Goal: Task Accomplishment & Management: Manage account settings

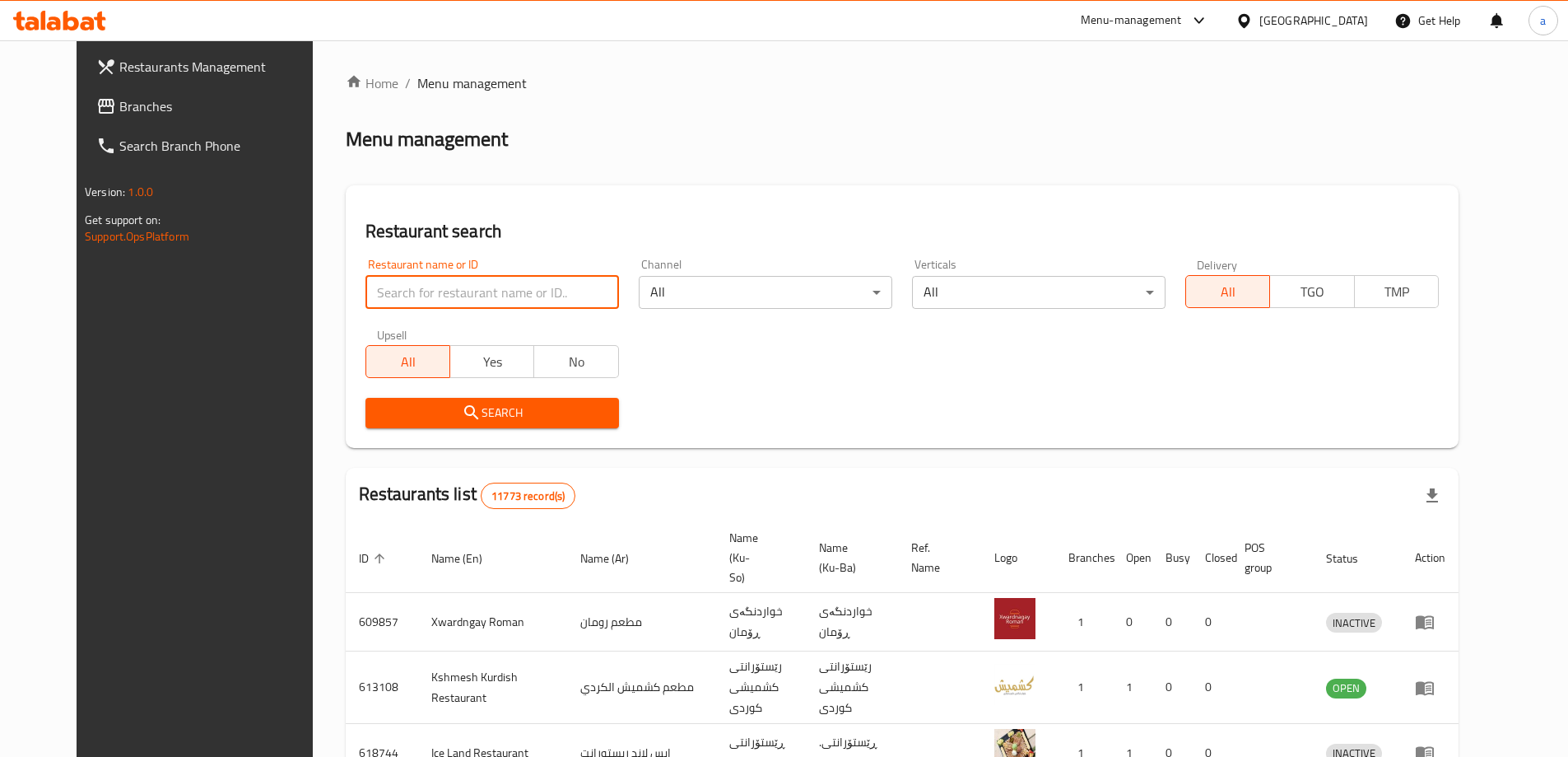
click at [371, 303] on input "search" at bounding box center [492, 292] width 253 height 33
click at [151, 101] on span "Branches" at bounding box center [222, 106] width 206 height 20
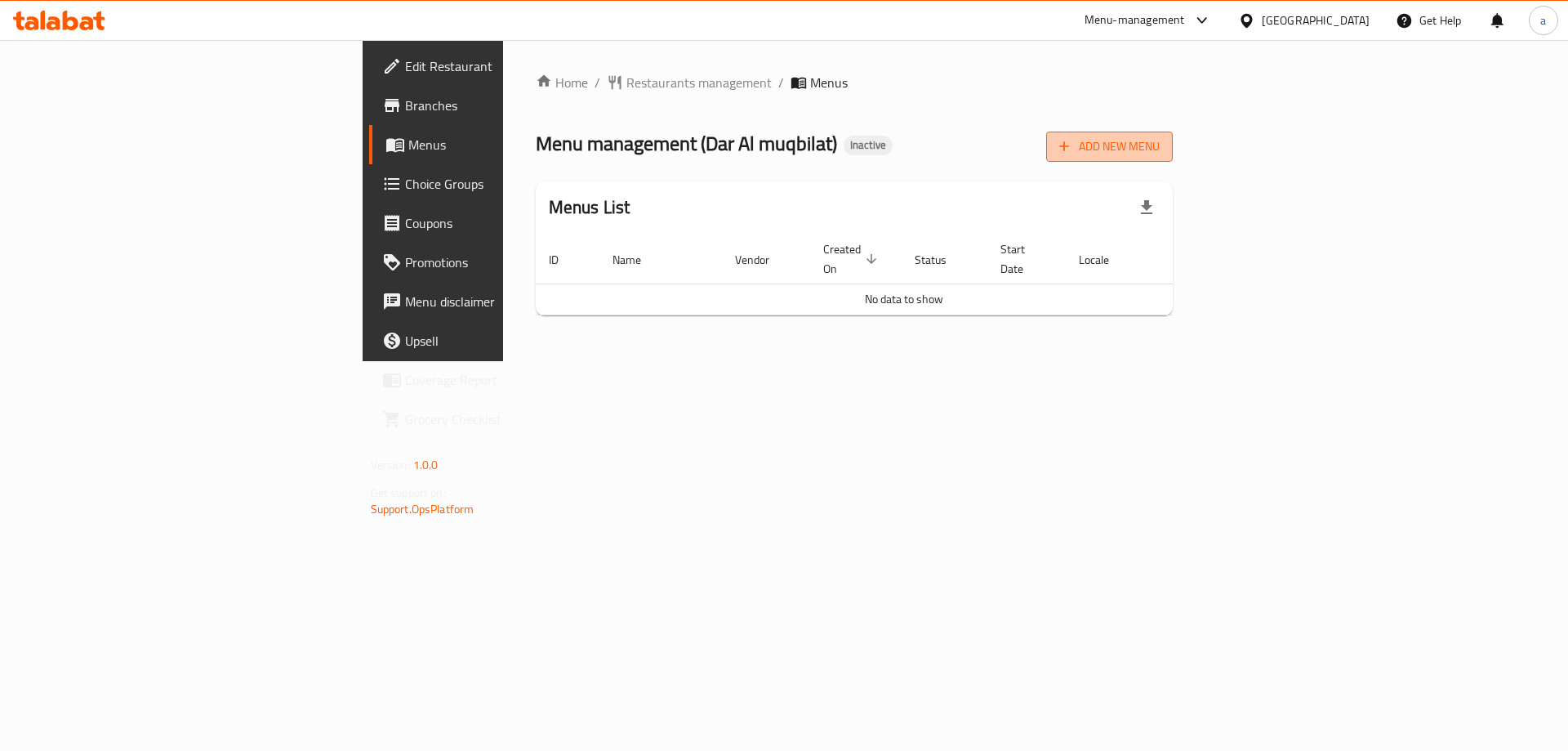
click at [1160, 147] on span "Add New Menu" at bounding box center [1109, 146] width 101 height 21
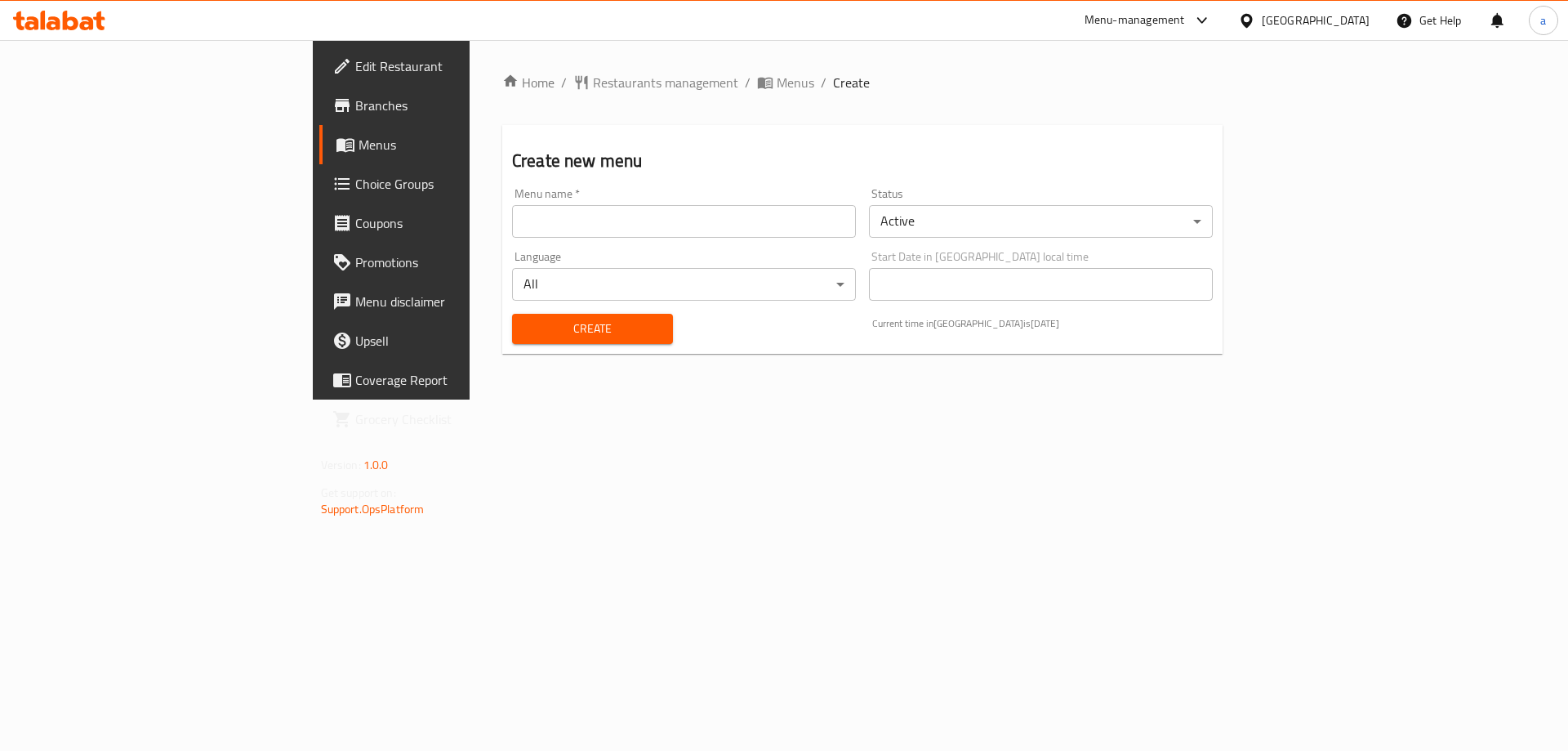
click at [767, 225] on input "text" at bounding box center [683, 221] width 343 height 32
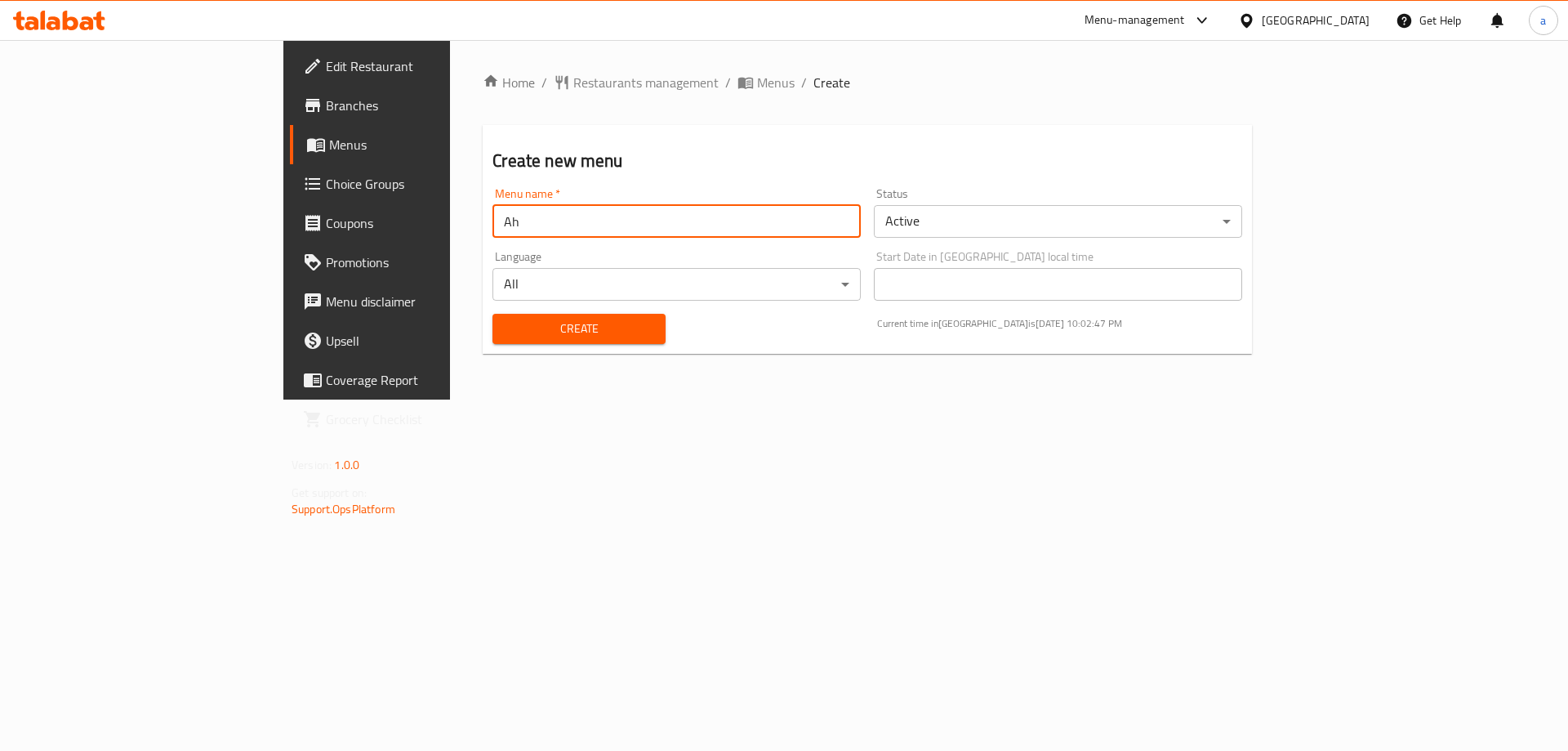
type input "A"
type input "[PERSON_NAME] - [PERSON_NAME]"
click at [515, 321] on span "Create" at bounding box center [579, 329] width 146 height 21
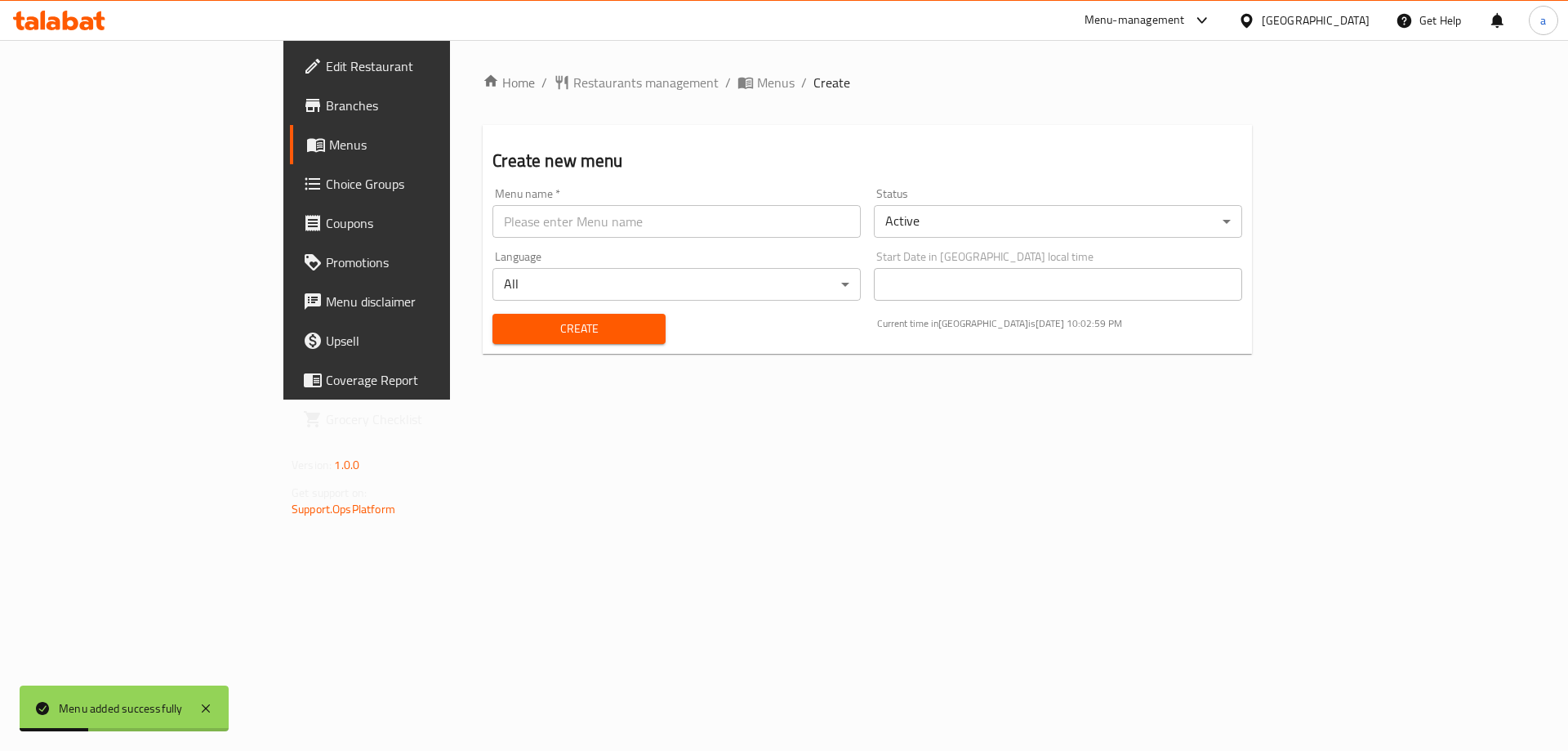
click at [329, 148] on span "Menus" at bounding box center [431, 145] width 204 height 20
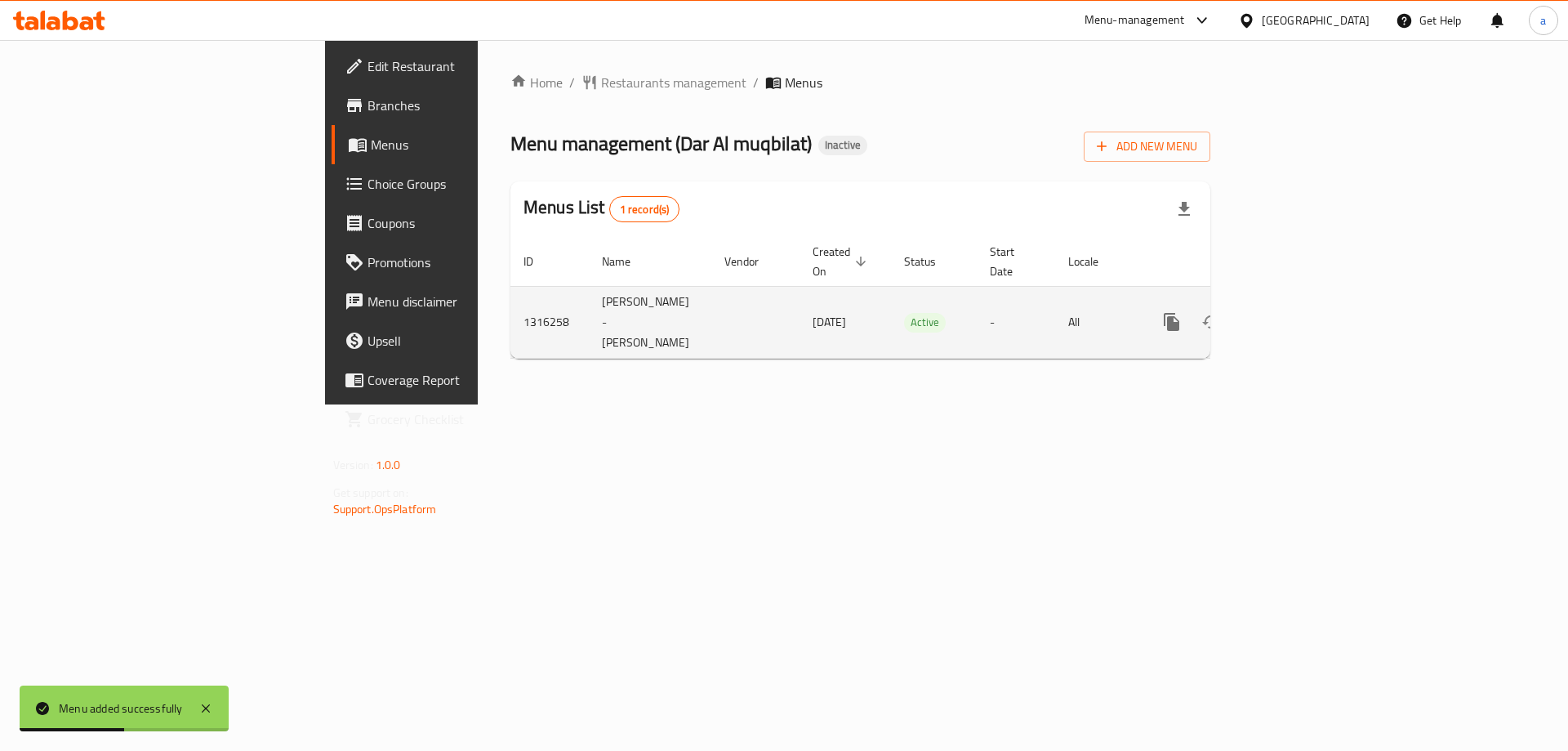
click at [1299, 312] on icon "enhanced table" at bounding box center [1289, 322] width 20 height 20
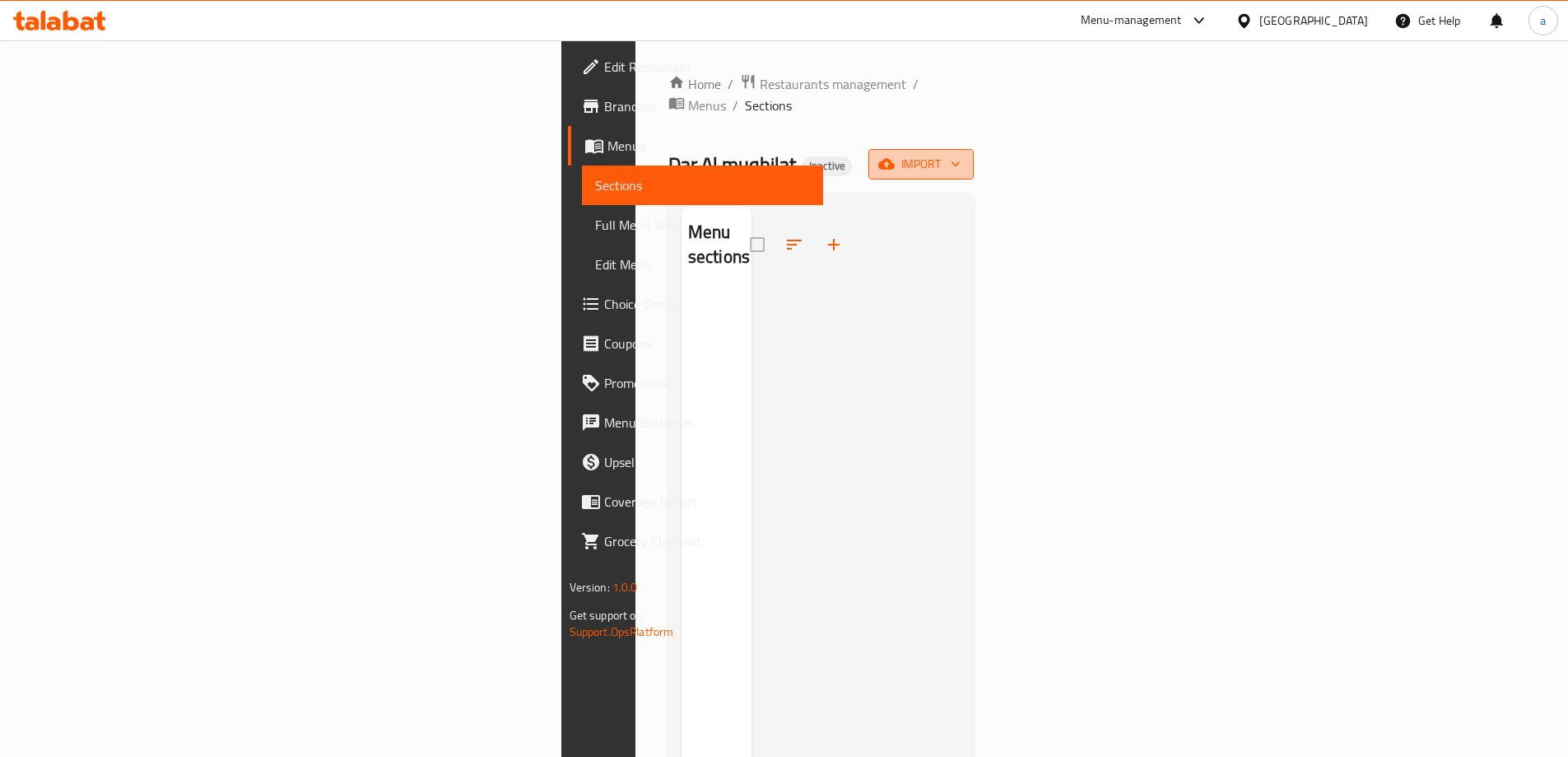
click at [960, 154] on span "import" at bounding box center [921, 164] width 79 height 21
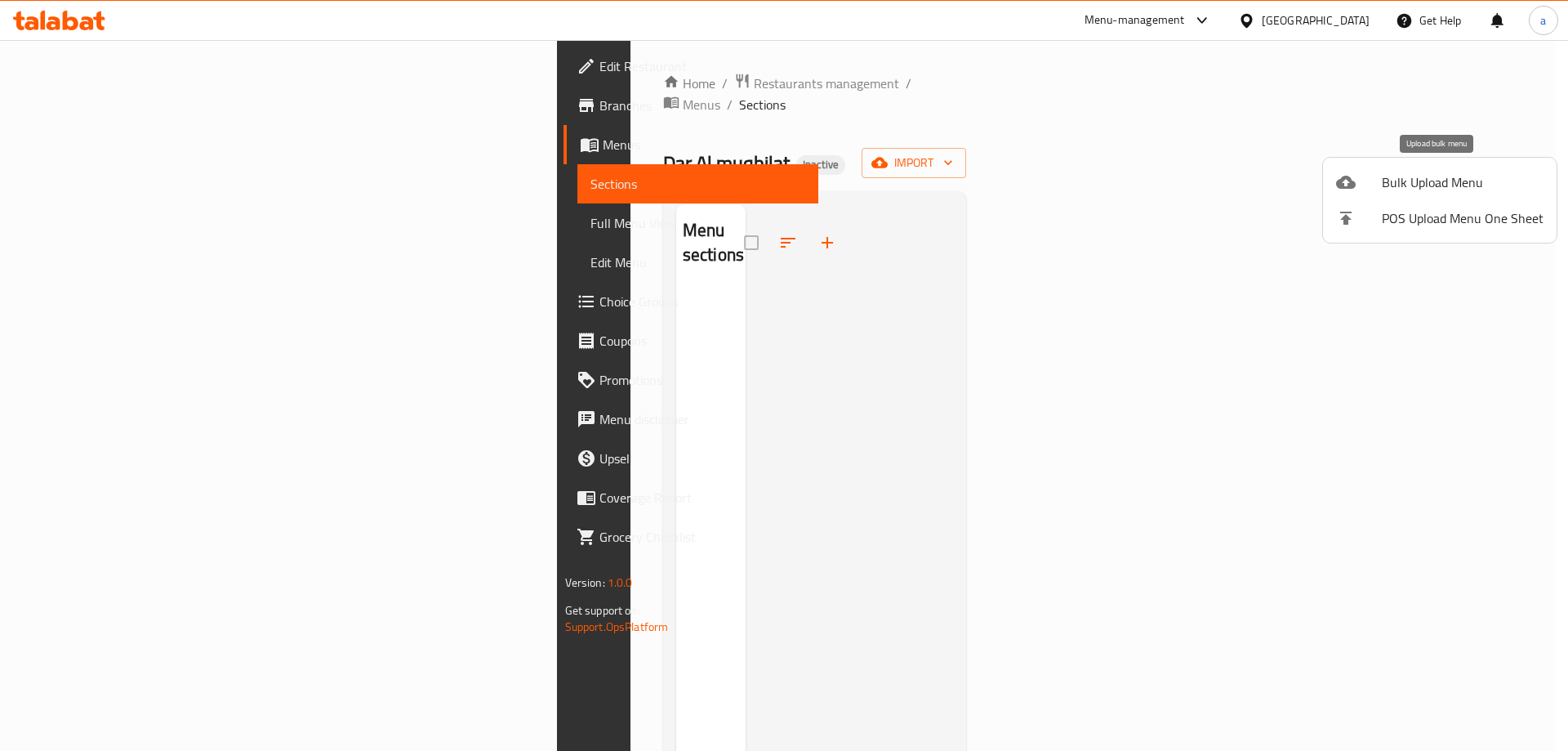
click at [1332, 178] on li "Bulk Upload Menu" at bounding box center [1439, 181] width 234 height 36
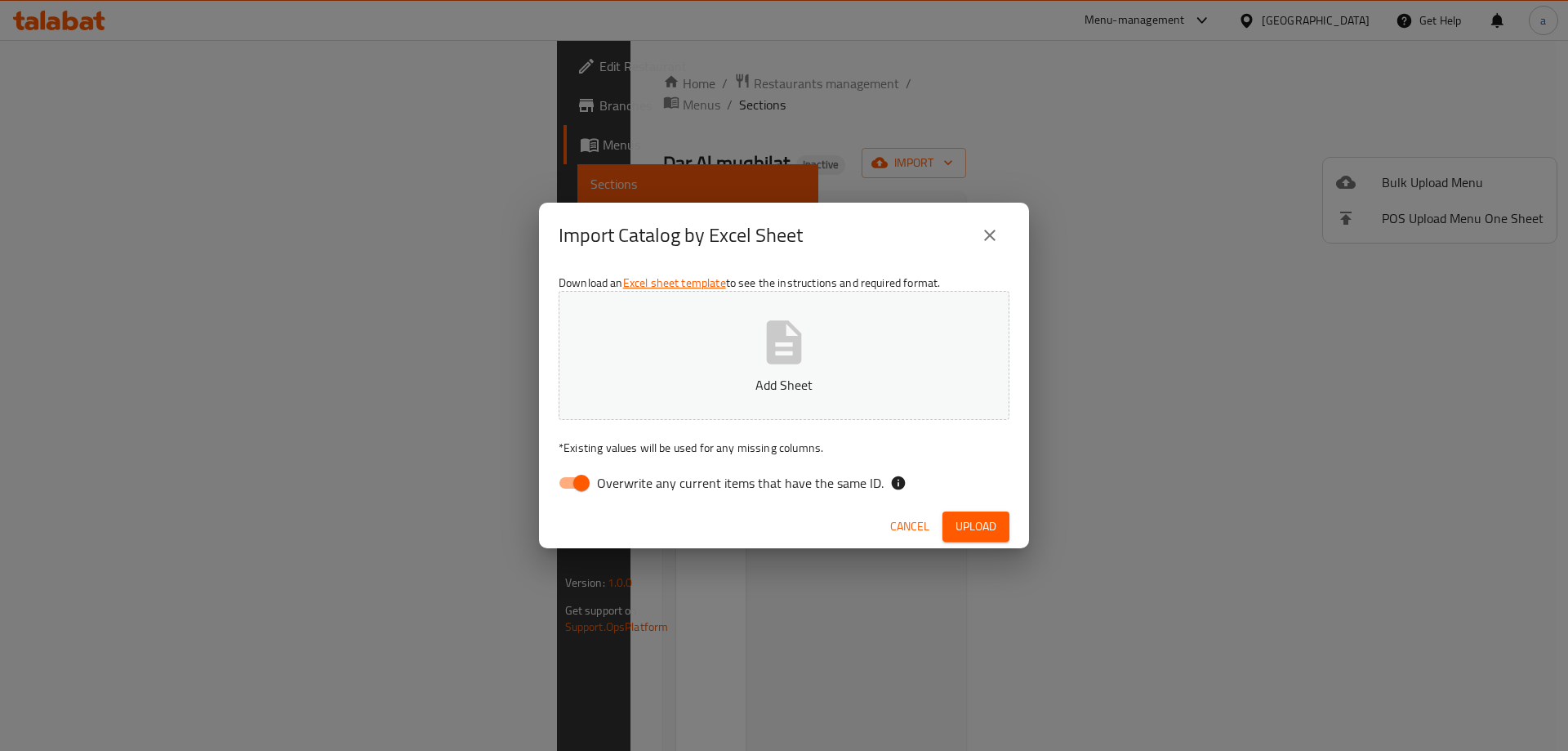
click at [584, 490] on input "Overwrite any current items that have the same ID." at bounding box center [581, 482] width 93 height 31
checkbox input "false"
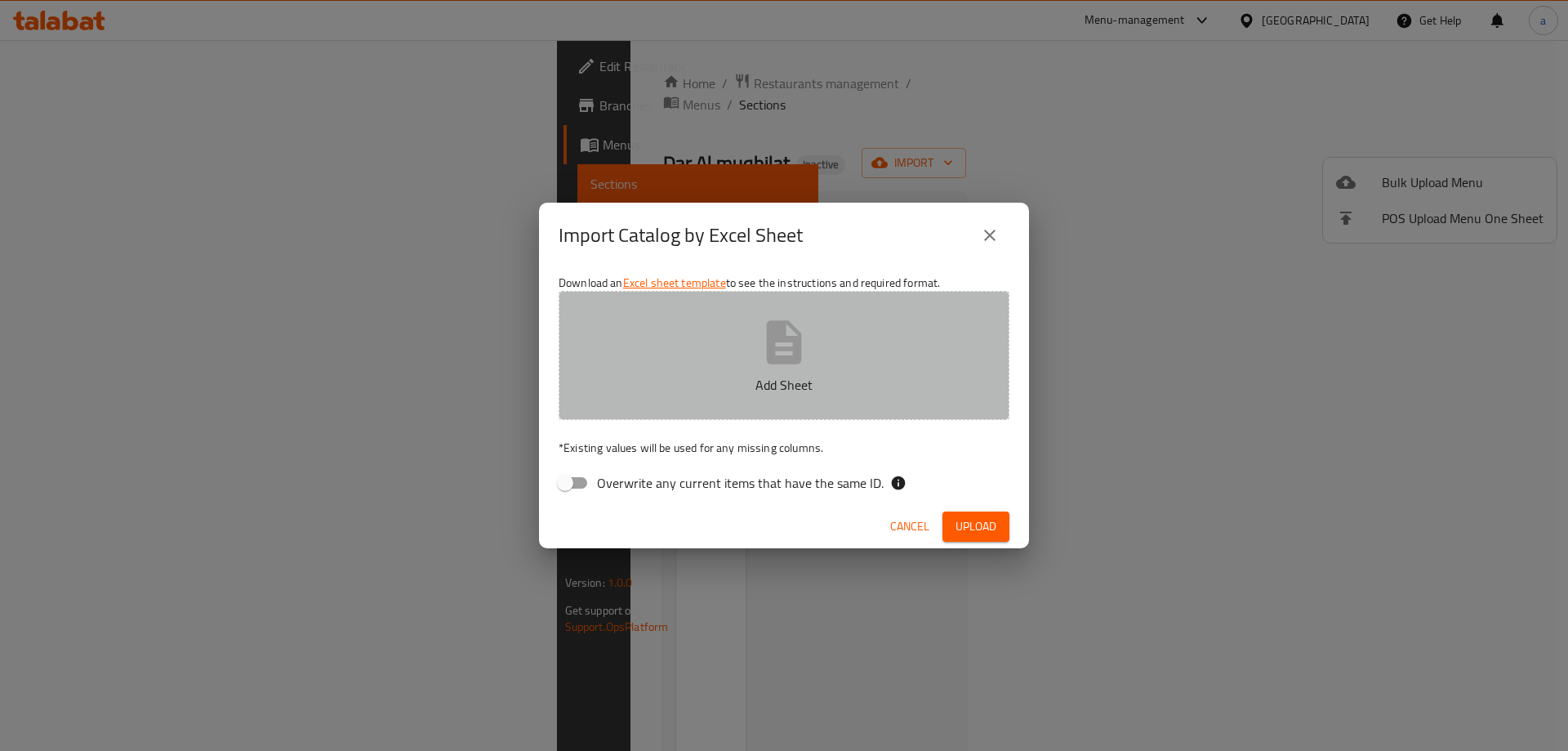
click at [709, 366] on button "Add Sheet" at bounding box center [784, 355] width 451 height 129
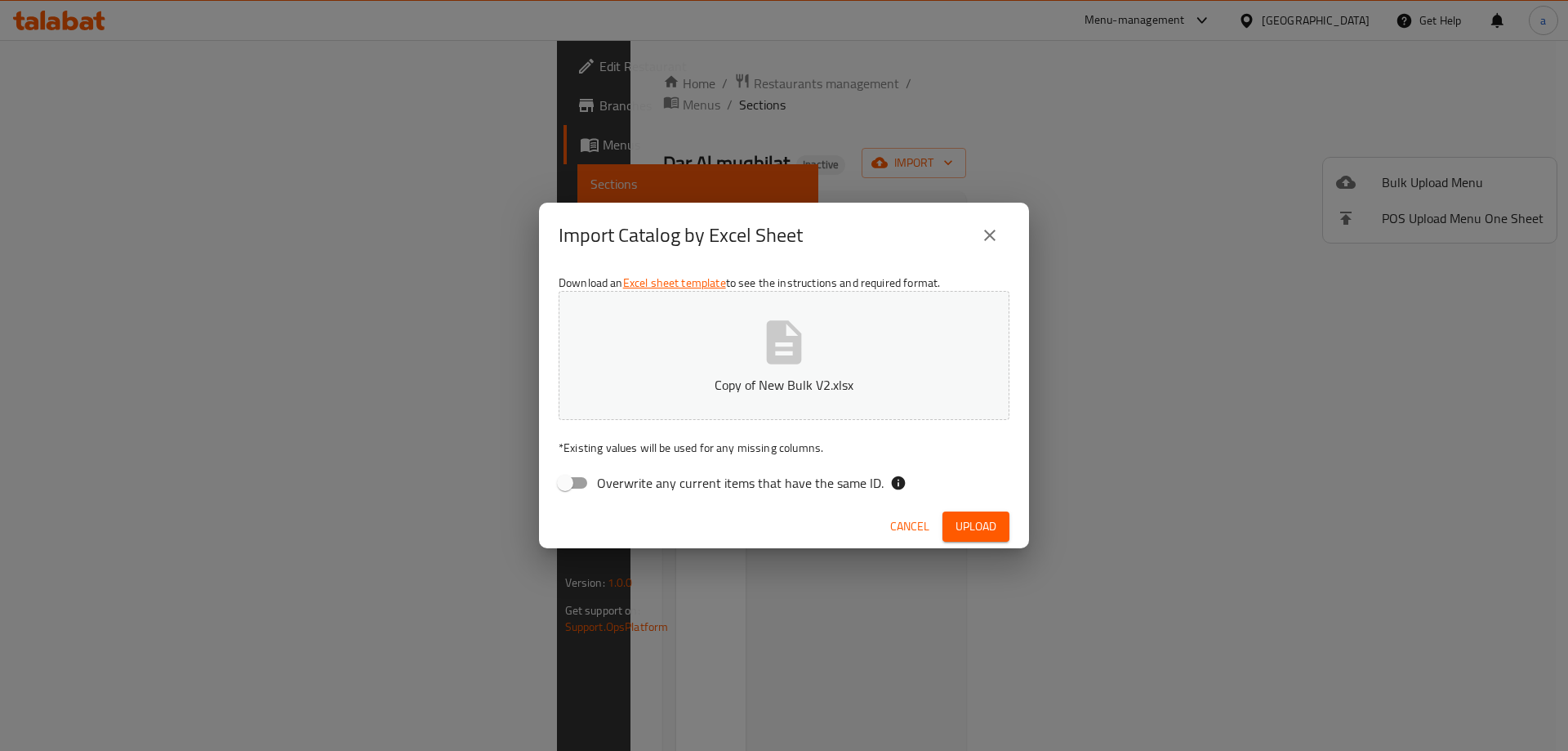
click at [998, 525] on button "Upload" at bounding box center [975, 526] width 67 height 30
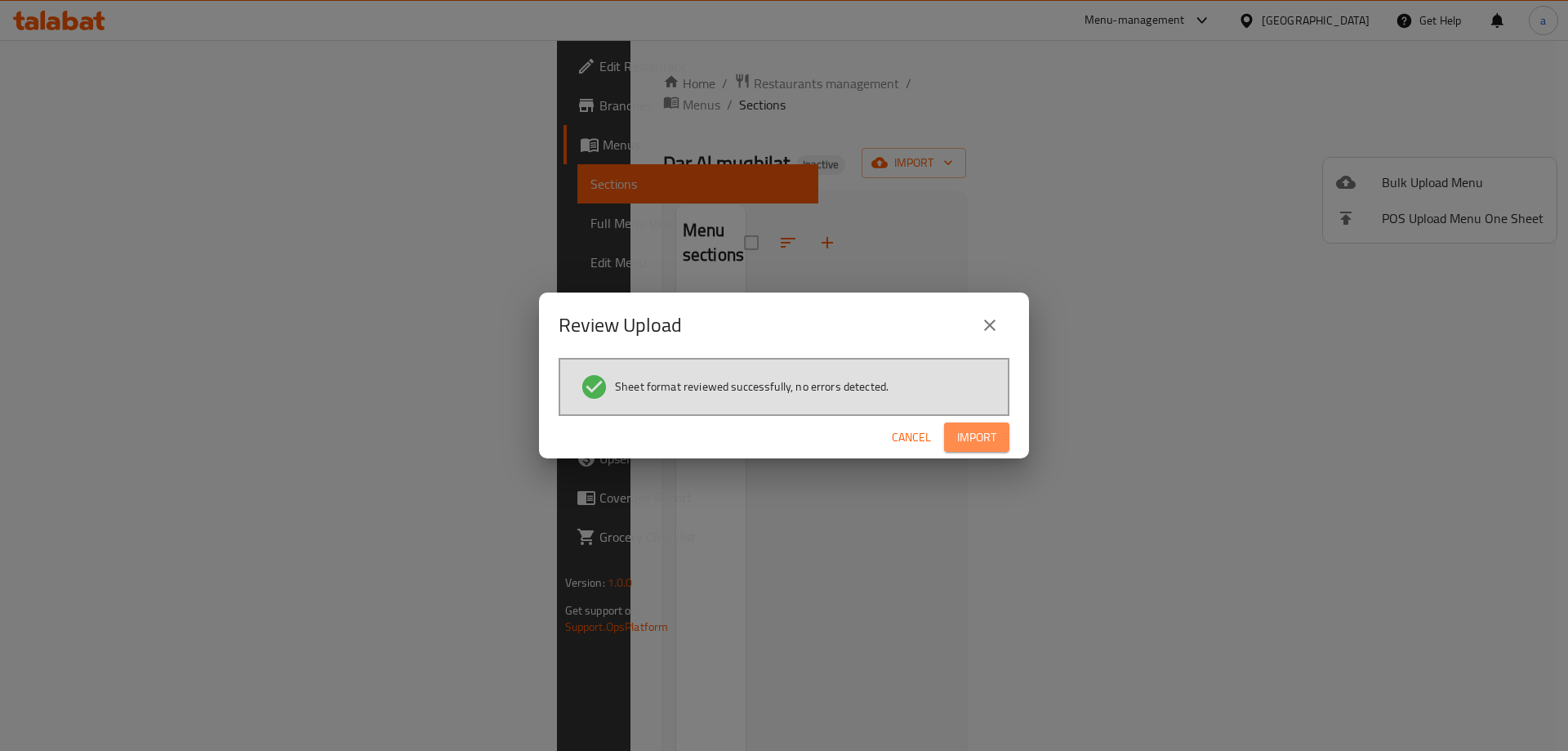
click at [974, 442] on span "Import" at bounding box center [976, 437] width 39 height 21
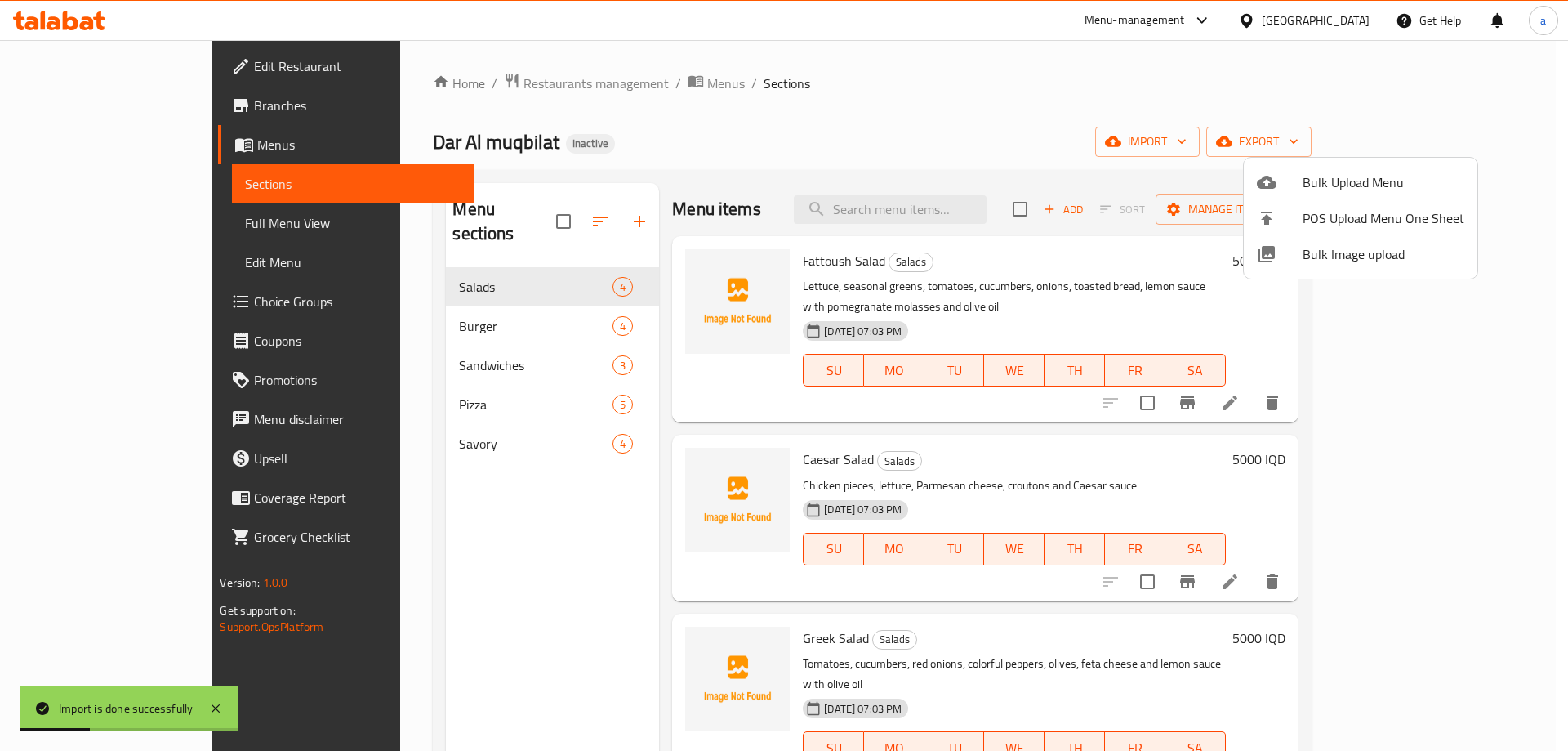
click at [421, 308] on div at bounding box center [784, 375] width 1568 height 751
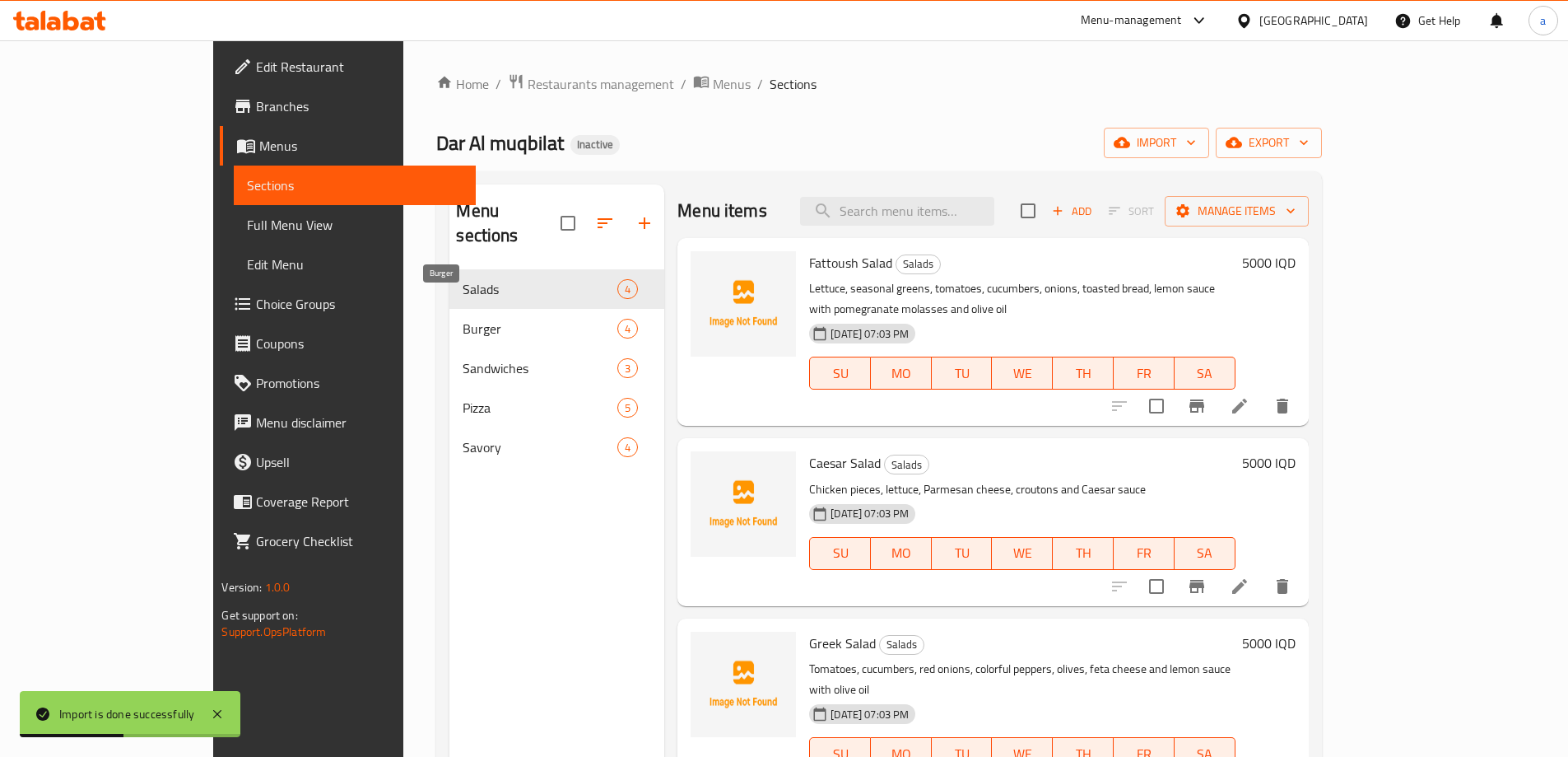
click at [463, 319] on span "Burger" at bounding box center [540, 329] width 155 height 20
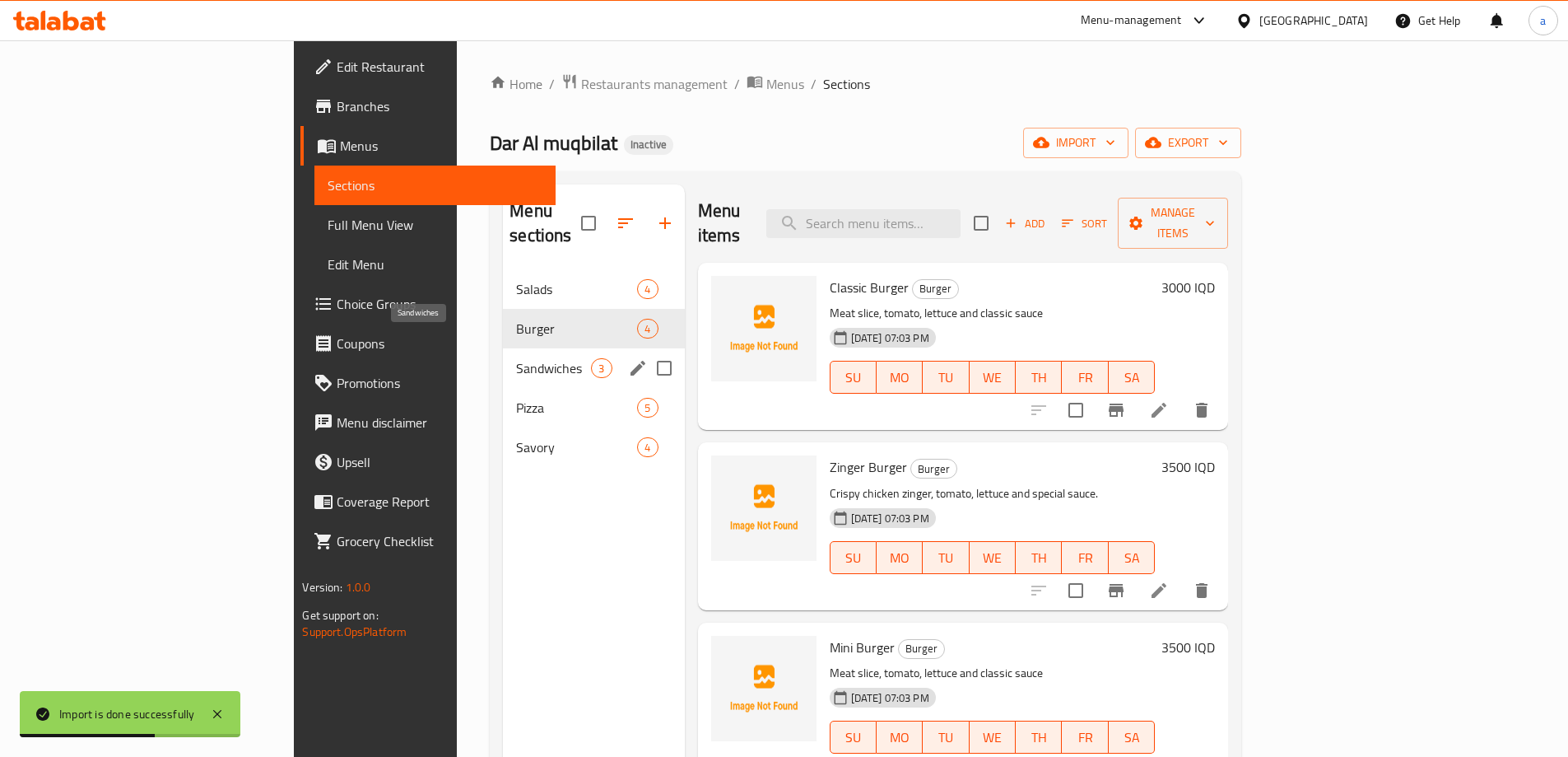
click at [516, 358] on span "Sandwiches" at bounding box center [553, 368] width 75 height 20
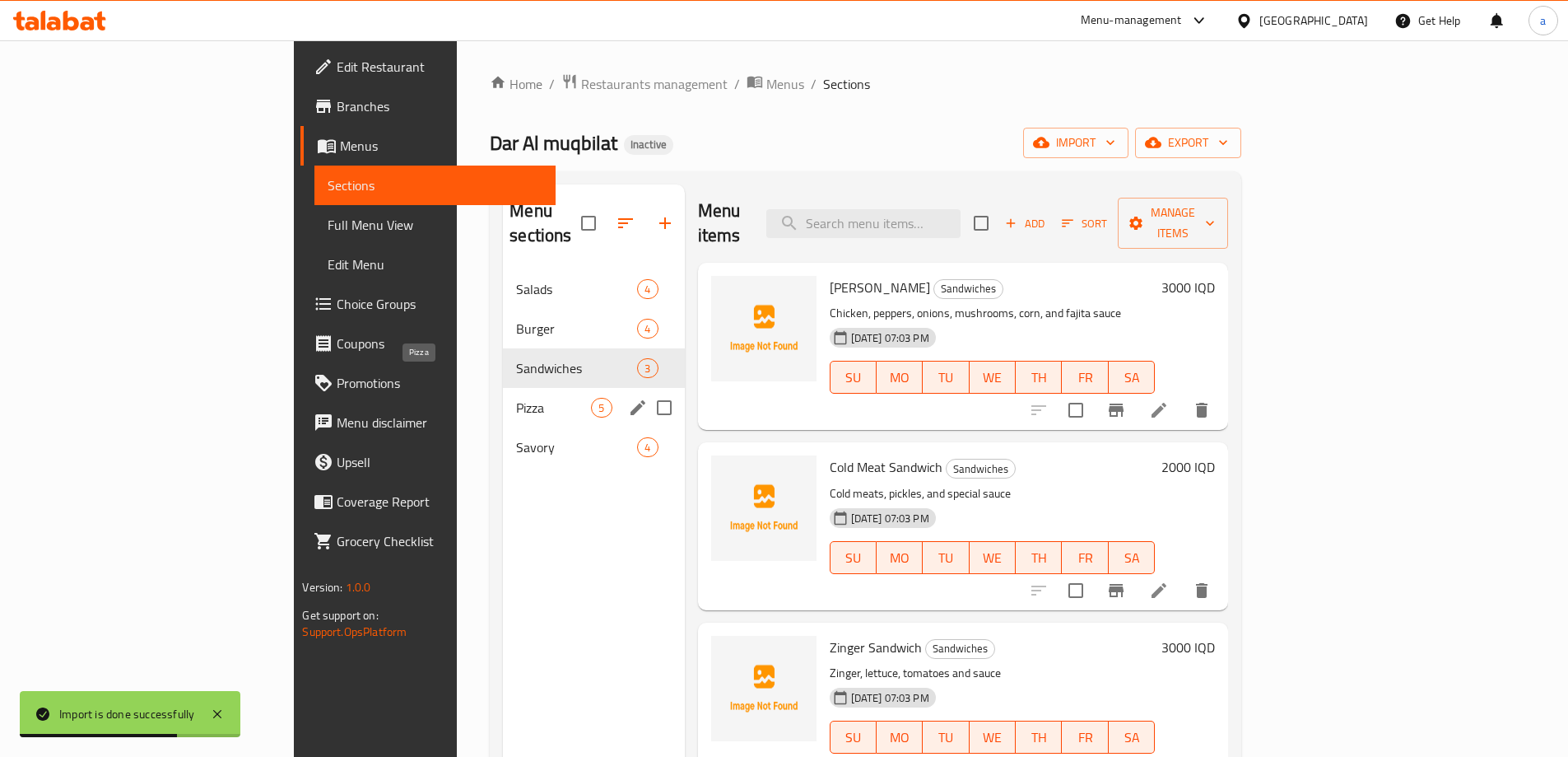
click at [516, 397] on span "Pizza" at bounding box center [553, 407] width 75 height 20
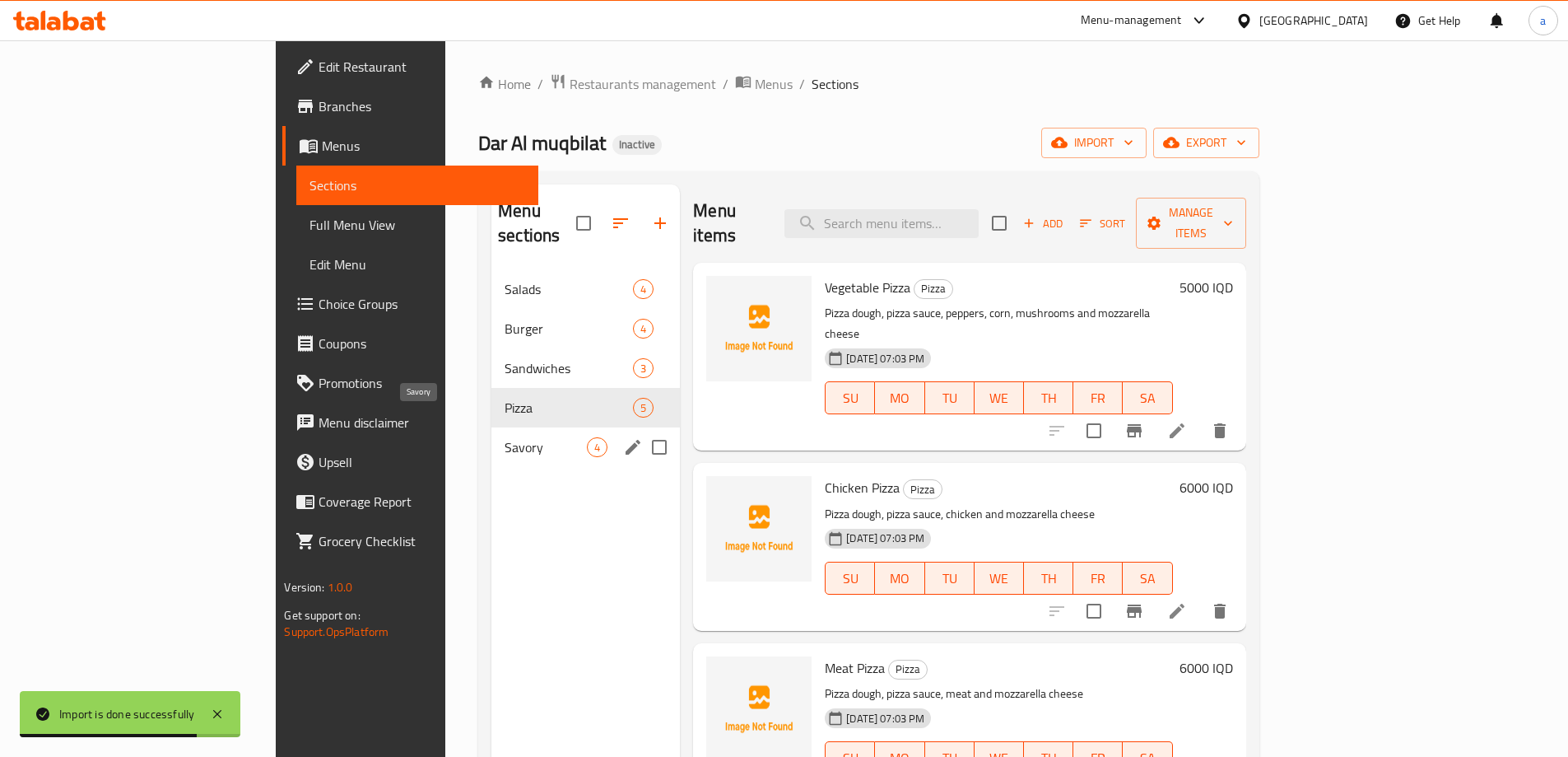
click at [505, 438] on span "Savory" at bounding box center [546, 448] width 82 height 20
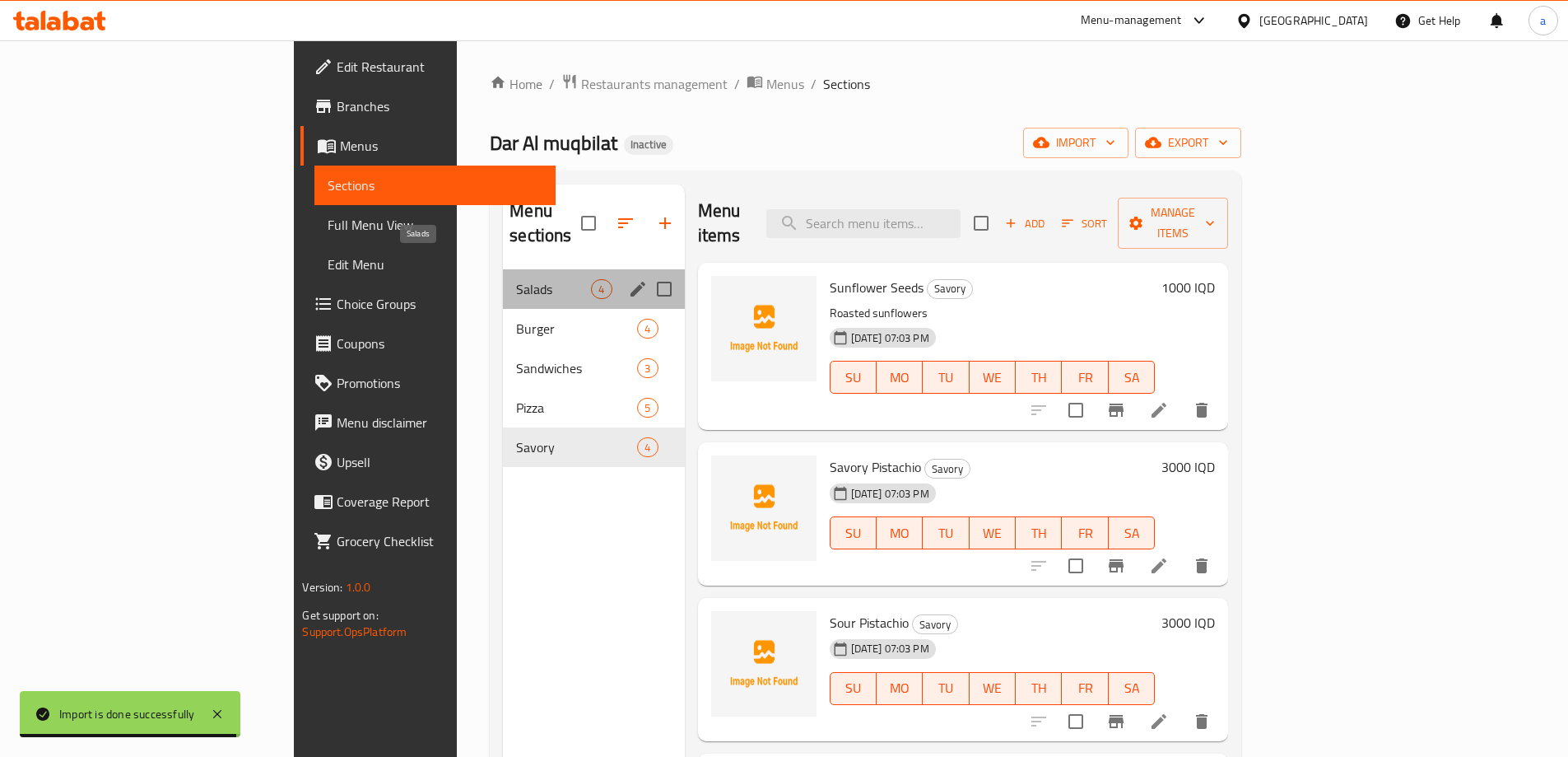
click at [516, 279] on span "Salads" at bounding box center [553, 289] width 75 height 20
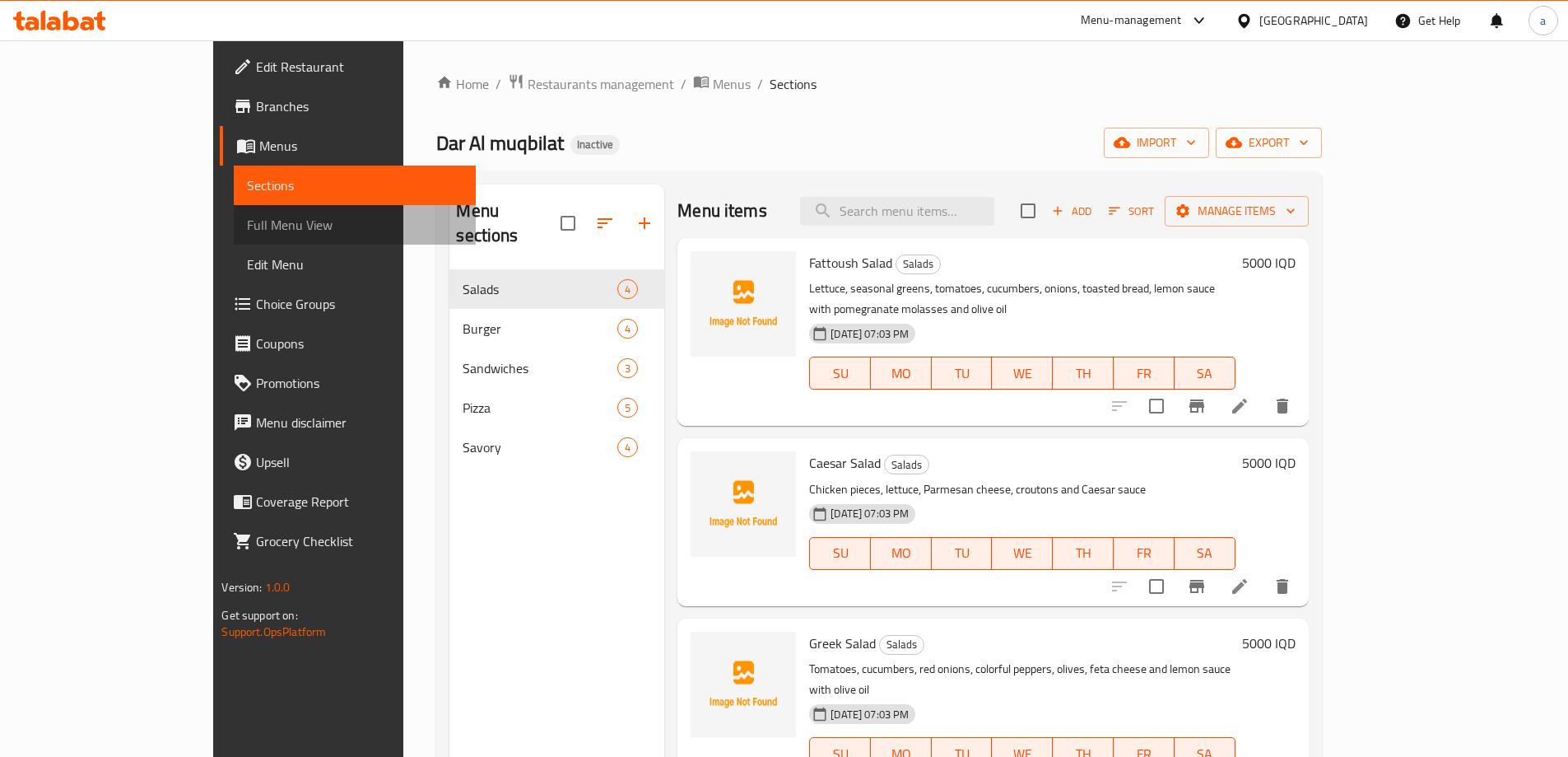
click at [247, 217] on span "Full Menu View" at bounding box center [354, 225] width 215 height 20
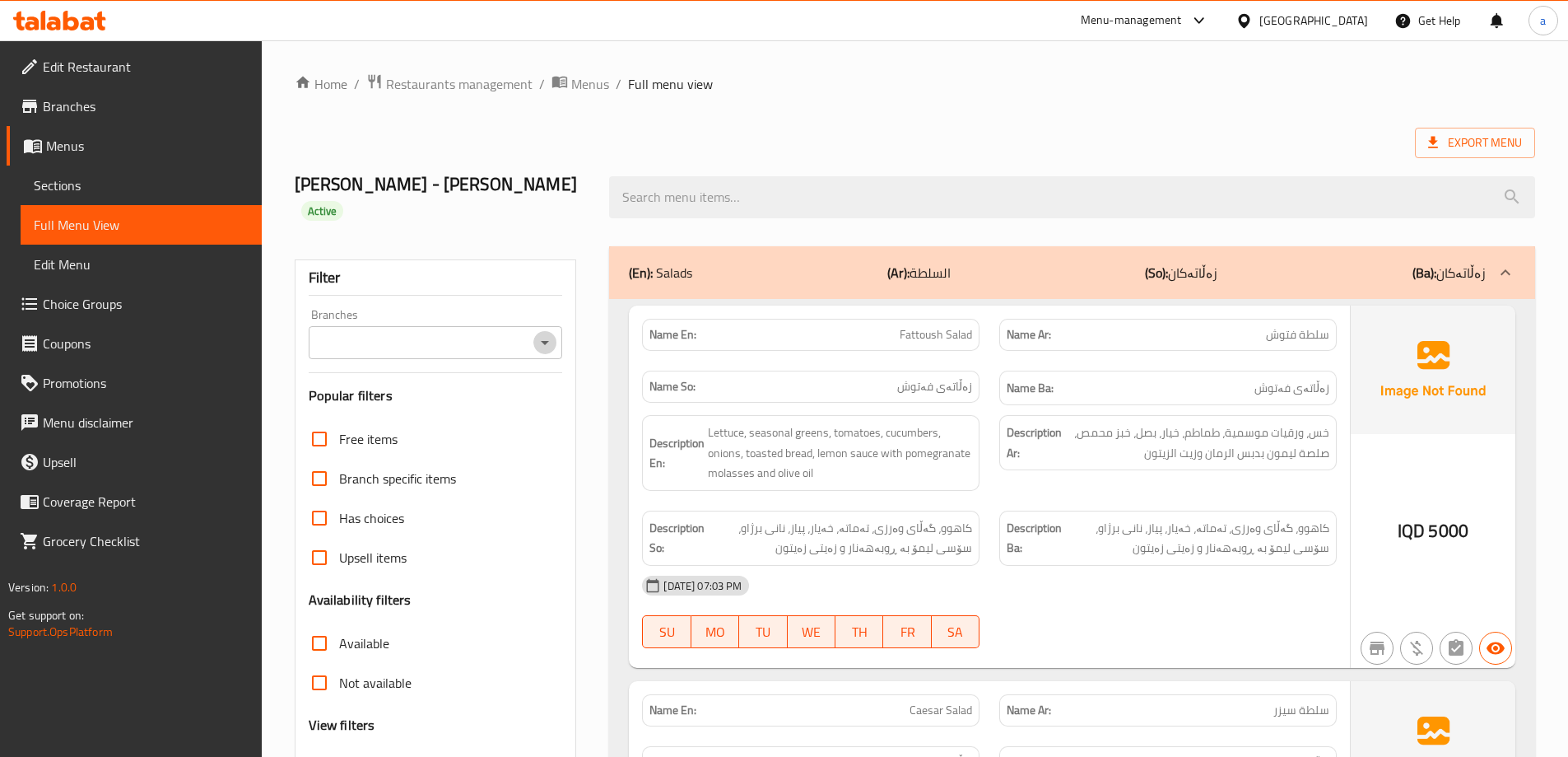
click at [544, 341] on icon "Open" at bounding box center [545, 343] width 8 height 4
click at [525, 386] on li "Dar Al muqbilat,Al-Qibla" at bounding box center [433, 388] width 254 height 29
type input "Dar Al muqbilat,Al-Qibla"
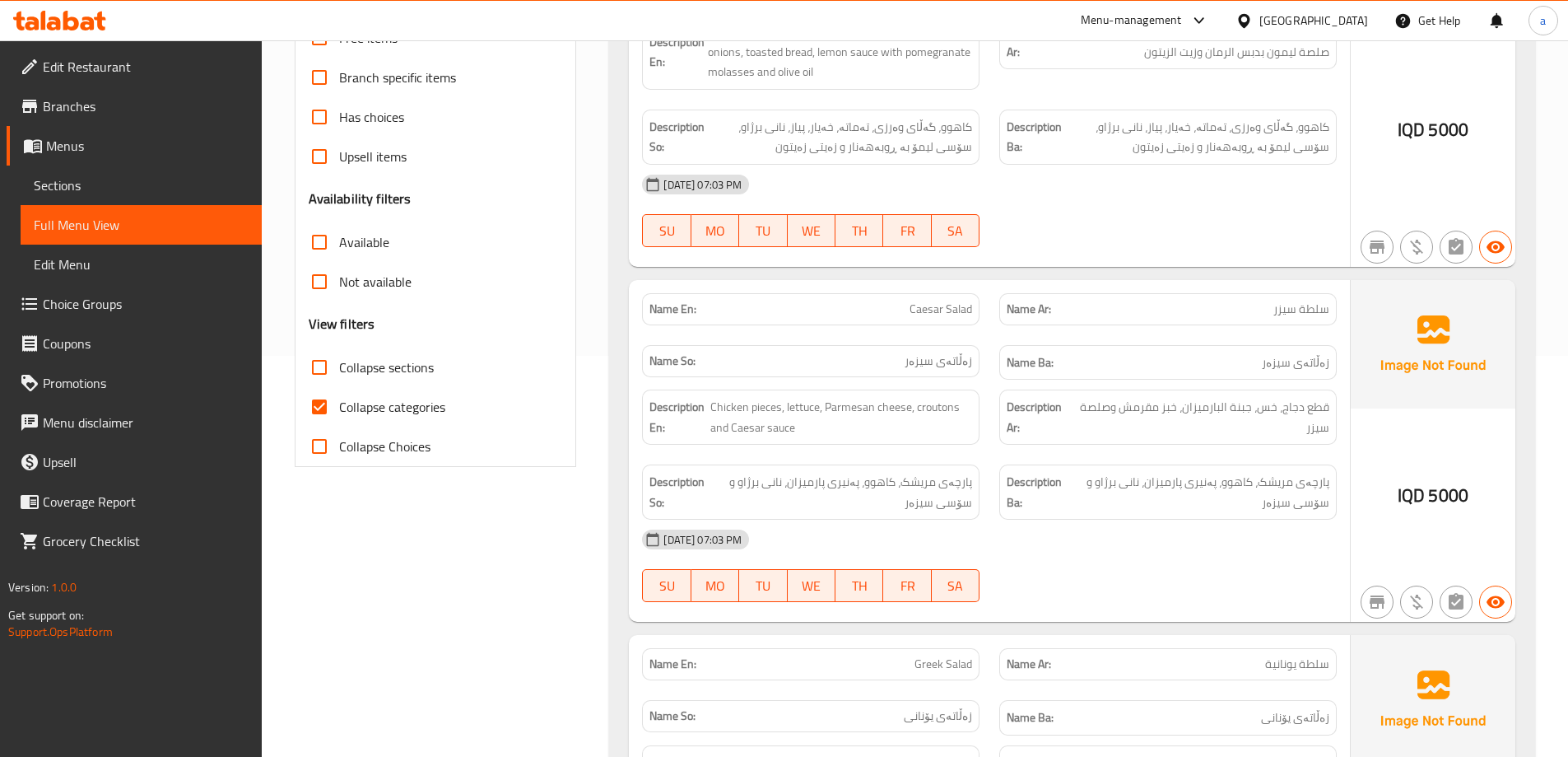
scroll to position [549, 0]
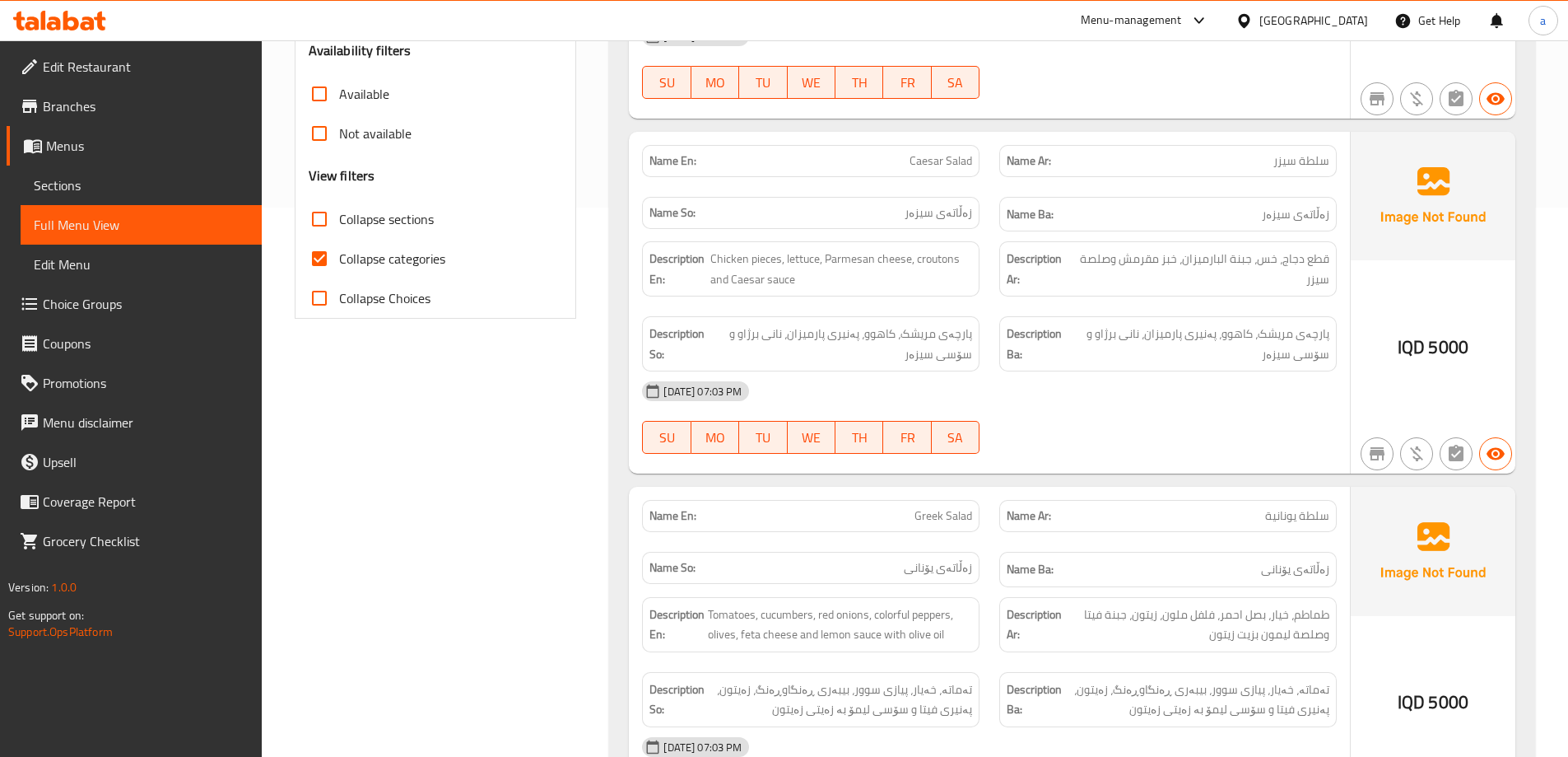
click at [942, 153] on span "Caesar Salad" at bounding box center [940, 161] width 63 height 18
click at [927, 205] on span "زەڵاتەی سیزەر" at bounding box center [938, 213] width 68 height 18
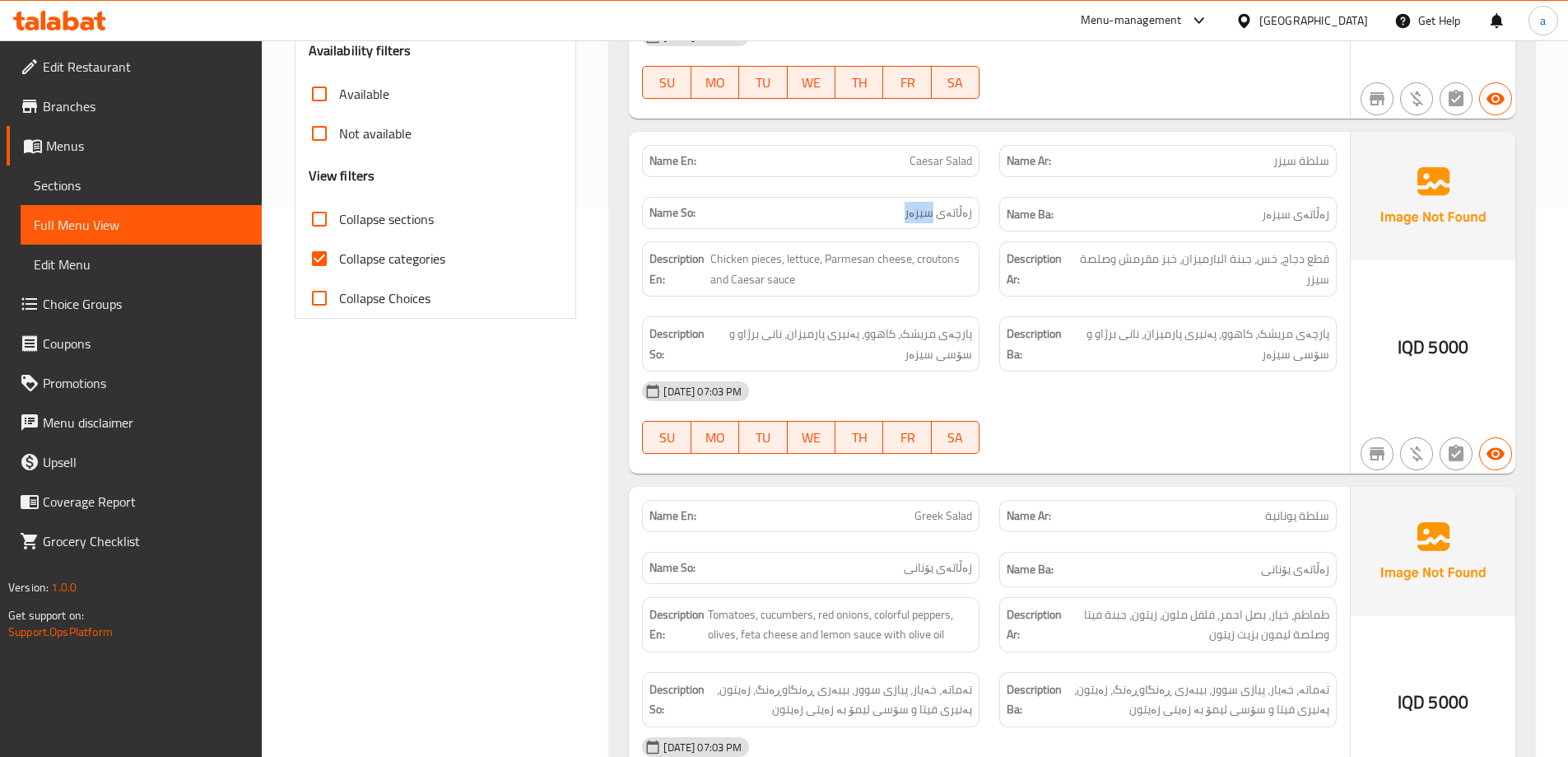
click at [927, 205] on span "زەڵاتەی سیزەر" at bounding box center [938, 213] width 68 height 18
click at [1289, 149] on div "Name Ar: سلطة سيزر" at bounding box center [1167, 161] width 338 height 32
click at [1290, 148] on div "Name Ar: سلطة سيزر" at bounding box center [1167, 161] width 338 height 32
click at [1294, 153] on span "سلطة سيزر" at bounding box center [1301, 161] width 56 height 18
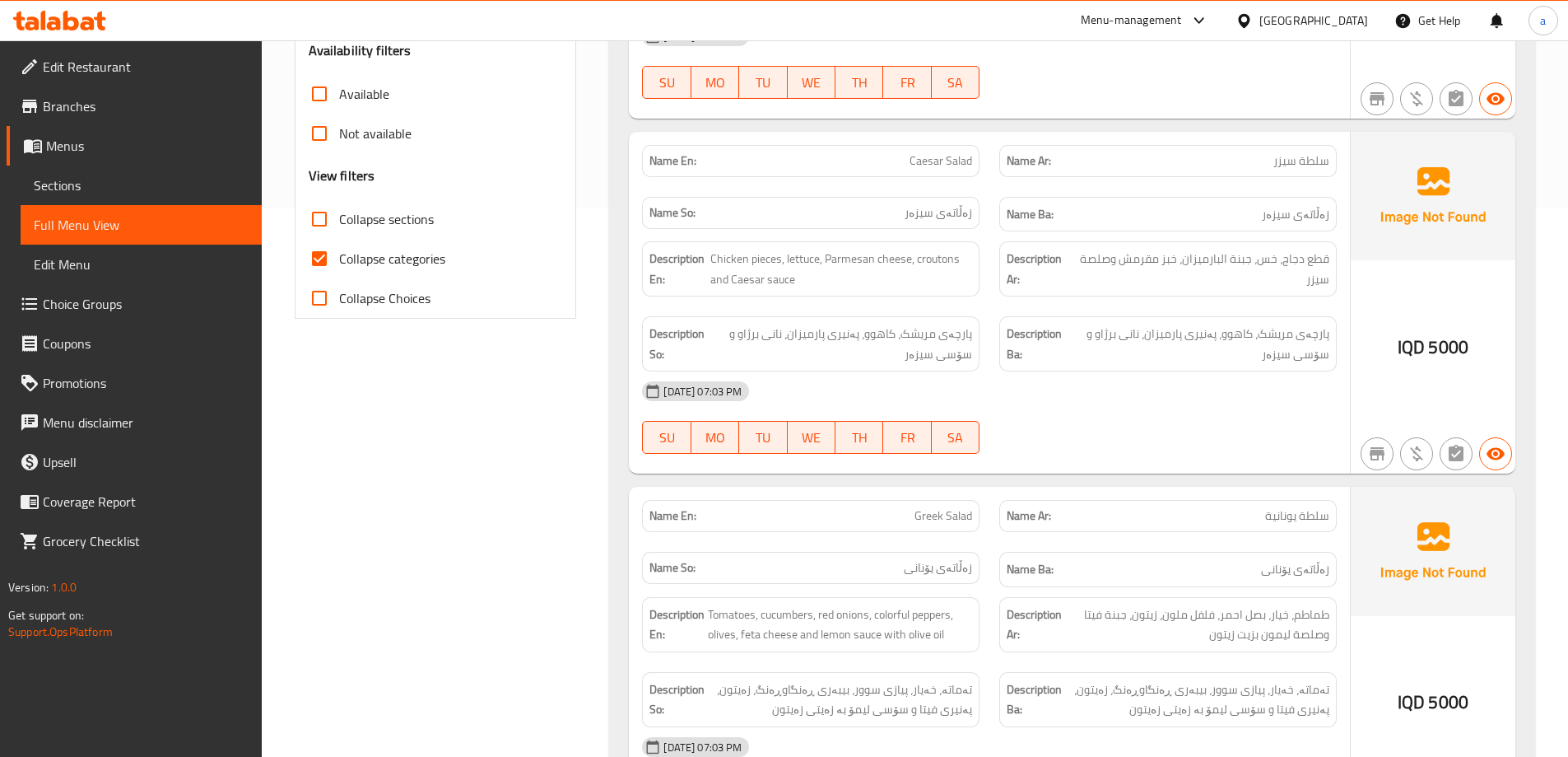
click at [1295, 205] on span "زەڵاتەی سیزەر" at bounding box center [1296, 215] width 68 height 21
click at [1294, 205] on span "زەڵاتەی سیزەر" at bounding box center [1296, 215] width 68 height 21
click at [955, 205] on span "زەڵاتەی سیزەر" at bounding box center [938, 213] width 68 height 18
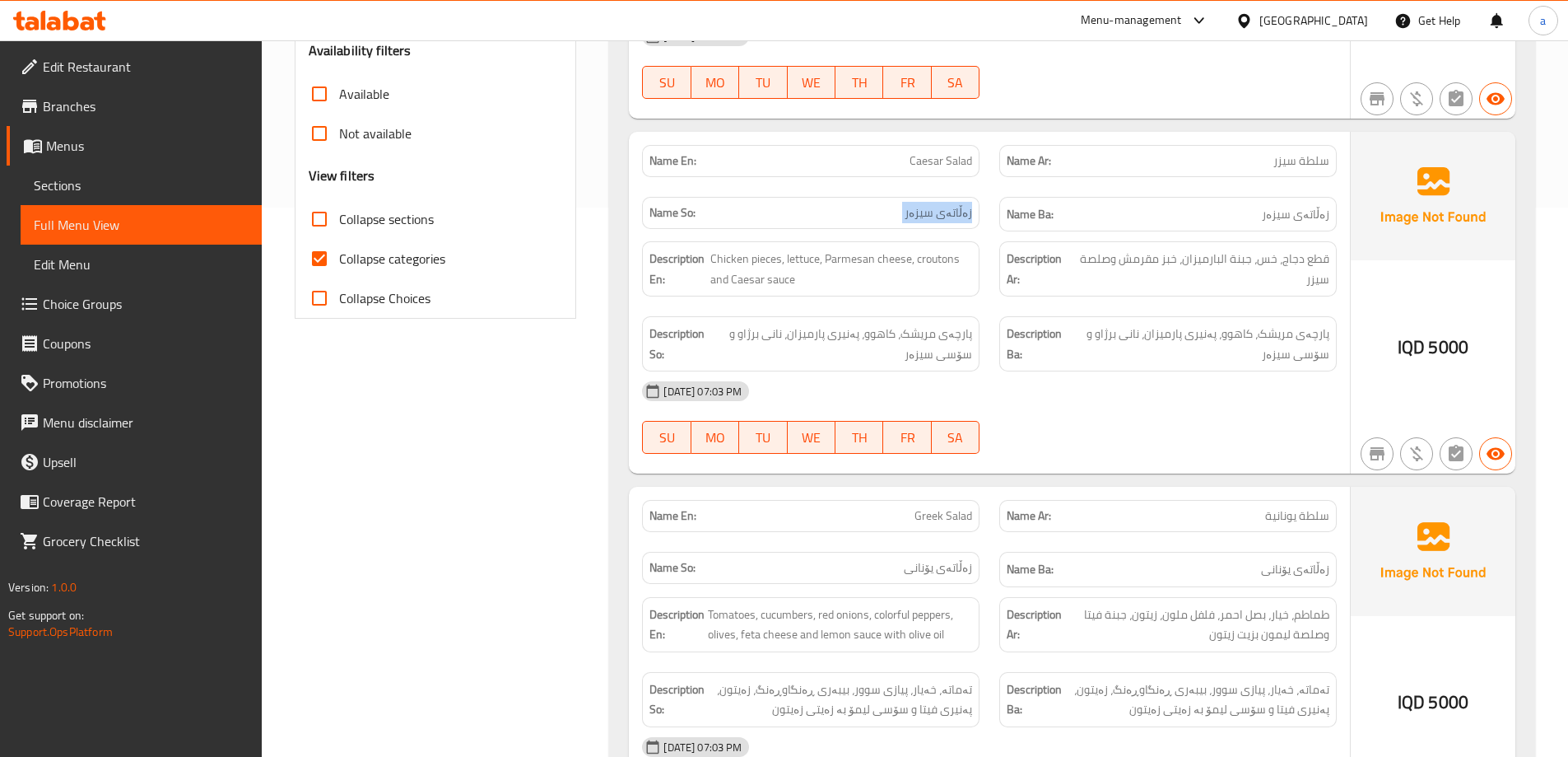
drag, startPoint x: 955, startPoint y: 194, endPoint x: 950, endPoint y: 174, distance: 20.6
click at [955, 205] on span "زەڵاتەی سیزەر" at bounding box center [938, 213] width 68 height 18
click at [947, 153] on span "Caesar Salad" at bounding box center [940, 161] width 63 height 18
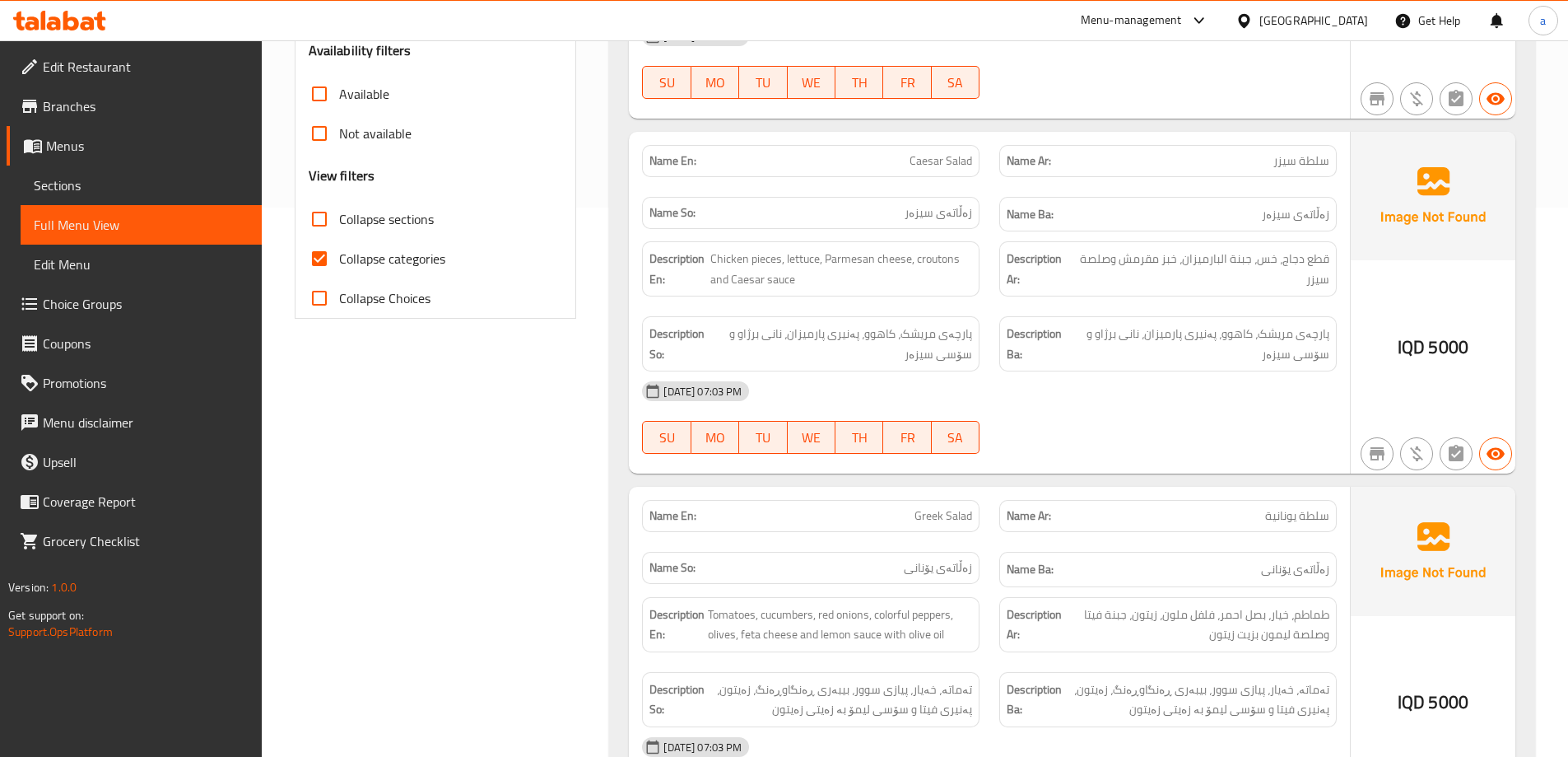
click at [917, 249] on span "Chicken pieces, lettuce, Parmesan cheese, croutons and Caesar sauce" at bounding box center [841, 269] width 261 height 40
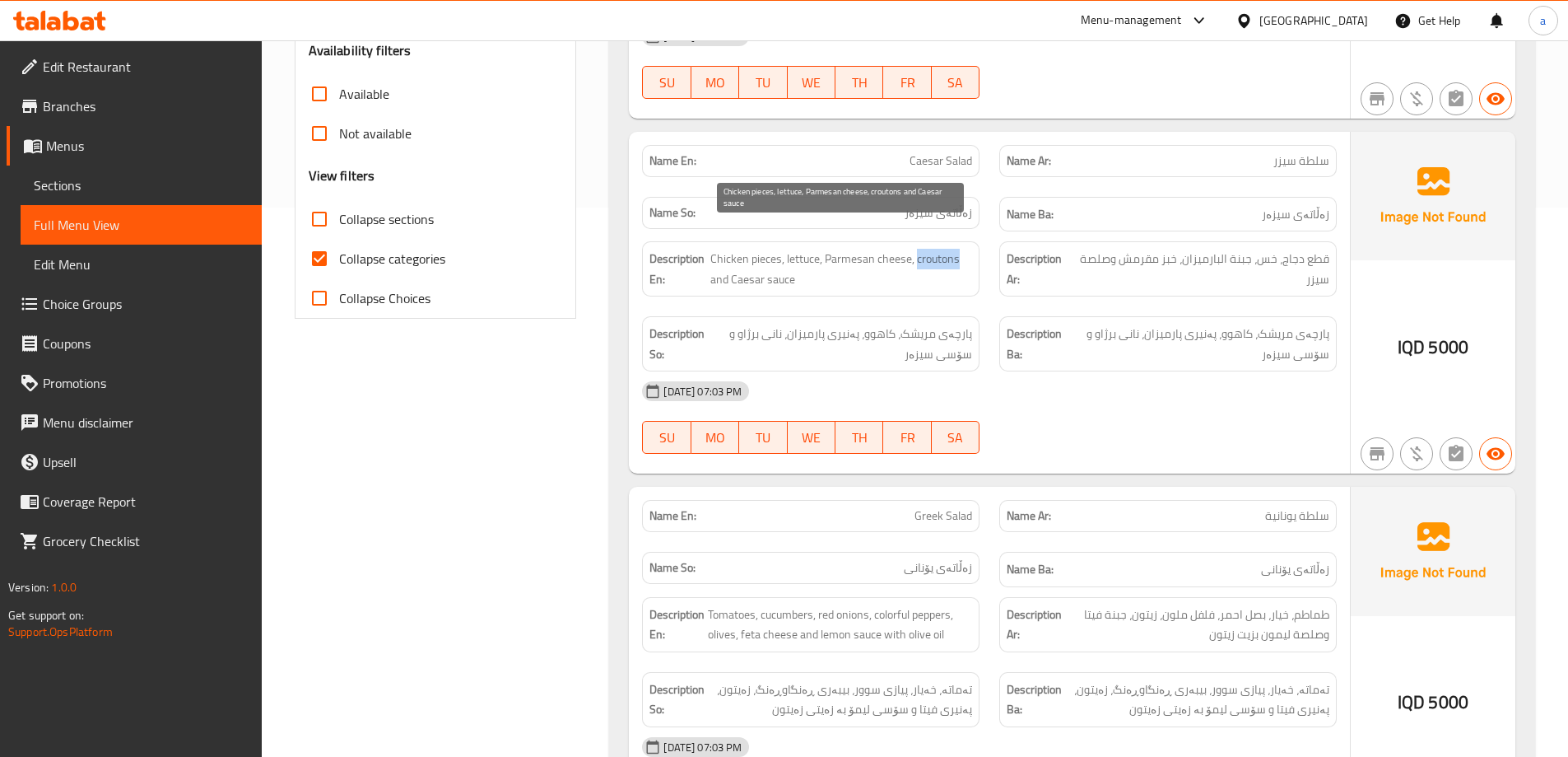
click at [917, 249] on span "Chicken pieces, lettuce, Parmesan cheese, croutons and Caesar sauce" at bounding box center [841, 269] width 261 height 40
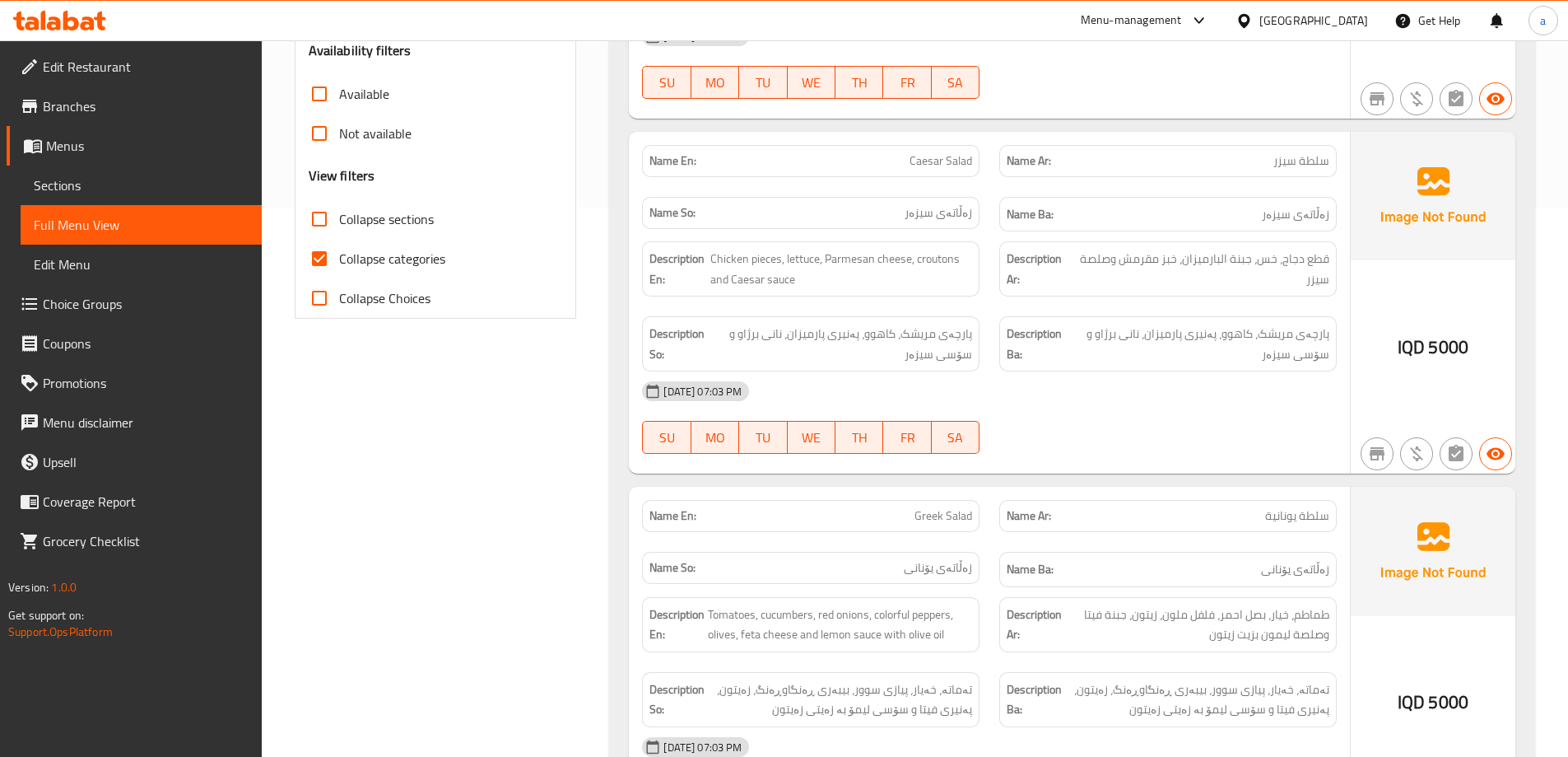
click at [882, 316] on div "Description So: پارچەی مریشک، کاهوو، پەنیری پارمیزان، نانی برژاو و سۆسی سیزەر" at bounding box center [810, 344] width 338 height 55
click at [1090, 249] on span "قطع دجاج، خس، جبنة البارميزان، خبز مقرمش وصلصة سيزر" at bounding box center [1203, 269] width 253 height 40
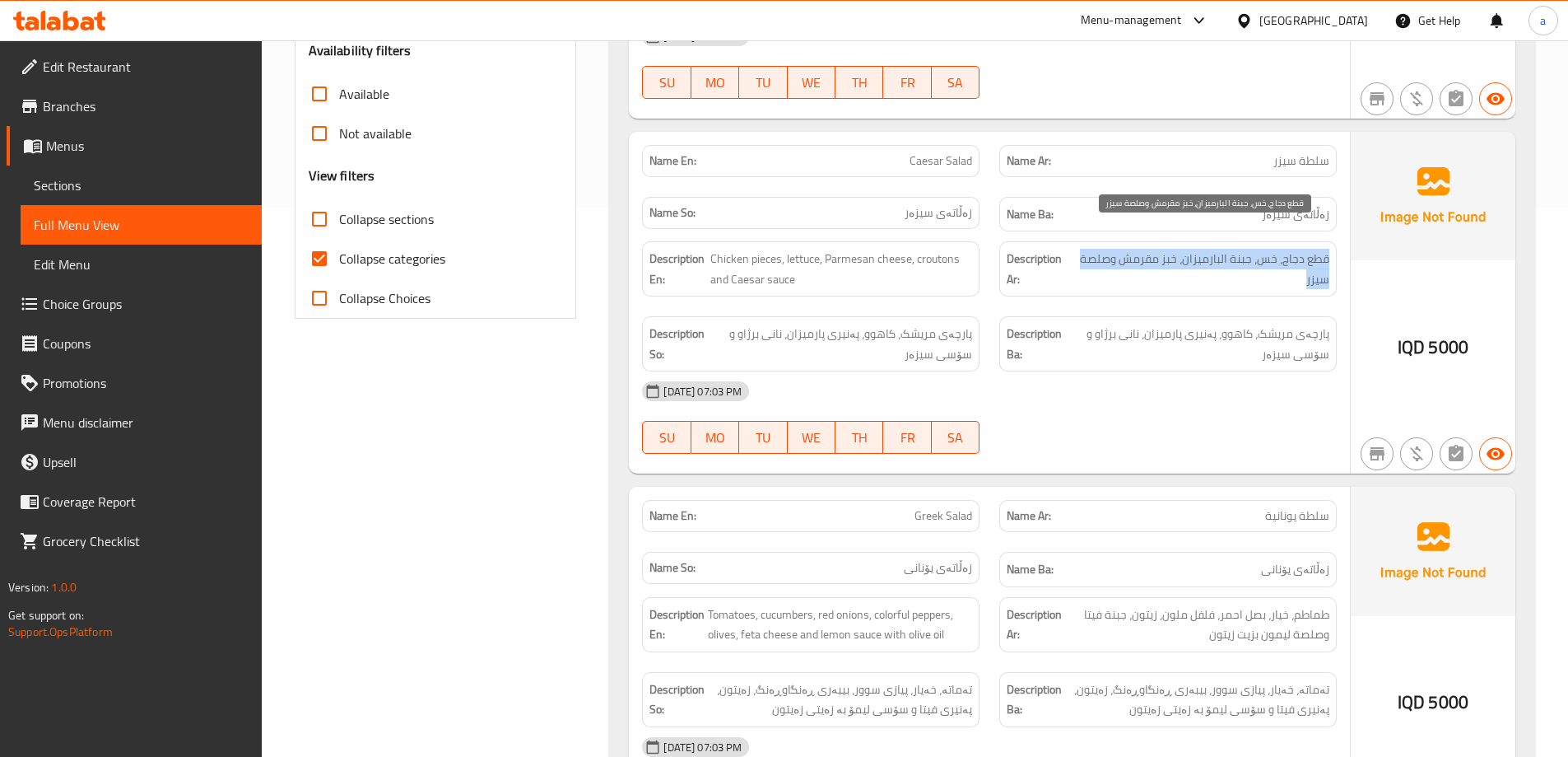
click at [1090, 249] on span "قطع دجاج، خس، جبنة البارميزان، خبز مقرمش وصلصة سيزر" at bounding box center [1203, 269] width 253 height 40
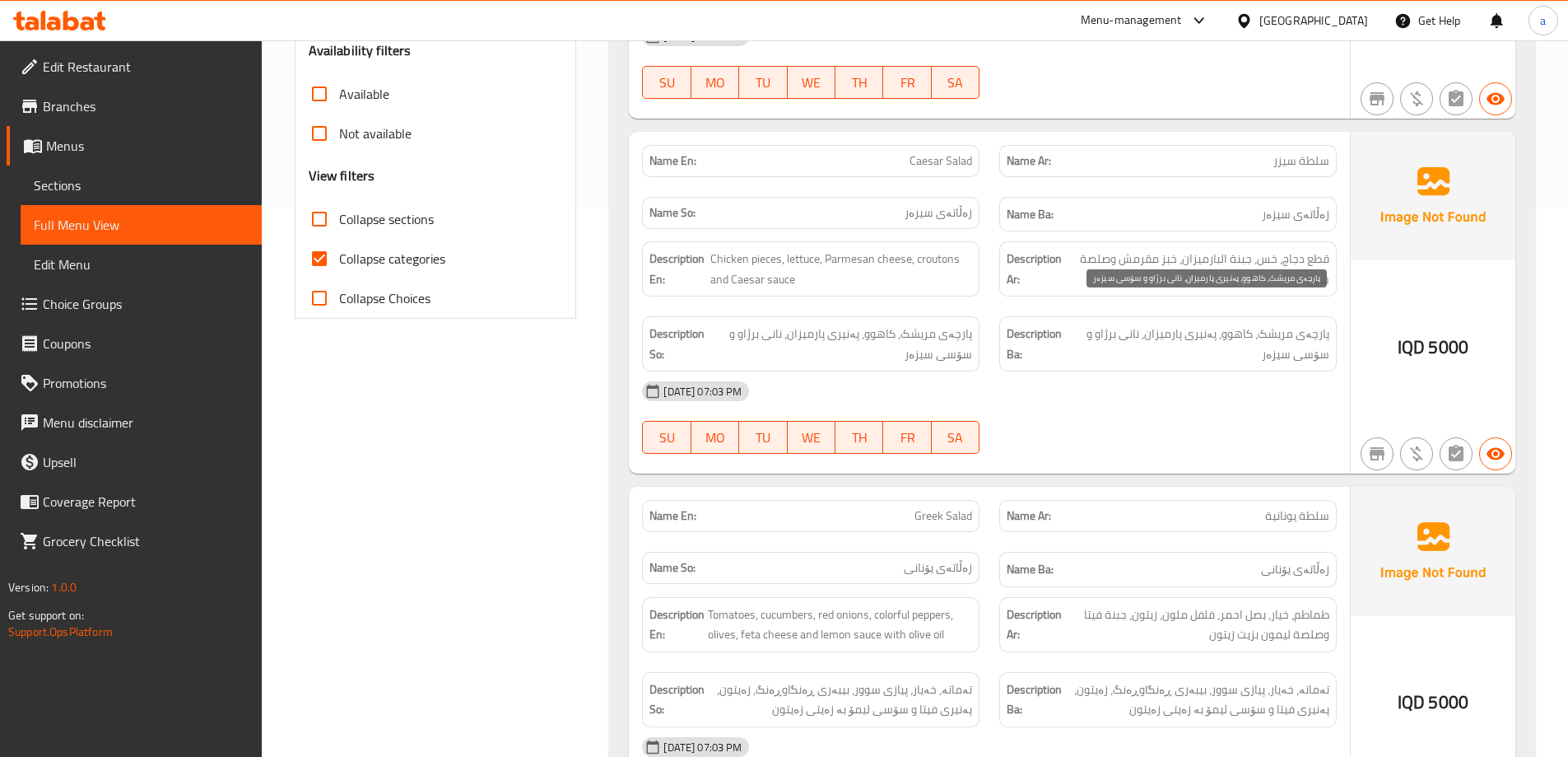
click at [1097, 324] on span "پارچەی مریشک، کاهوو، پەنیری پارمیزان، نانی برژاو و سۆسی سیزەر" at bounding box center [1200, 344] width 258 height 40
click at [1007, 274] on div "Description Ar: قطع دجاج، خس، جبنة البارميزان، خبز مقرمش وصلصة سيزر" at bounding box center [1168, 268] width 357 height 75
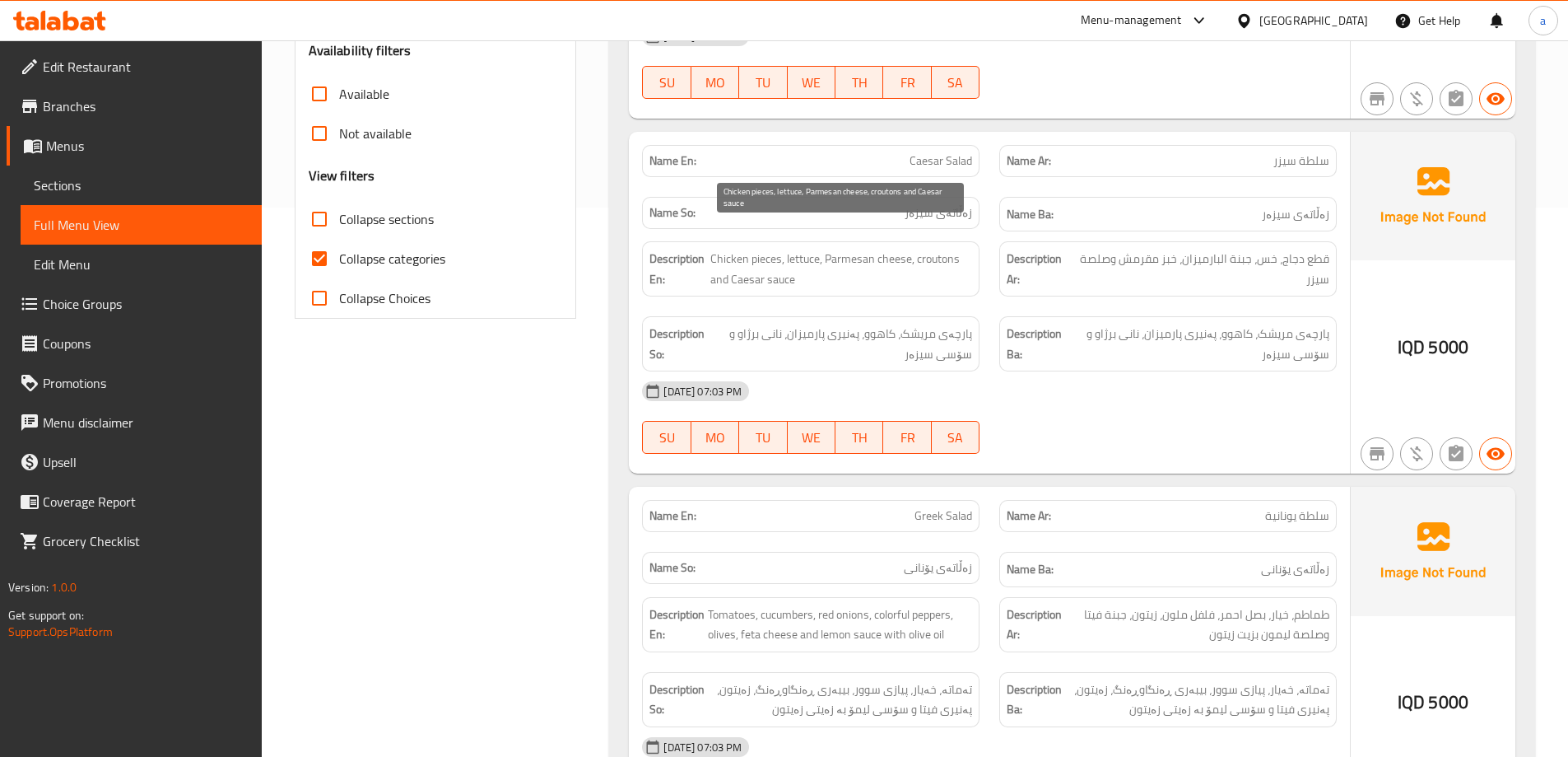
drag, startPoint x: 929, startPoint y: 239, endPoint x: 930, endPoint y: 247, distance: 8.1
click at [929, 249] on span "Chicken pieces, lettuce, Parmesan cheese, croutons and Caesar sauce" at bounding box center [841, 269] width 261 height 40
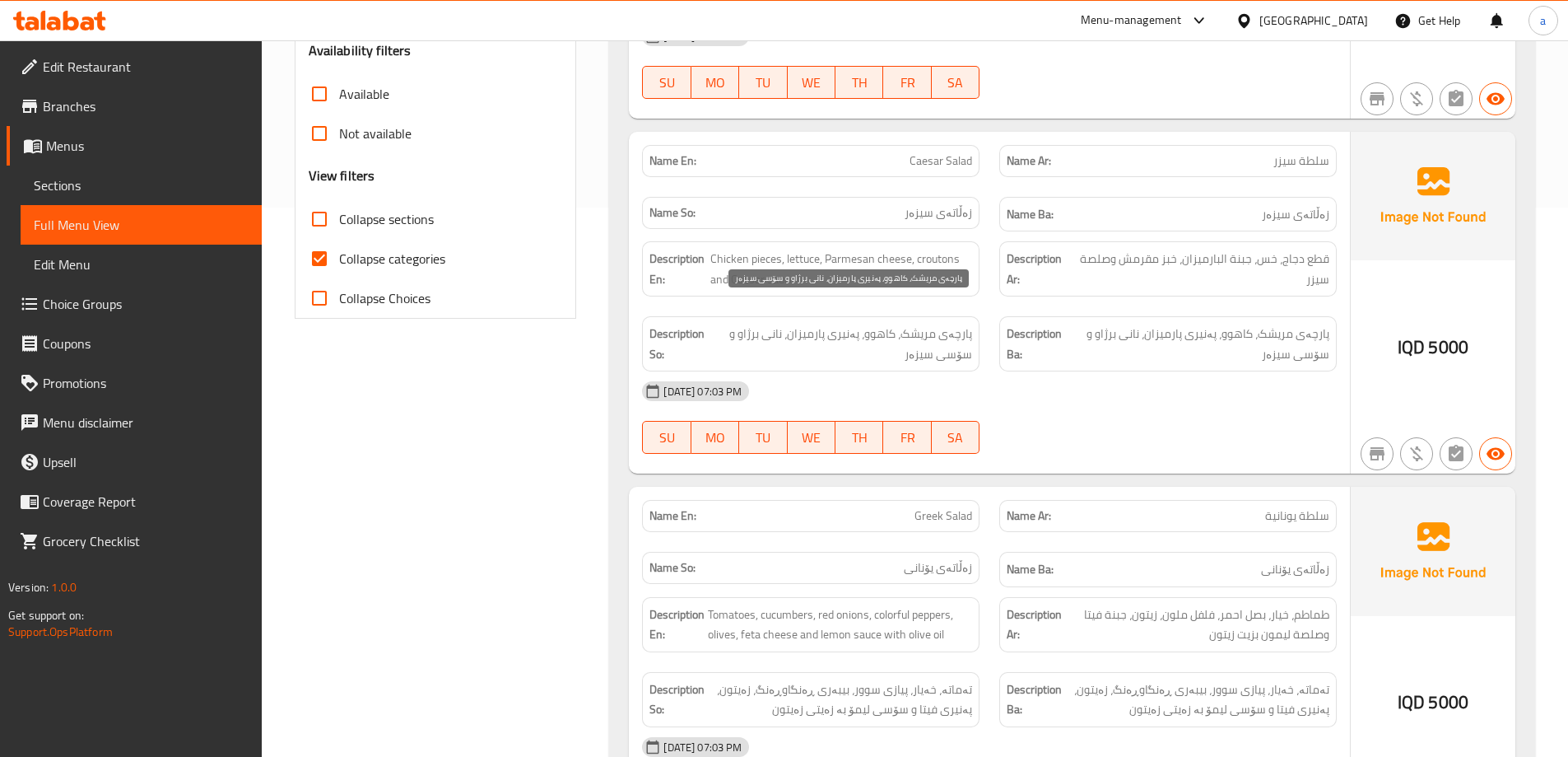
click at [908, 324] on span "پارچەی مریشک، کاهوو، پەنیری پارمیزان، نانی برژاو و سۆسی سیزەر" at bounding box center [842, 344] width 259 height 40
click at [920, 324] on span "پارچەی مریشک، کاهوو، پەنیری پارمیزان، نانی برژاو و سۆسی سیزەر" at bounding box center [842, 344] width 259 height 40
click at [957, 324] on span "پارچەی مریشک، کاهوو، پەنیری پارمیزان، نانی برژاو و سۆسی سیزەر" at bounding box center [842, 344] width 259 height 40
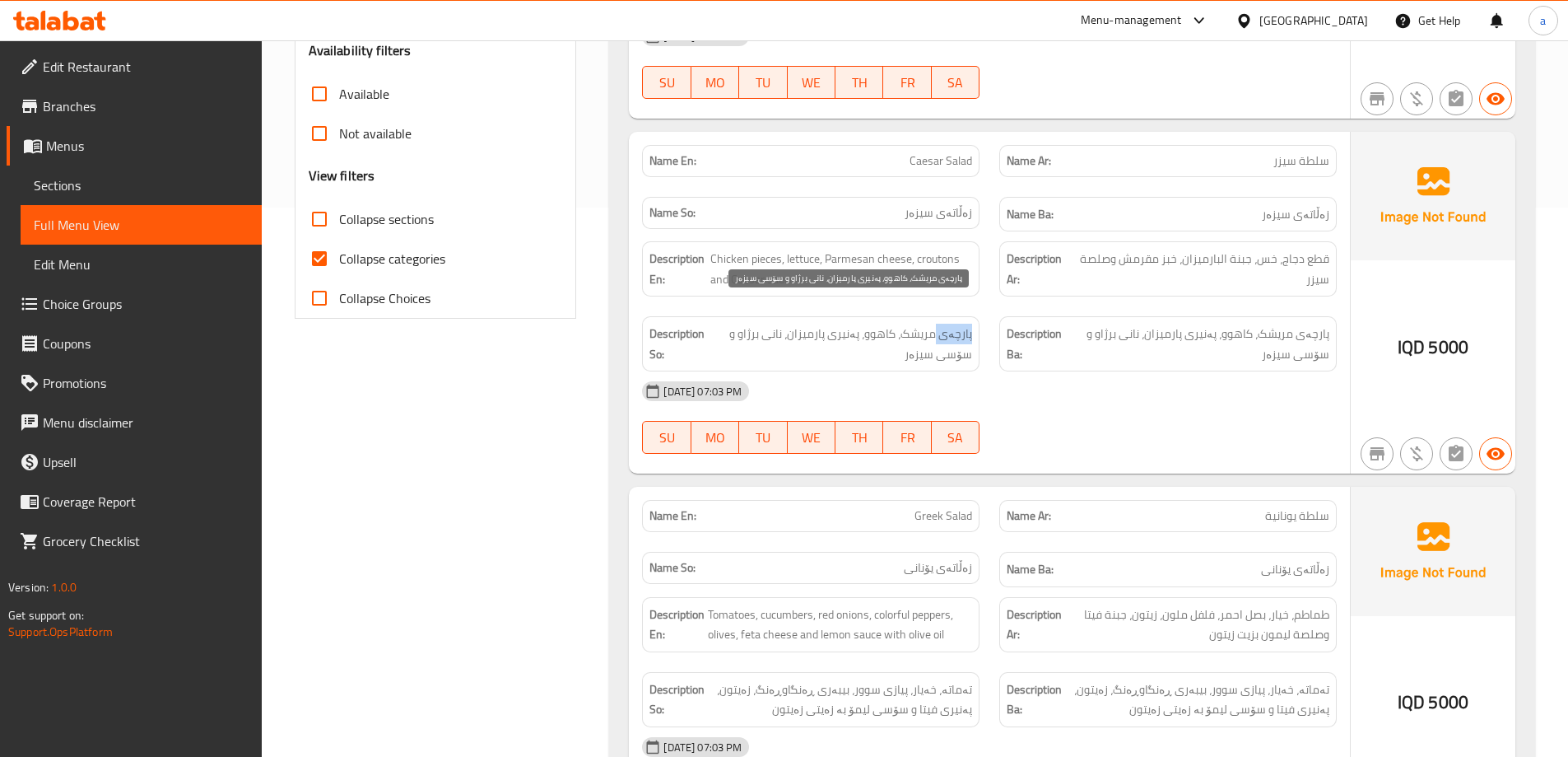
click at [957, 324] on span "پارچەی مریشک، کاهوو، پەنیری پارمیزان، نانی برژاو و سۆسی سیزەر" at bounding box center [842, 344] width 259 height 40
click at [913, 324] on span "پارچەی مریشک، کاهوو، پەنیری پارمیزان، نانی برژاو و سۆسی سیزەر" at bounding box center [842, 344] width 259 height 40
click at [874, 324] on span "پارچەی مریشک، کاهوو، پەنیری پارمیزان، نانی برژاو و سۆسی سیزەر" at bounding box center [842, 344] width 259 height 40
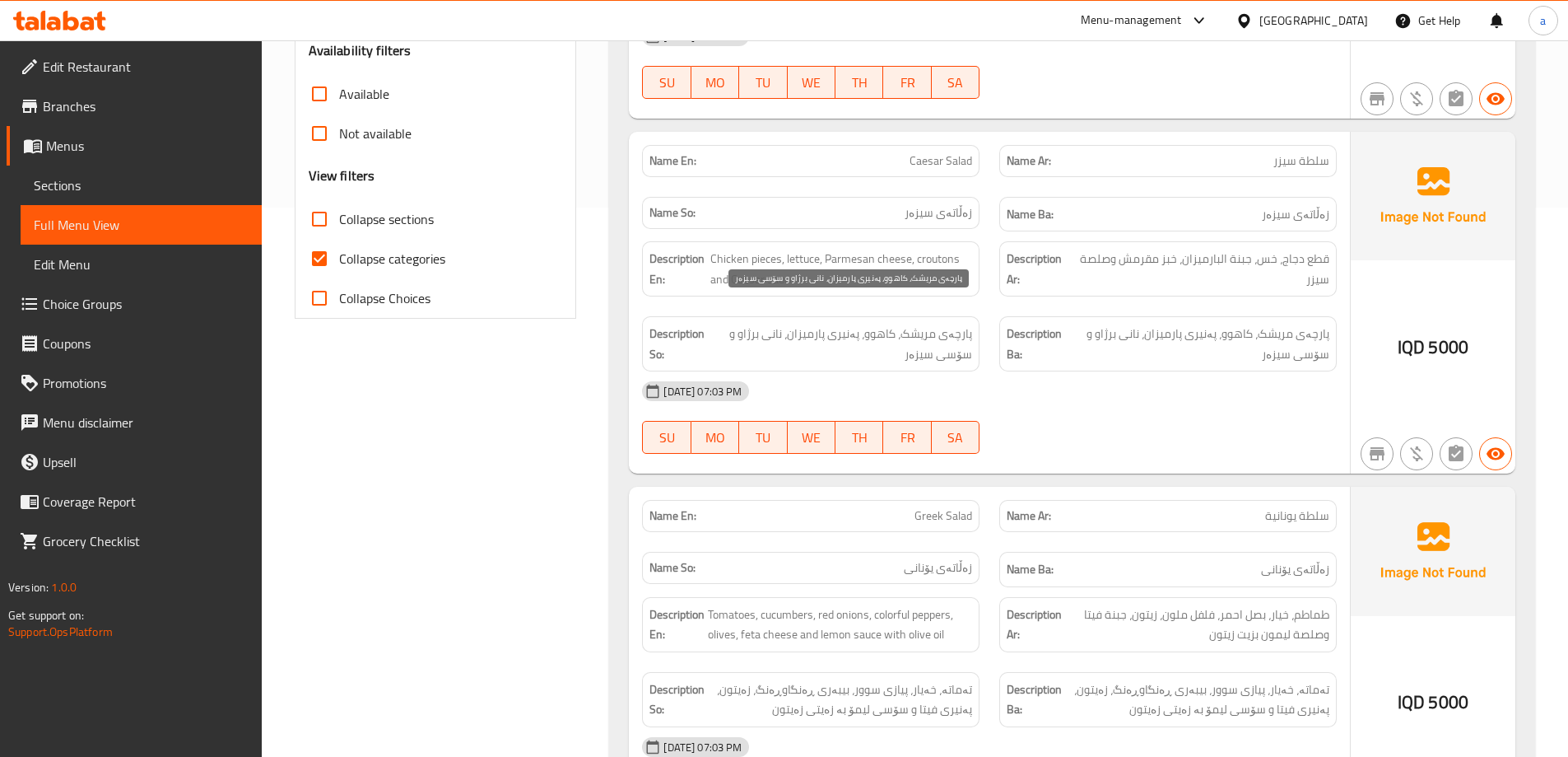
click at [841, 324] on span "پارچەی مریشک، کاهوو، پەنیری پارمیزان، نانی برژاو و سۆسی سیزەر" at bounding box center [842, 344] width 259 height 40
click at [812, 324] on span "پارچەی مریشک، کاهوو، پەنیری پارمیزان، نانی برژاو و سۆسی سیزەر" at bounding box center [842, 344] width 259 height 40
click at [774, 324] on span "پارچەی مریشک، کاهوو، پەنیری پارمیزان، نانی برژاو و سۆسی سیزەر" at bounding box center [842, 344] width 259 height 40
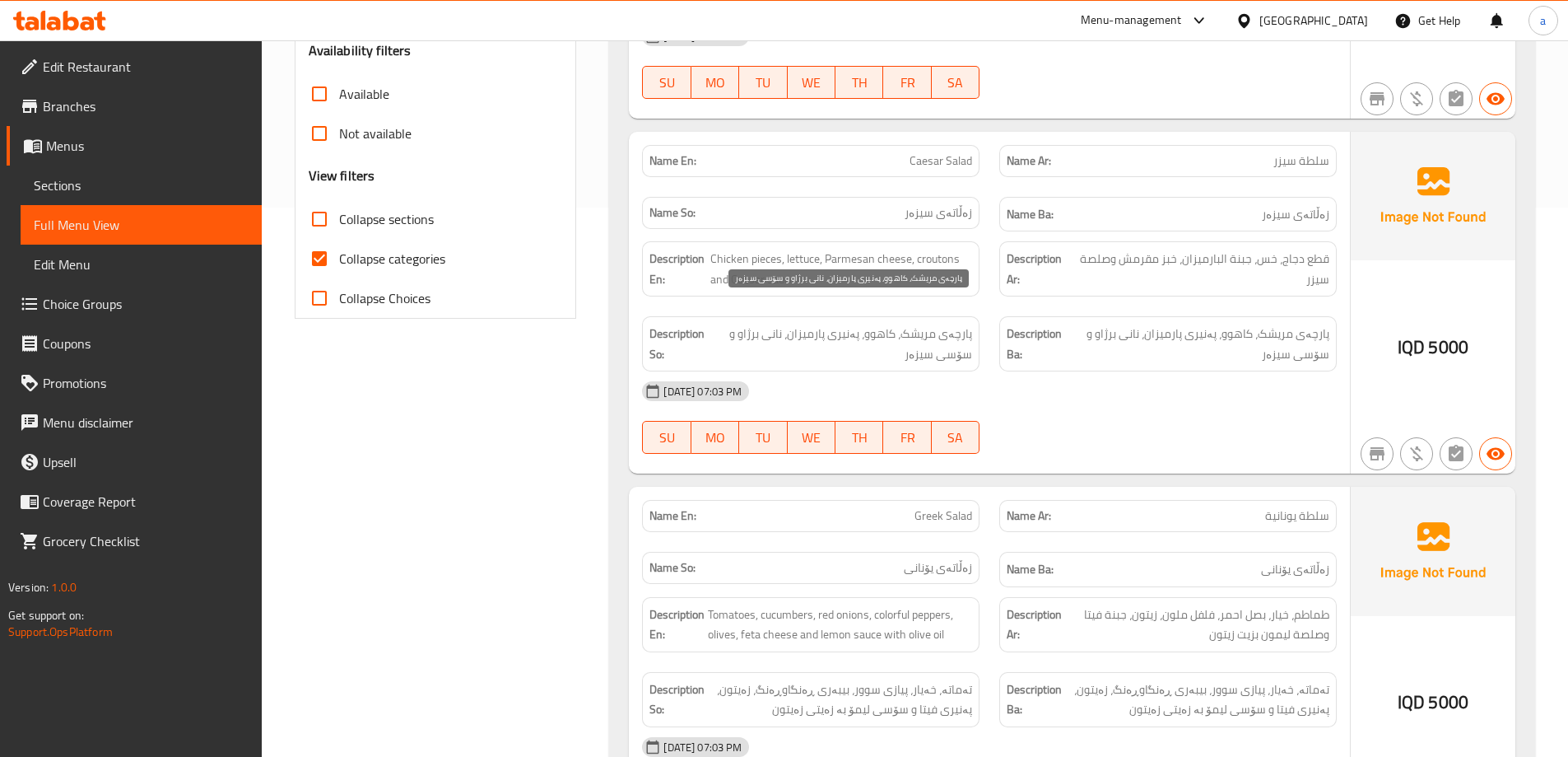
click at [772, 329] on span "پارچەی مریشک، کاهوو، پەنیری پارمیزان، نانی برژاو و سۆسی سیزەر" at bounding box center [842, 344] width 259 height 40
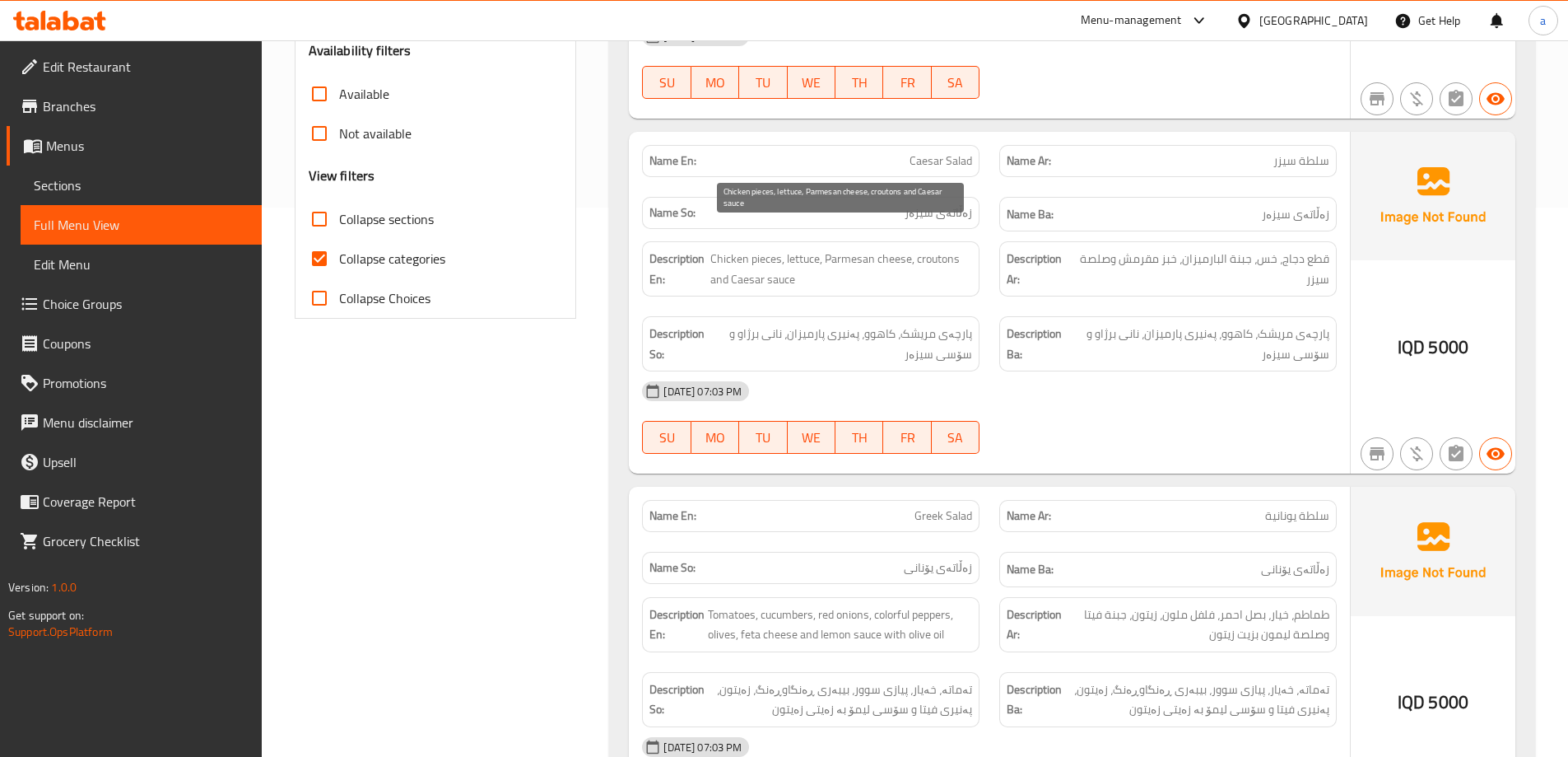
click at [944, 249] on span "Chicken pieces, lettuce, Parmesan cheese, croutons and Caesar sauce" at bounding box center [841, 269] width 261 height 40
copy span "croutons"
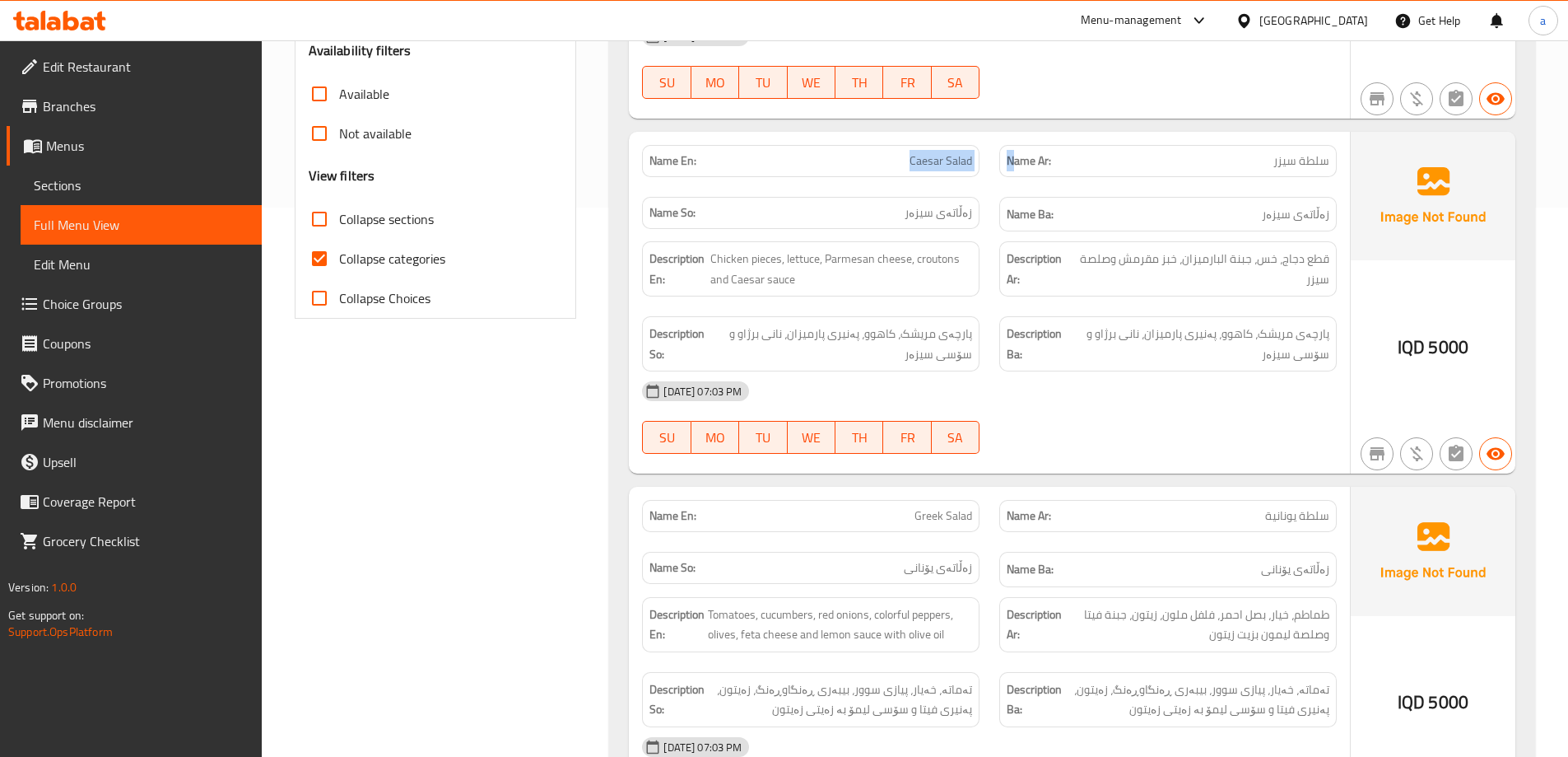
drag, startPoint x: 900, startPoint y: 154, endPoint x: 1016, endPoint y: 129, distance: 118.7
click at [1016, 135] on div "Name En: Caesar Salad Name Ar: سلطة سيزر Name So: زەڵاتەی سیزەر Name Ba: زەڵاتە…" at bounding box center [989, 189] width 714 height 107
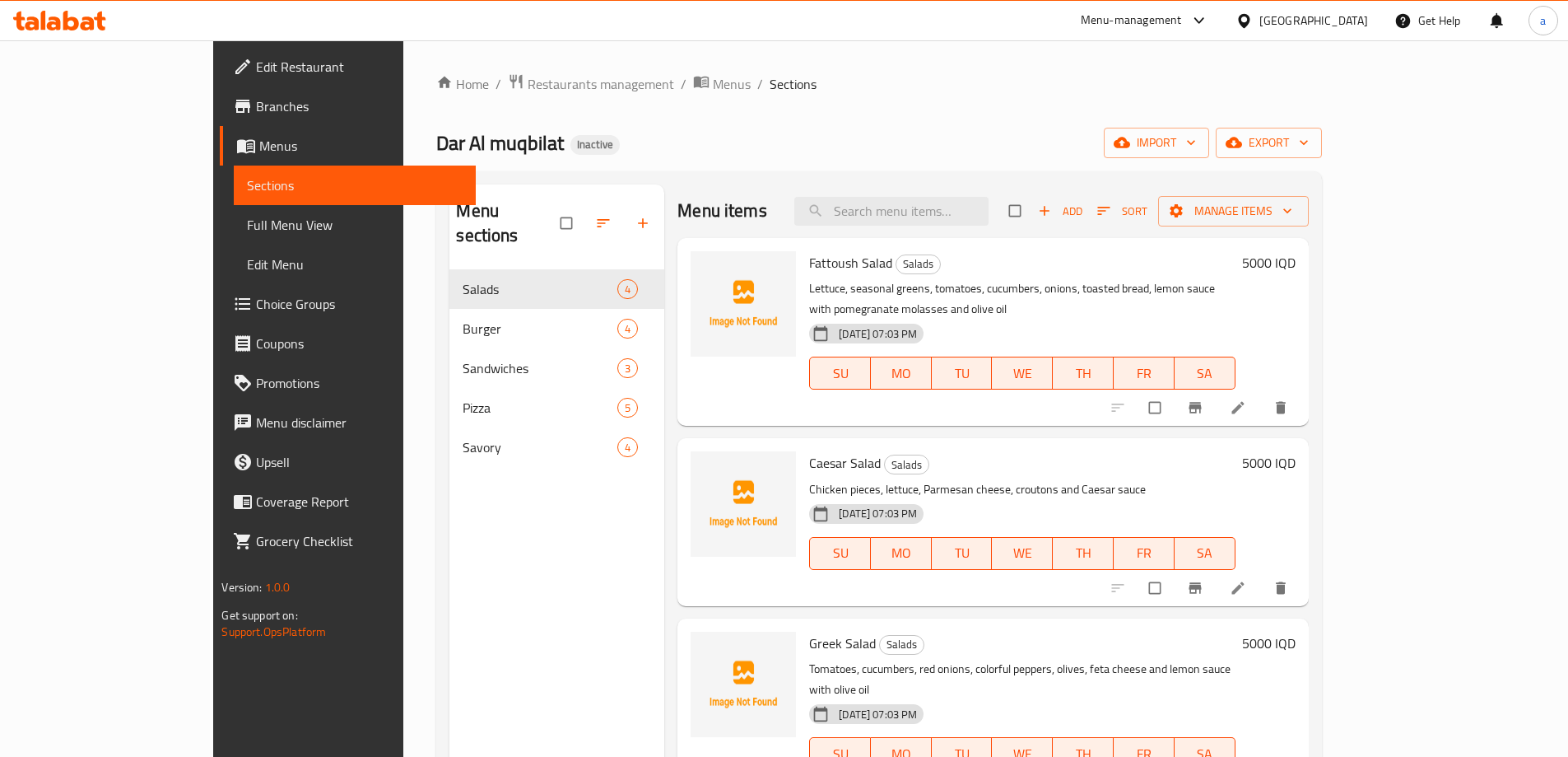
click at [1263, 398] on li at bounding box center [1239, 407] width 46 height 26
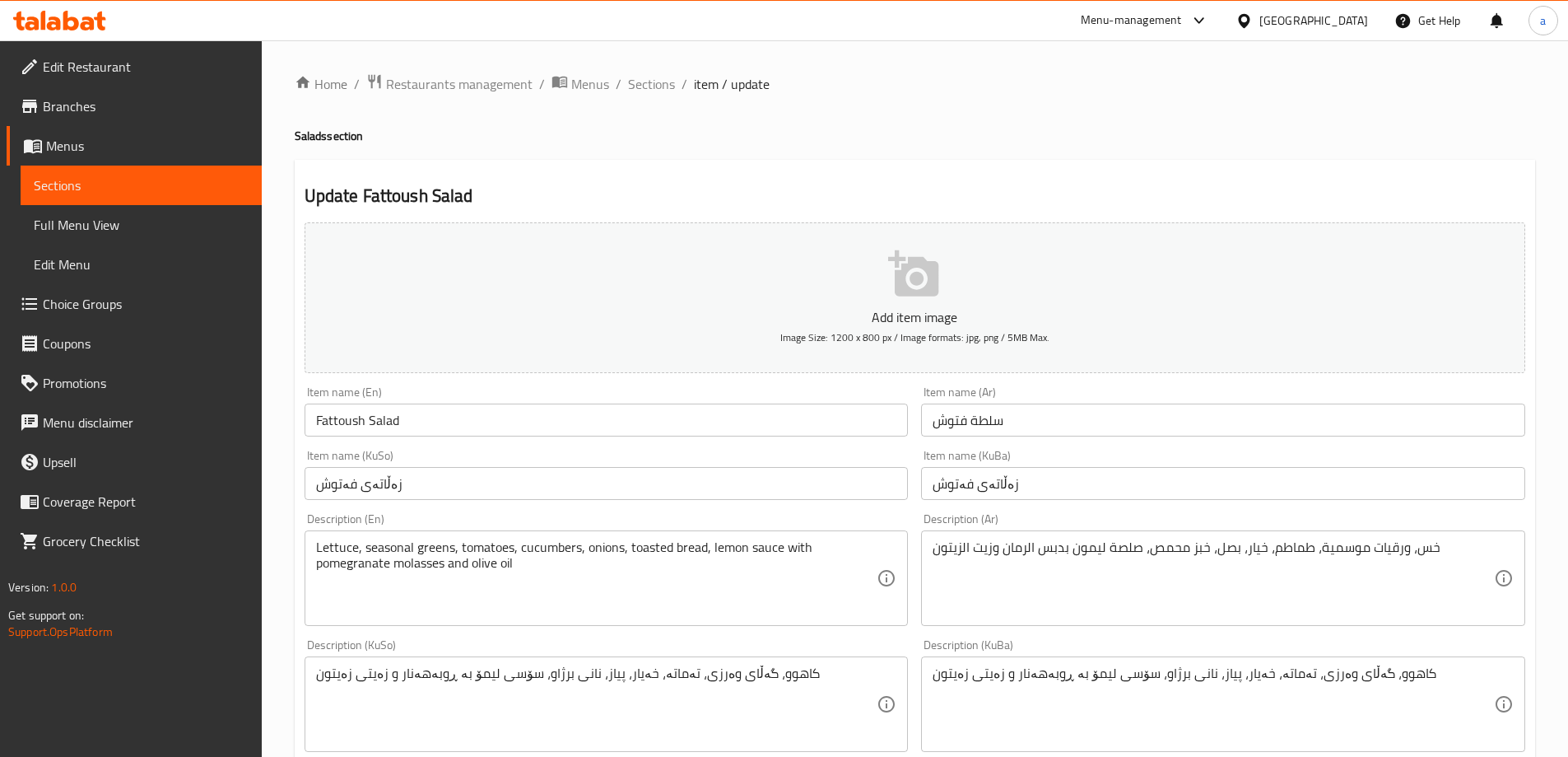
drag, startPoint x: 442, startPoint y: 671, endPoint x: 459, endPoint y: 699, distance: 32.8
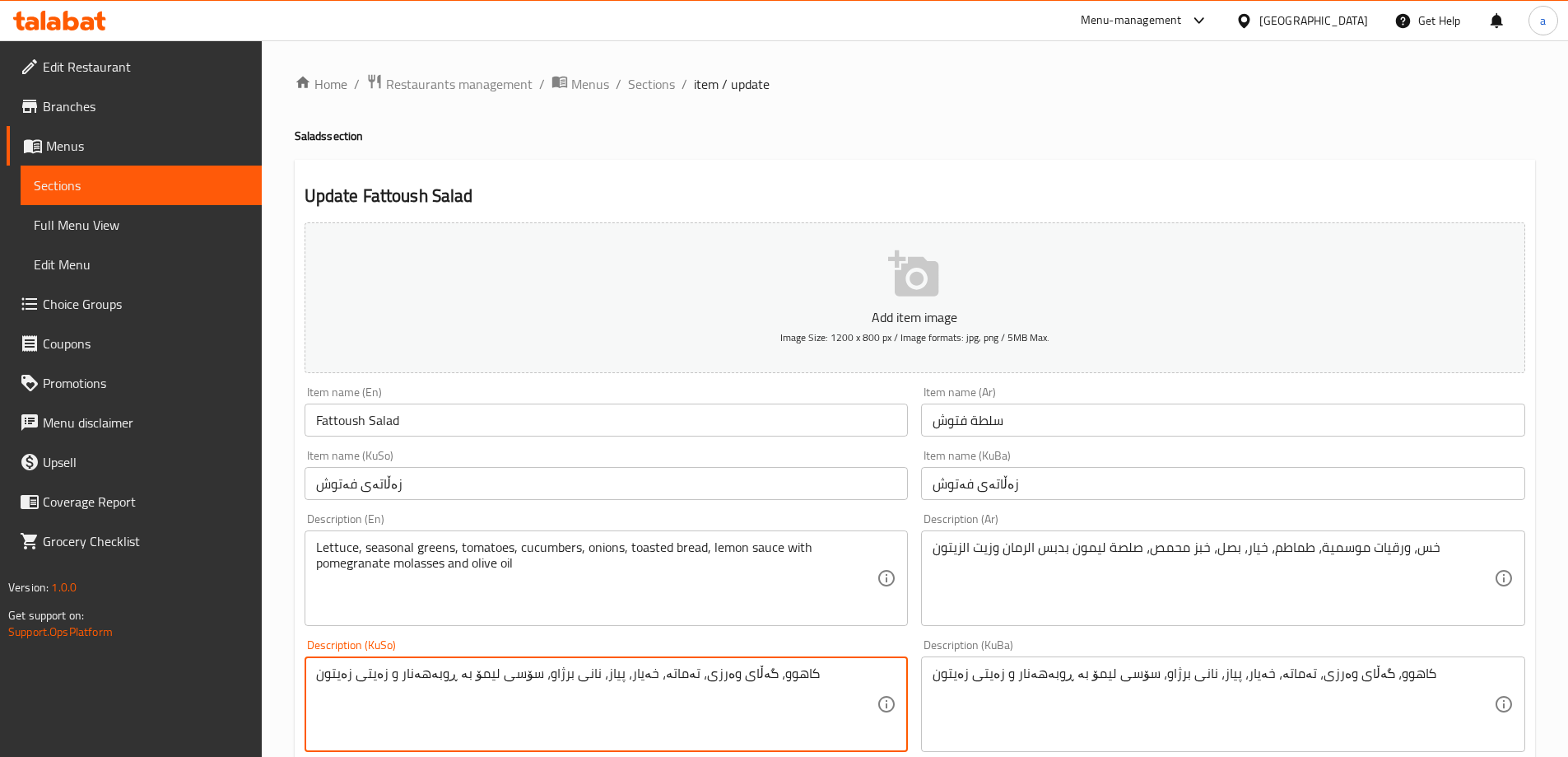
click at [451, 675] on textarea "کاهوو، گەڵای وەرزی، تەماتە، خەیار، پیاز، نانی برژاو، سۆسی لیمۆ بە ڕوبەهەنار و ز…" at bounding box center [597, 704] width 561 height 78
click at [546, 677] on textarea "کاهوو، گەڵای وەرزی، تەماتە، خەیار، پیاز، نانی برژاو، سۆسی لیمۆ بە ڕوبەهەنار و ز…" at bounding box center [597, 704] width 561 height 78
type textarea "کاهوو، گەڵای وەرزی، تەماتە، خەیار، پیاز، نانی برژاو، سۆسی لیمۆ لەگەڵ ڕوبەهەنار …"
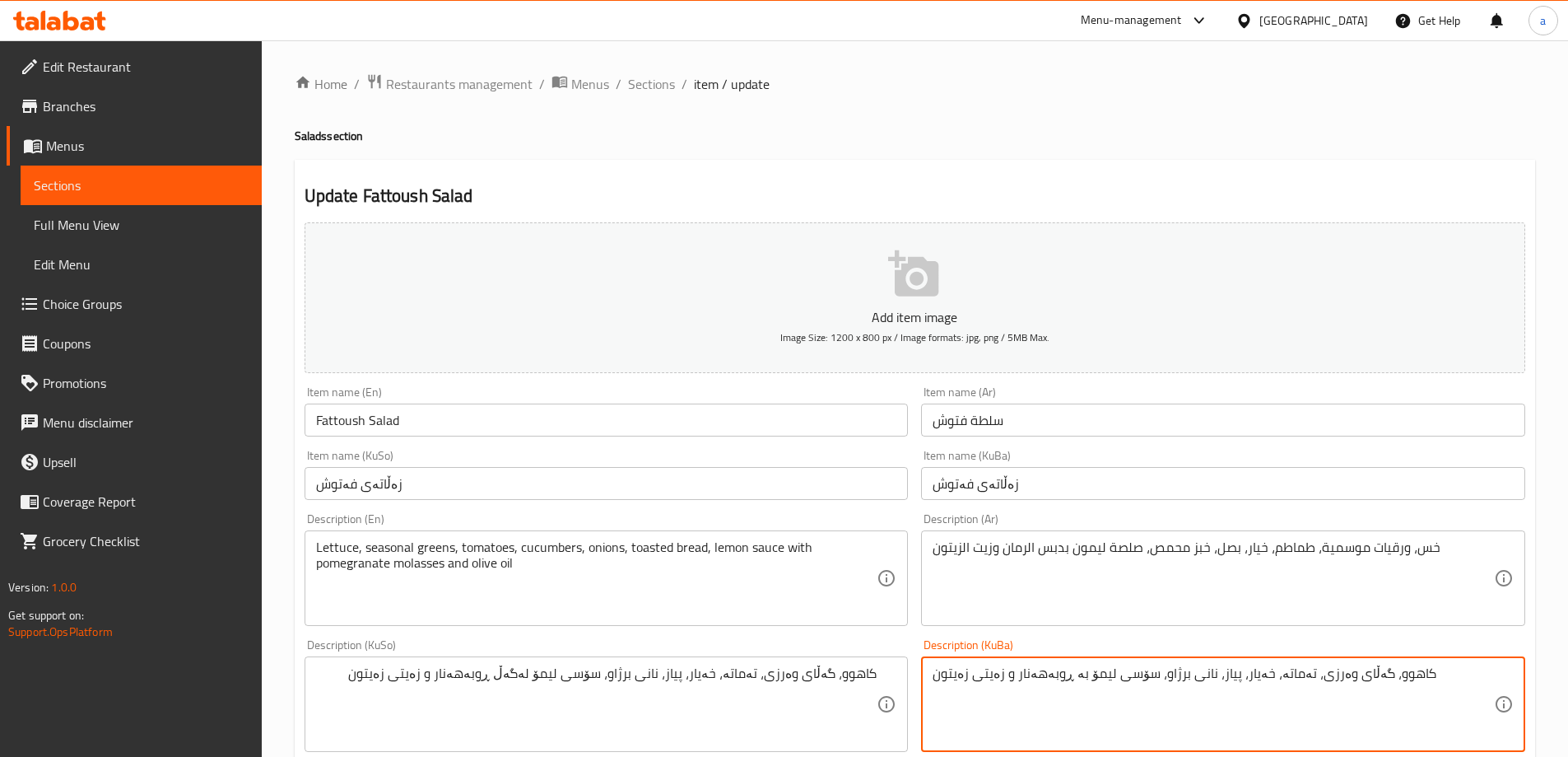
click at [1049, 678] on textarea "کاهوو، گەڵای وەرزی، تەماتە، خەیار، پیاز، نانی برژاو، سۆسی لیمۆ بە ڕوبەهەنار و ز…" at bounding box center [1214, 704] width 561 height 78
paste textarea "لەگەڵ"
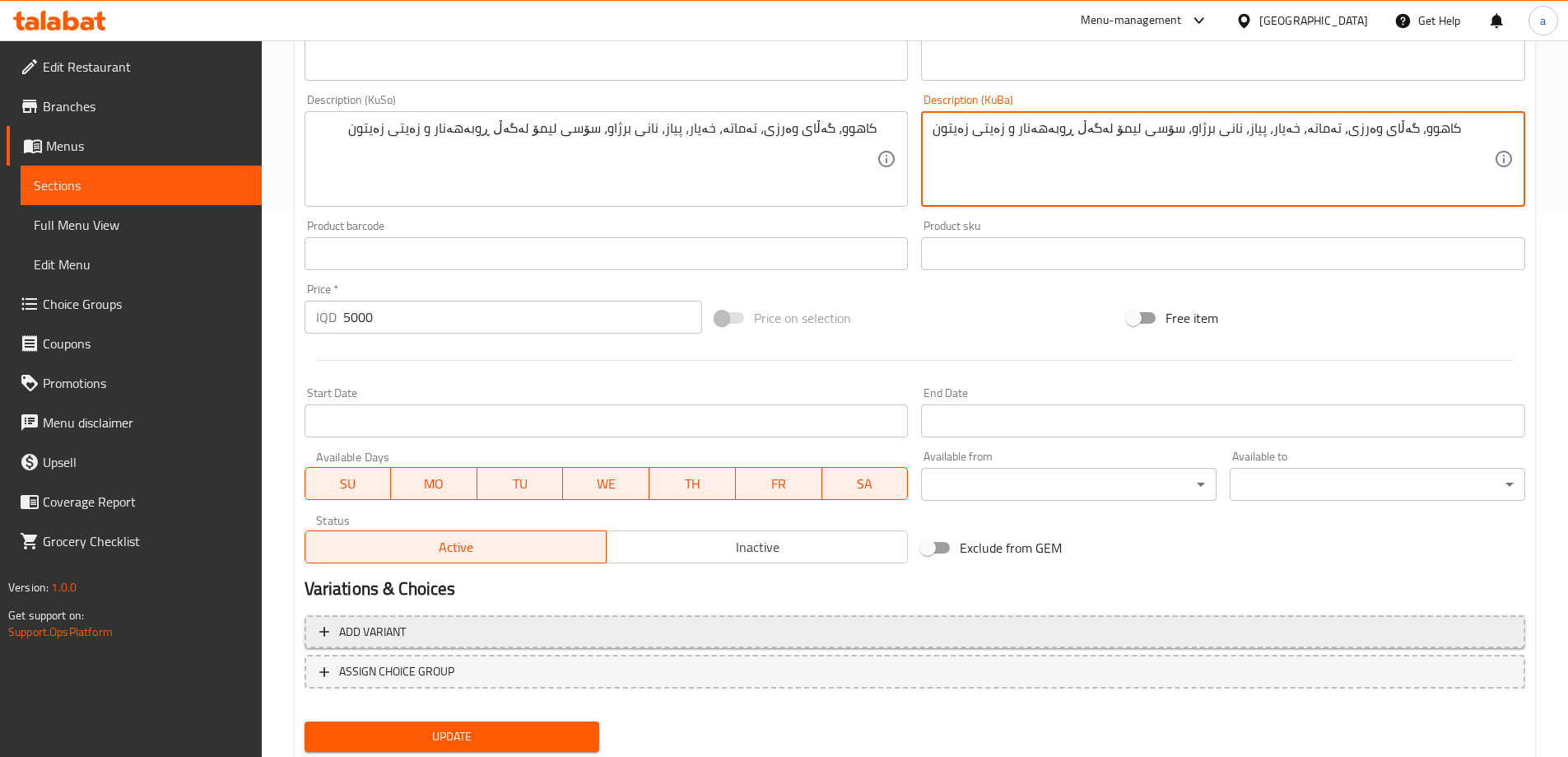
scroll to position [549, 0]
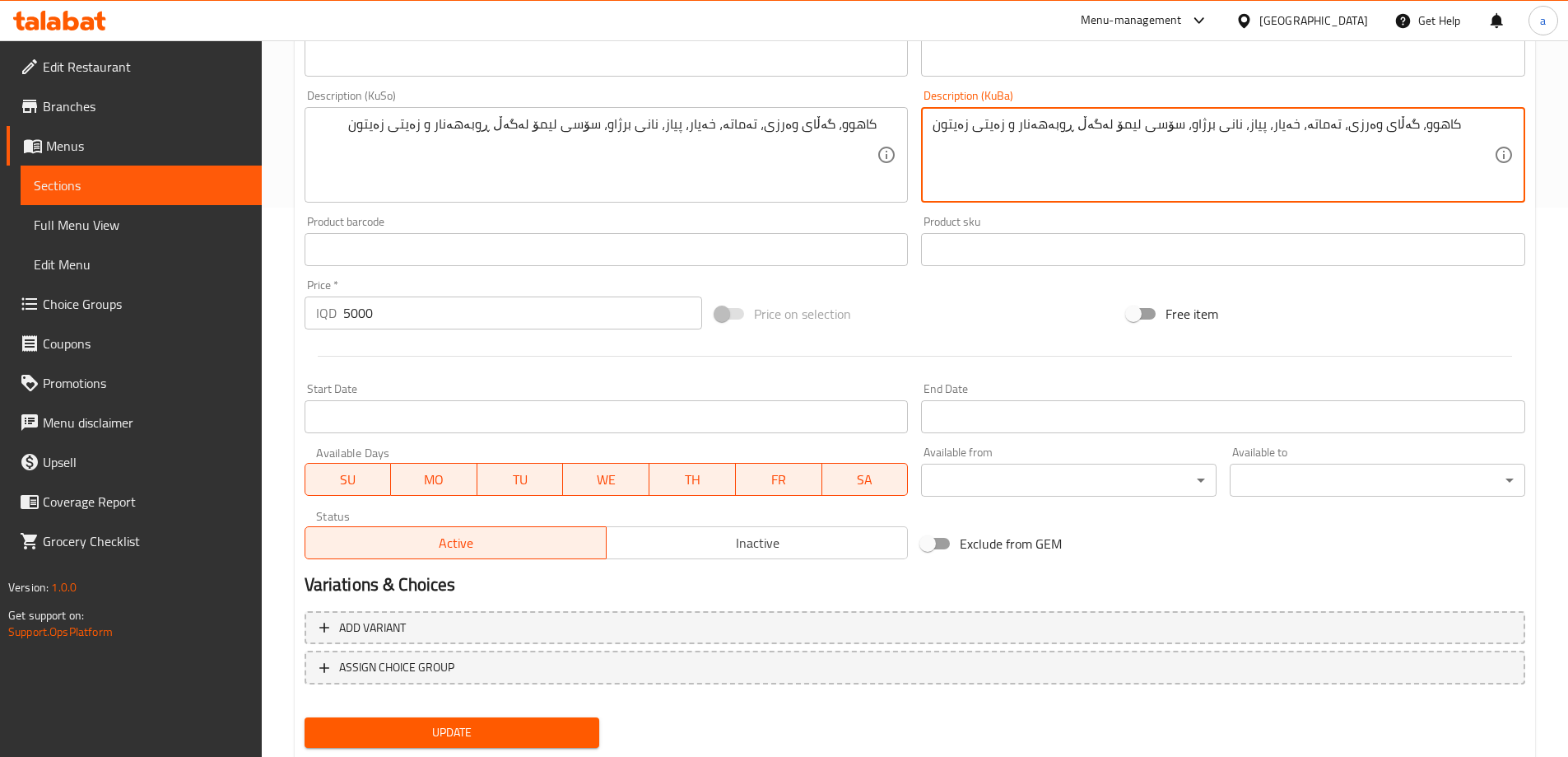
type textarea "کاهوو، گەڵای وەرزی، تەماتە، خەیار، پیاز، نانی برژاو، سۆسی لیمۆ لەگەڵ ڕوبەهەنار …"
click at [542, 734] on span "Update" at bounding box center [452, 732] width 269 height 21
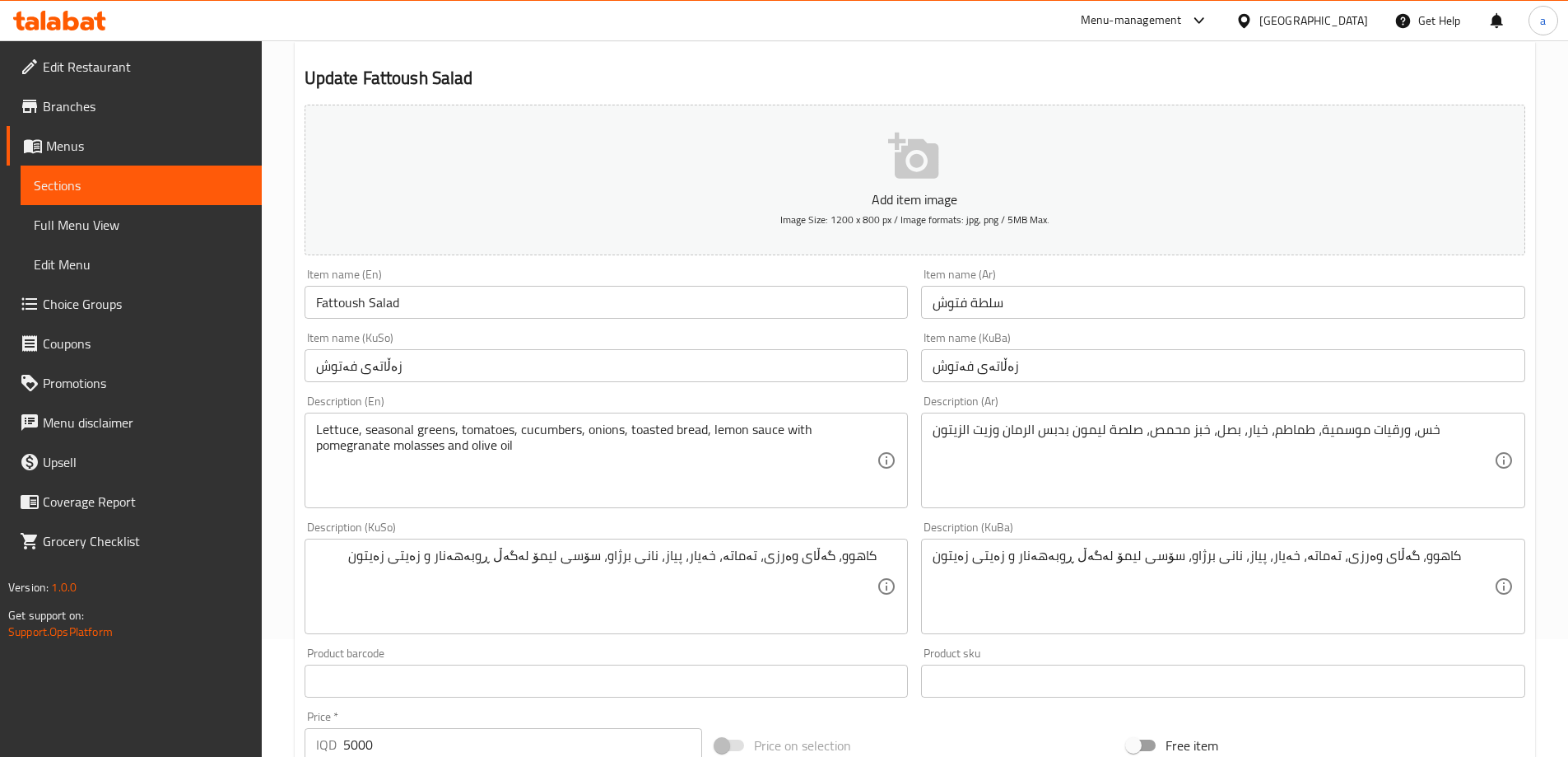
scroll to position [0, 0]
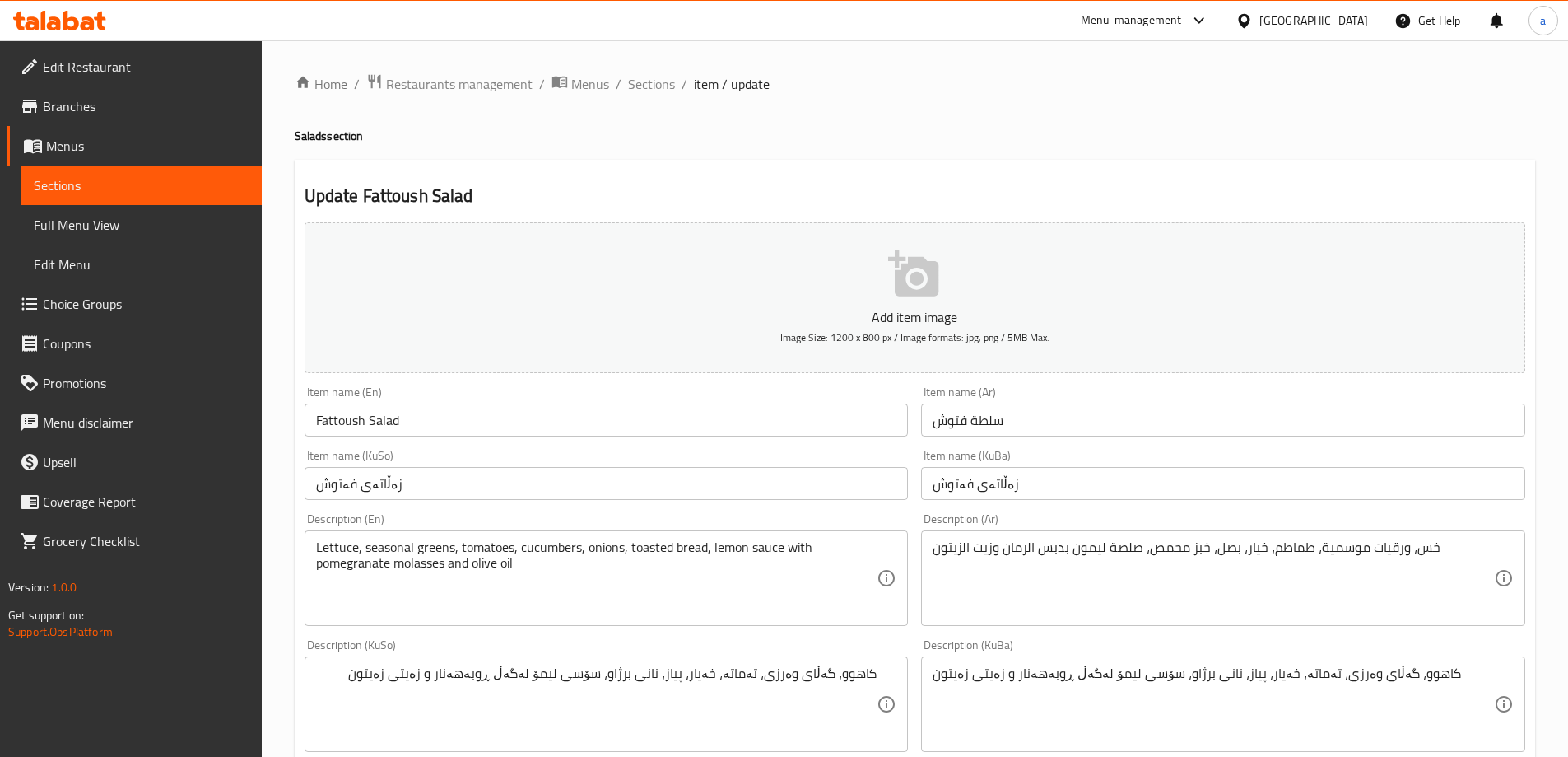
click at [231, 199] on link "Sections" at bounding box center [142, 184] width 241 height 39
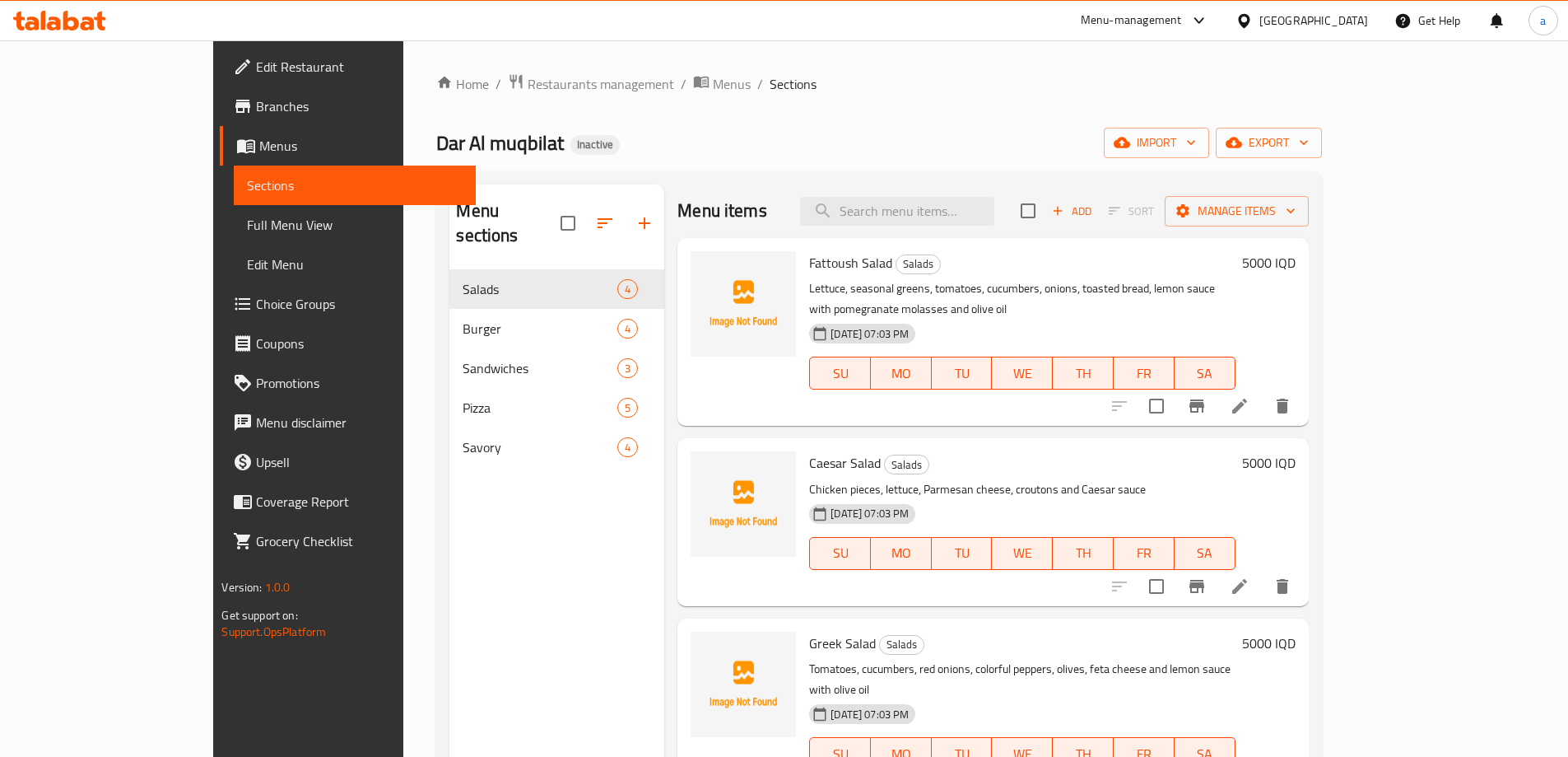
click at [1263, 572] on li at bounding box center [1239, 586] width 46 height 29
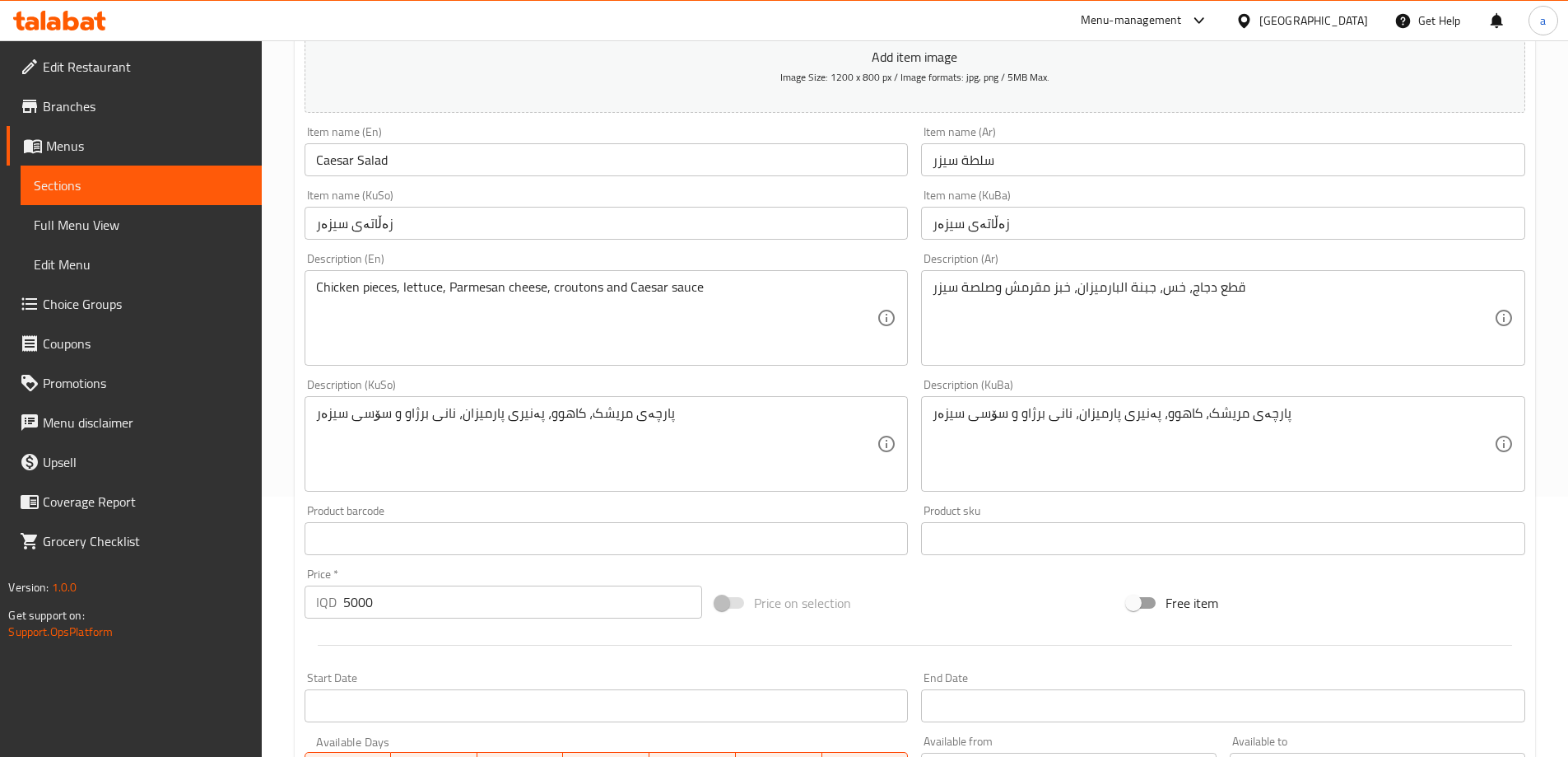
scroll to position [274, 0]
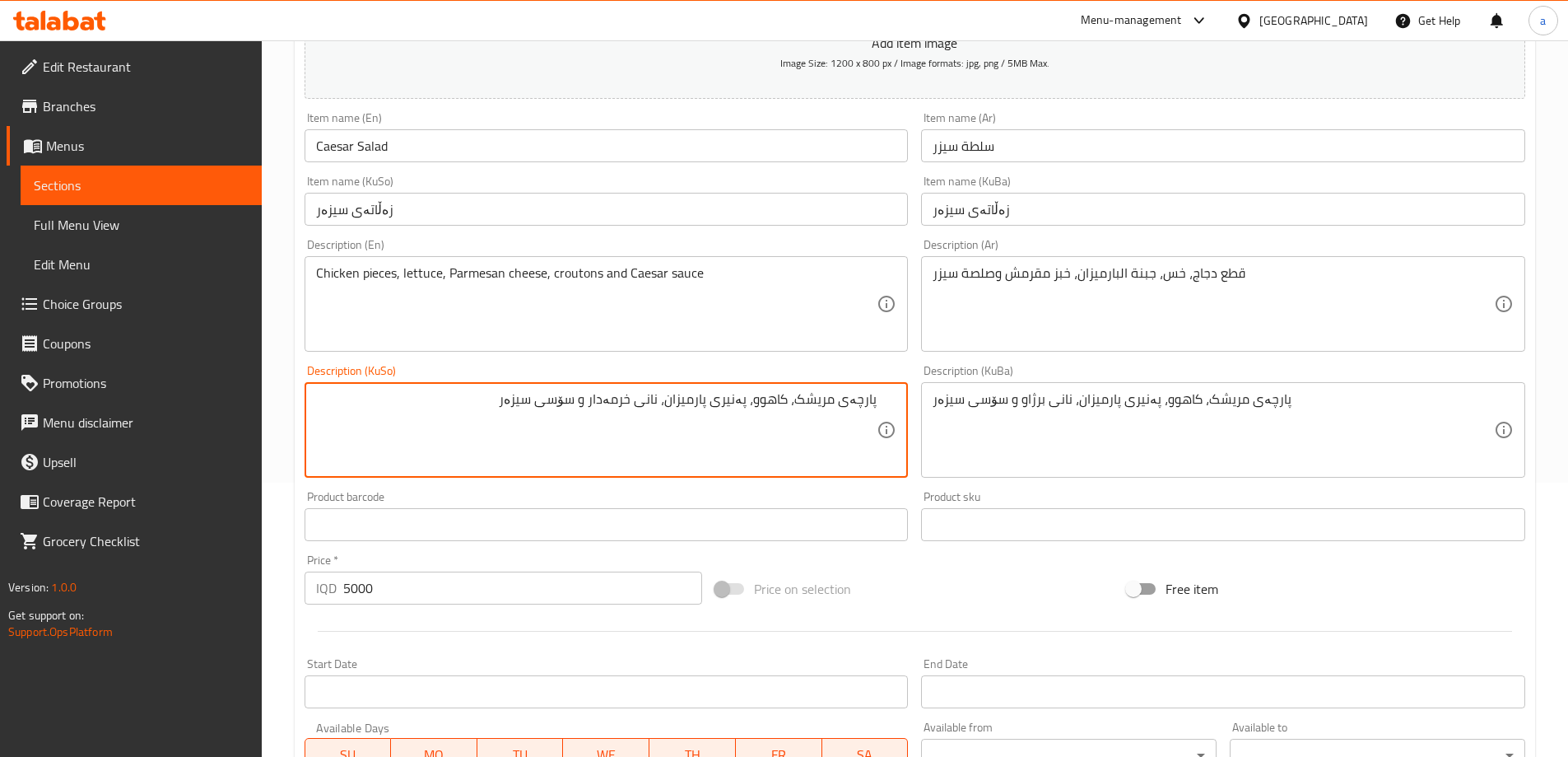
type textarea "پارچەی مریشک، کاهوو، پەنیری پارمیزان، نانی خرمەدار و سۆسی سیزەر"
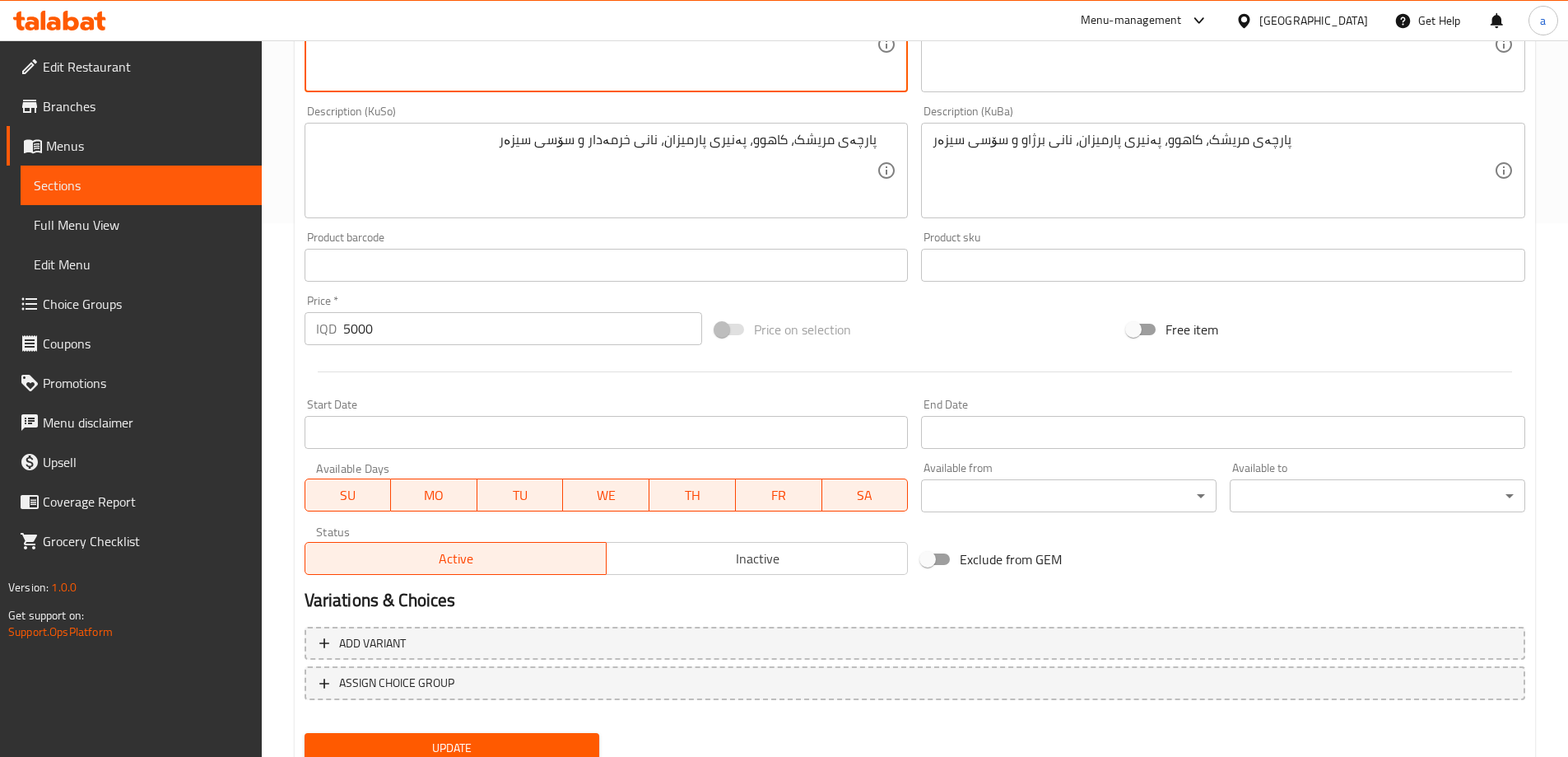
scroll to position [549, 0]
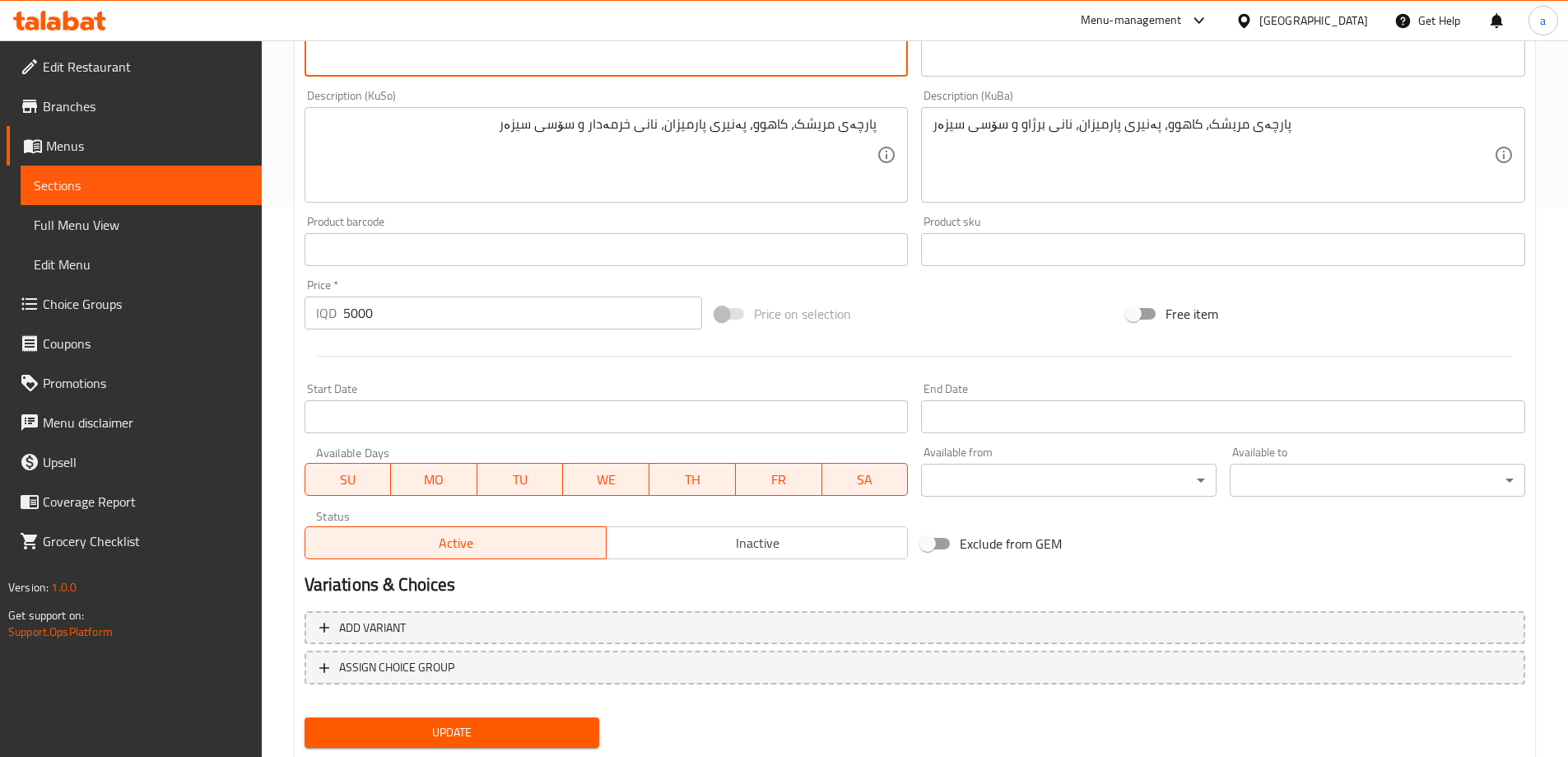
type textarea "Chicken pieces, lettuce, Parmesan cheese, crispy bread and Caesar sauce"
click at [414, 726] on span "Update" at bounding box center [452, 732] width 269 height 21
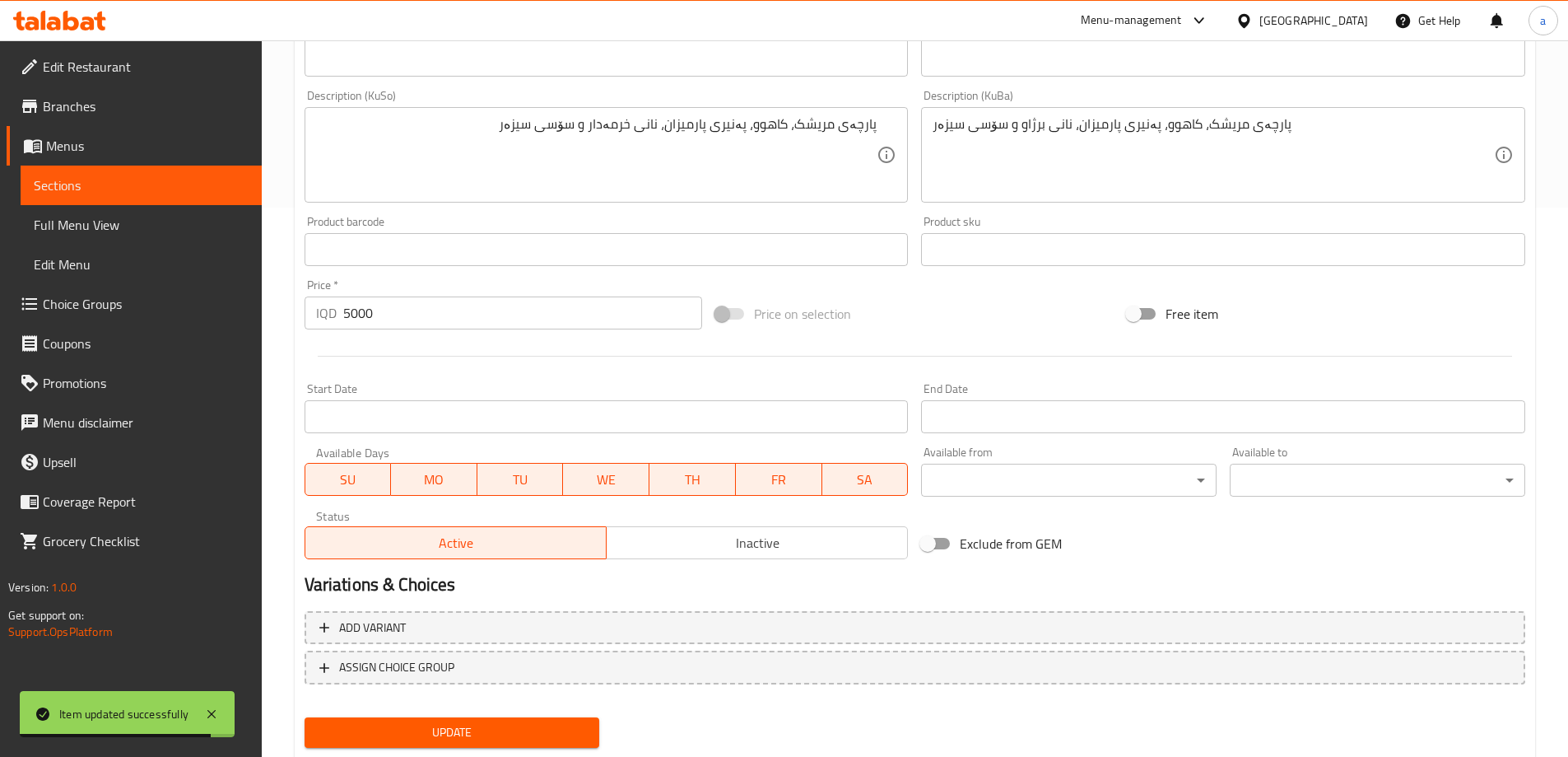
click at [94, 191] on span "Sections" at bounding box center [141, 185] width 215 height 20
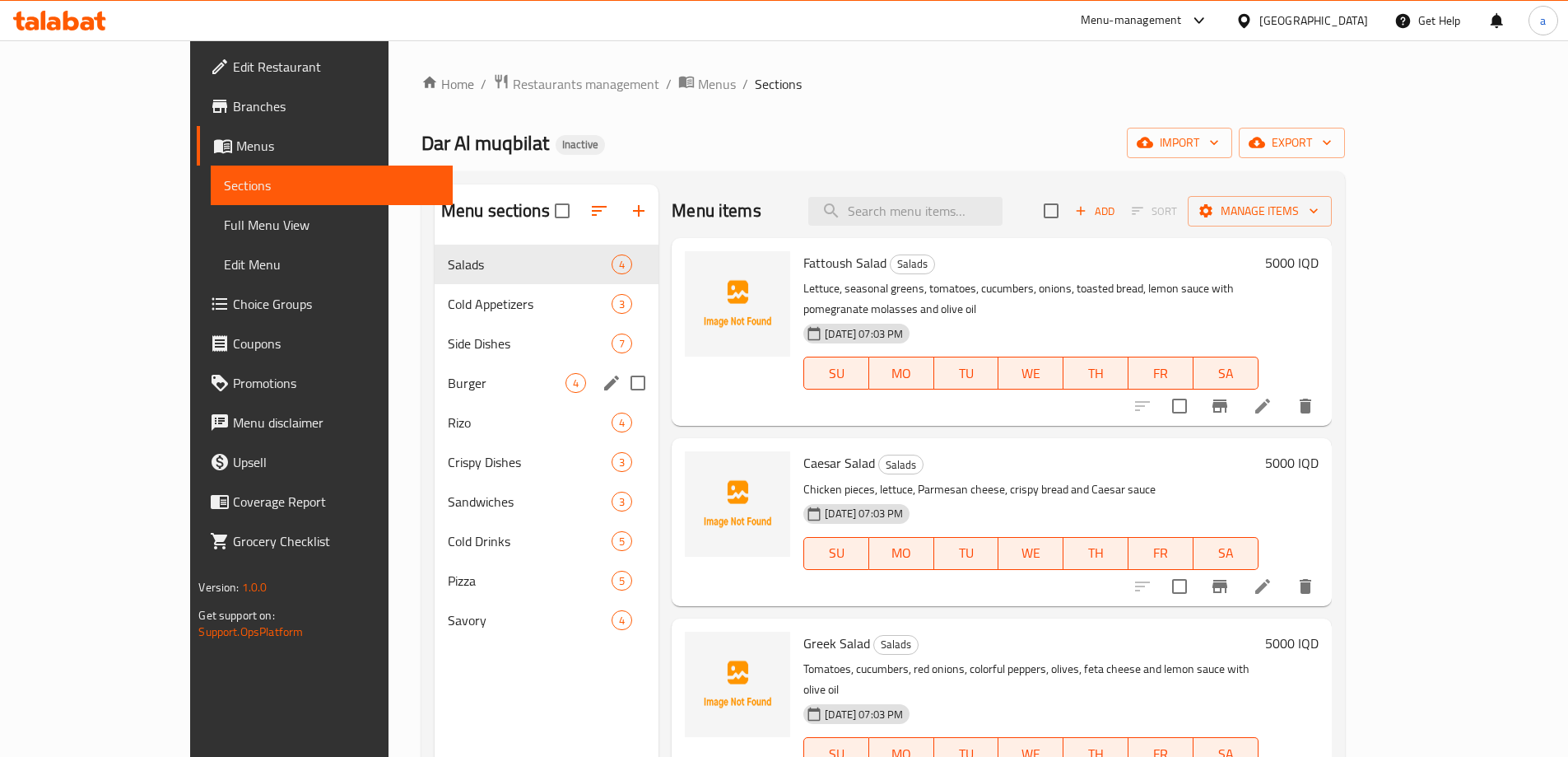
click at [448, 388] on span "Burger" at bounding box center [506, 383] width 117 height 20
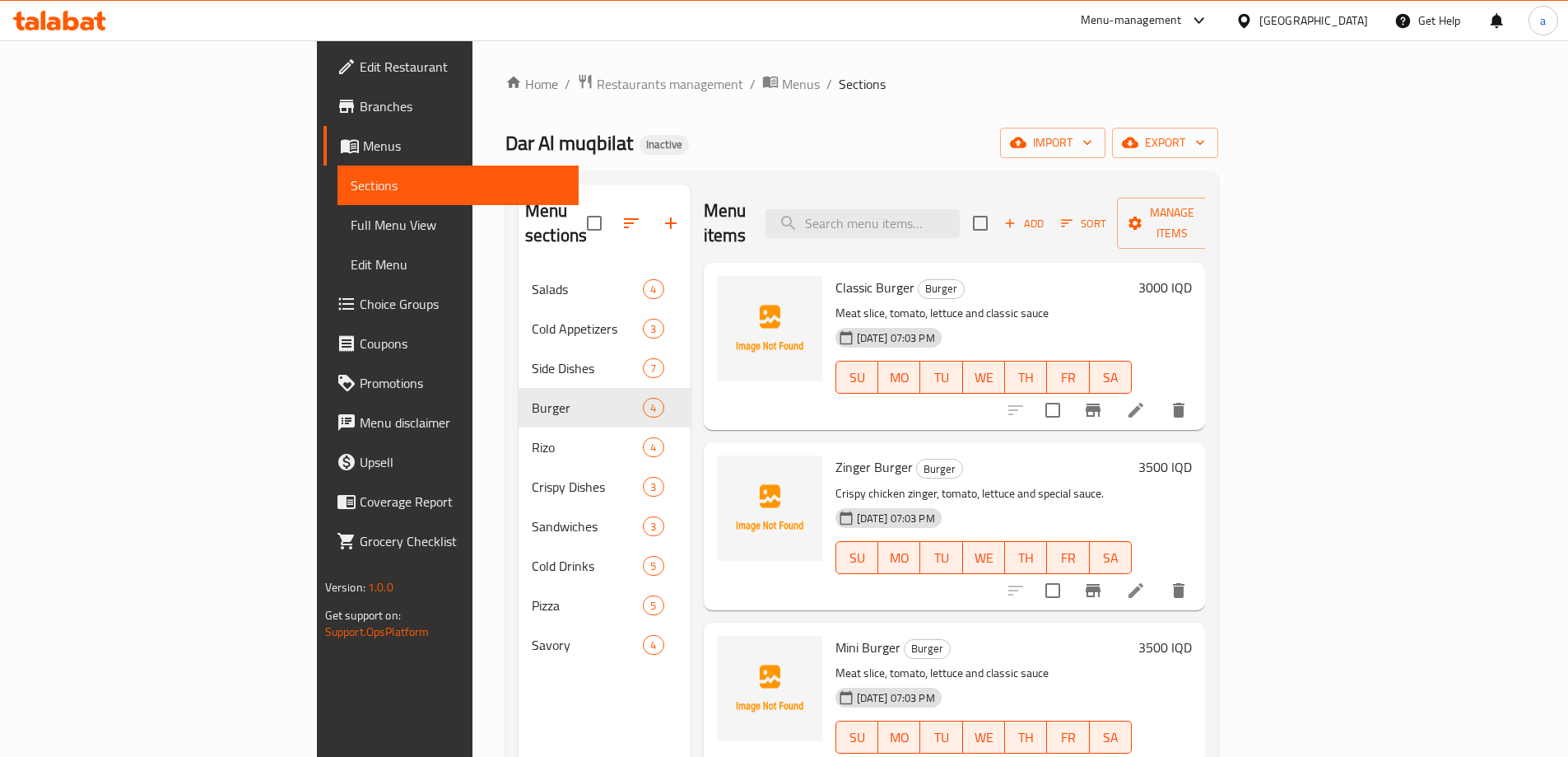
click at [1159, 395] on li at bounding box center [1136, 409] width 46 height 29
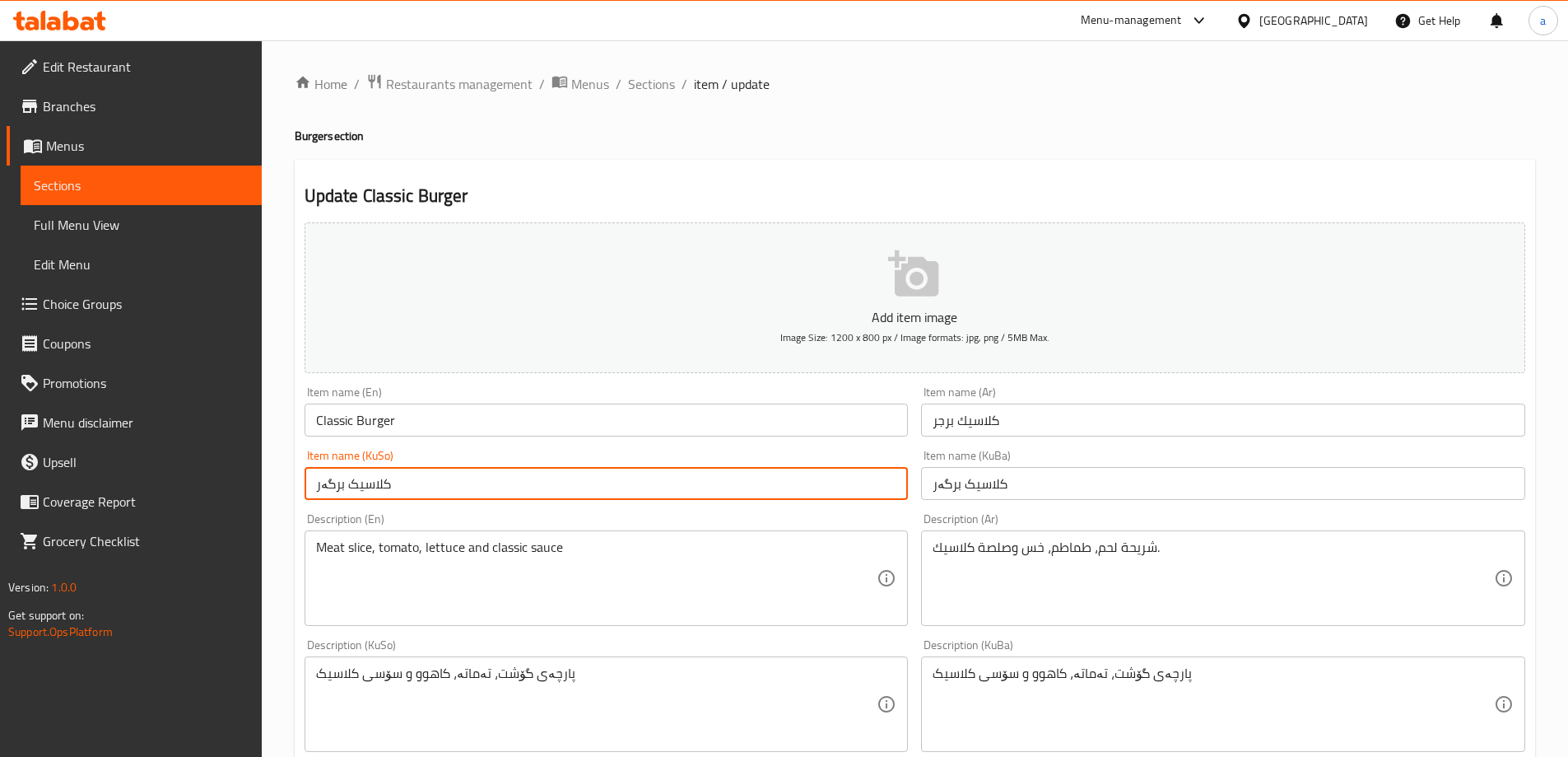
drag, startPoint x: 344, startPoint y: 485, endPoint x: 312, endPoint y: 492, distance: 32.8
click at [312, 492] on input "كلاسيک برگەر" at bounding box center [606, 483] width 604 height 33
click at [463, 492] on input "كلاسيک" at bounding box center [606, 483] width 604 height 33
drag, startPoint x: 463, startPoint y: 492, endPoint x: 643, endPoint y: 483, distance: 180.2
click at [643, 483] on input "كلاسيک" at bounding box center [606, 483] width 604 height 33
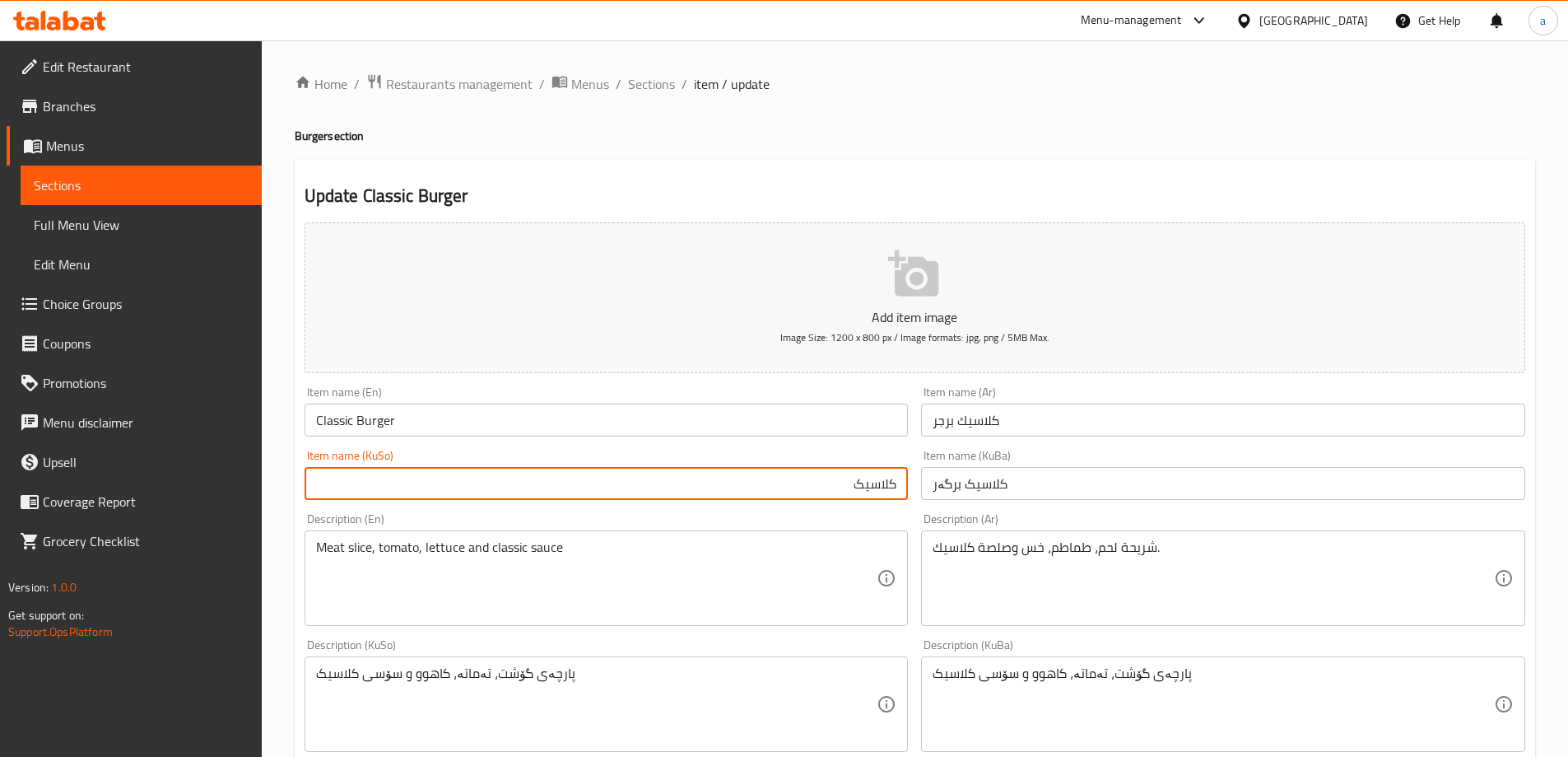
paste input "برگەر"
type input "برگەری كلاسيک"
click at [989, 484] on input "كلاسيک برگەر" at bounding box center [1223, 483] width 604 height 33
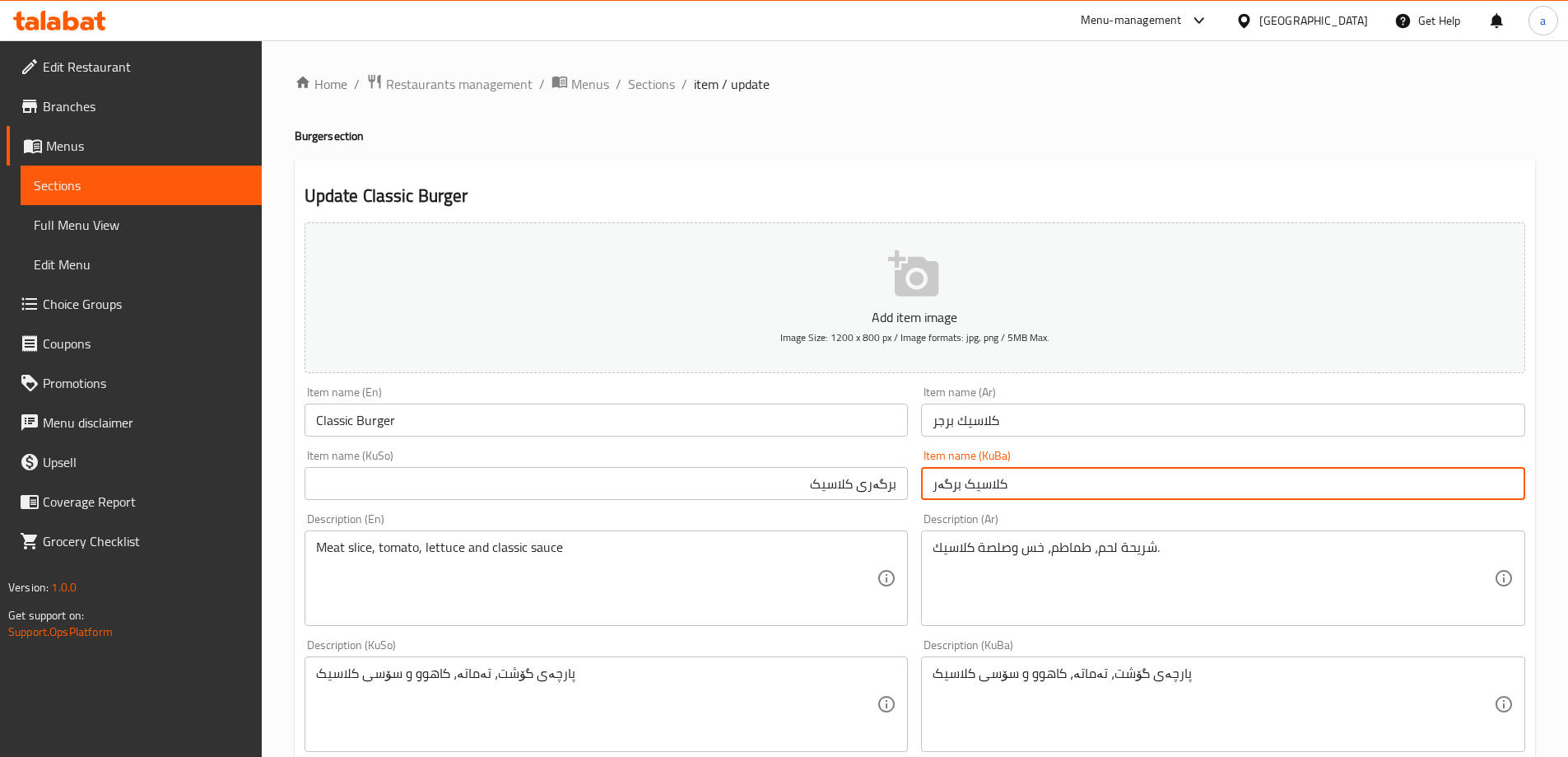
click at [989, 484] on input "كلاسيک برگەر" at bounding box center [1223, 483] width 604 height 33
paste input "برگەری كلاسيک"
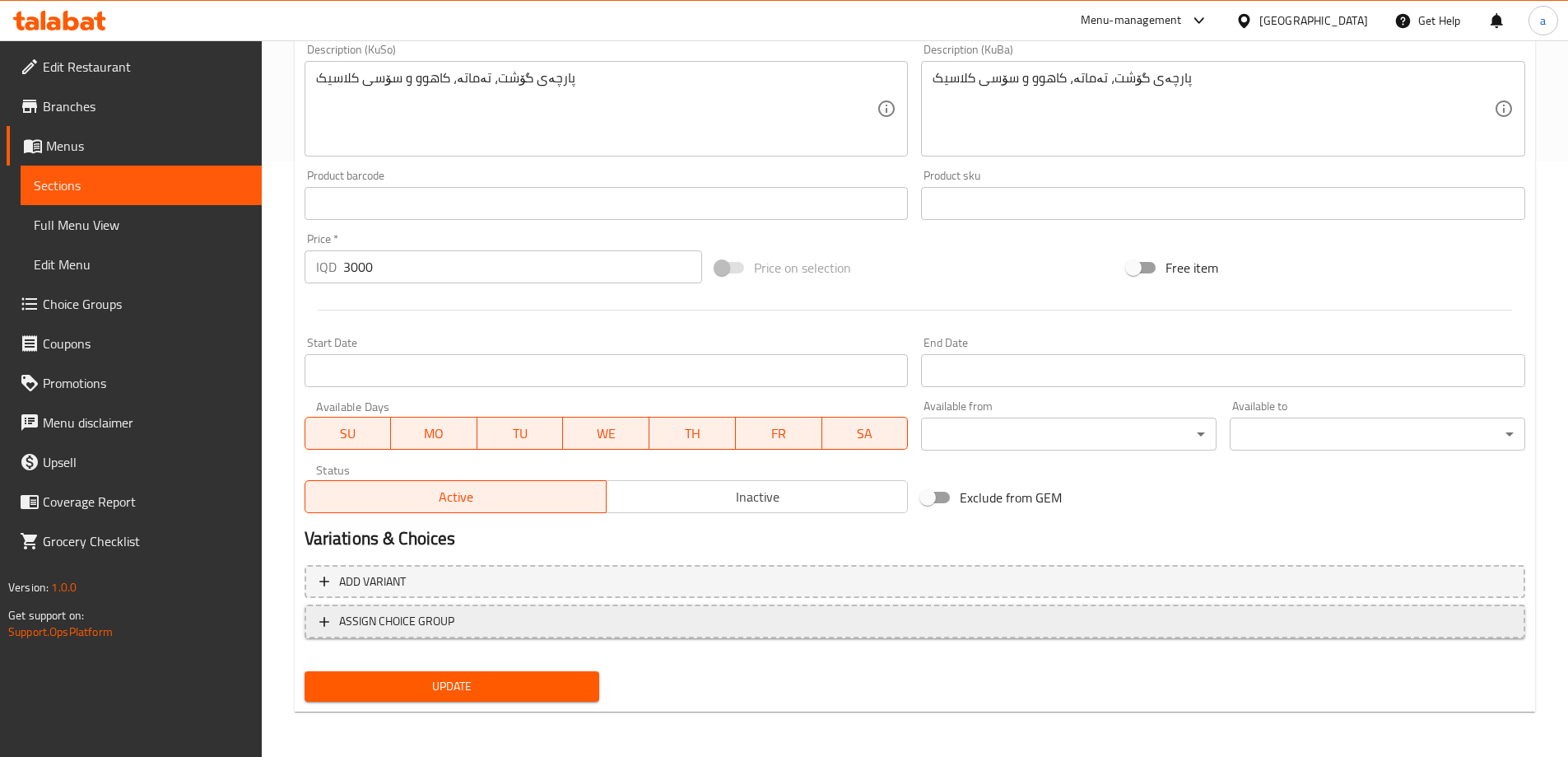
scroll to position [596, 0]
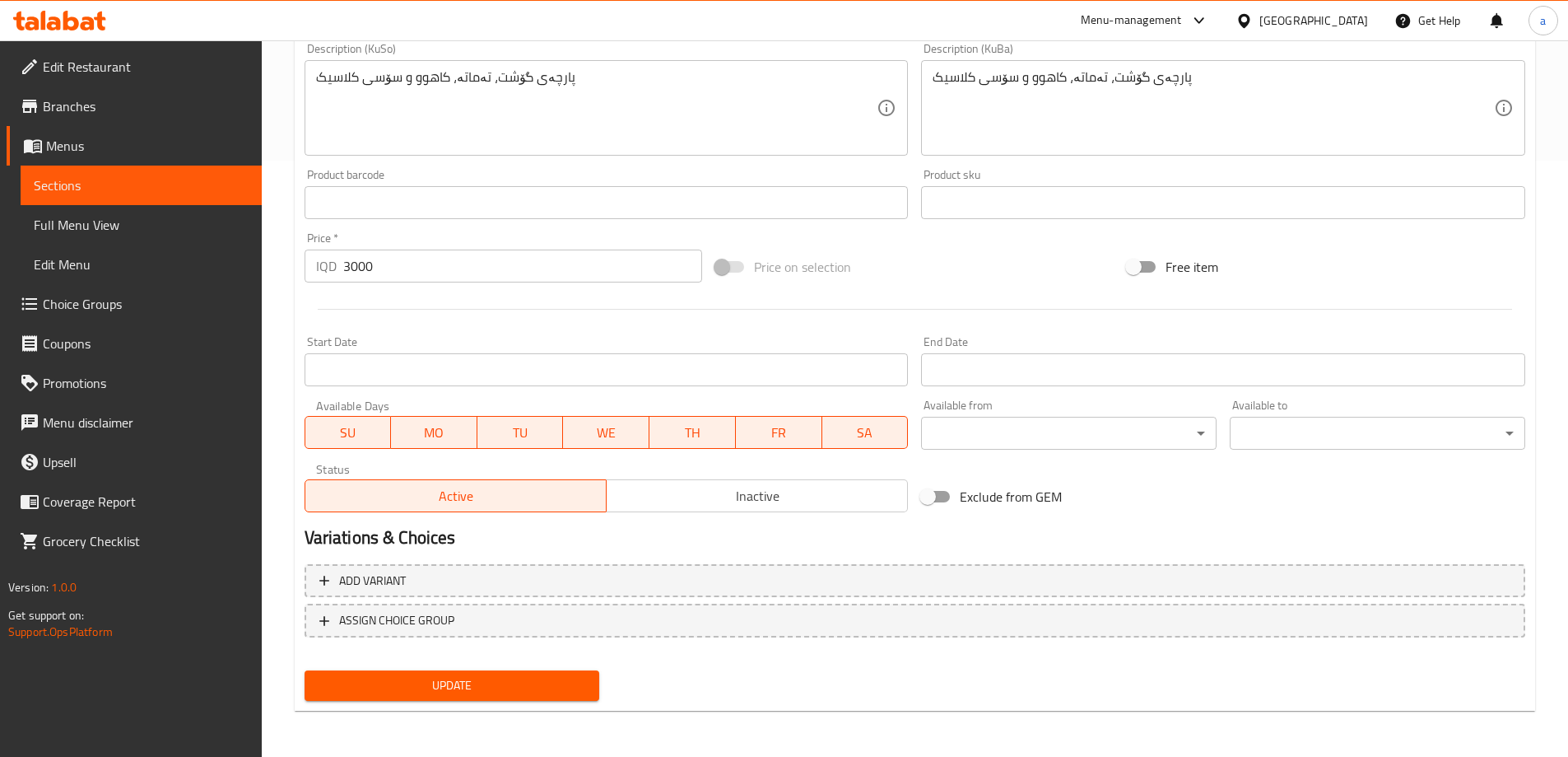
type input "برگەری كلاسيک"
click at [521, 699] on button "Update" at bounding box center [452, 685] width 296 height 30
click at [132, 177] on span "Sections" at bounding box center [141, 185] width 215 height 20
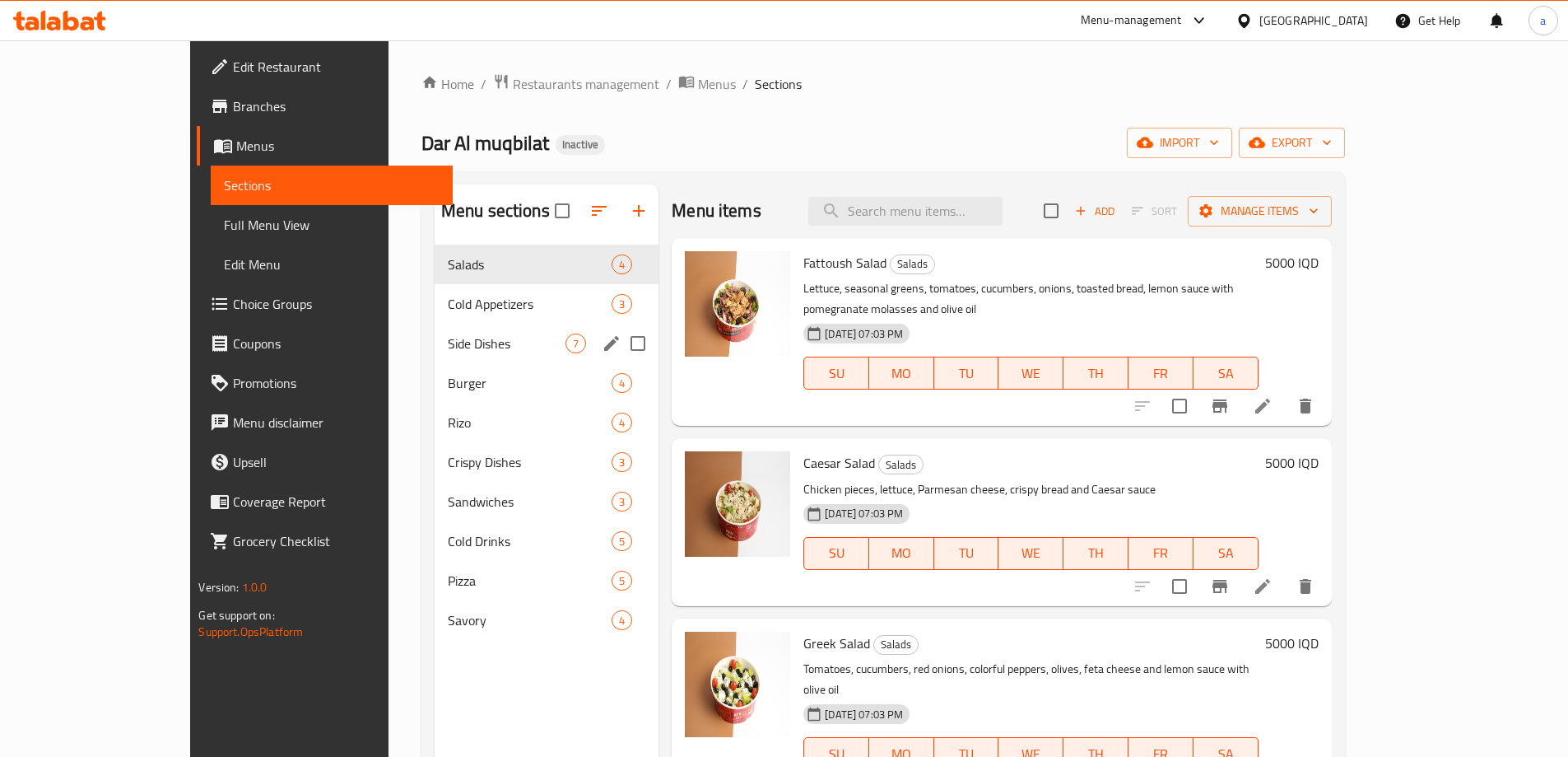
click at [450, 324] on div "Side Dishes 7" at bounding box center [546, 343] width 224 height 39
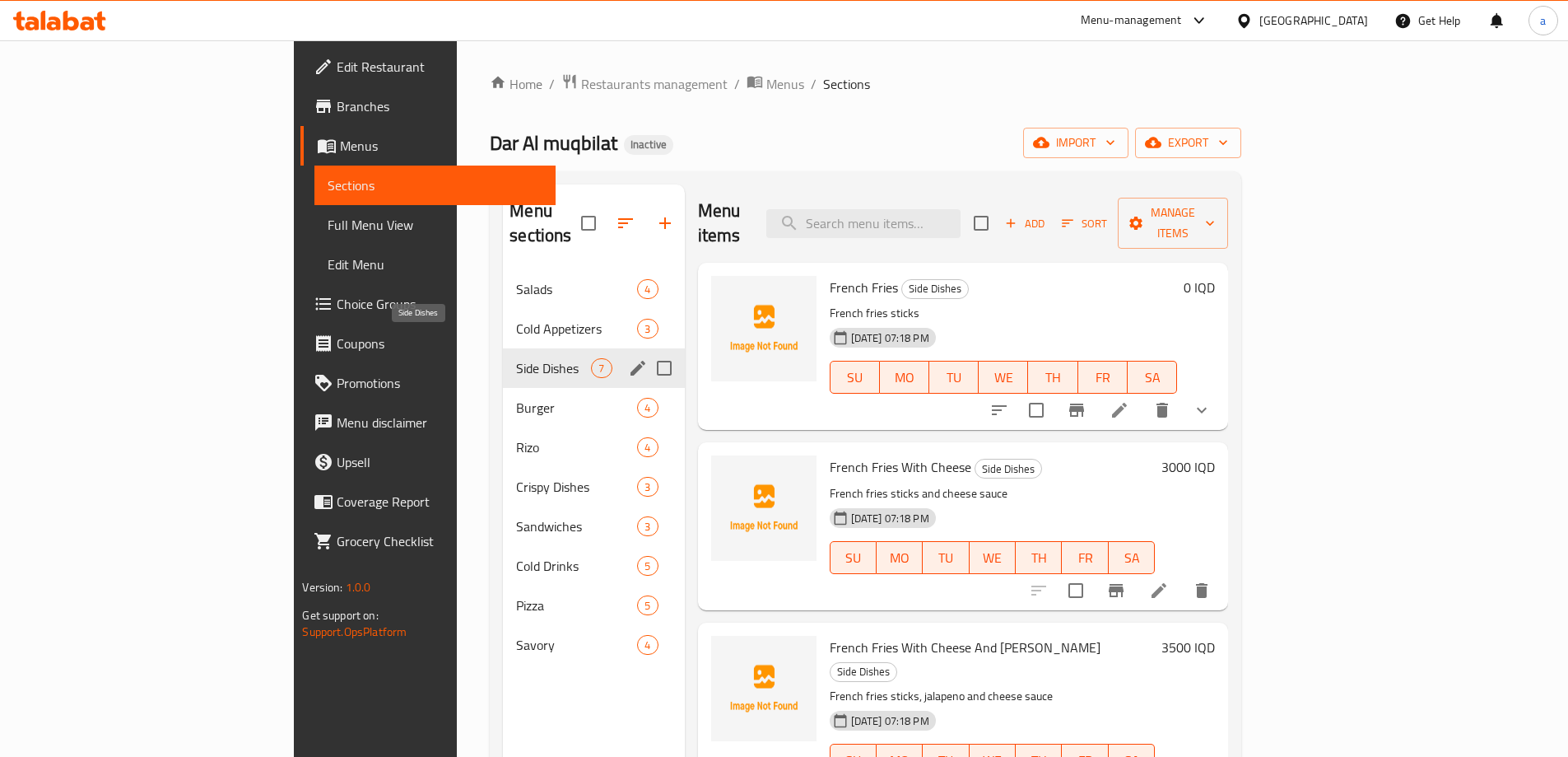
click at [516, 358] on span "Side Dishes" at bounding box center [553, 368] width 75 height 20
click at [516, 397] on span "Burger" at bounding box center [577, 407] width 121 height 20
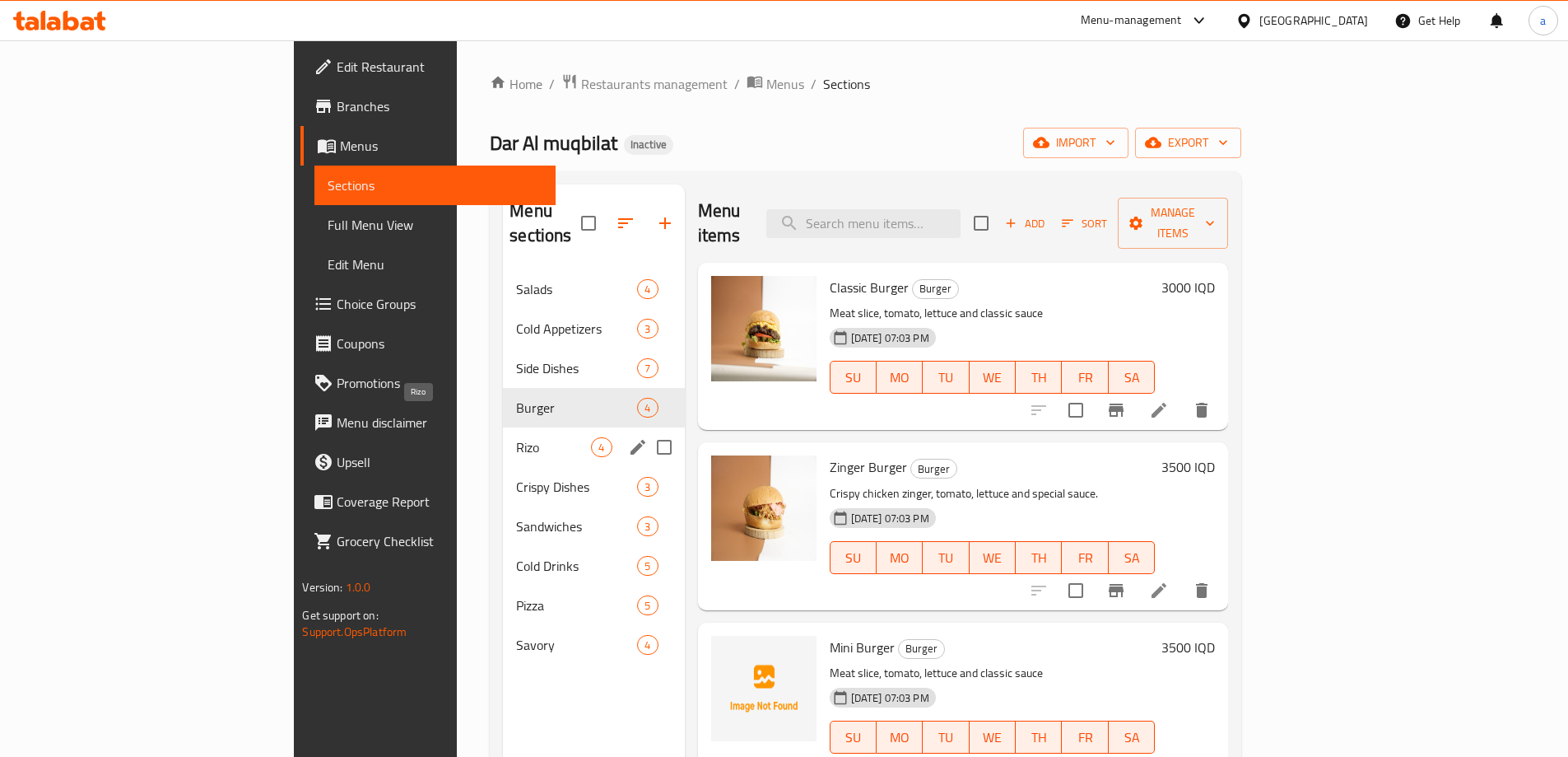
click at [516, 438] on span "Rizo" at bounding box center [553, 448] width 75 height 20
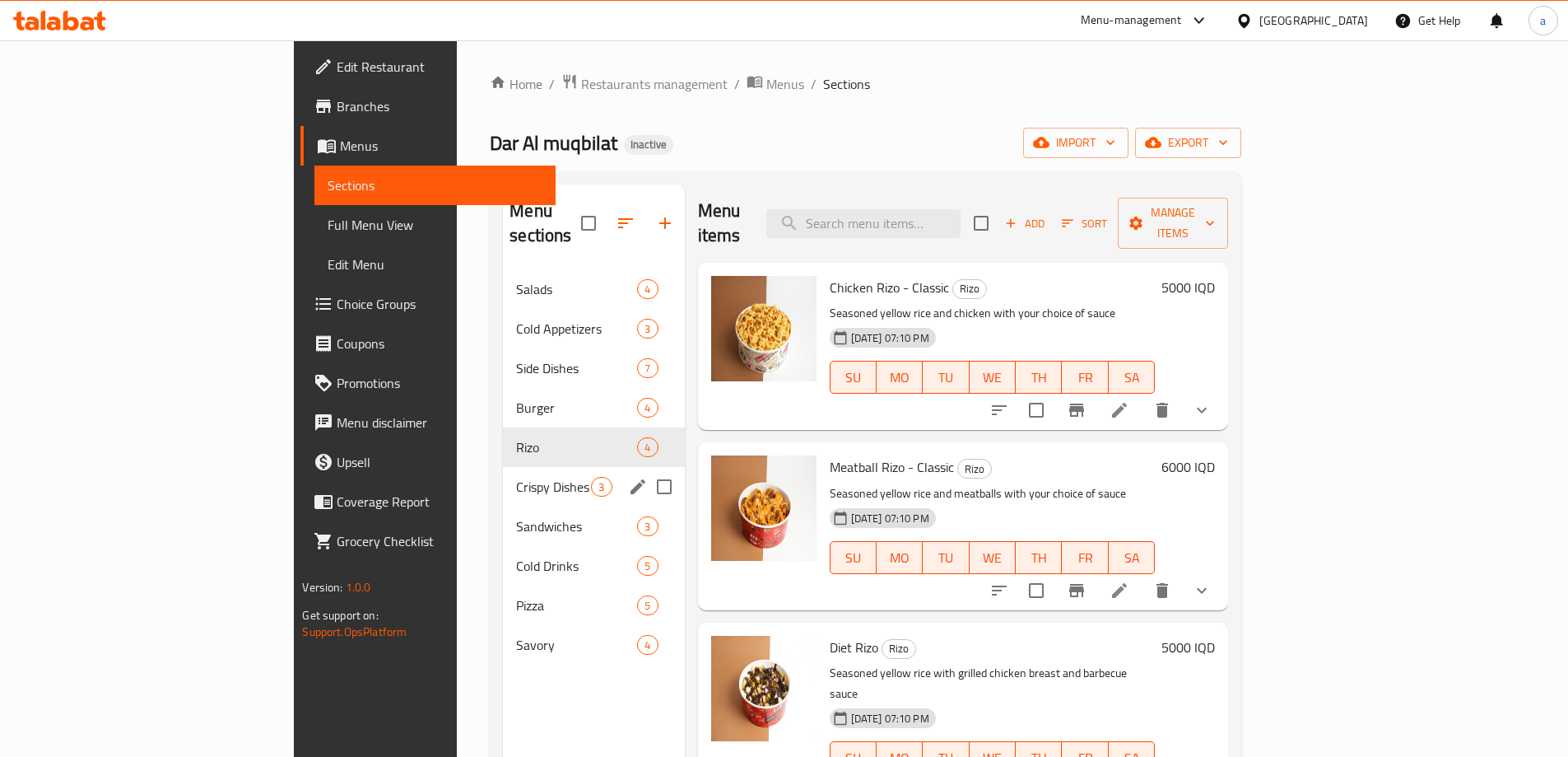
click at [503, 472] on div "Crispy Dishes 3" at bounding box center [593, 486] width 181 height 39
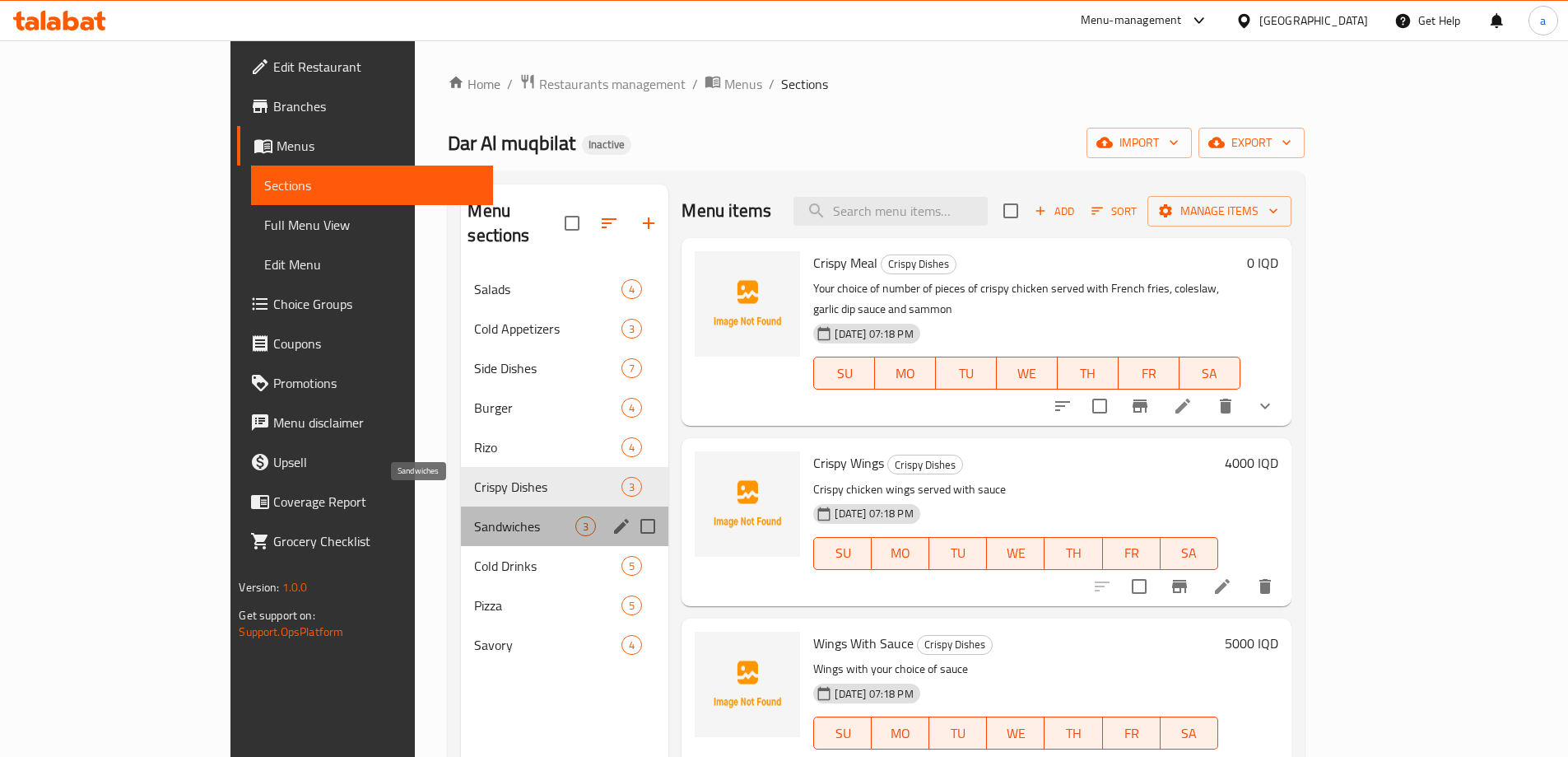
click at [474, 516] on span "Sandwiches" at bounding box center [525, 526] width 101 height 20
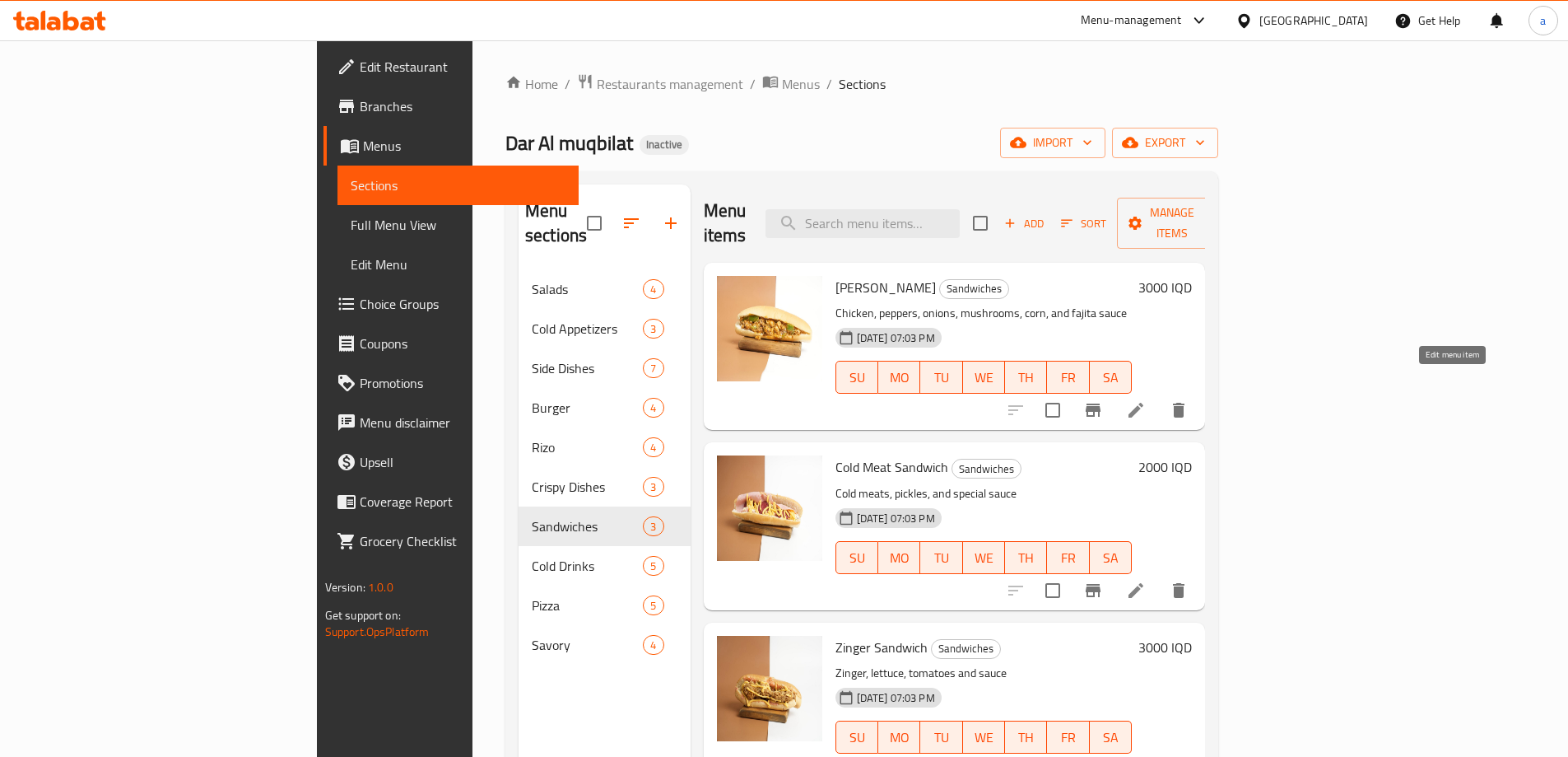
click at [1143, 402] on icon at bounding box center [1136, 410] width 15 height 15
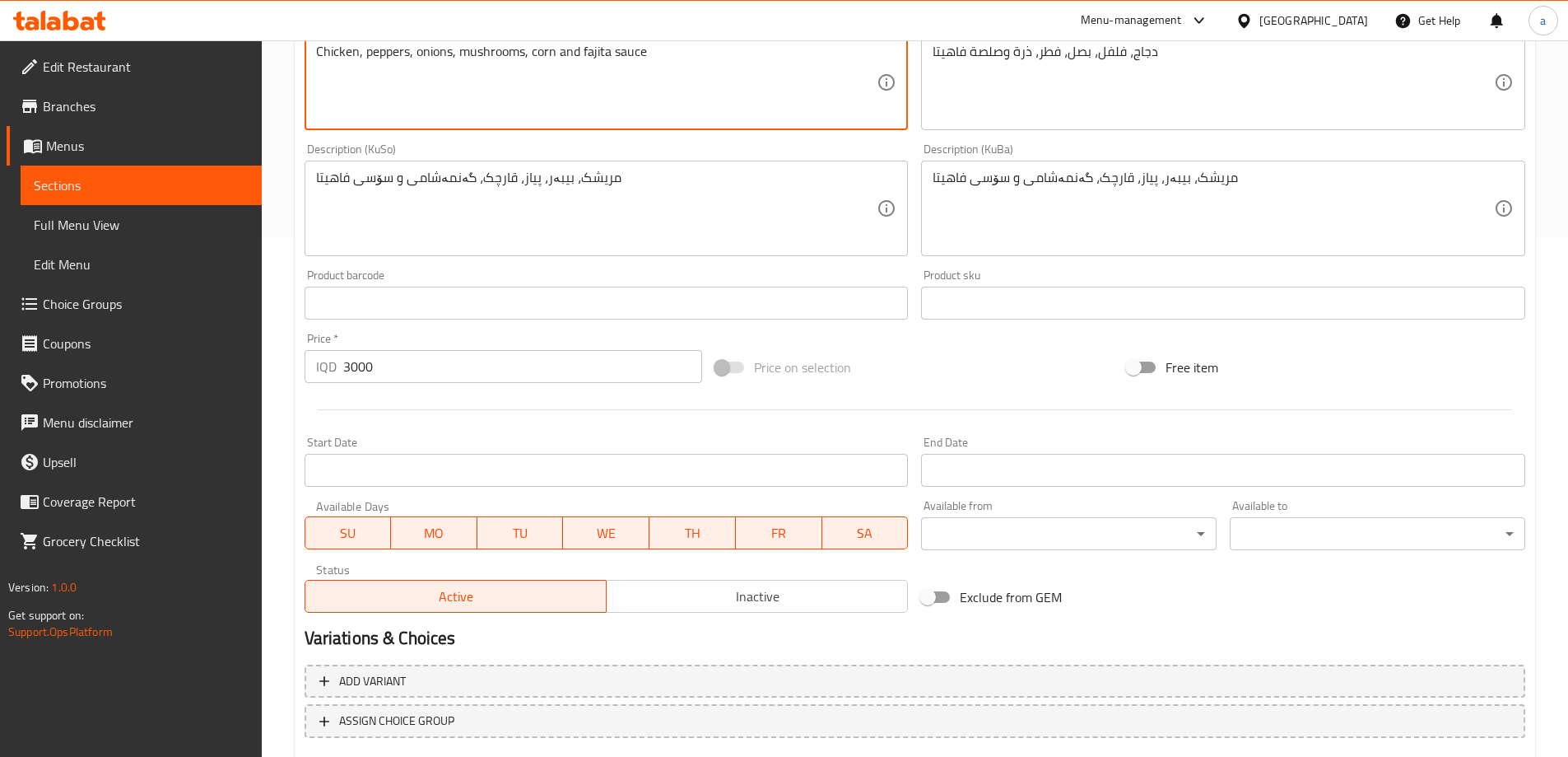
scroll to position [620, 0]
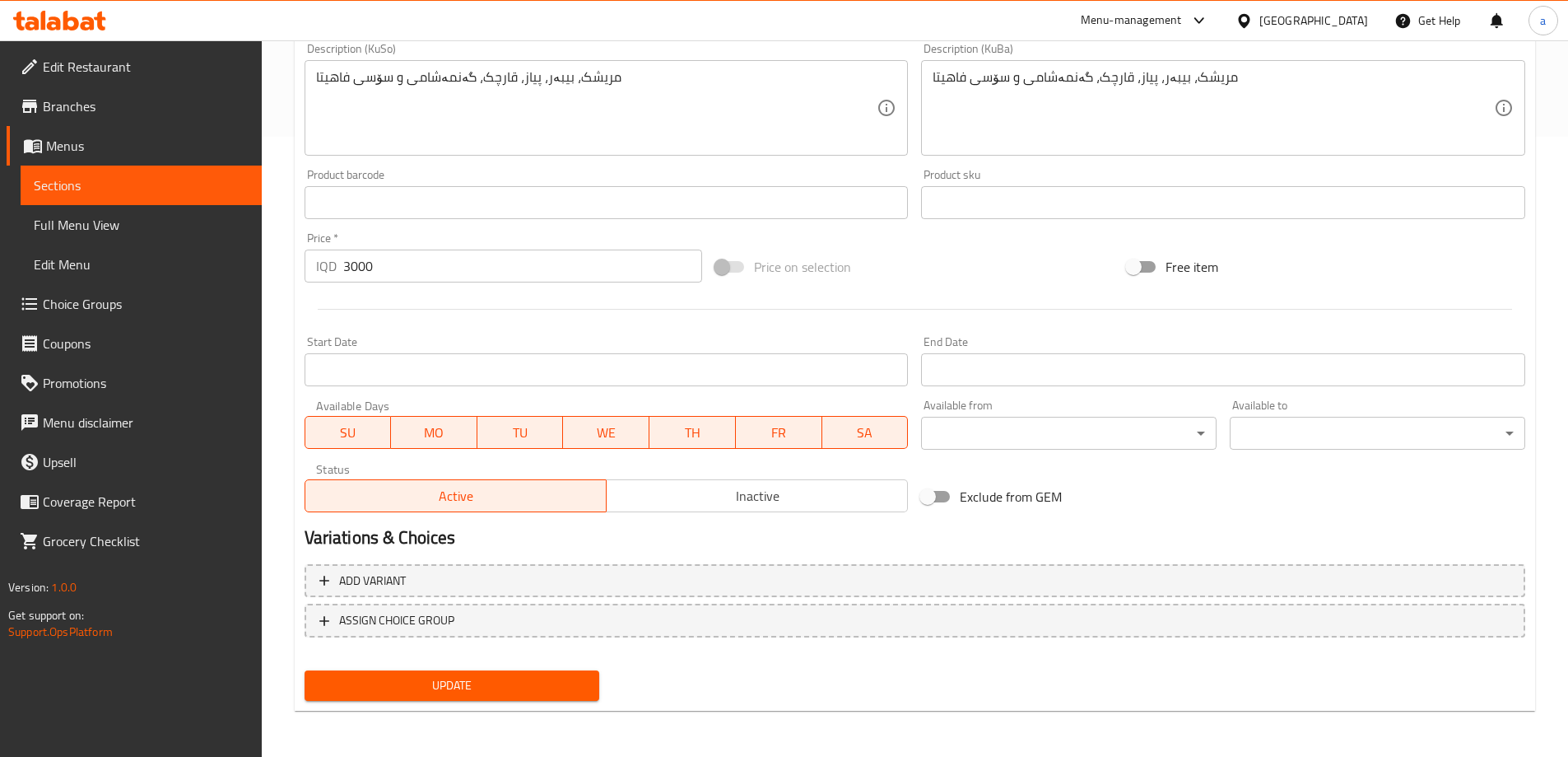
type textarea "Chicken, peppers, onions, mushrooms, corn and fajita sauce"
click at [386, 680] on button "Update" at bounding box center [452, 685] width 296 height 30
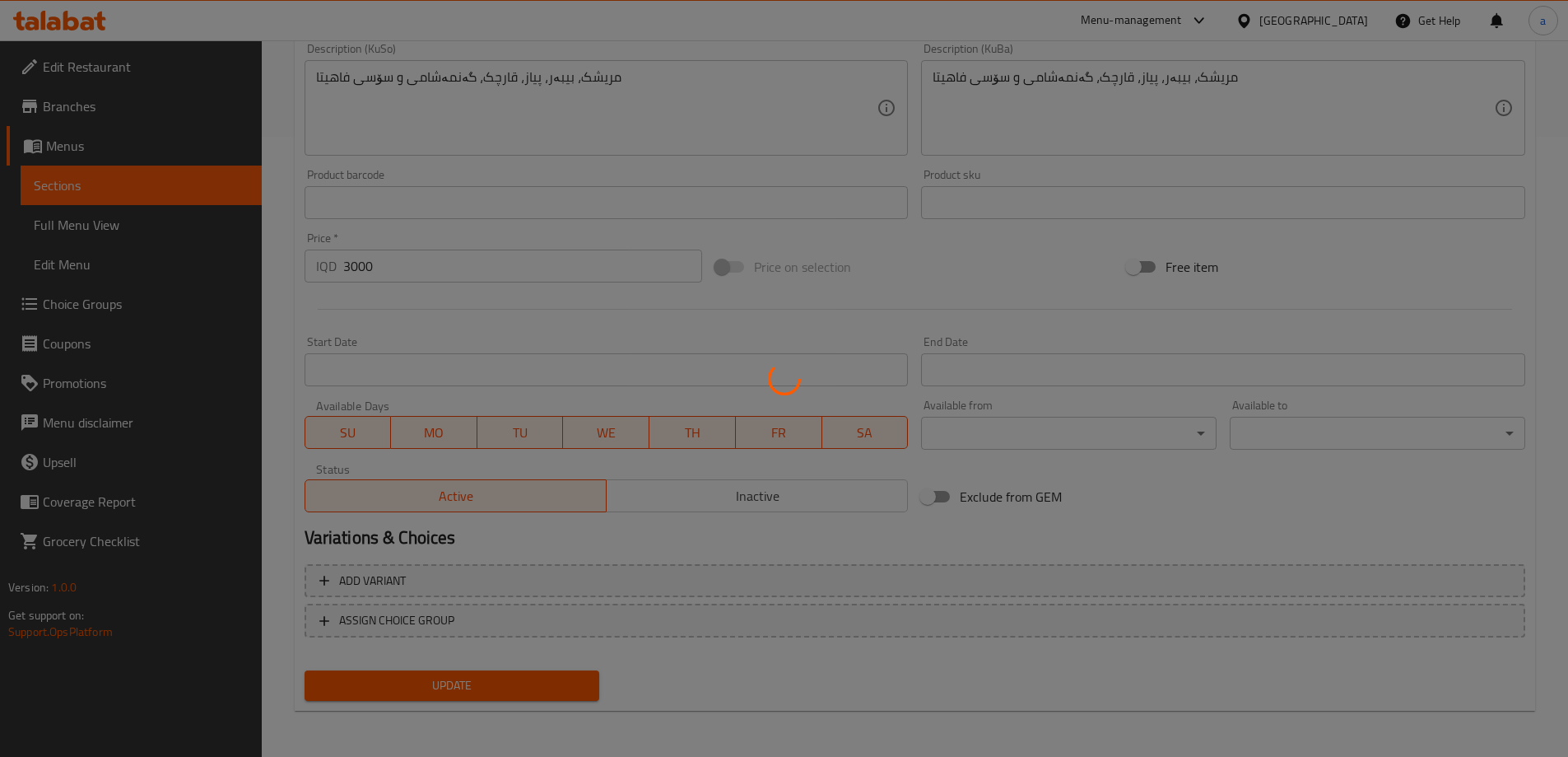
click at [386, 689] on div at bounding box center [784, 378] width 1568 height 757
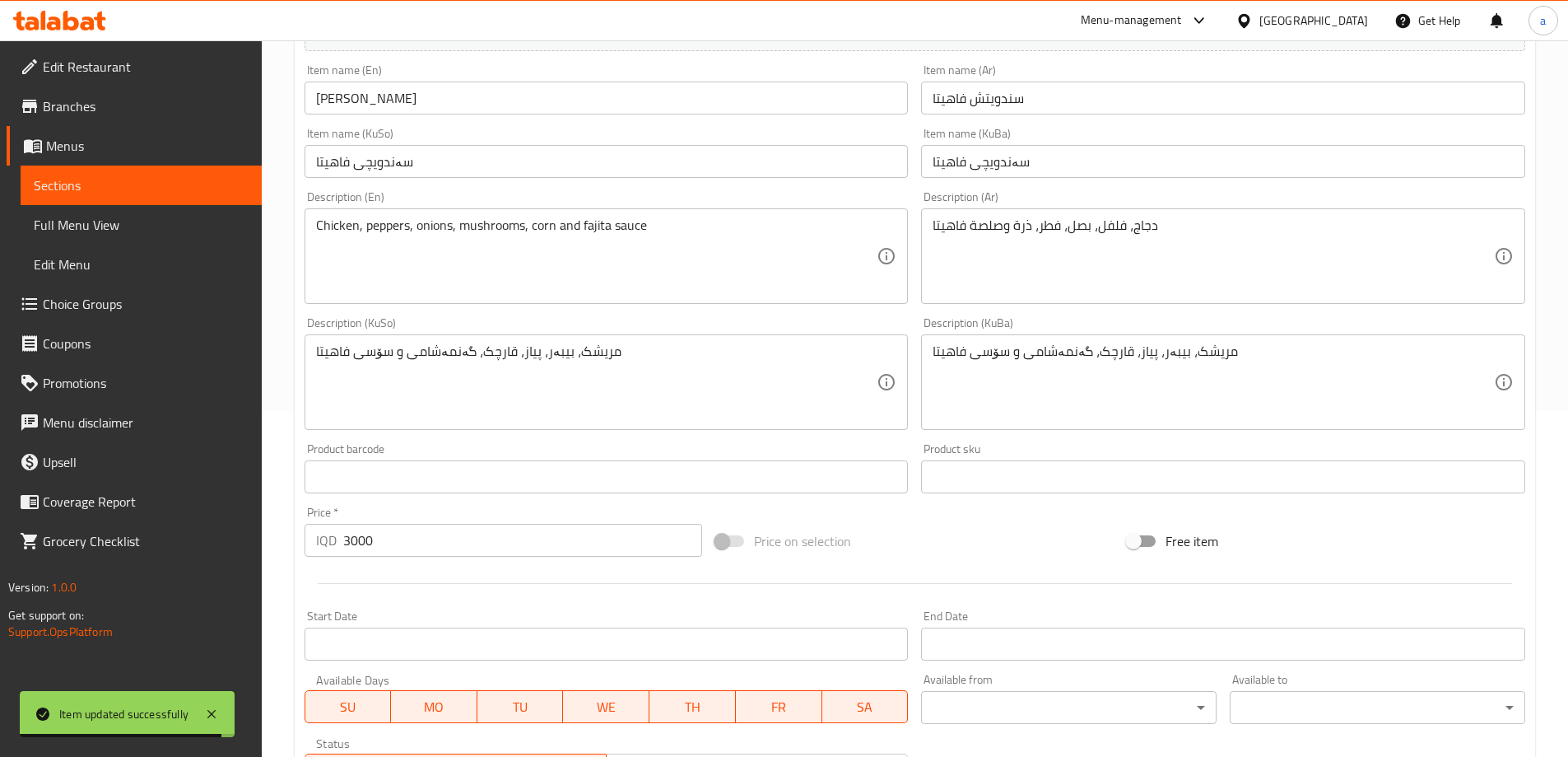
click at [211, 185] on span "Sections" at bounding box center [141, 185] width 215 height 20
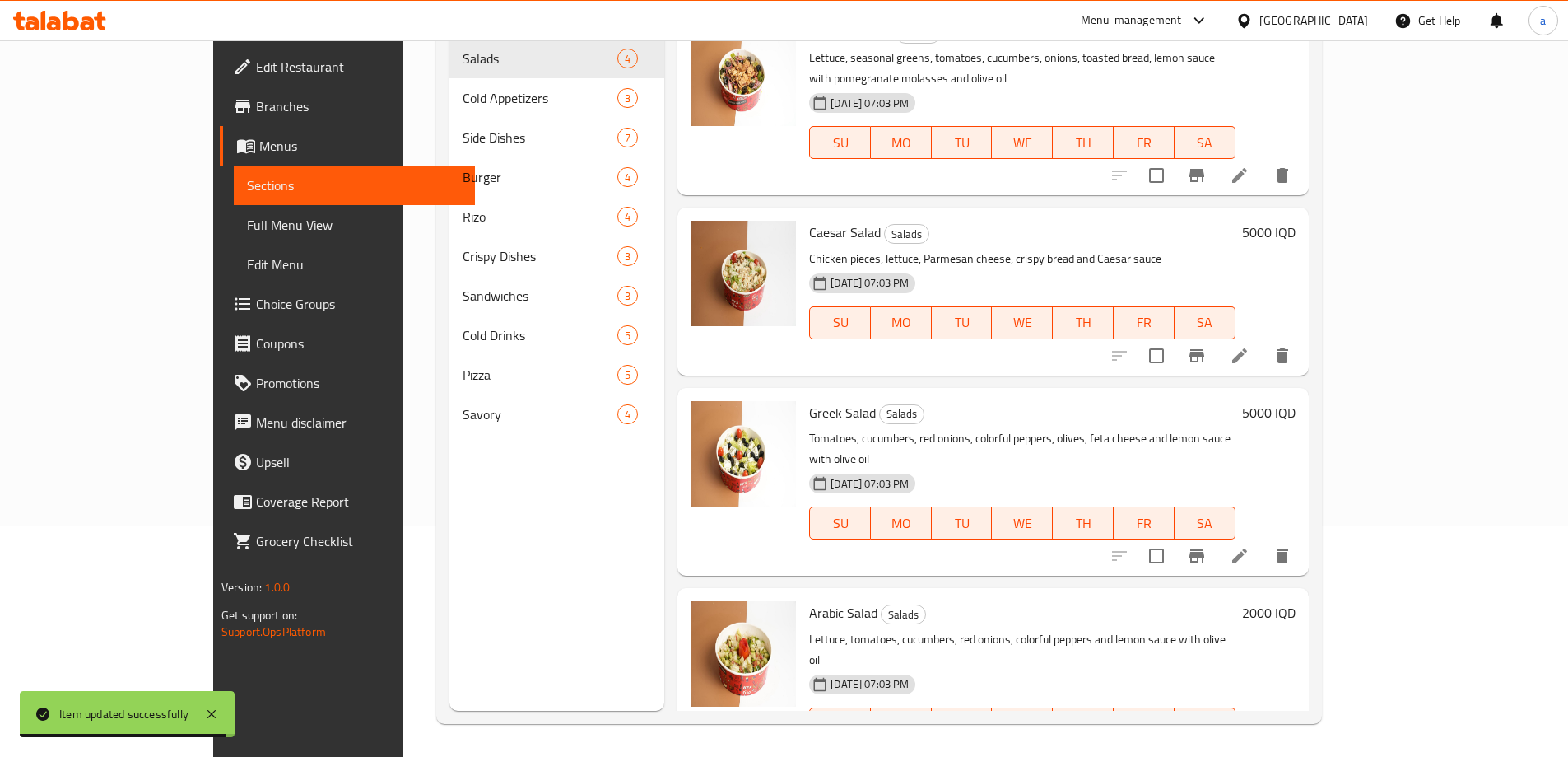
scroll to position [231, 0]
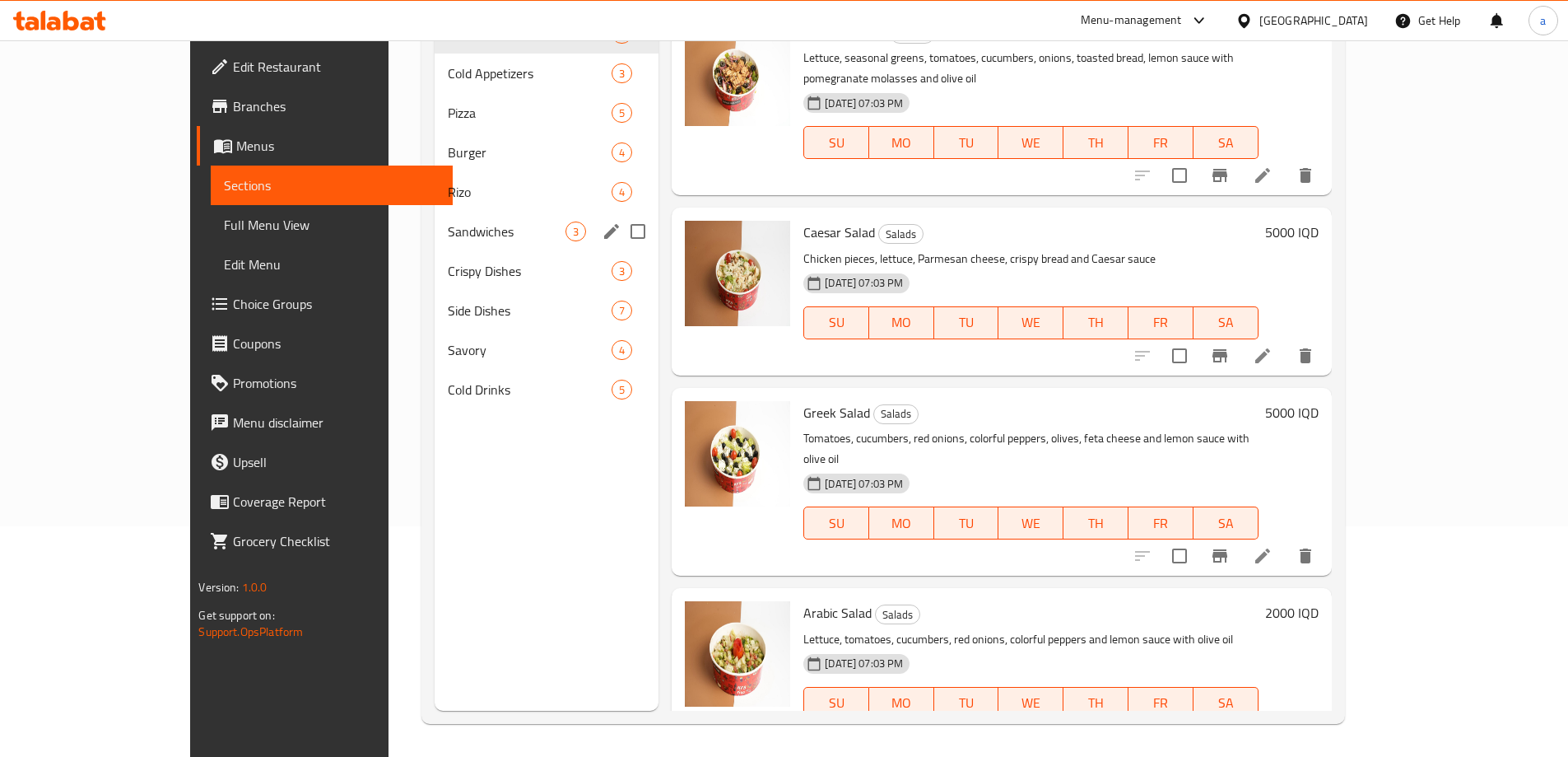
click at [435, 248] on div "Sandwiches 3" at bounding box center [546, 231] width 224 height 39
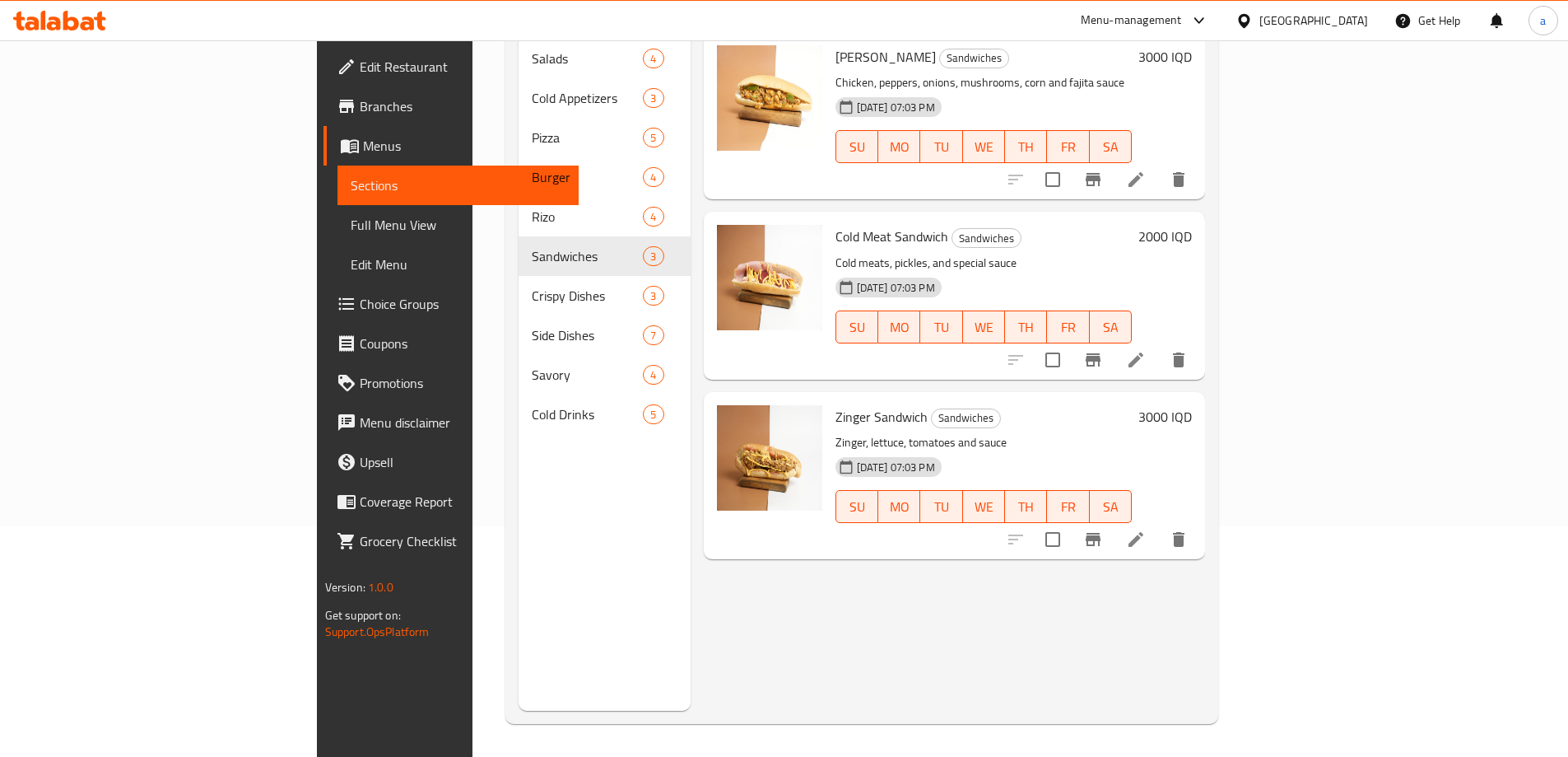
click at [1146, 350] on icon at bounding box center [1136, 360] width 20 height 20
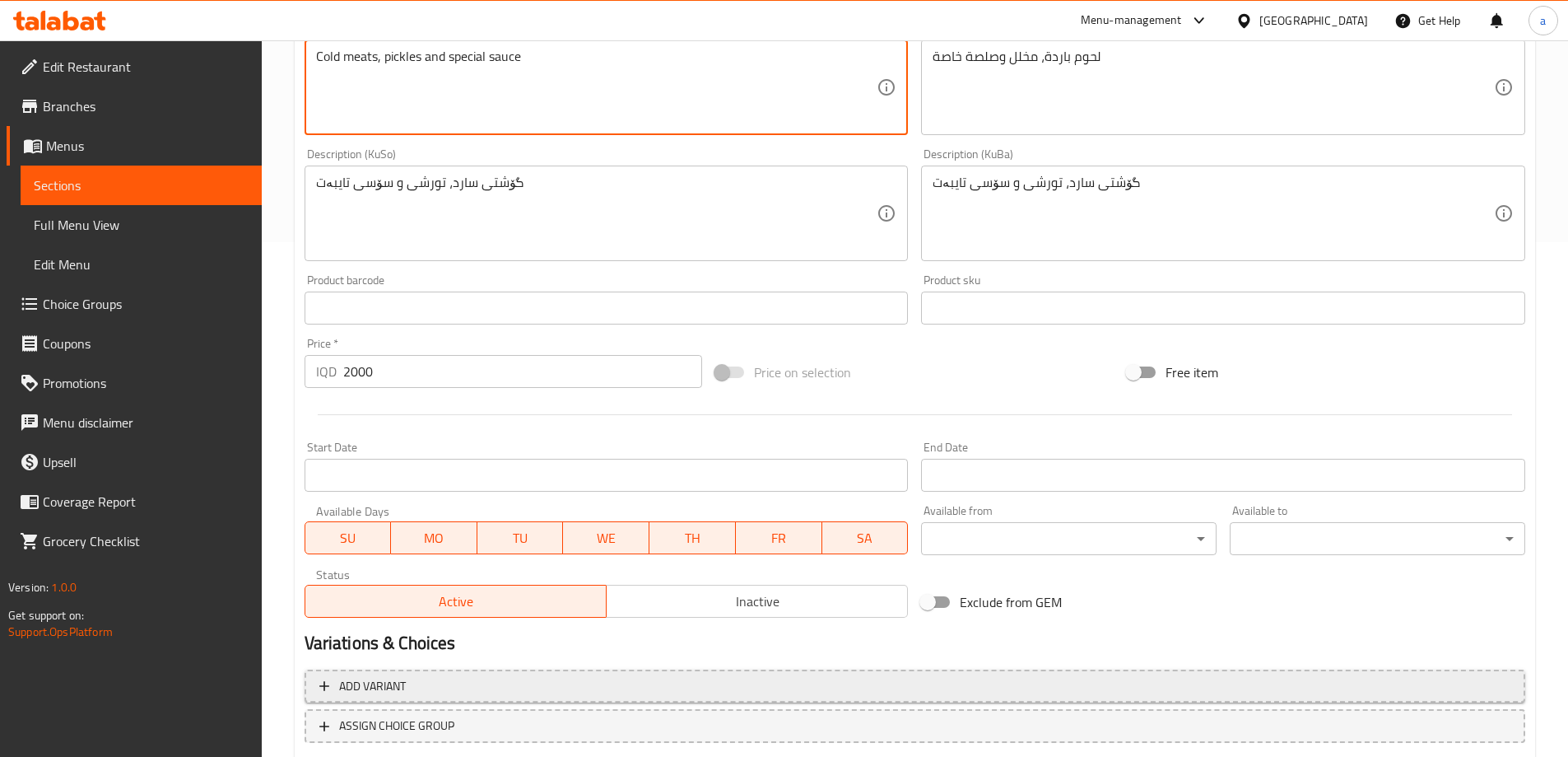
scroll to position [620, 0]
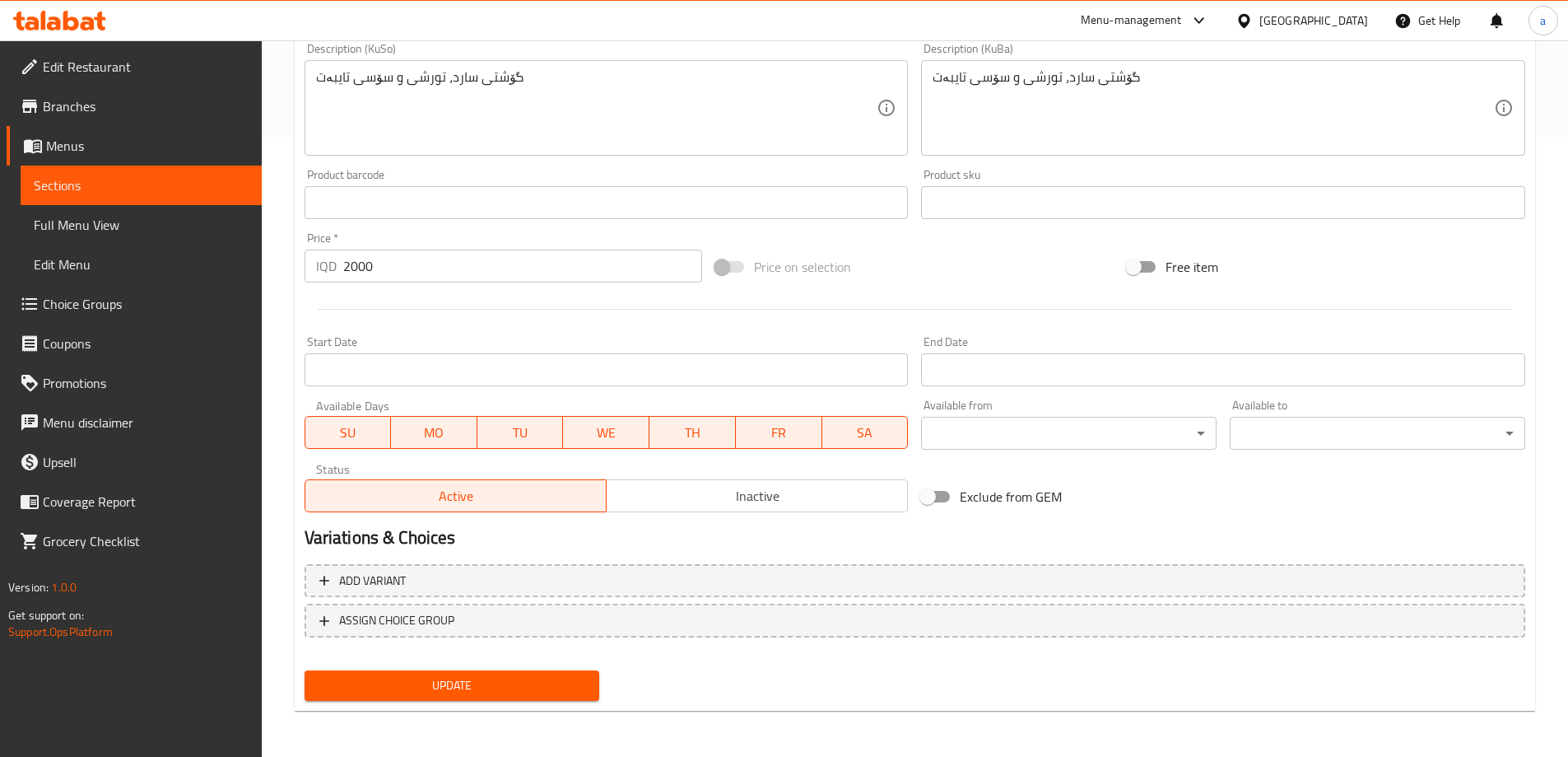
type textarea "Cold meats, pickles and special sauce"
click at [450, 669] on div "Update" at bounding box center [453, 686] width 308 height 44
click at [450, 692] on span "Update" at bounding box center [452, 685] width 269 height 21
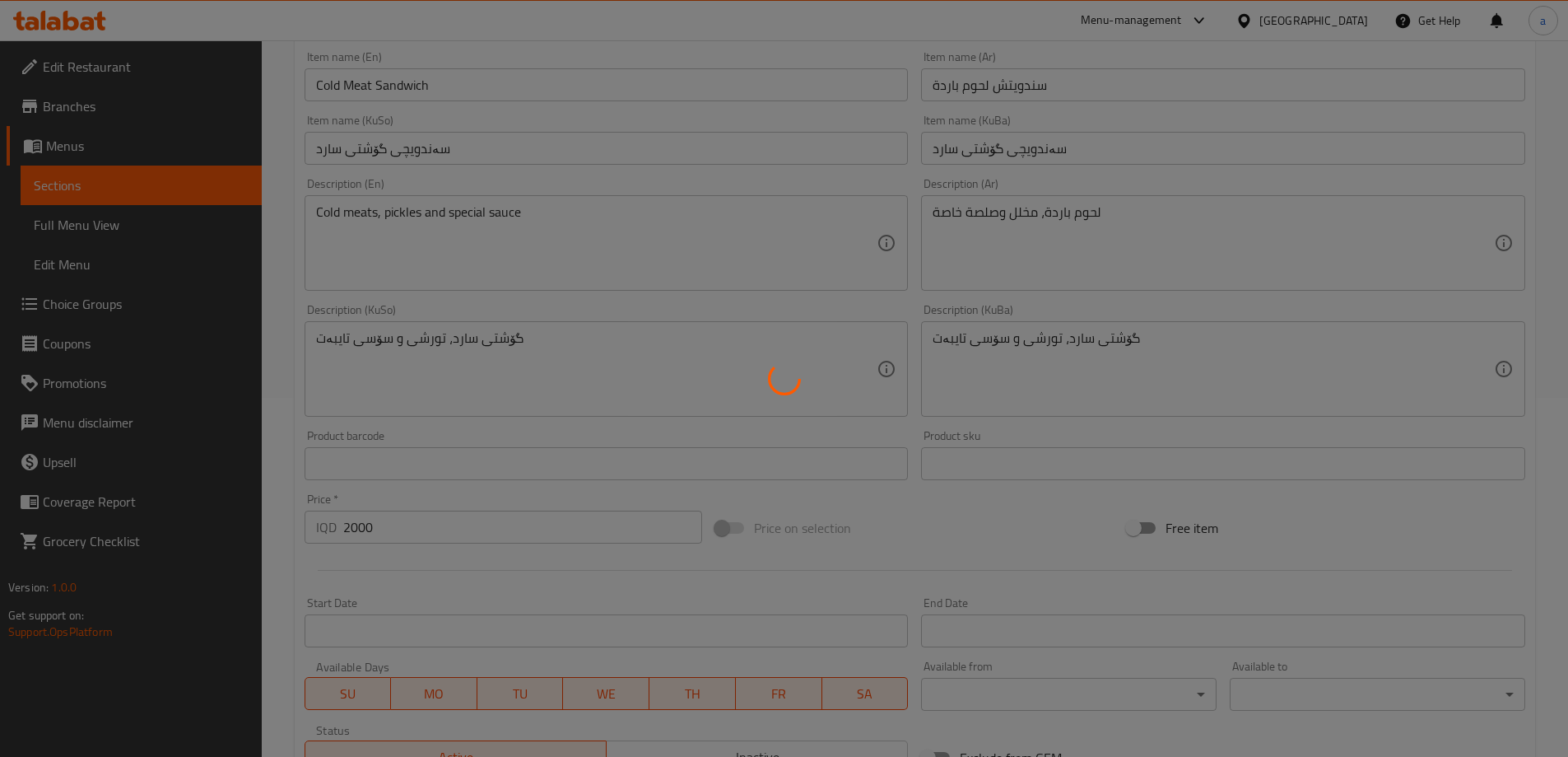
scroll to position [345, 0]
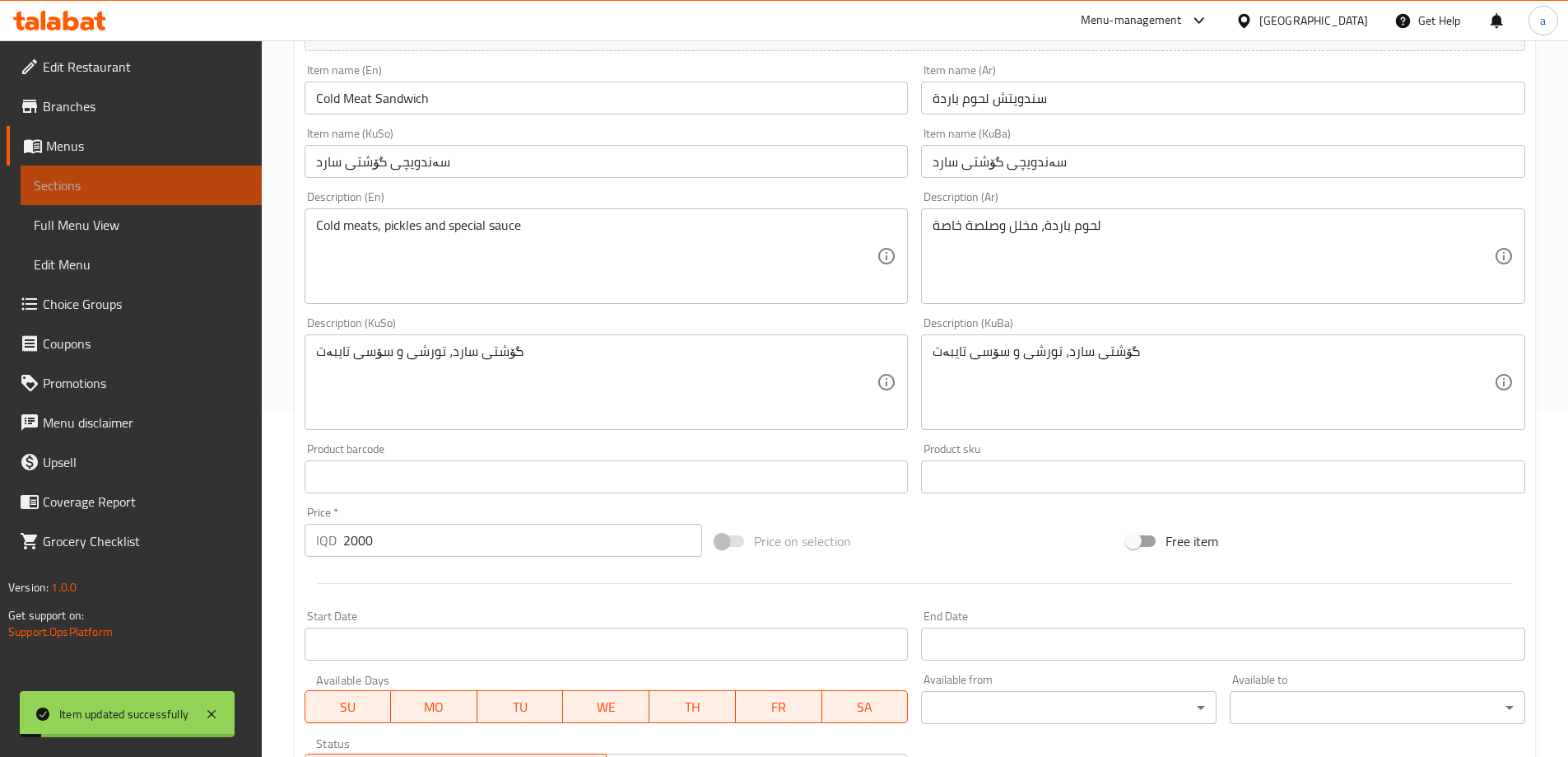
click at [181, 189] on span "Sections" at bounding box center [141, 185] width 215 height 20
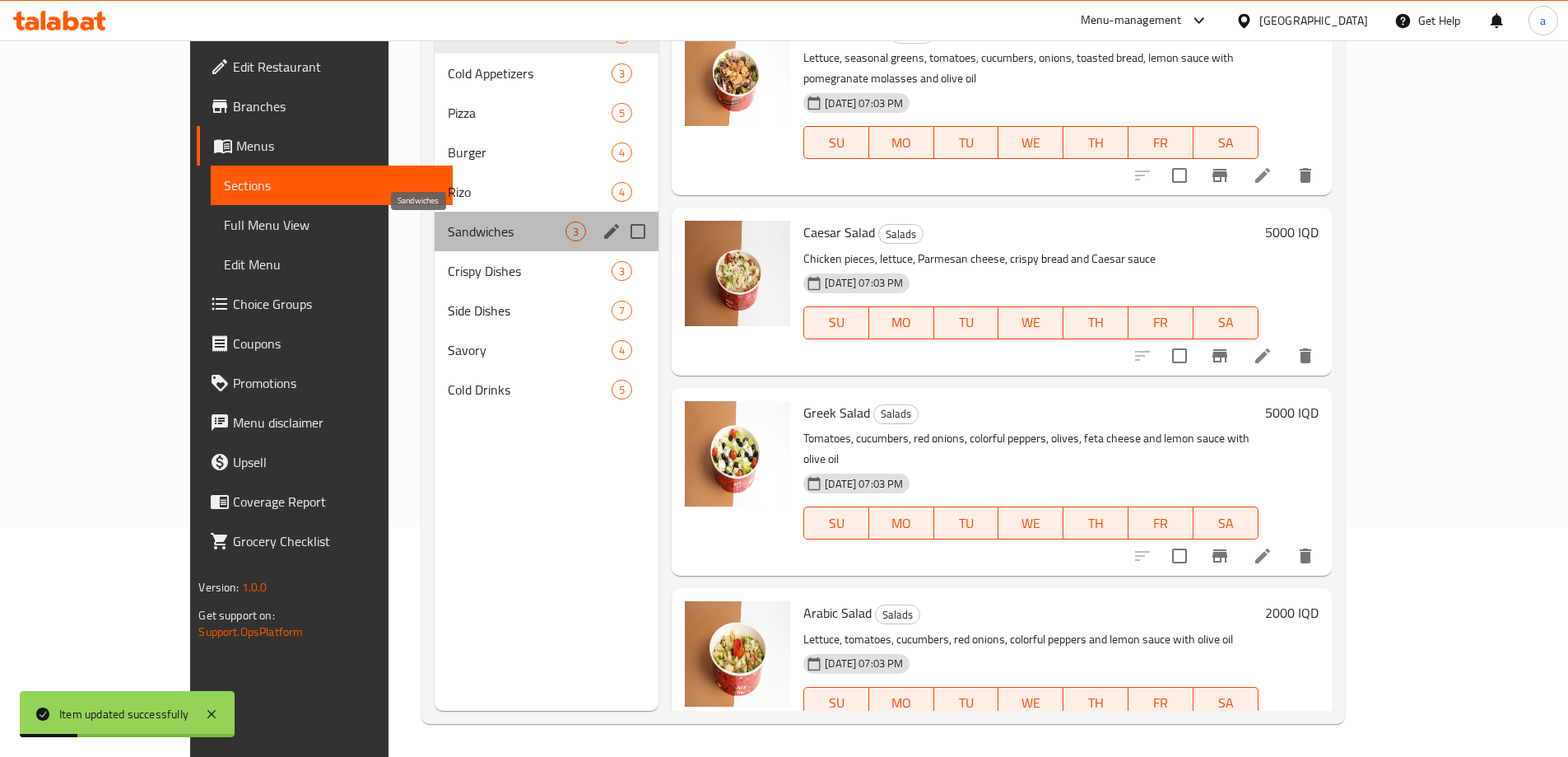
click at [448, 223] on span "Sandwiches" at bounding box center [506, 231] width 117 height 20
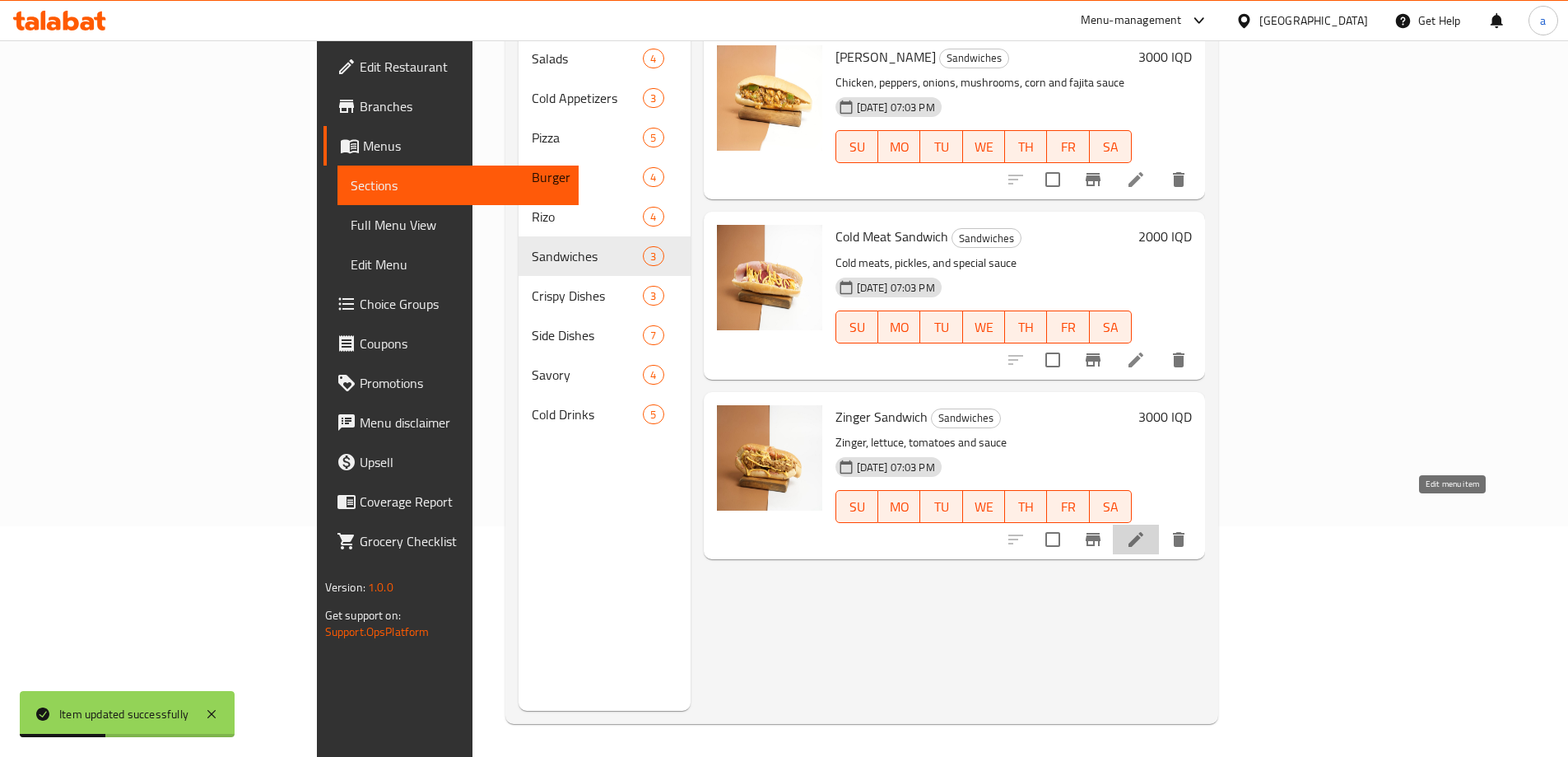
click at [1146, 530] on icon at bounding box center [1136, 540] width 20 height 20
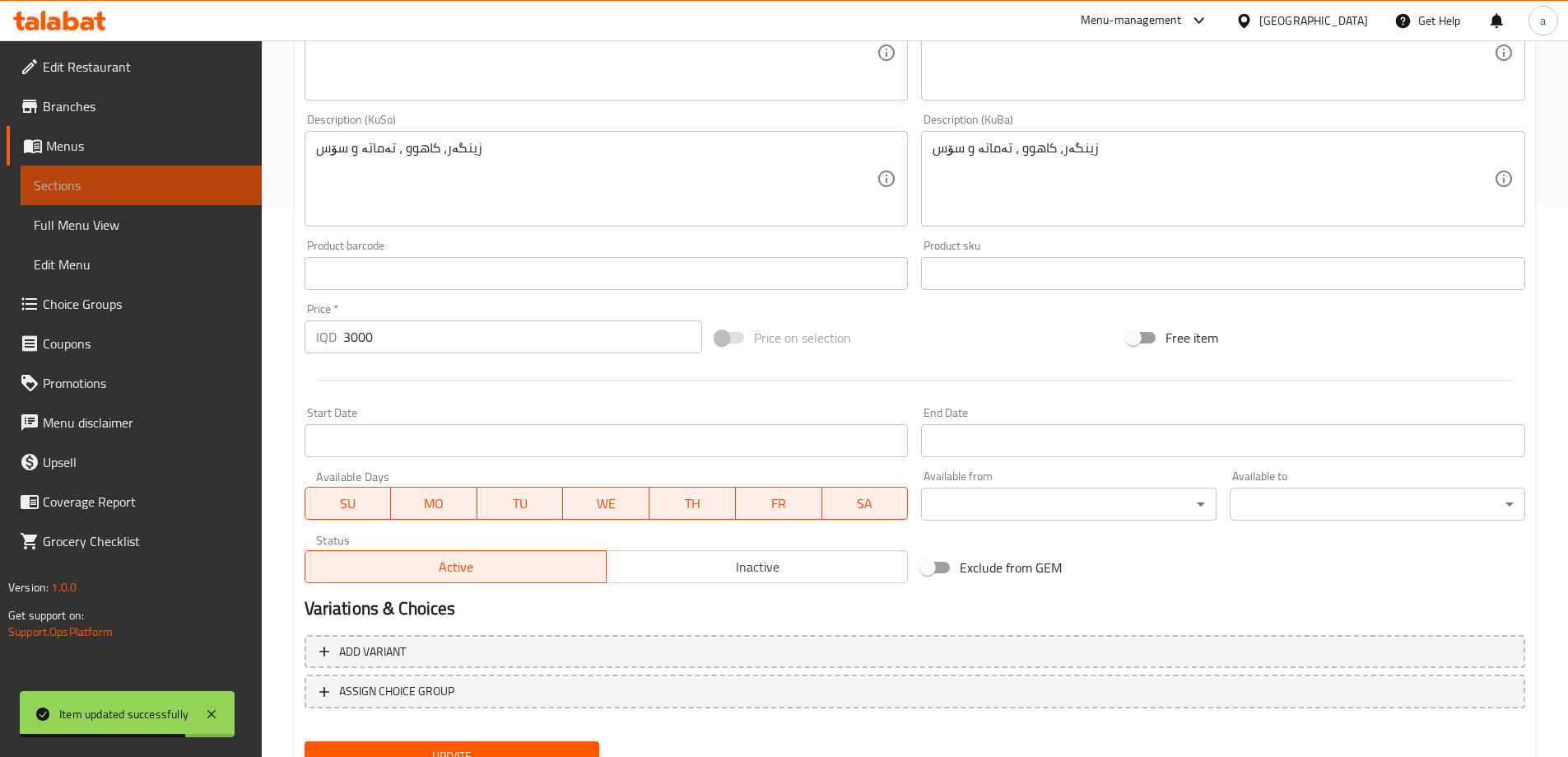
click at [207, 184] on span "Sections" at bounding box center [141, 185] width 215 height 20
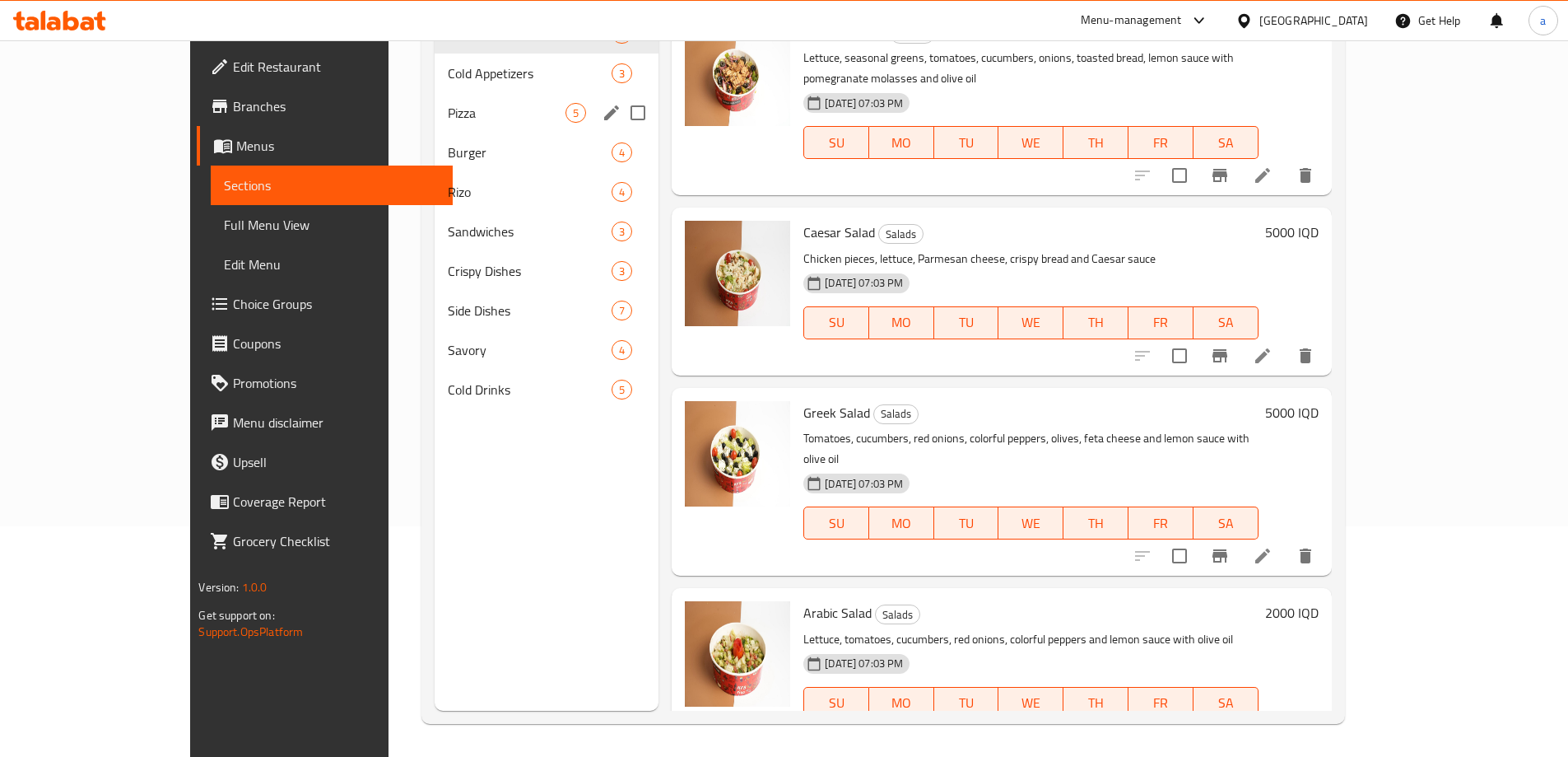
click at [448, 122] on span "Pizza" at bounding box center [506, 113] width 117 height 20
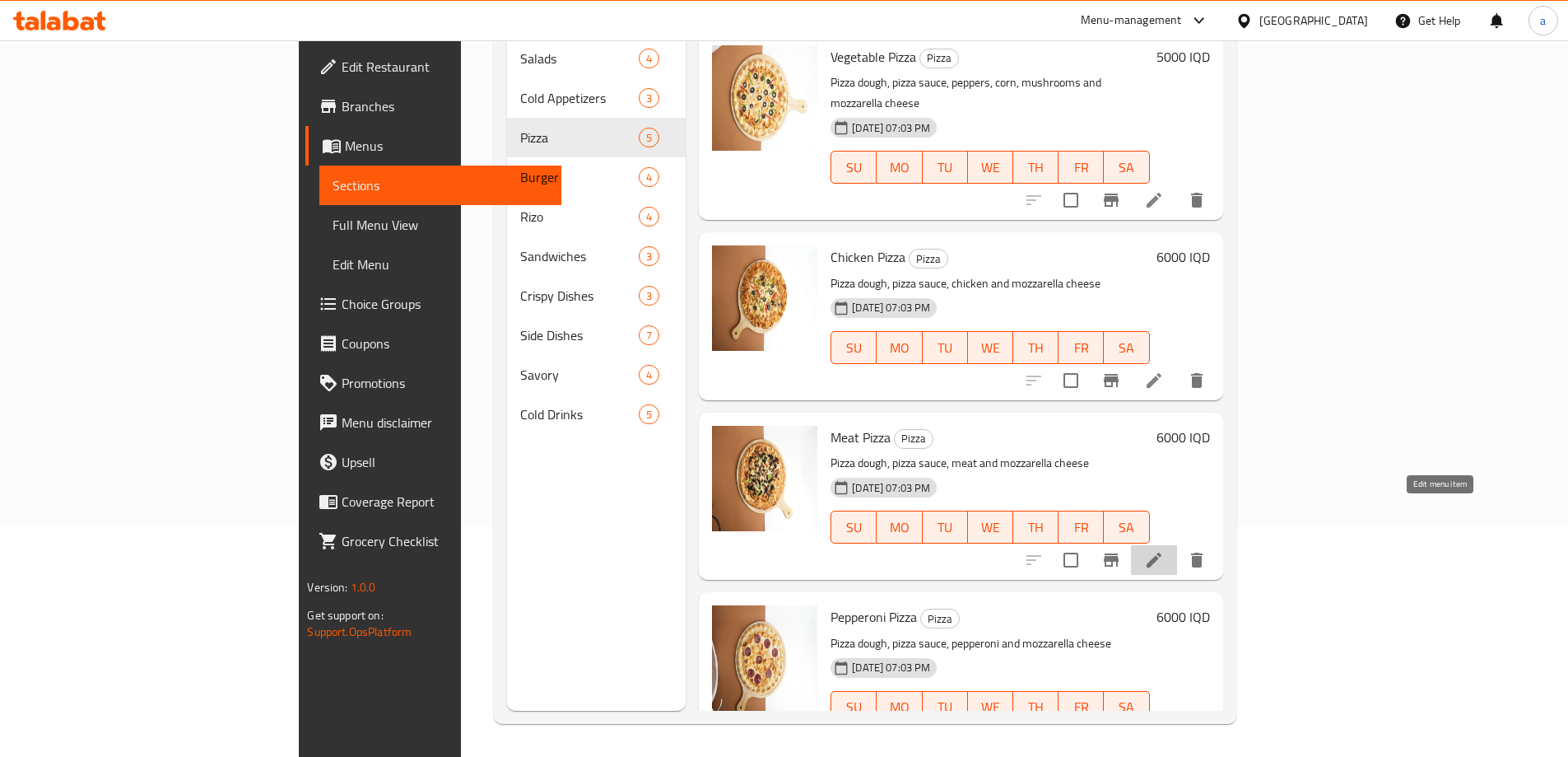
click at [1164, 550] on icon at bounding box center [1154, 560] width 20 height 20
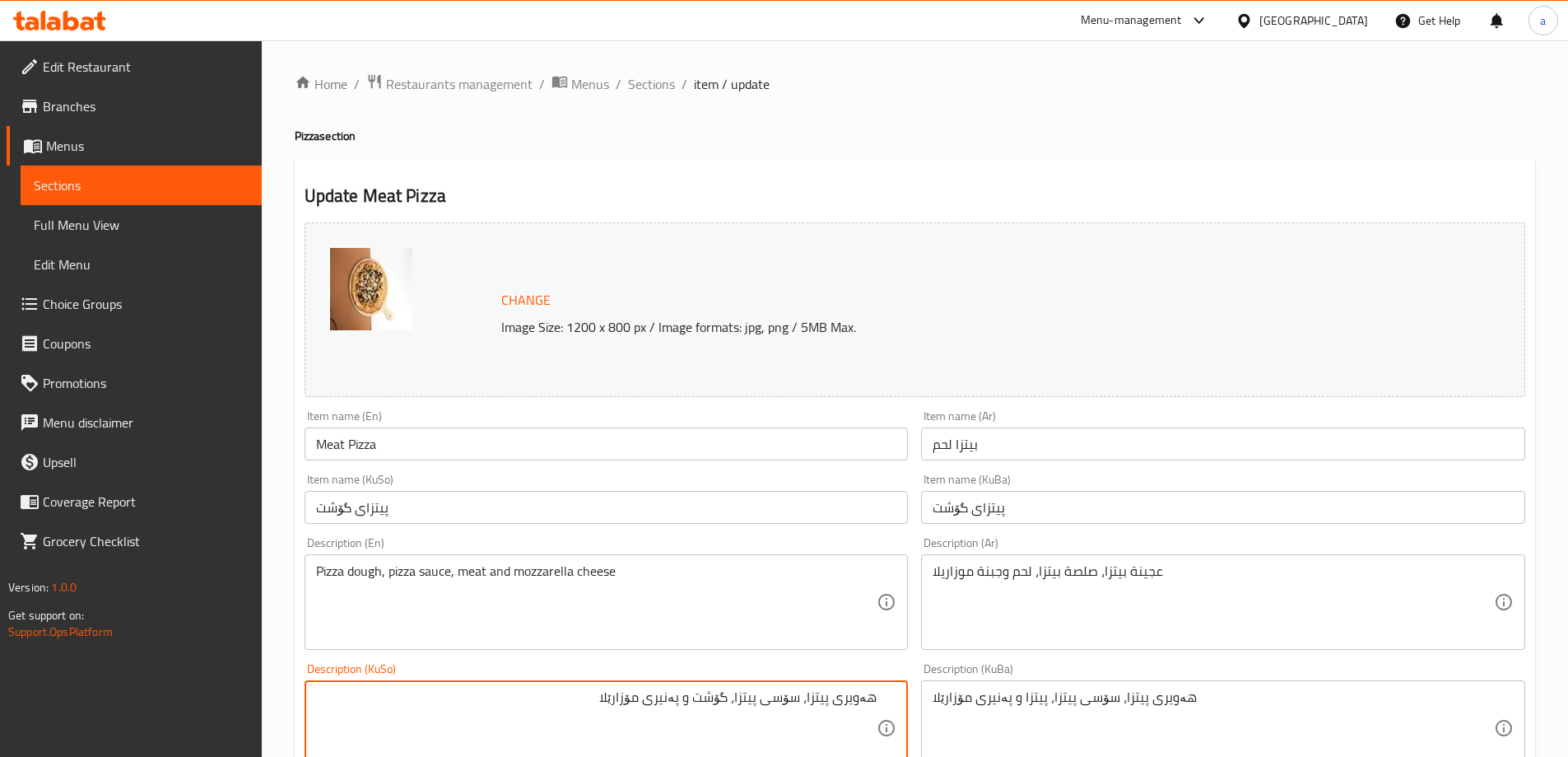
click at [598, 697] on textarea "هەویری پیتزا، سۆسی پیتزا، گۆشت و پەنیری مۆزارێلا" at bounding box center [597, 728] width 561 height 78
type textarea "هەویری پیتزا، سۆسی پیتزا، گۆشت و پەنیری مۆزارێلا"
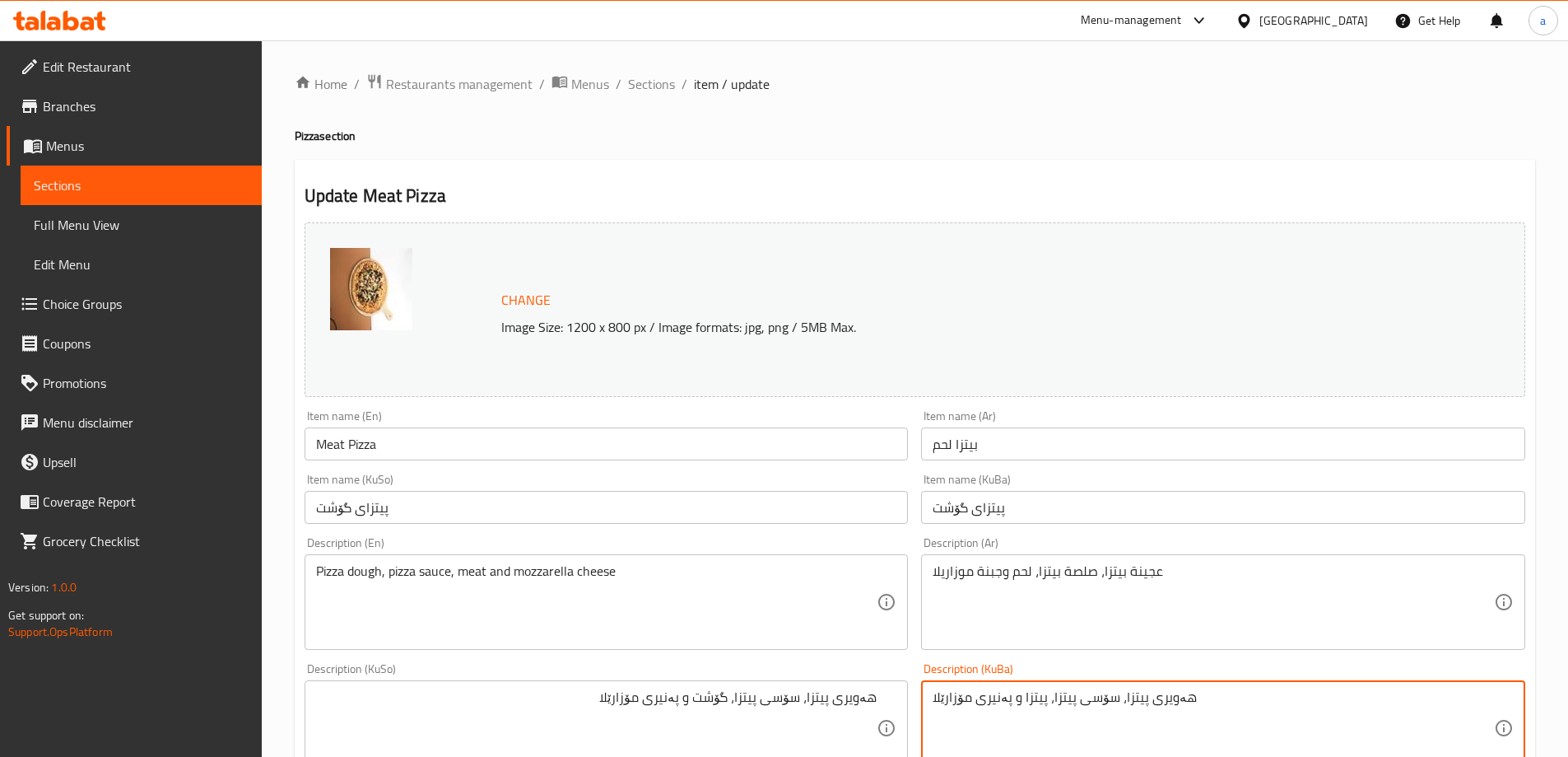
click at [960, 690] on textarea "هەویری پیتزا، سۆسی پیتزا، پیتزا و پەنیری مۆزارێلا" at bounding box center [1214, 728] width 561 height 78
paste textarea "گۆشت"
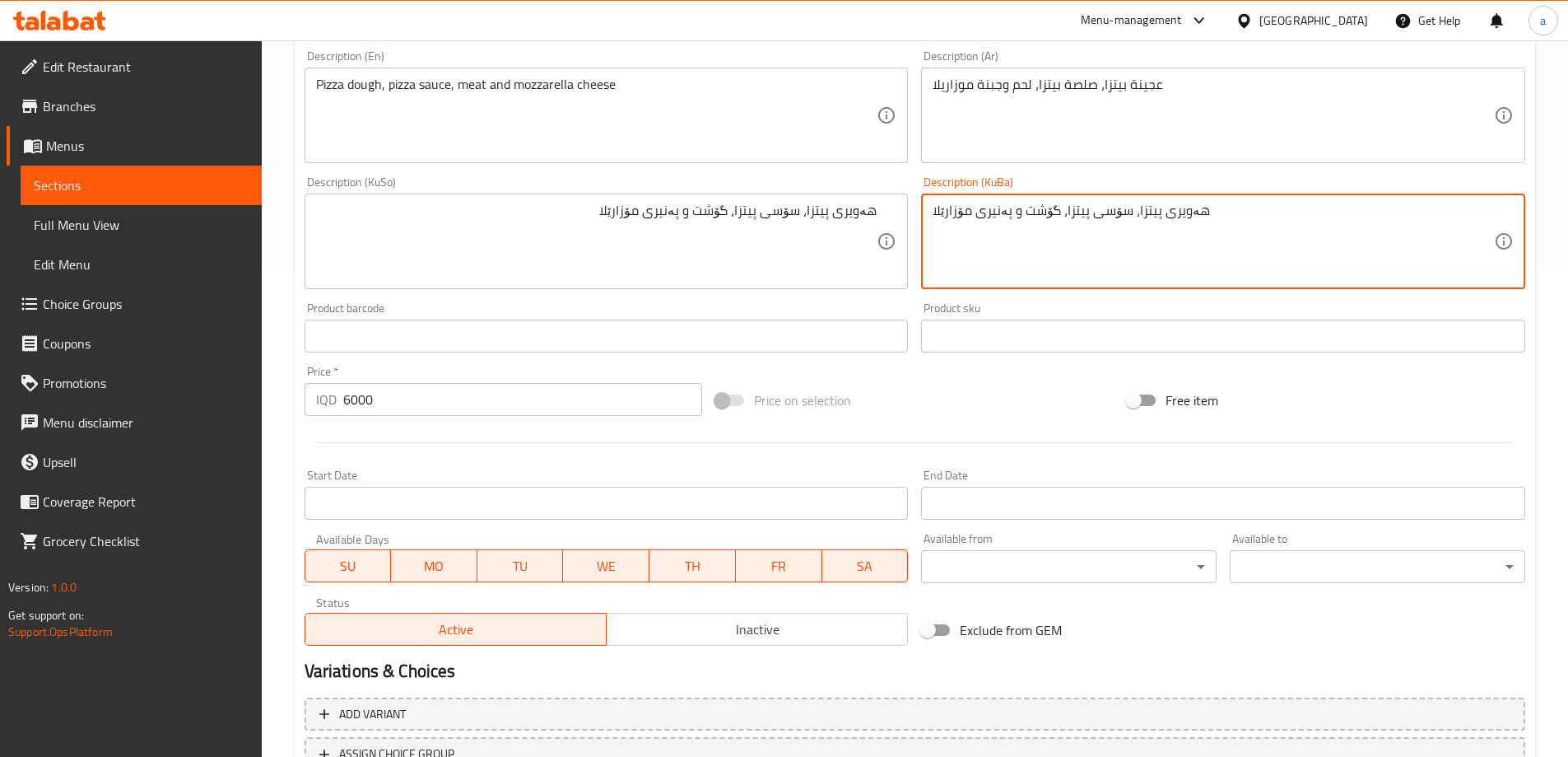
scroll to position [620, 0]
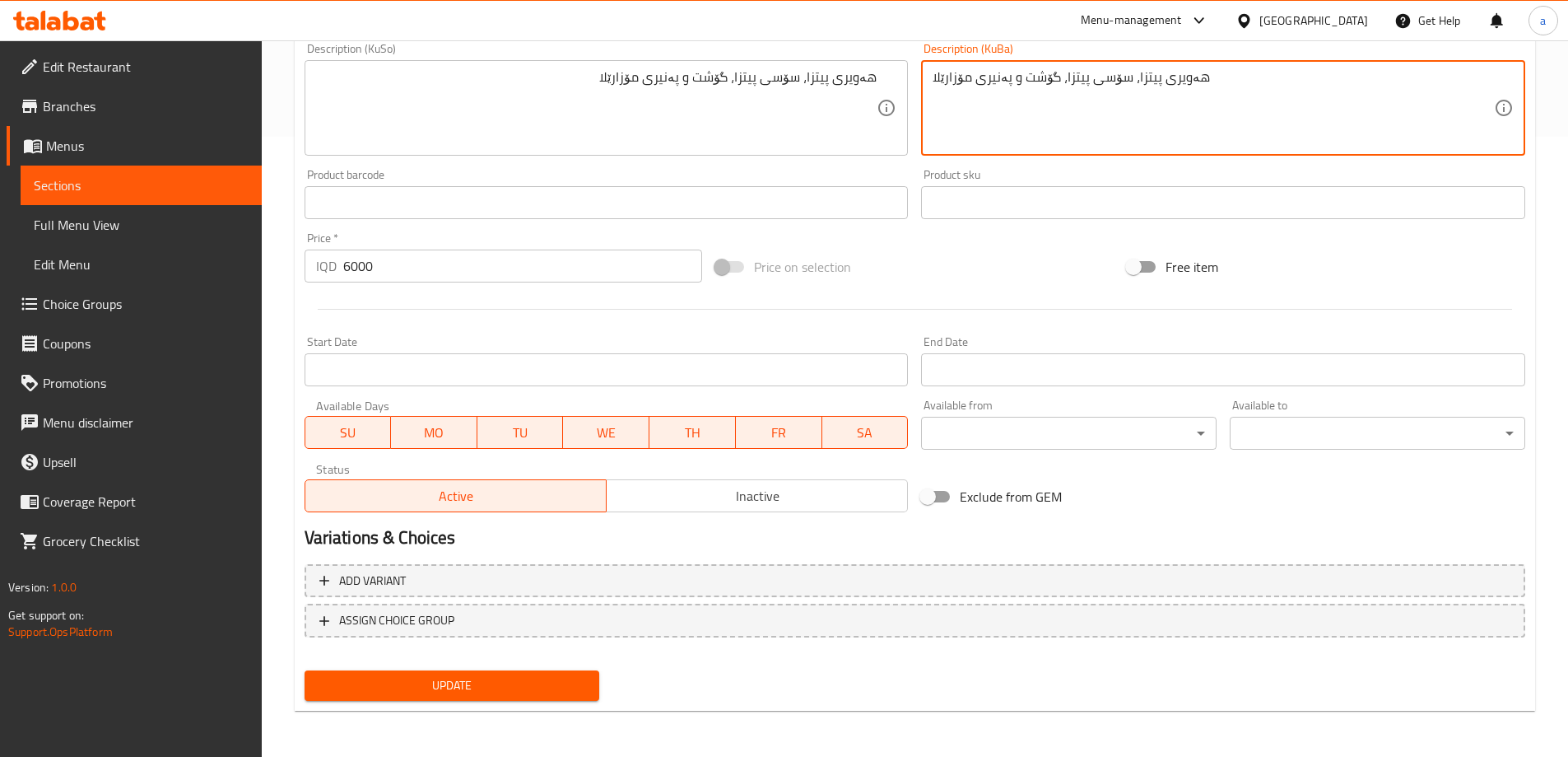
type textarea "هەویری پیتزا، سۆسی پیتزا، گۆشت و پەنیری مۆزارێلا"
click at [520, 674] on button "Update" at bounding box center [452, 685] width 296 height 30
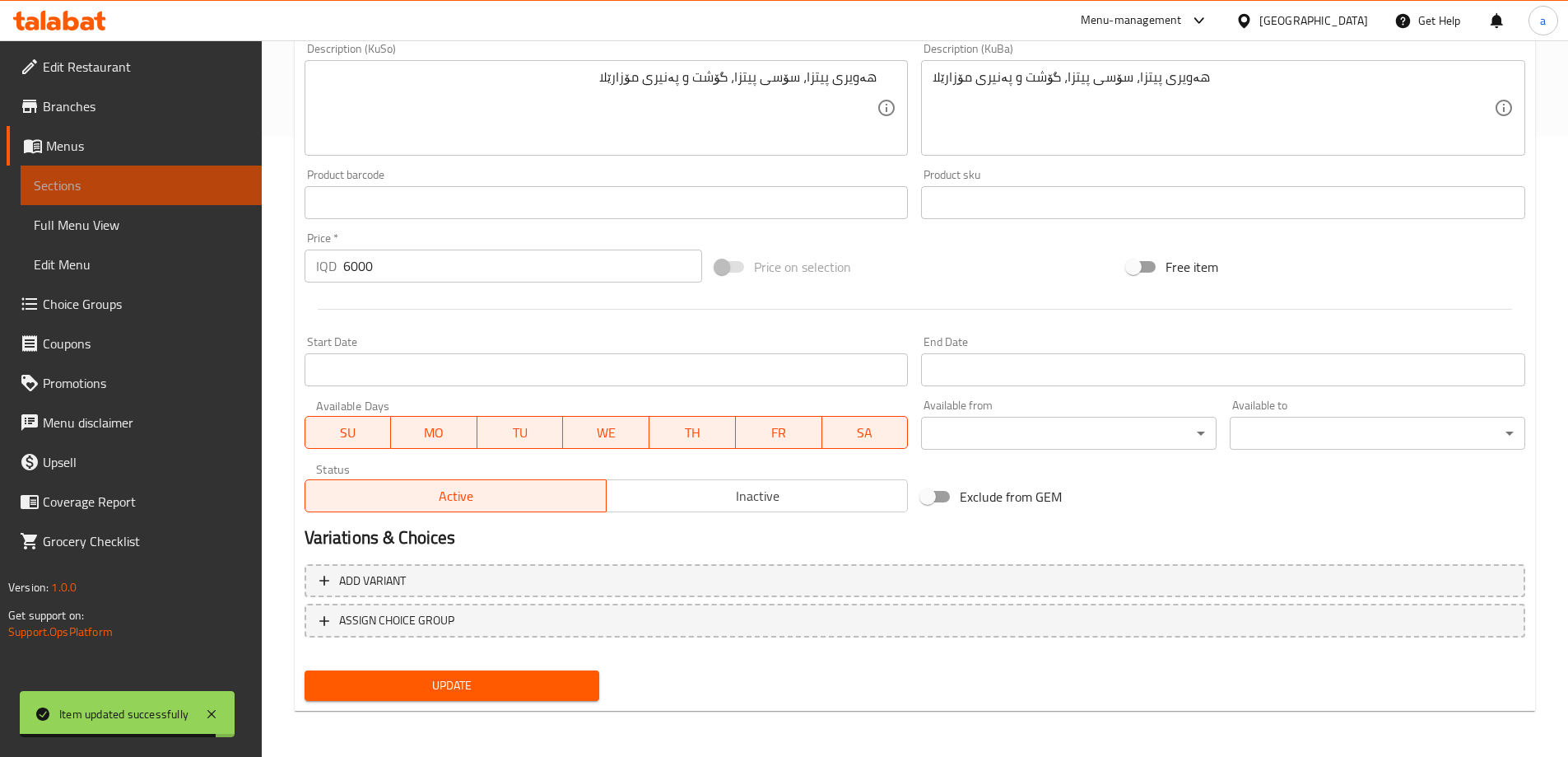
click at [117, 187] on span "Sections" at bounding box center [141, 185] width 215 height 20
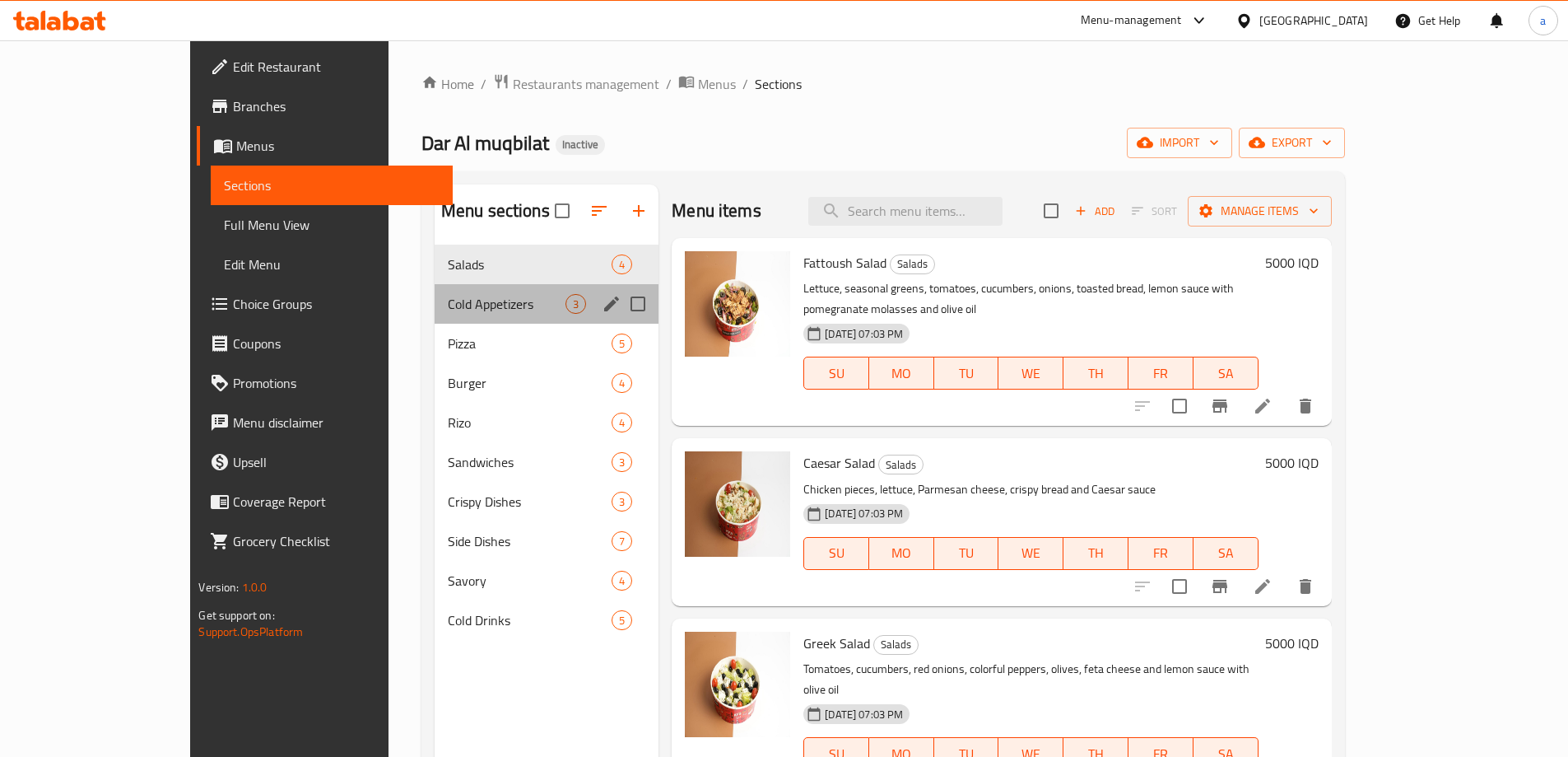
click at [435, 291] on div "Cold Appetizers 3" at bounding box center [546, 303] width 224 height 39
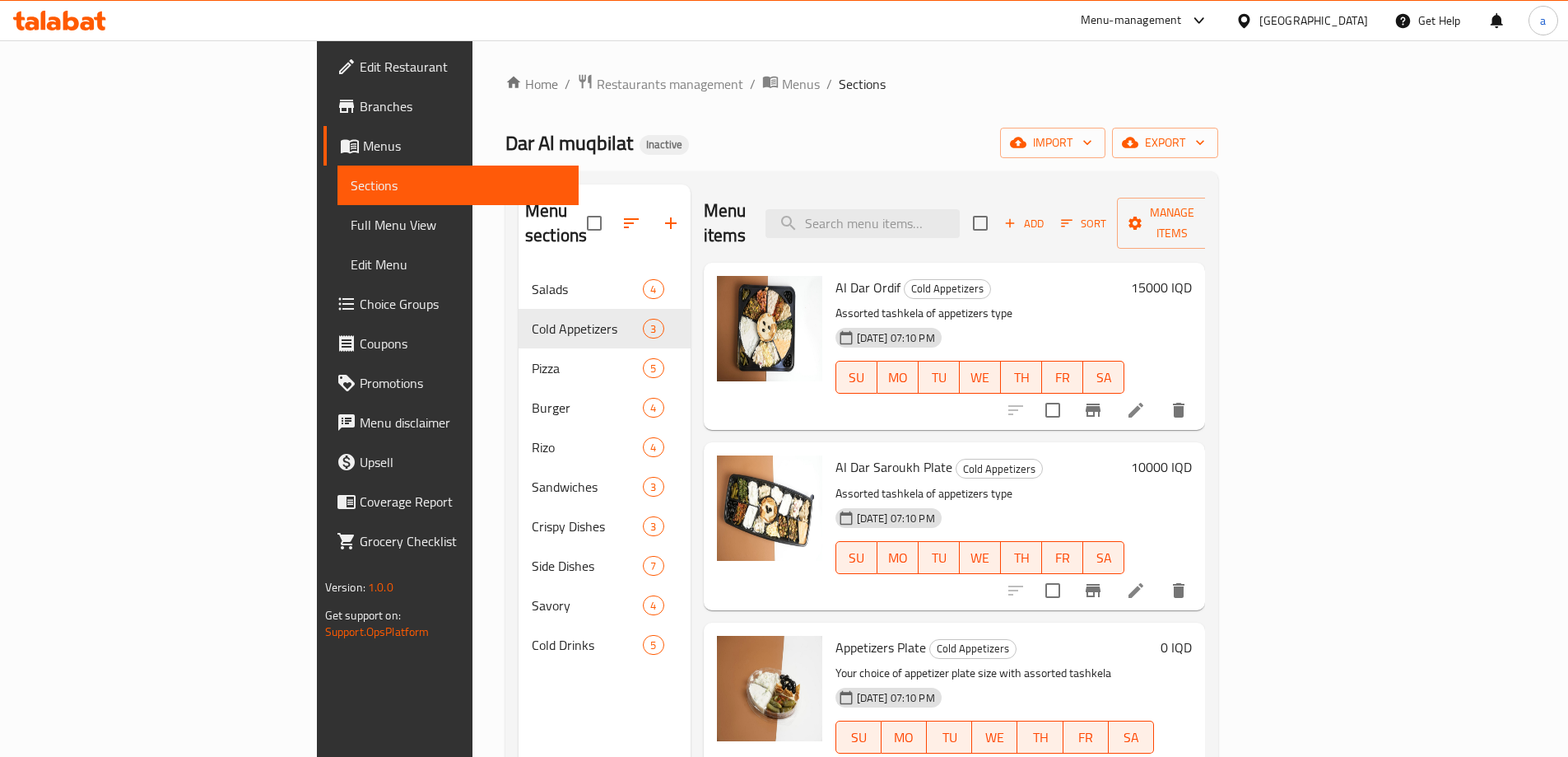
click at [1146, 400] on icon at bounding box center [1136, 410] width 20 height 20
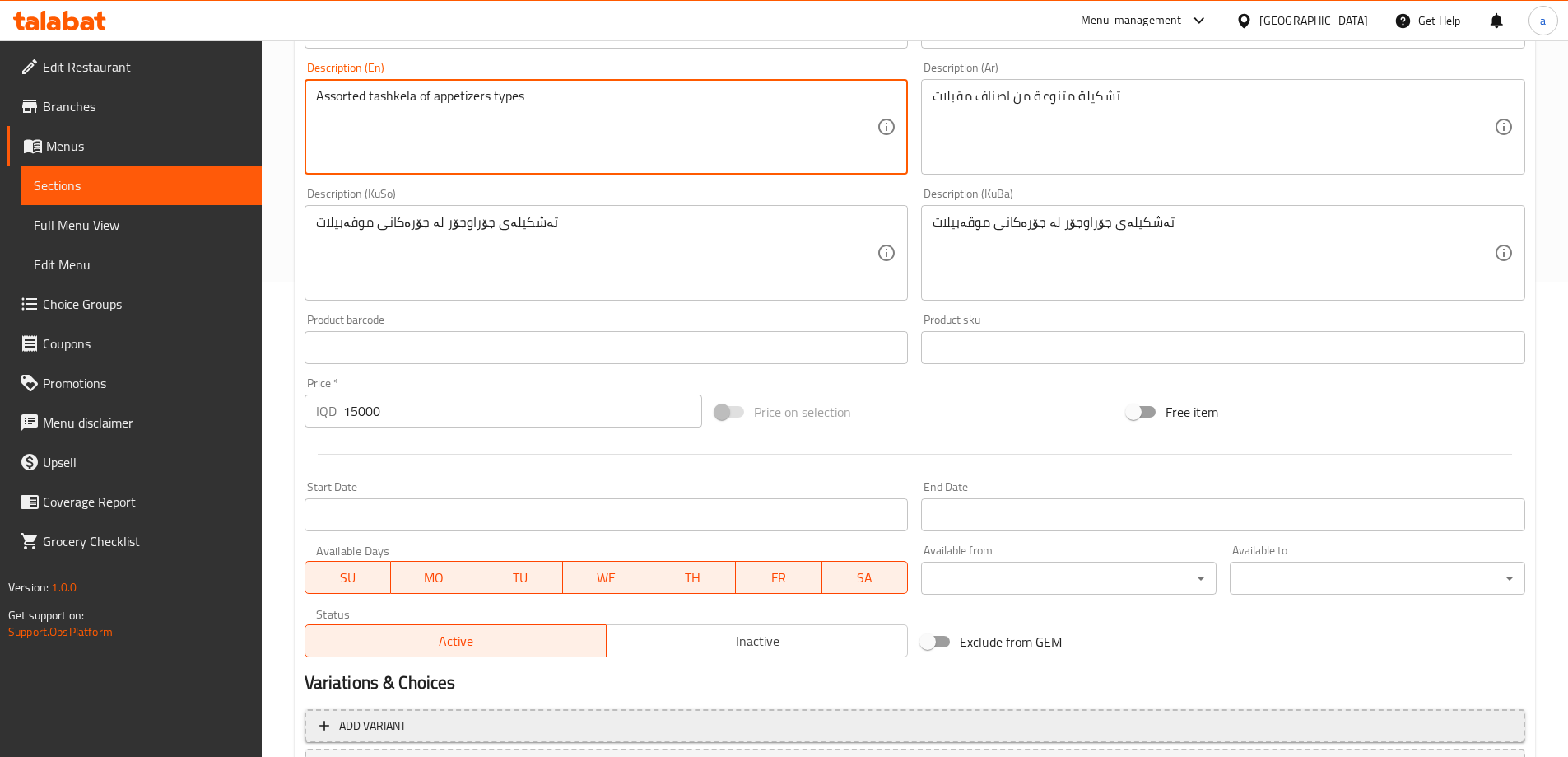
scroll to position [549, 0]
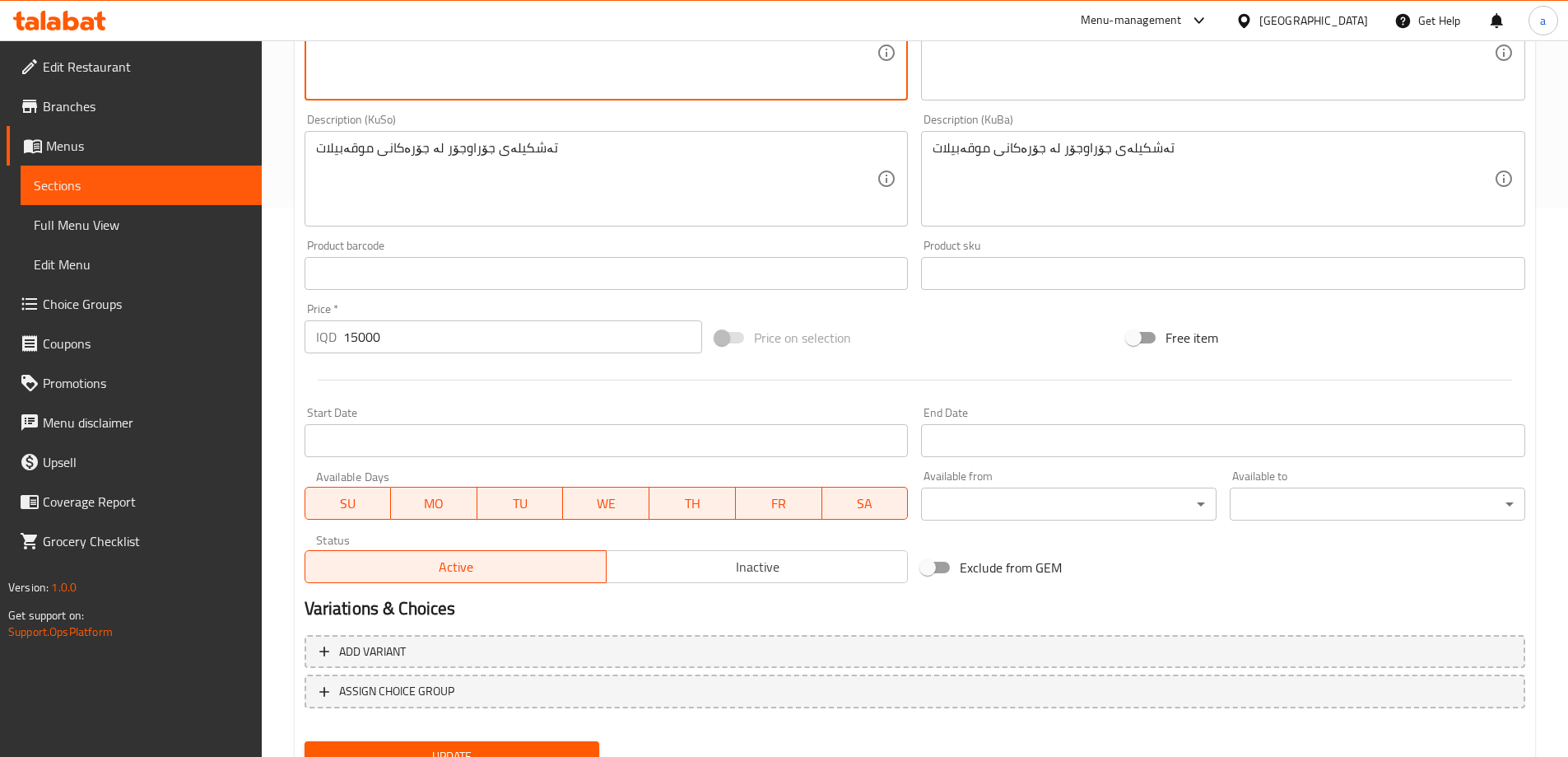
type textarea "Assorted tashkela of appetizers types"
click at [470, 742] on button "Update" at bounding box center [452, 756] width 296 height 30
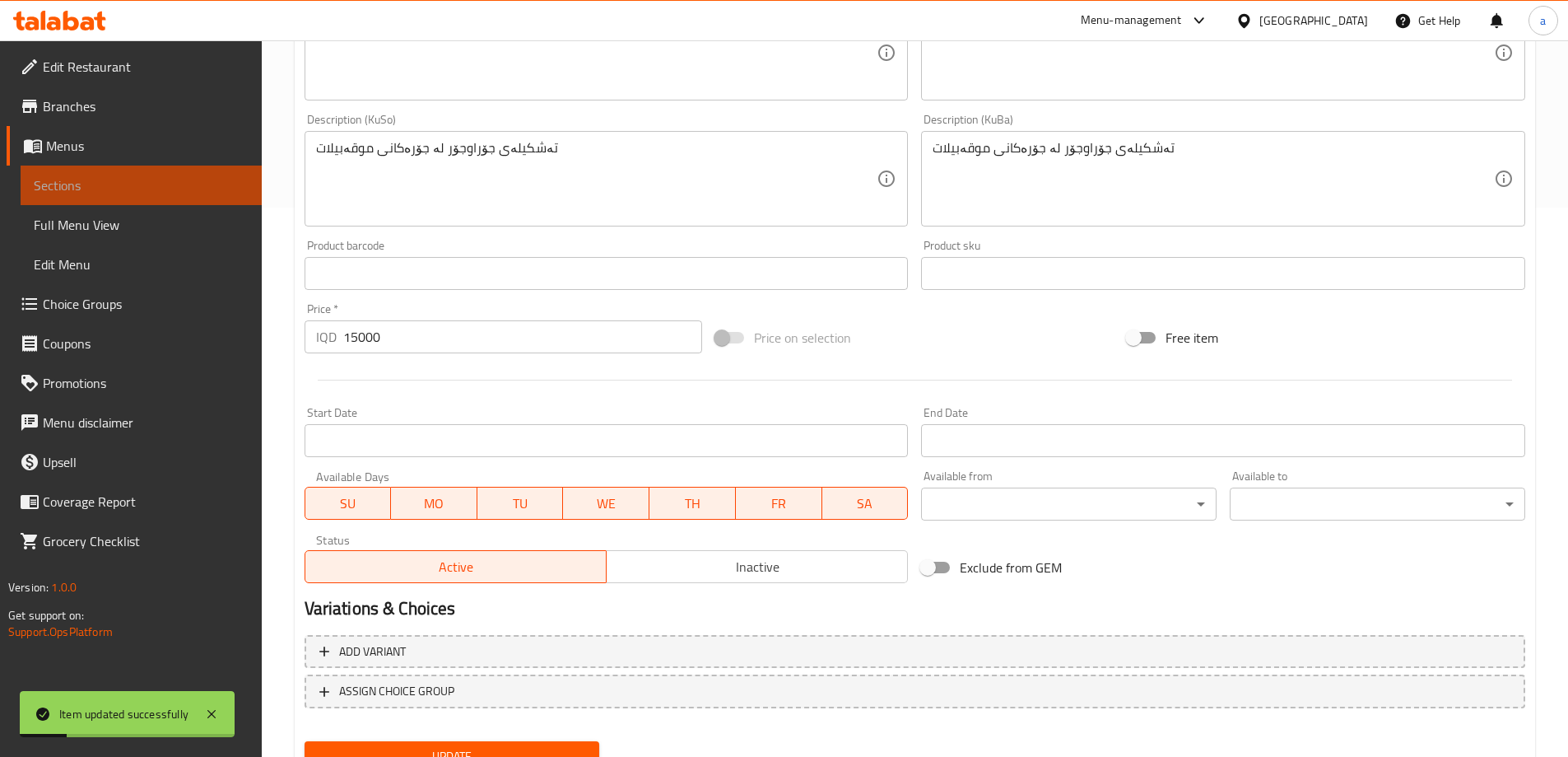
click at [193, 184] on span "Sections" at bounding box center [141, 185] width 215 height 20
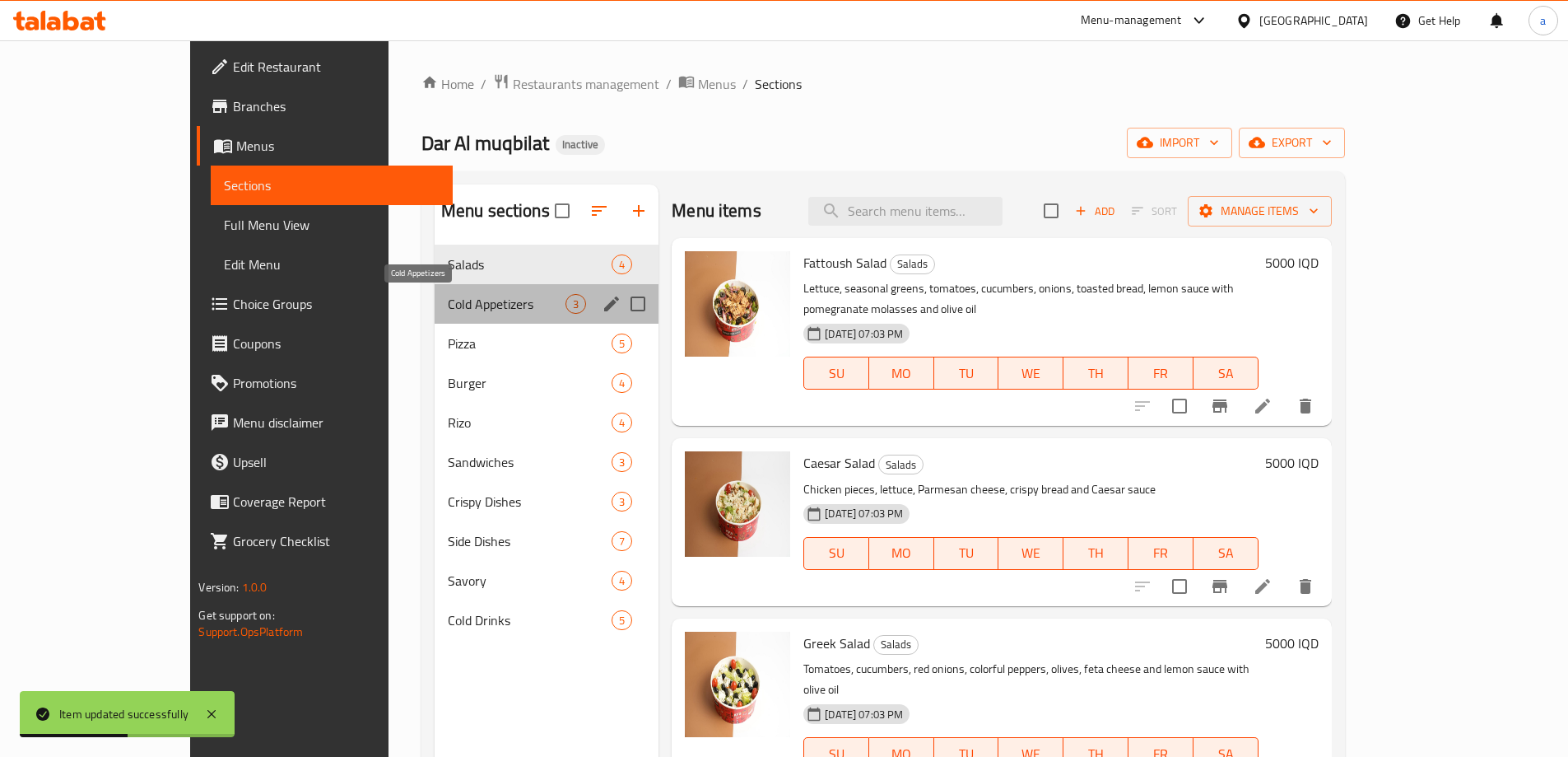
click at [448, 307] on span "Cold Appetizers" at bounding box center [506, 304] width 117 height 20
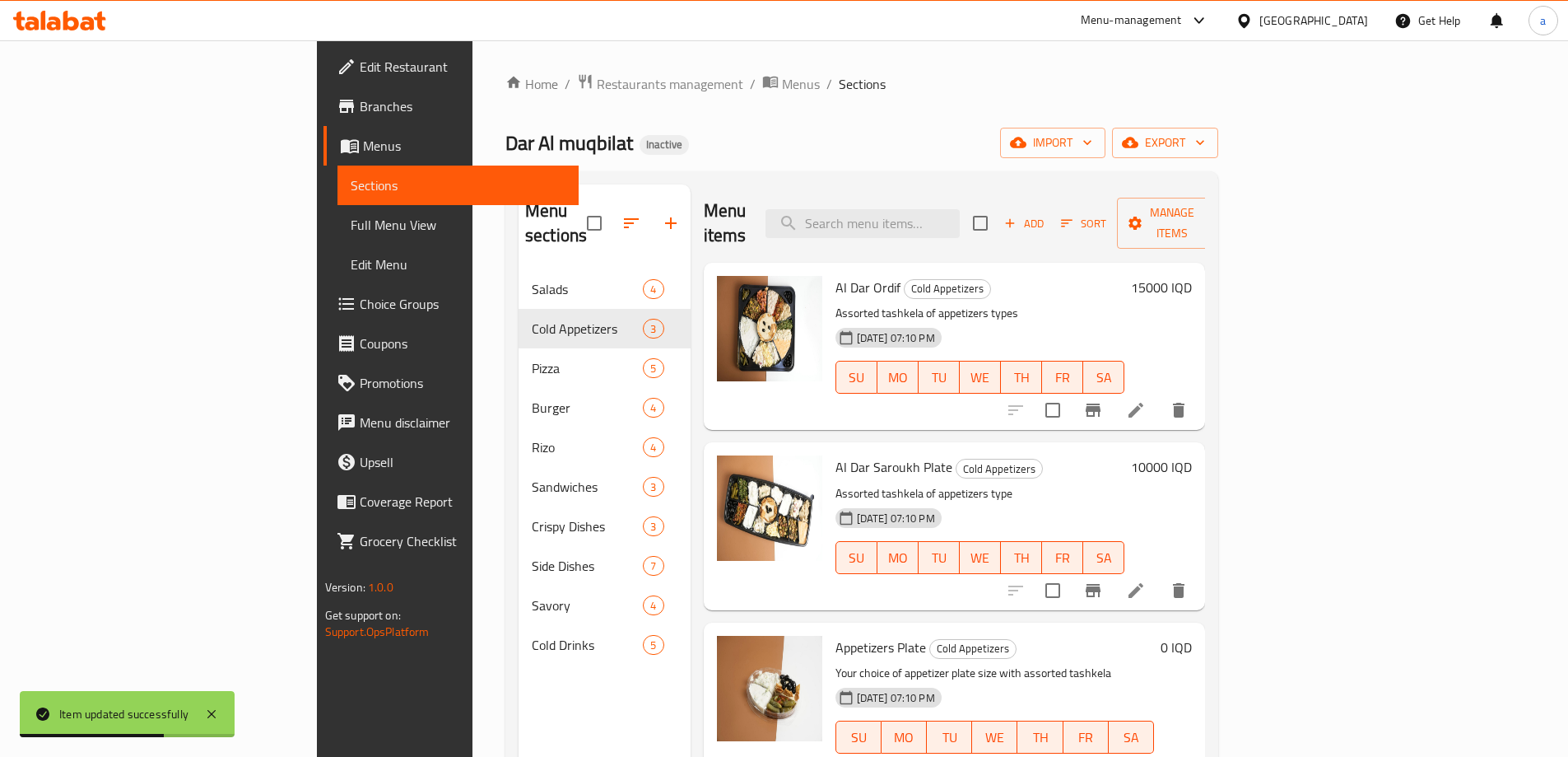
click at [1159, 576] on li at bounding box center [1136, 590] width 46 height 29
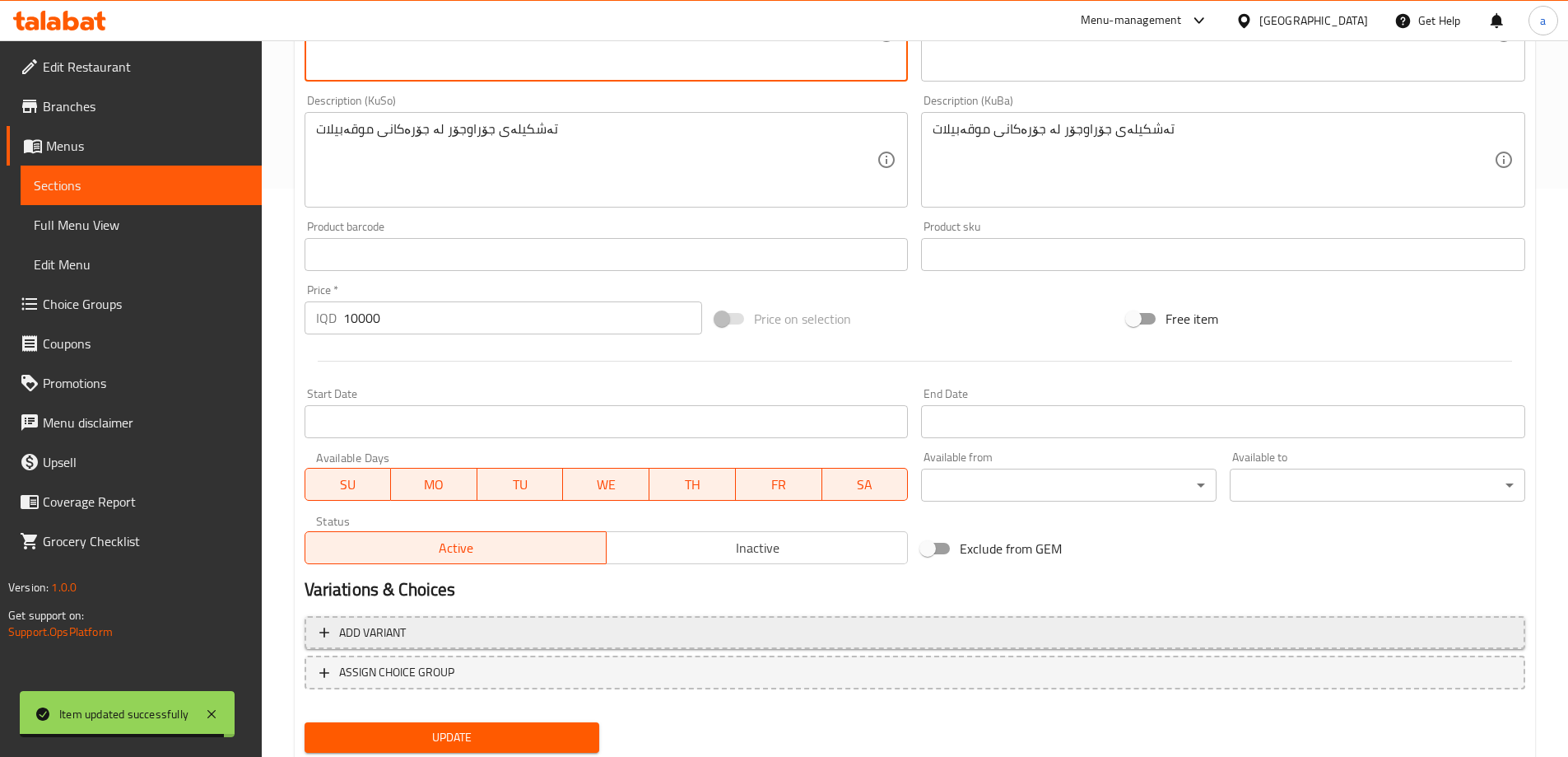
scroll to position [620, 0]
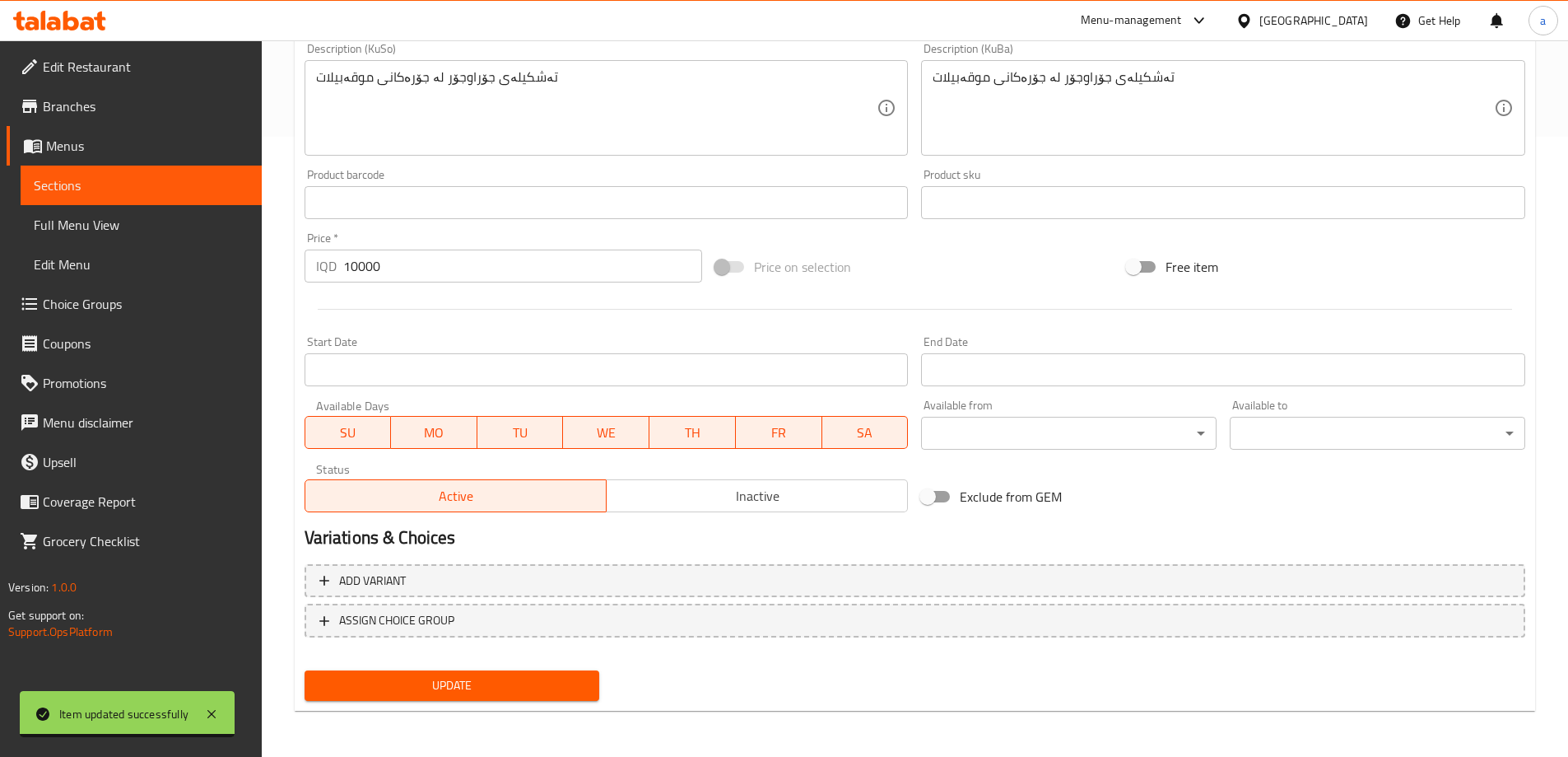
type textarea "Assorted tashkela of appetizers types"
click at [493, 679] on span "Update" at bounding box center [452, 685] width 269 height 21
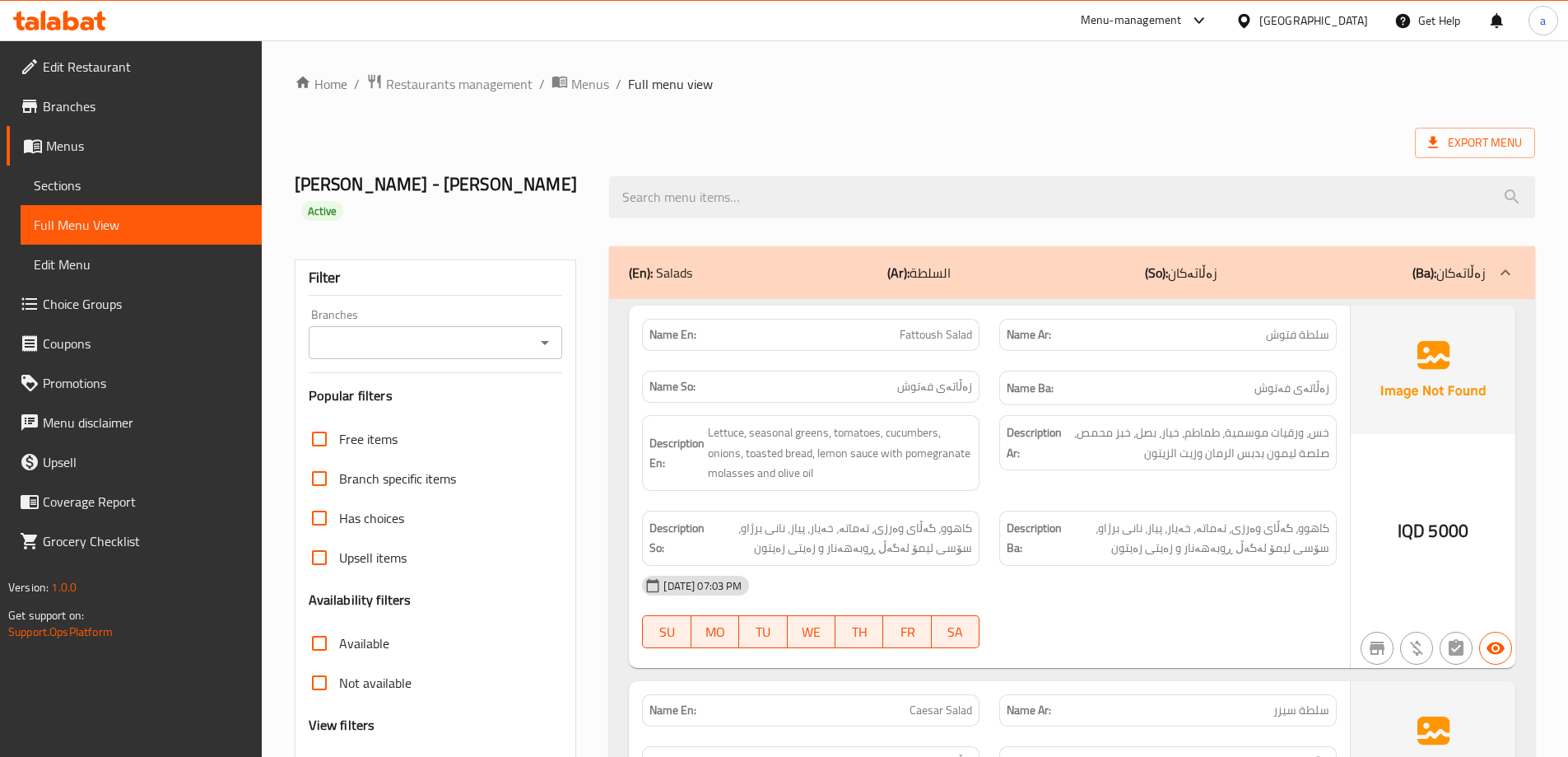
click at [551, 333] on icon "Open" at bounding box center [545, 343] width 20 height 20
click at [551, 387] on li "Dar Al muqbilat,Al-Qibla" at bounding box center [433, 388] width 254 height 29
type input "Dar Al muqbilat,Al-Qibla"
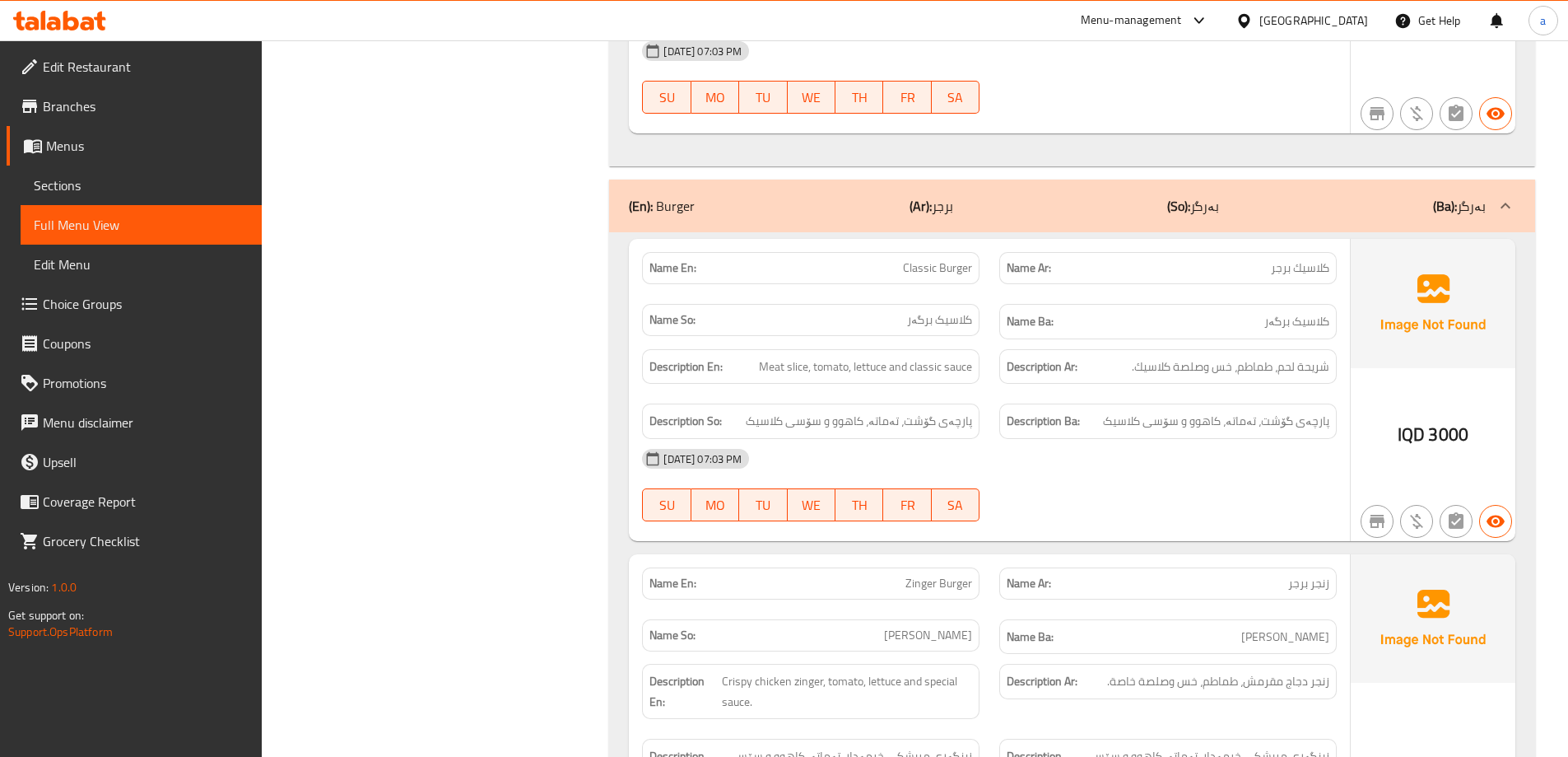
scroll to position [1646, 0]
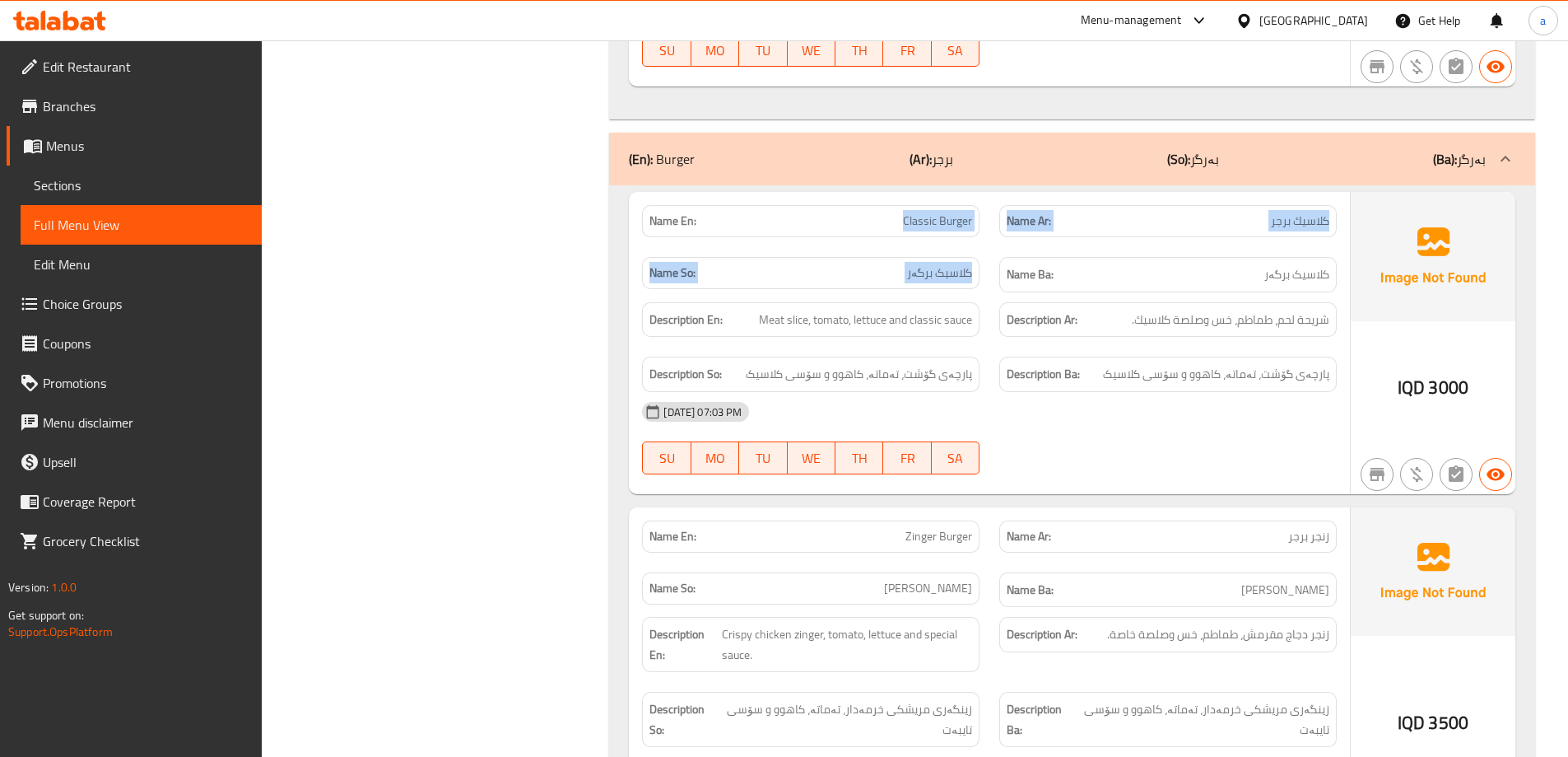
drag, startPoint x: 904, startPoint y: 198, endPoint x: 1106, endPoint y: 248, distance: 208.1
click at [1015, 256] on div "Name En: Classic Burger Name Ar: كلاسيك برجر Name So: كلاسيک برگەر Name Ba: كلا…" at bounding box center [989, 249] width 714 height 107
click at [1284, 210] on div "Name Ar: كلاسيك برجر" at bounding box center [1167, 221] width 338 height 32
click at [1297, 212] on span "كلاسيك برجر" at bounding box center [1300, 220] width 59 height 18
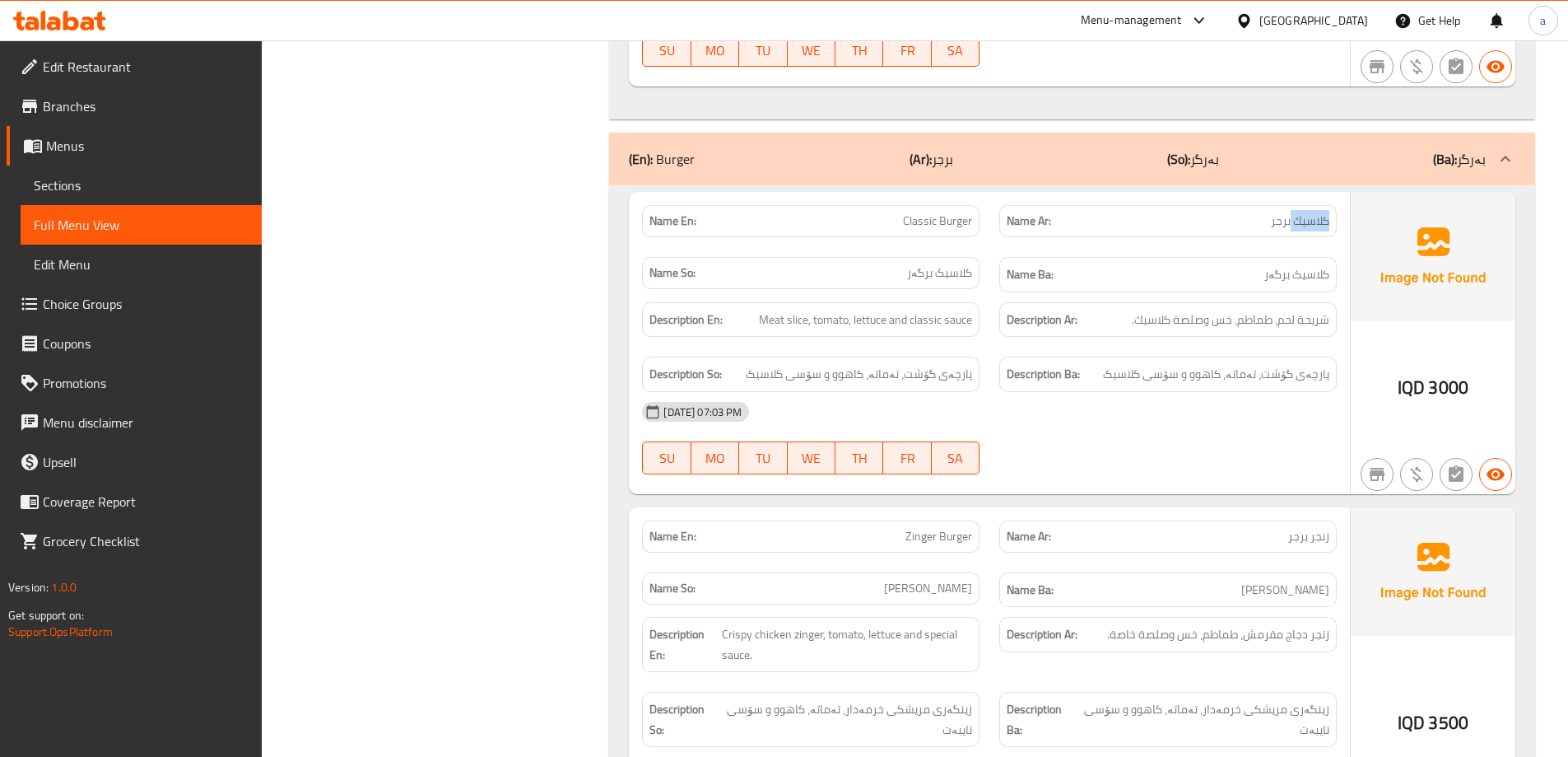
click at [1297, 212] on span "كلاسيك برجر" at bounding box center [1300, 220] width 59 height 18
click at [1282, 264] on span "كلاسيک برگەر" at bounding box center [1297, 274] width 65 height 21
click at [949, 264] on span "كلاسيک برگەر" at bounding box center [939, 272] width 65 height 18
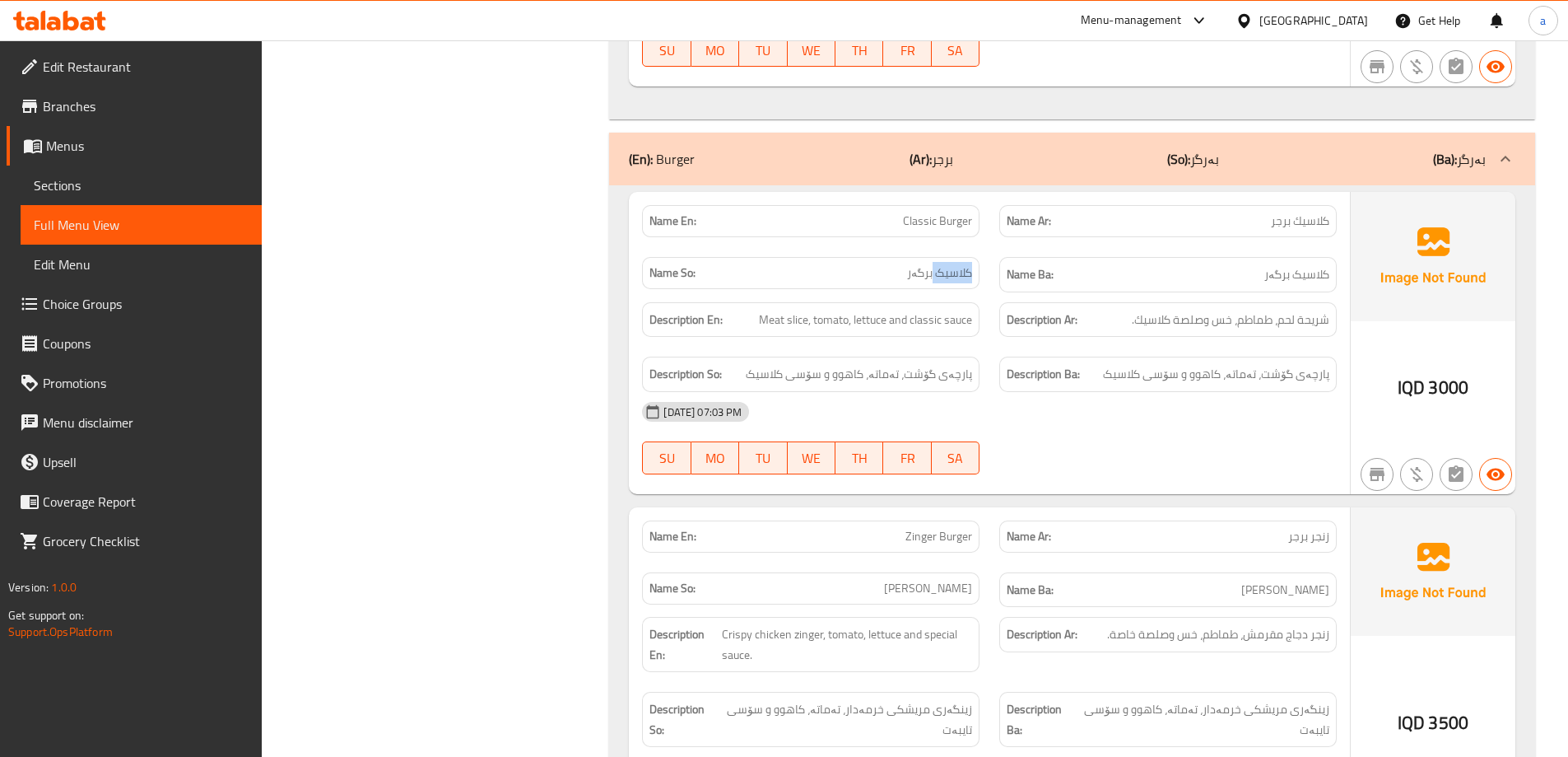
click at [949, 264] on span "كلاسيک برگەر" at bounding box center [939, 272] width 65 height 18
click at [933, 264] on span "كلاسيک برگەر" at bounding box center [939, 272] width 65 height 18
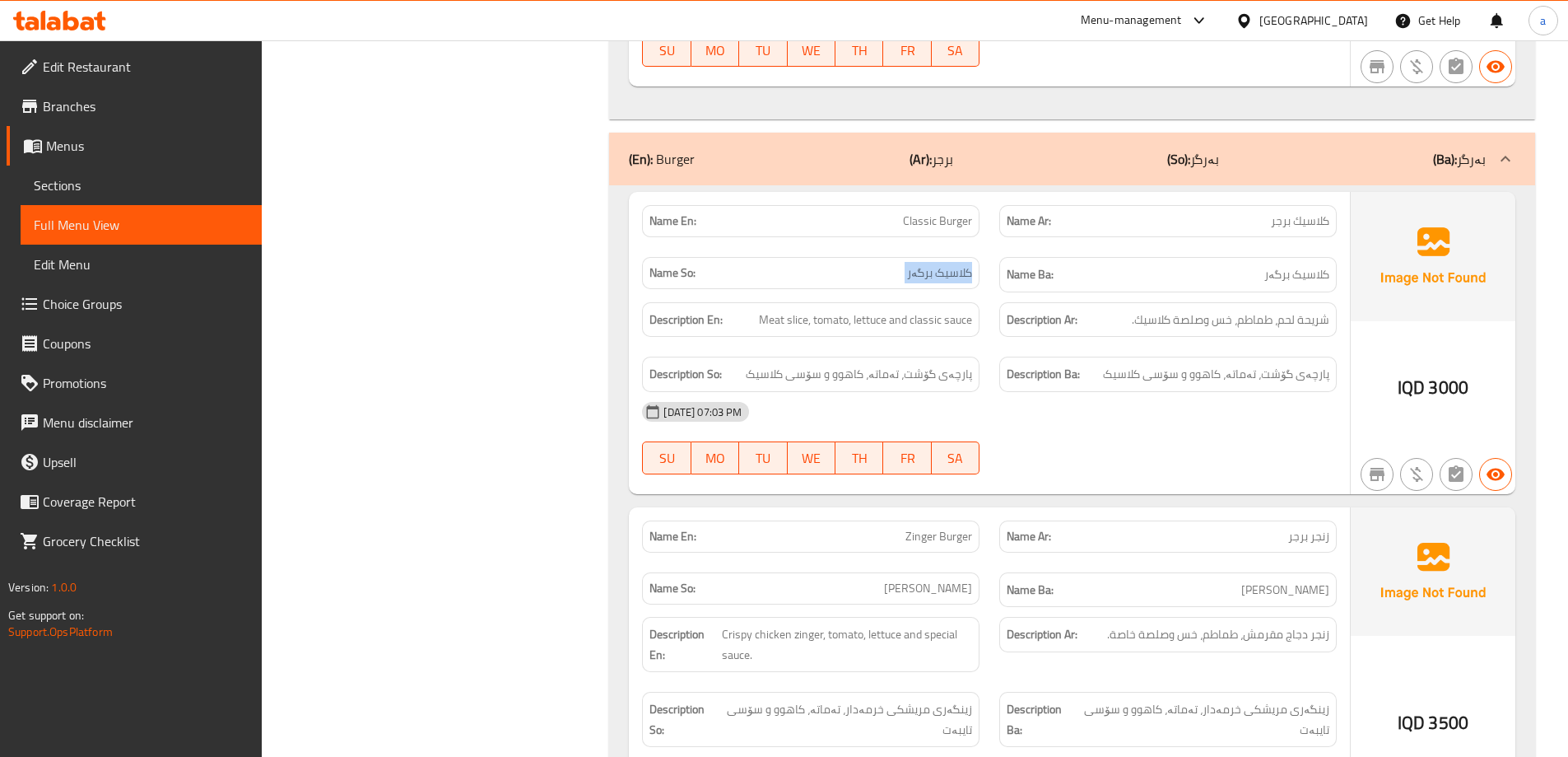
click at [933, 264] on span "كلاسيک برگەر" at bounding box center [939, 272] width 65 height 18
click at [932, 264] on span "كلاسيک برگەر" at bounding box center [939, 272] width 65 height 18
click at [929, 264] on span "كلاسيک برگەر" at bounding box center [939, 272] width 65 height 18
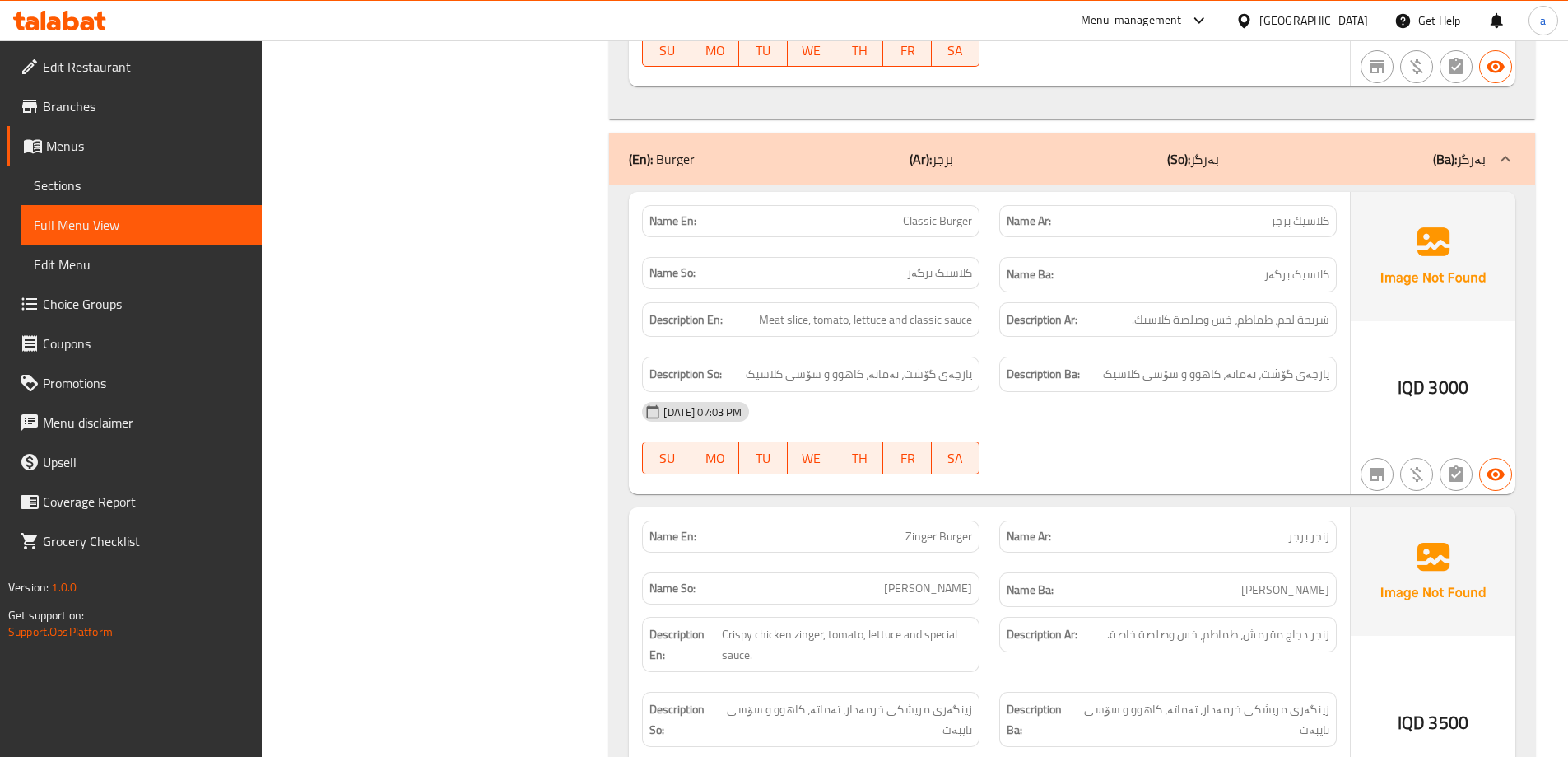
click at [932, 264] on span "كلاسيک برگەر" at bounding box center [939, 272] width 65 height 18
drag, startPoint x: 932, startPoint y: 253, endPoint x: 804, endPoint y: 274, distance: 129.7
click at [932, 264] on span "كلاسيک برگەر" at bounding box center [939, 272] width 65 height 18
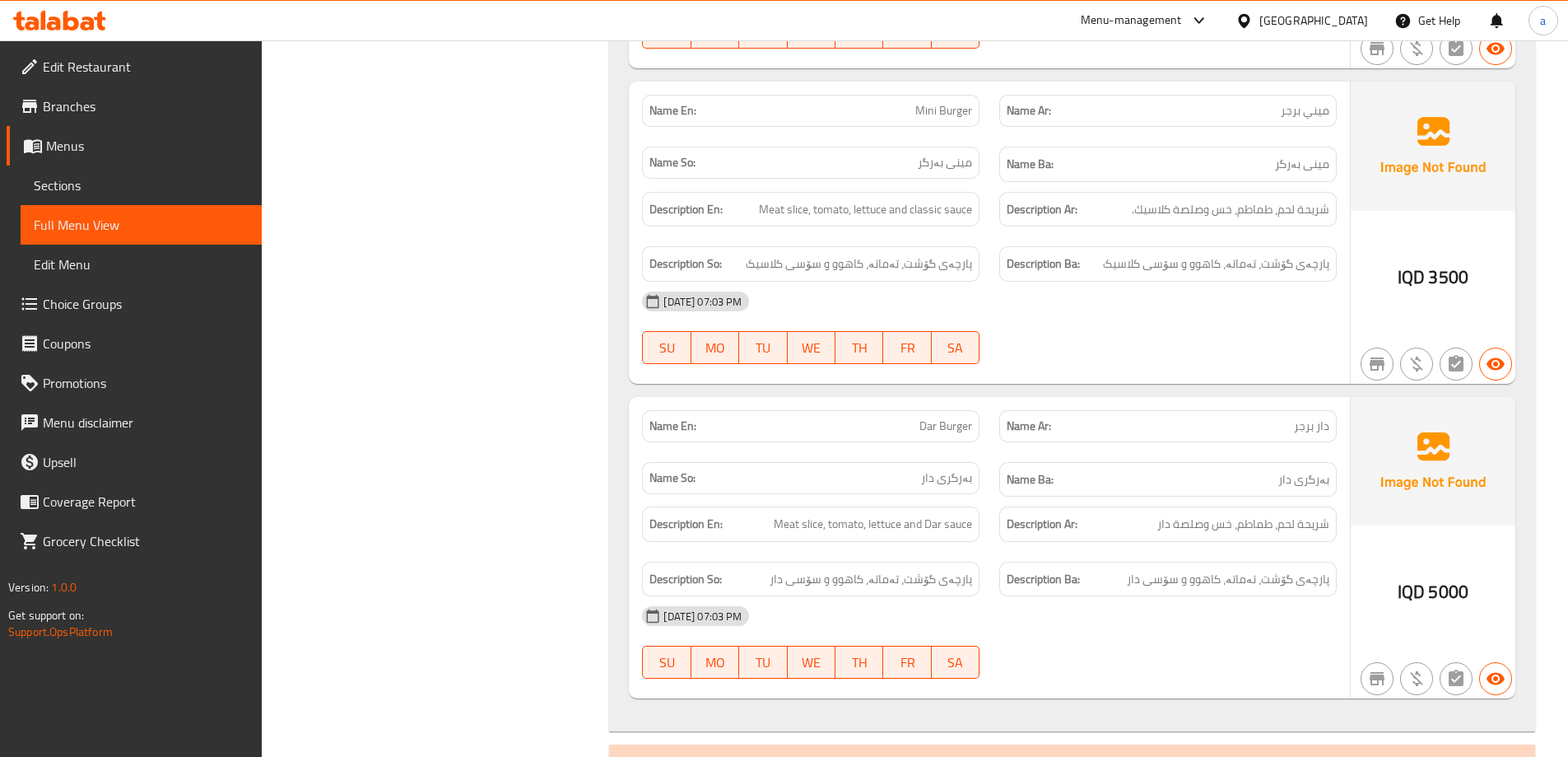
scroll to position [2470, 0]
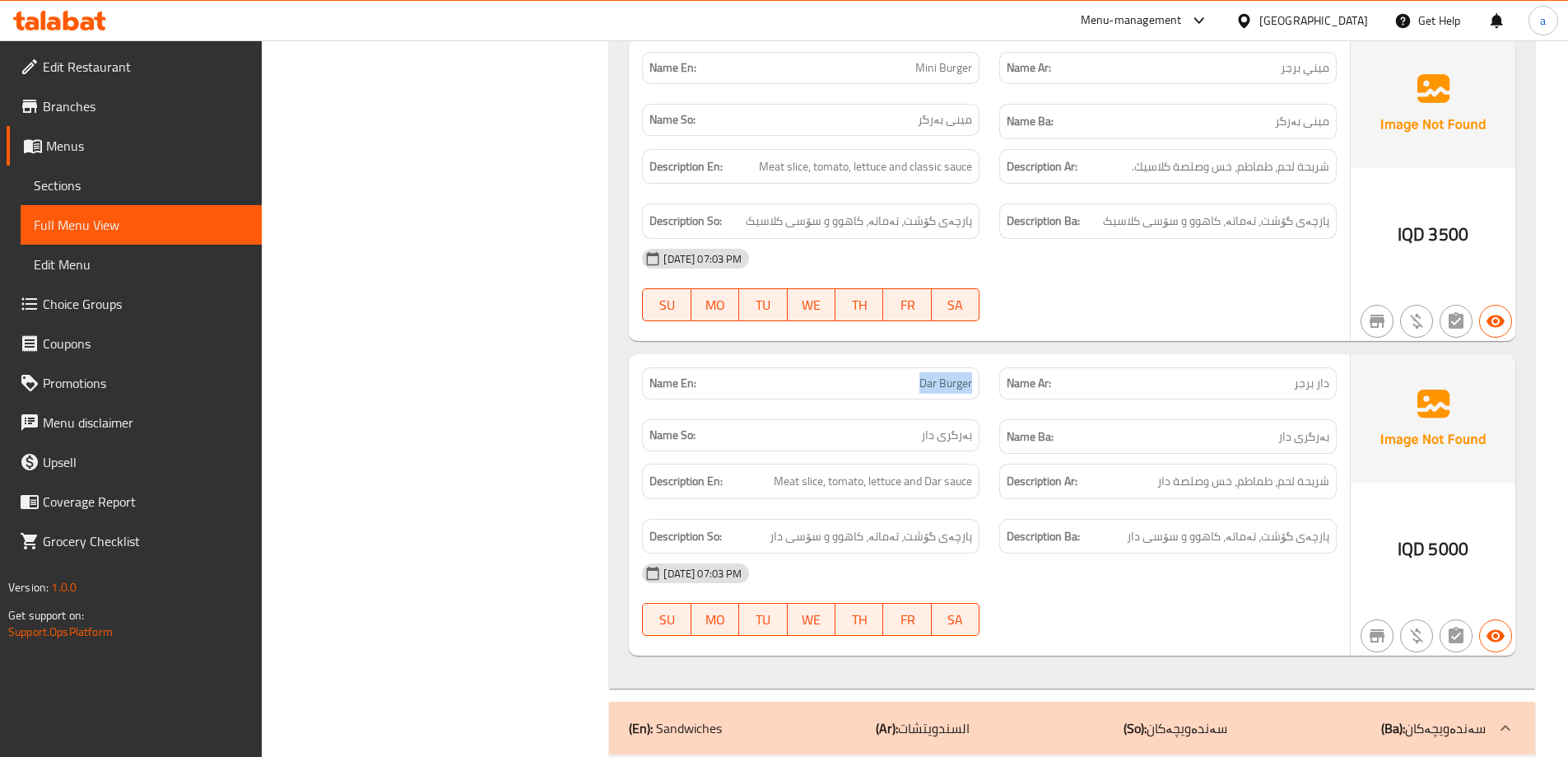
drag, startPoint x: 912, startPoint y: 360, endPoint x: 983, endPoint y: 361, distance: 71.0
click at [983, 361] on div "Name En: Dar Burger" at bounding box center [810, 383] width 357 height 52
click at [1152, 376] on div "Name Ar: دار برجر" at bounding box center [1168, 383] width 357 height 52
drag, startPoint x: 1281, startPoint y: 358, endPoint x: 1340, endPoint y: 353, distance: 59.2
click at [1340, 357] on div "Name Ar: دار برجر" at bounding box center [1168, 383] width 357 height 52
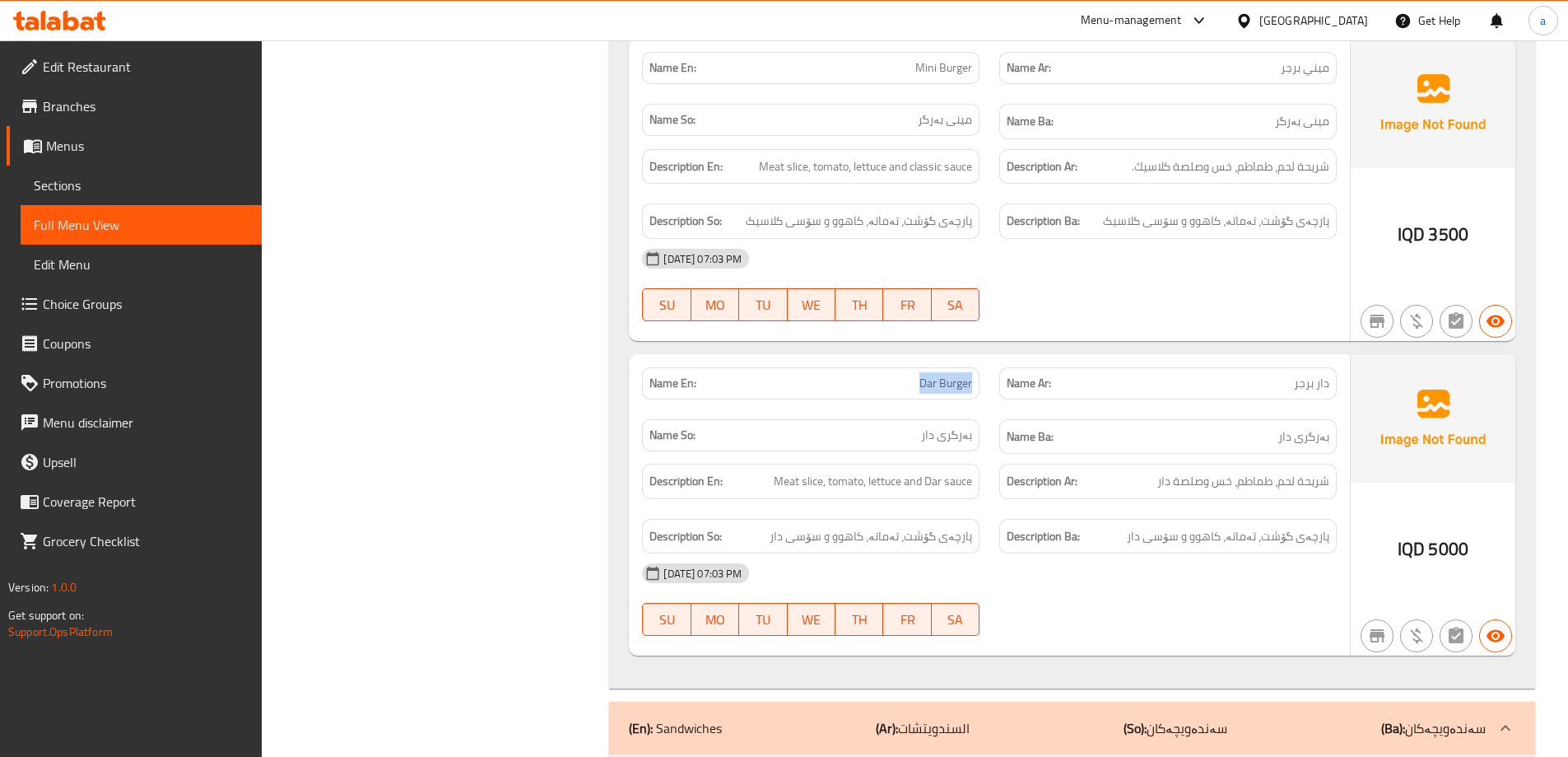
drag, startPoint x: 917, startPoint y: 353, endPoint x: 976, endPoint y: 365, distance: 60.2
click at [975, 367] on div "Name En: Dar Burger" at bounding box center [810, 383] width 338 height 32
drag, startPoint x: 923, startPoint y: 417, endPoint x: 959, endPoint y: 427, distance: 37.4
click at [959, 427] on div "Name So: بەرگری دار" at bounding box center [810, 437] width 357 height 55
drag, startPoint x: 914, startPoint y: 361, endPoint x: 979, endPoint y: 366, distance: 65.2
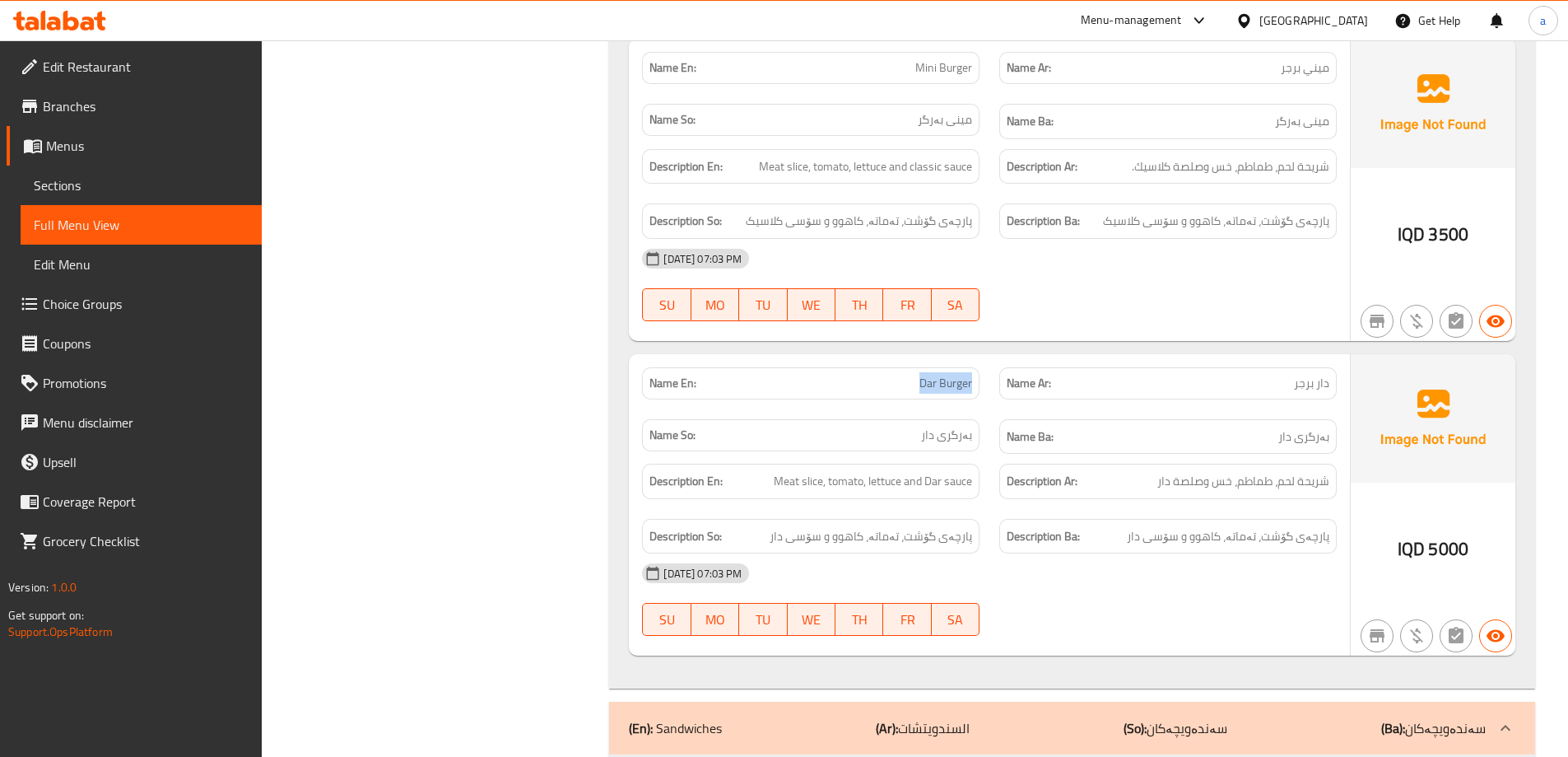
click at [979, 367] on div "Name En: Dar Burger" at bounding box center [810, 383] width 338 height 32
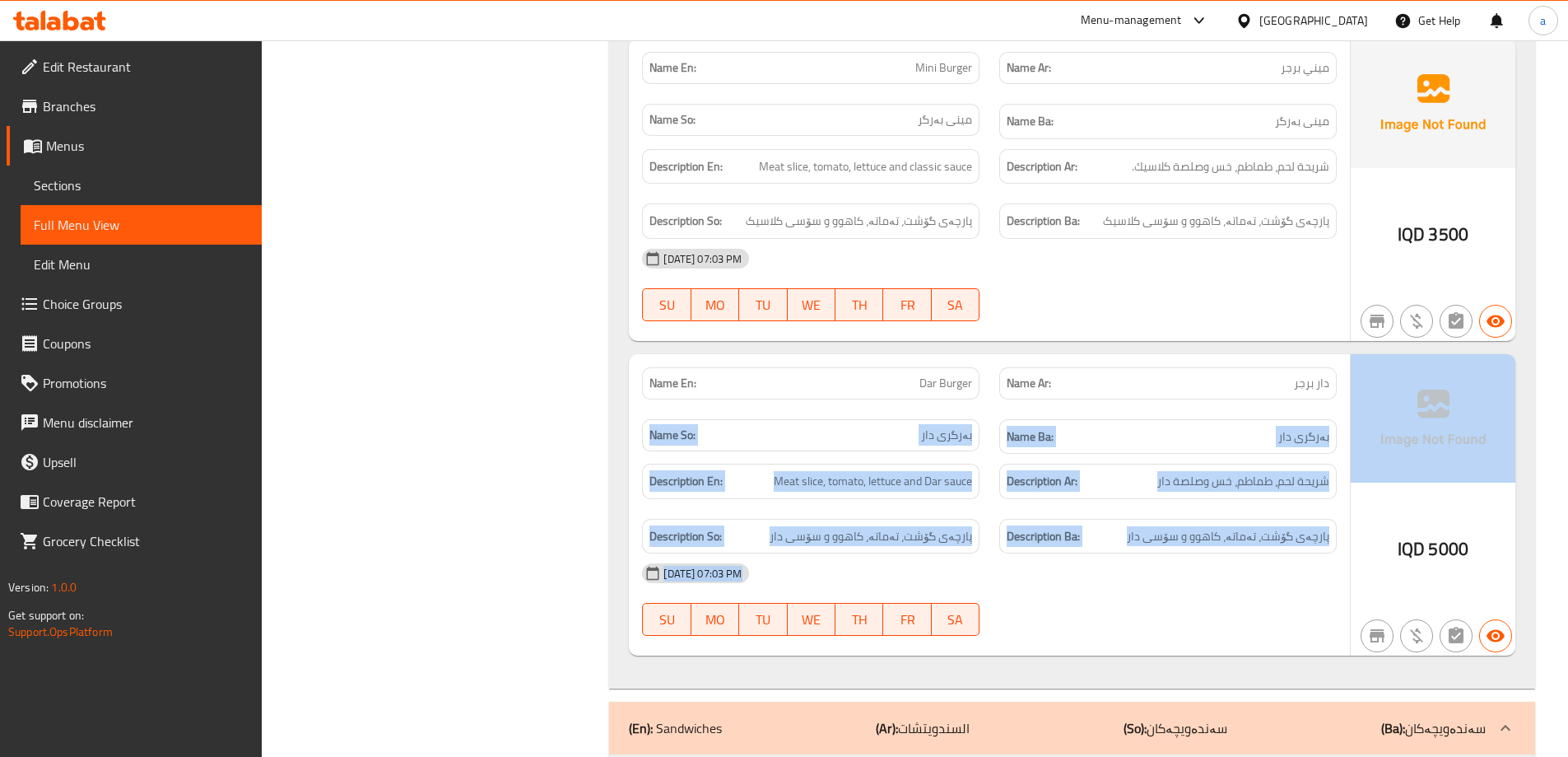
drag, startPoint x: 1271, startPoint y: 355, endPoint x: 1359, endPoint y: 364, distance: 88.5
click at [1359, 364] on div "Name En: Dar Burger Name Ar: دار برجر Name So: بەرگری دار Name Ba: بەرگری دار D…" at bounding box center [1072, 505] width 887 height 302
click at [1188, 383] on div "Name Ar: دار برجر" at bounding box center [1168, 383] width 357 height 52
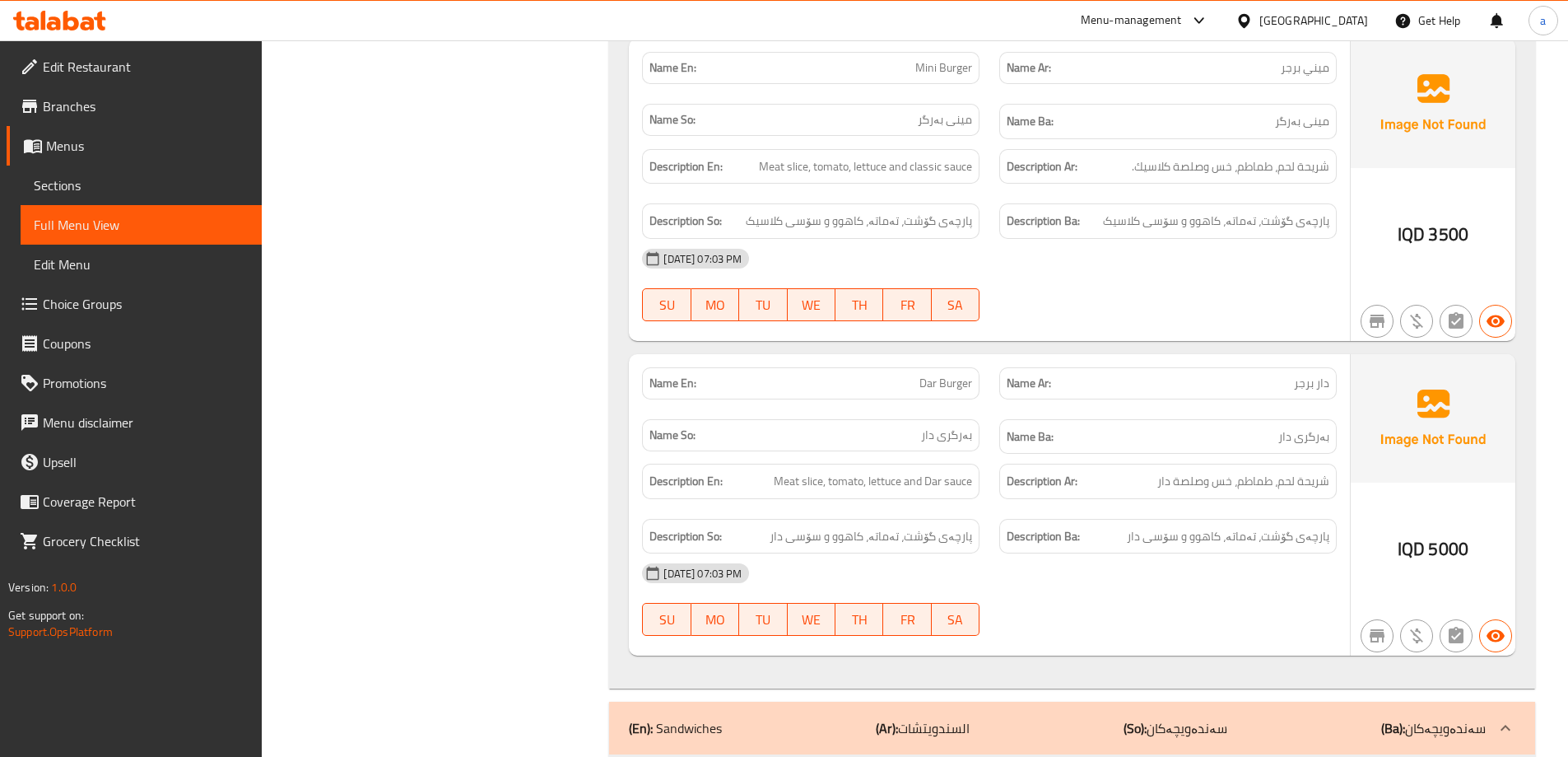
drag, startPoint x: 918, startPoint y: 413, endPoint x: 1019, endPoint y: 413, distance: 101.0
click at [1010, 413] on div "Name En: Dar Burger Name Ar: دار برجر Name So: بەرگری دار Name Ba: بەرگری دار" at bounding box center [989, 411] width 714 height 107
click at [1060, 376] on div "Name Ar: دار برجر" at bounding box center [1168, 383] width 357 height 52
drag, startPoint x: 916, startPoint y: 414, endPoint x: 1084, endPoint y: 420, distance: 168.1
click at [1084, 420] on div "Name En: Dar Burger Name Ar: دار برجر Name So: بەرگری دار Name Ba: بەرگری دار" at bounding box center [989, 411] width 714 height 107
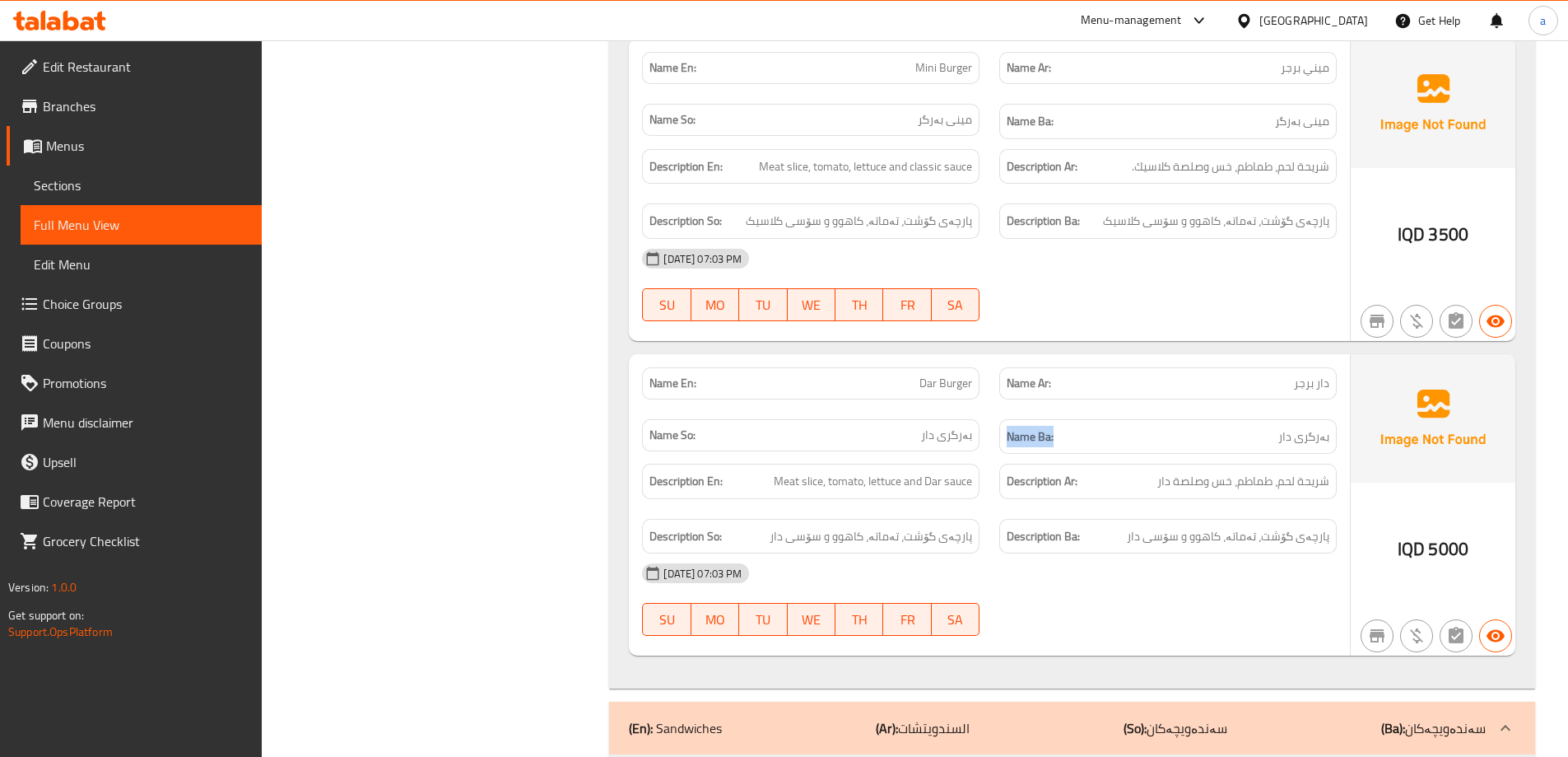
click at [1065, 427] on h6 "Name Ba: بەرگری دار" at bounding box center [1167, 437] width 323 height 21
click at [958, 375] on span "Dar Burger" at bounding box center [945, 383] width 53 height 18
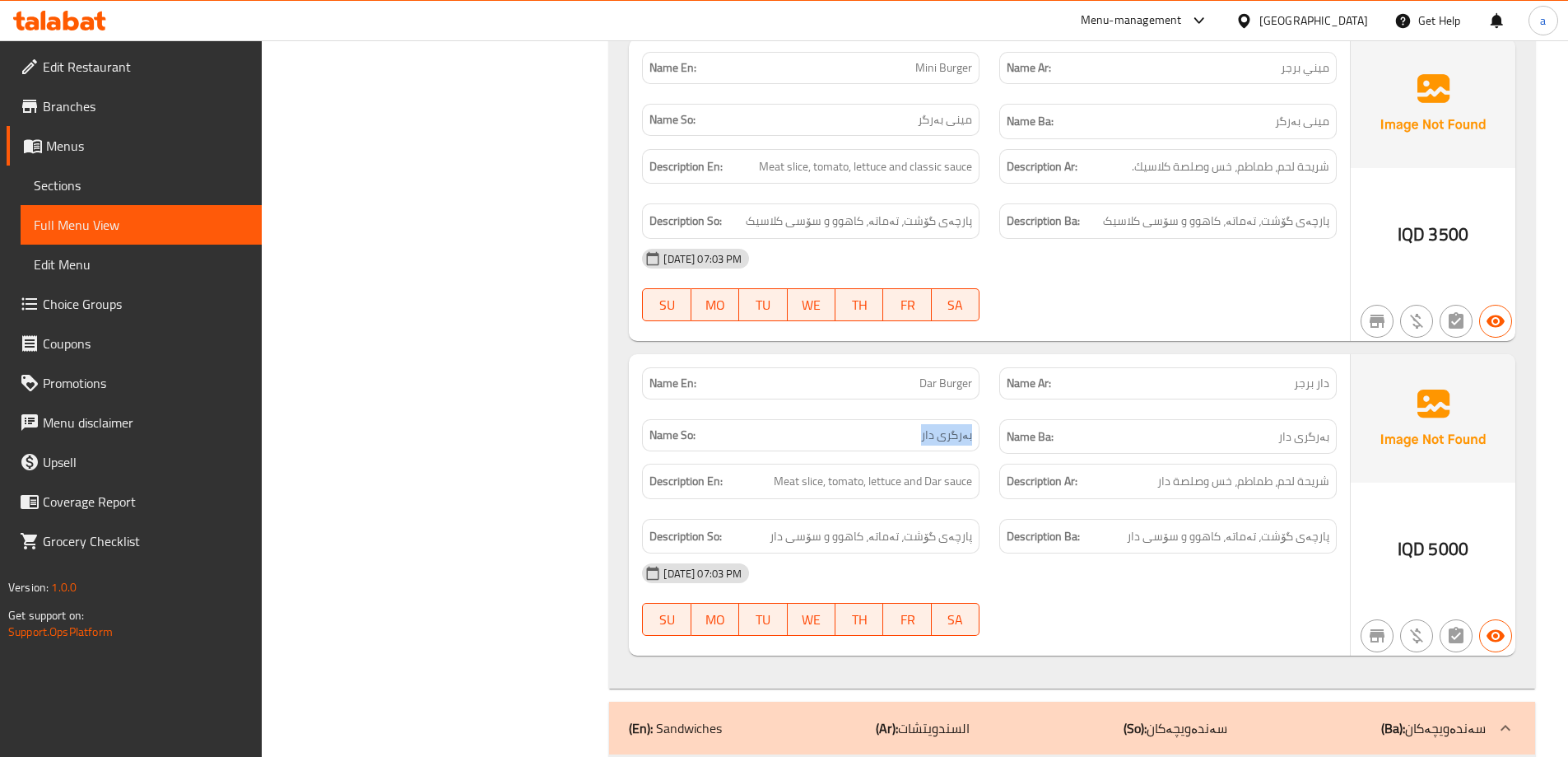
drag, startPoint x: 938, startPoint y: 409, endPoint x: 972, endPoint y: 418, distance: 35.2
click at [972, 427] on p "Name So: بەرگری دار" at bounding box center [810, 435] width 323 height 18
click at [947, 375] on span "Dar Burger" at bounding box center [945, 383] width 53 height 18
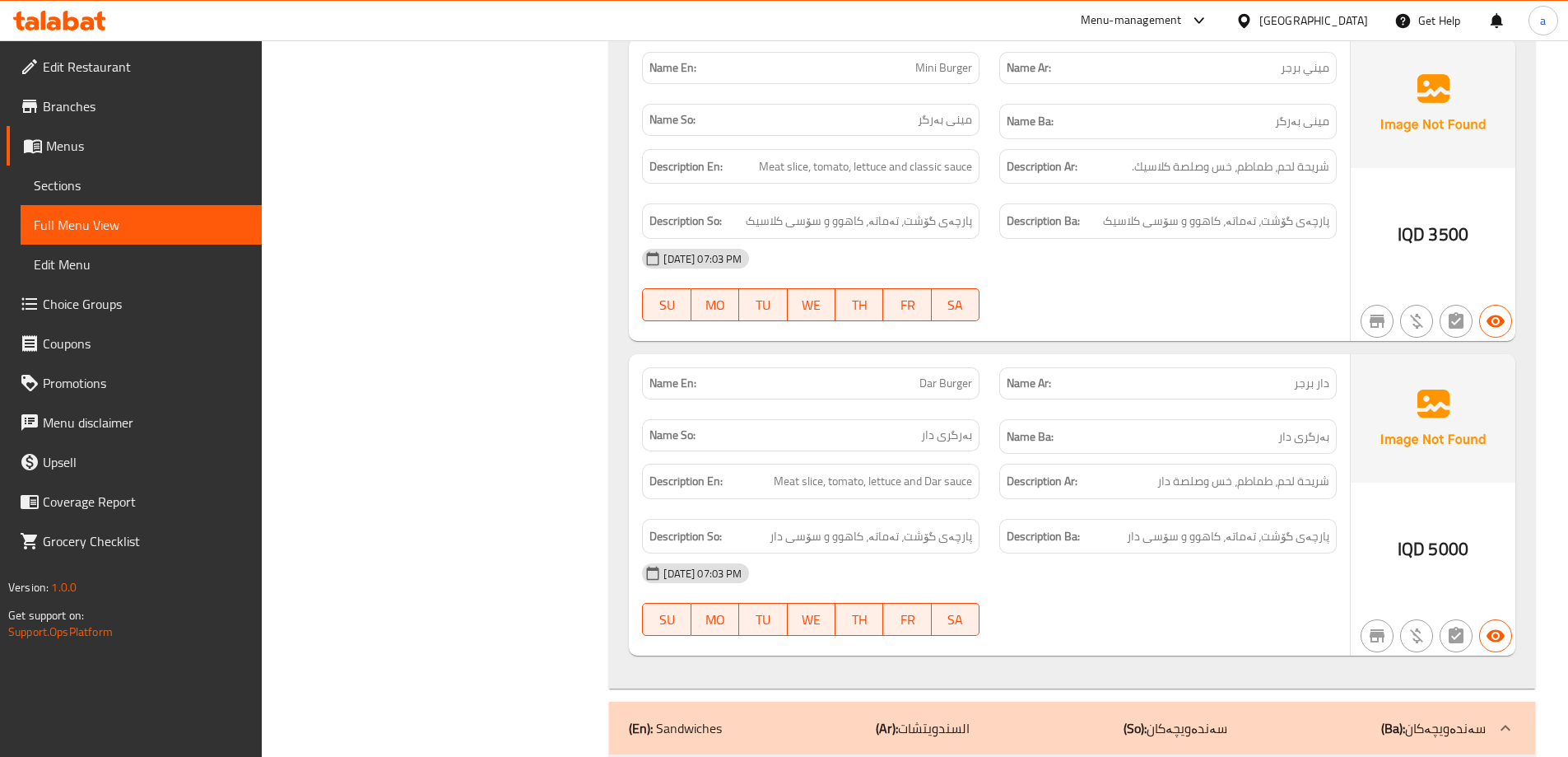
click at [946, 419] on div "Name So: بەرگری دار" at bounding box center [810, 435] width 338 height 32
click at [946, 427] on span "بەرگری دار" at bounding box center [946, 435] width 51 height 18
drag, startPoint x: 911, startPoint y: 359, endPoint x: 973, endPoint y: 371, distance: 63.2
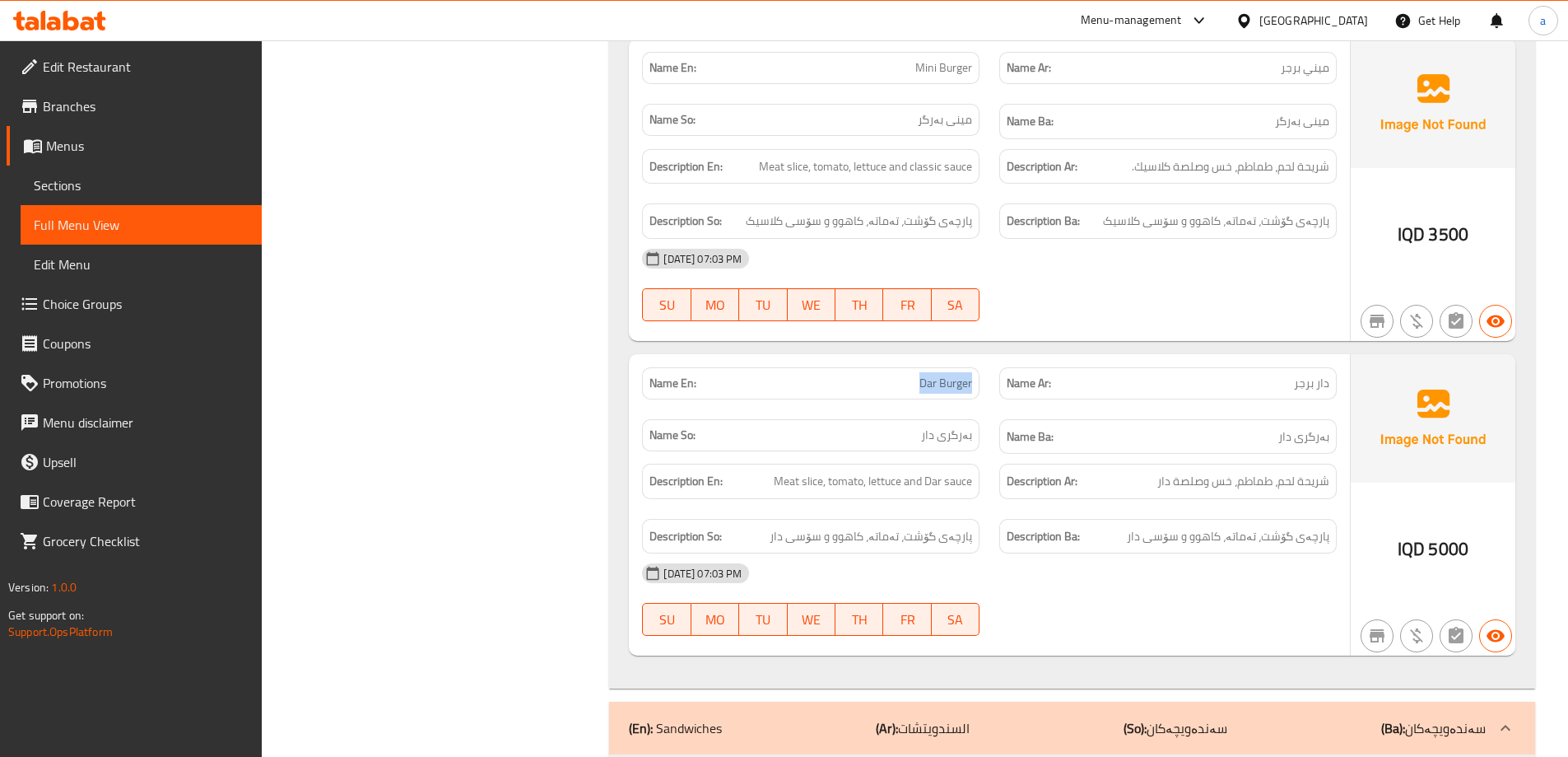
click at [973, 371] on div "Name En: Dar Burger" at bounding box center [810, 383] width 338 height 32
click at [946, 471] on span "Meat slice, tomato, lettuce and Dar sauce" at bounding box center [872, 481] width 199 height 21
drag, startPoint x: 920, startPoint y: 359, endPoint x: 972, endPoint y: 359, distance: 52.0
click at [972, 375] on span "Dar Burger" at bounding box center [945, 383] width 53 height 18
click at [930, 375] on span "Dar Burger" at bounding box center [945, 383] width 53 height 18
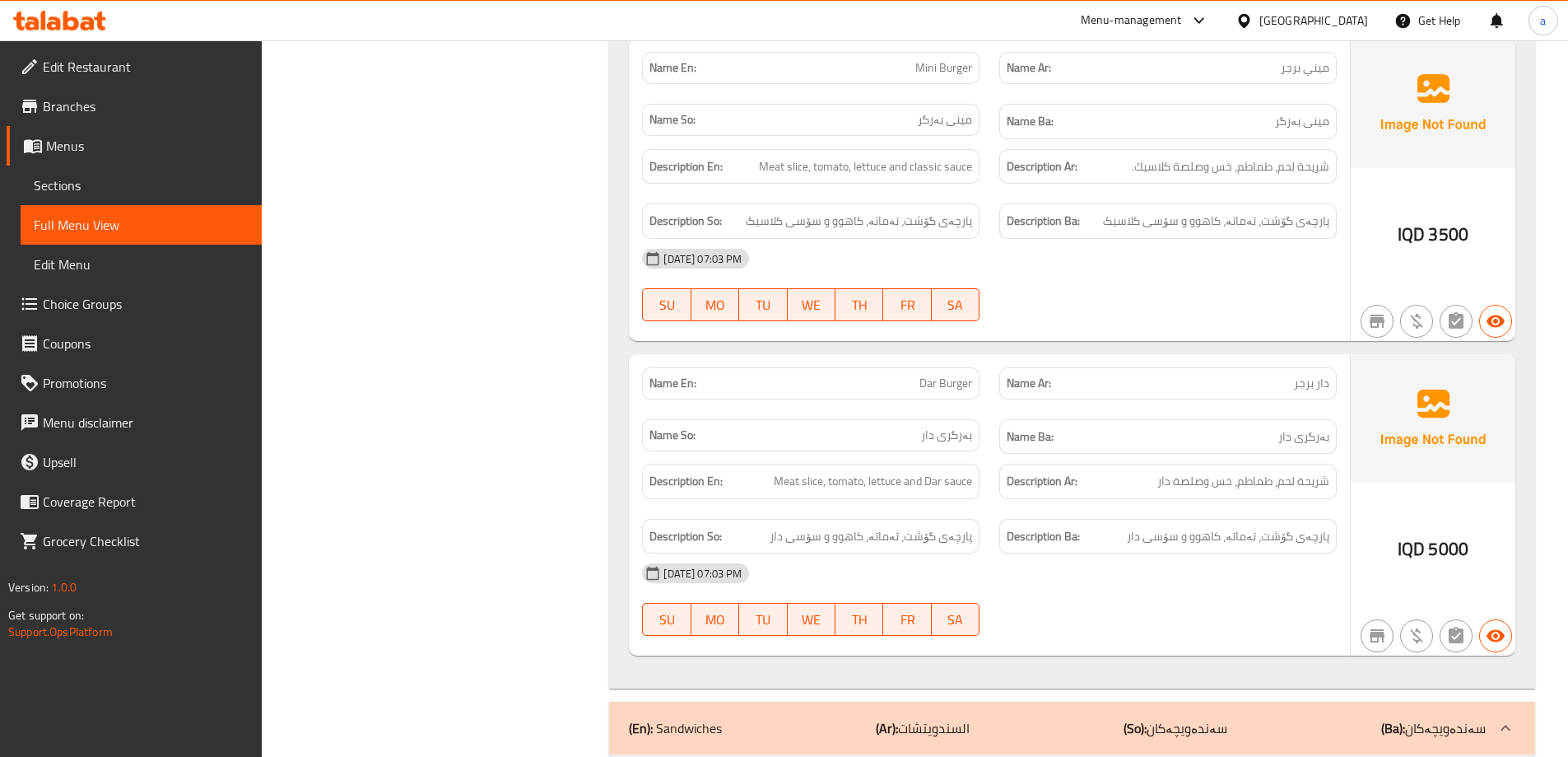
click at [938, 375] on span "Dar Burger" at bounding box center [945, 383] width 53 height 18
click at [1301, 375] on span "دار برجر" at bounding box center [1312, 383] width 35 height 18
click at [1302, 375] on span "دار برجر" at bounding box center [1312, 383] width 35 height 18
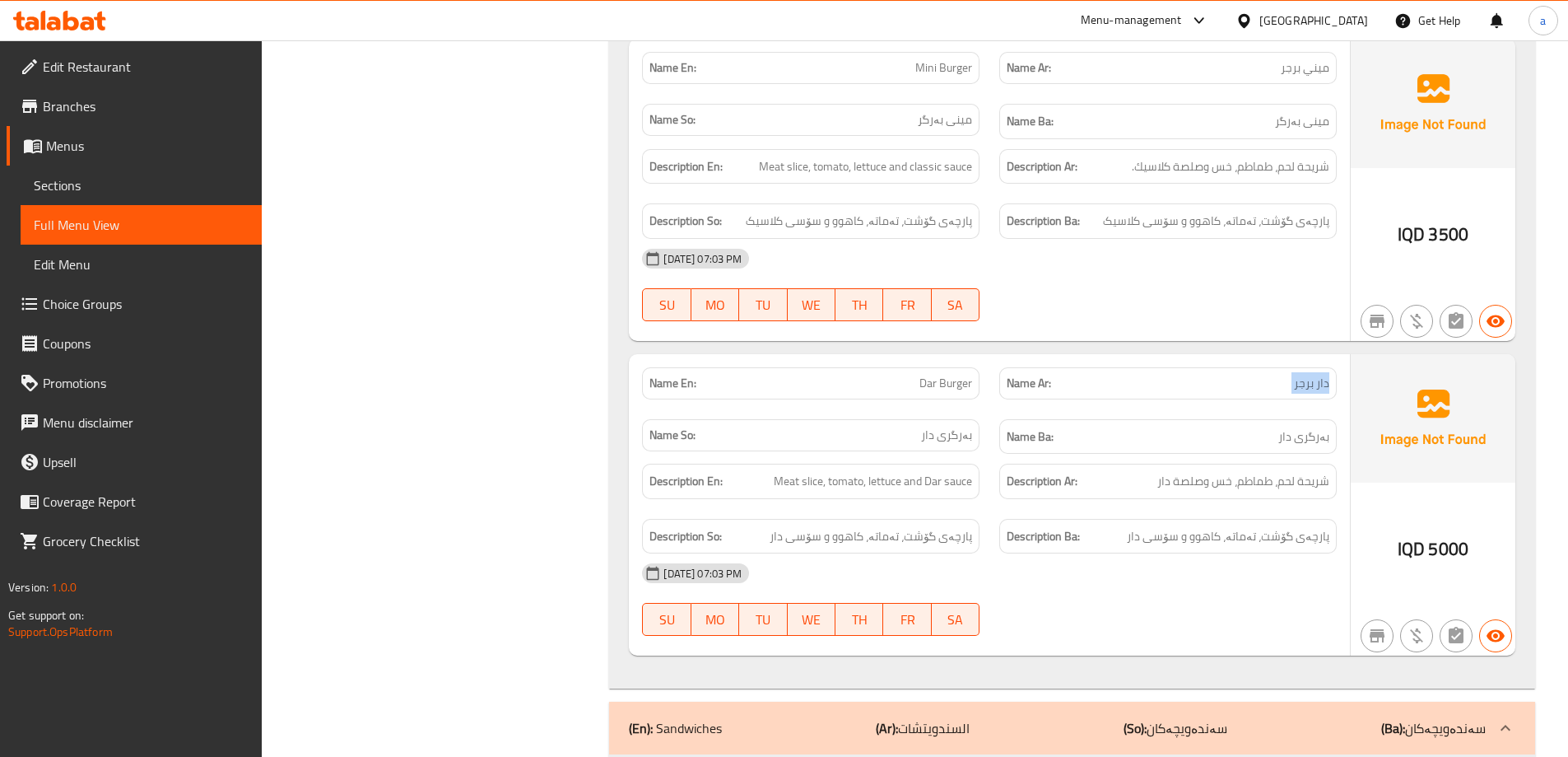
click at [1302, 375] on span "دار برجر" at bounding box center [1312, 383] width 35 height 18
click at [955, 427] on span "بەرگری دار" at bounding box center [946, 435] width 51 height 18
click at [1255, 375] on p "Name Ar: دار برجر" at bounding box center [1167, 383] width 323 height 18
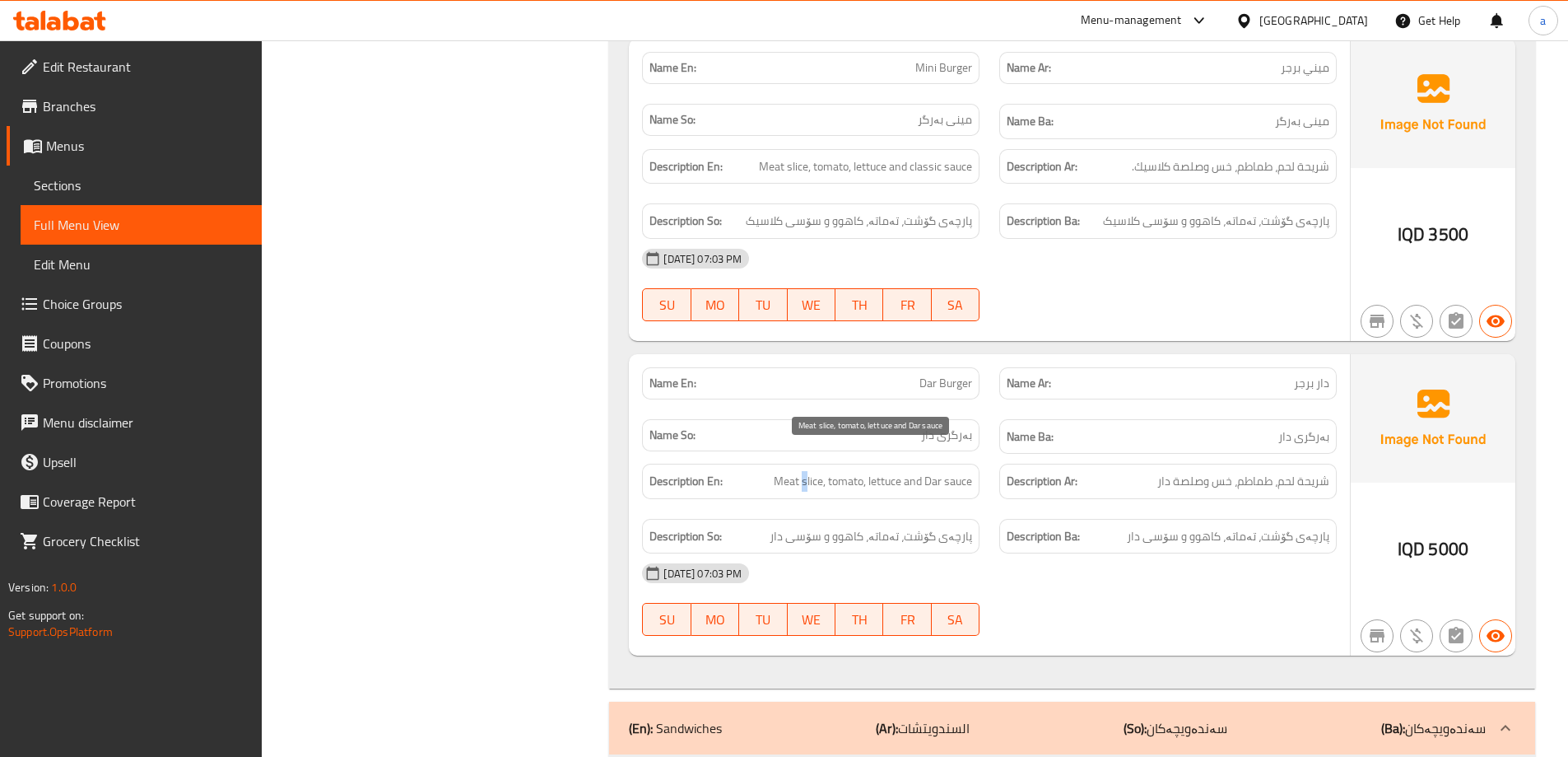
click at [808, 471] on span "Meat slice, tomato, lettuce and Dar sauce" at bounding box center [872, 481] width 199 height 21
click at [802, 471] on span "Meat slice, tomato, lettuce and Dar sauce" at bounding box center [872, 481] width 199 height 21
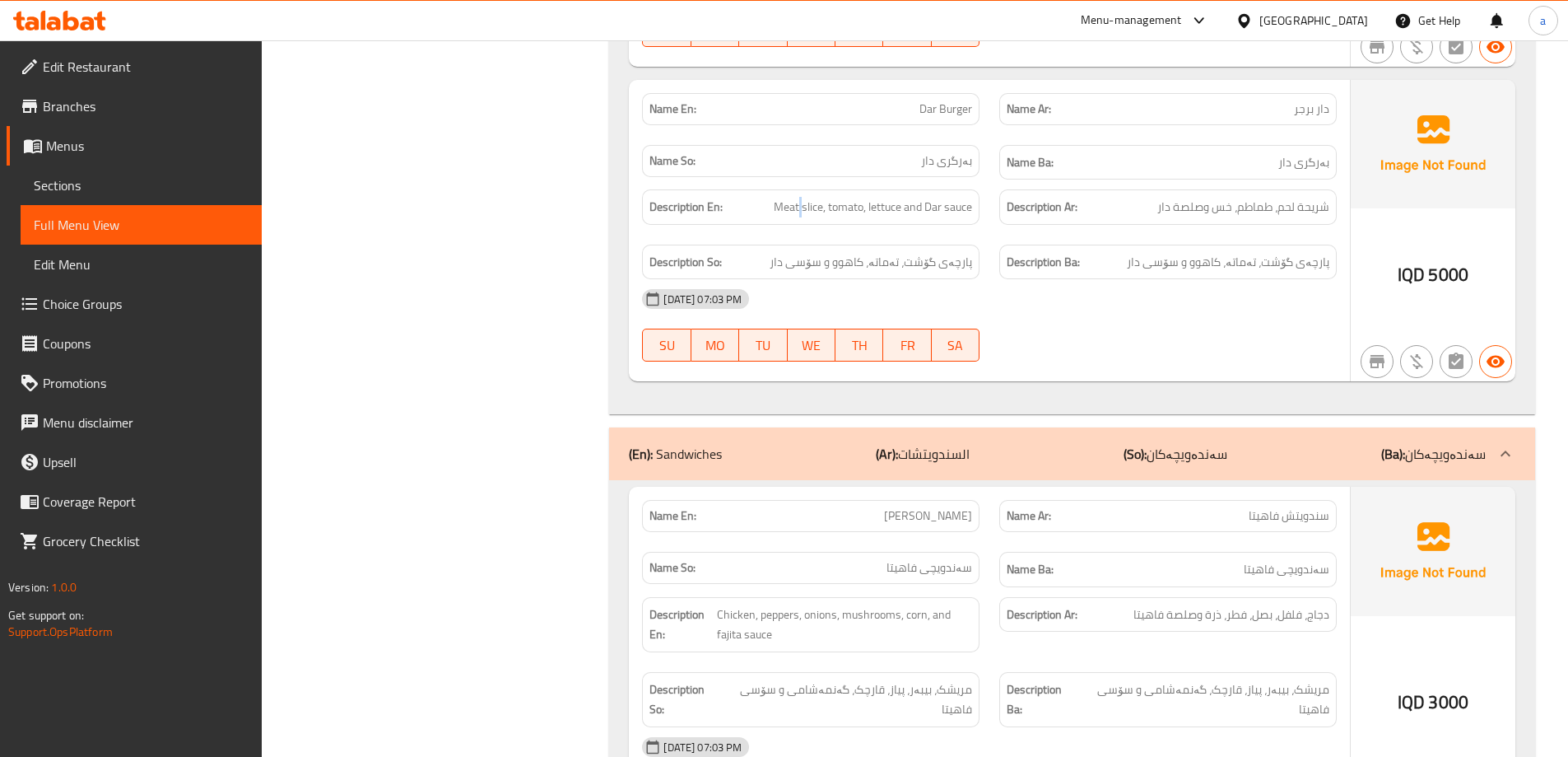
scroll to position [3019, 0]
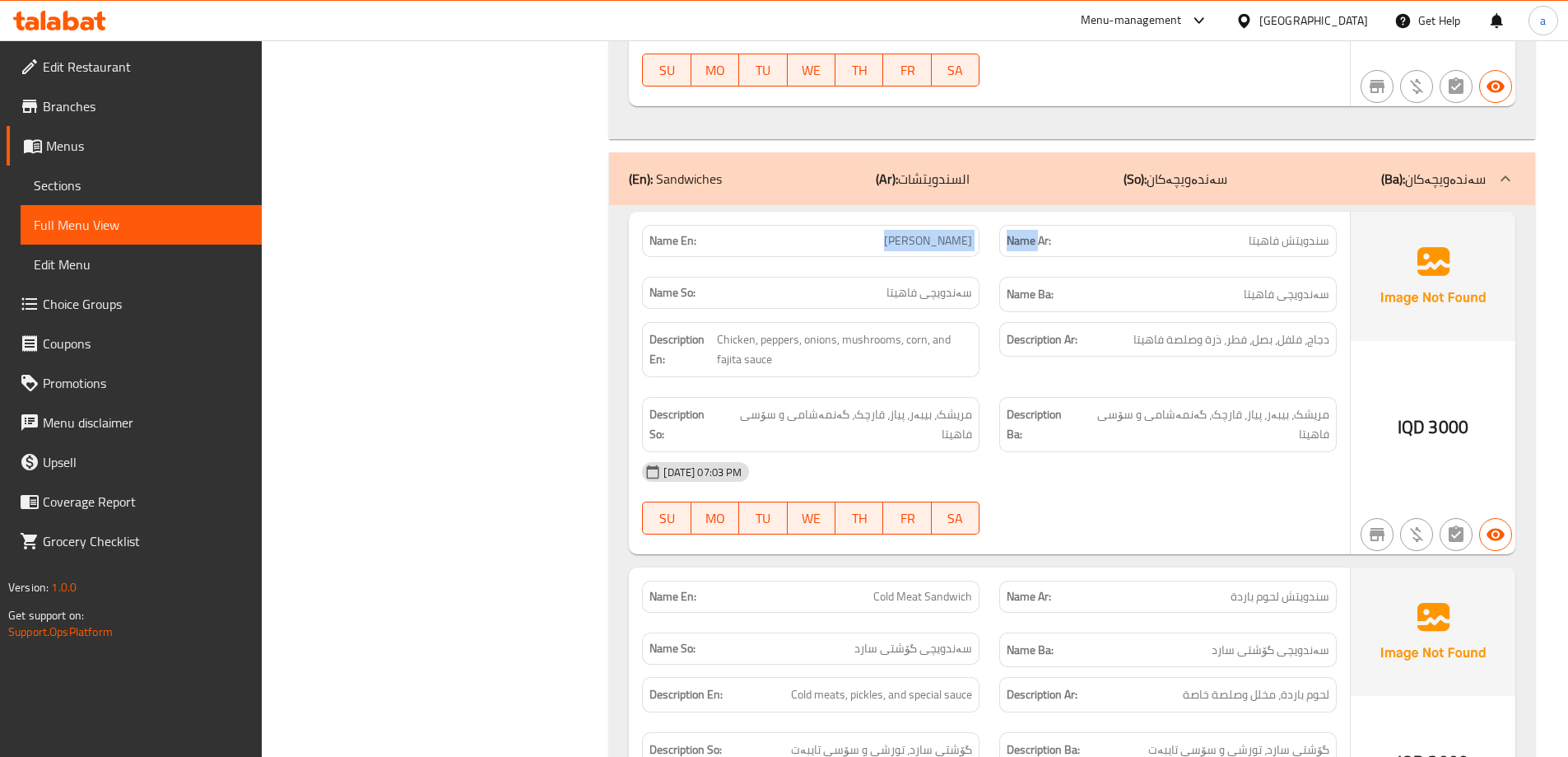
drag, startPoint x: 876, startPoint y: 216, endPoint x: 1037, endPoint y: 220, distance: 161.0
click at [1037, 220] on div "Name En: Fajita Sandwich Name Ar: سندويتش فاهيتا Name So: سەندویچى فاهيتا Name …" at bounding box center [989, 268] width 714 height 107
click at [965, 284] on span "سەندویچى فاهيتا" at bounding box center [929, 293] width 85 height 18
click at [962, 284] on span "سەندویچى فاهيتا" at bounding box center [929, 293] width 85 height 18
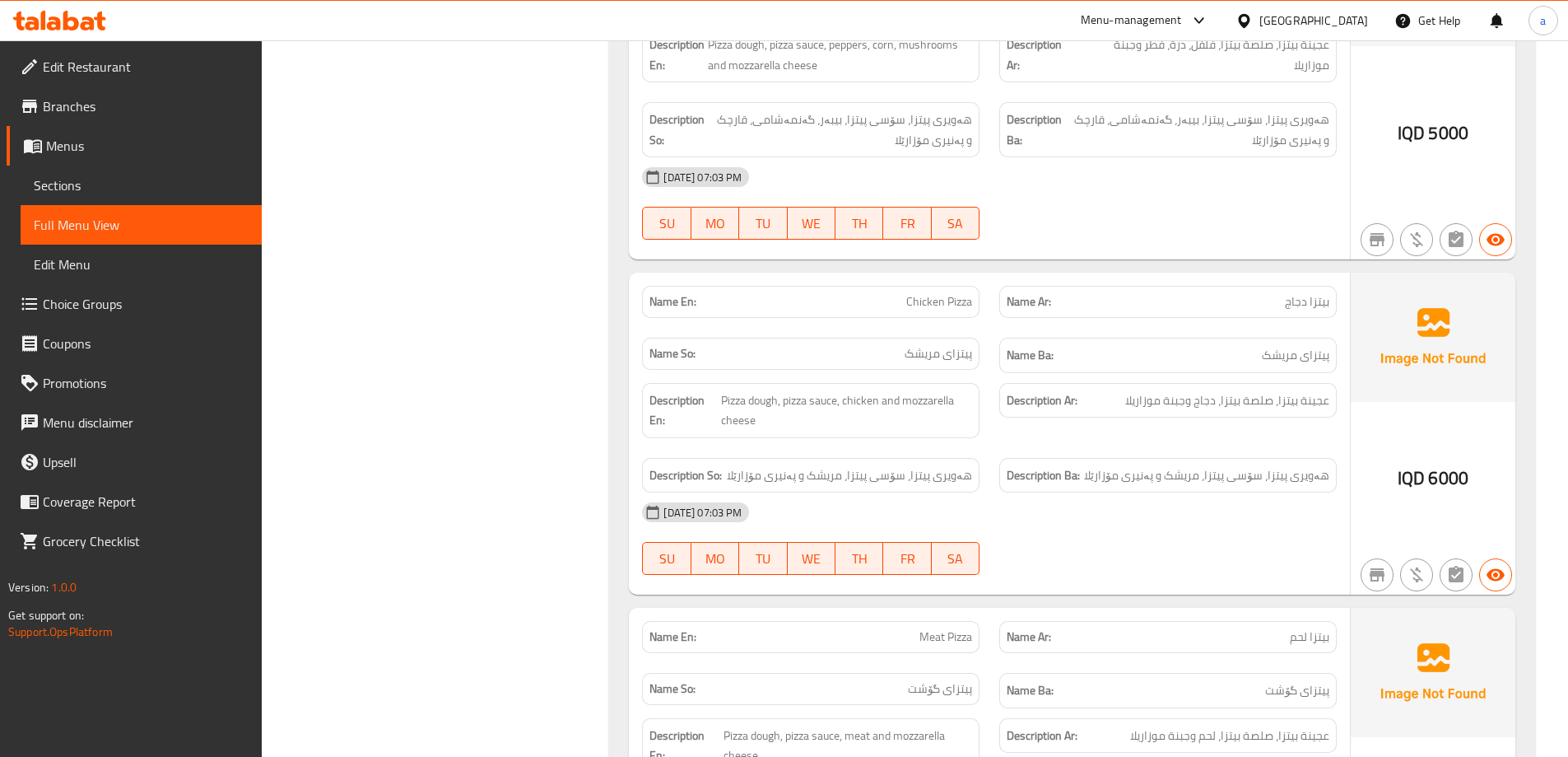
scroll to position [4666, 0]
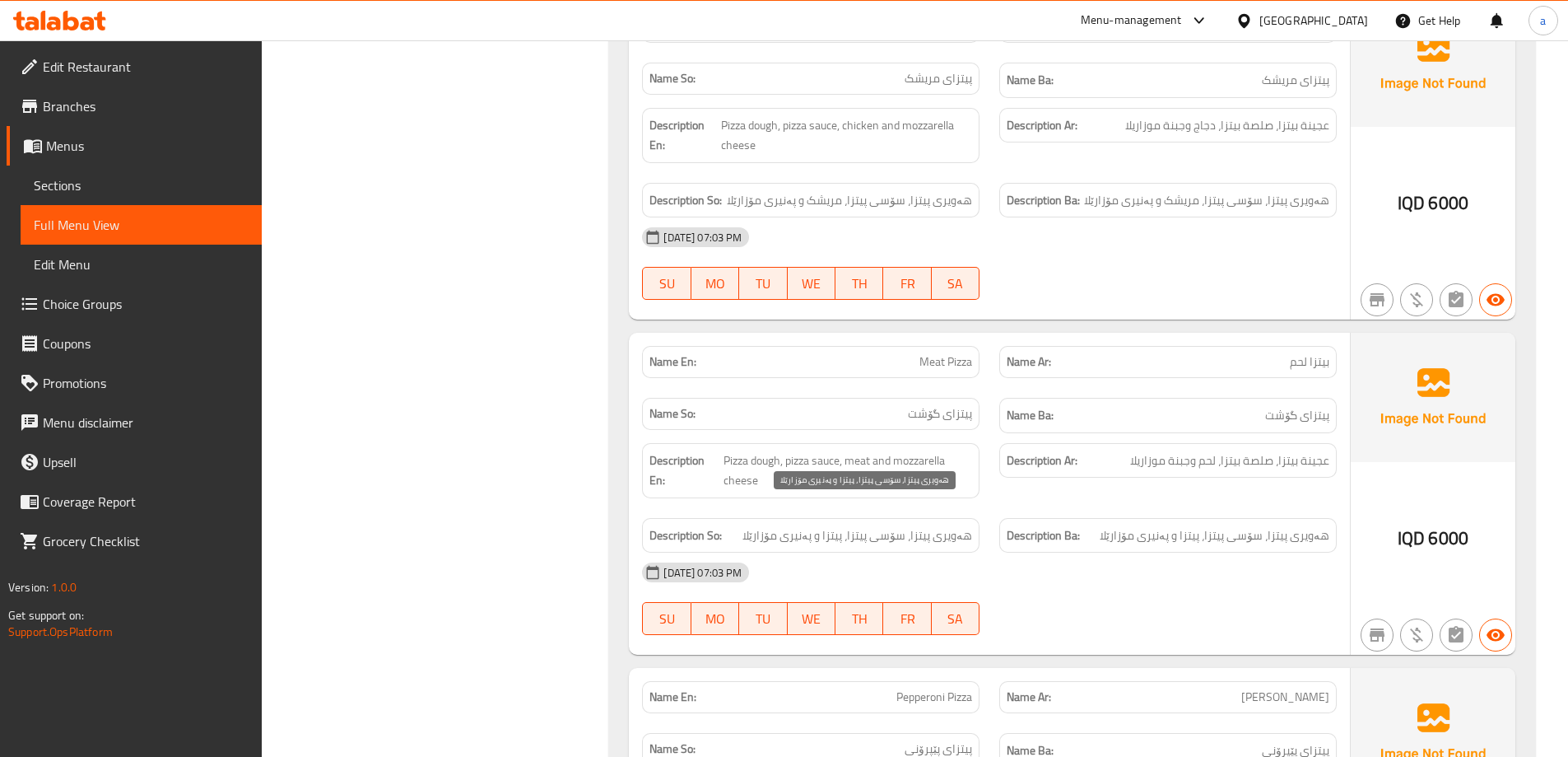
click at [839, 526] on span "هەویری پیتزا، سۆسی پیتزا، پیتزا و پەنیری مۆزارێلا" at bounding box center [857, 536] width 230 height 21
click at [796, 508] on div "Description So: هەویری پیتزا، سۆسی پیتزا، پیتزا و پەنیری مۆزارێلا" at bounding box center [810, 536] width 357 height 55
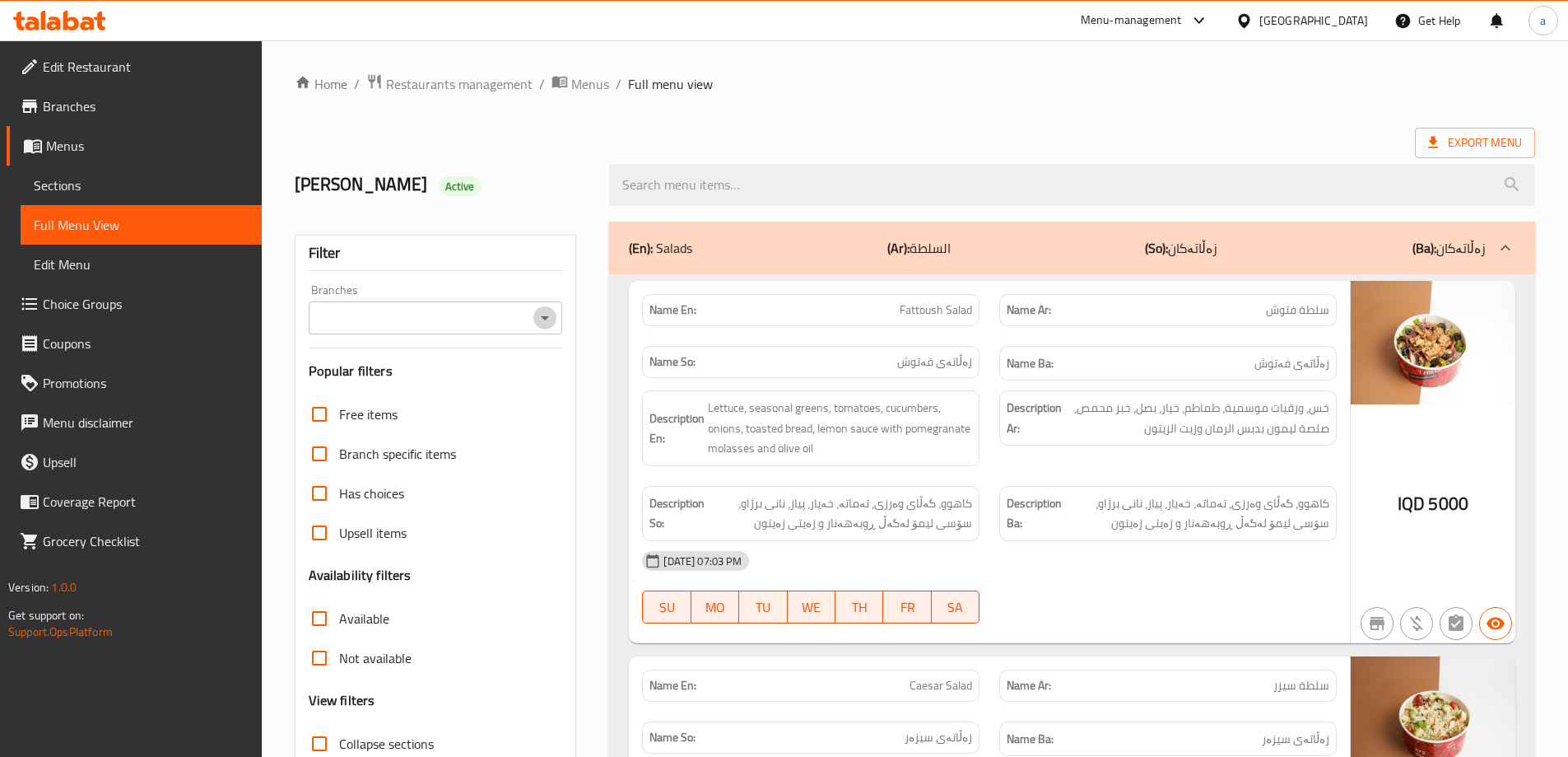
click at [549, 318] on icon "Open" at bounding box center [545, 318] width 20 height 20
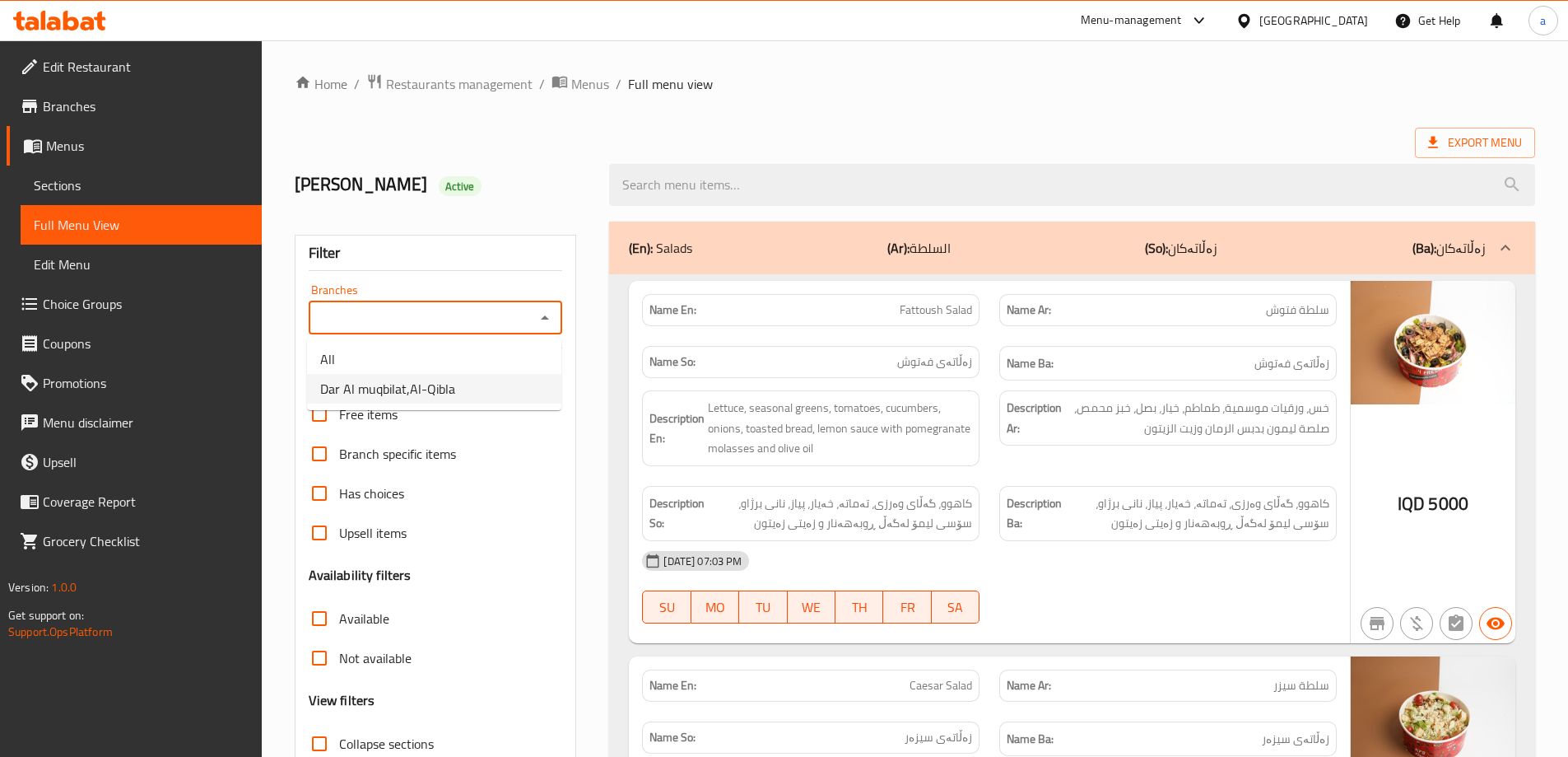
click at [536, 384] on li "Dar Al muqbilat,Al-Qibla" at bounding box center [433, 388] width 254 height 29
type input "Dar Al muqbilat,Al-Qibla"
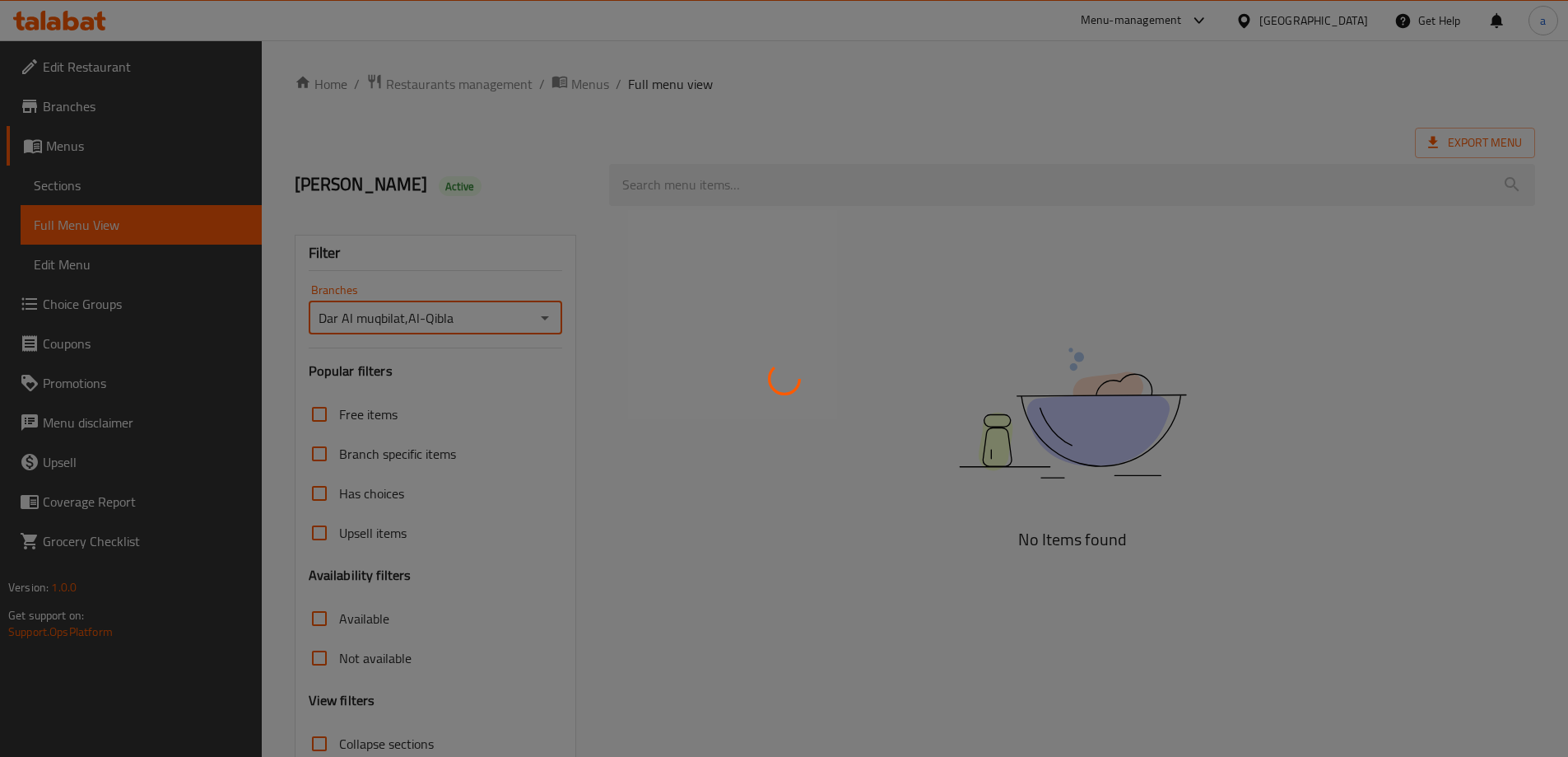
scroll to position [119, 0]
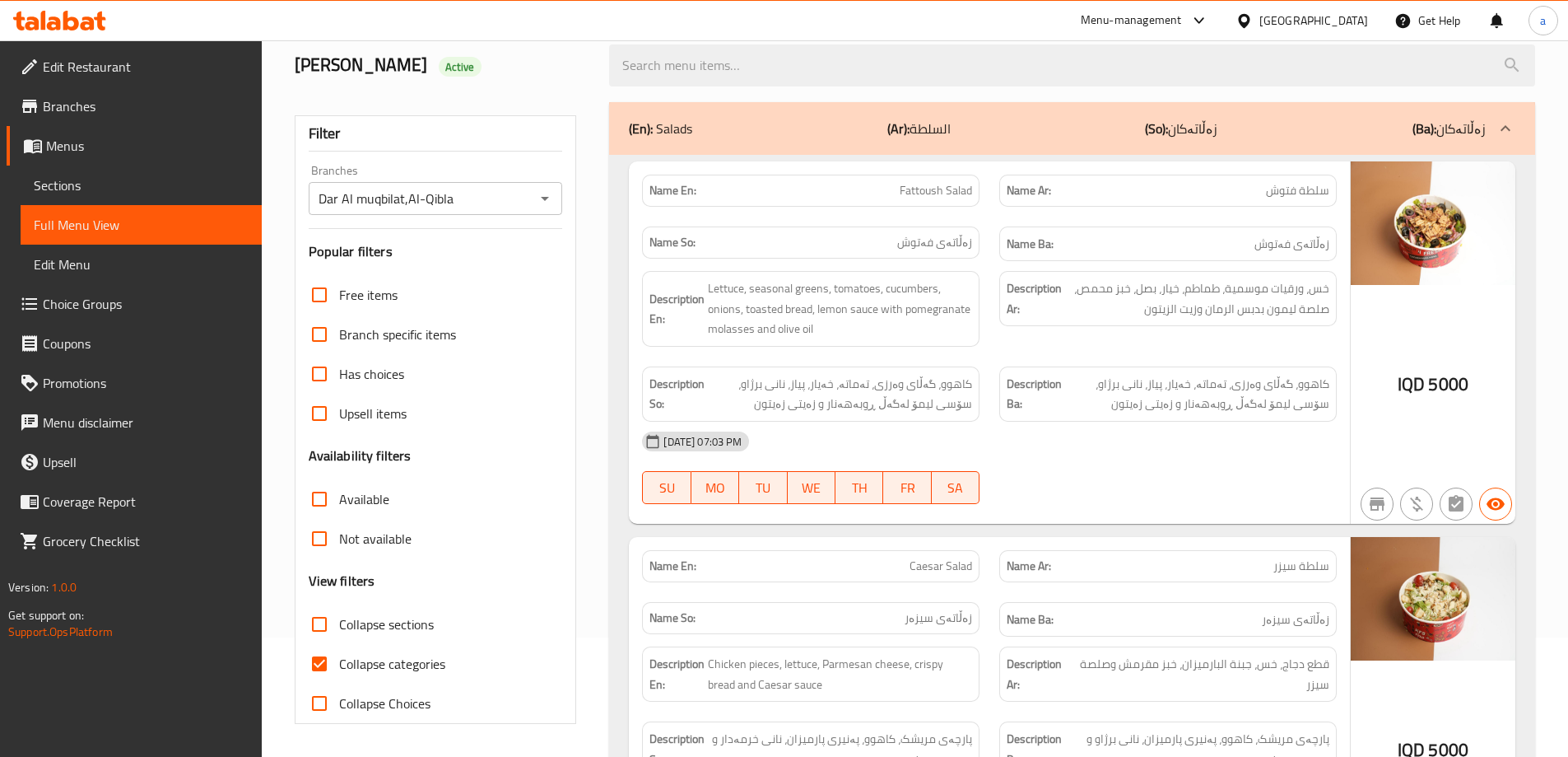
click at [409, 654] on span "Collapse categories" at bounding box center [392, 664] width 106 height 20
click at [339, 654] on input "Collapse categories" at bounding box center [318, 663] width 39 height 39
checkbox input "false"
click at [406, 609] on label "Collapse sections" at bounding box center [366, 624] width 134 height 39
click at [339, 609] on input "Collapse sections" at bounding box center [318, 624] width 39 height 39
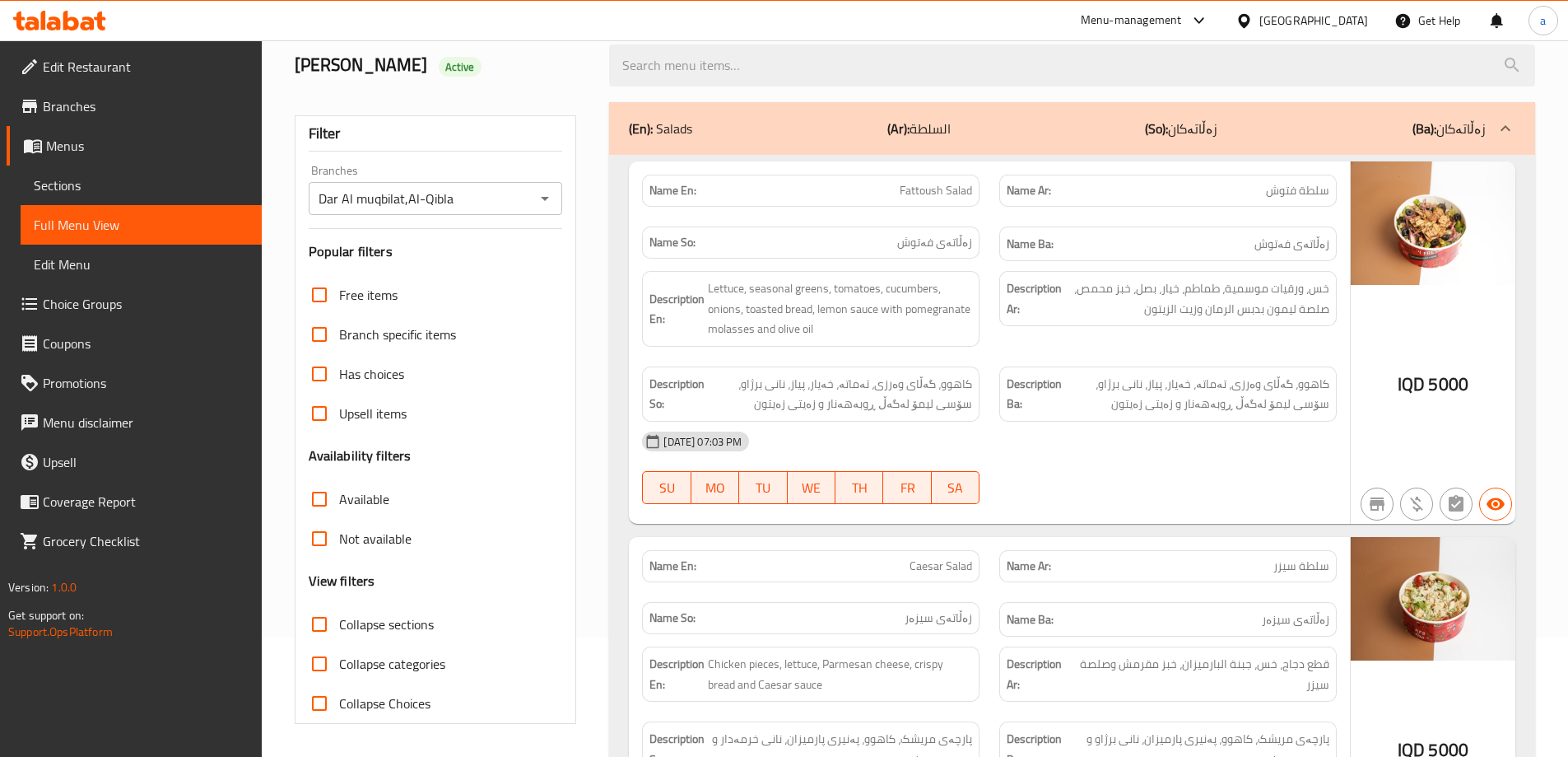
checkbox input "true"
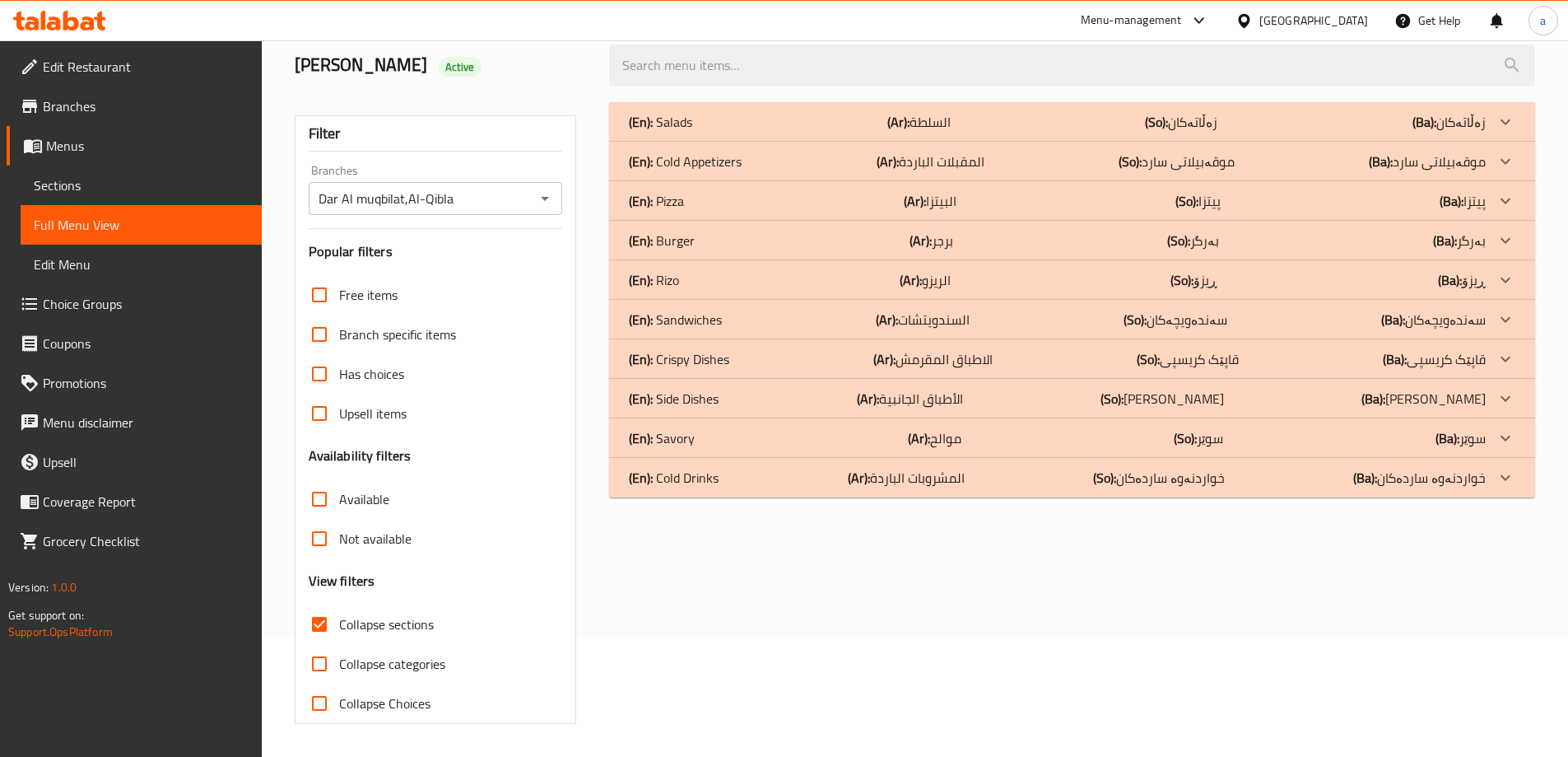
click at [1463, 120] on p "(Ba): زەڵاتەکان" at bounding box center [1448, 122] width 73 height 20
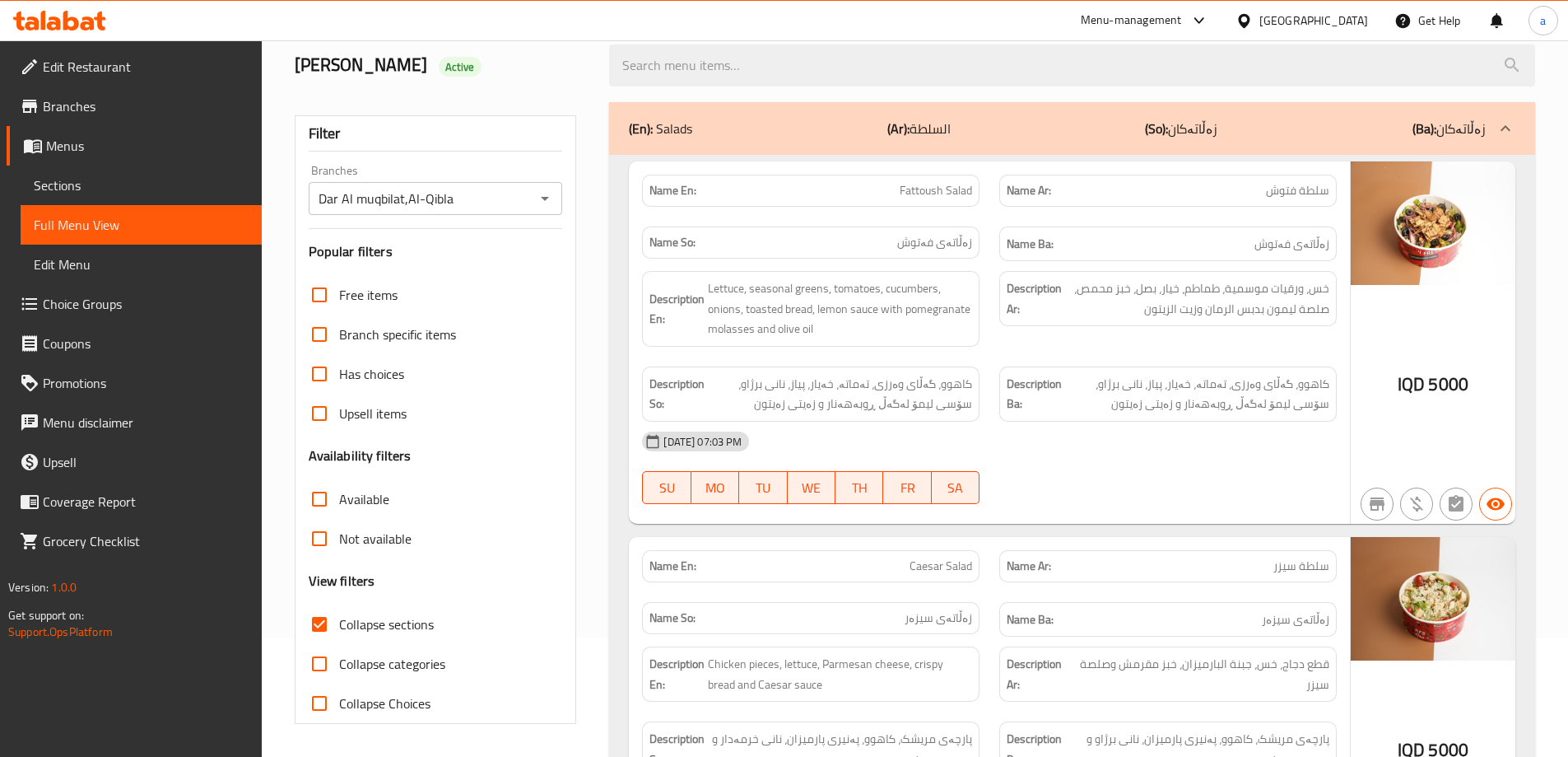
drag, startPoint x: 841, startPoint y: 131, endPoint x: 815, endPoint y: 137, distance: 26.7
click at [841, 131] on div "(En): Salads (Ar): السلطة (So): زەڵاتەکان (Ba): زەڵاتەکان" at bounding box center [1057, 128] width 856 height 20
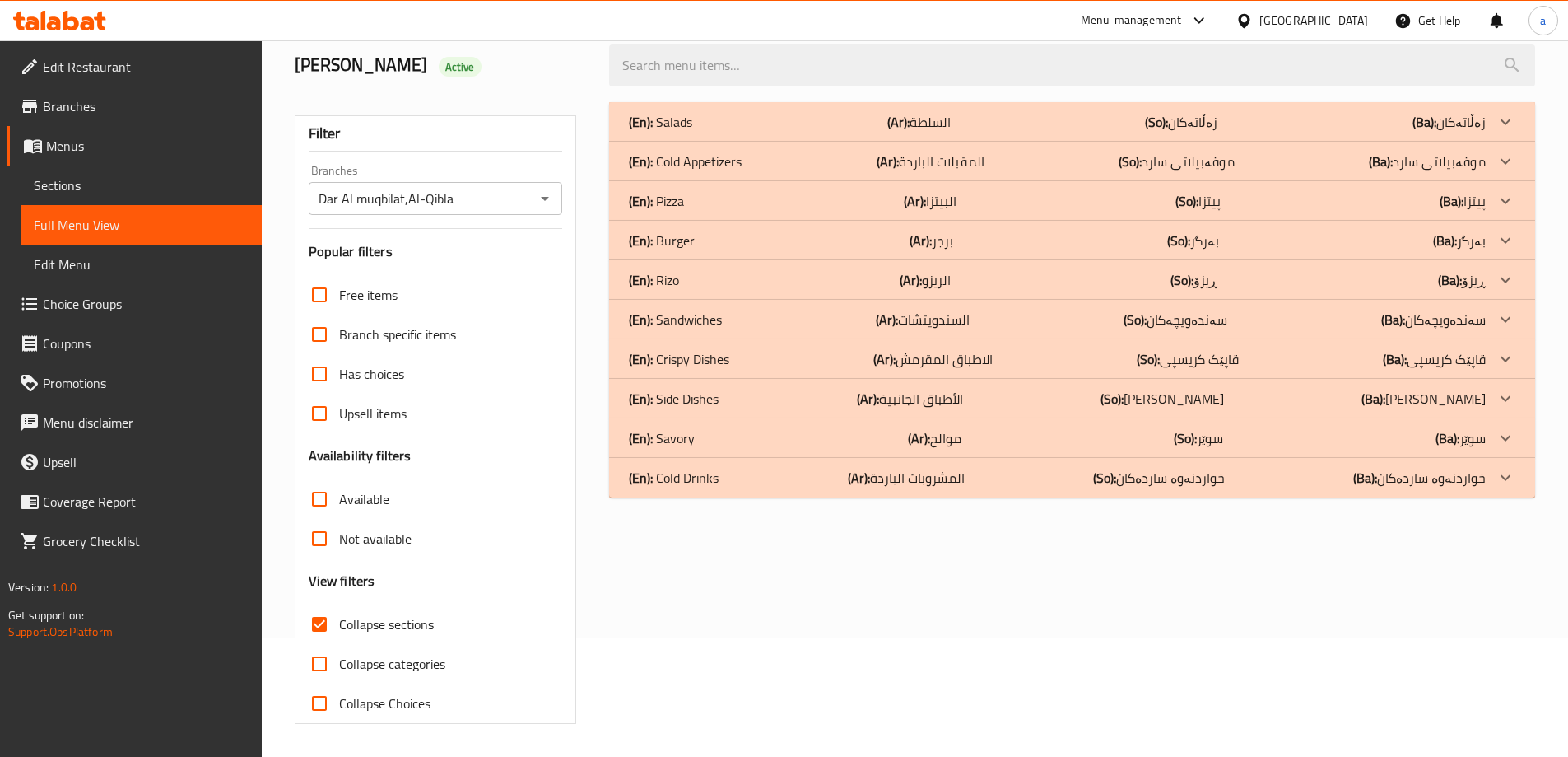
click at [1414, 153] on p "(Ba): موقەبیلاتی سارد" at bounding box center [1426, 162] width 116 height 20
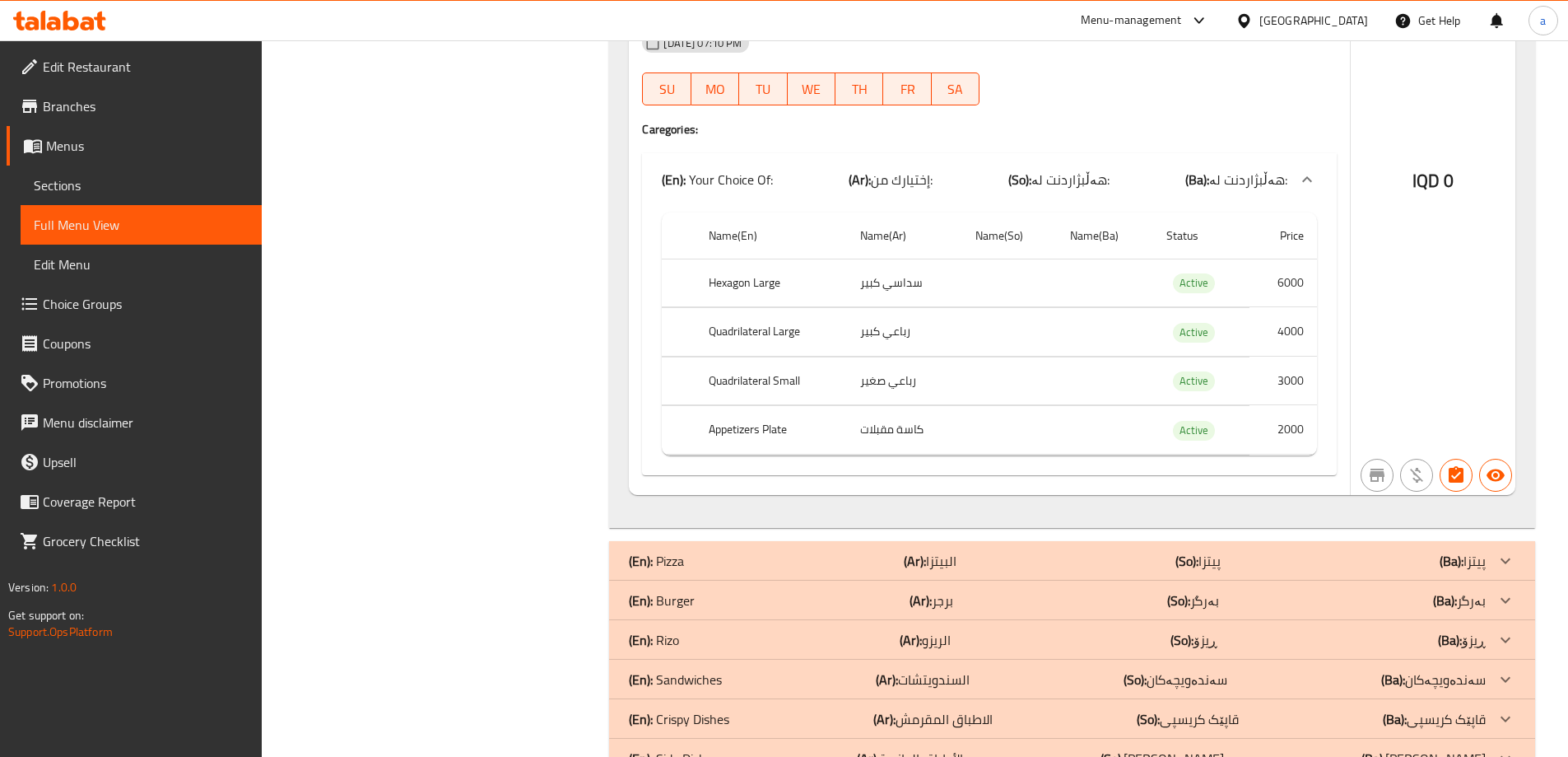
scroll to position [1217, 0]
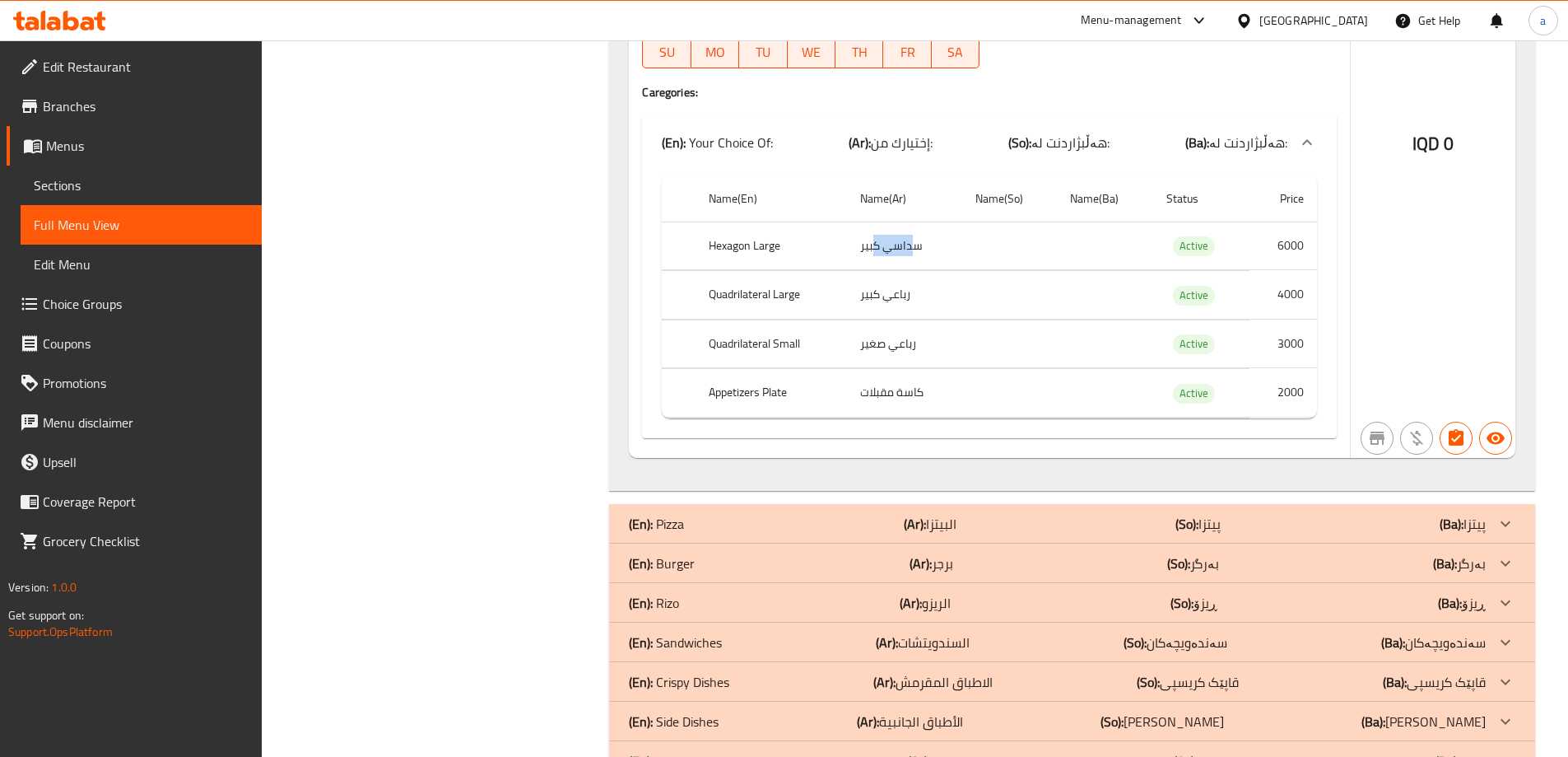
drag, startPoint x: 918, startPoint y: 241, endPoint x: 874, endPoint y: 252, distance: 45.4
click at [874, 252] on td "سداسي كبير" at bounding box center [904, 246] width 115 height 49
click at [1022, 262] on td "choices table" at bounding box center [1009, 246] width 95 height 49
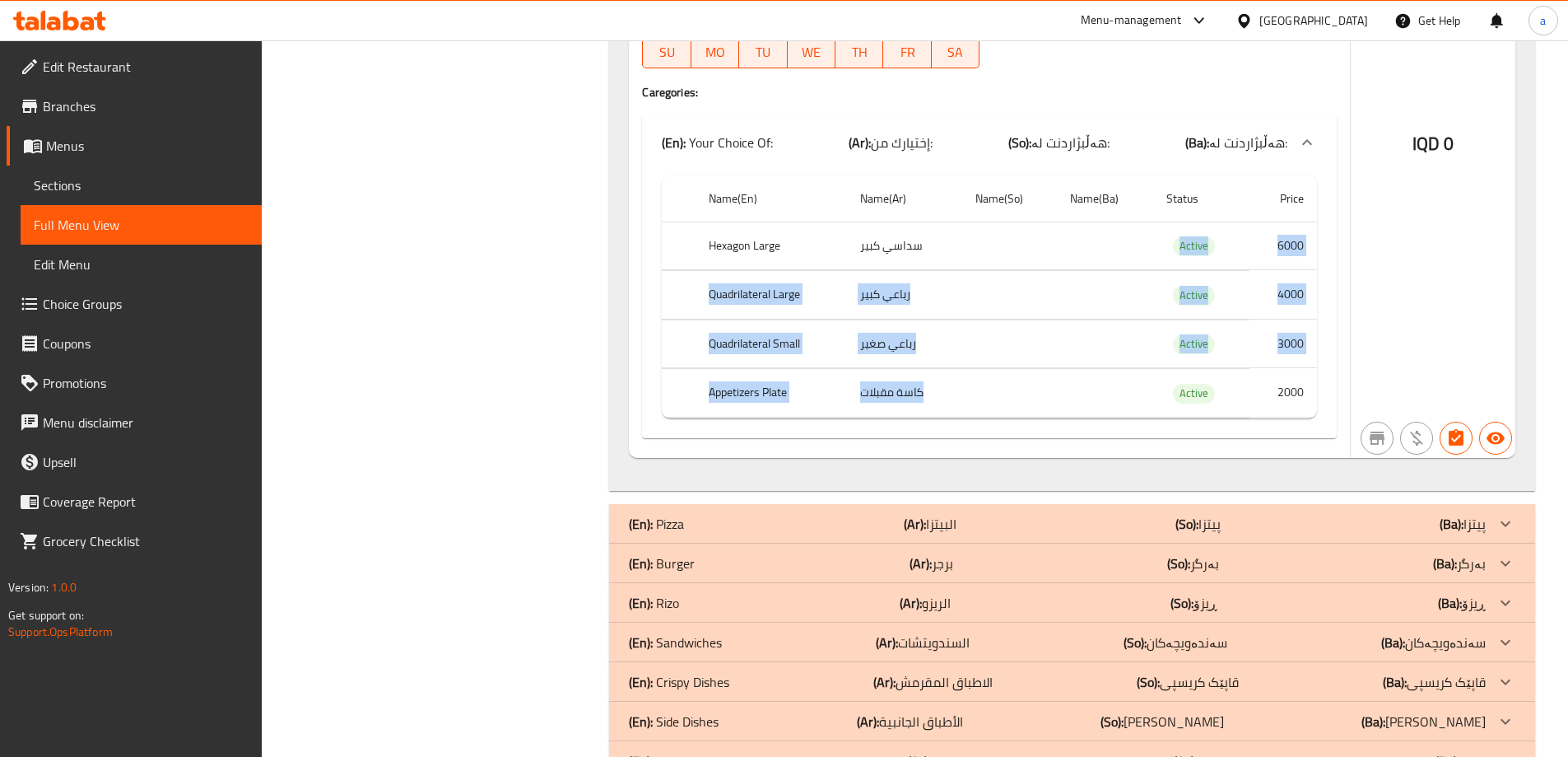
drag, startPoint x: 1018, startPoint y: 251, endPoint x: 1035, endPoint y: 377, distance: 127.1
click at [1035, 377] on tbody "Hexagon Large سداسي كبير Active 6000 Quadrilateral Large رباعي كبیر Active 4000…" at bounding box center [990, 319] width 655 height 196
click at [1041, 324] on td "choices table" at bounding box center [1009, 344] width 95 height 49
drag, startPoint x: 994, startPoint y: 229, endPoint x: 1028, endPoint y: 319, distance: 96.2
click at [1028, 319] on tbody "Hexagon Large سداسي كبير Active 6000 Quadrilateral Large رباعي كبیر Active 4000…" at bounding box center [990, 319] width 655 height 196
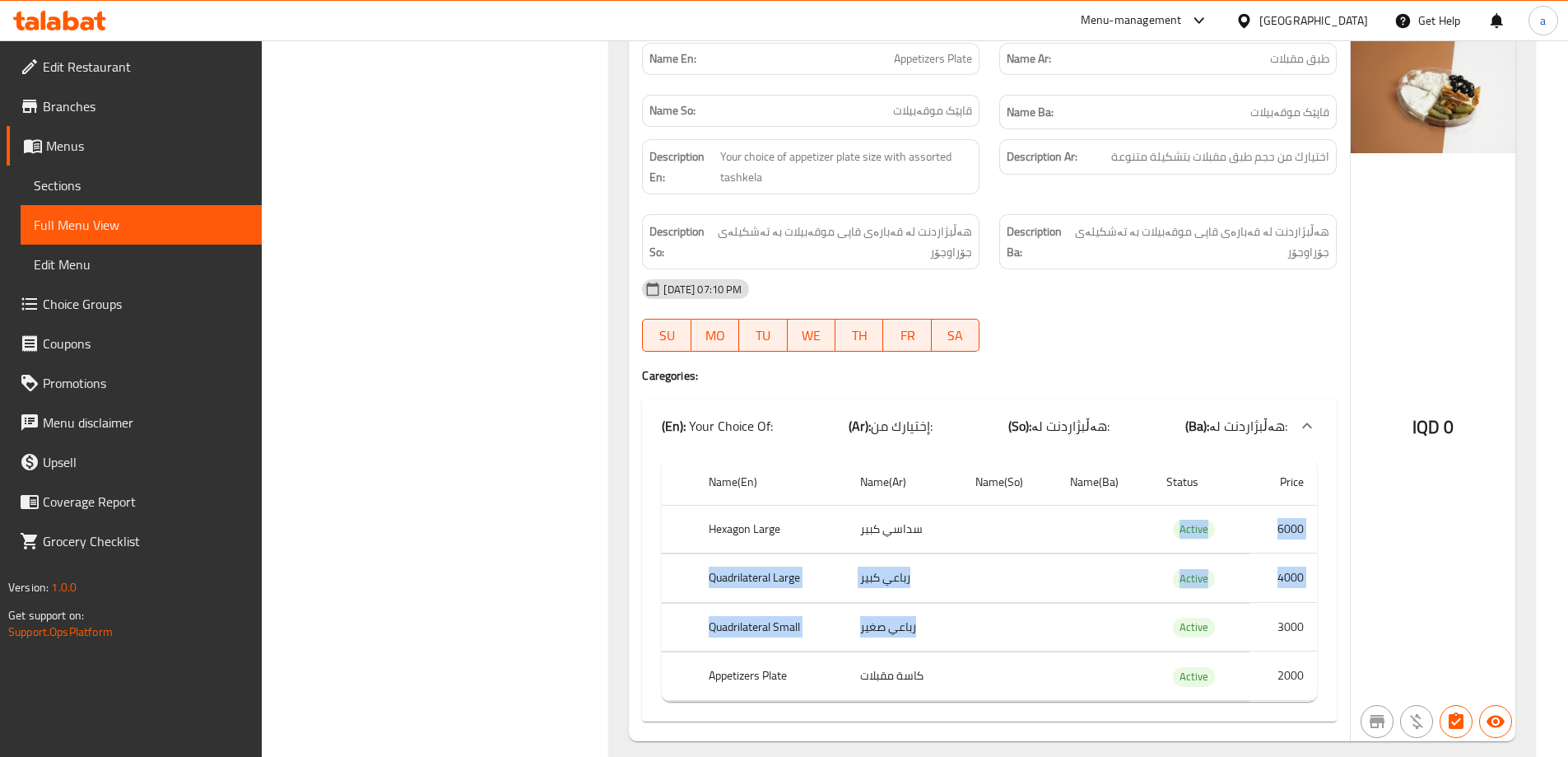
scroll to position [943, 0]
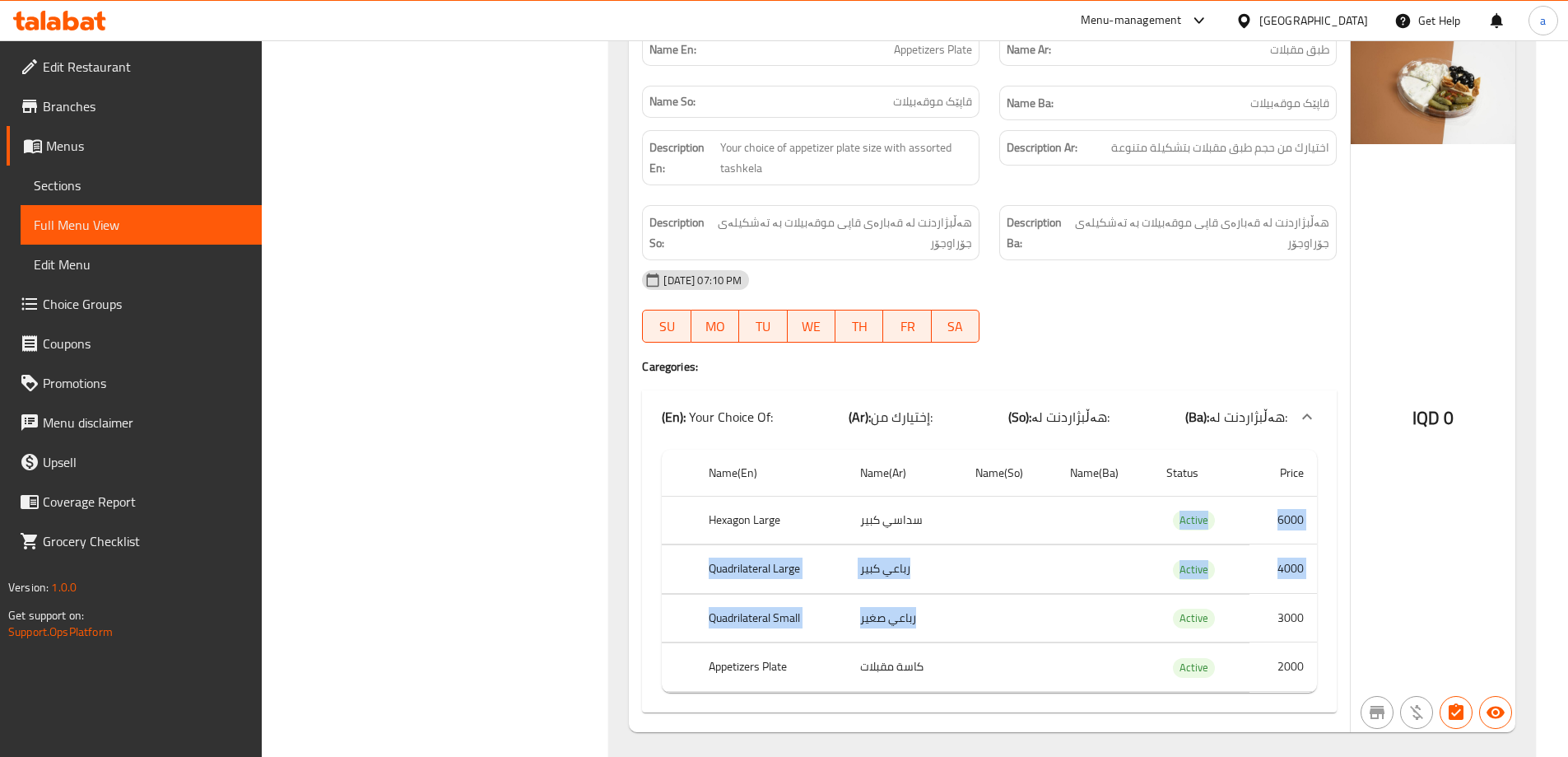
click at [1040, 530] on td "choices table" at bounding box center [1009, 520] width 95 height 49
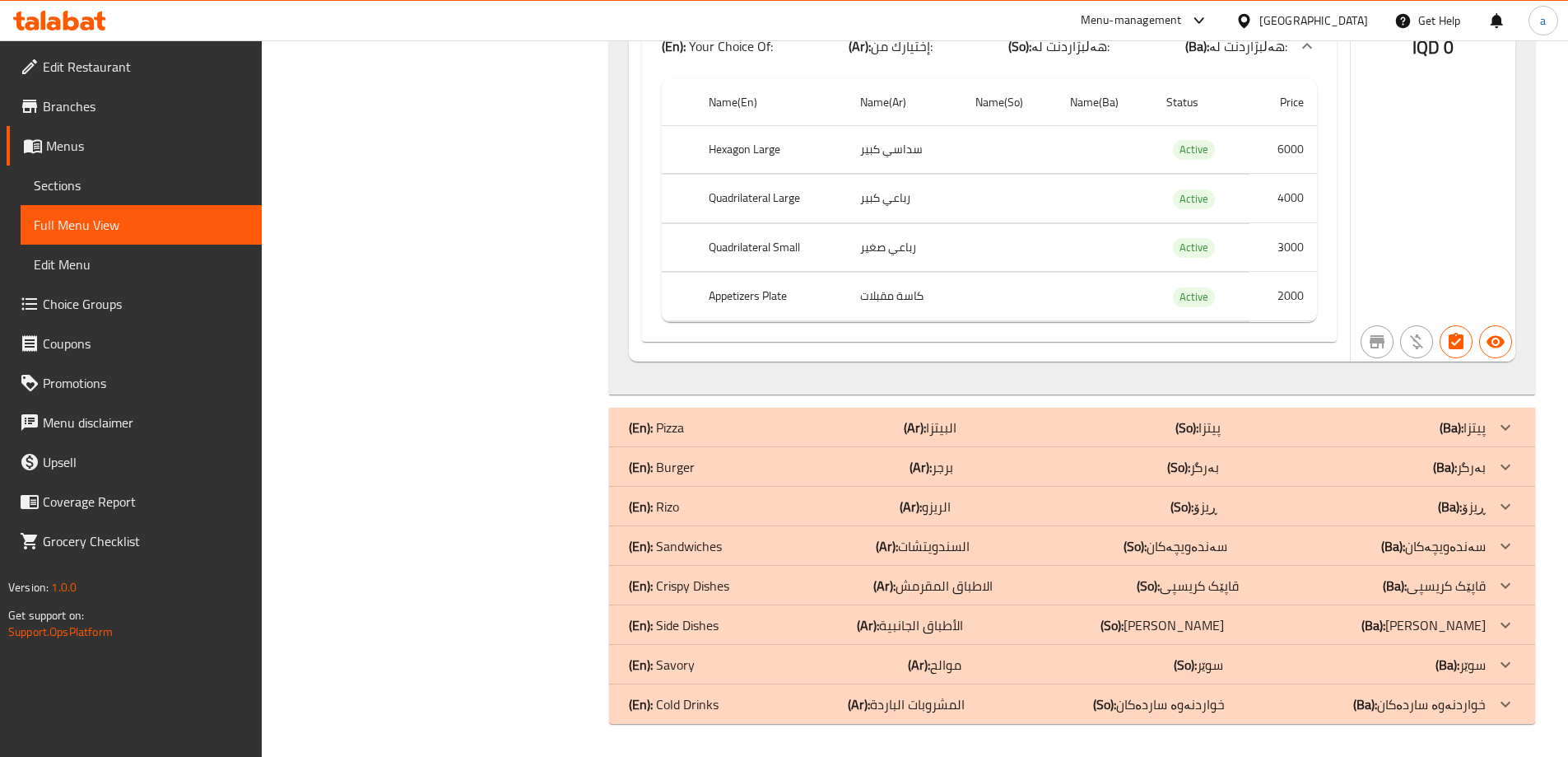
scroll to position [1039, 0]
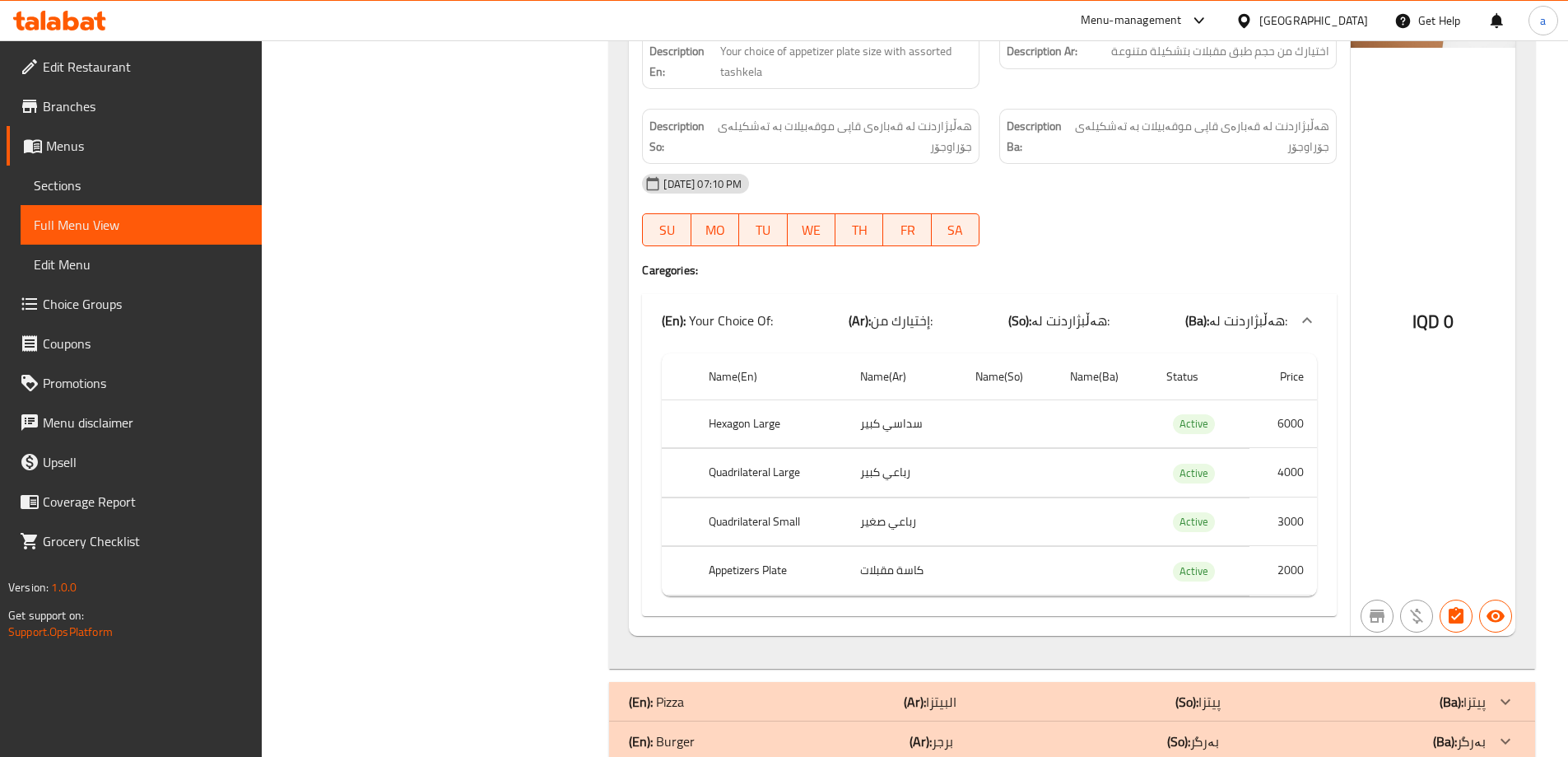
click at [1014, 431] on td "choices table" at bounding box center [1009, 423] width 95 height 49
drag, startPoint x: 806, startPoint y: 424, endPoint x: 681, endPoint y: 424, distance: 125.0
click at [681, 424] on tr "Hexagon Large سداسي كبير Active 6000" at bounding box center [990, 423] width 655 height 49
drag, startPoint x: 929, startPoint y: 426, endPoint x: 863, endPoint y: 432, distance: 66.3
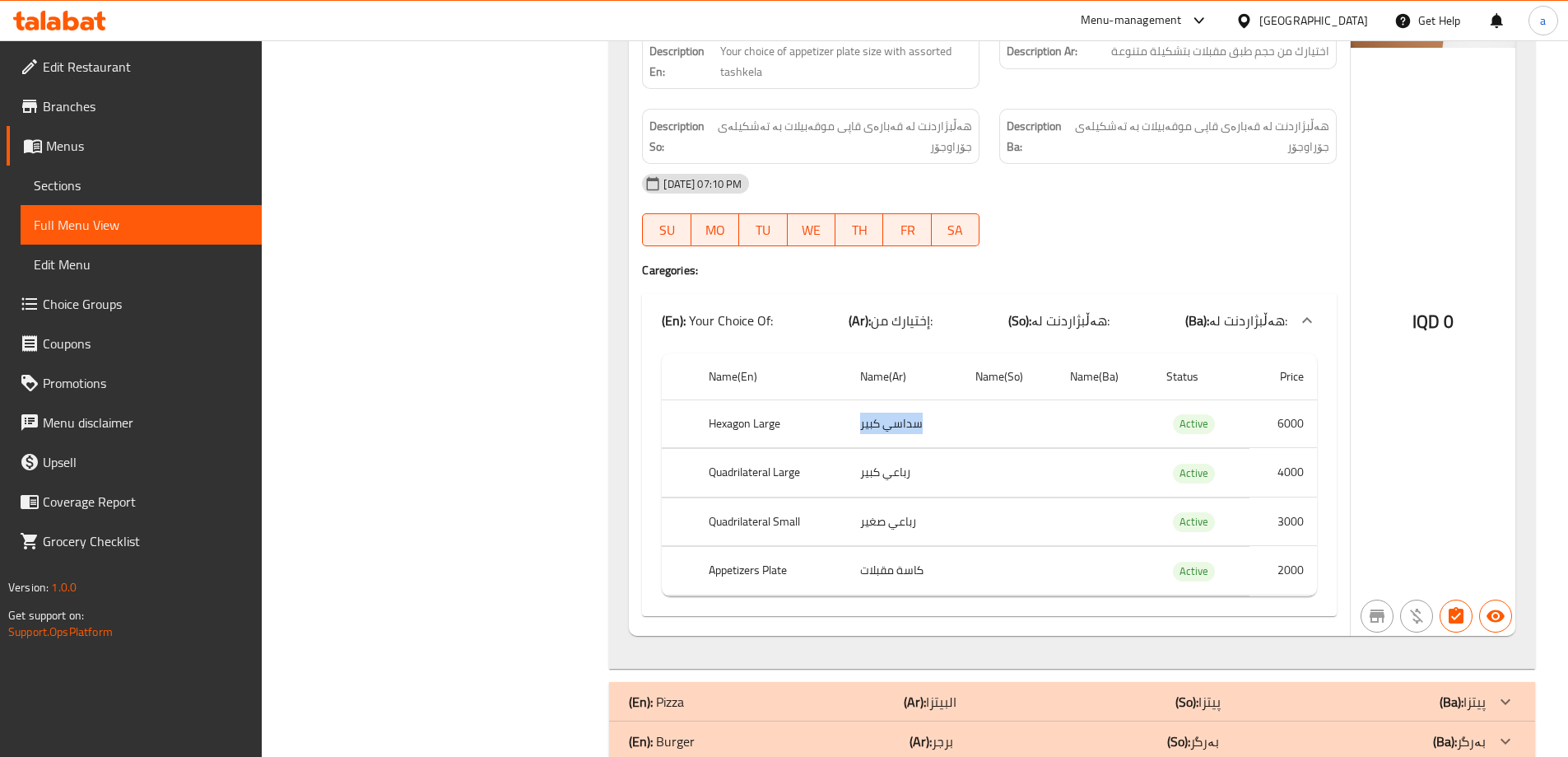
click at [863, 432] on td "سداسي كبير" at bounding box center [904, 423] width 115 height 49
click at [923, 438] on td "سداسي كبير" at bounding box center [904, 423] width 115 height 49
click at [887, 410] on td "سداسي كبير" at bounding box center [904, 423] width 115 height 49
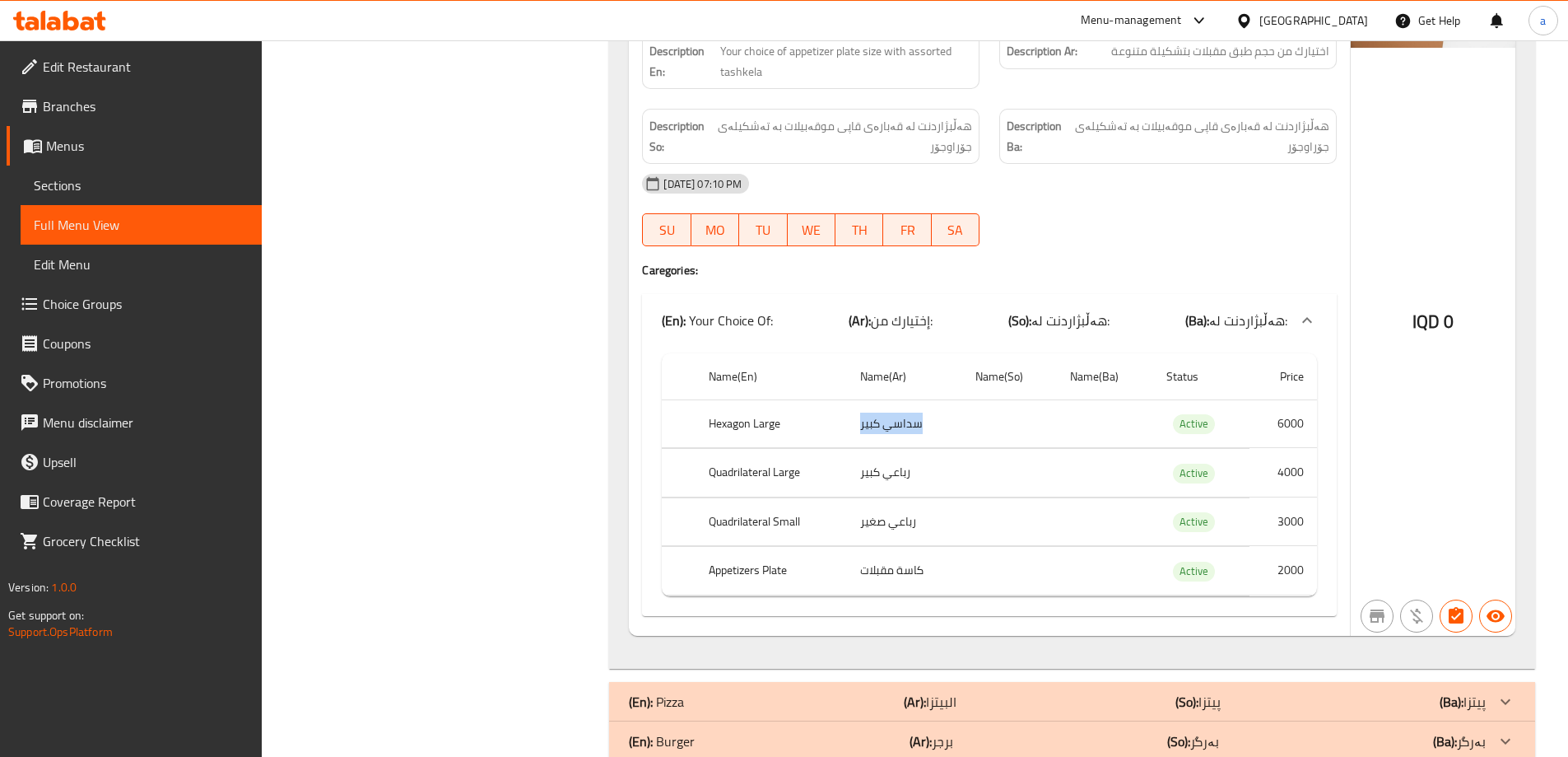
click at [887, 410] on td "سداسي كبير" at bounding box center [904, 423] width 115 height 49
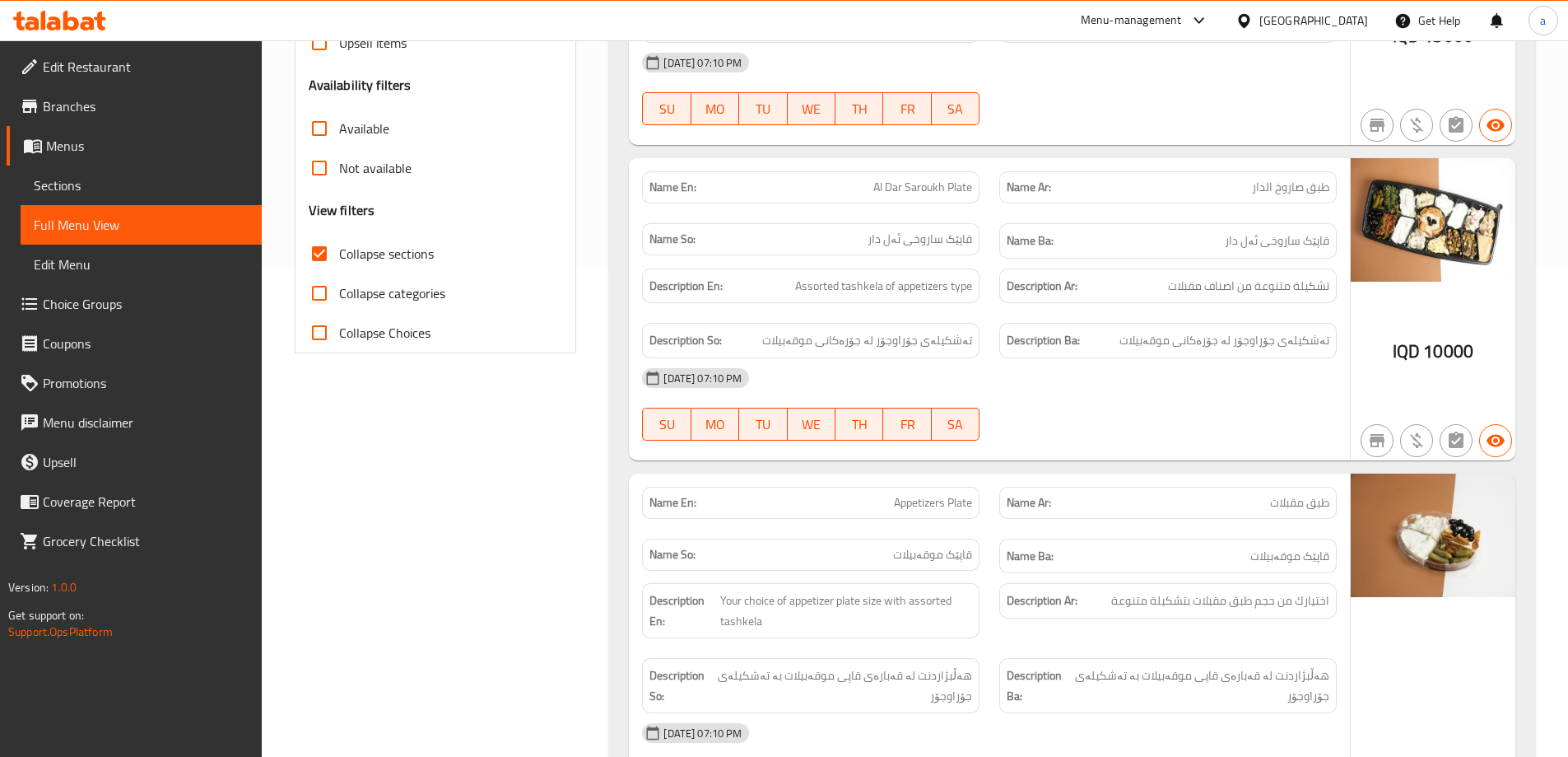
scroll to position [0, 0]
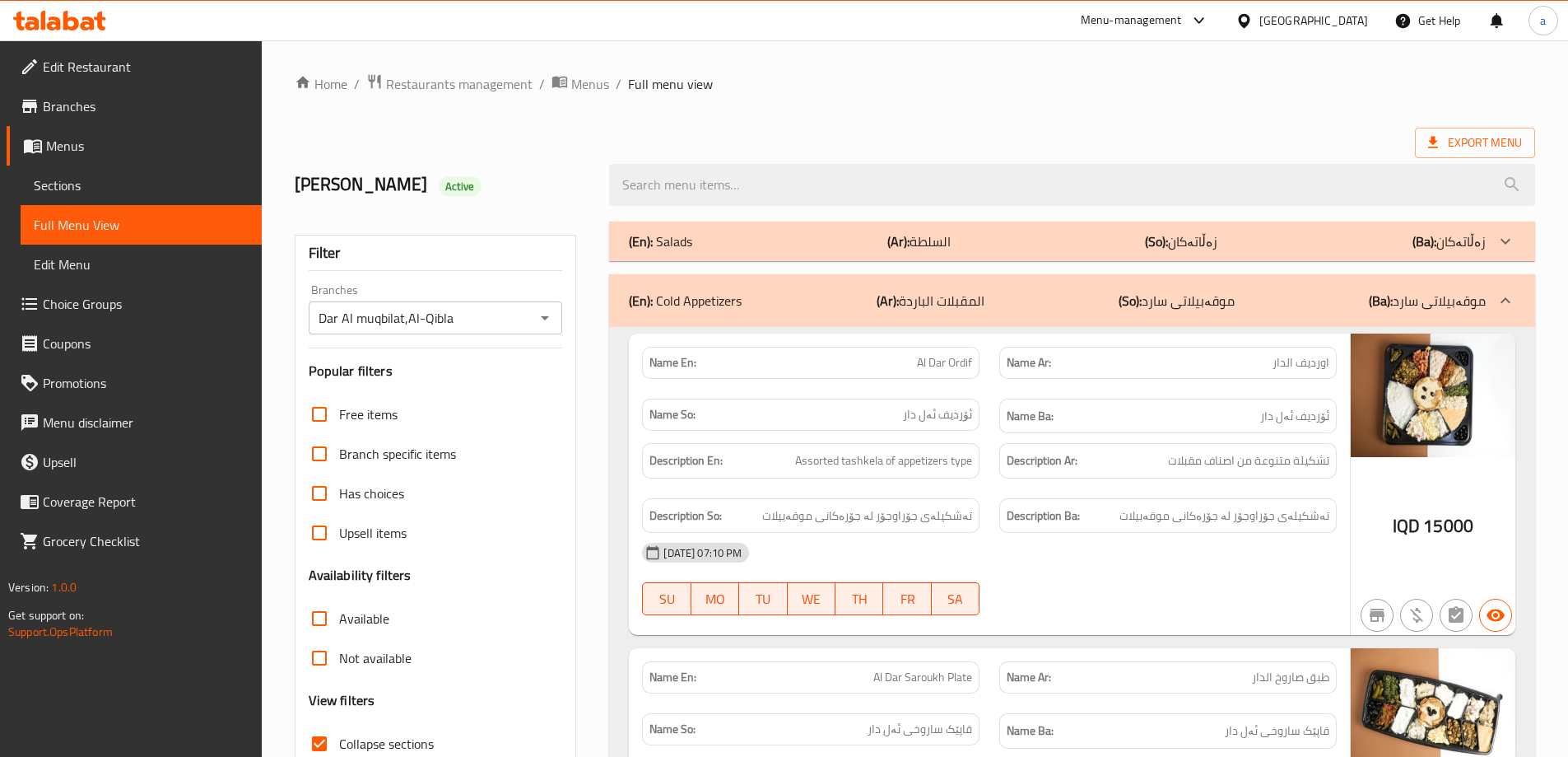
click at [980, 291] on p "(Ar): المقبلات الباردة" at bounding box center [930, 301] width 108 height 20
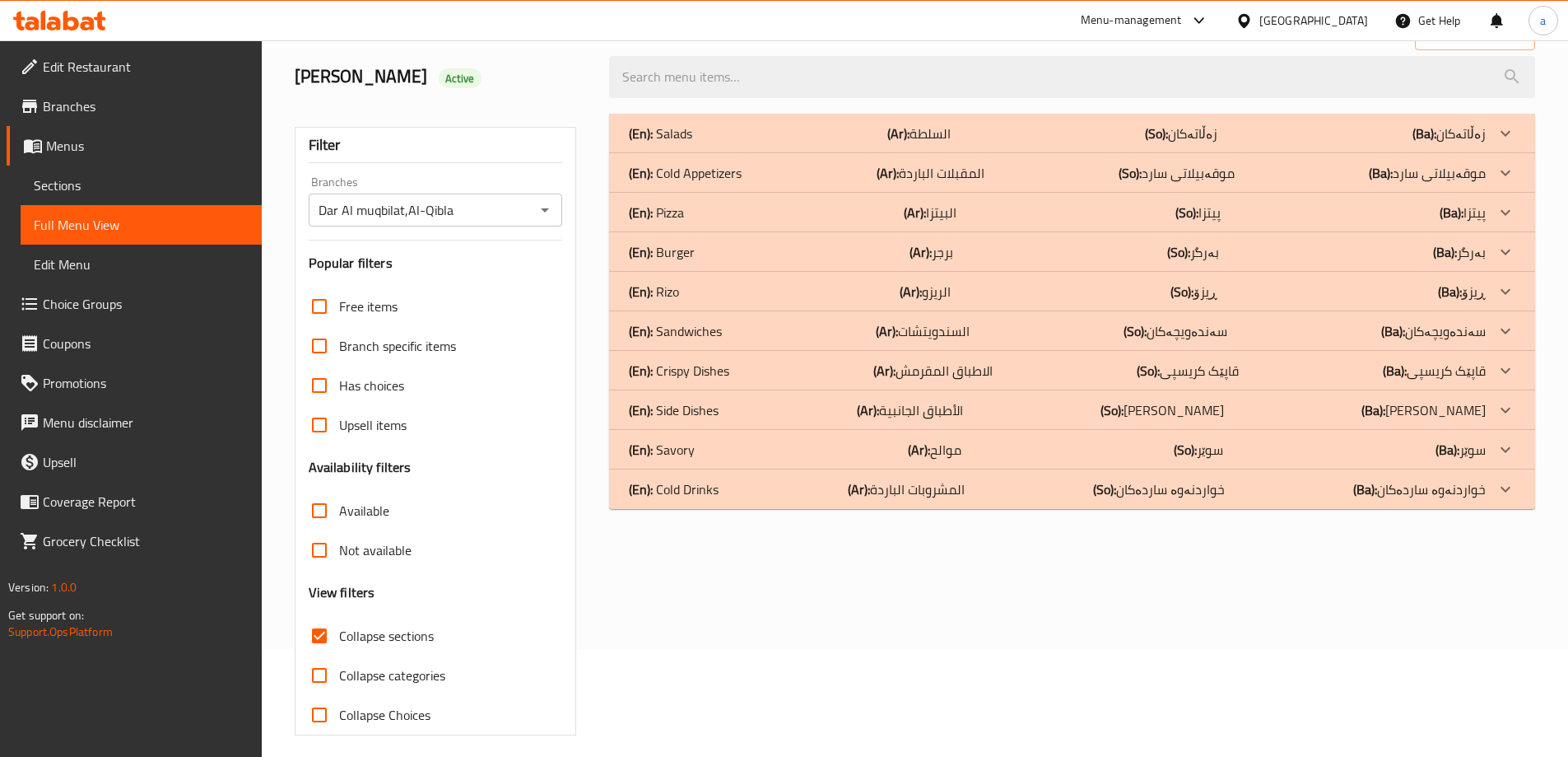
scroll to position [119, 0]
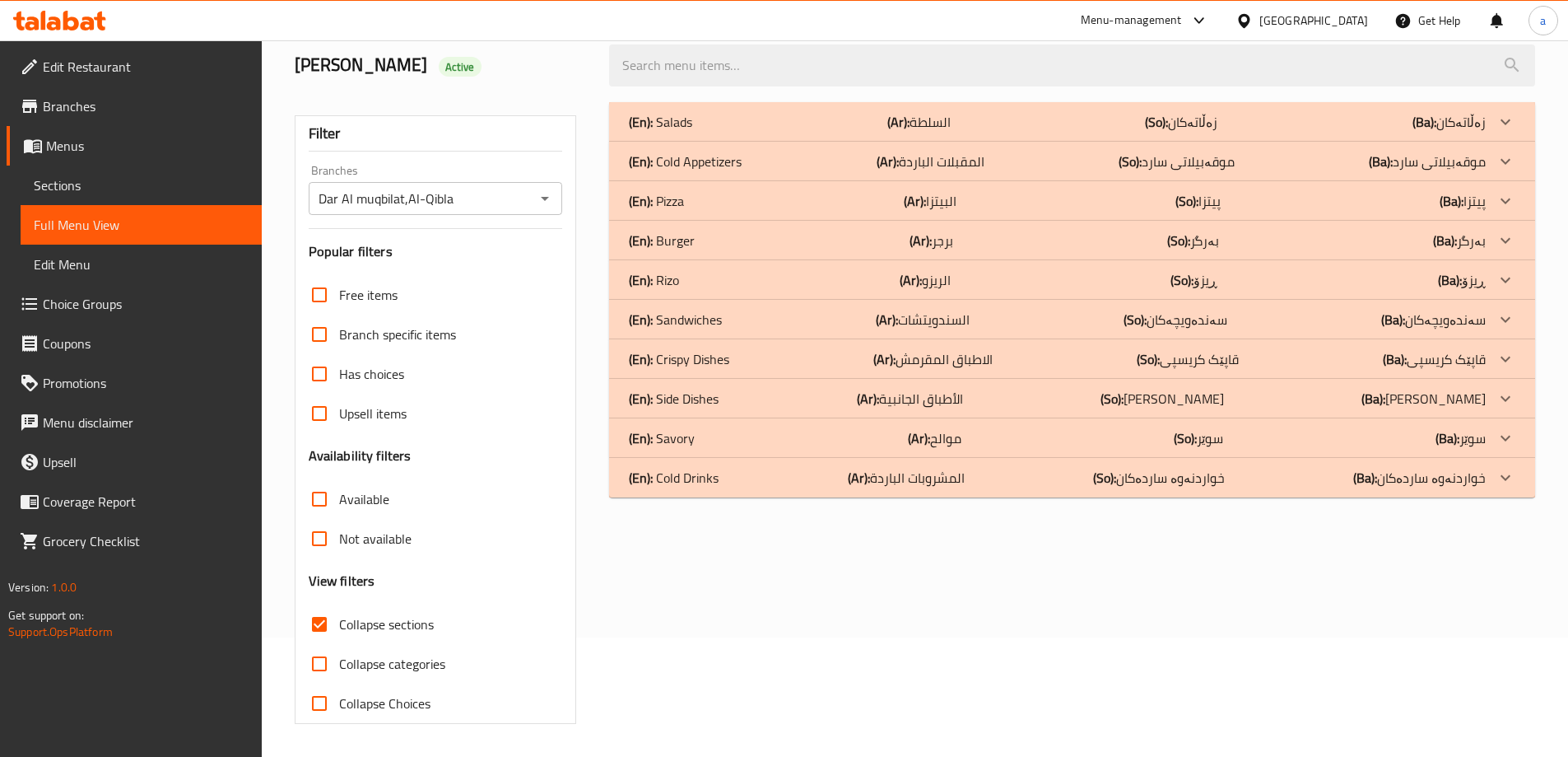
click at [995, 198] on div "(En): Pizza (Ar): البيتزا (So): پیتزا (Ba): پیتزا" at bounding box center [1057, 201] width 856 height 20
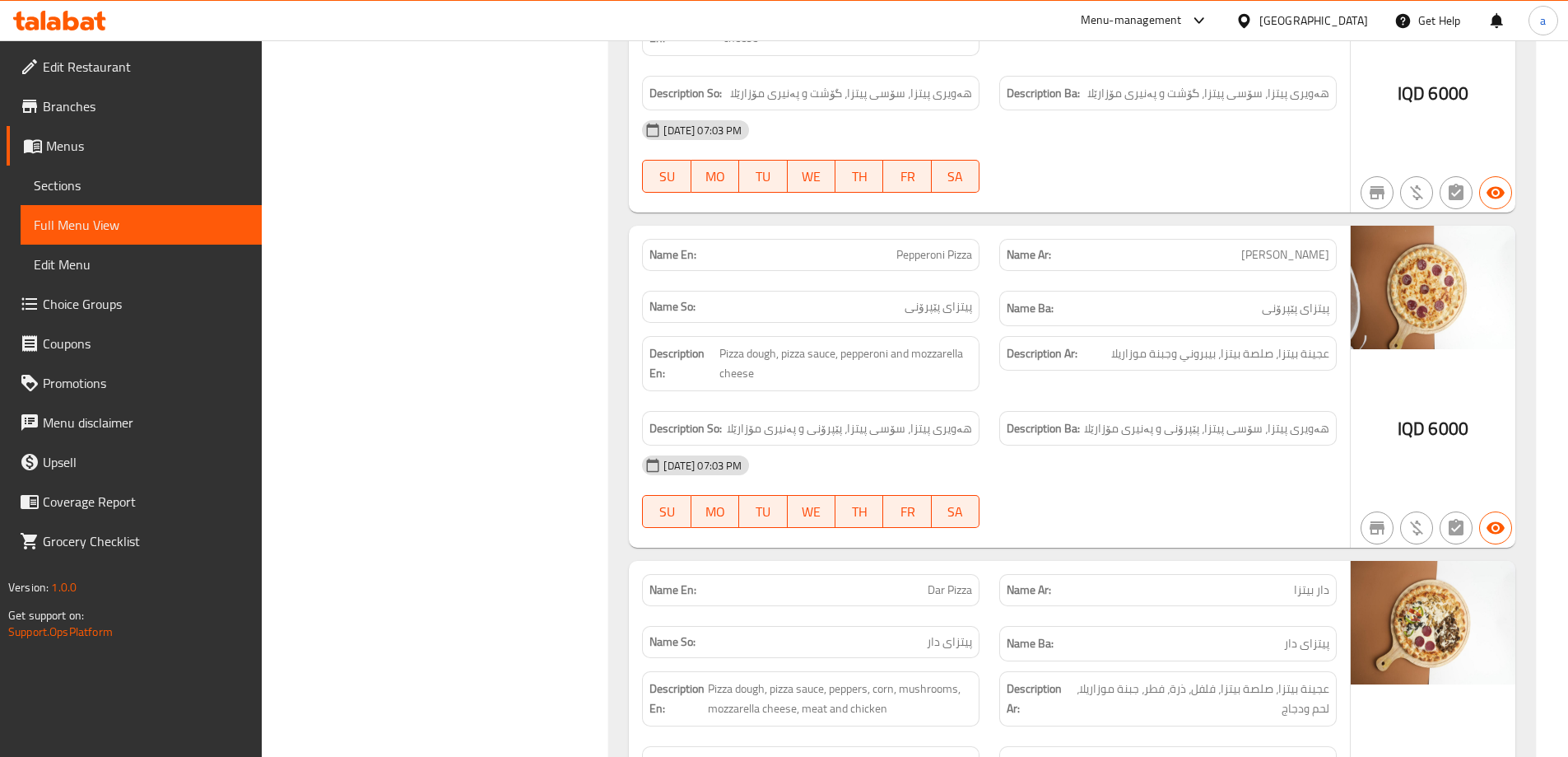
scroll to position [1217, 0]
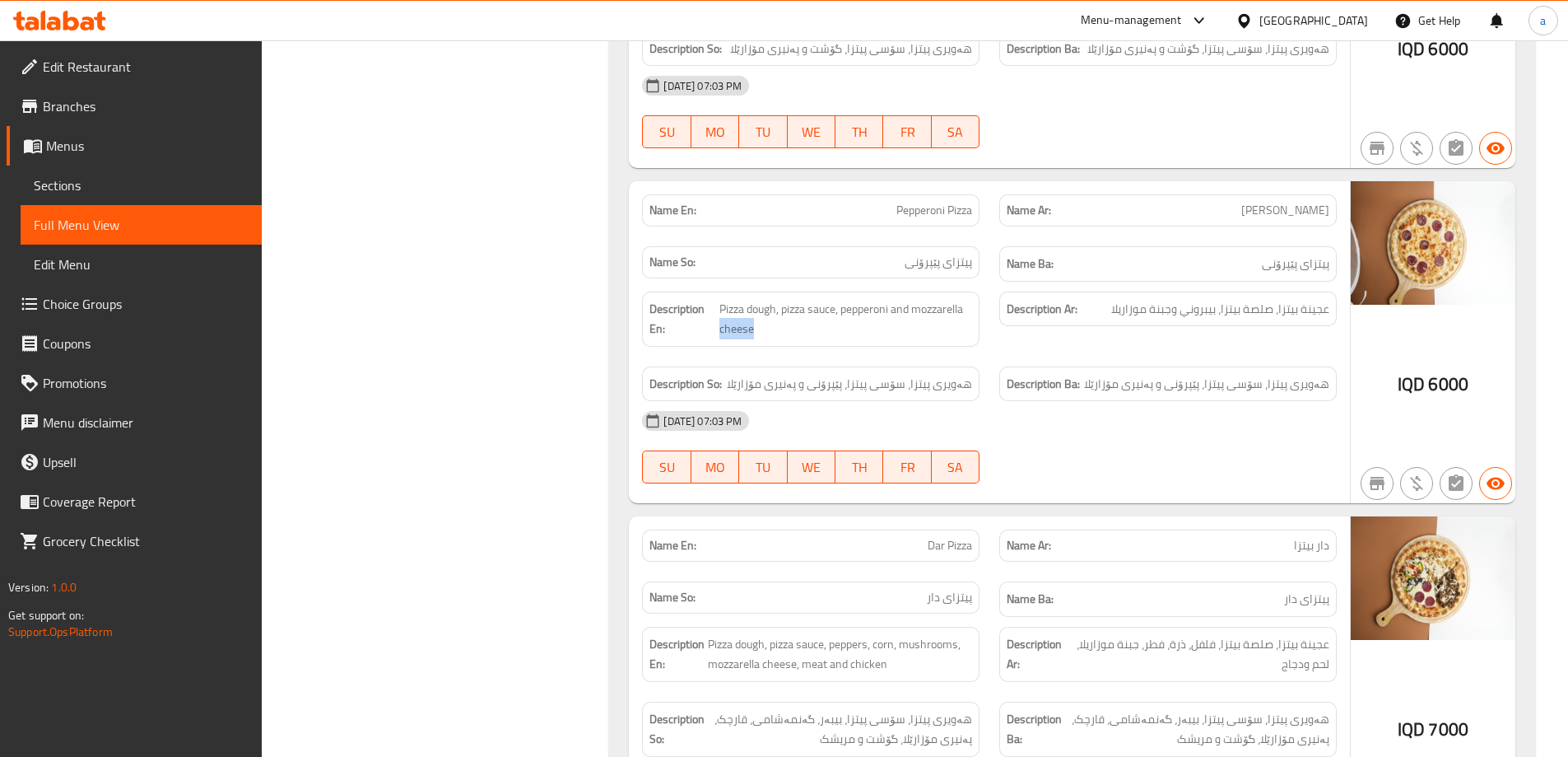
drag, startPoint x: 989, startPoint y: 298, endPoint x: 988, endPoint y: 337, distance: 39.0
click at [988, 337] on div "Description En: Pizza dough, pizza sauce, pepperoni and mozzarella cheese" at bounding box center [810, 319] width 357 height 75
click at [952, 327] on span "Pizza dough, pizza sauce, pepperoni and mozzarella cheese" at bounding box center [846, 319] width 253 height 40
click at [990, 306] on div "Description Ar: عجينة بيتزا، صلصة بيتزا، بيبروني وجبنة موزاريلا" at bounding box center [1168, 319] width 357 height 75
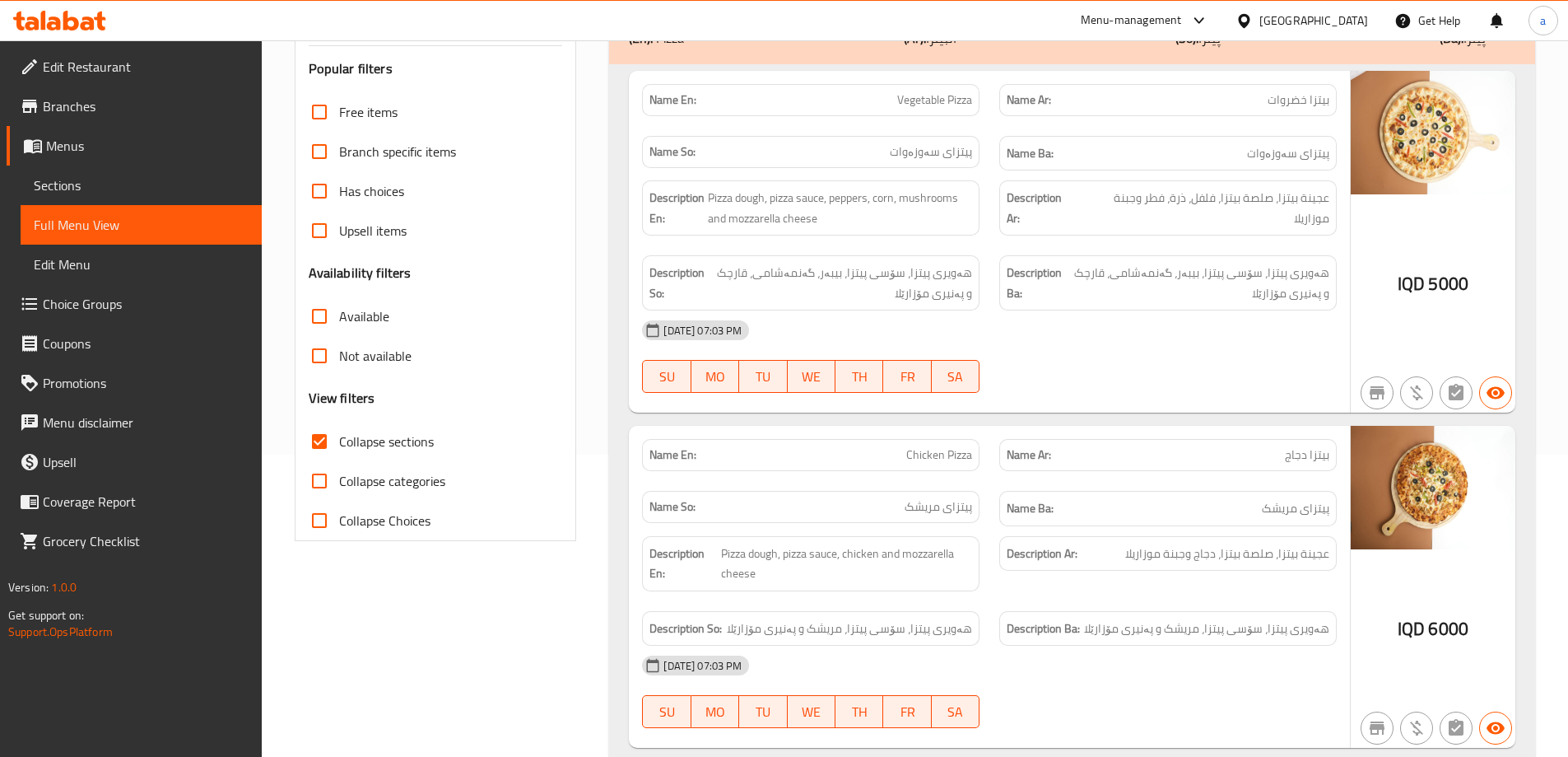
scroll to position [0, 0]
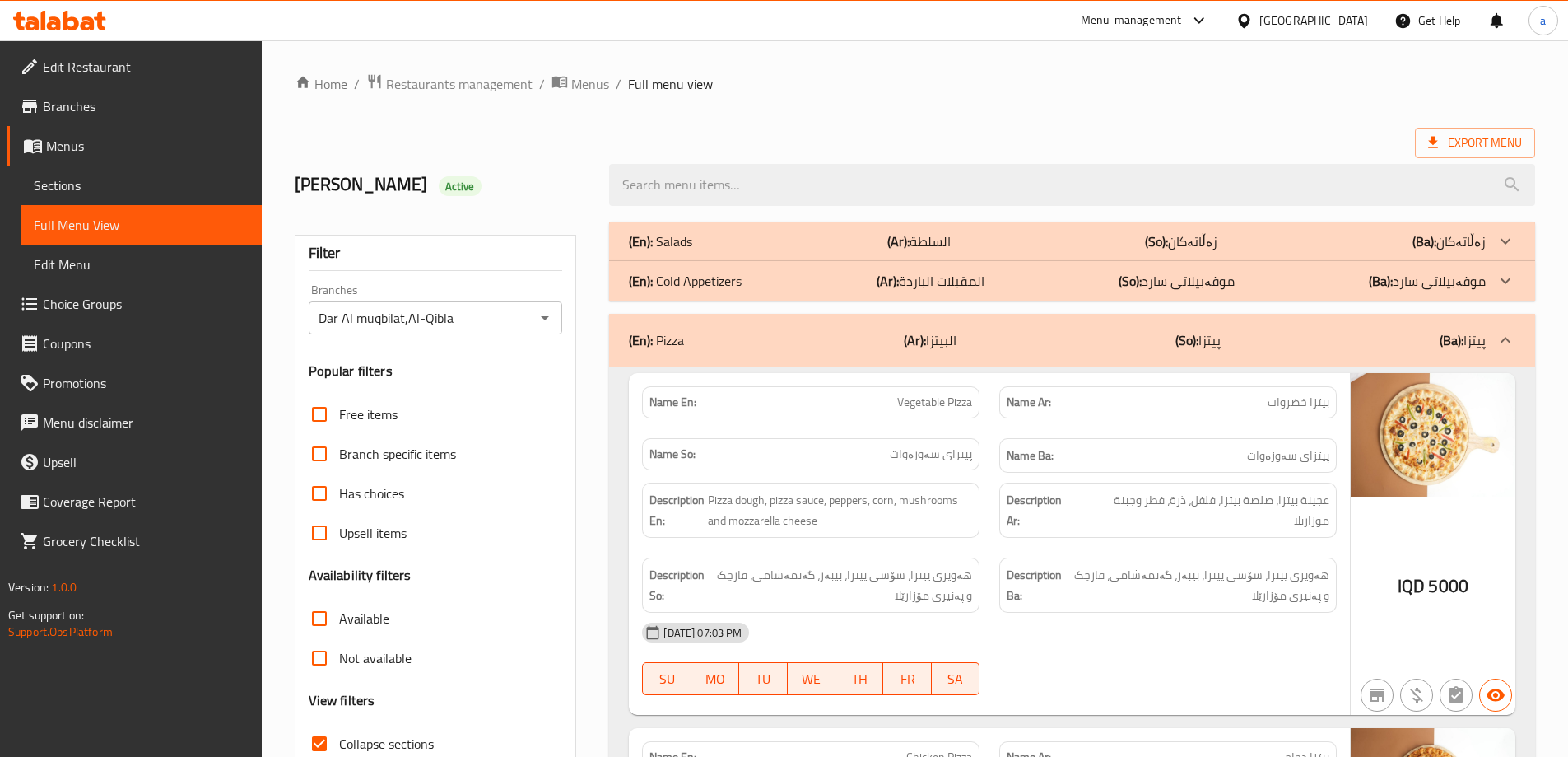
click at [1379, 338] on div "(En): Pizza (Ar): البيتزا (So): پیتزا (Ba): پیتزا" at bounding box center [1057, 340] width 856 height 20
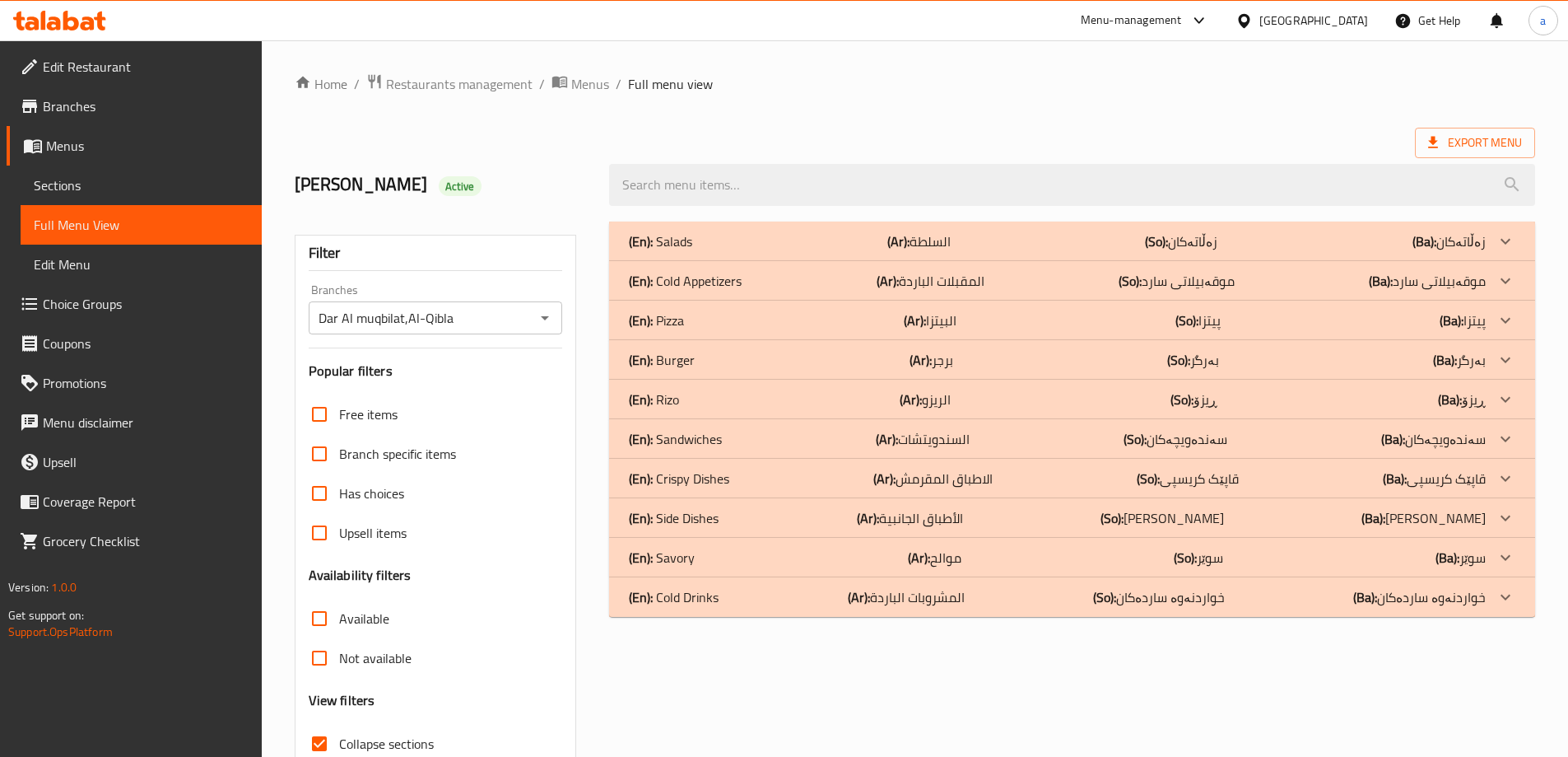
click at [1464, 369] on p "(Ba): بەرگر" at bounding box center [1459, 360] width 53 height 20
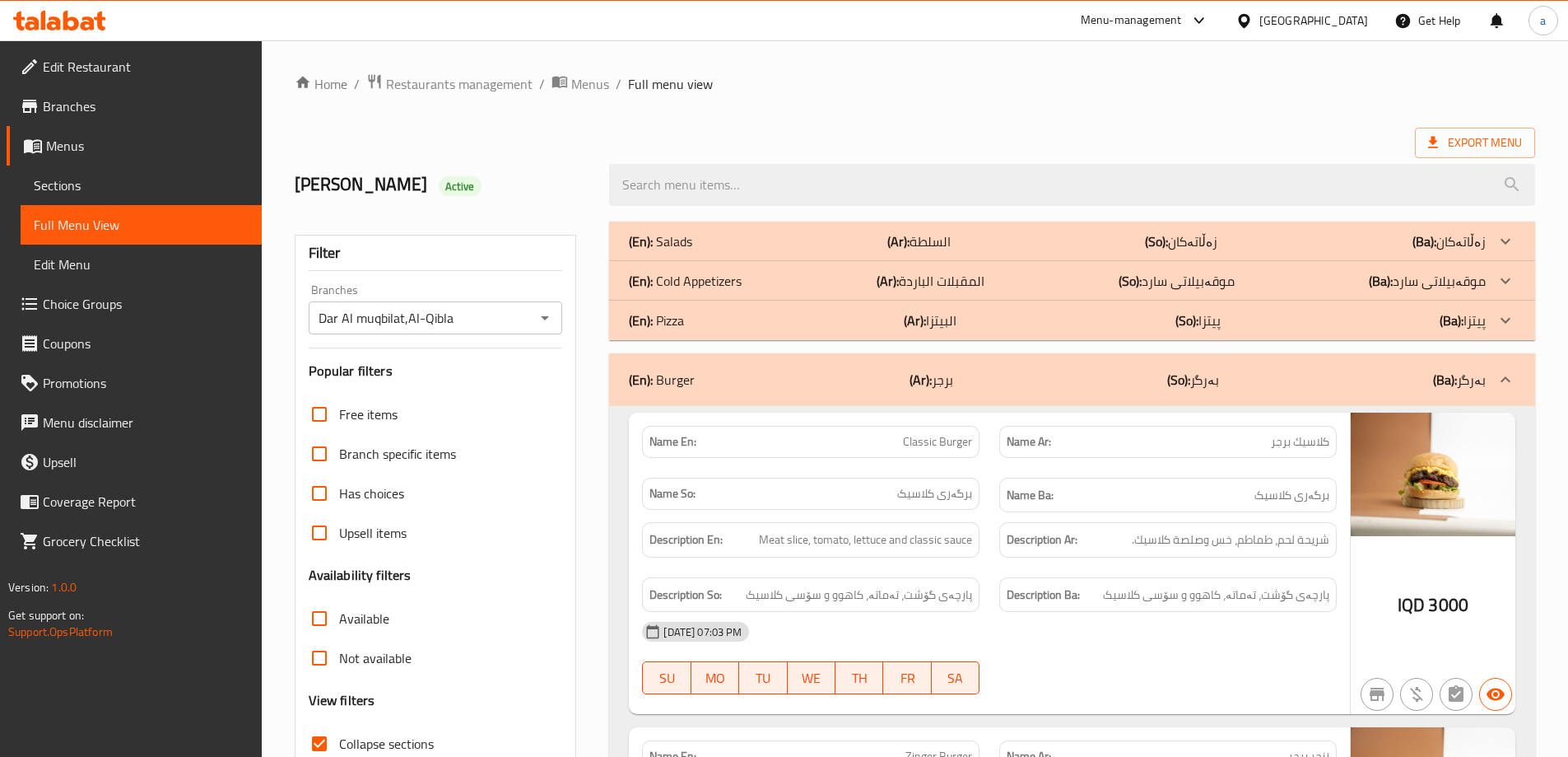
click at [1493, 357] on div "(En): Burger (Ar): برجر (So): بەرگر (Ba): بەرگر" at bounding box center [1072, 379] width 926 height 53
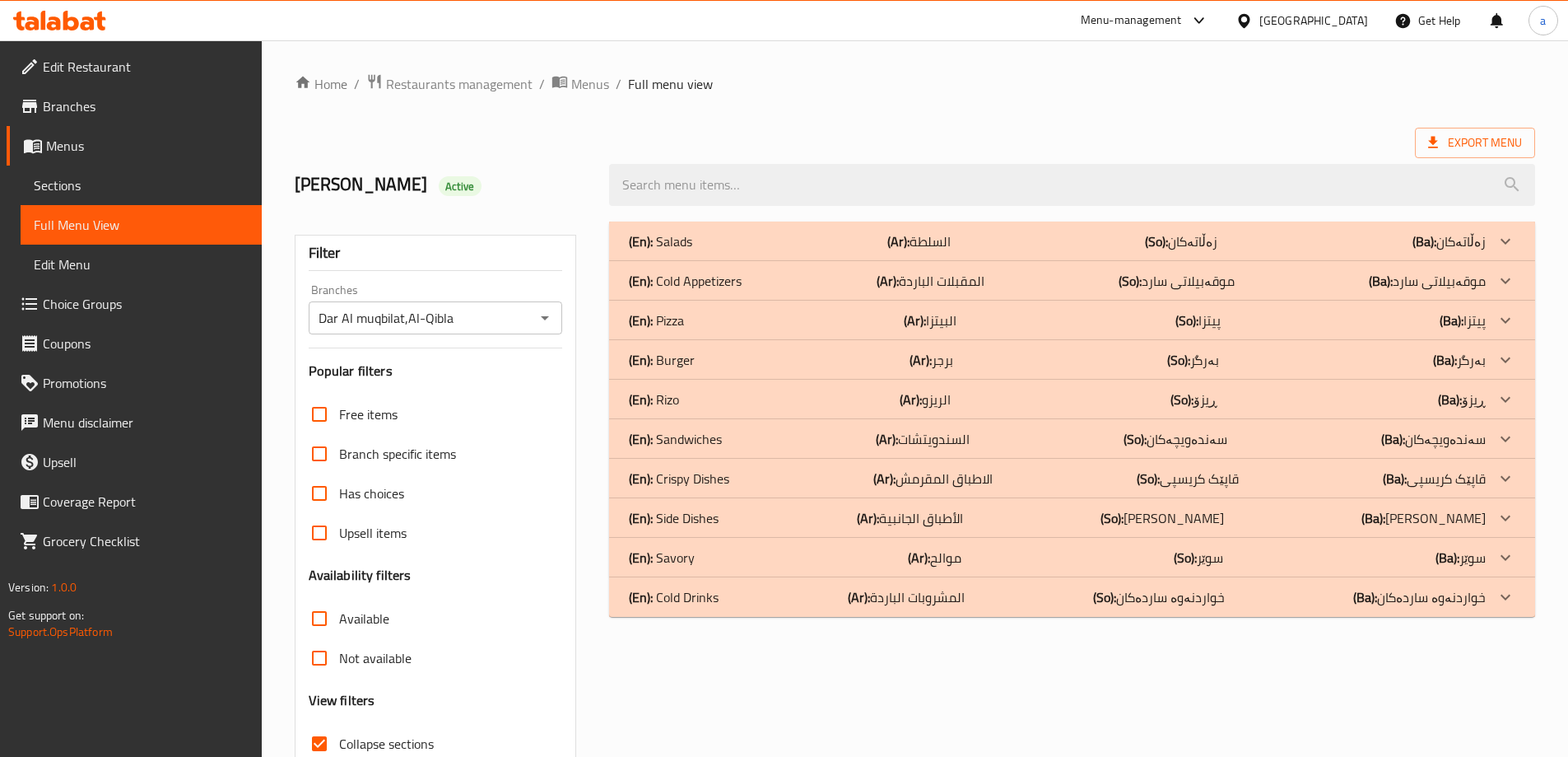
click at [1509, 397] on icon at bounding box center [1505, 398] width 10 height 6
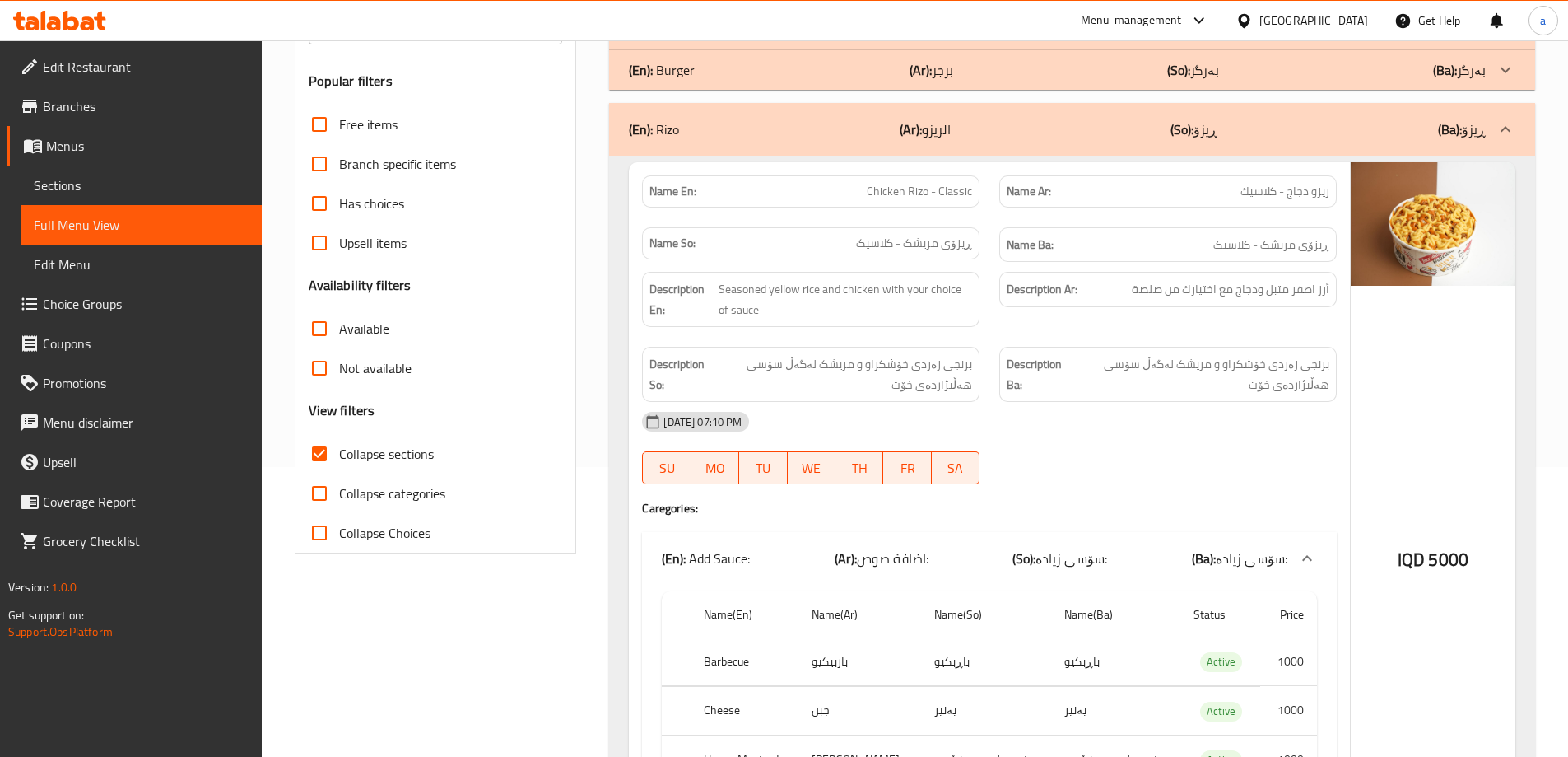
scroll to position [274, 0]
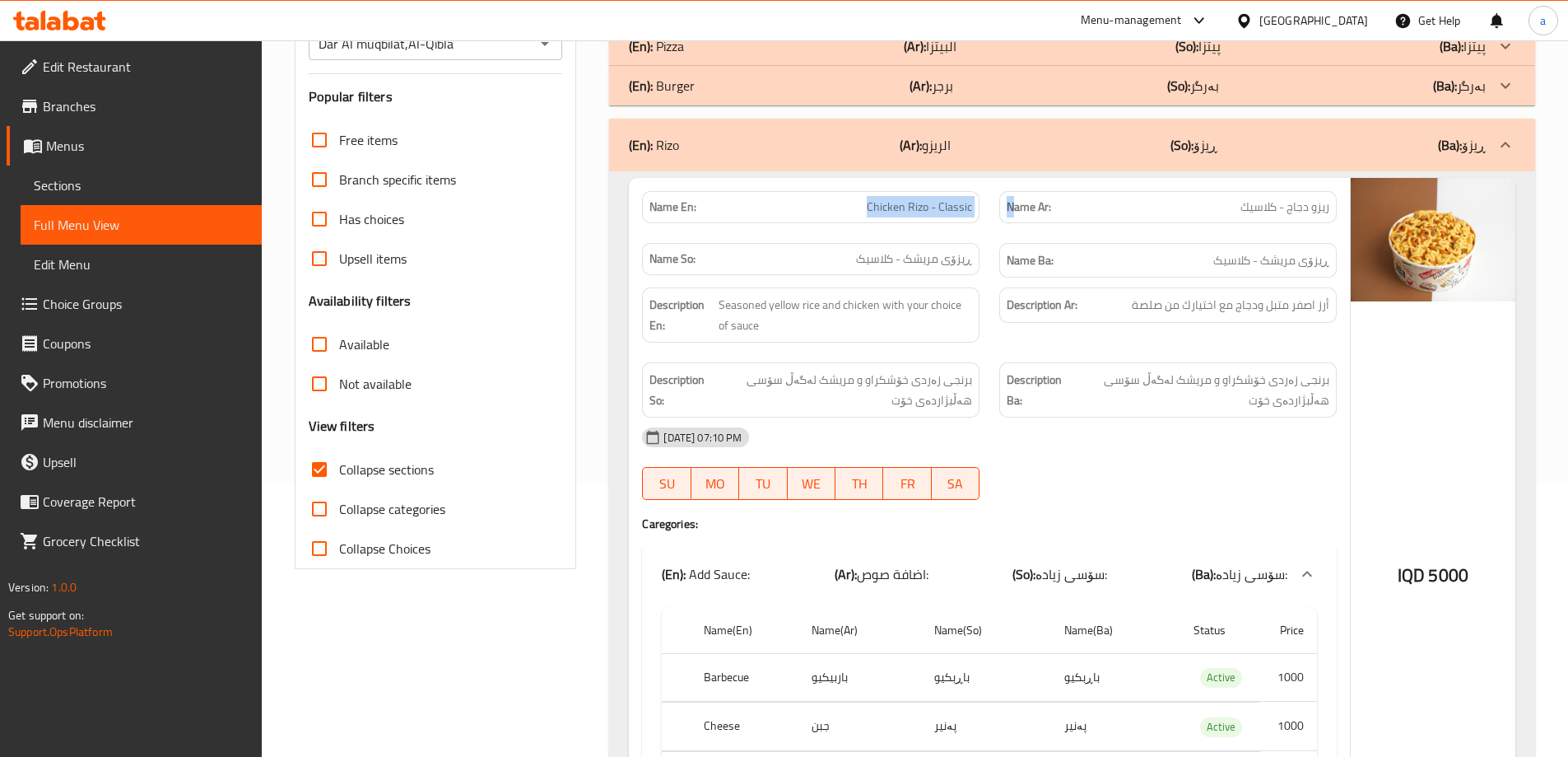
drag, startPoint x: 864, startPoint y: 200, endPoint x: 1012, endPoint y: 205, distance: 148.1
click at [1012, 205] on div "Name En: Chicken Rizo - Classic Name Ar: ريزو دجاج - كلاسيك Name So: ڕیزۆی مریش…" at bounding box center [989, 235] width 714 height 107
click at [937, 209] on span "Chicken Rizo - Classic" at bounding box center [919, 207] width 106 height 18
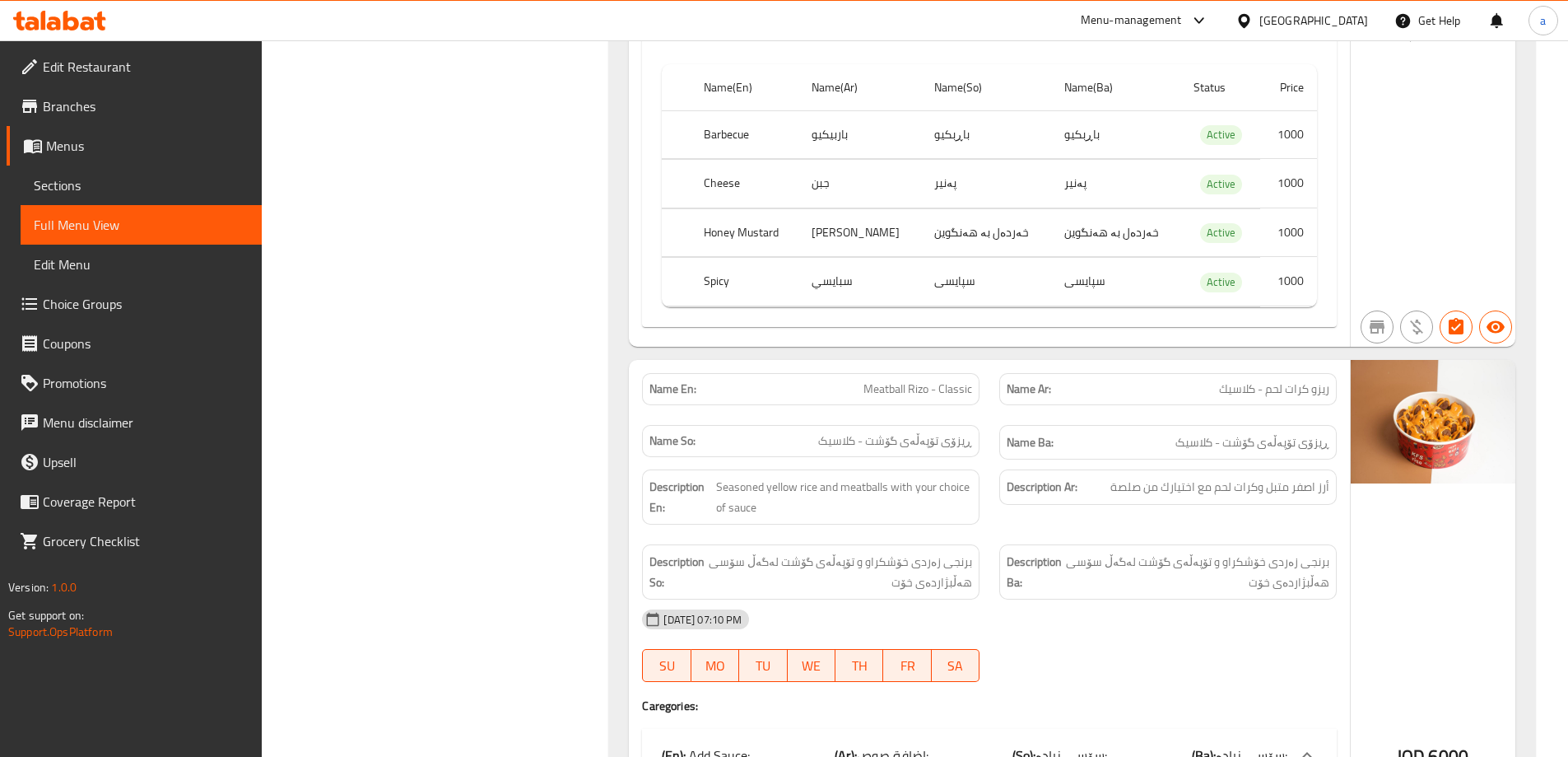
scroll to position [823, 0]
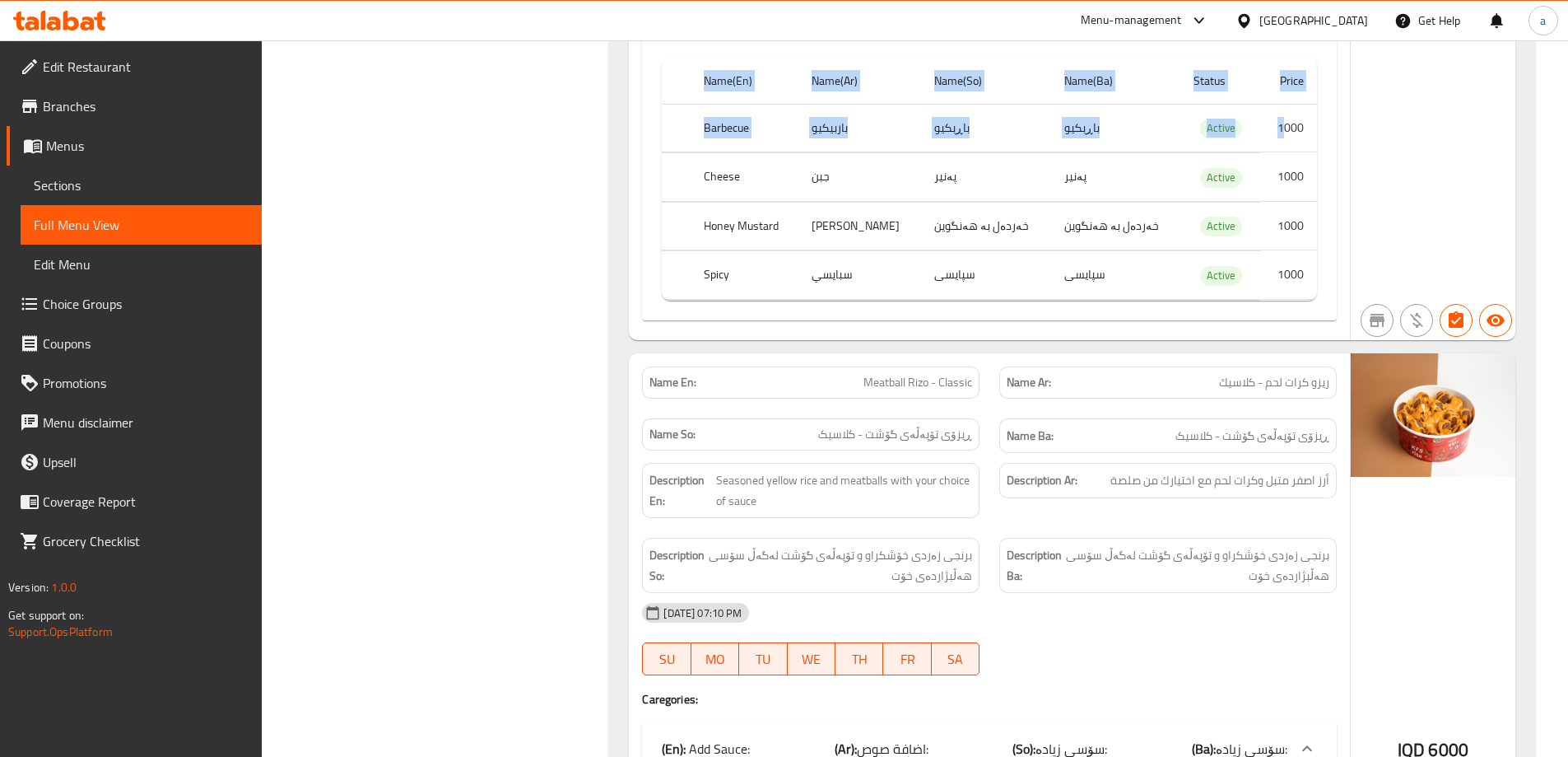
drag, startPoint x: 1284, startPoint y: 130, endPoint x: 1332, endPoint y: 270, distance: 148.0
click at [1332, 270] on div "Name(En) Name(Ar) Name(So) Name(Ba) Status Price Barbecue باربيكيو باڕبکیو باڕب…" at bounding box center [989, 185] width 695 height 269
click at [1332, 271] on div "Name(En) Name(Ar) Name(So) Name(Ba) Status Price Barbecue باربيكيو باڕبکیو باڕب…" at bounding box center [989, 185] width 695 height 269
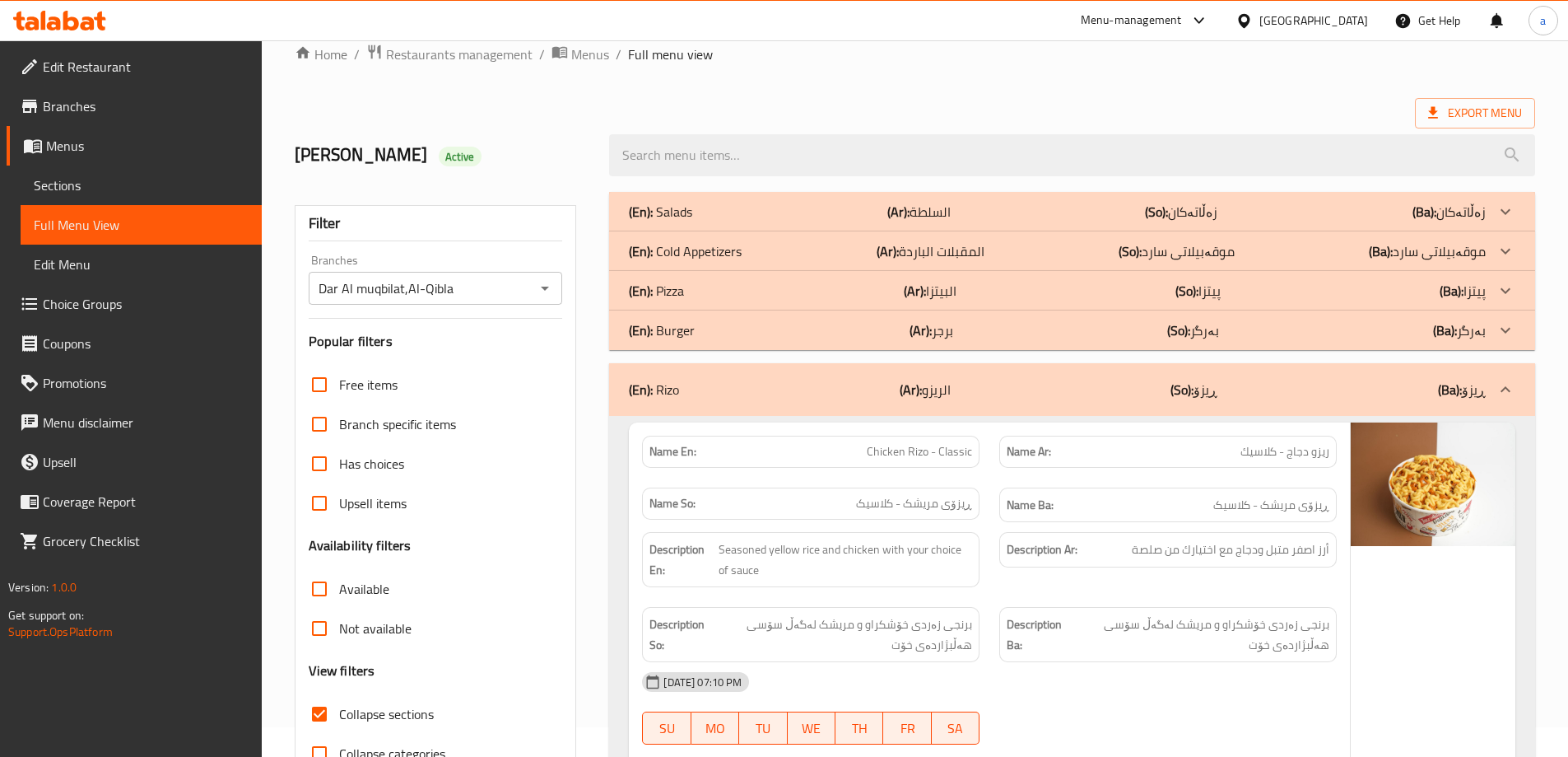
scroll to position [0, 0]
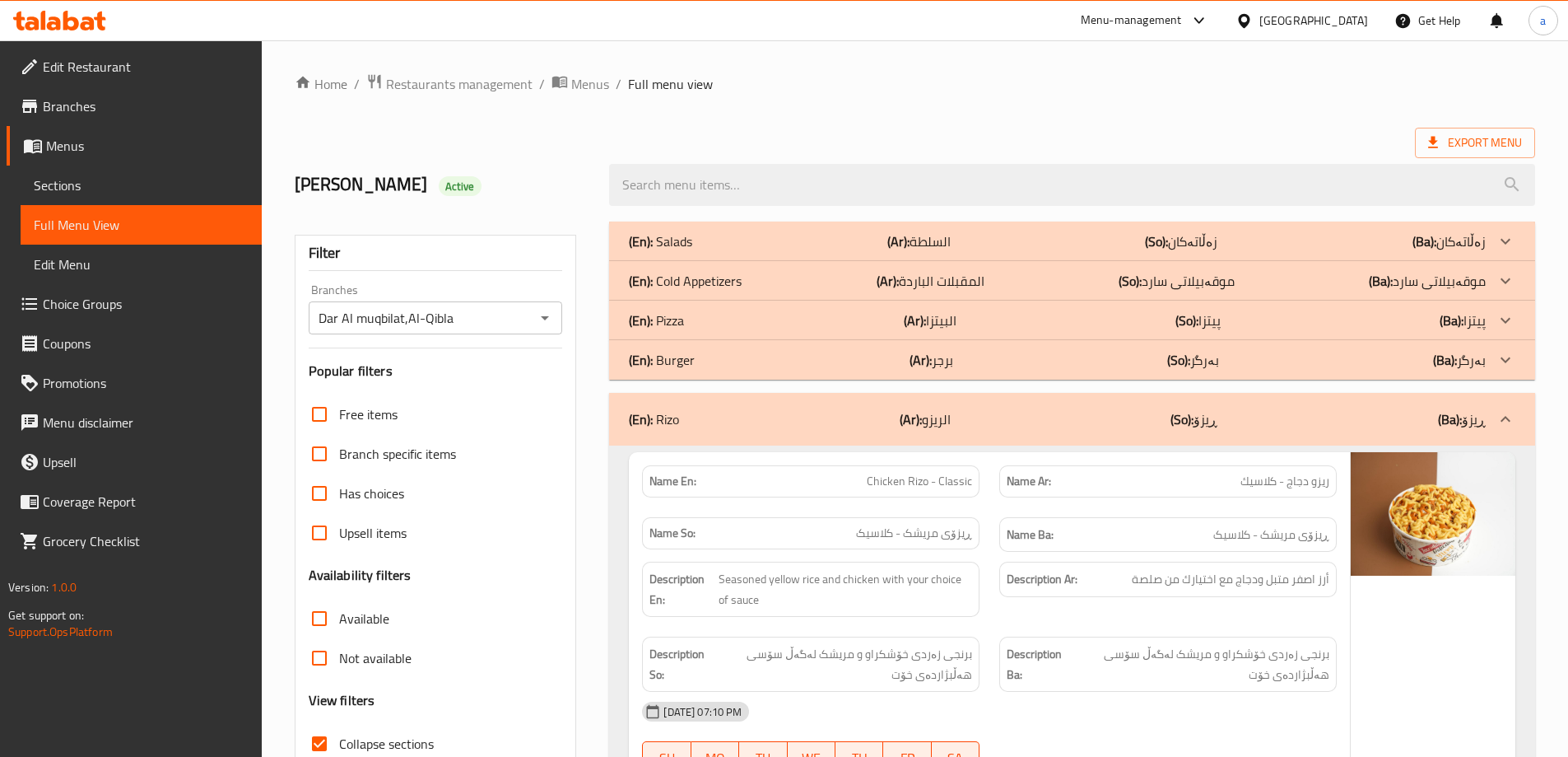
click at [1146, 418] on div "(En): Rizo (Ar): الريزو (So): ڕیزۆ (Ba): ڕیزۆ" at bounding box center [1057, 419] width 856 height 20
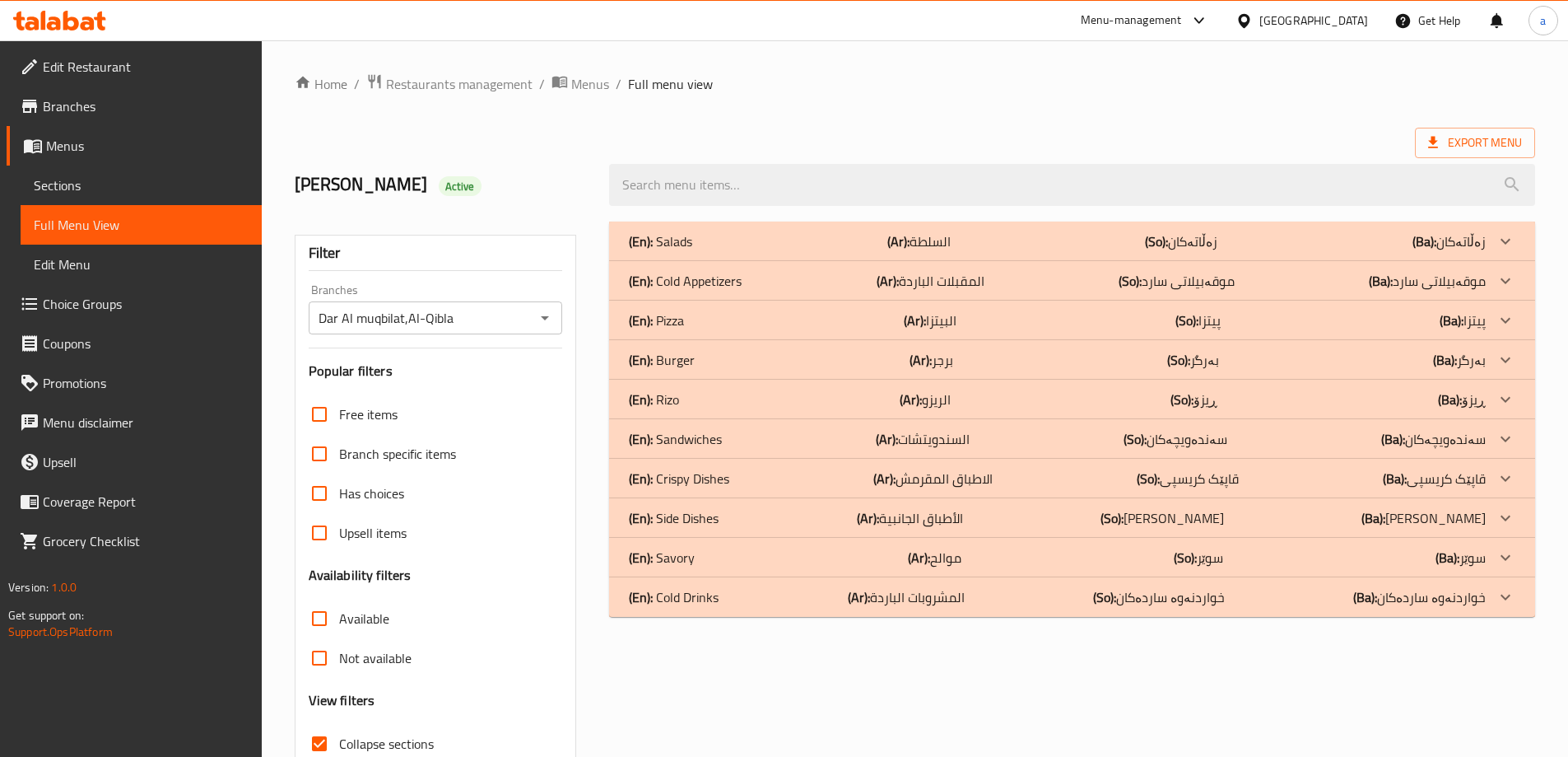
click at [1083, 433] on div "(En): Sandwiches (Ar): السندويتشات (So): سەندەویچەکان (Ba): سەندەویچەکان" at bounding box center [1057, 439] width 856 height 20
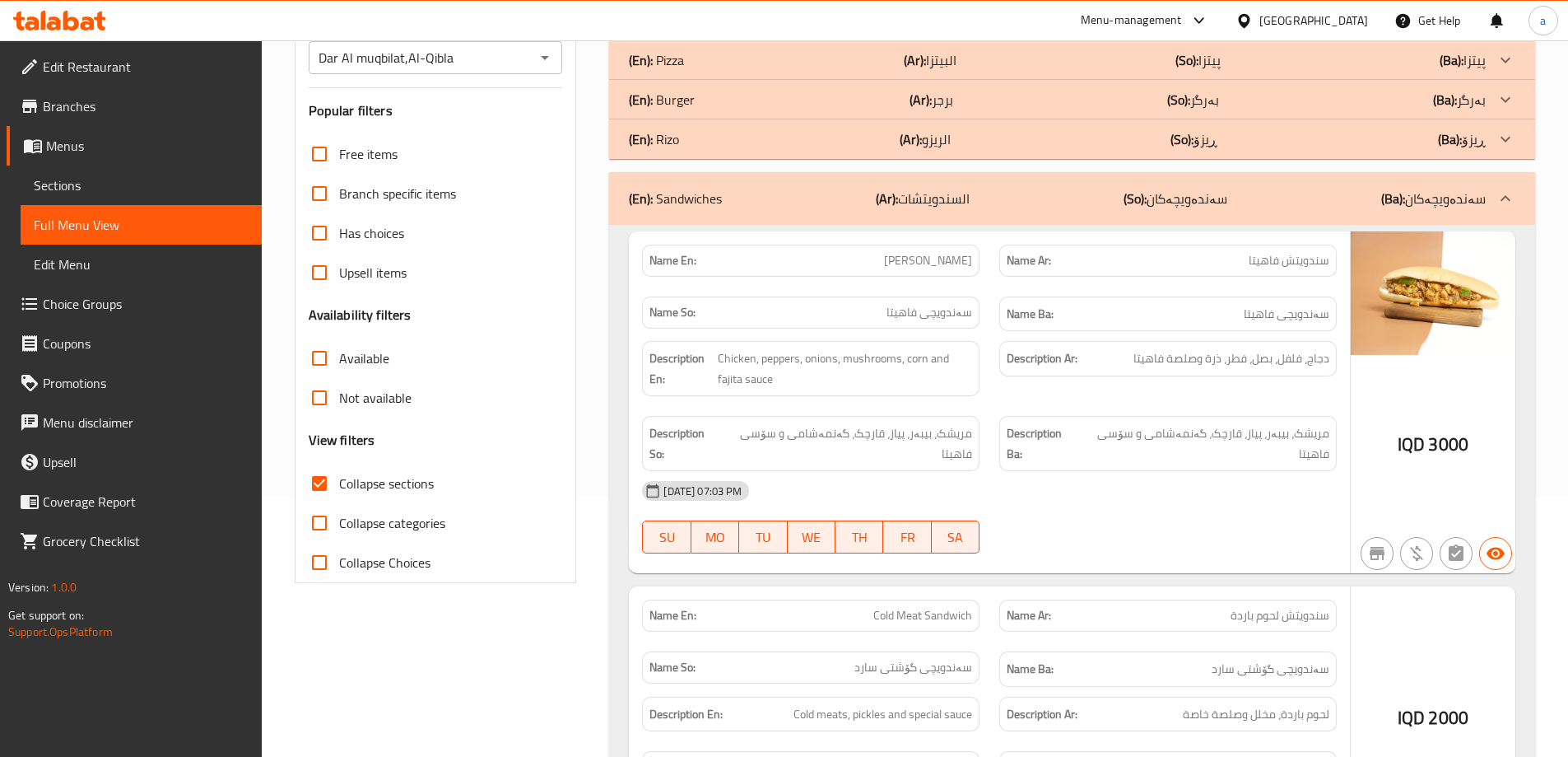
scroll to position [274, 0]
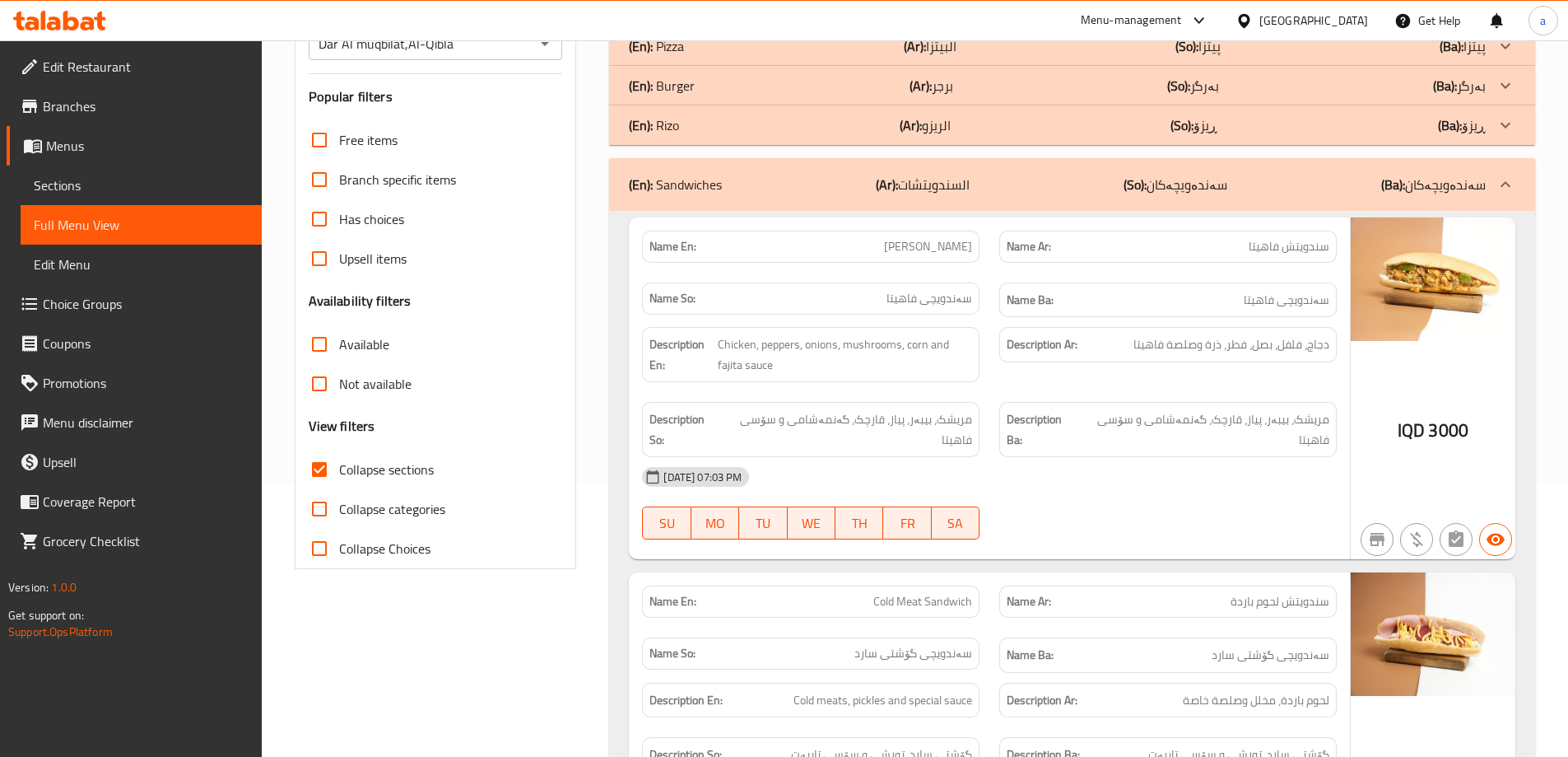
click at [909, 246] on span "Fajita Sandwich" at bounding box center [928, 246] width 88 height 18
click at [962, 238] on span "Fajita Sandwich" at bounding box center [928, 246] width 88 height 18
click at [963, 246] on span "Fajita Sandwich" at bounding box center [928, 246] width 88 height 18
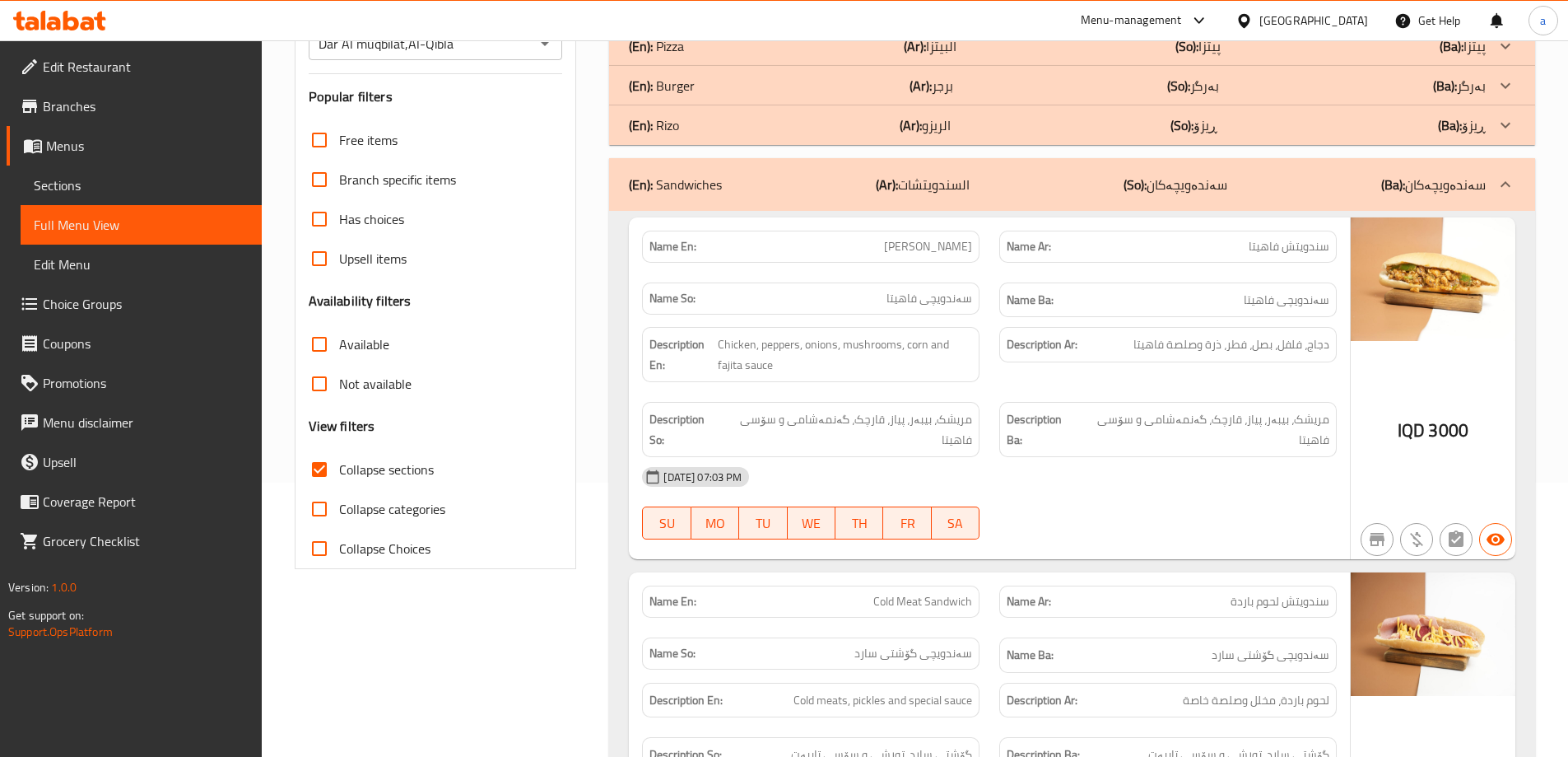
click at [910, 254] on span "Fajita Sandwich" at bounding box center [928, 246] width 88 height 18
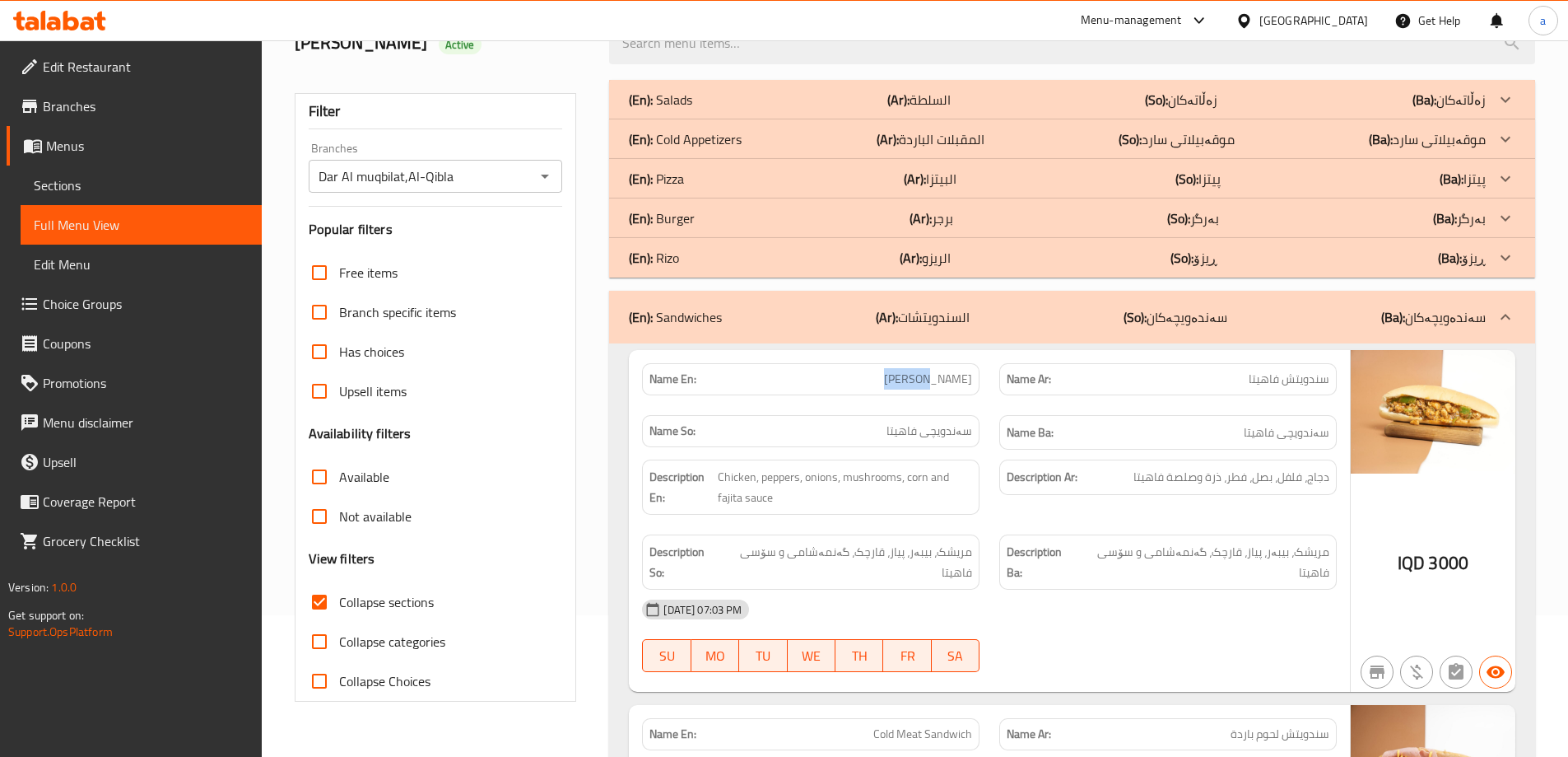
scroll to position [0, 0]
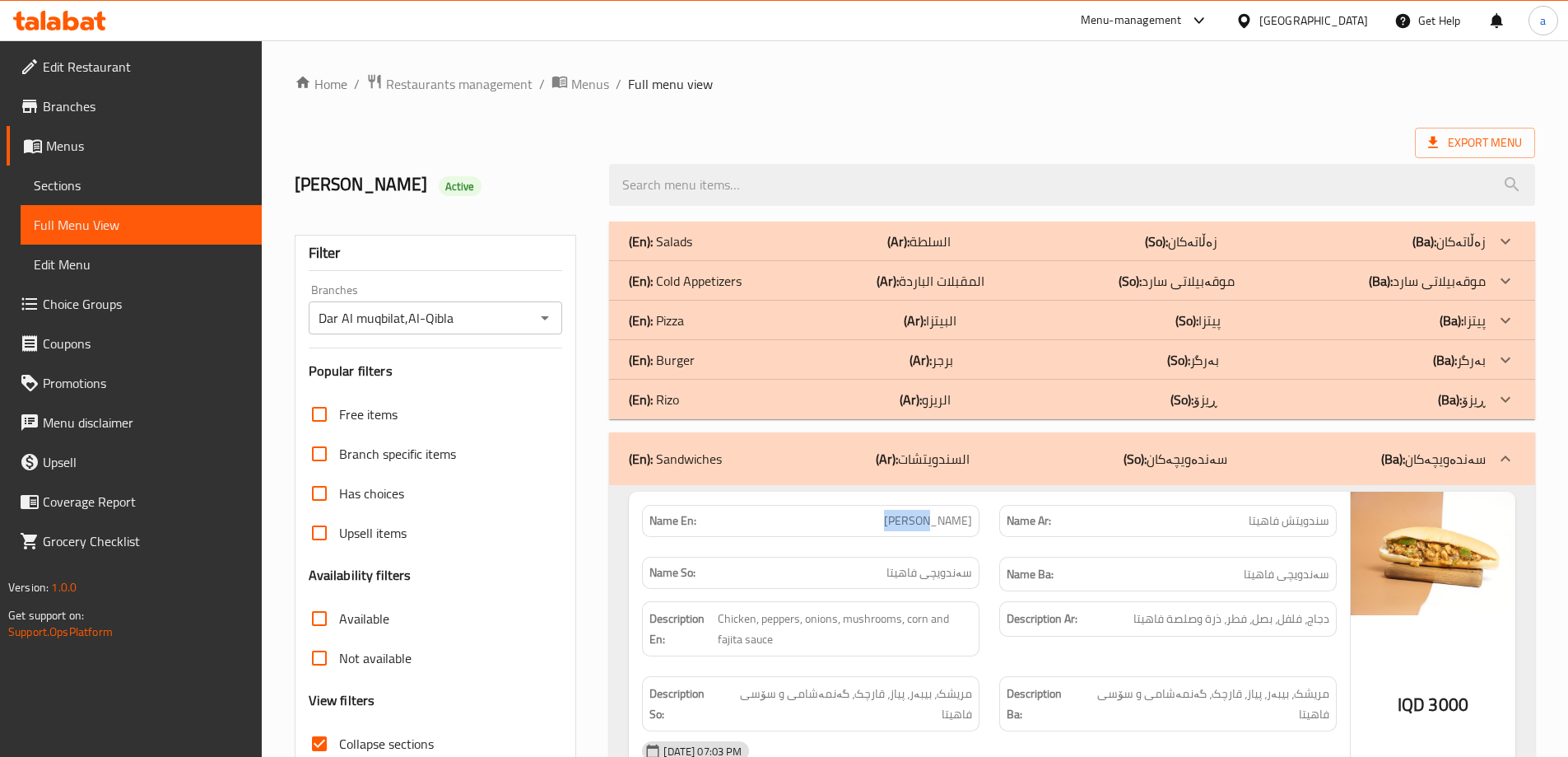
click at [1003, 453] on div "(En): Sandwiches (Ar): السندويتشات (So): سەندەویچەکان (Ba): سەندەویچەکان" at bounding box center [1057, 459] width 856 height 20
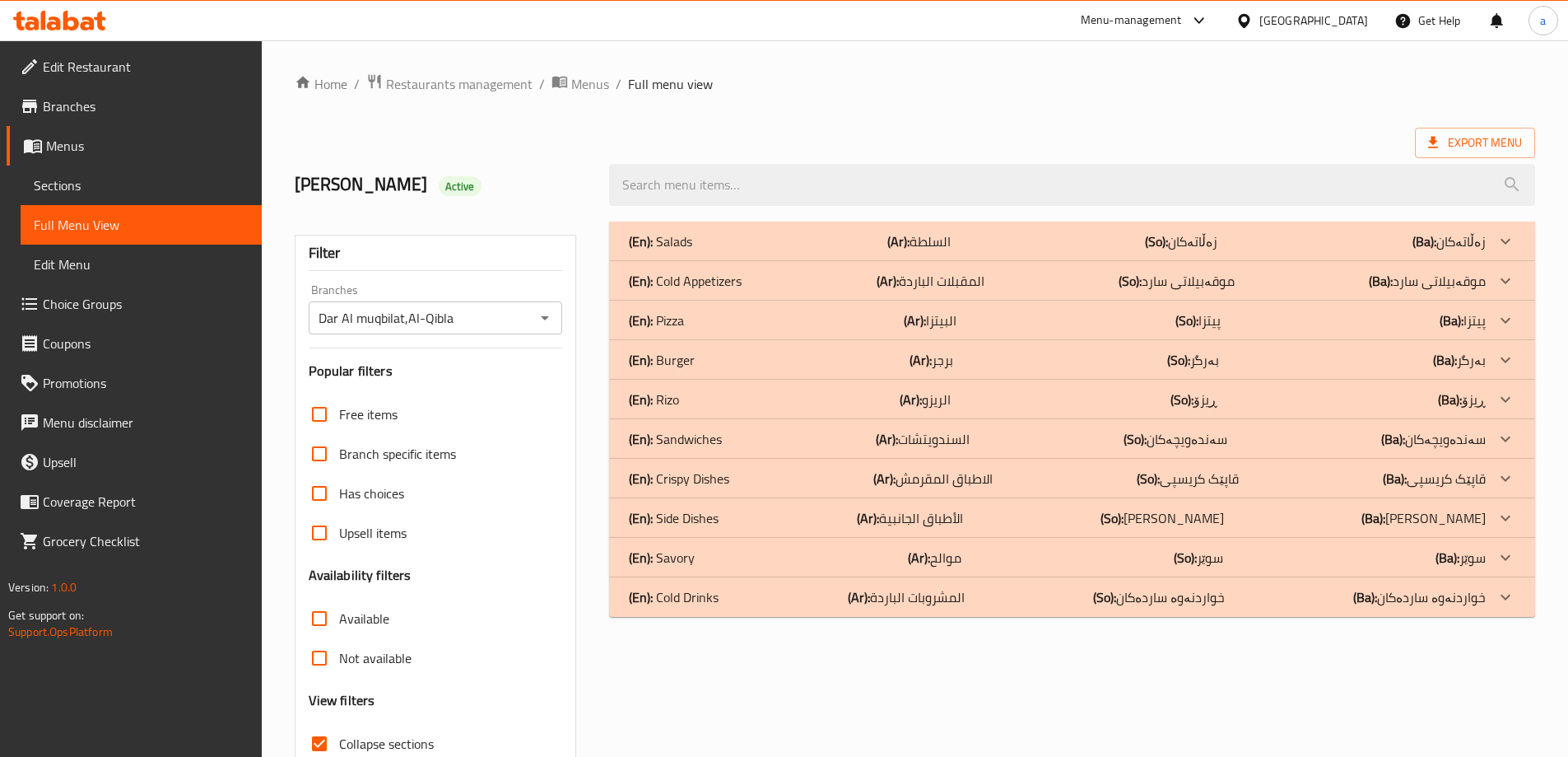
drag, startPoint x: 991, startPoint y: 474, endPoint x: 982, endPoint y: 482, distance: 12.0
click at [982, 482] on p "(Ar): الاطباق المقرمش" at bounding box center [933, 479] width 119 height 20
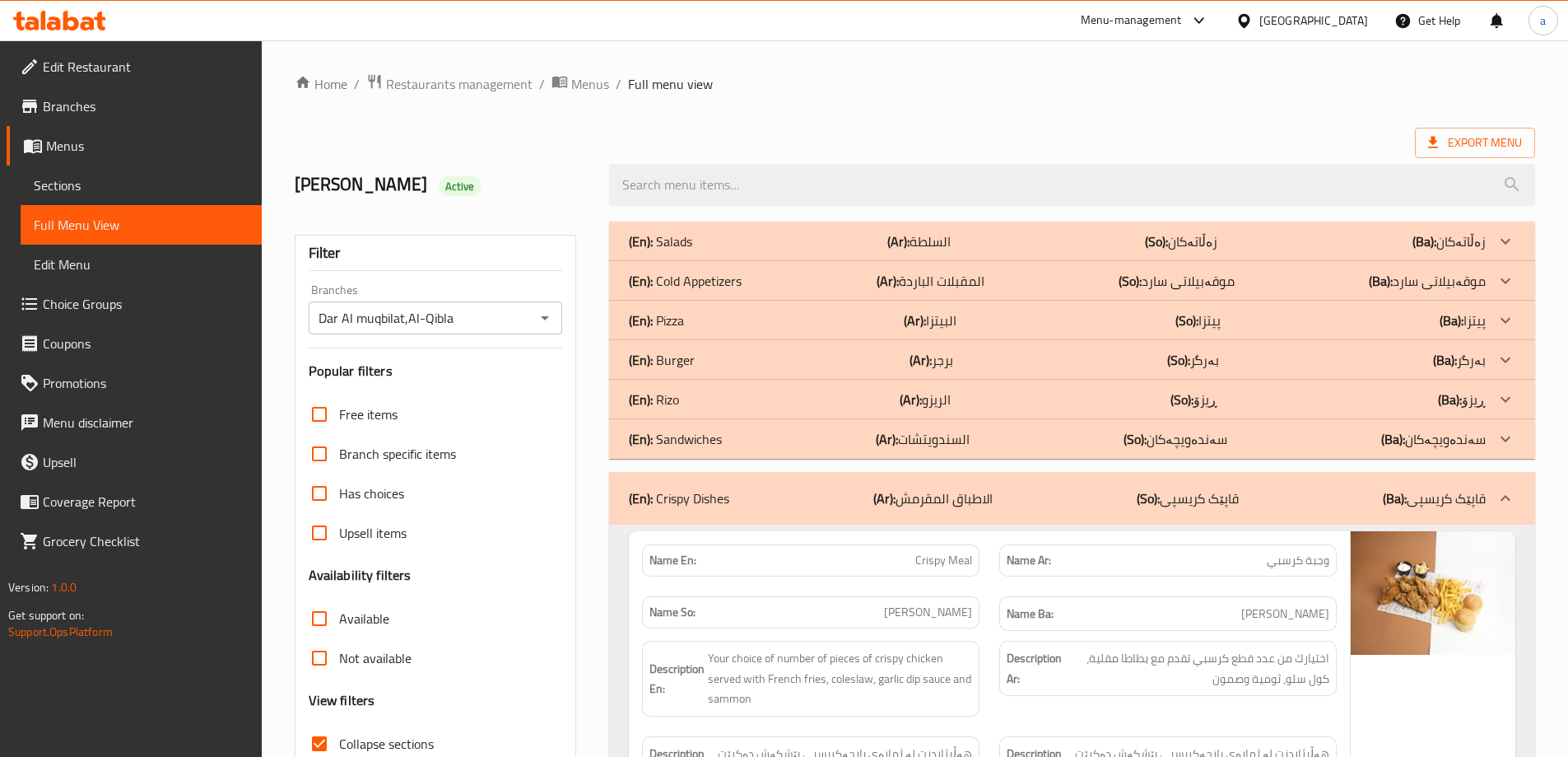
scroll to position [274, 0]
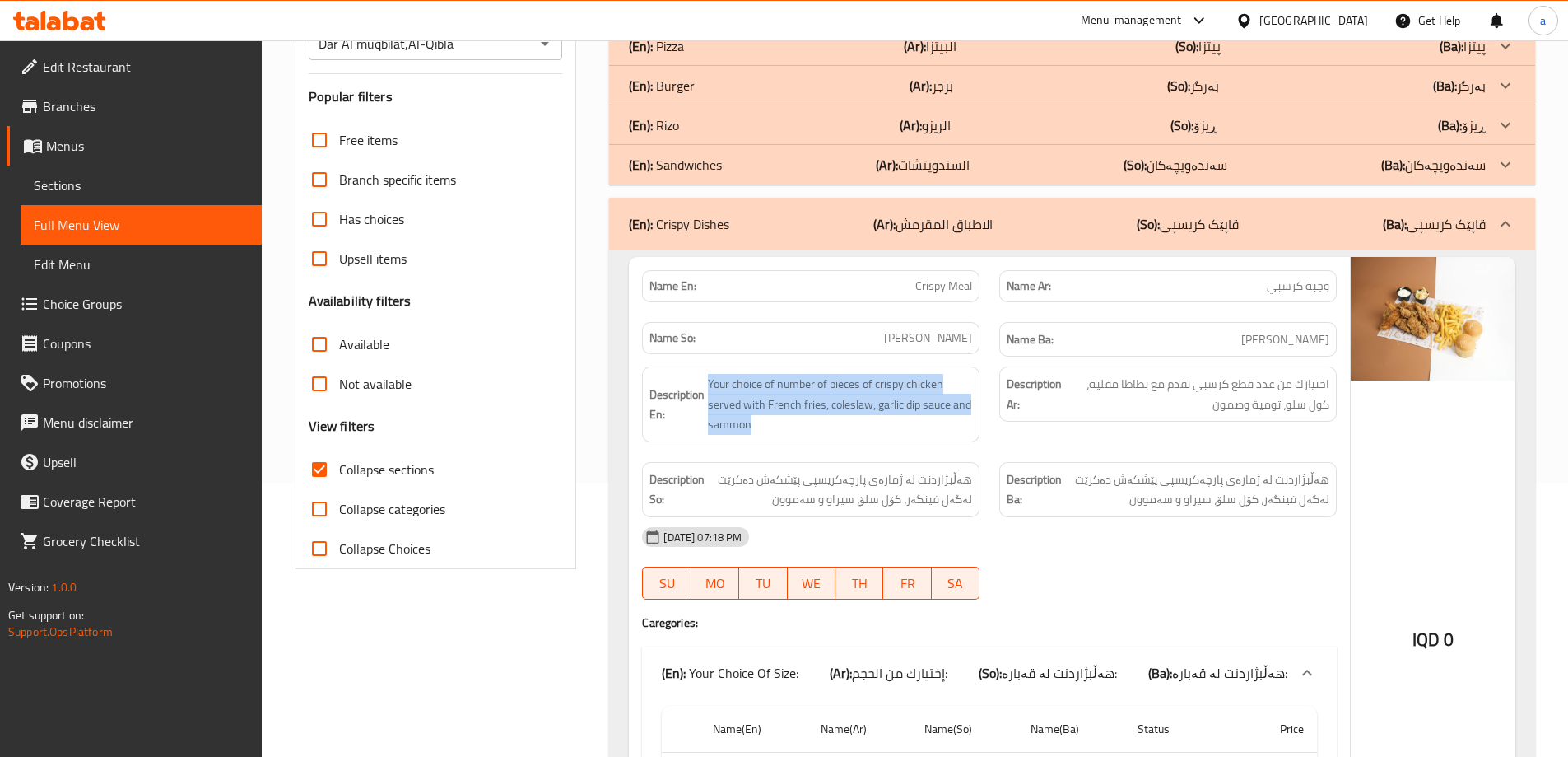
drag, startPoint x: 764, startPoint y: 425, endPoint x: 682, endPoint y: 433, distance: 82.4
click at [682, 433] on h6 "Description En: Your choice of number of pieces of crispy chicken served with F…" at bounding box center [810, 404] width 323 height 61
click at [739, 423] on span "Your choice of number of pieces of crispy chicken served with French fries, col…" at bounding box center [840, 404] width 264 height 61
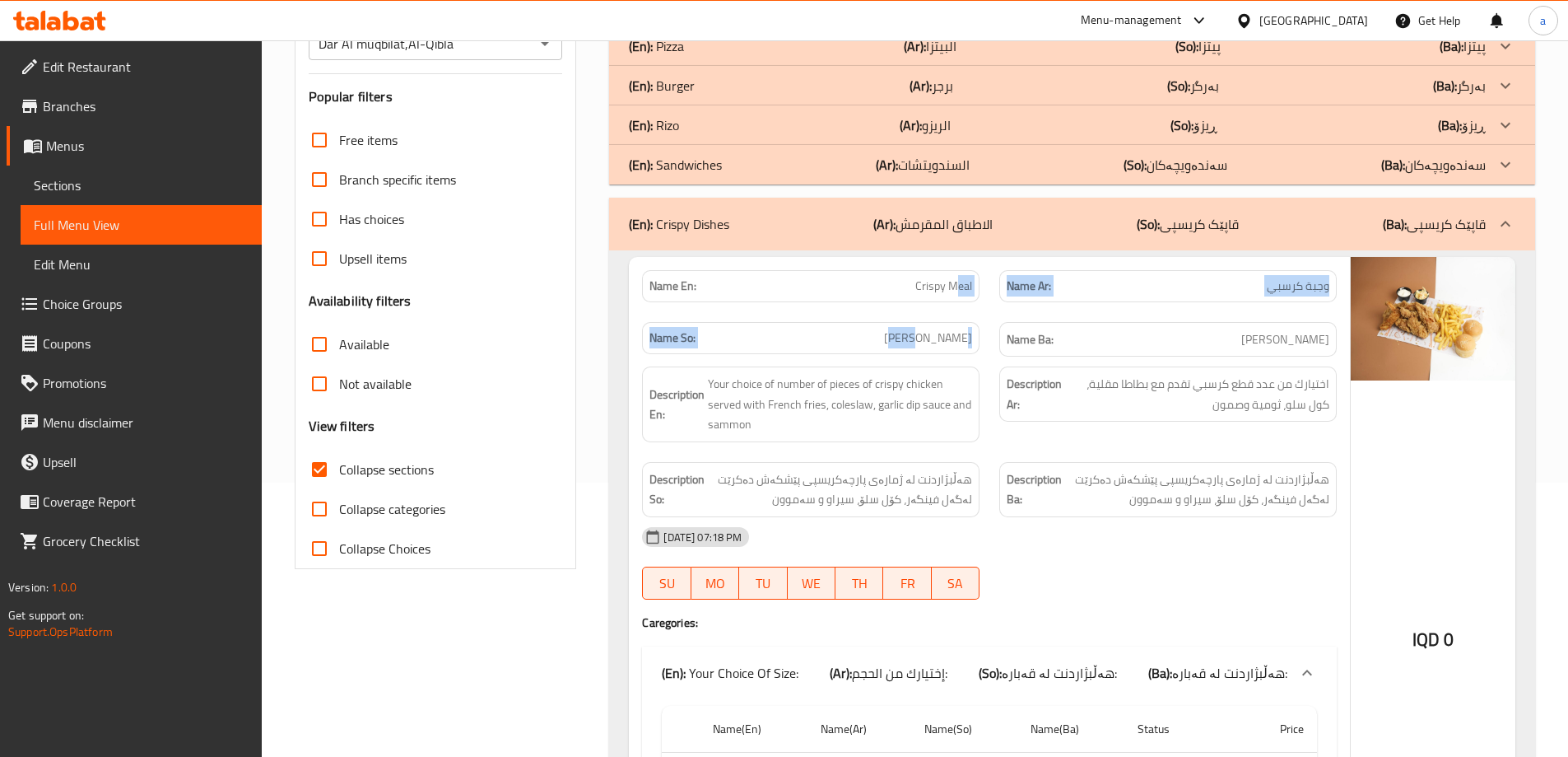
click at [944, 319] on div "Name En: Crispy Meal Name Ar: وجبة كرسبي Name So: ژەمی کریسپی Name Ba: ژەمی کری…" at bounding box center [989, 314] width 714 height 107
click at [961, 280] on span "Crispy Meal" at bounding box center [944, 286] width 57 height 18
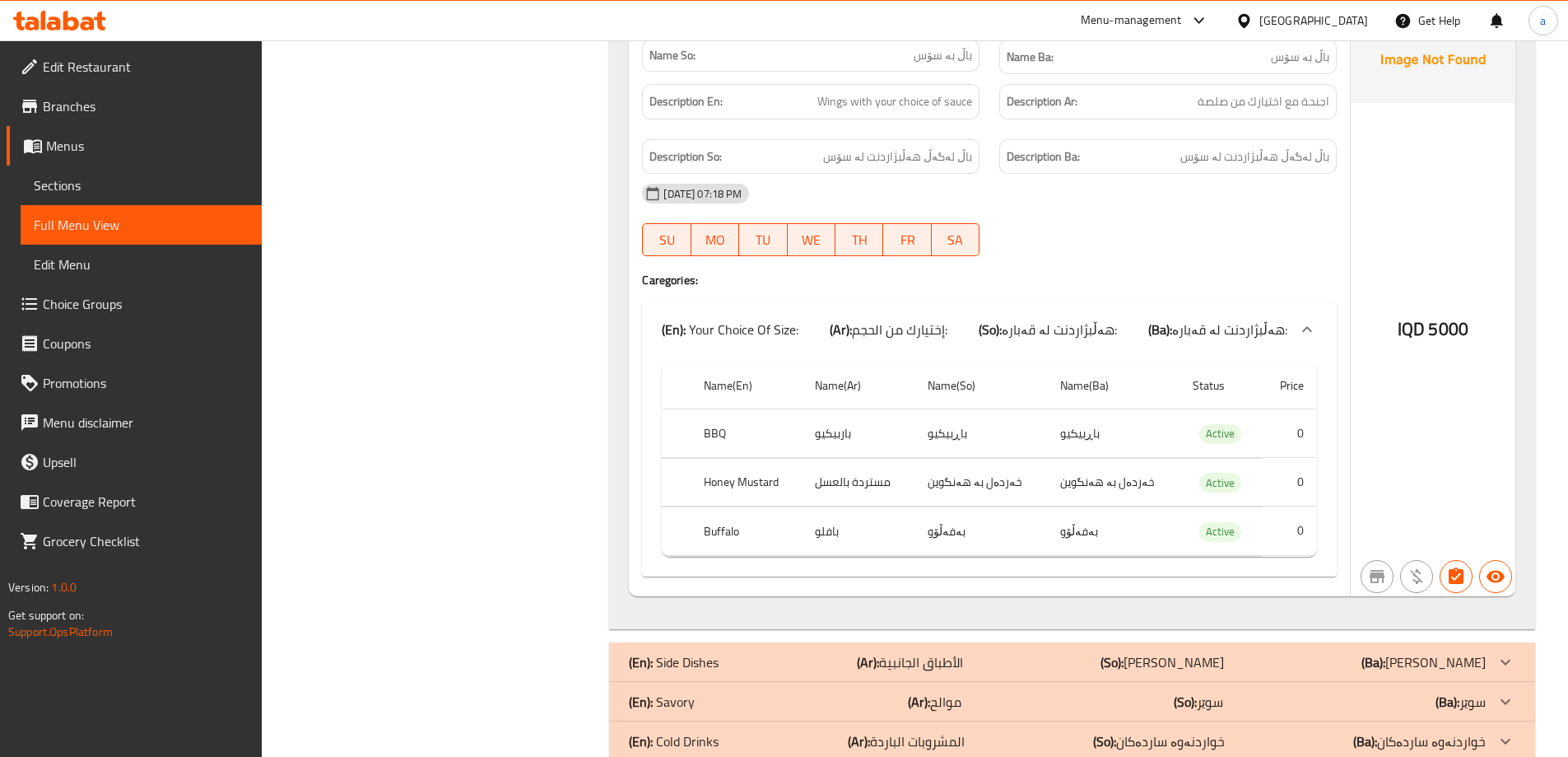
scroll to position [1625, 0]
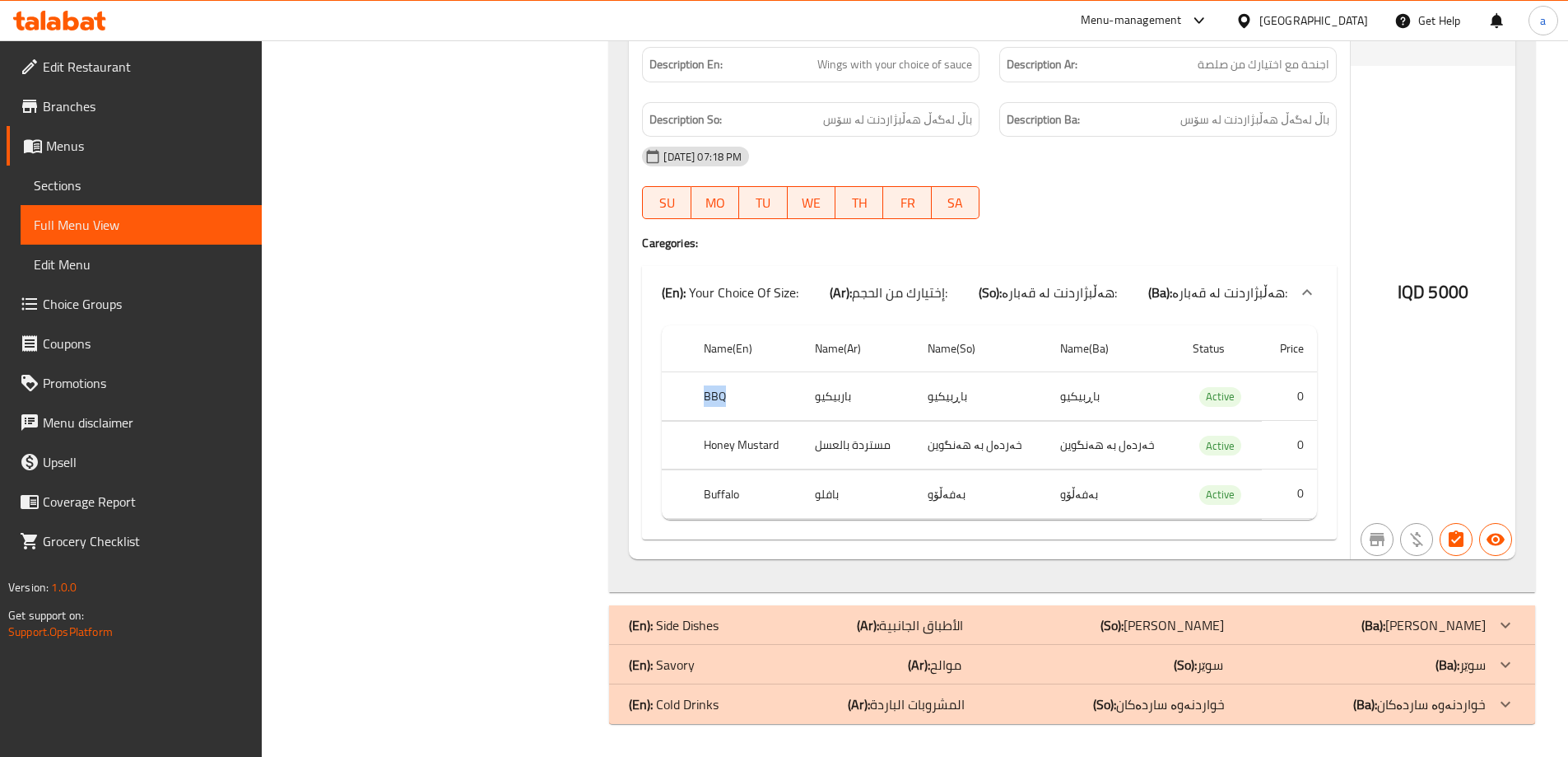
drag, startPoint x: 783, startPoint y: 398, endPoint x: 694, endPoint y: 397, distance: 89.0
click at [694, 397] on th "BBQ" at bounding box center [746, 397] width 111 height 49
click at [846, 396] on td "باربيكيو" at bounding box center [858, 397] width 112 height 49
click at [955, 397] on td "باڕبیکیو" at bounding box center [981, 397] width 132 height 49
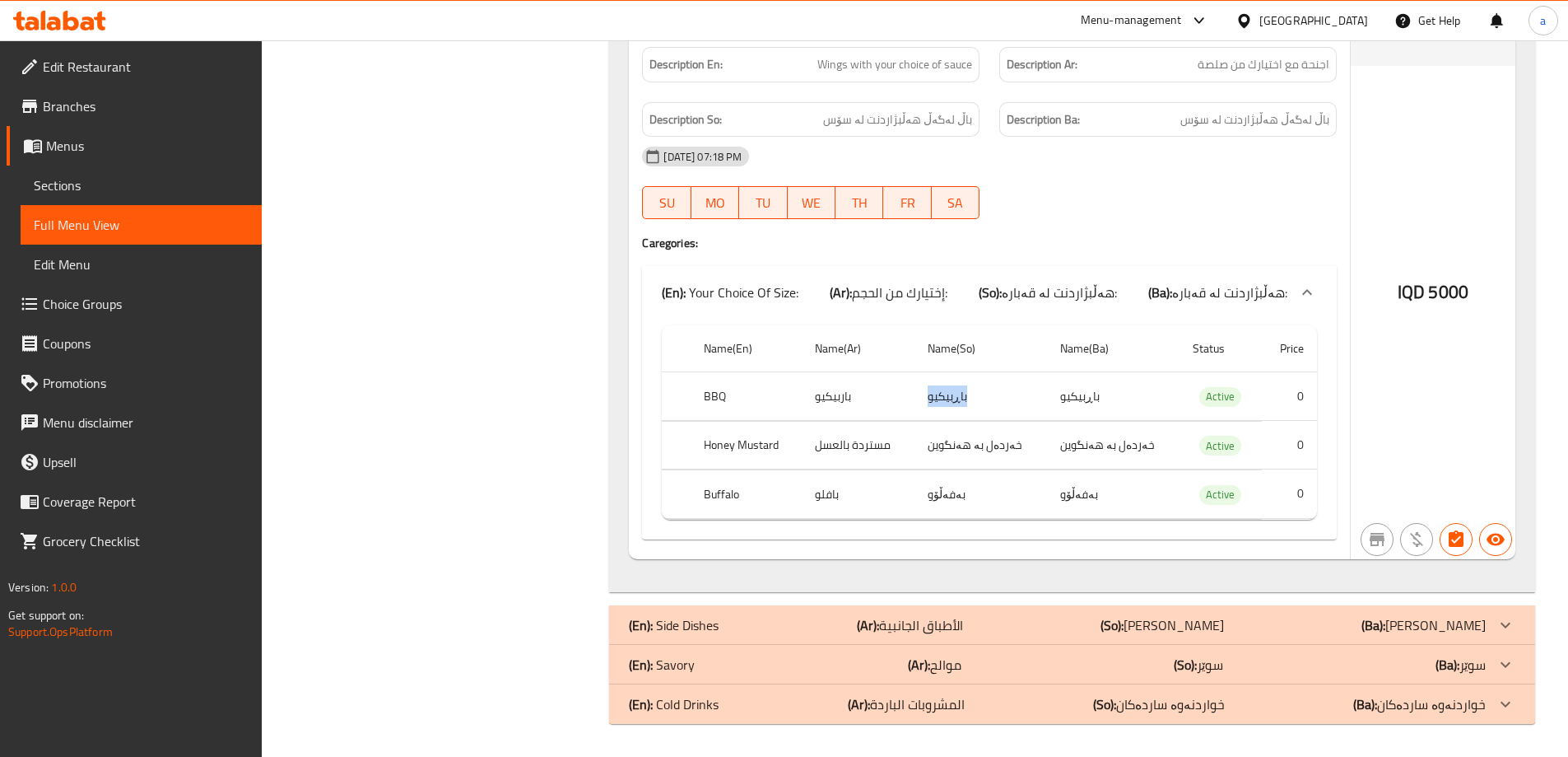
click at [955, 397] on td "باڕبیکیو" at bounding box center [981, 397] width 132 height 49
click at [1074, 400] on td "باڕبیکیو" at bounding box center [1113, 397] width 132 height 49
click at [830, 495] on td "بافلو" at bounding box center [858, 495] width 112 height 49
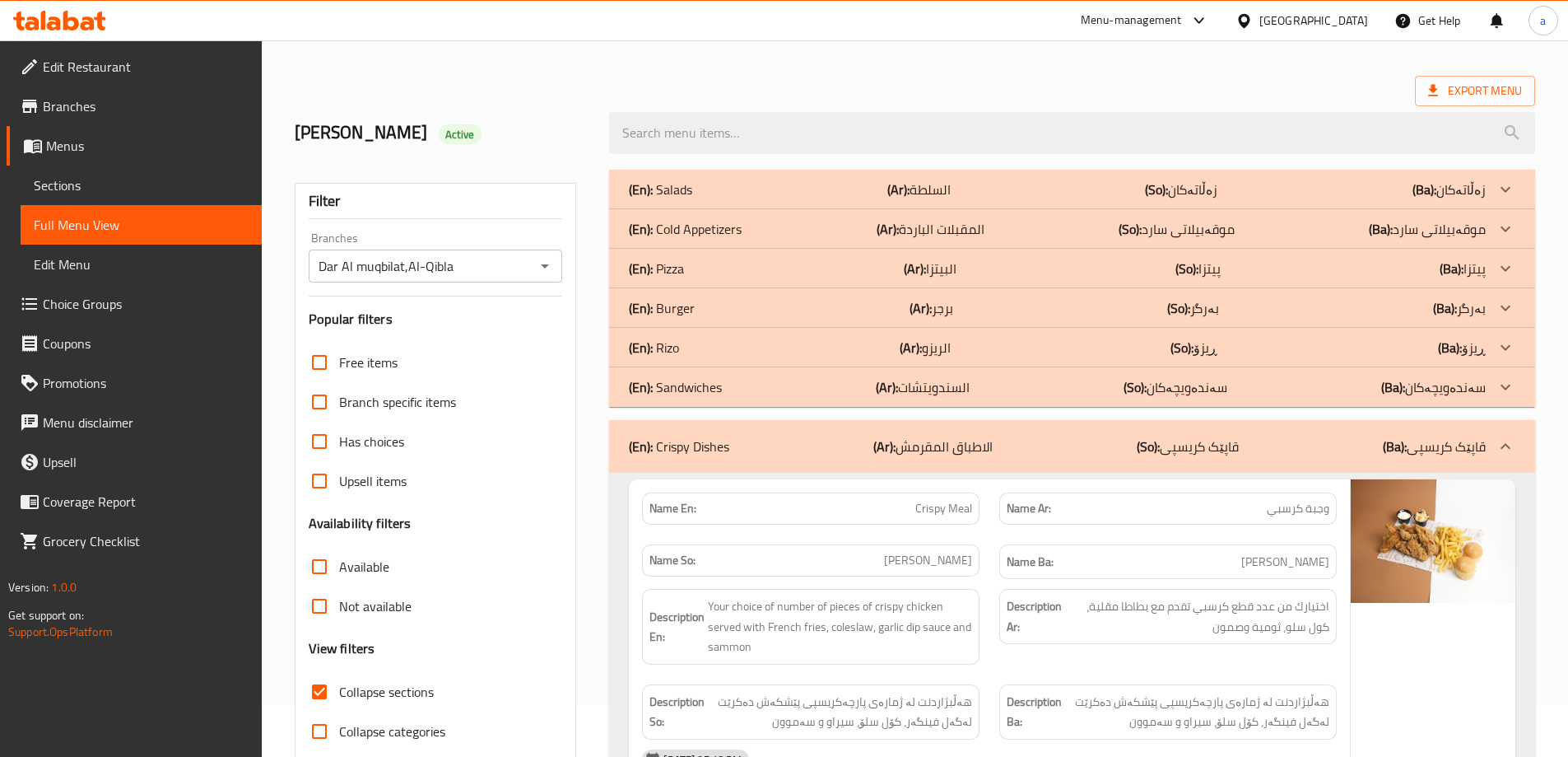
scroll to position [0, 0]
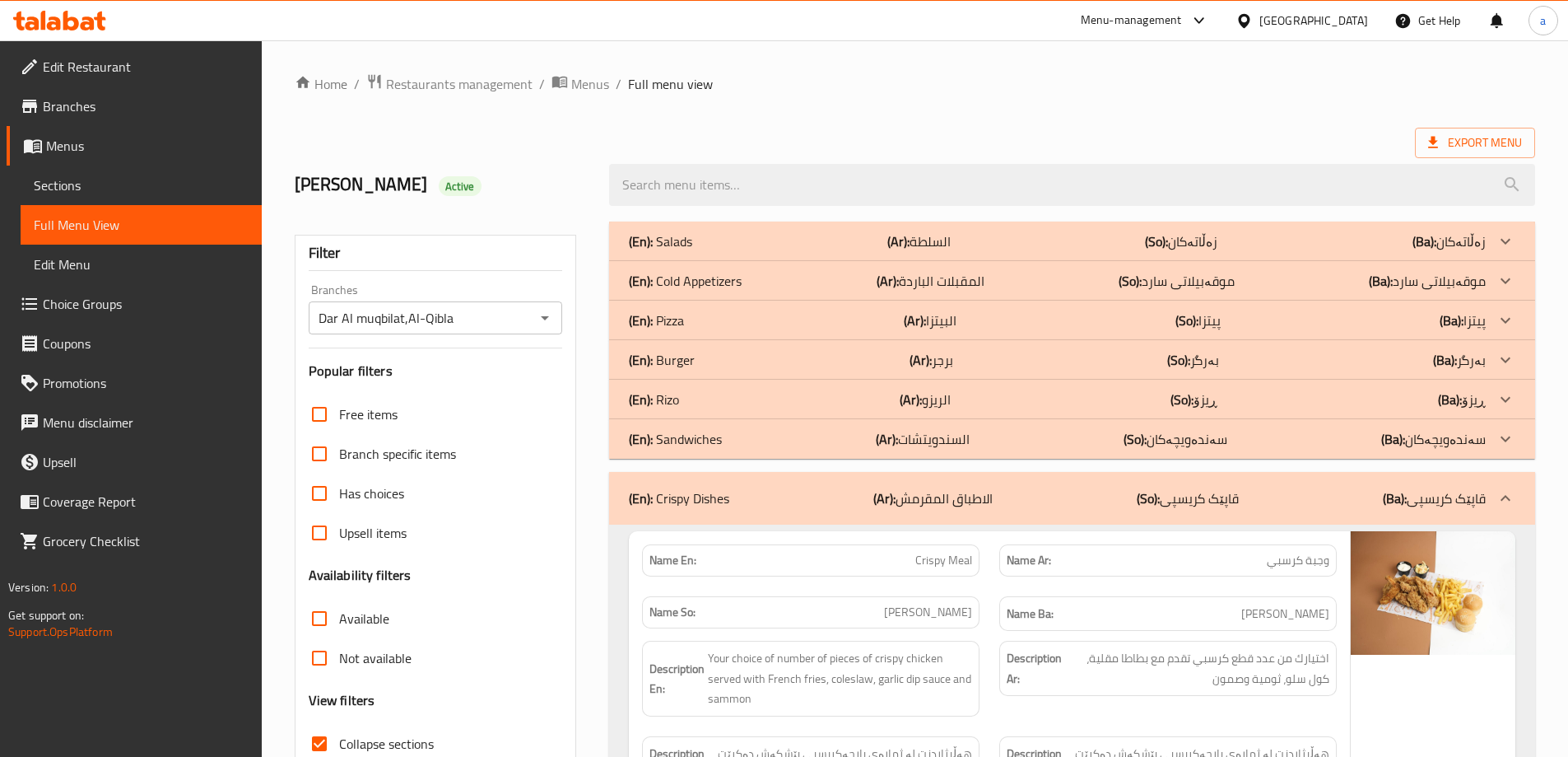
drag, startPoint x: 1245, startPoint y: 480, endPoint x: 1232, endPoint y: 481, distance: 13.0
click at [1241, 482] on div "(En): Crispy Dishes (Ar): الاطباق المقرمش (So): قاپێک کریسپی (Ba): قاپێک کریسپی" at bounding box center [1072, 498] width 926 height 53
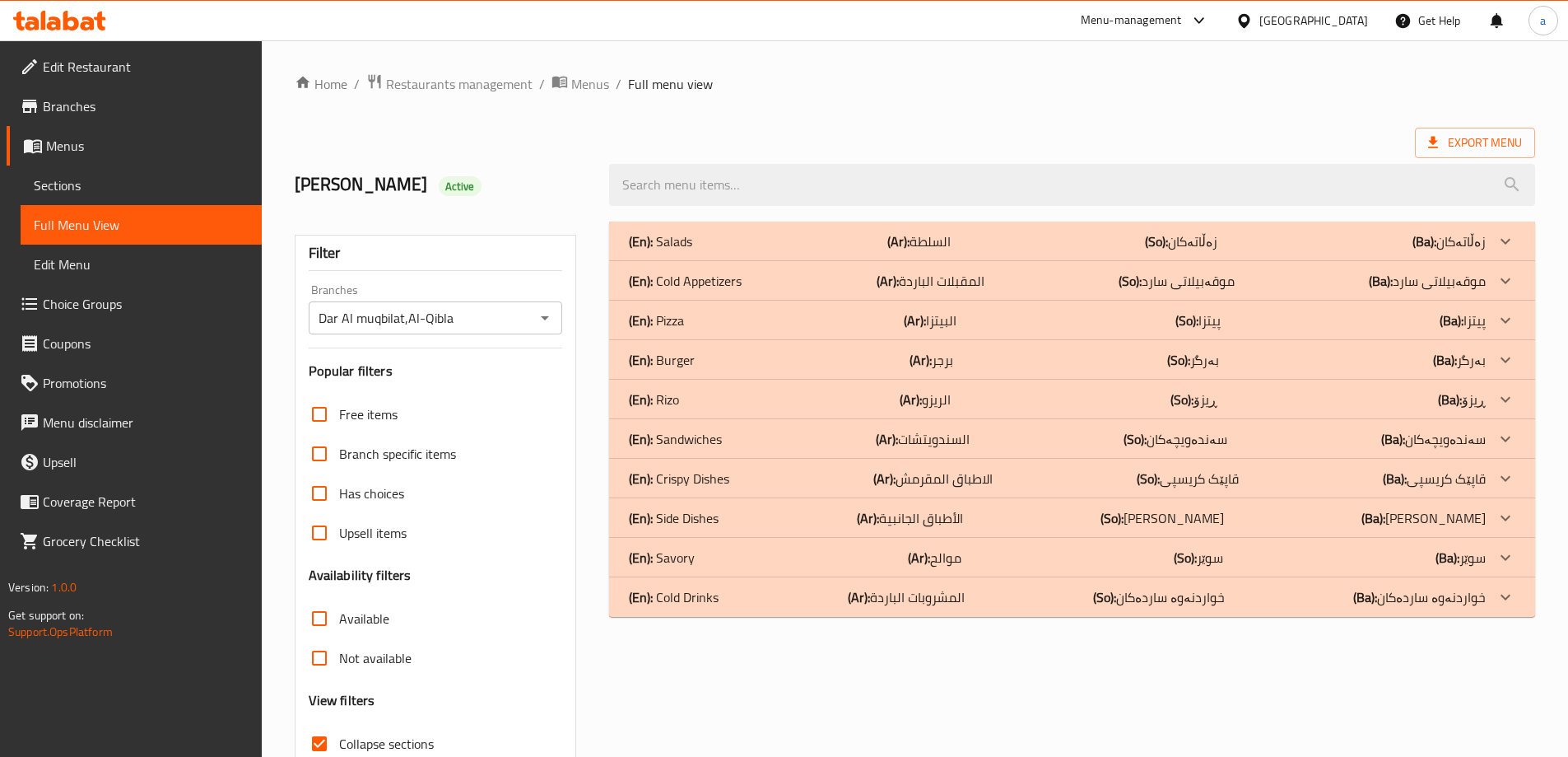
click at [1147, 516] on p "(So): ژەمە لاوەکییەکان" at bounding box center [1162, 518] width 123 height 20
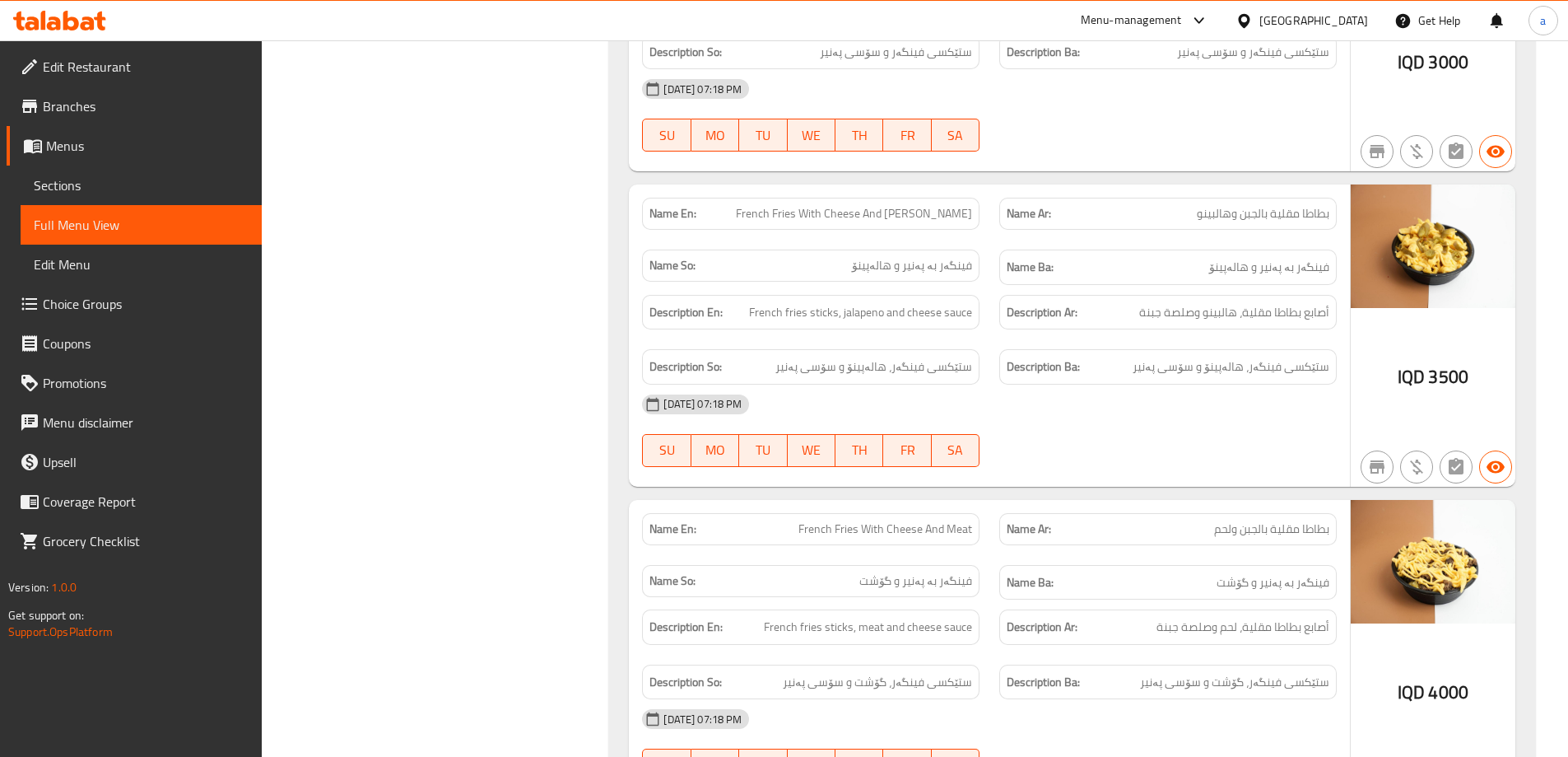
scroll to position [1561, 0]
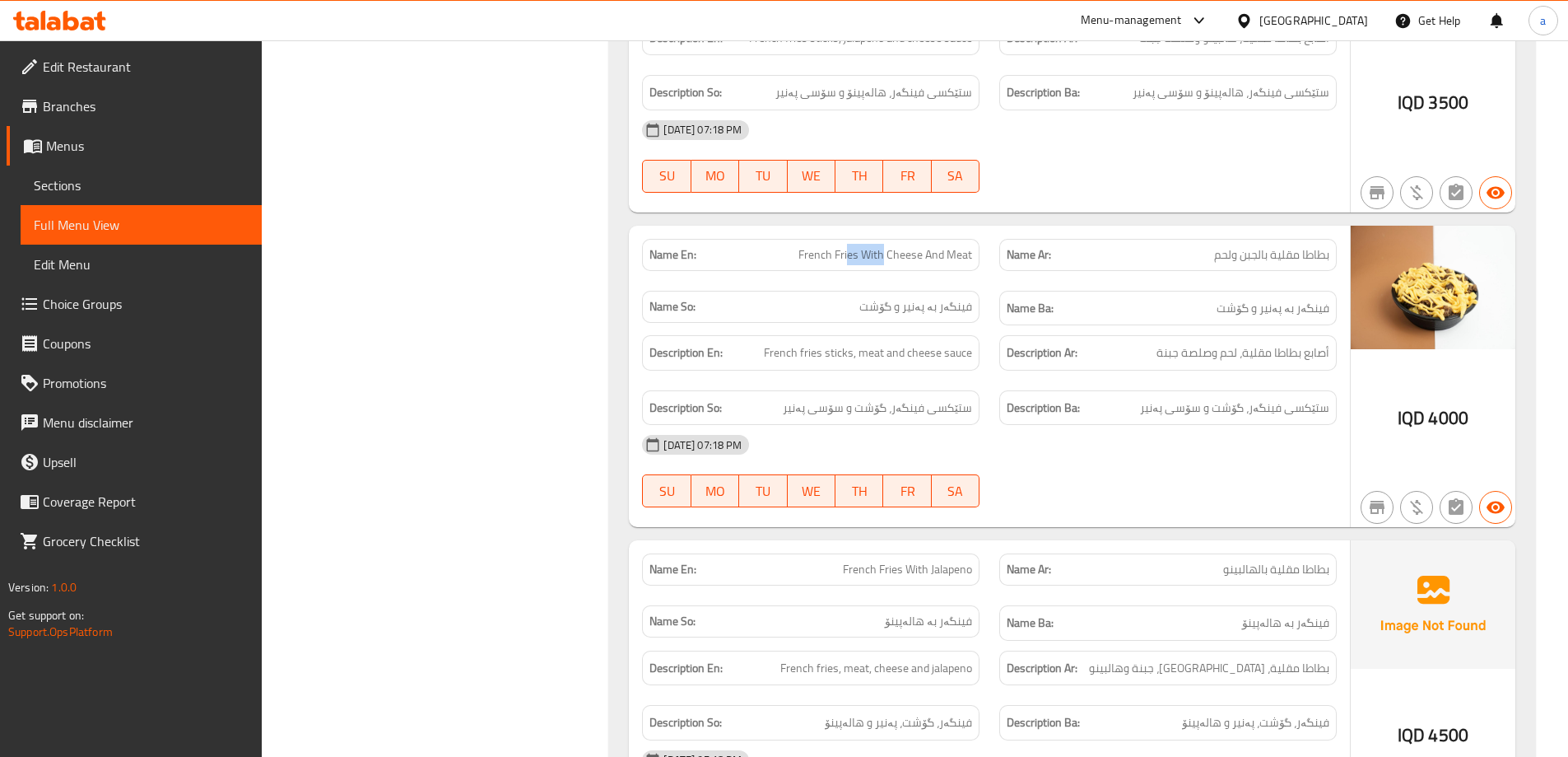
drag, startPoint x: 850, startPoint y: 258, endPoint x: 884, endPoint y: 257, distance: 34.0
click at [884, 257] on span "French Fries With Cheese And Meat" at bounding box center [885, 255] width 173 height 18
click at [930, 257] on span "French Fries With Cheese And Meat" at bounding box center [885, 255] width 173 height 18
click at [950, 257] on span "French Fries With Cheese And Meat" at bounding box center [885, 255] width 173 height 18
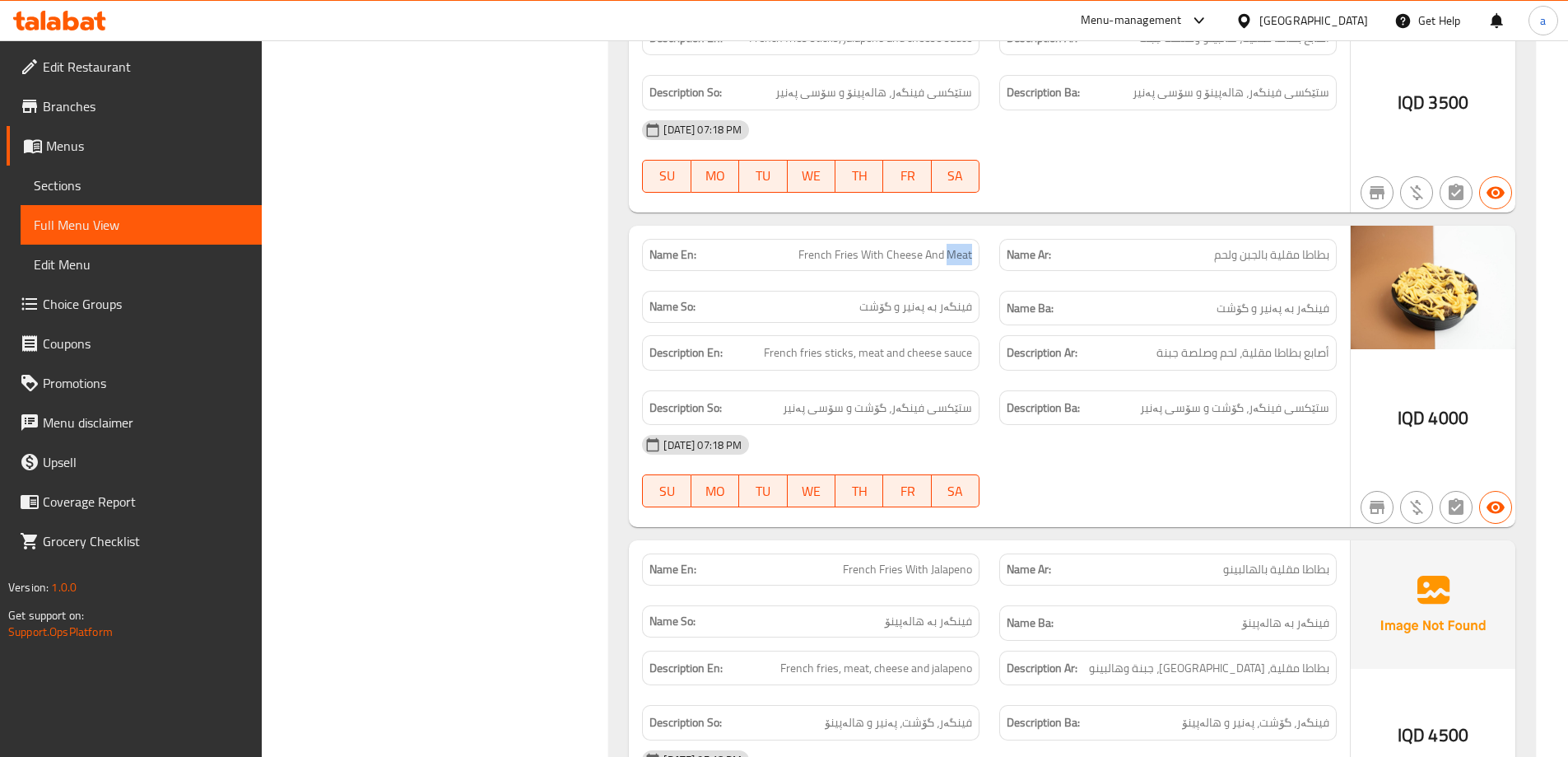
click at [950, 257] on span "French Fries With Cheese And Meat" at bounding box center [885, 255] width 173 height 18
click at [939, 293] on div "Name So: فینگەر بە پەنیر و گۆشت" at bounding box center [810, 307] width 338 height 32
click at [941, 294] on div "Name So: فینگەر بە پەنیر و گۆشت" at bounding box center [810, 307] width 338 height 32
click at [944, 299] on span "فینگەر بە پەنیر و گۆشت" at bounding box center [915, 307] width 113 height 18
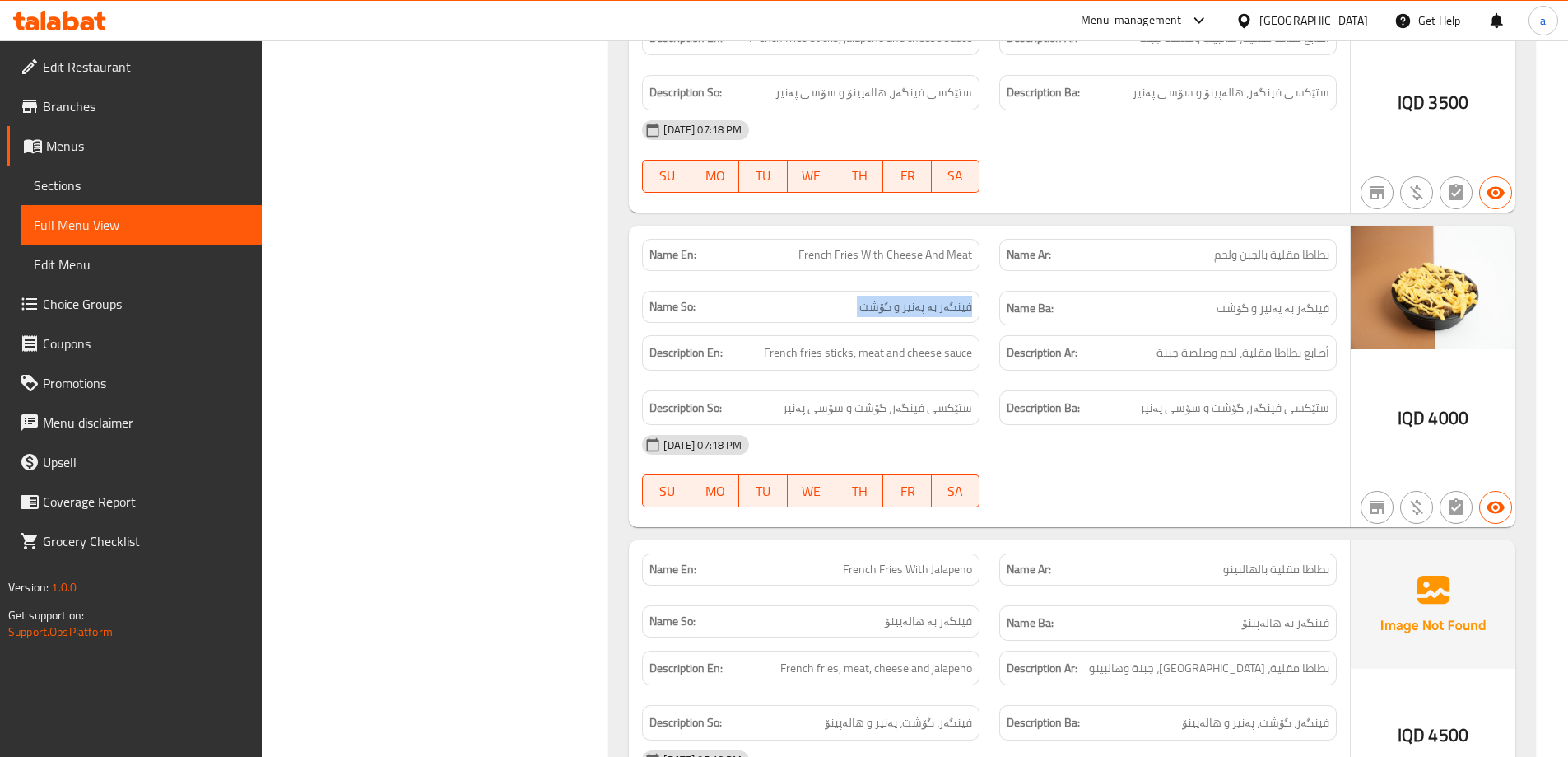
click at [945, 299] on span "فینگەر بە پەنیر و گۆشت" at bounding box center [915, 307] width 113 height 18
click at [914, 309] on span "فینگەر بە پەنیر و گۆشت" at bounding box center [915, 307] width 113 height 18
click at [891, 309] on span "فینگەر بە پەنیر و گۆشت" at bounding box center [915, 307] width 113 height 18
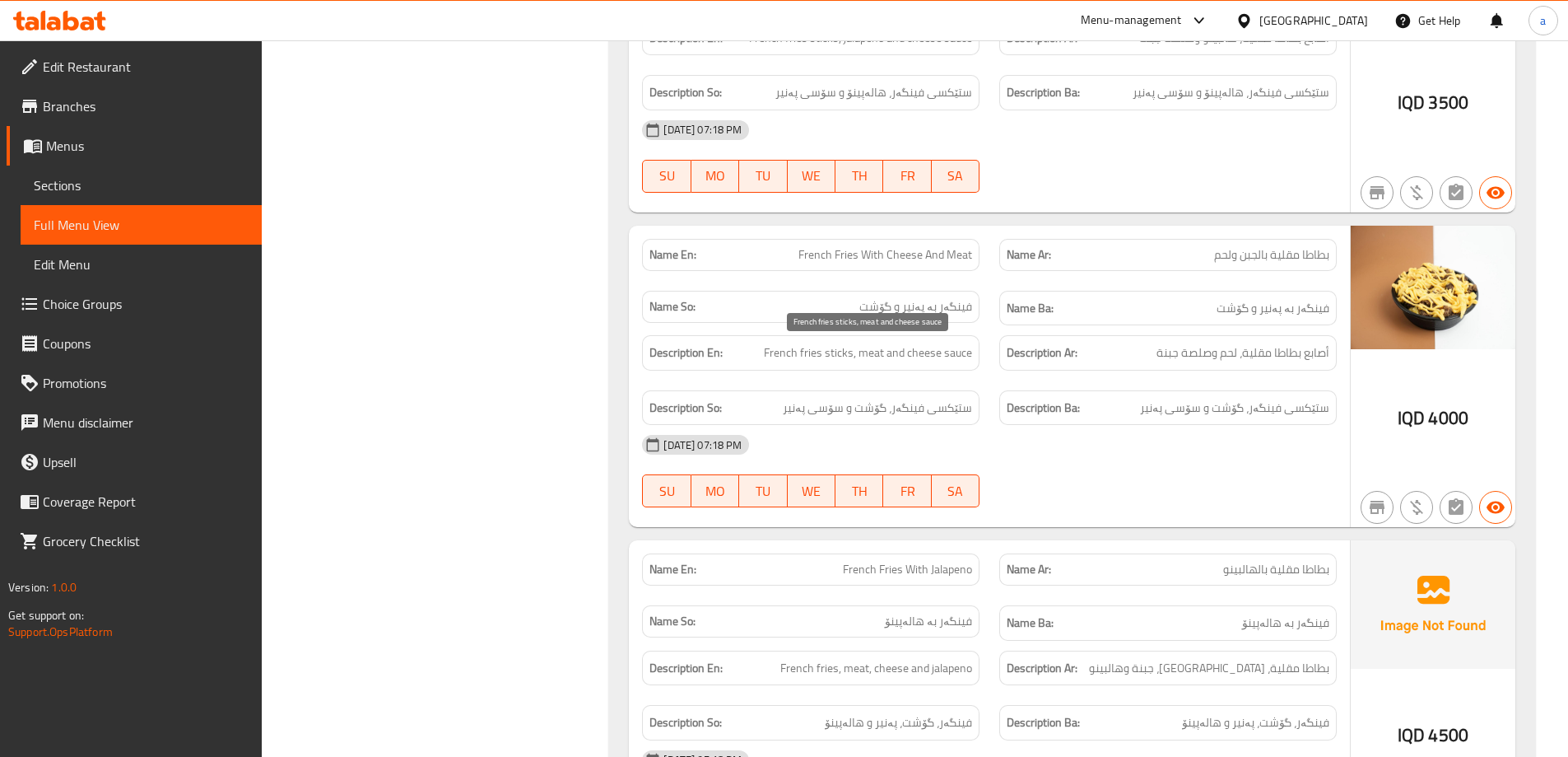
click at [933, 357] on span "French fries sticks, meat and cheese sauce" at bounding box center [867, 353] width 208 height 21
click at [900, 358] on span "French fries sticks, meat and cheese sauce" at bounding box center [867, 353] width 208 height 21
click at [861, 362] on div "Description En: French fries sticks, meat and cheese sauce" at bounding box center [810, 353] width 338 height 35
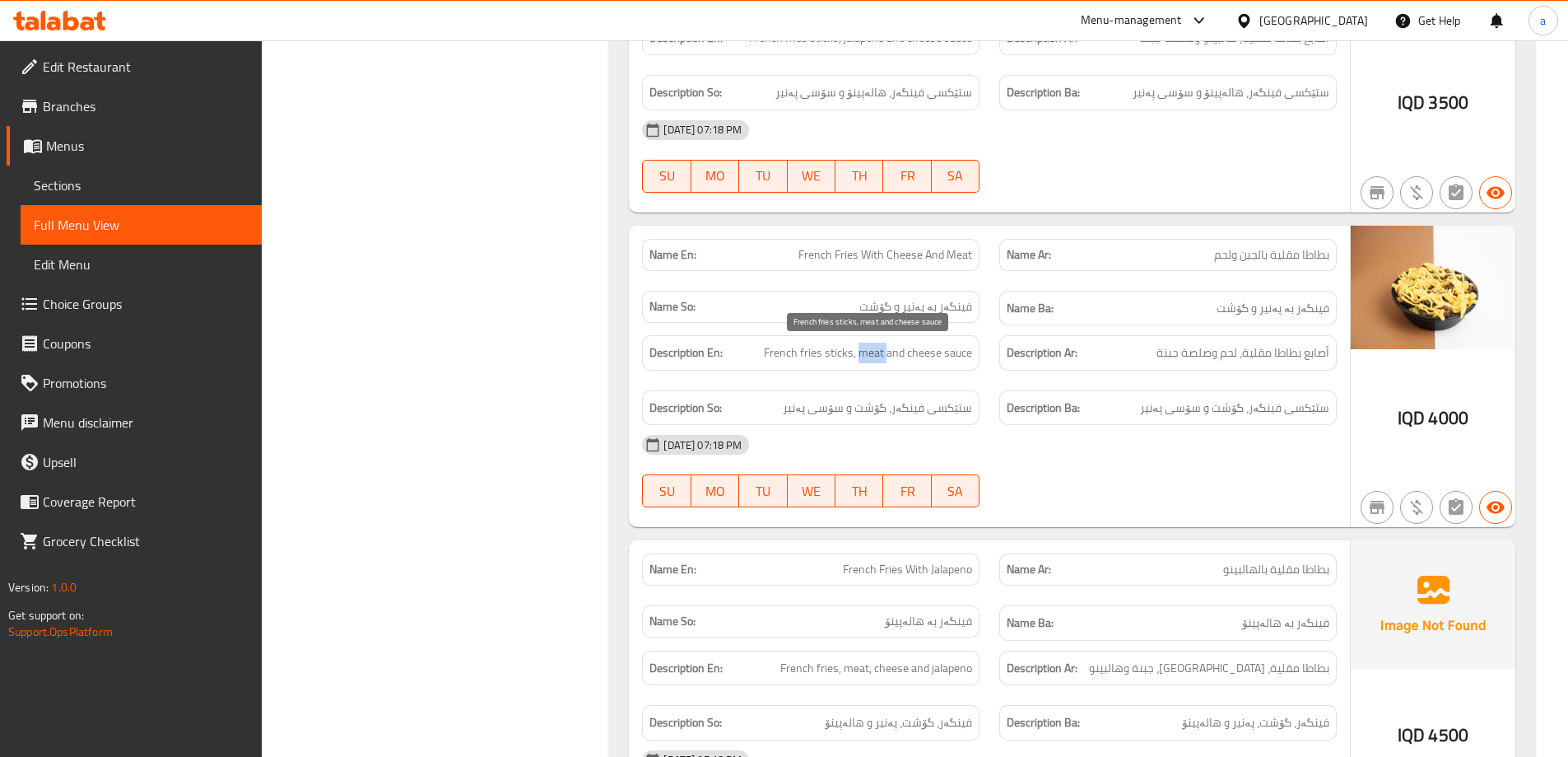
click at [861, 362] on span "French fries sticks, meat and cheese sauce" at bounding box center [867, 353] width 208 height 21
click at [849, 358] on span "French fries sticks, meat and cheese sauce" at bounding box center [867, 353] width 208 height 21
click at [794, 359] on span "French fries sticks, meat and cheese sauce" at bounding box center [867, 353] width 208 height 21
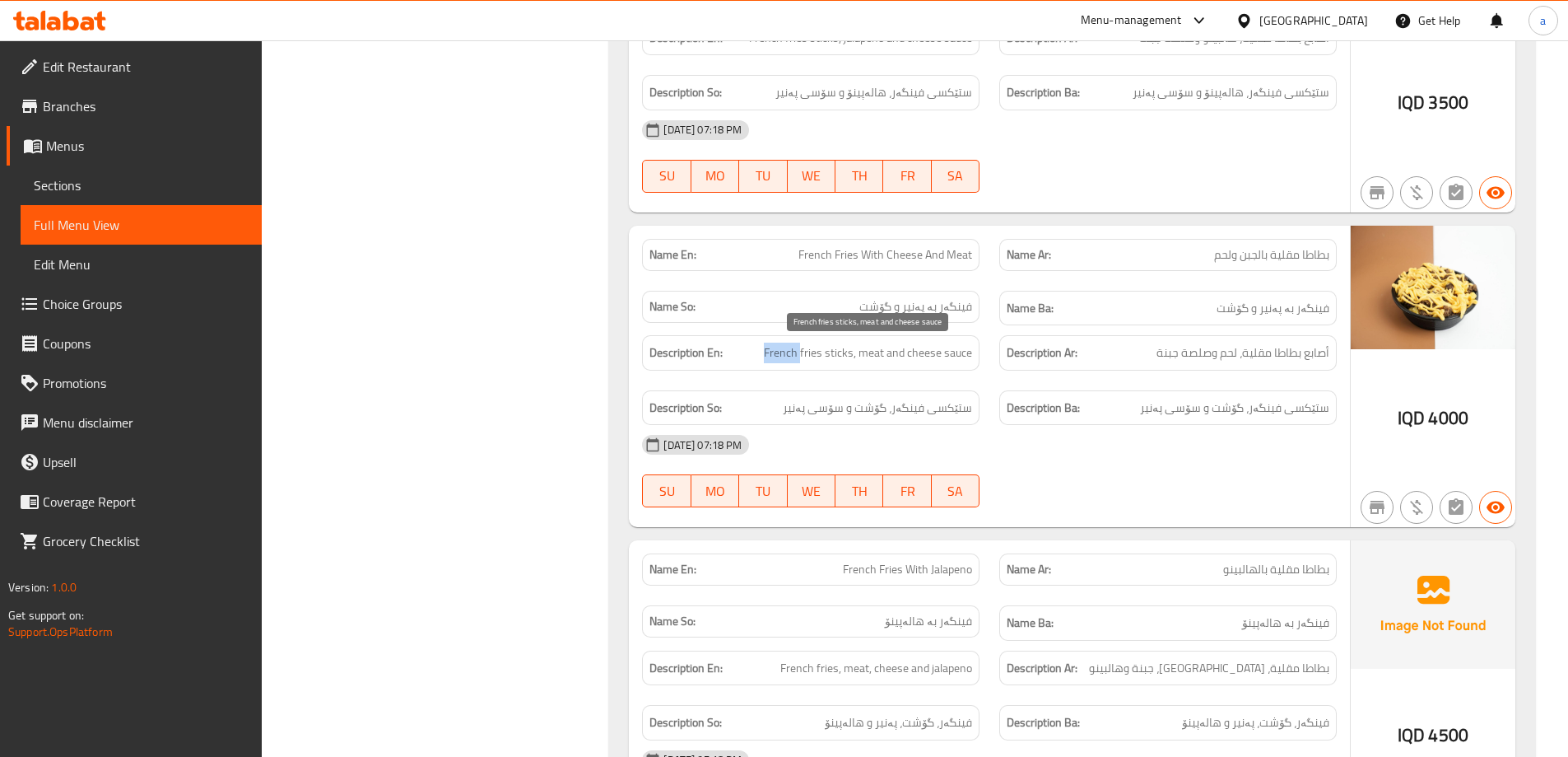
click at [794, 359] on span "French fries sticks, meat and cheese sauce" at bounding box center [867, 353] width 208 height 21
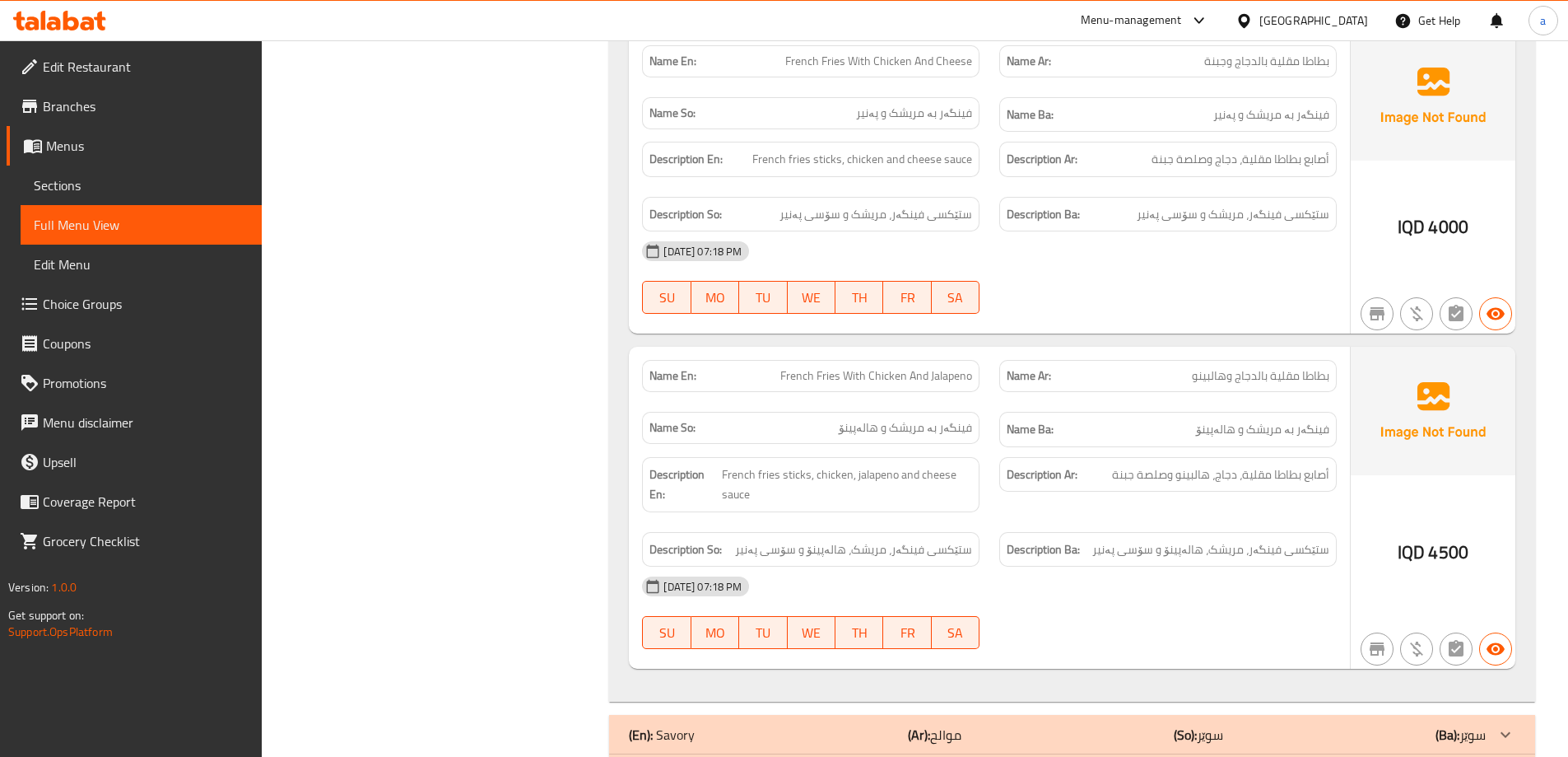
scroll to position [2110, 0]
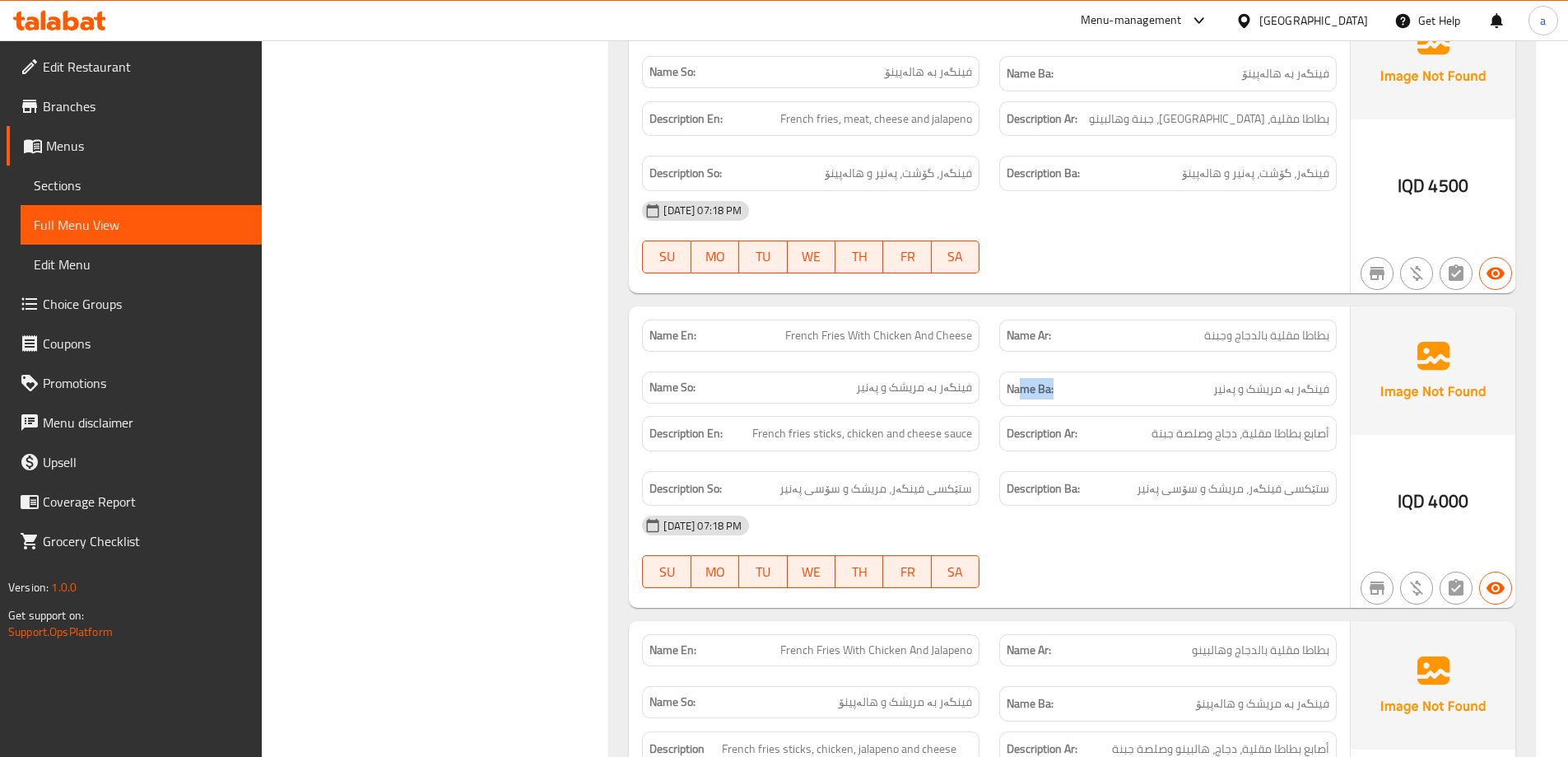
drag, startPoint x: 1022, startPoint y: 391, endPoint x: 1048, endPoint y: 417, distance: 36.8
click at [1057, 406] on div "Name En: French Fries With Chicken And Cheese Name Ar: بطاطا مقلية بالدجاج وجبن…" at bounding box center [989, 457] width 721 height 302
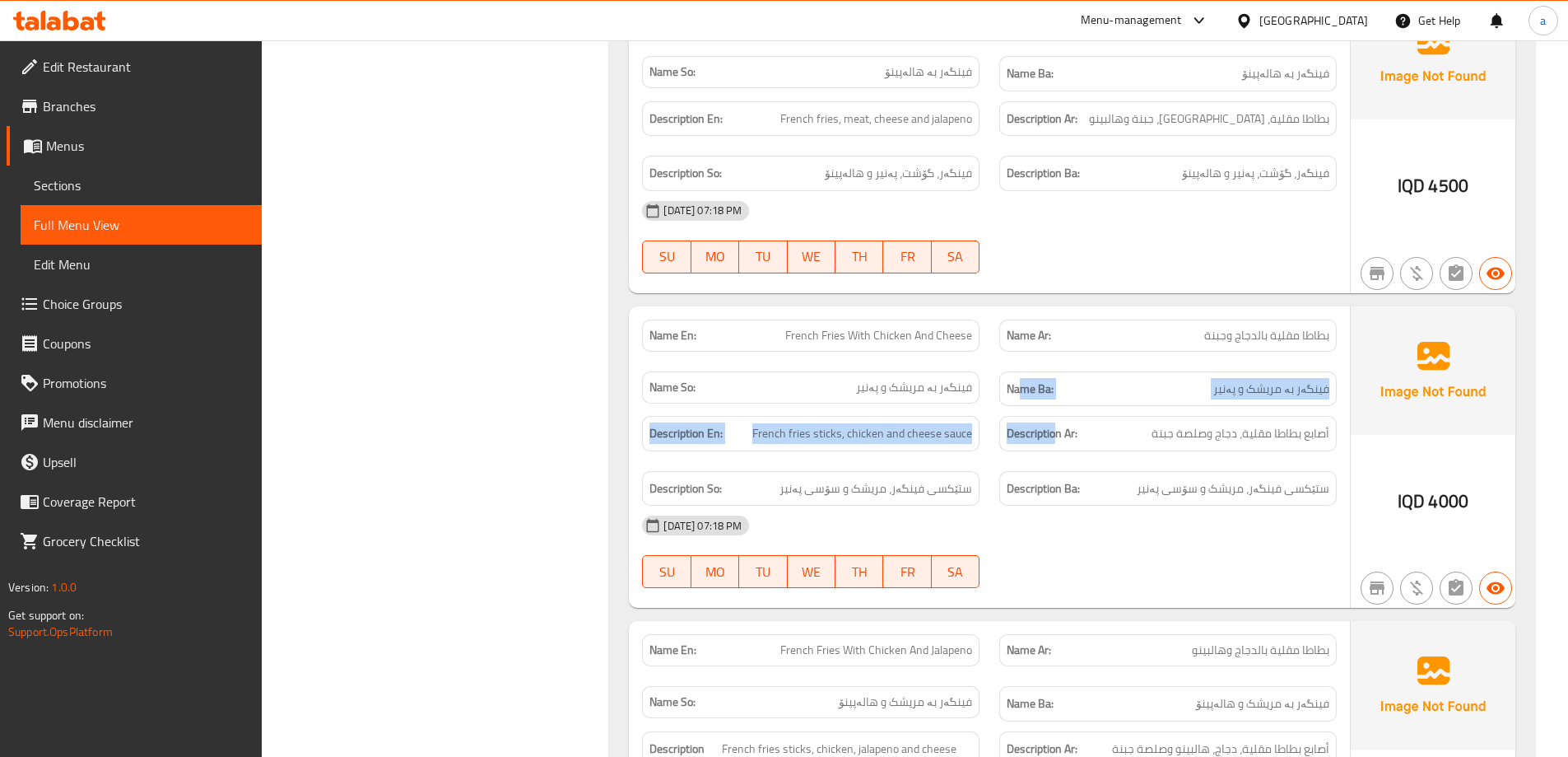
click at [1010, 448] on div "Description Ar: أصابع بطاطا مقلية، دجاج وصلصة جبنة" at bounding box center [1167, 433] width 338 height 35
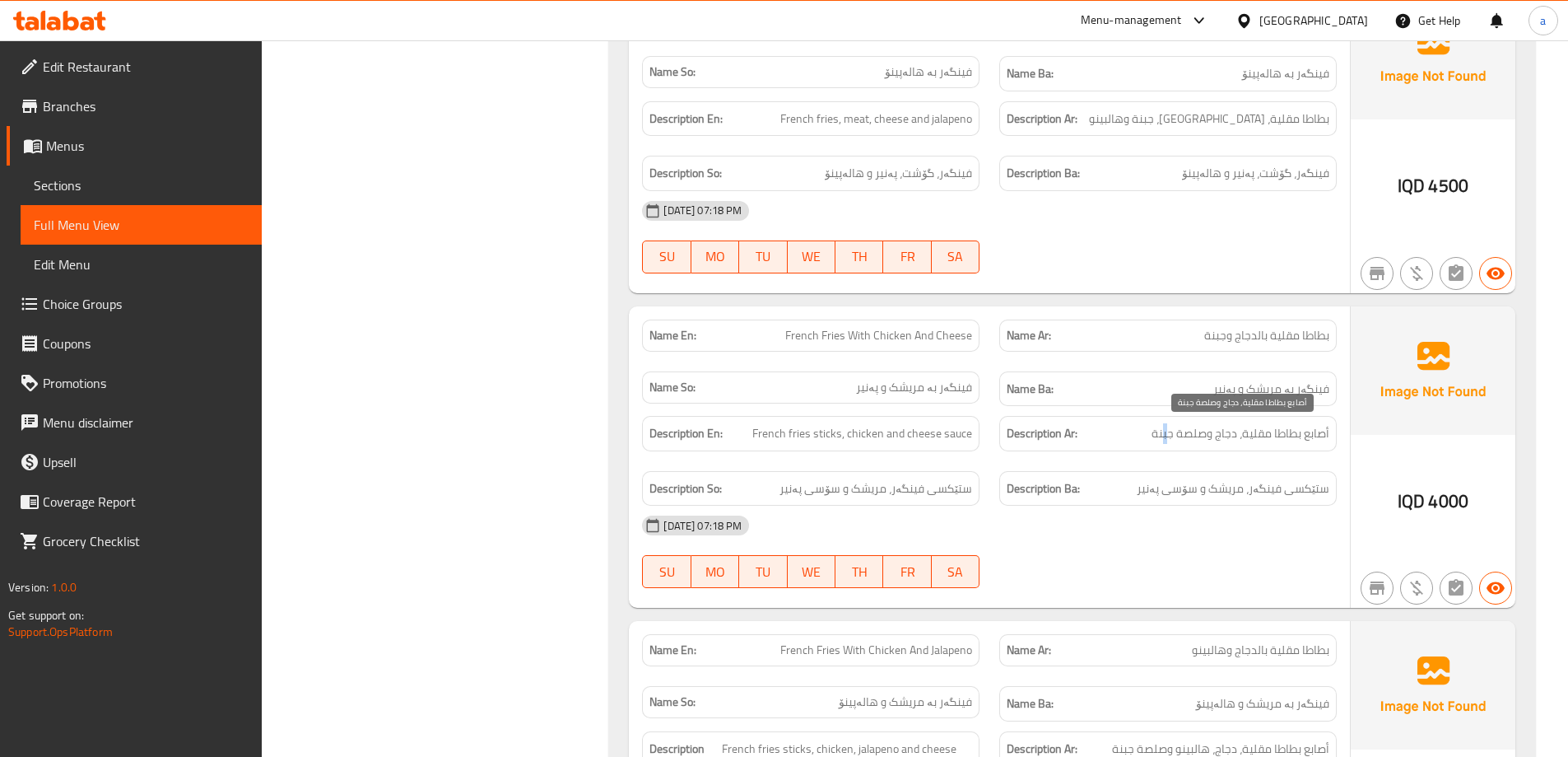
click at [1170, 434] on span "أصابع بطاطا مقلية، دجاج وصلصة جبنة" at bounding box center [1240, 433] width 178 height 21
click at [1182, 433] on span "أصابع بطاطا مقلية، دجاج وصلصة جبنة" at bounding box center [1240, 433] width 178 height 21
click at [1229, 433] on span "أصابع بطاطا مقلية، دجاج وصلصة جبنة" at bounding box center [1240, 433] width 178 height 21
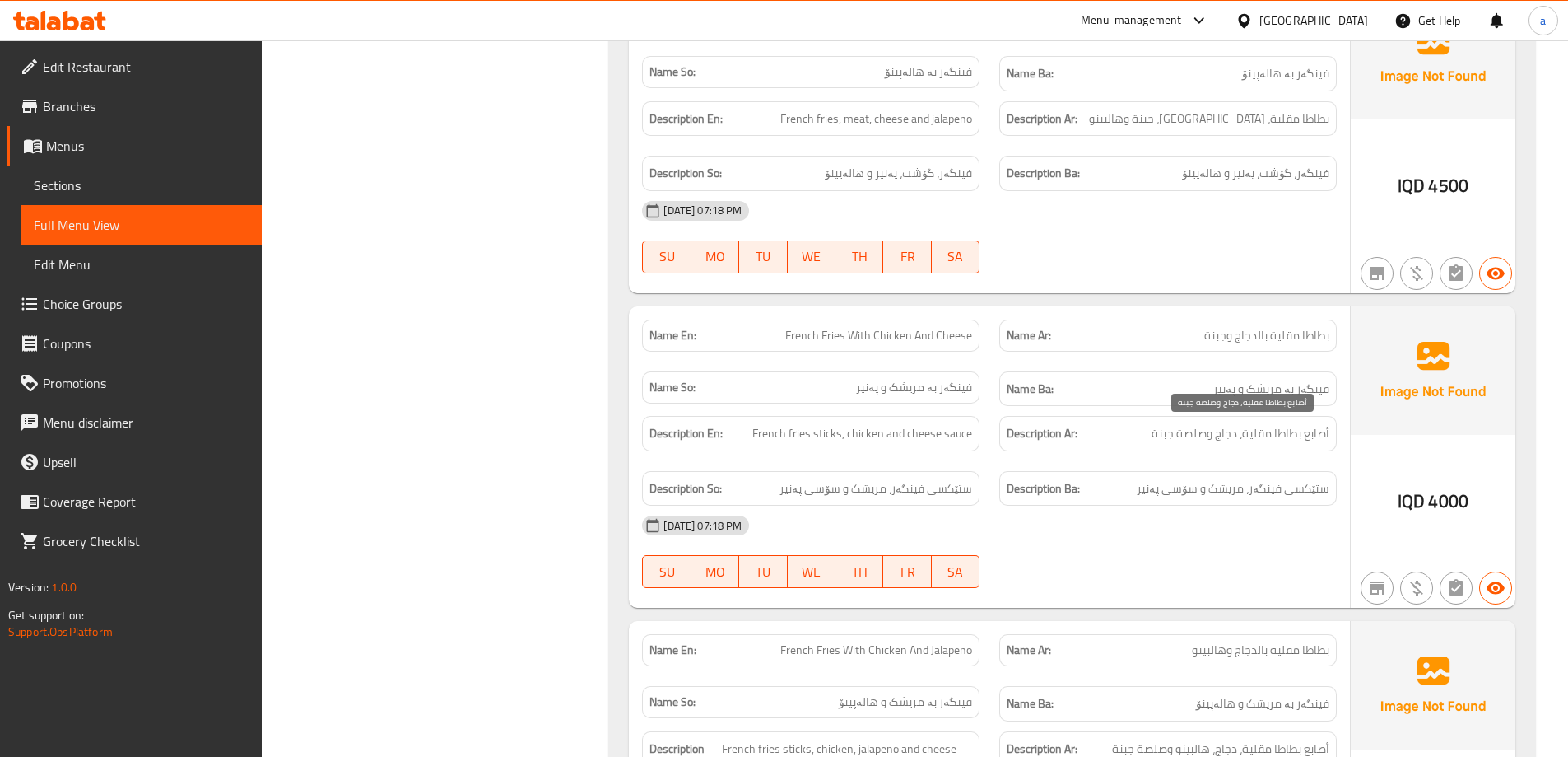
click at [1255, 433] on span "أصابع بطاطا مقلية، دجاج وصلصة جبنة" at bounding box center [1240, 433] width 178 height 21
click at [1257, 433] on span "أصابع بطاطا مقلية، دجاج وصلصة جبنة" at bounding box center [1240, 433] width 178 height 21
click at [1285, 429] on span "أصابع بطاطا مقلية، دجاج وصلصة جبنة" at bounding box center [1240, 433] width 178 height 21
click at [950, 432] on span "French fries sticks, chicken and cheese sauce" at bounding box center [862, 433] width 220 height 21
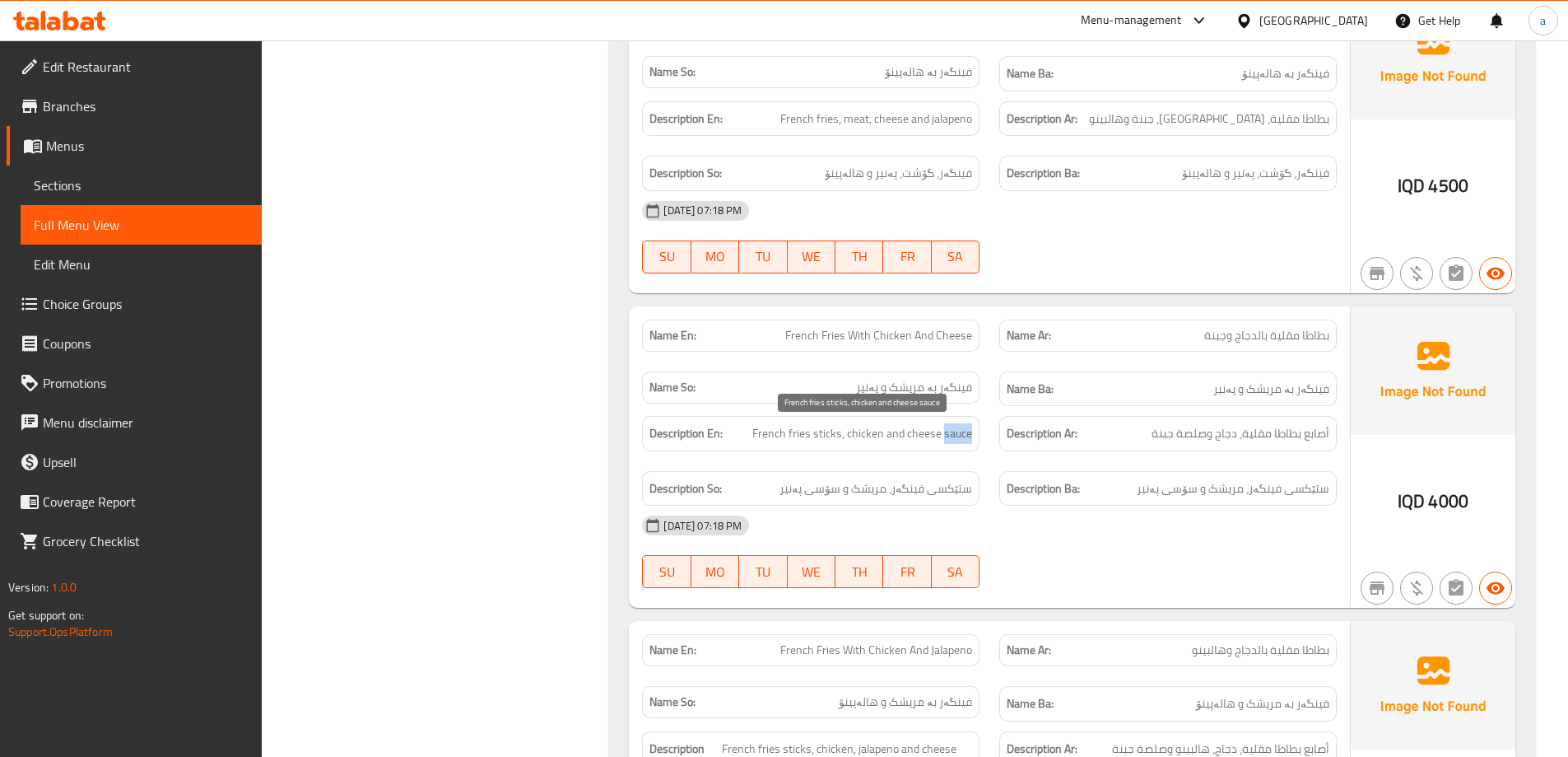
click at [950, 432] on span "French fries sticks, chicken and cheese sauce" at bounding box center [862, 433] width 220 height 21
click at [933, 433] on span "French fries sticks, chicken and cheese sauce" at bounding box center [862, 433] width 220 height 21
click at [890, 429] on span "French fries sticks, chicken and cheese sauce" at bounding box center [862, 433] width 220 height 21
click at [891, 429] on span "French fries sticks, chicken and cheese sauce" at bounding box center [862, 433] width 220 height 21
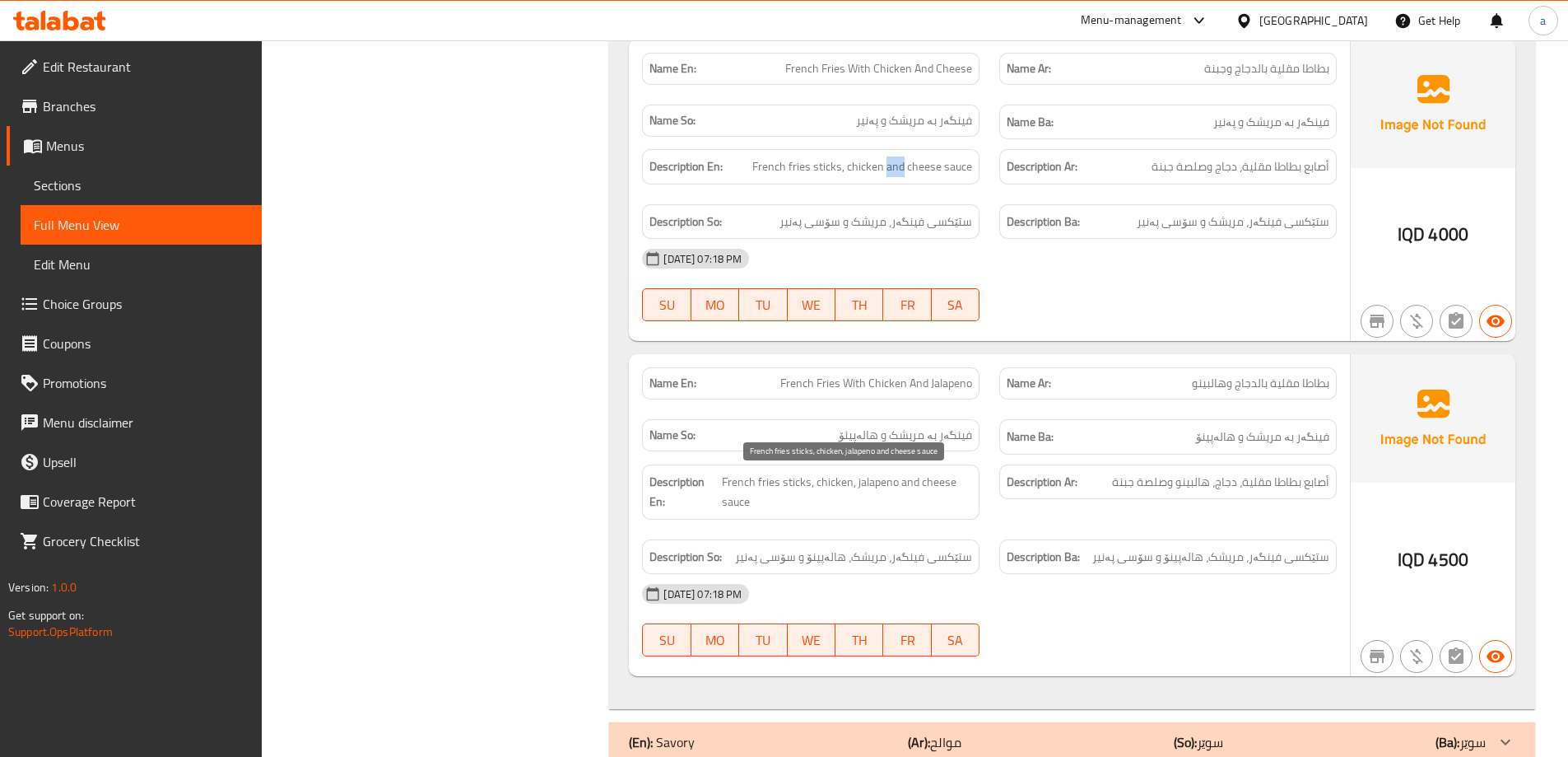
scroll to position [2384, 0]
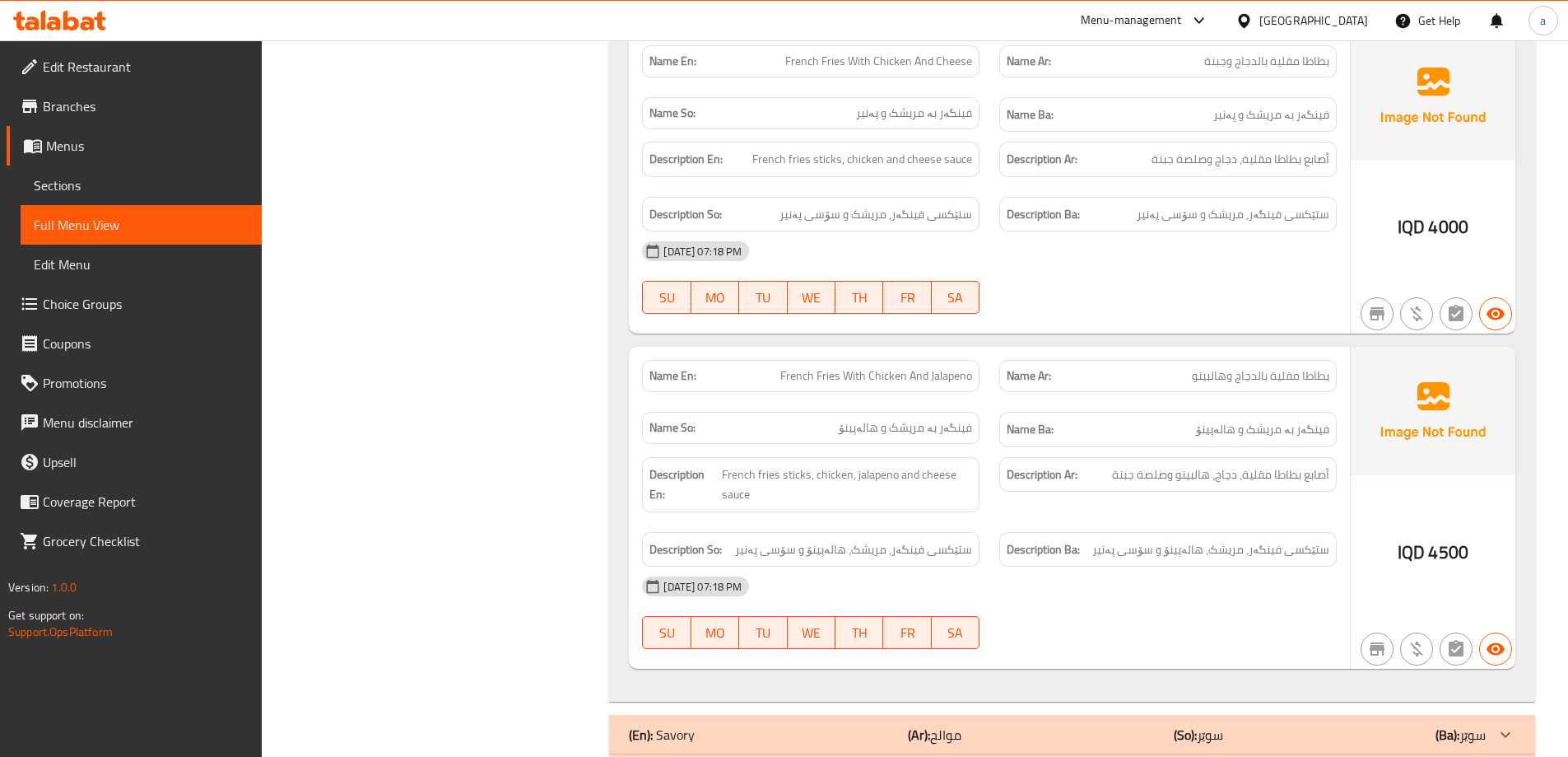
click at [1020, 371] on strong "Name Ar:" at bounding box center [1028, 376] width 44 height 18
click at [1043, 370] on strong "Name Ar:" at bounding box center [1028, 376] width 44 height 18
click at [938, 374] on span "French Fries With Chicken And Jalapeno" at bounding box center [876, 376] width 192 height 18
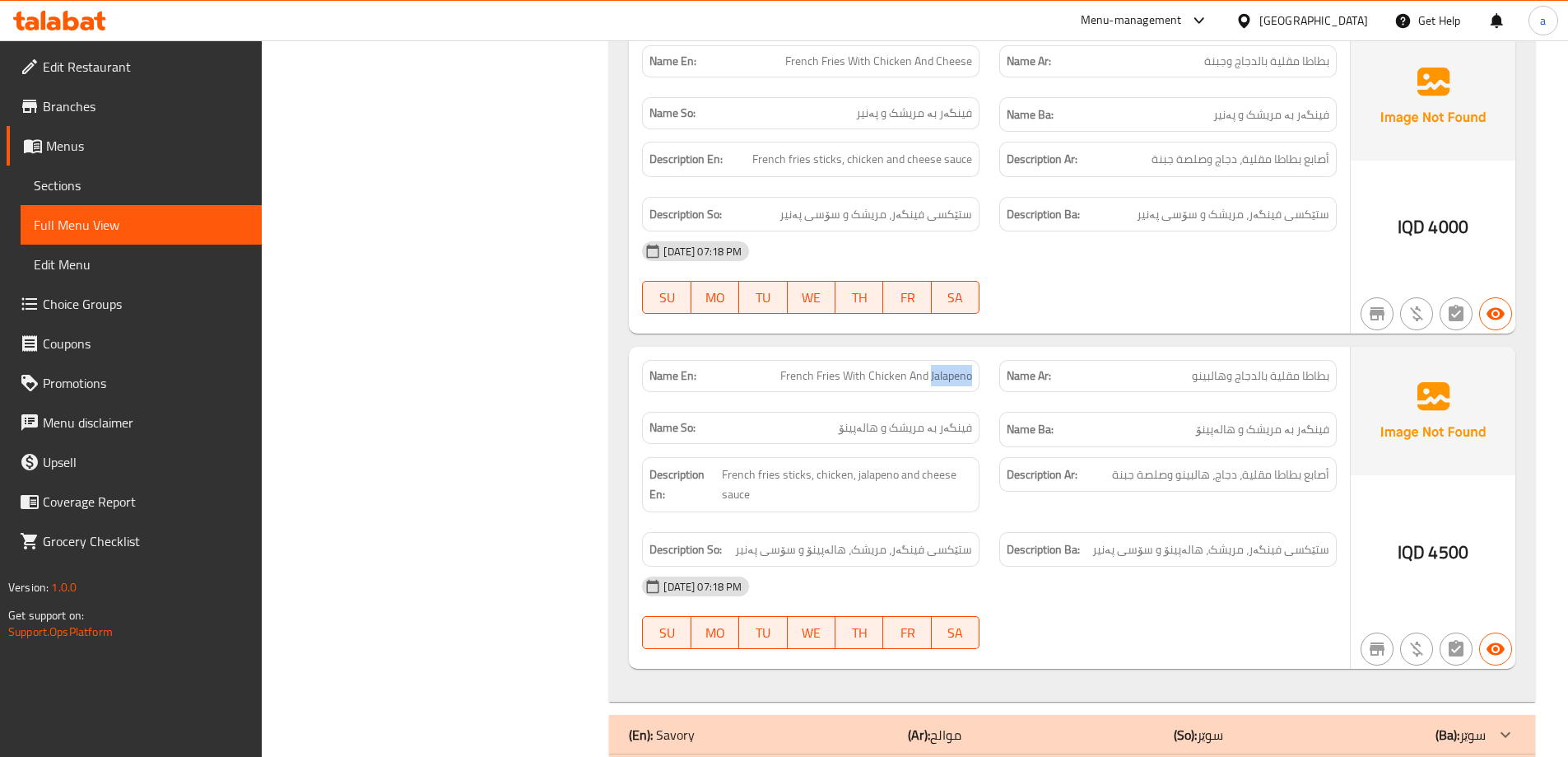
click at [938, 374] on span "French Fries With Chicken And Jalapeno" at bounding box center [876, 376] width 192 height 18
click at [919, 378] on span "French Fries With Chicken And Jalapeno" at bounding box center [876, 376] width 192 height 18
click at [888, 378] on span "French Fries With Chicken And Jalapeno" at bounding box center [876, 376] width 192 height 18
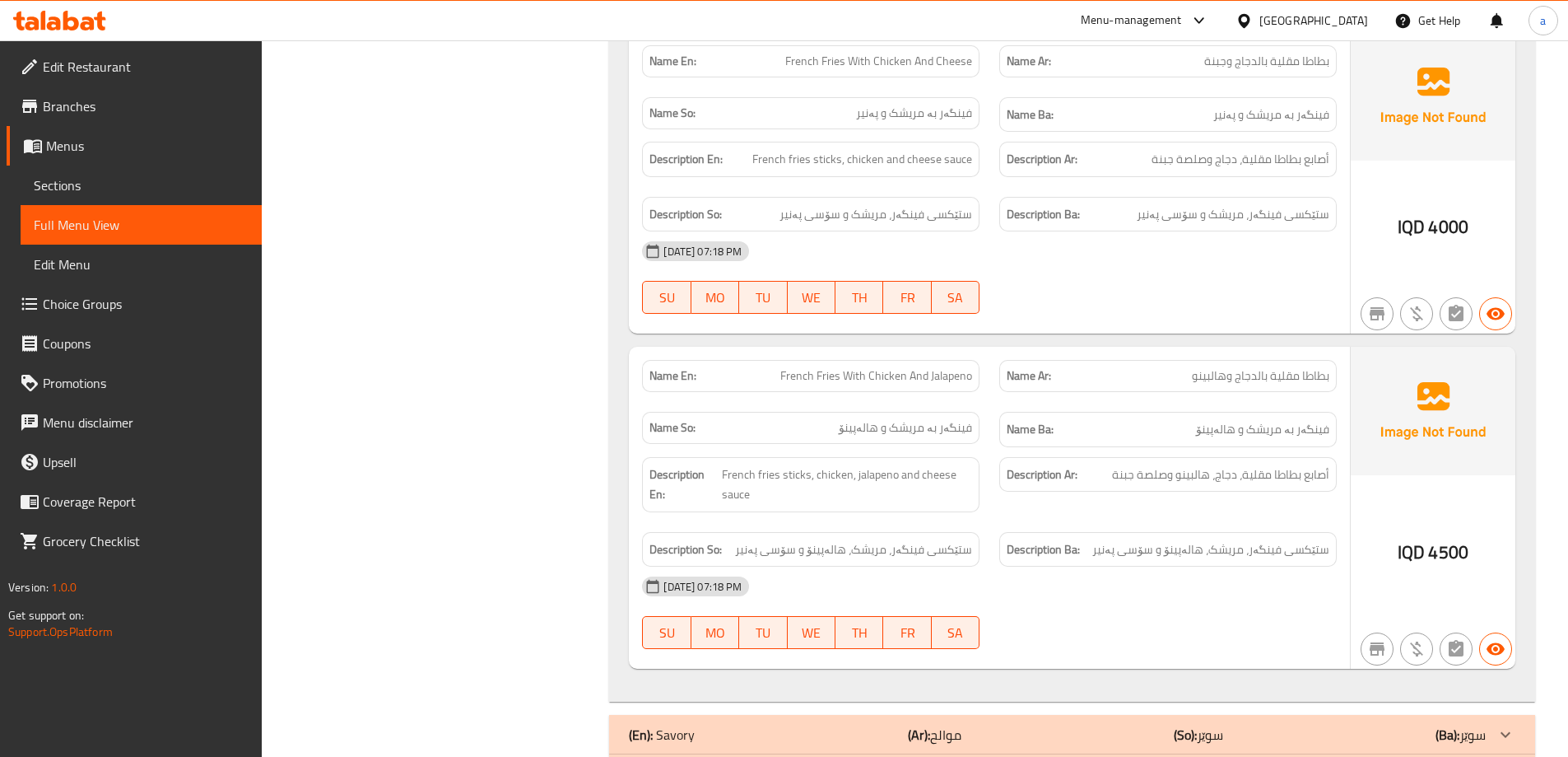
click at [857, 382] on span "French Fries With Chicken And Jalapeno" at bounding box center [876, 376] width 192 height 18
click at [830, 377] on span "French Fries With Chicken And Jalapeno" at bounding box center [876, 376] width 192 height 18
click at [800, 375] on span "French Fries With Chicken And Jalapeno" at bounding box center [876, 376] width 192 height 18
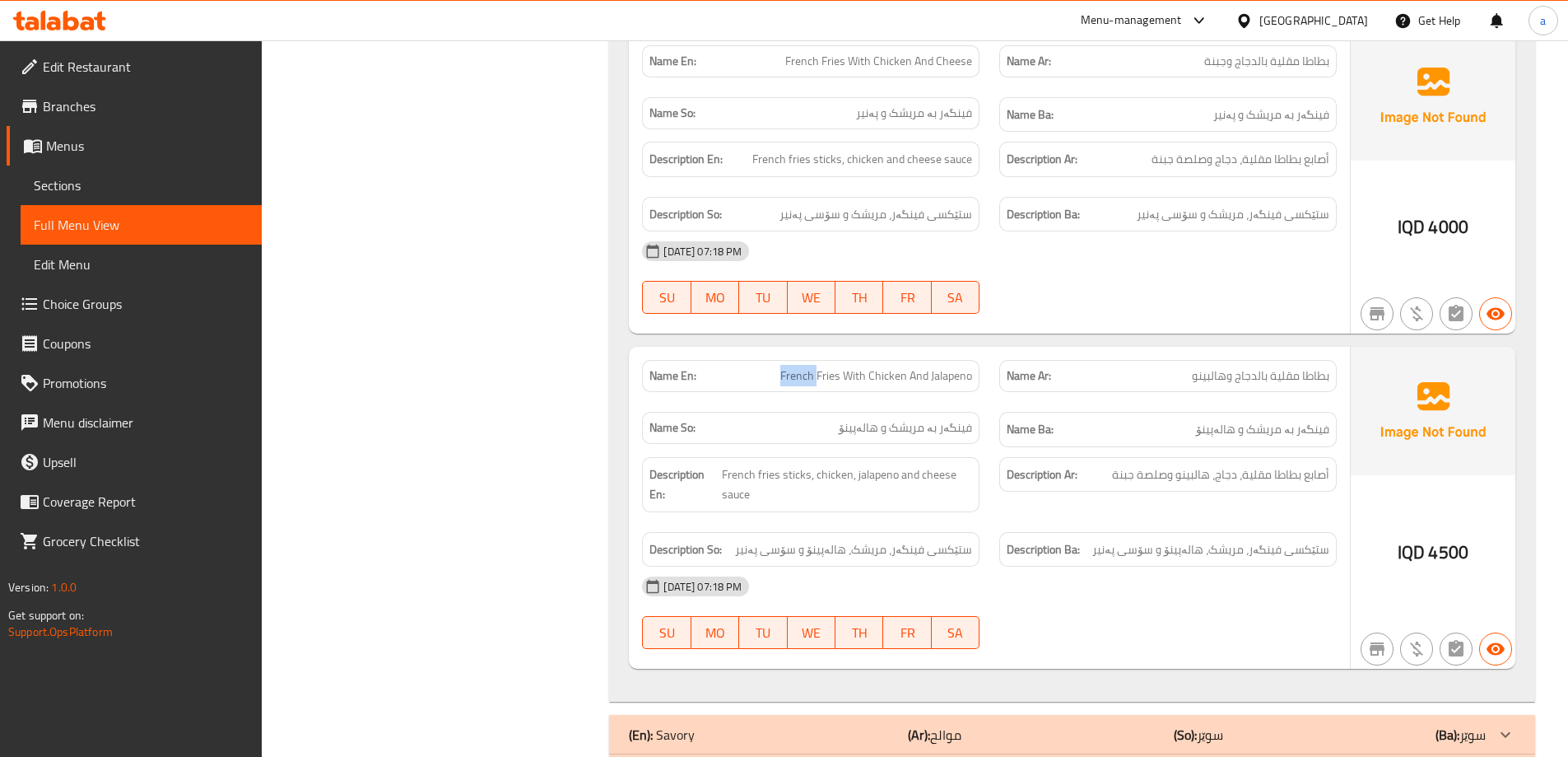
click at [800, 375] on span "French Fries With Chicken And Jalapeno" at bounding box center [876, 376] width 192 height 18
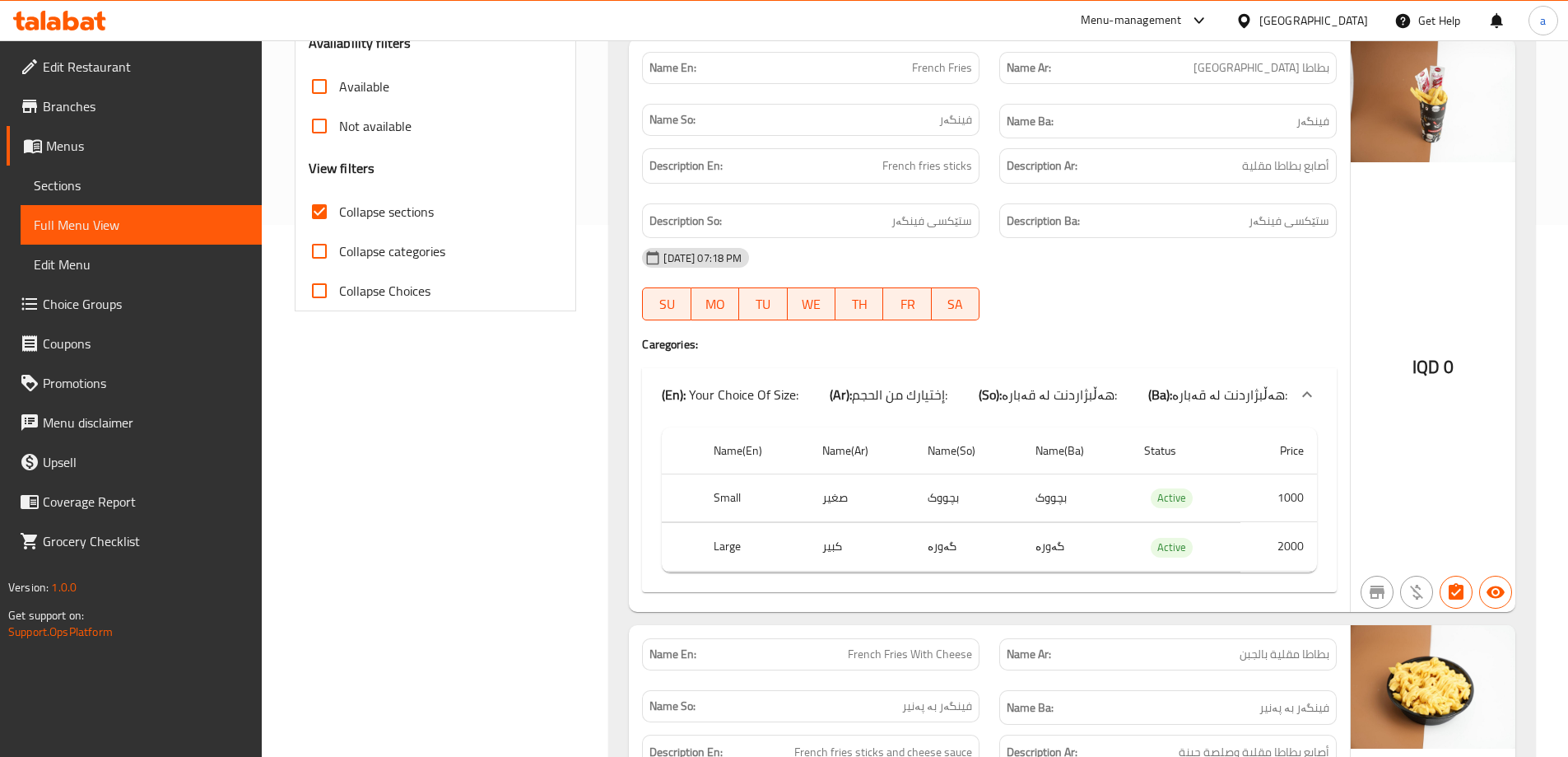
scroll to position [258, 0]
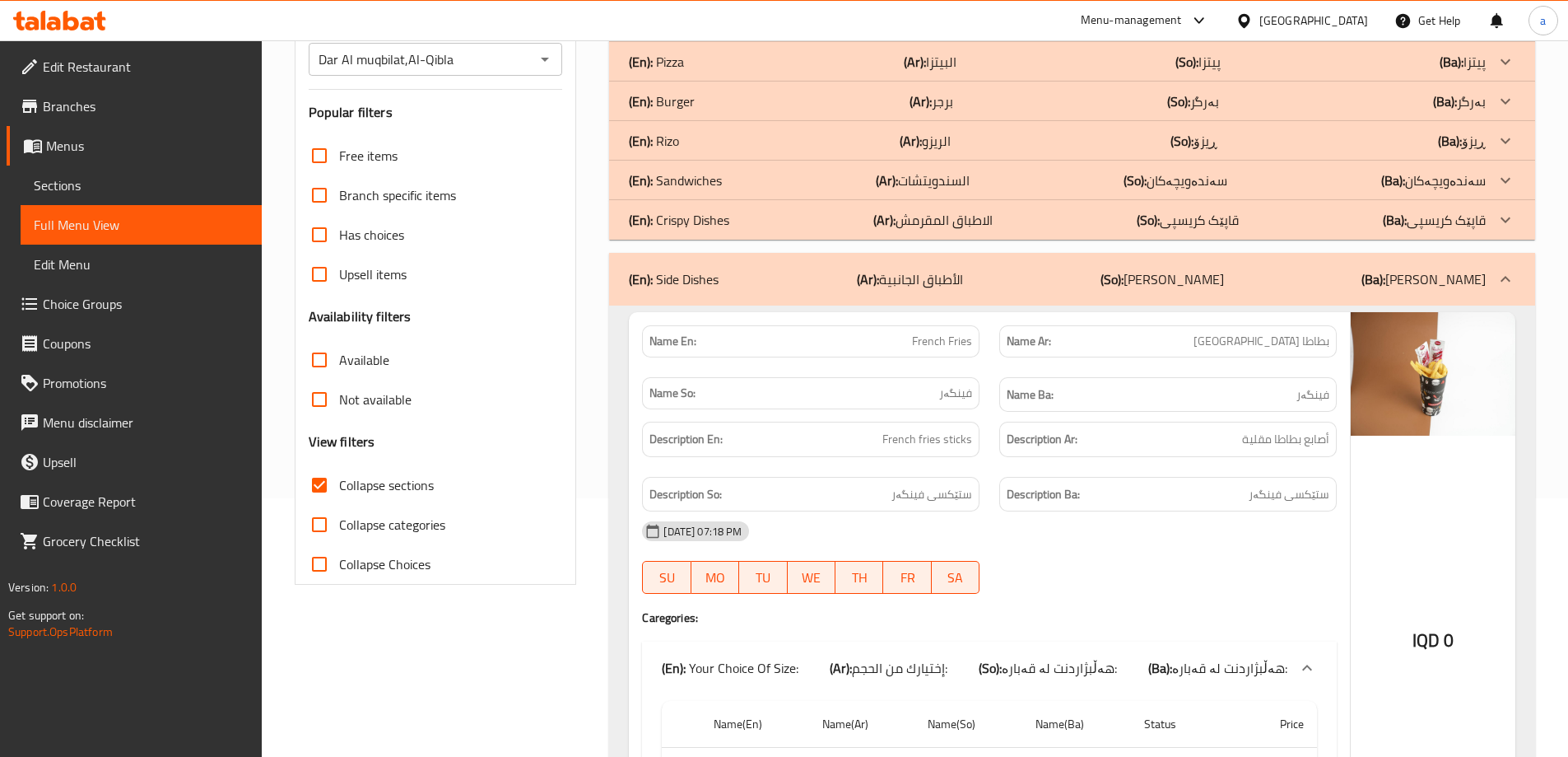
click at [1514, 279] on icon at bounding box center [1506, 279] width 20 height 20
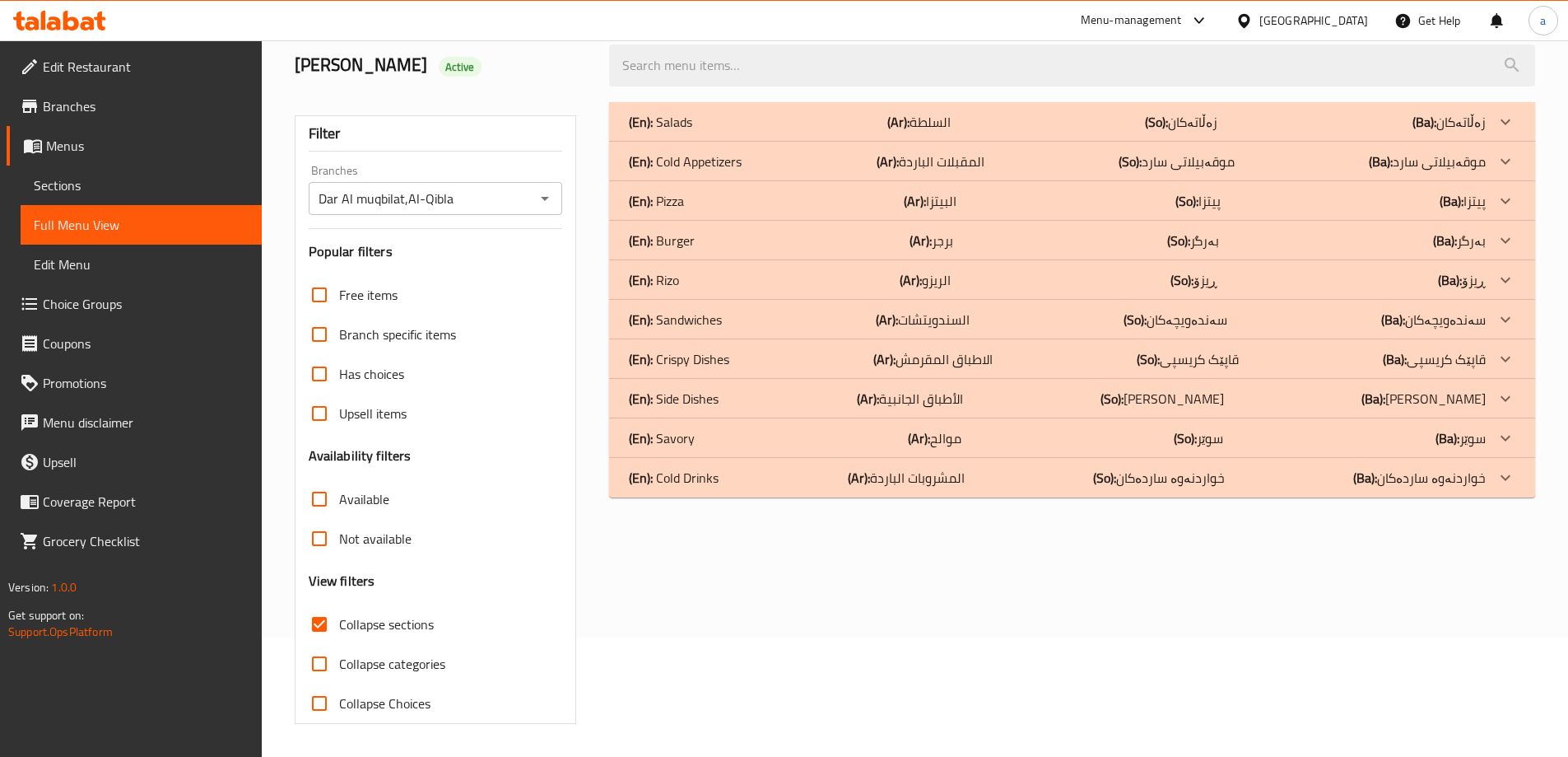
scroll to position [119, 0]
click at [1411, 430] on div "(En): Savory (Ar): موالح (So): سوێر (Ba): سوێر" at bounding box center [1057, 438] width 856 height 20
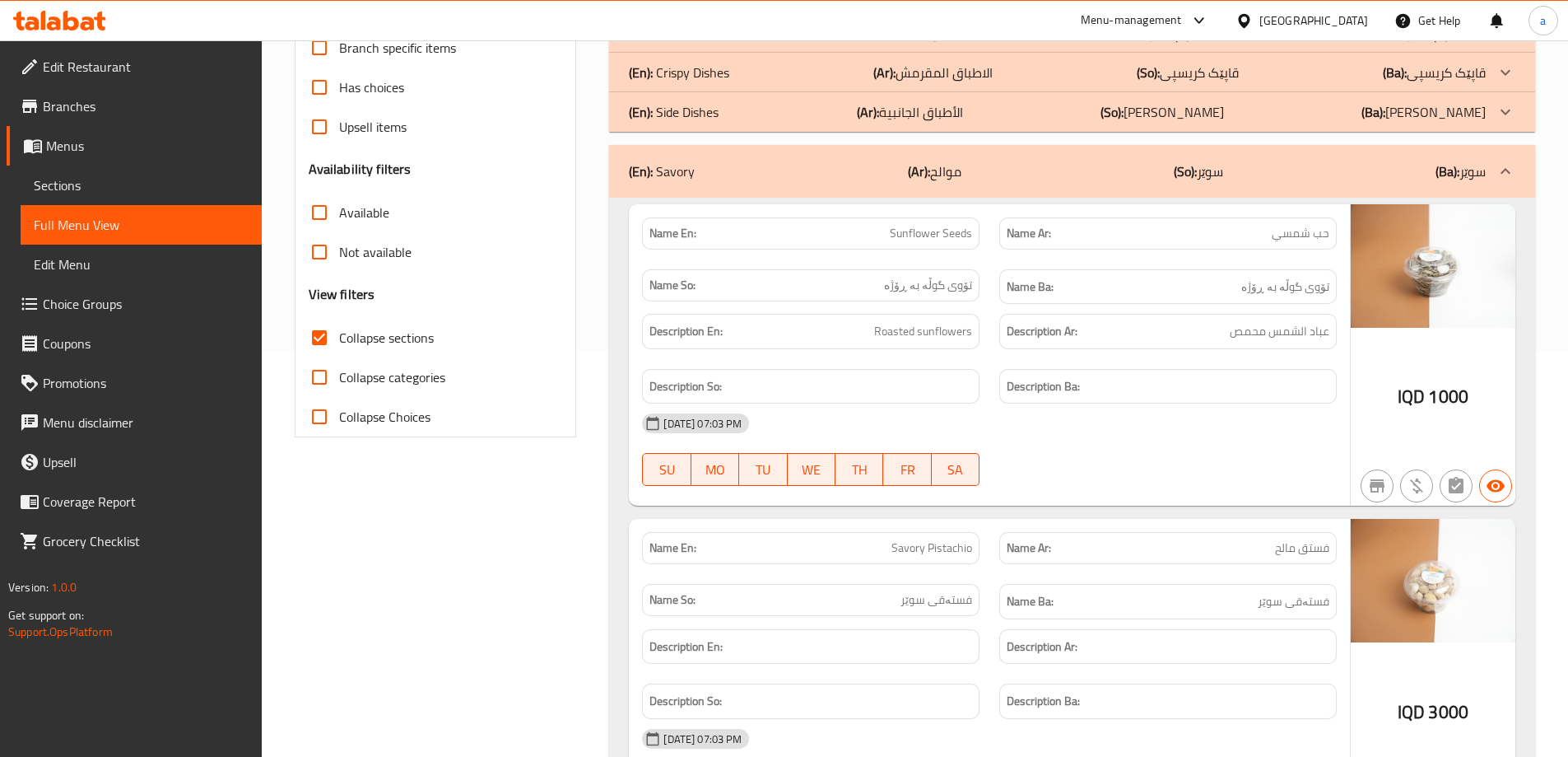
scroll to position [393, 0]
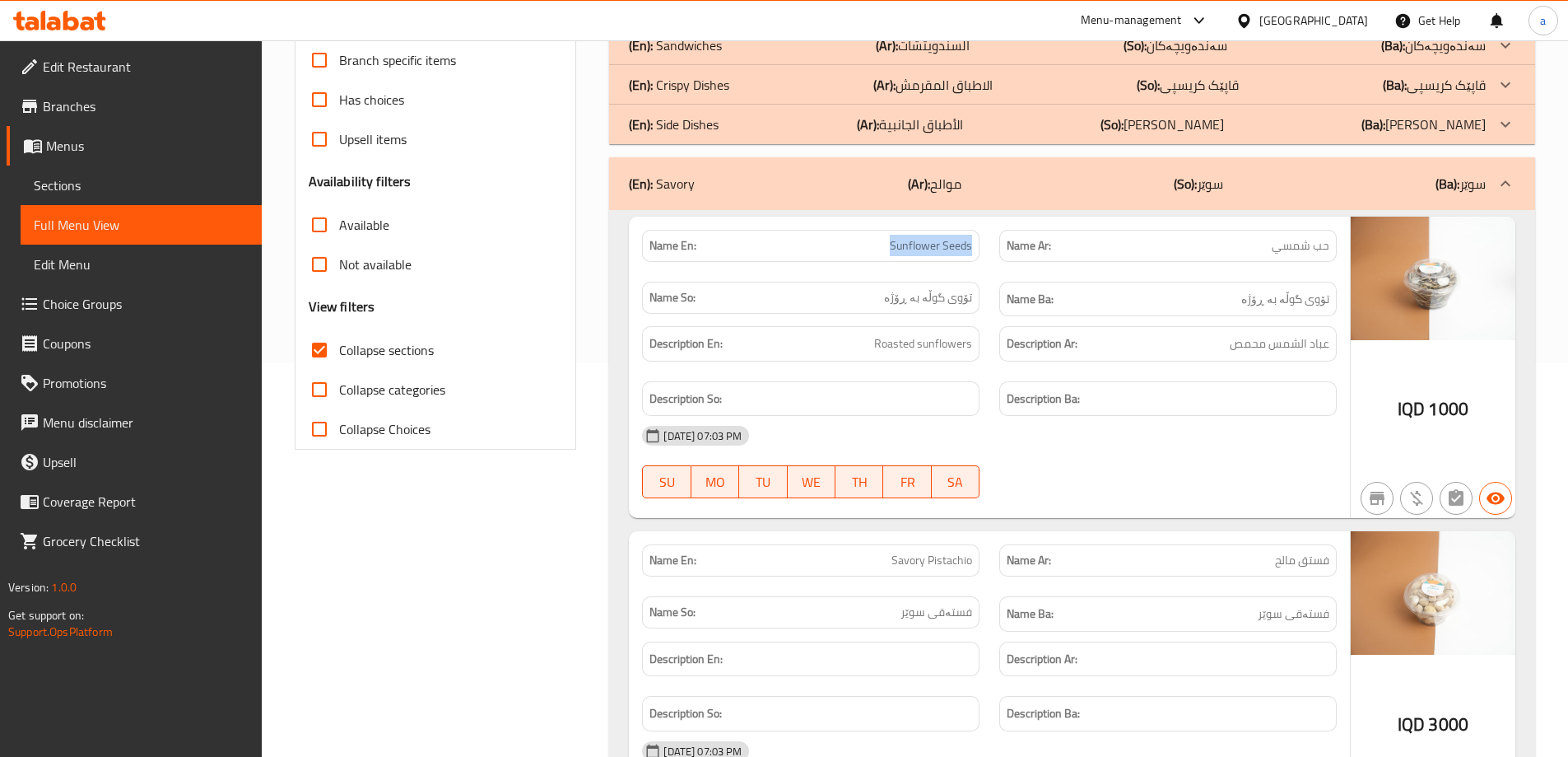
drag, startPoint x: 886, startPoint y: 242, endPoint x: 972, endPoint y: 245, distance: 86.1
click at [972, 245] on p "Name En: Sunflower Seeds" at bounding box center [810, 246] width 323 height 18
copy span "Sunflower Seeds"
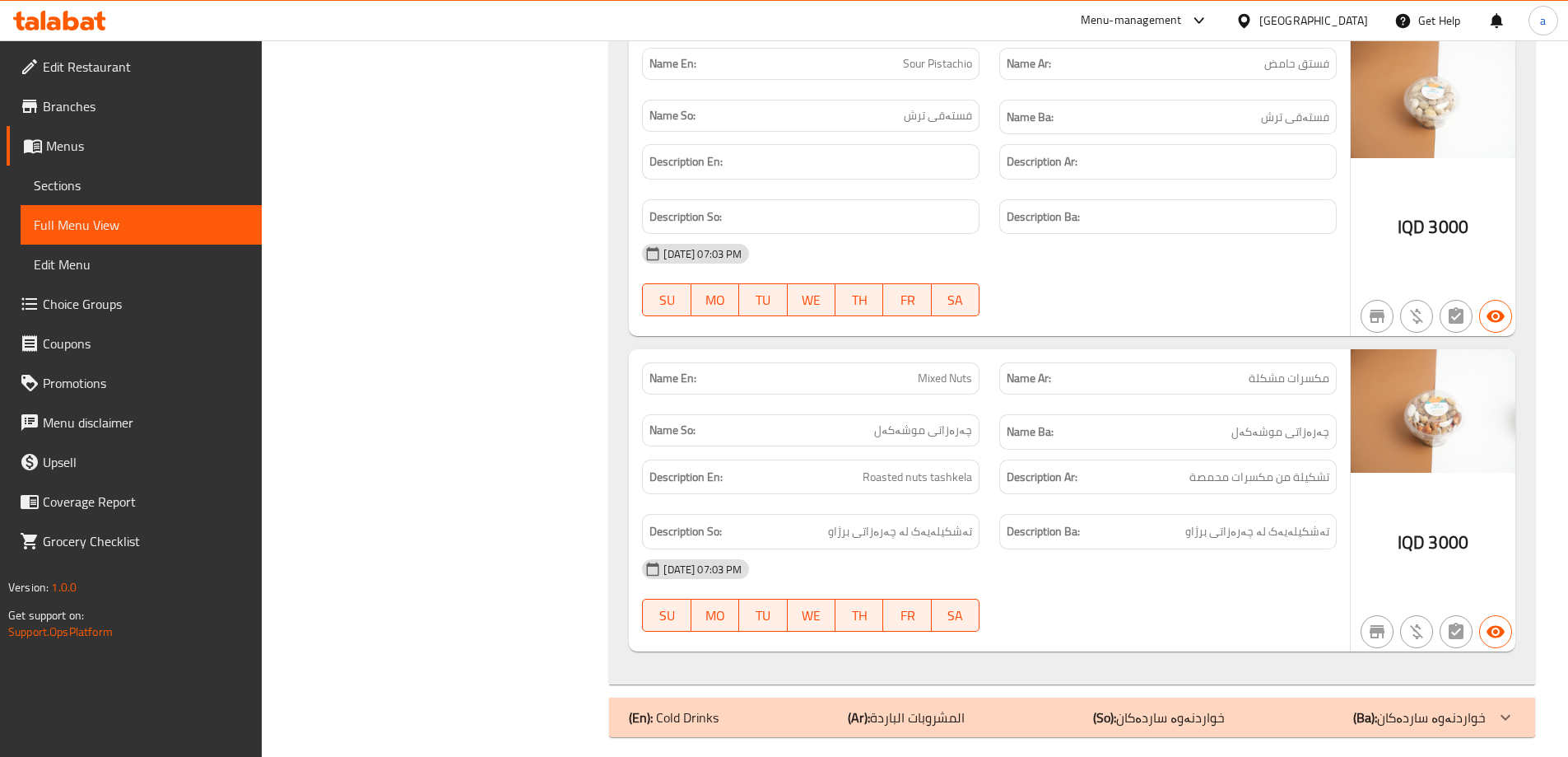
scroll to position [1219, 0]
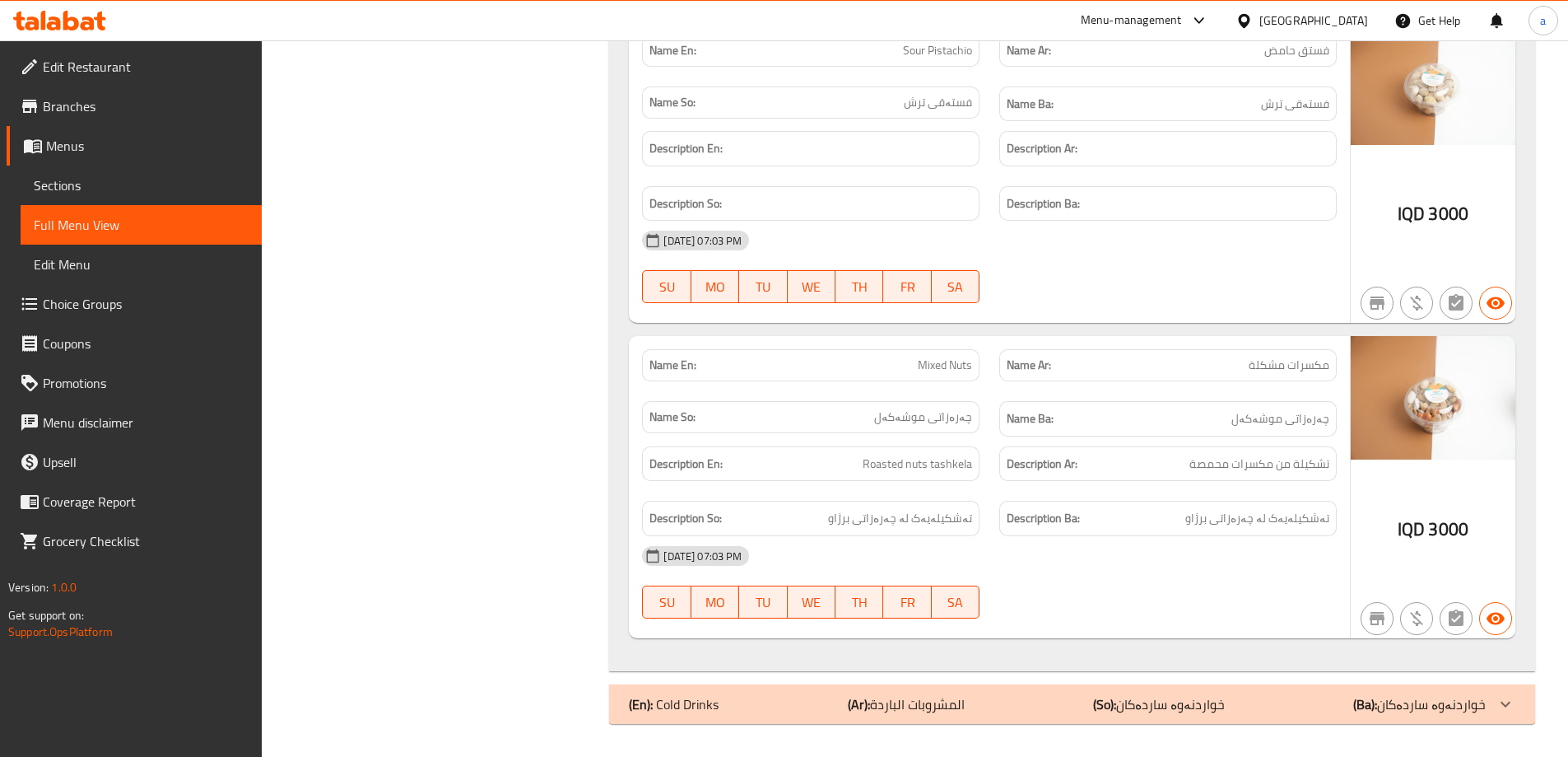
click at [1146, 711] on p "(So): خواردنەوە ساردەکان" at bounding box center [1158, 704] width 132 height 20
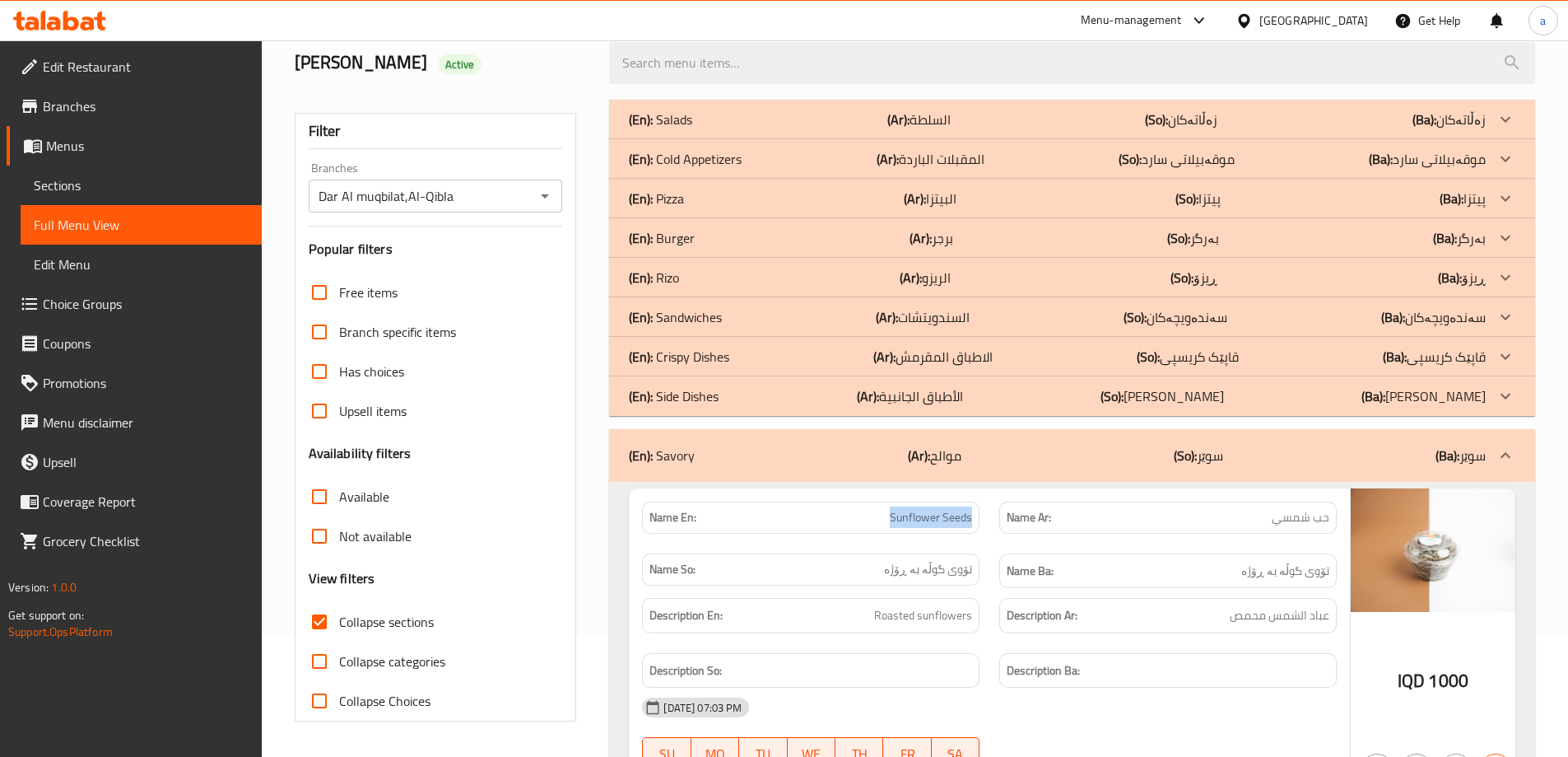
scroll to position [121, 0]
click at [1236, 459] on div "(En): Savory (Ar): موالح (So): سوێر (Ba): سوێر" at bounding box center [1057, 456] width 856 height 20
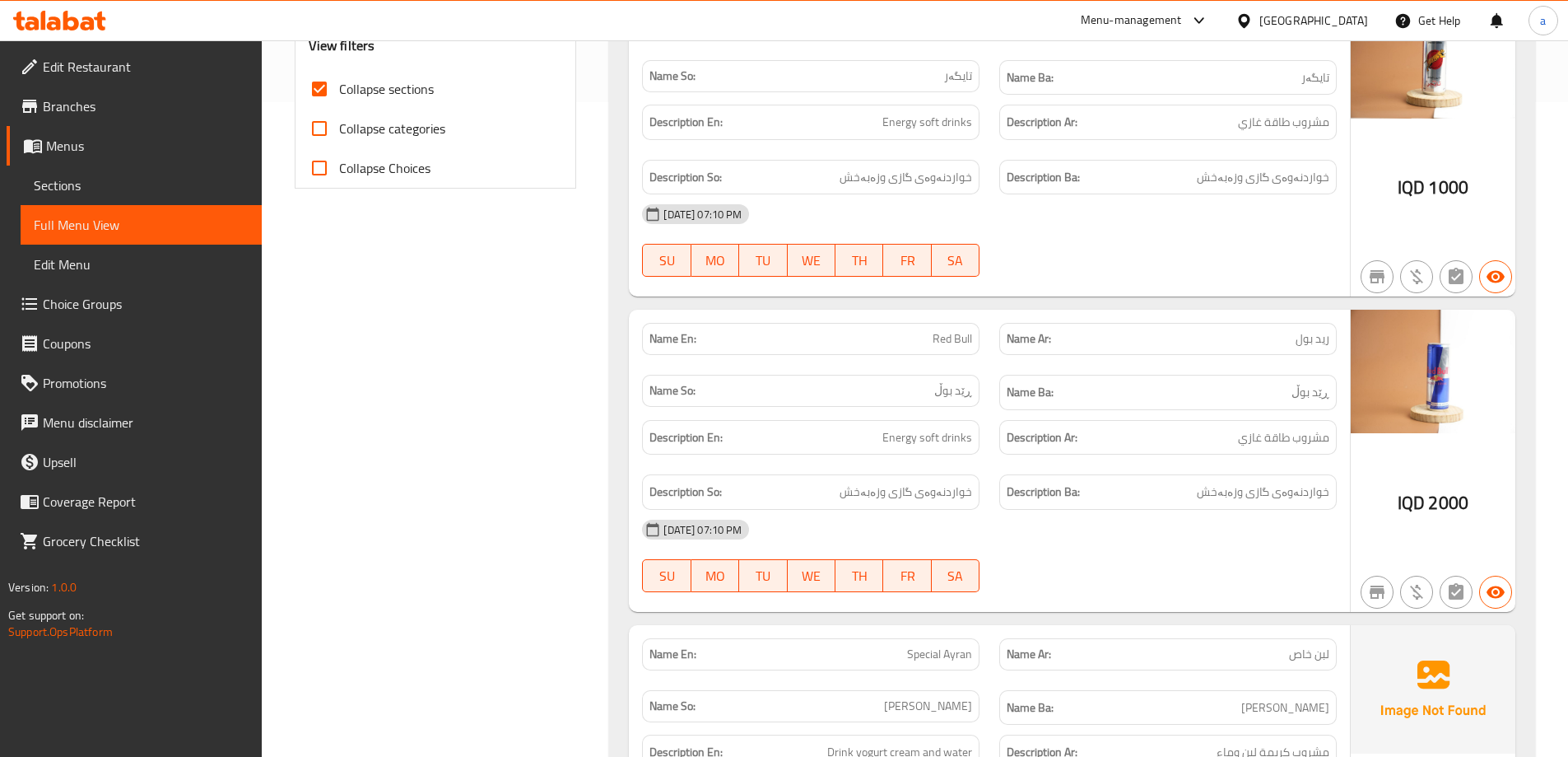
scroll to position [669, 0]
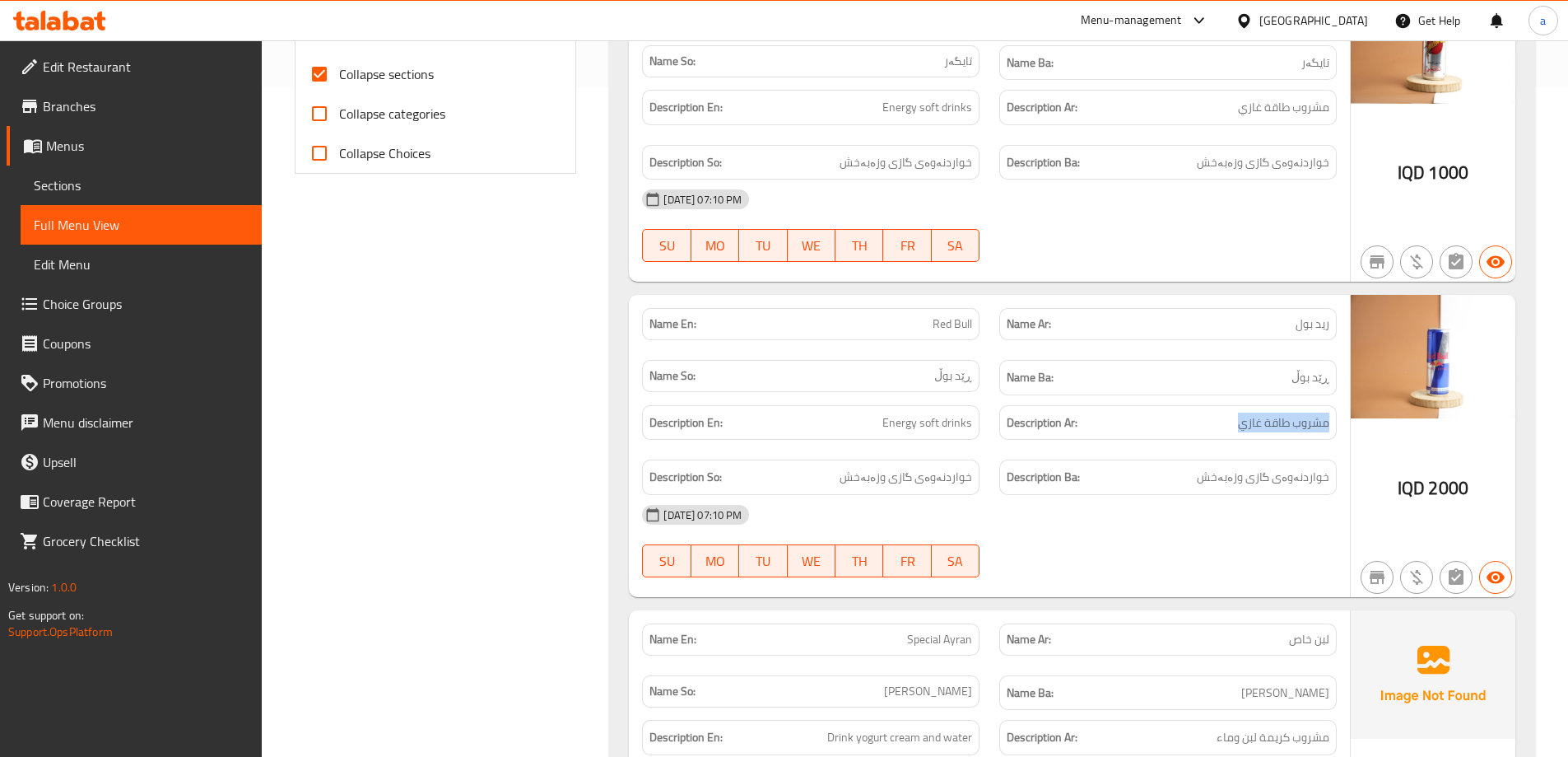
drag, startPoint x: 1238, startPoint y: 426, endPoint x: 1343, endPoint y: 420, distance: 105.2
click at [1343, 420] on div "Description Ar: مشروب طاقة غازي" at bounding box center [1168, 423] width 357 height 55
copy span "مشروب طاقة غازي"
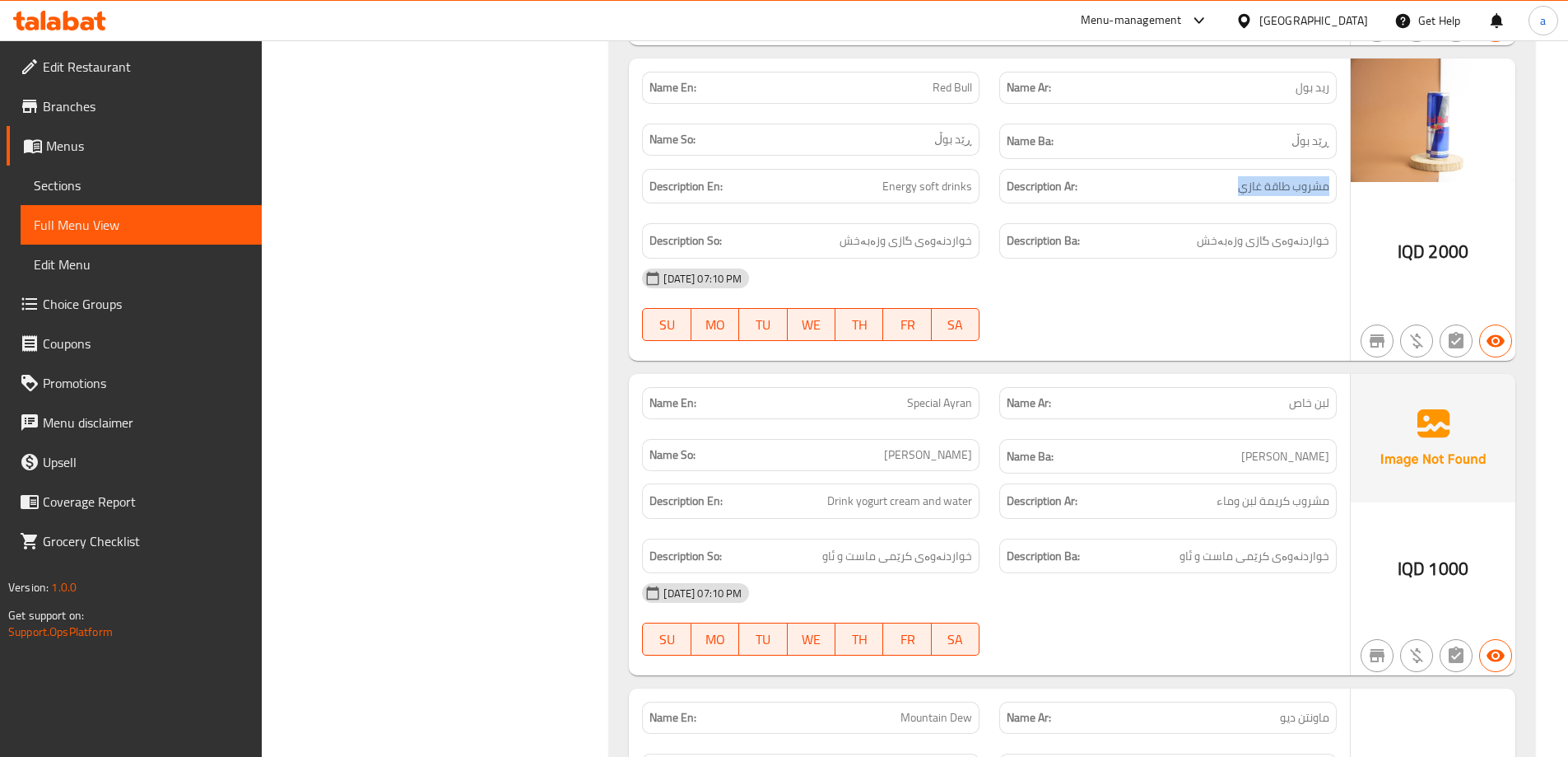
scroll to position [945, 0]
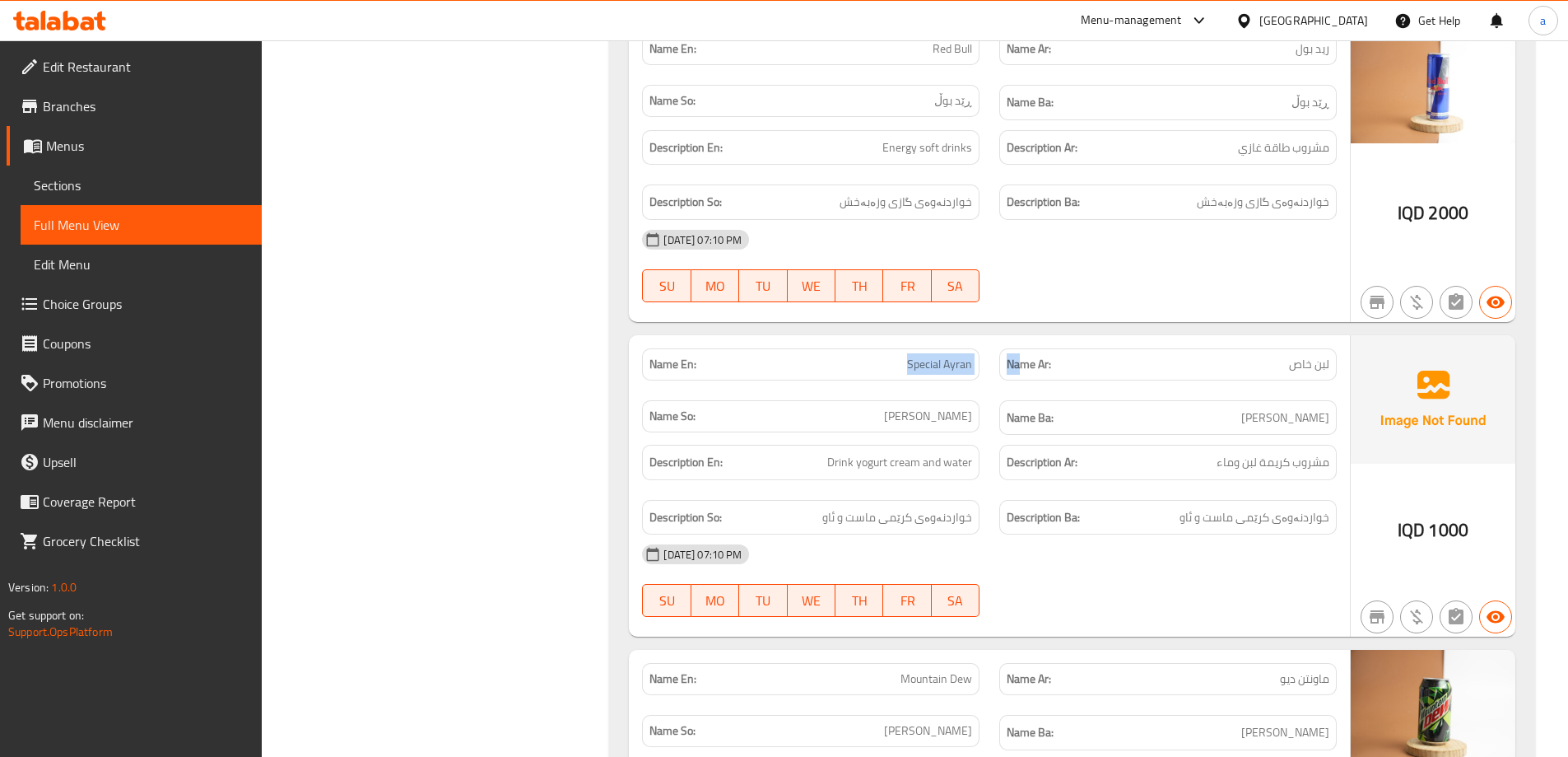
drag, startPoint x: 893, startPoint y: 347, endPoint x: 1021, endPoint y: 357, distance: 128.4
click at [1021, 357] on div "Name En: Special Ayran Name Ar: لبن خاص Name So: ماستاوی تایبەت Name Ba: ماستاو…" at bounding box center [989, 392] width 714 height 107
click at [988, 357] on div "Name En: Special Ayran" at bounding box center [810, 365] width 357 height 52
click at [935, 362] on span "Special Ayran" at bounding box center [939, 364] width 65 height 18
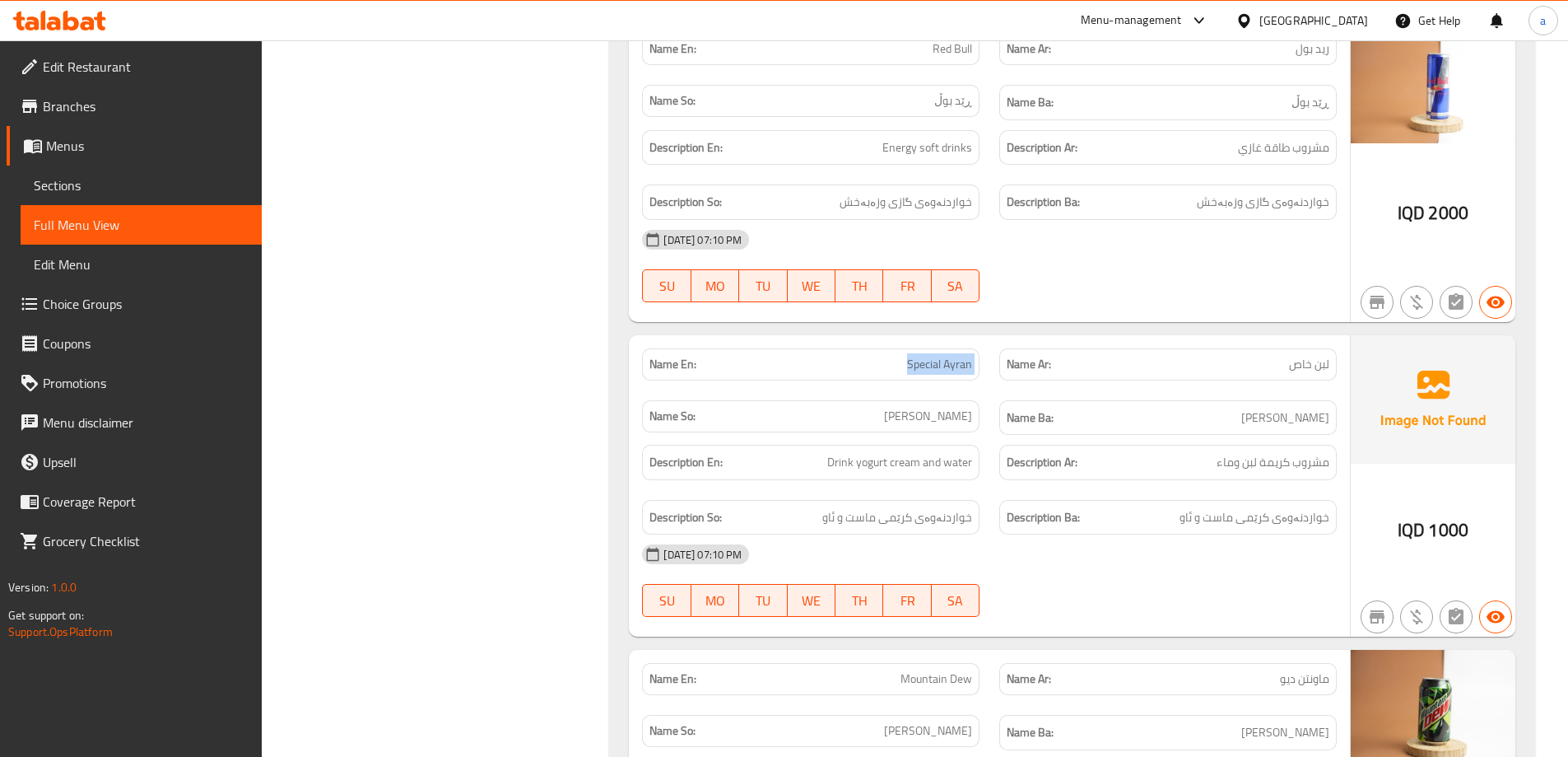
click at [935, 362] on span "Special Ayran" at bounding box center [939, 364] width 65 height 18
copy span "Special Ayran"
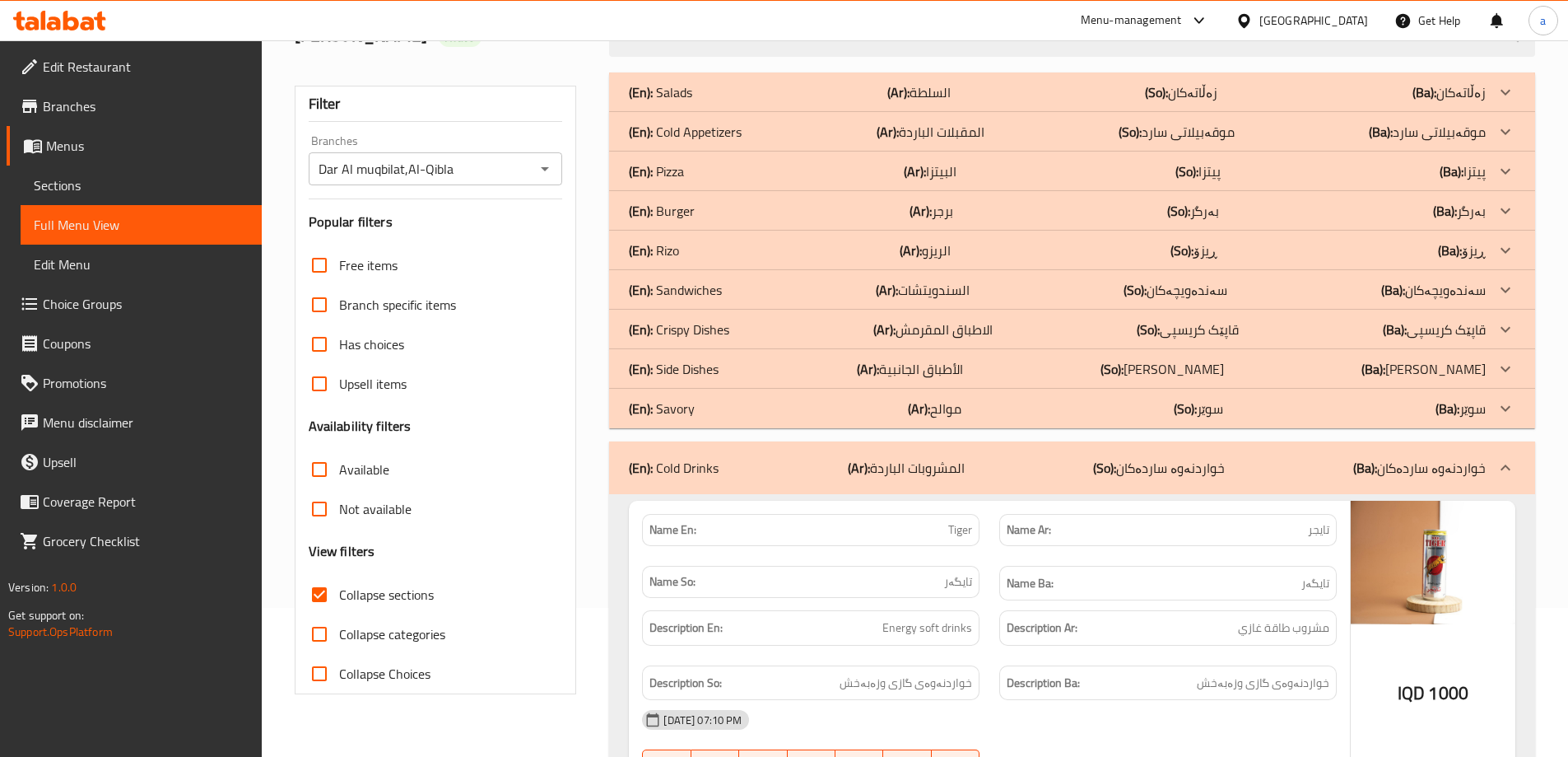
scroll to position [0, 0]
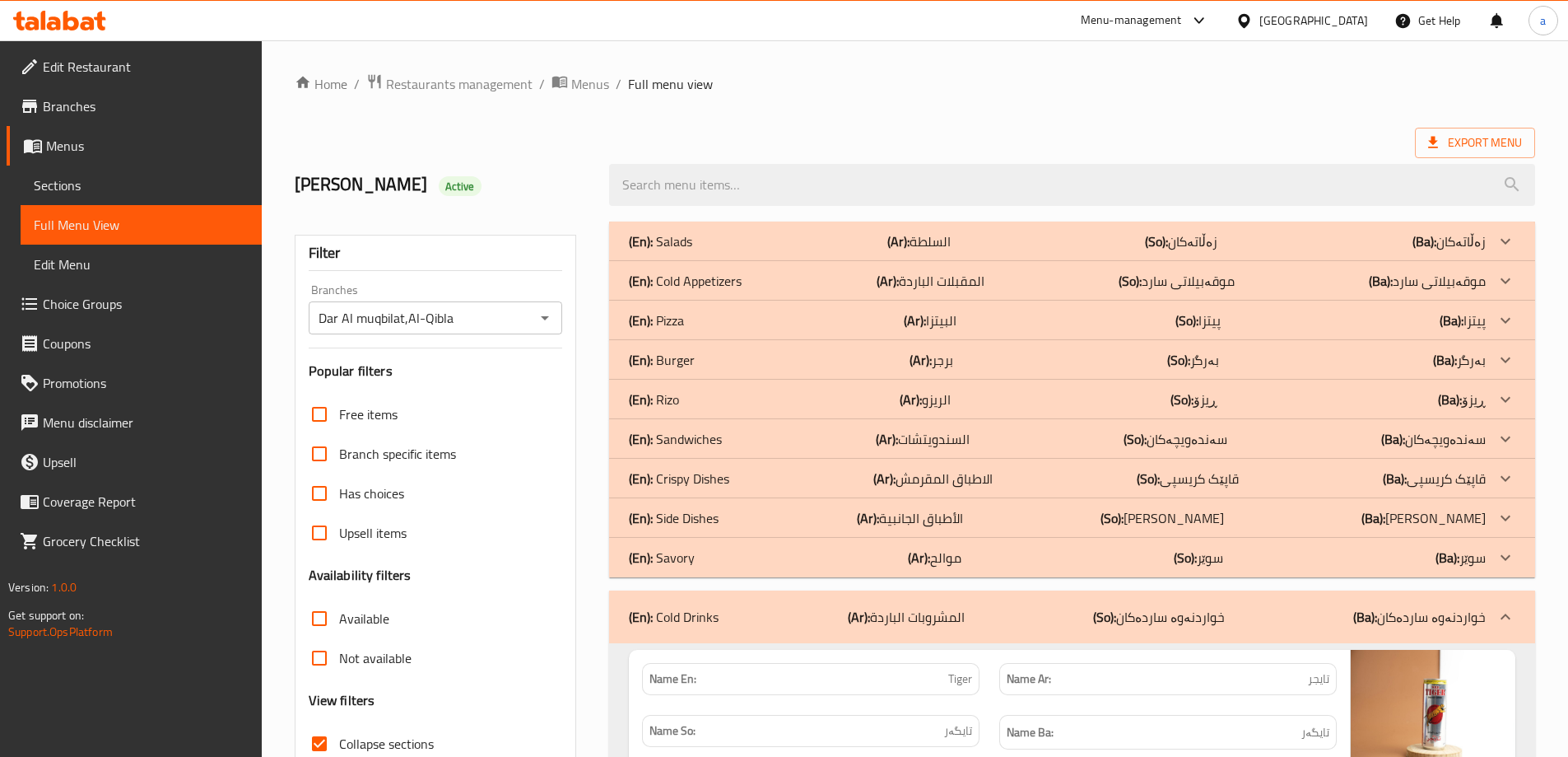
click at [911, 626] on p "(Ar): المشروبات الباردة" at bounding box center [906, 617] width 116 height 20
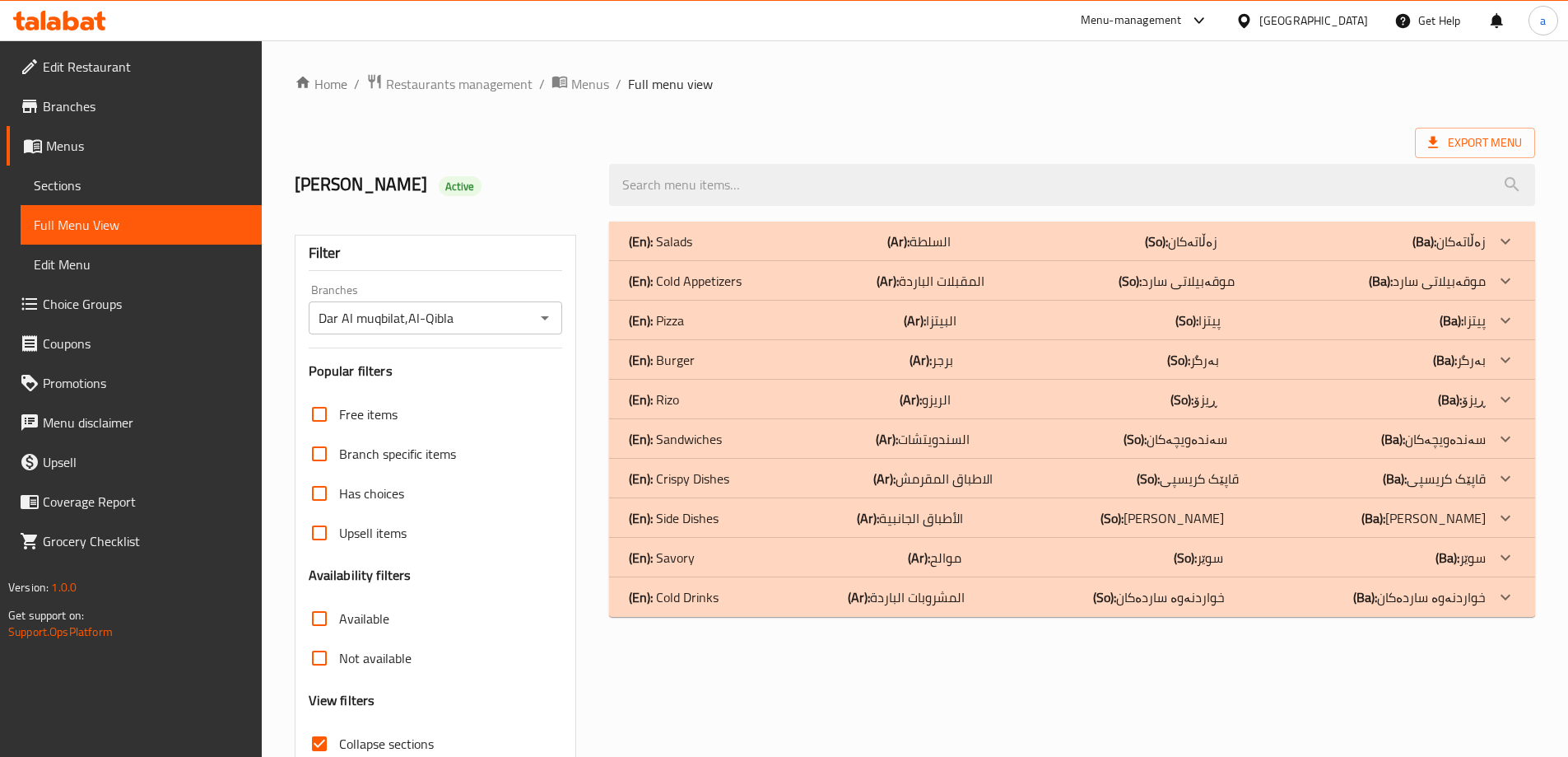
scroll to position [119, 0]
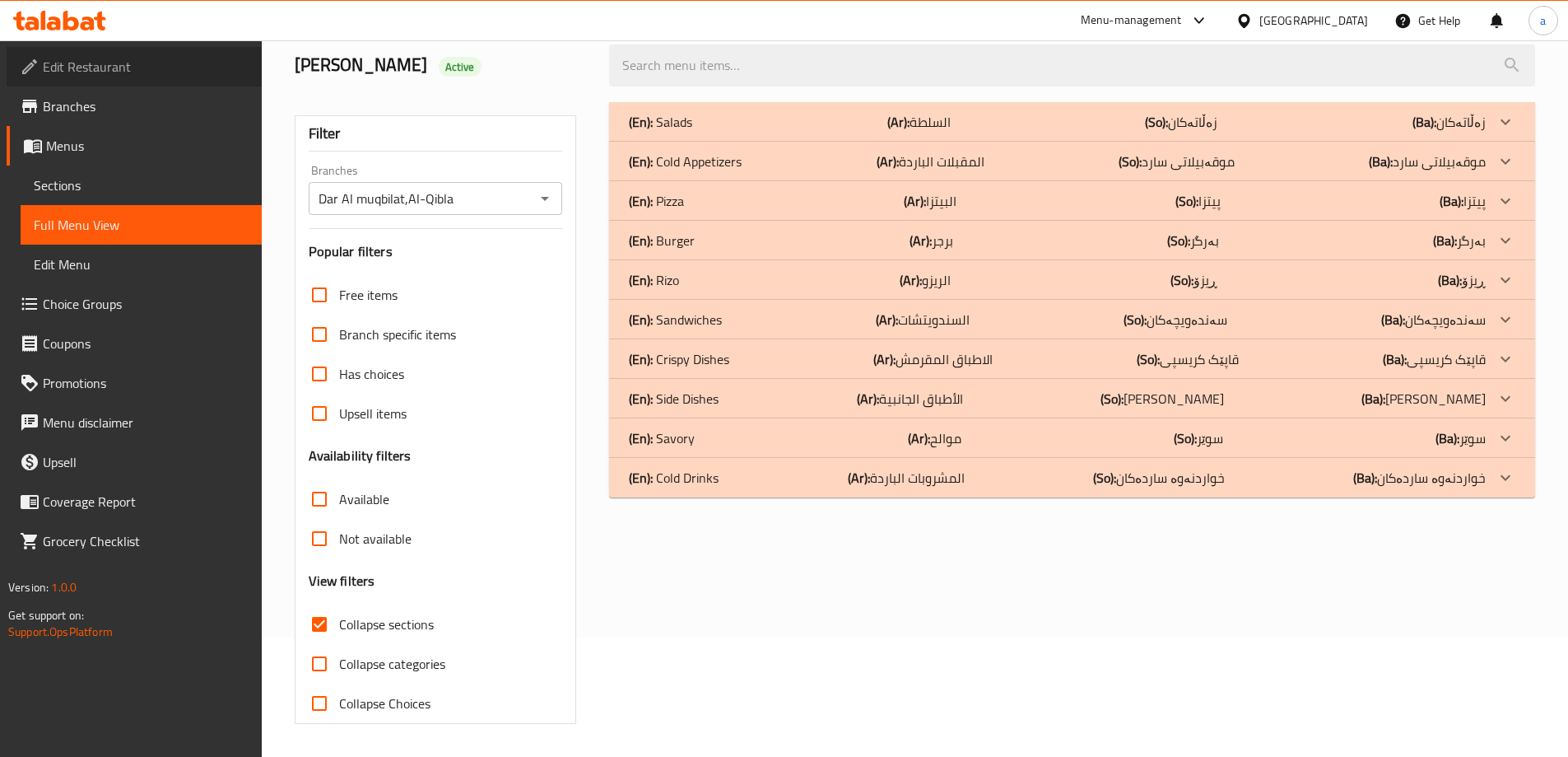
click at [168, 84] on link "Edit Restaurant" at bounding box center [134, 66] width 255 height 39
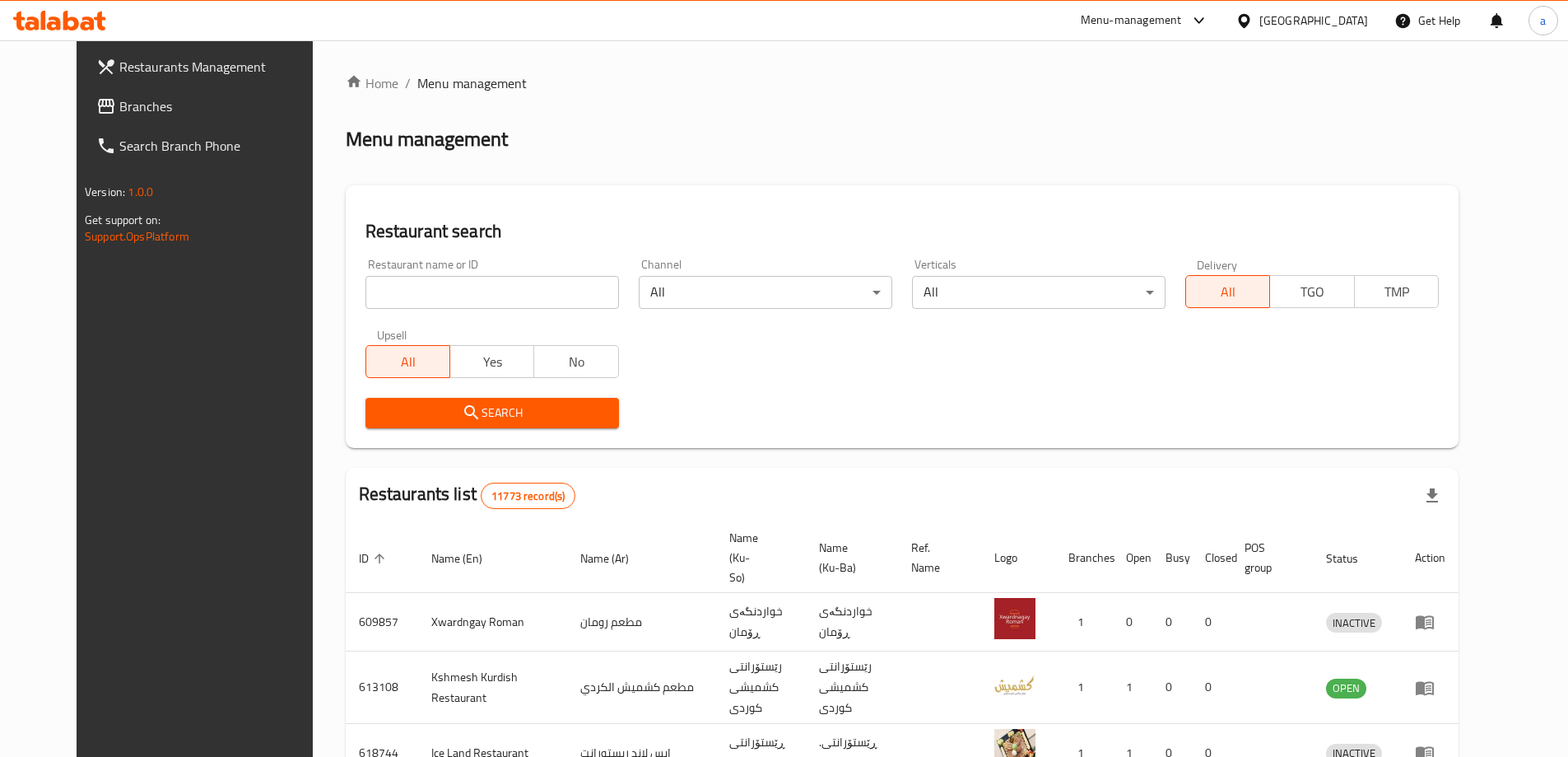
click at [98, 117] on link "Branches" at bounding box center [210, 106] width 255 height 39
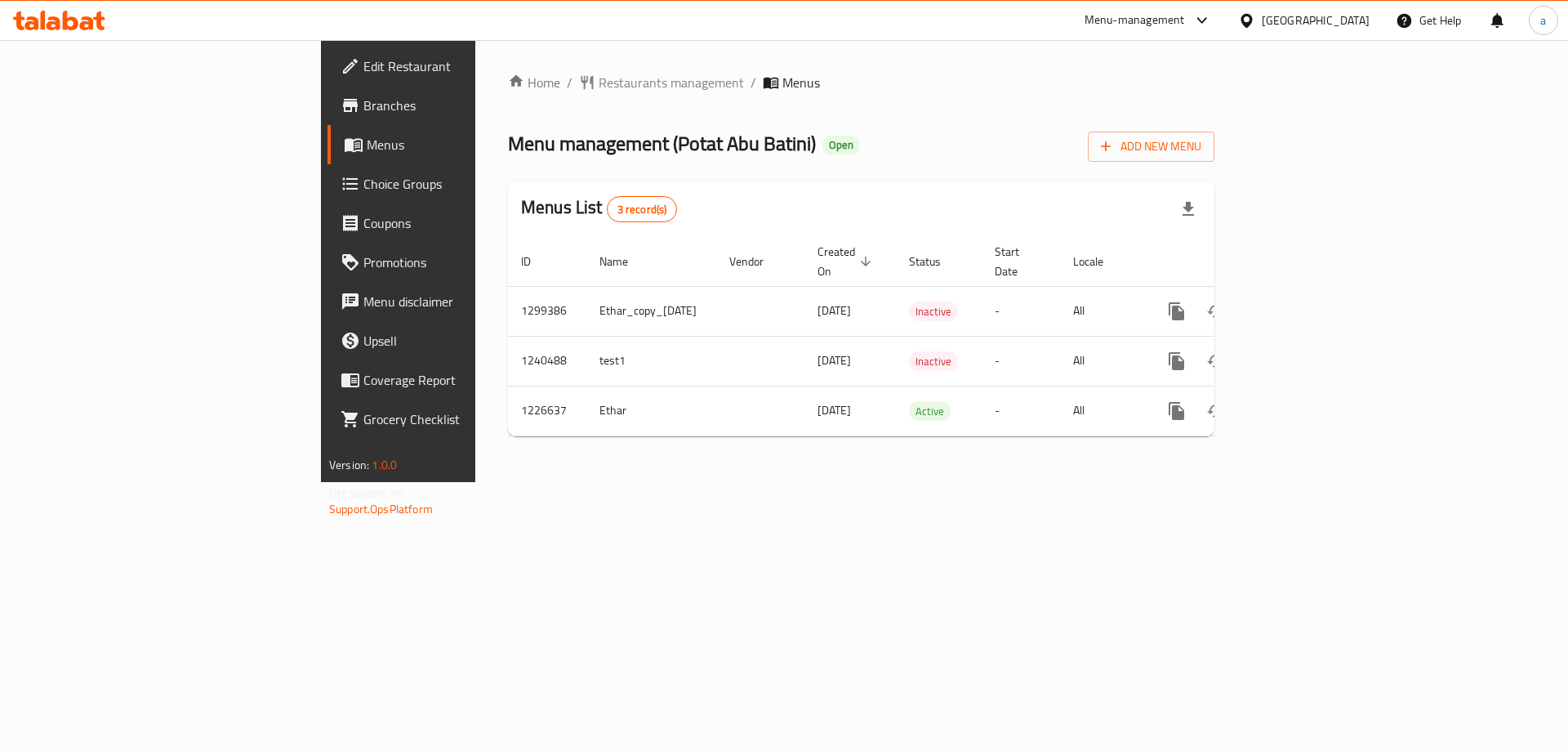
click at [1314, 391] on link "enhanced table" at bounding box center [1294, 410] width 39 height 39
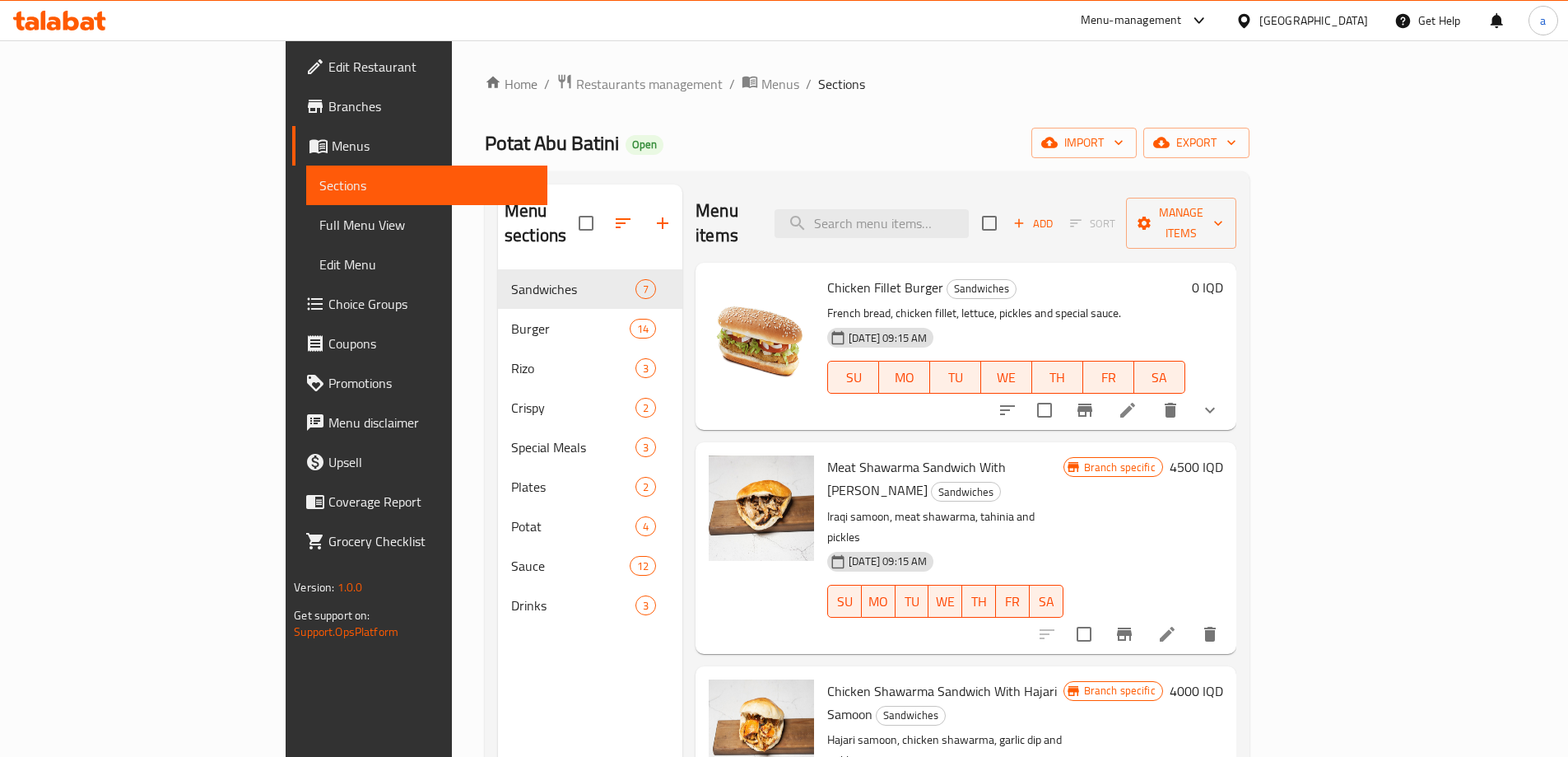
click at [914, 227] on div "Menu items Add Sort Manage items" at bounding box center [965, 223] width 541 height 78
click at [919, 225] on input "search" at bounding box center [872, 223] width 194 height 29
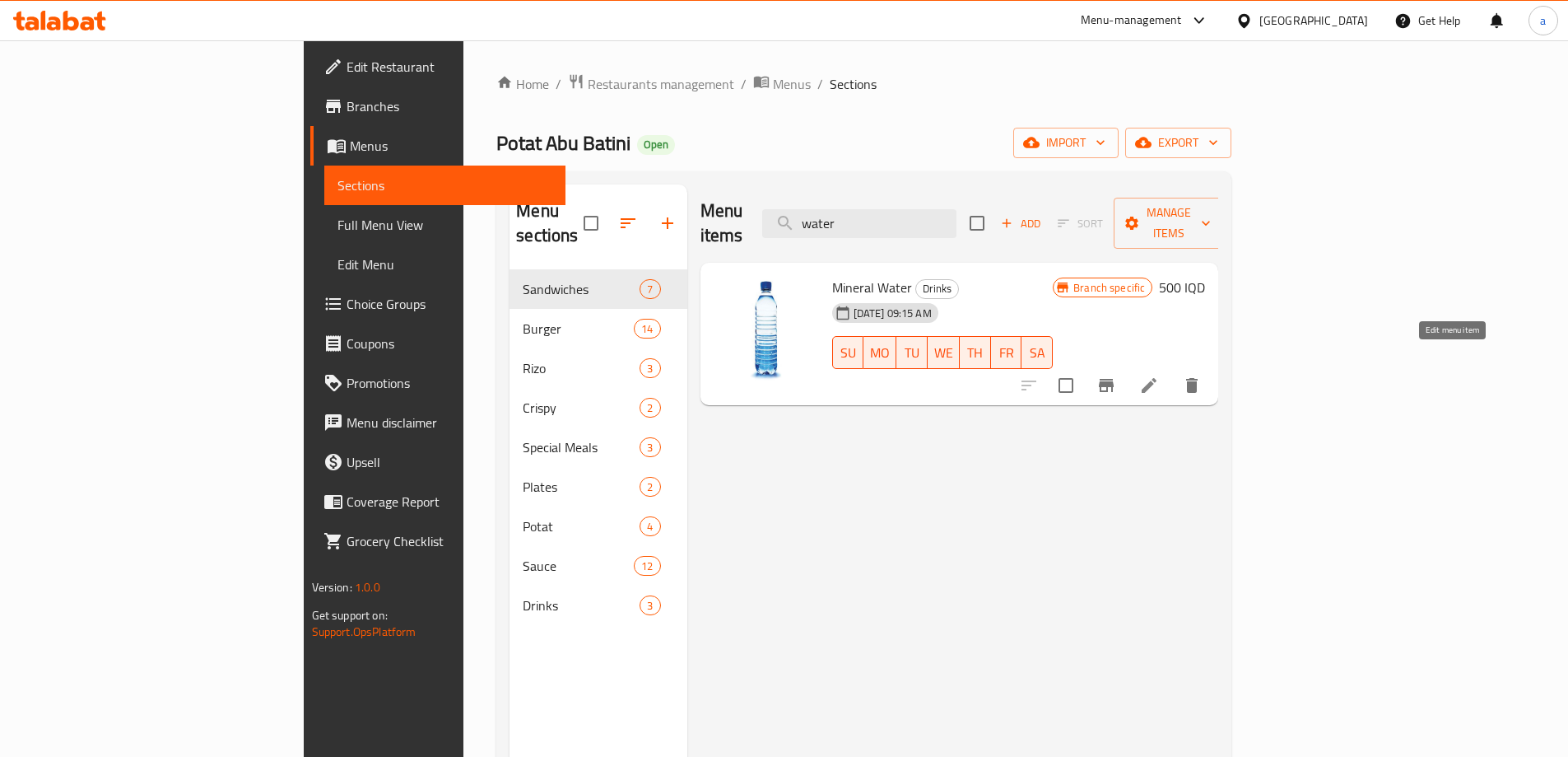
type input "water"
click at [1159, 376] on icon at bounding box center [1149, 386] width 20 height 20
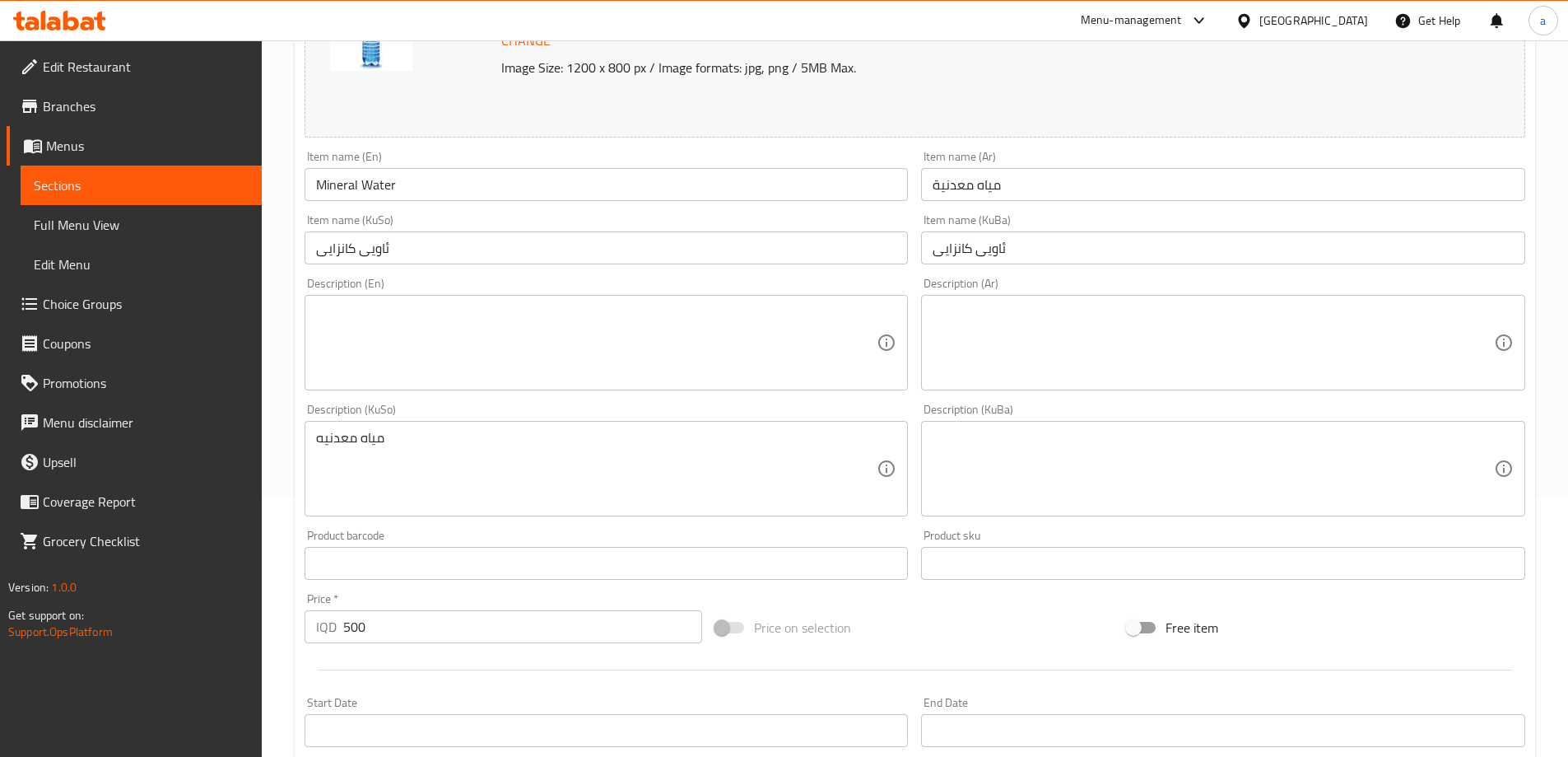
scroll to position [274, 0]
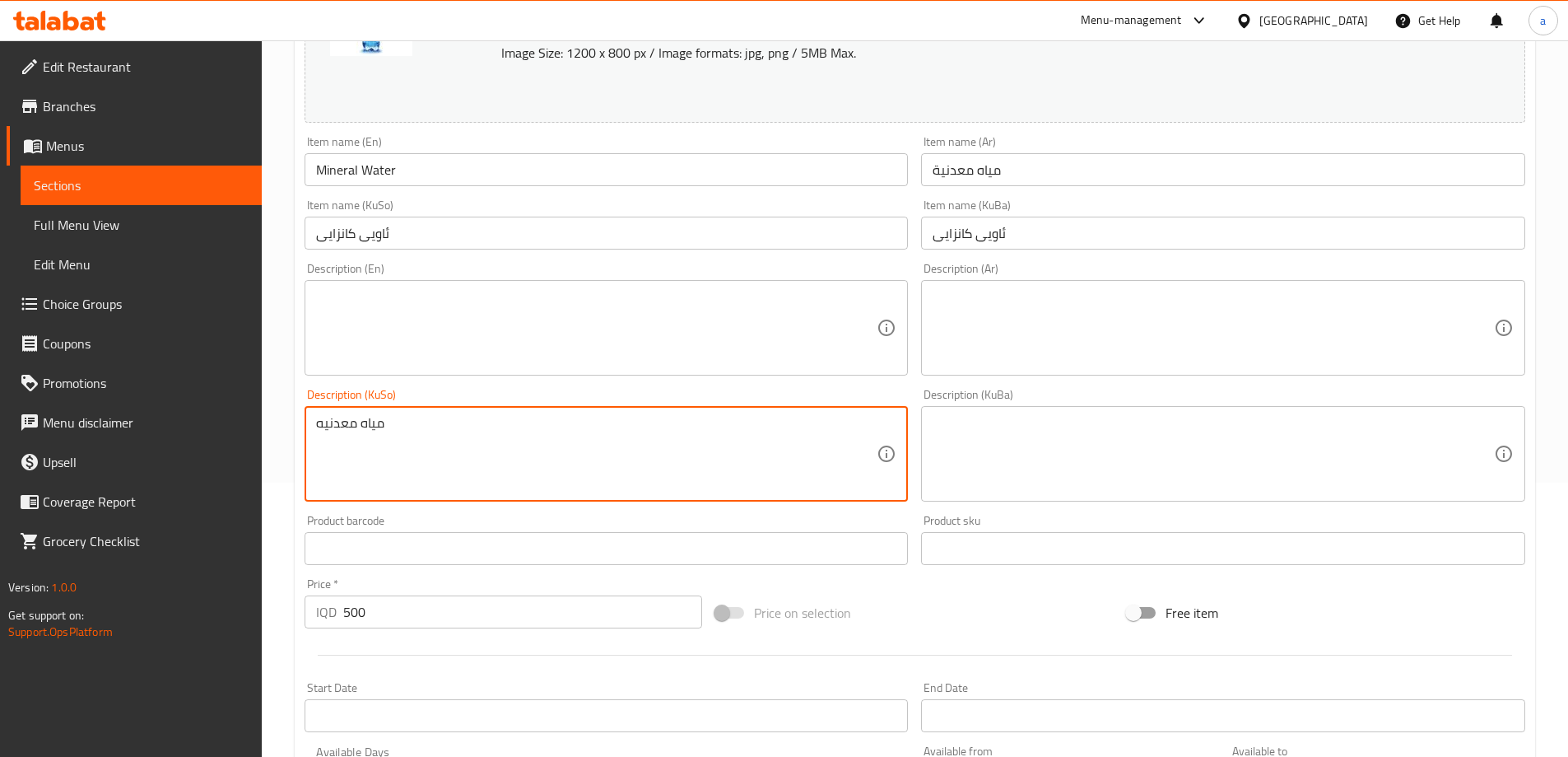
drag, startPoint x: 485, startPoint y: 422, endPoint x: 188, endPoint y: 412, distance: 297.2
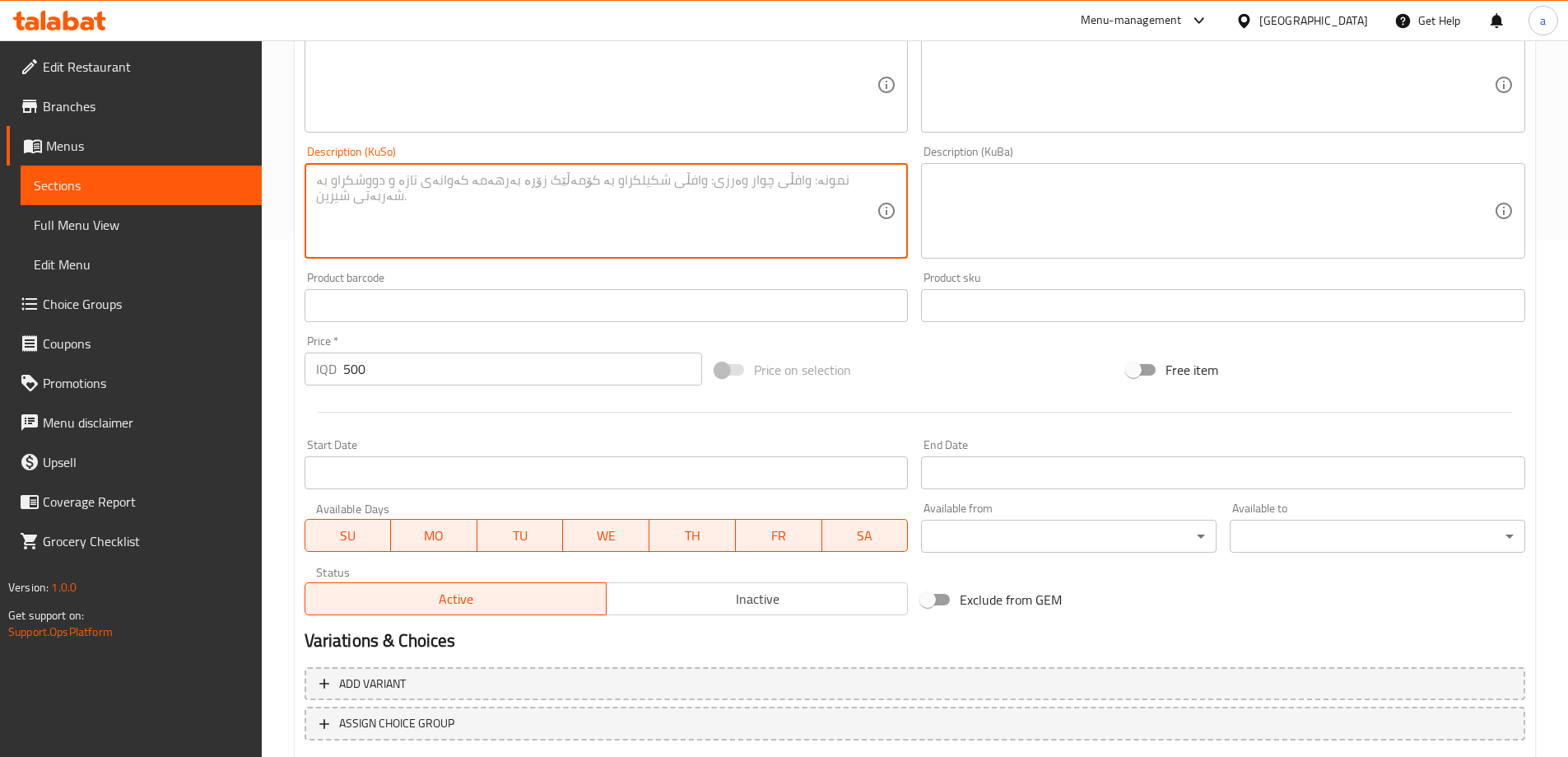
scroll to position [549, 0]
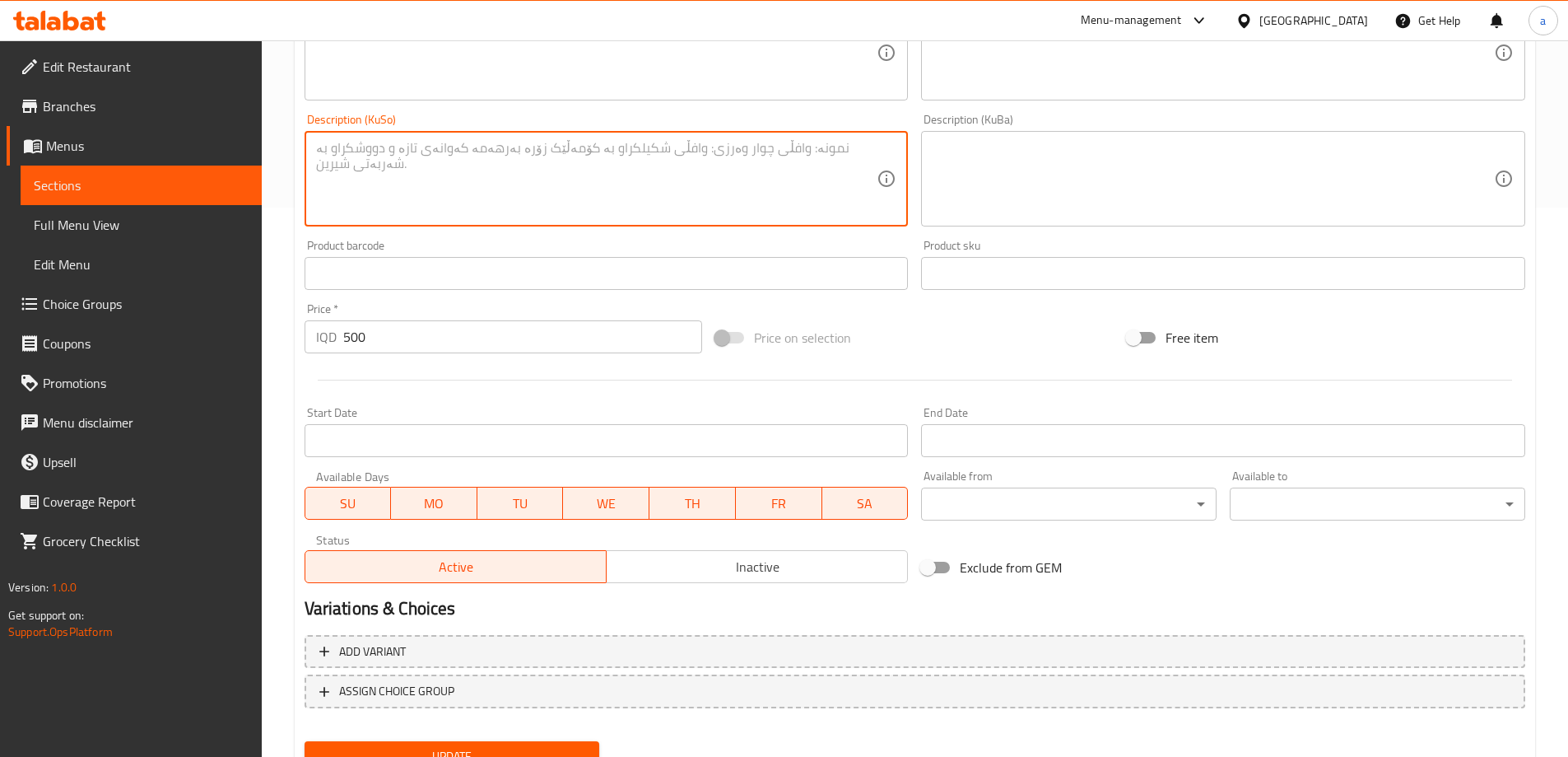
click at [514, 749] on span "Update" at bounding box center [452, 756] width 269 height 21
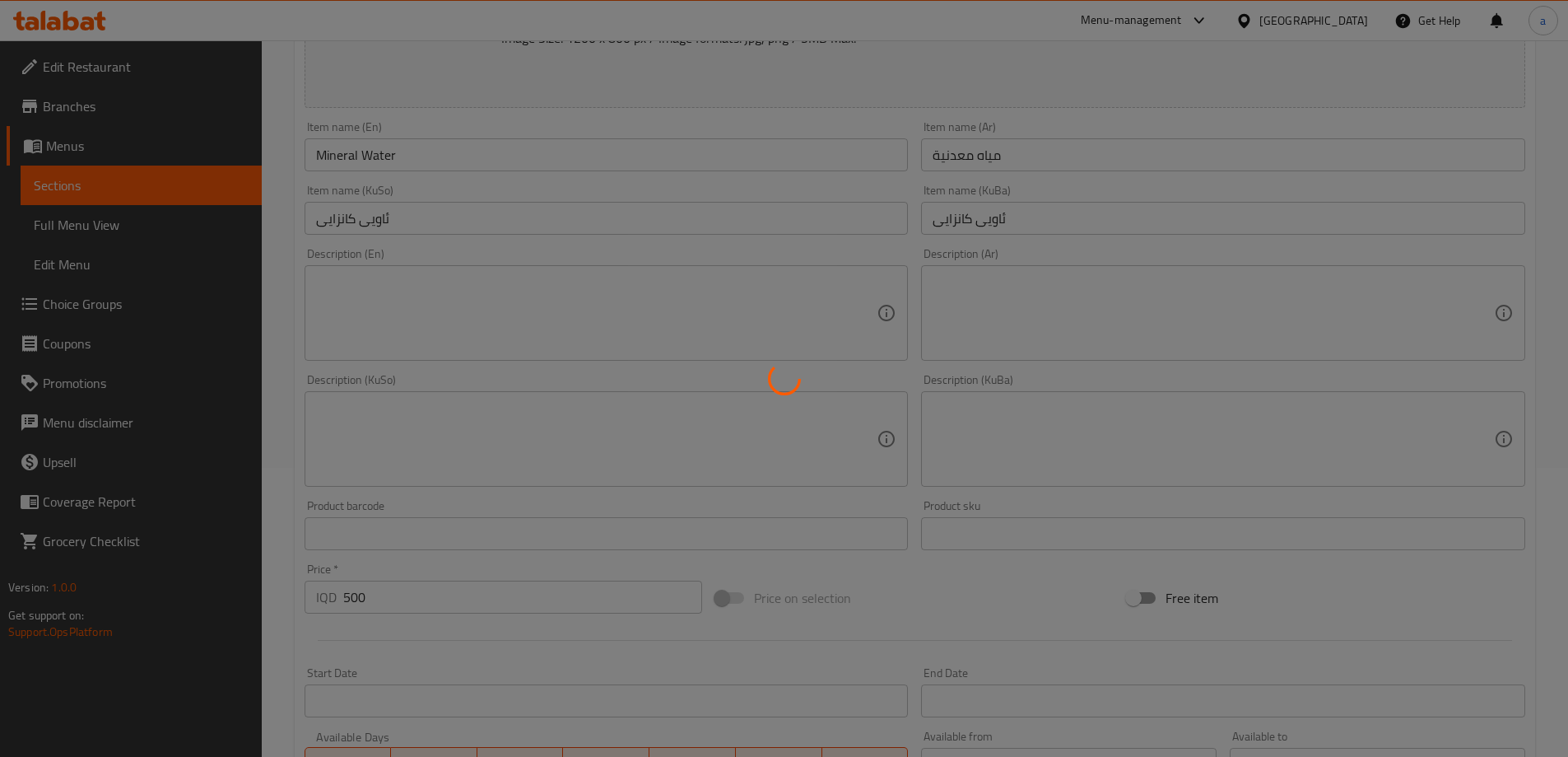
scroll to position [274, 0]
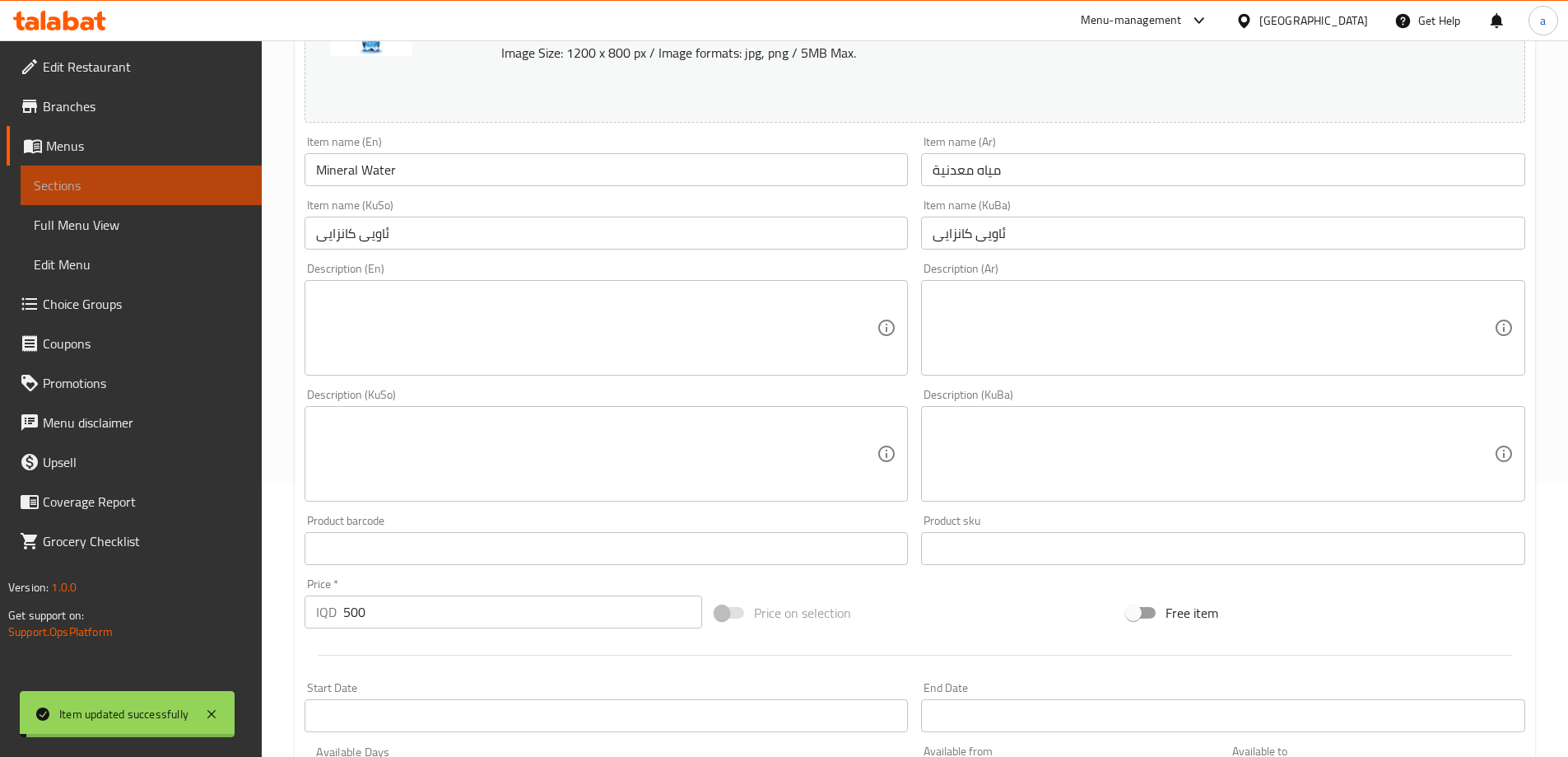
click at [194, 191] on span "Sections" at bounding box center [141, 185] width 215 height 20
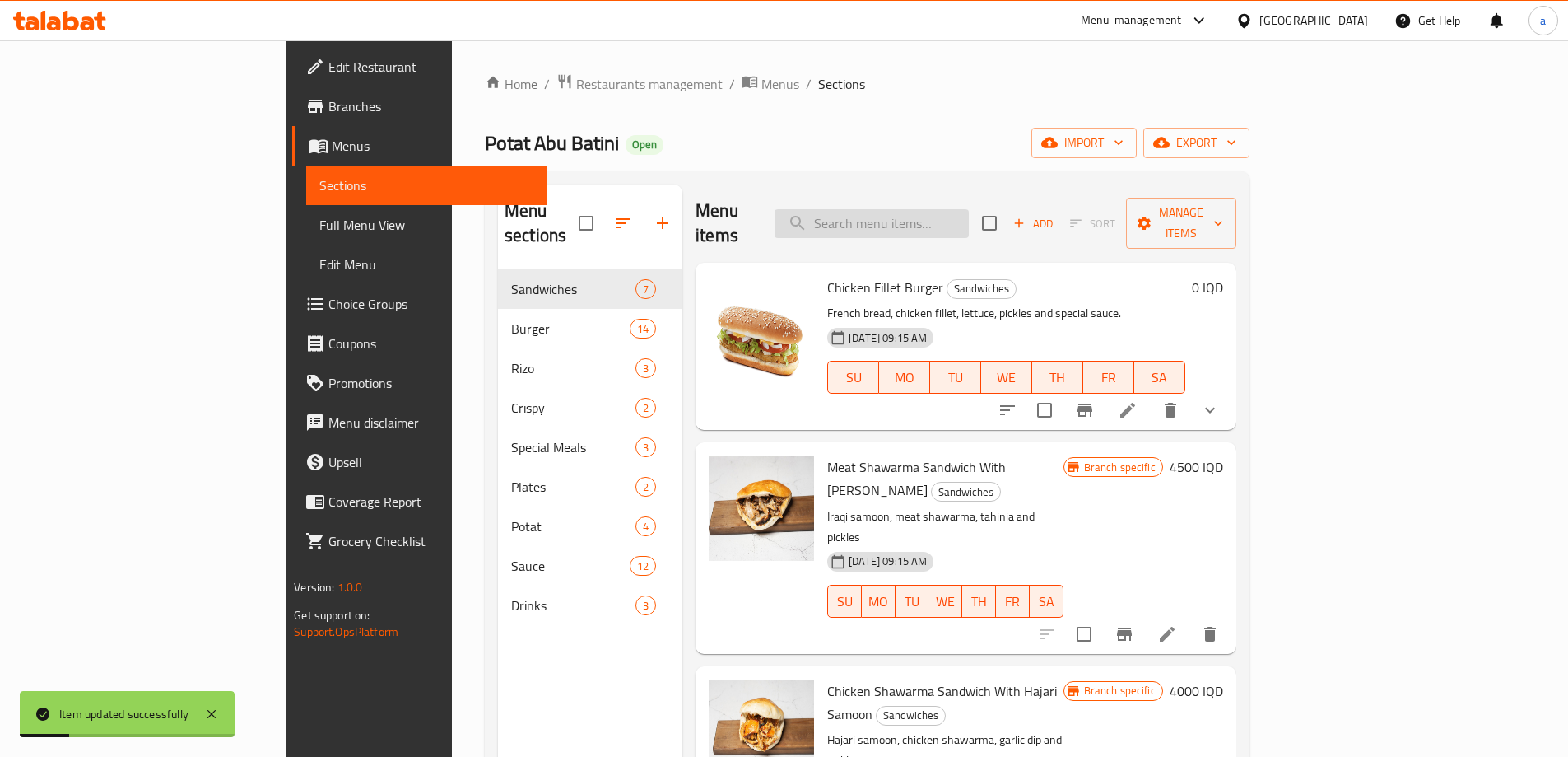
click at [969, 218] on input "search" at bounding box center [872, 223] width 194 height 29
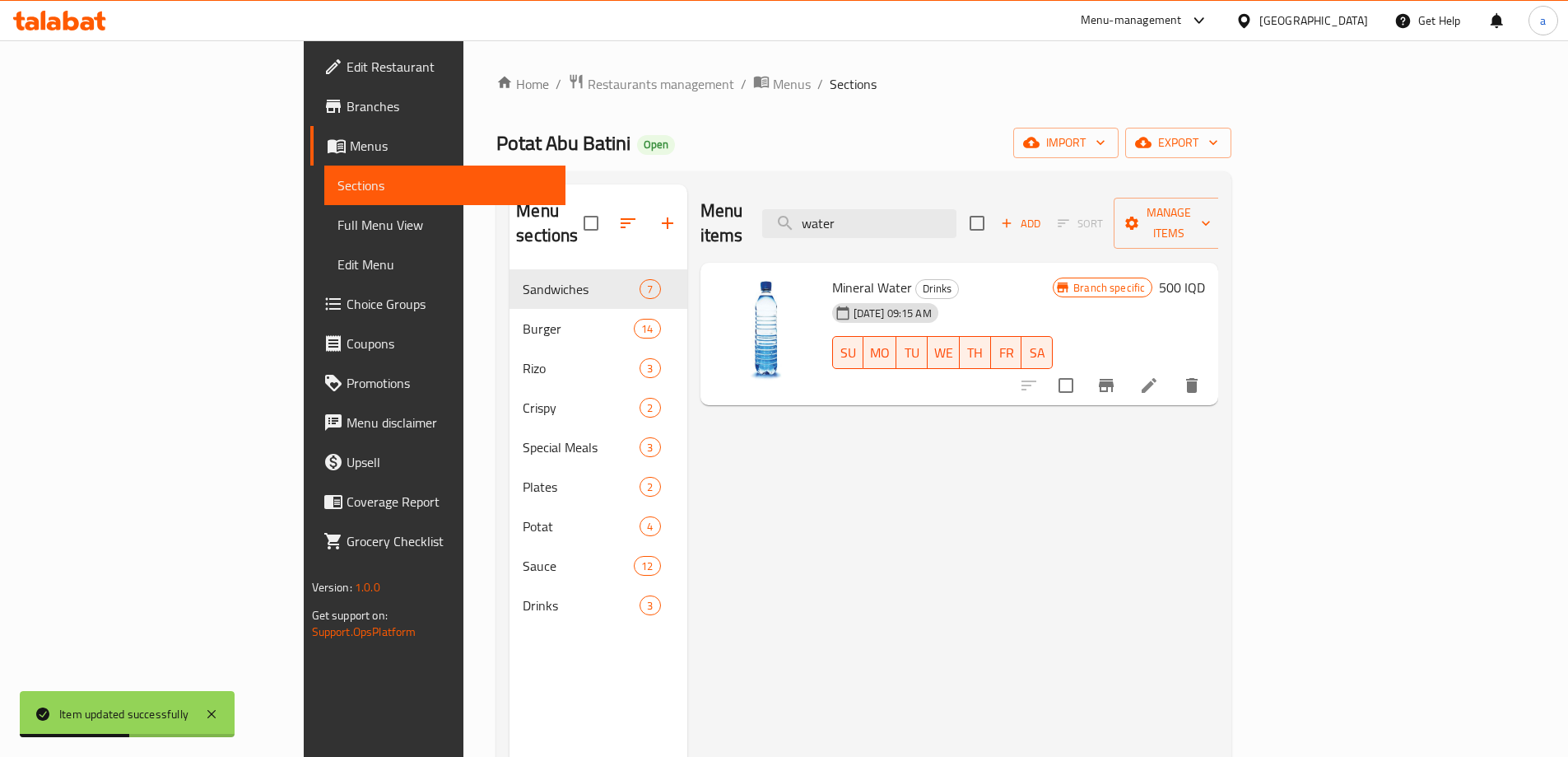
type input "water"
click at [1126, 366] on button "Branch-specific-item" at bounding box center [1105, 385] width 39 height 39
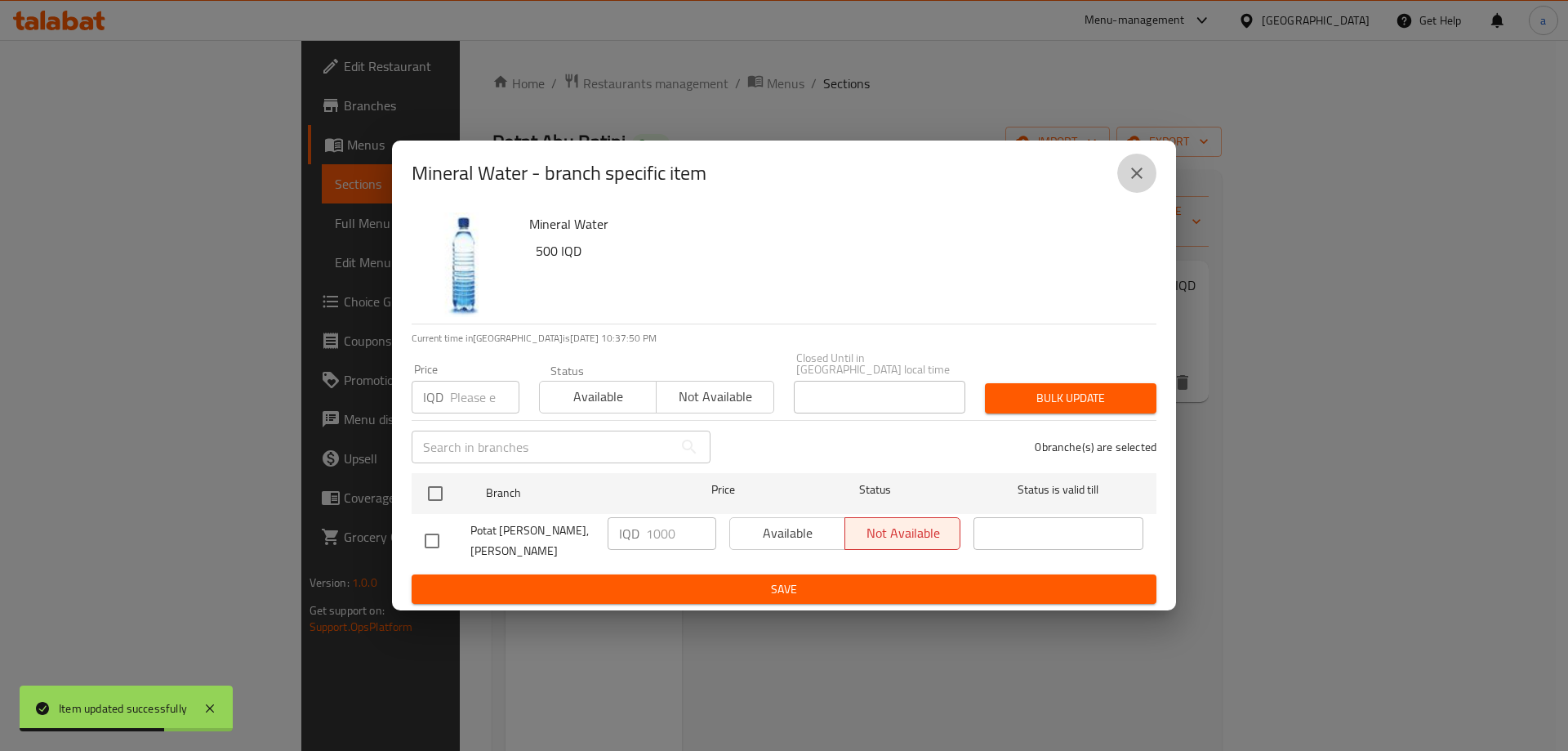
click at [1139, 183] on icon "close" at bounding box center [1137, 173] width 20 height 20
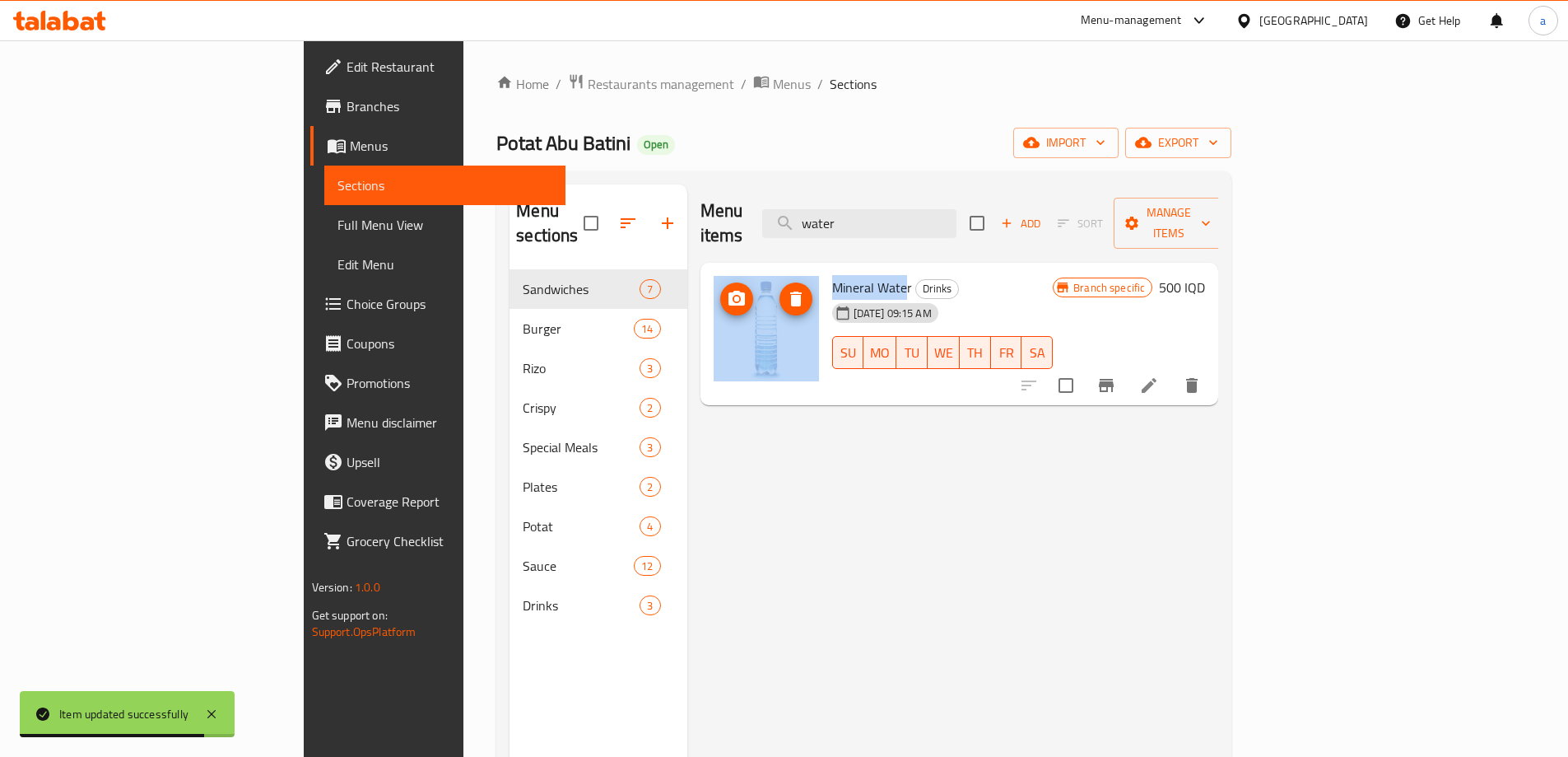
drag, startPoint x: 828, startPoint y: 262, endPoint x: 737, endPoint y: 262, distance: 91.0
click at [737, 269] on div "Mineral Water Drinks 18-03-2024 09:15 AM SU MO TU WE TH FR SA Branch specific 5…" at bounding box center [960, 334] width 505 height 130
click at [832, 275] on span "Mineral Water" at bounding box center [872, 287] width 80 height 24
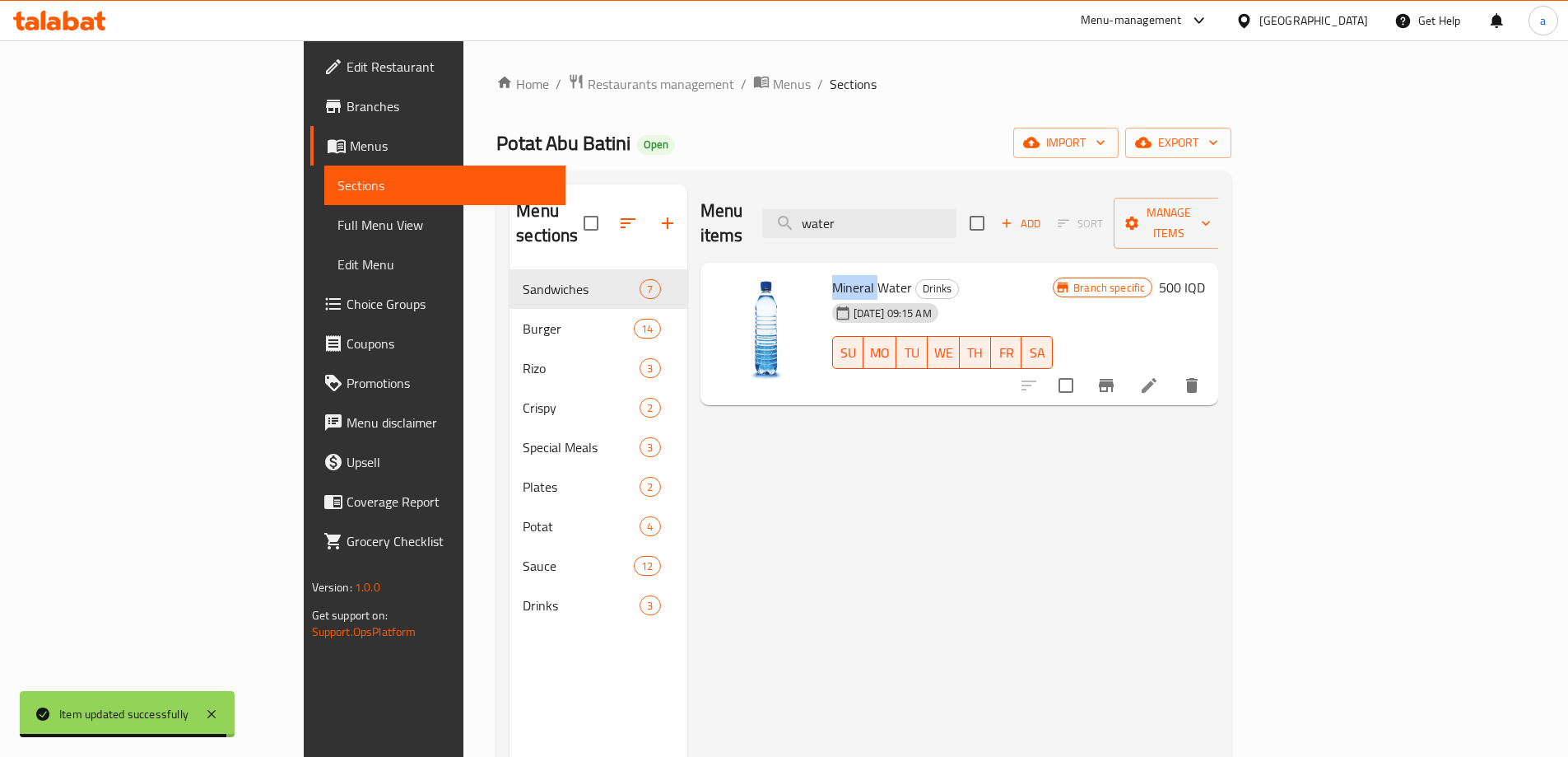
click at [832, 275] on span "Mineral Water" at bounding box center [872, 287] width 80 height 24
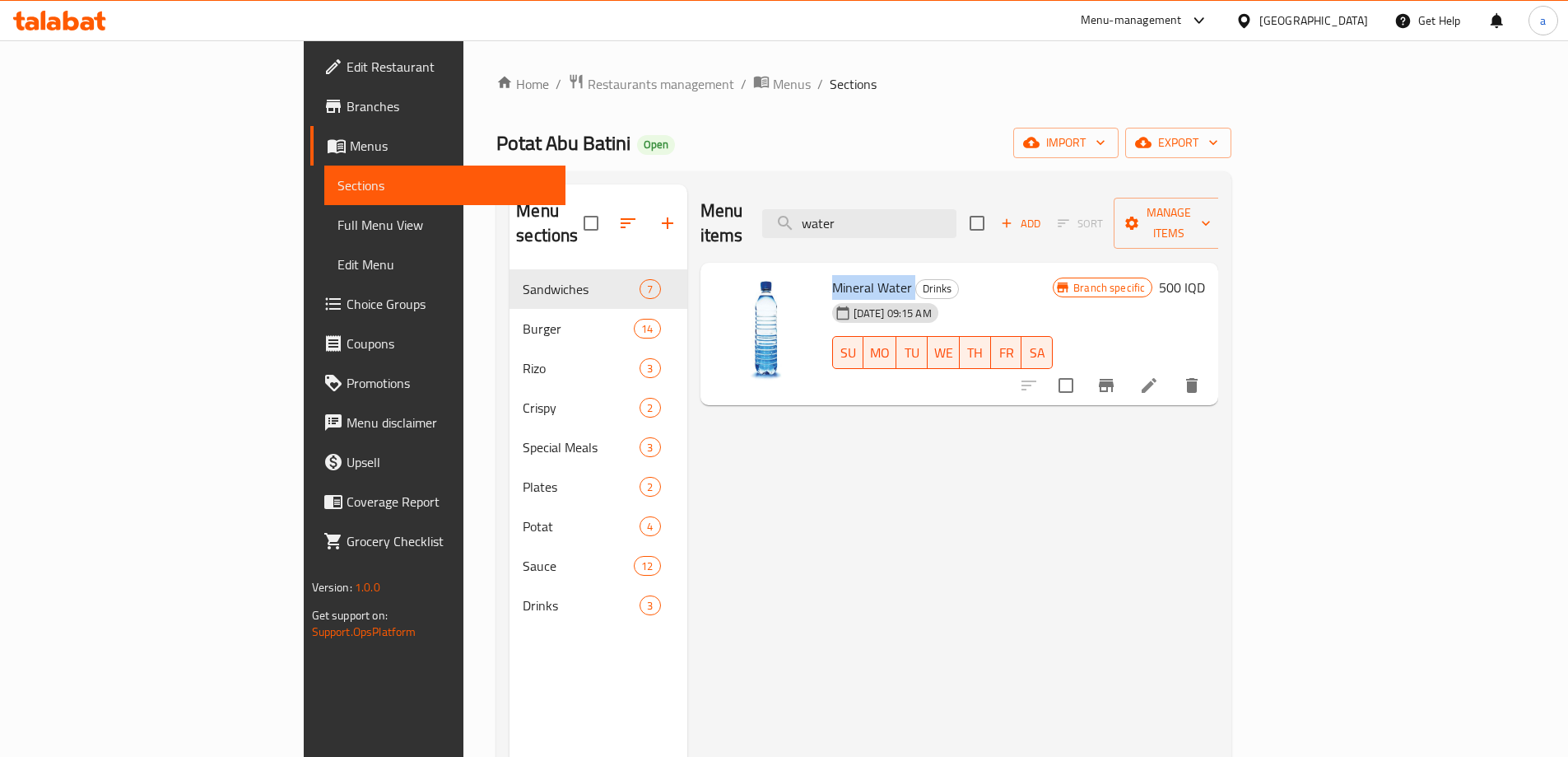
click at [324, 236] on link "Full Menu View" at bounding box center [445, 225] width 241 height 39
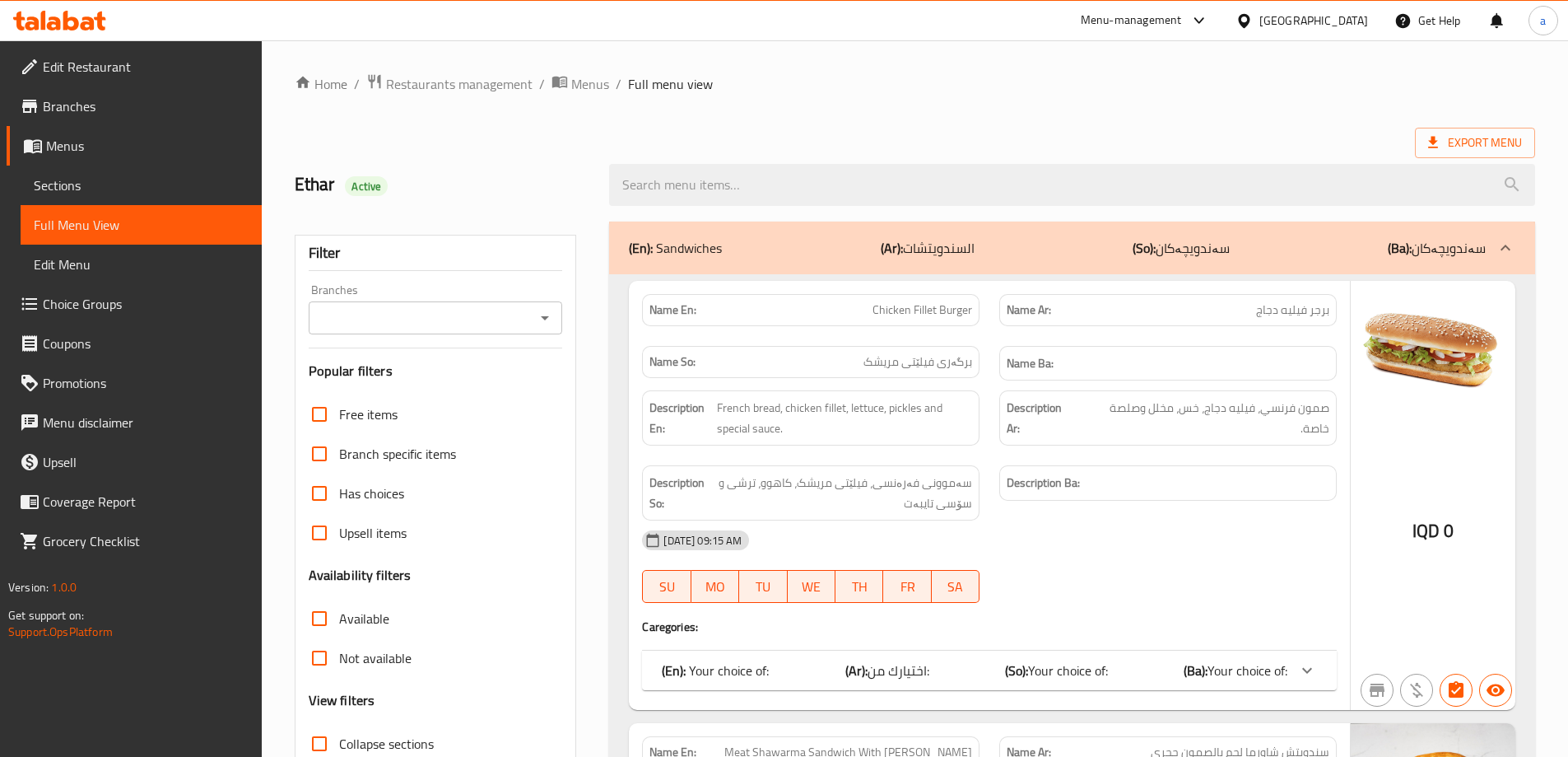
click at [540, 320] on icon "Open" at bounding box center [545, 318] width 20 height 20
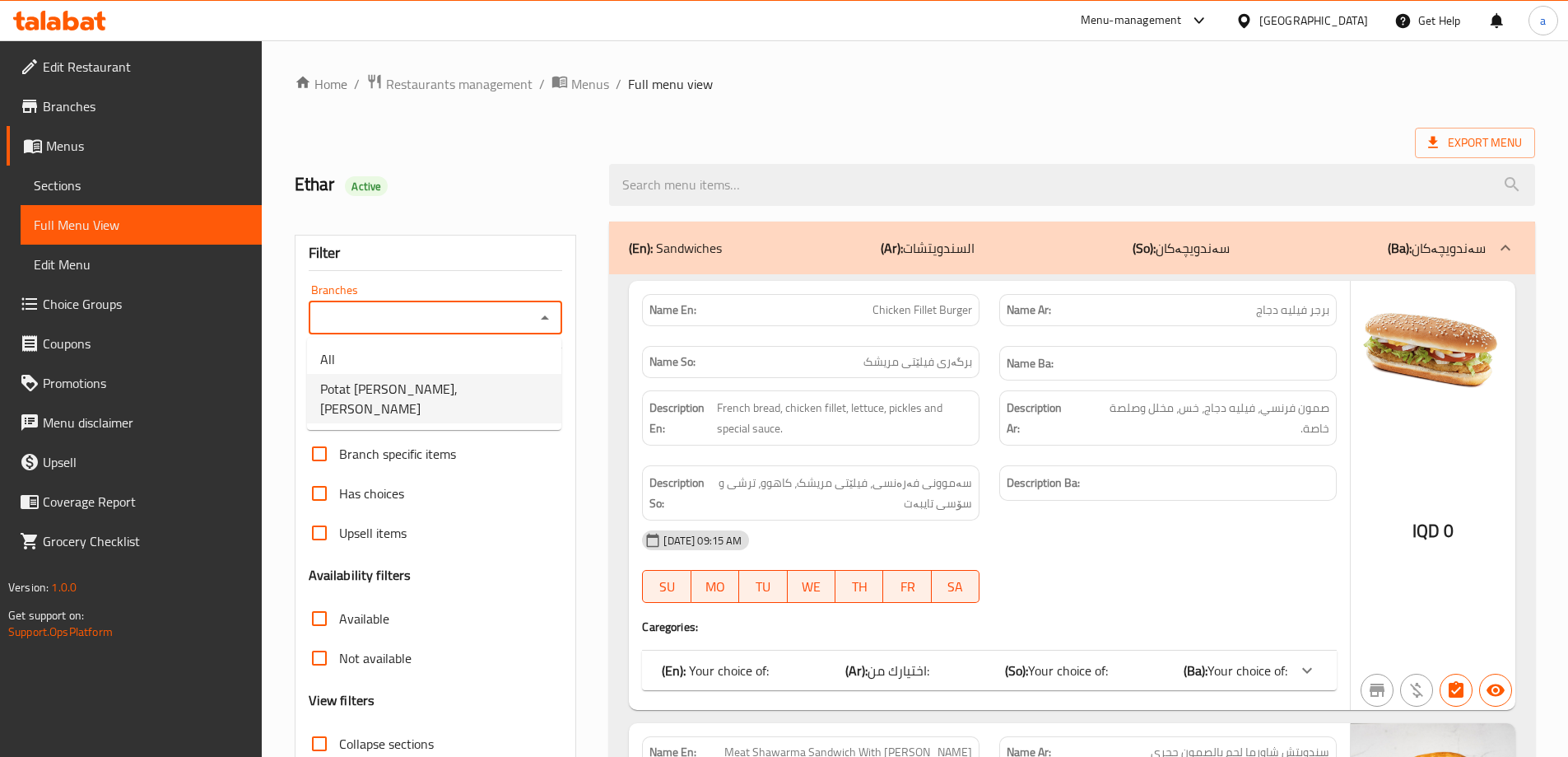
click at [536, 395] on li "Potat Abu Batini, Al Ashar" at bounding box center [433, 398] width 254 height 49
type input "Potat Abu Batini, Al Ashar"
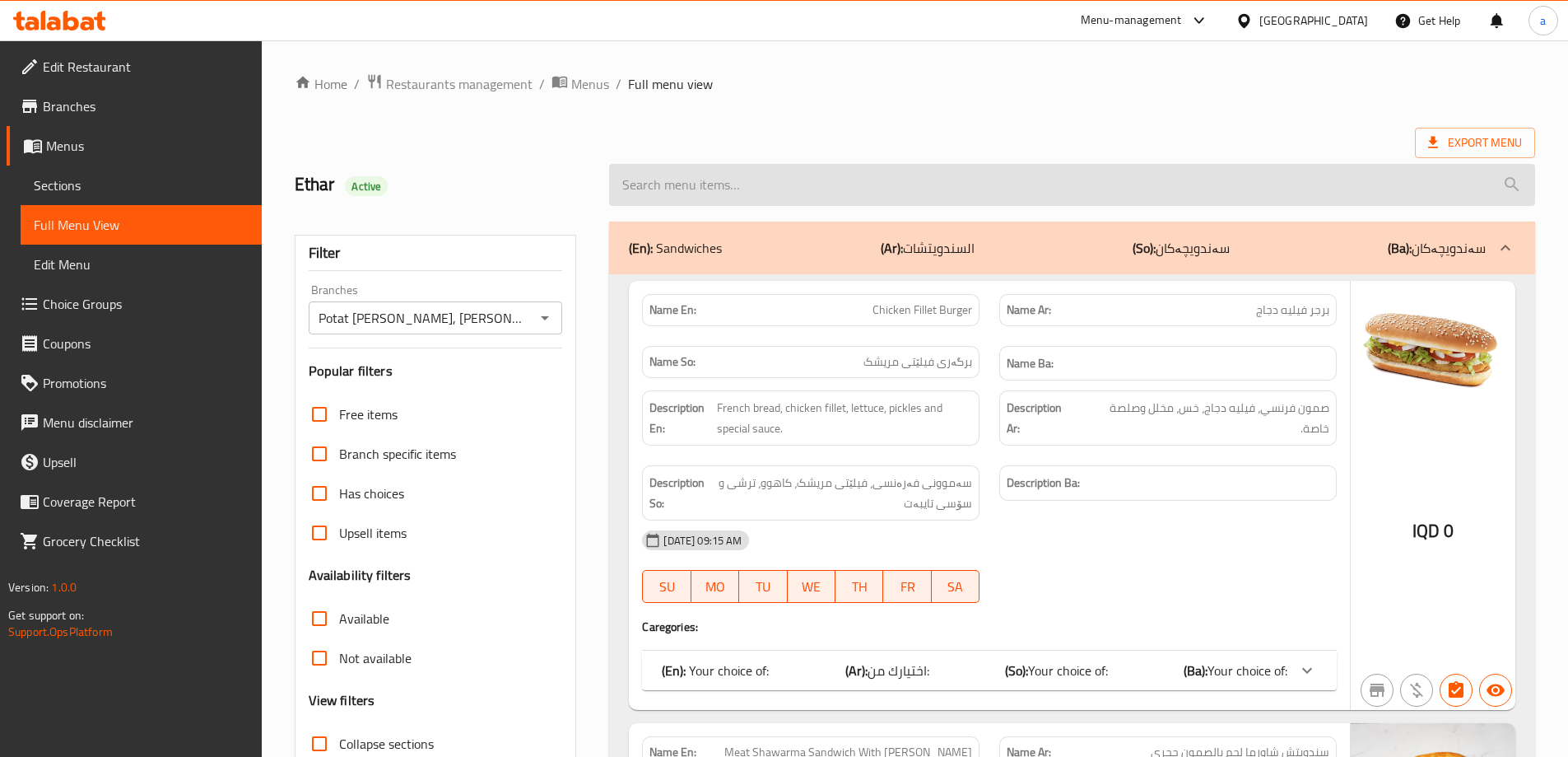
click at [815, 197] on input "search" at bounding box center [1072, 184] width 926 height 42
paste input "Mineral Water"
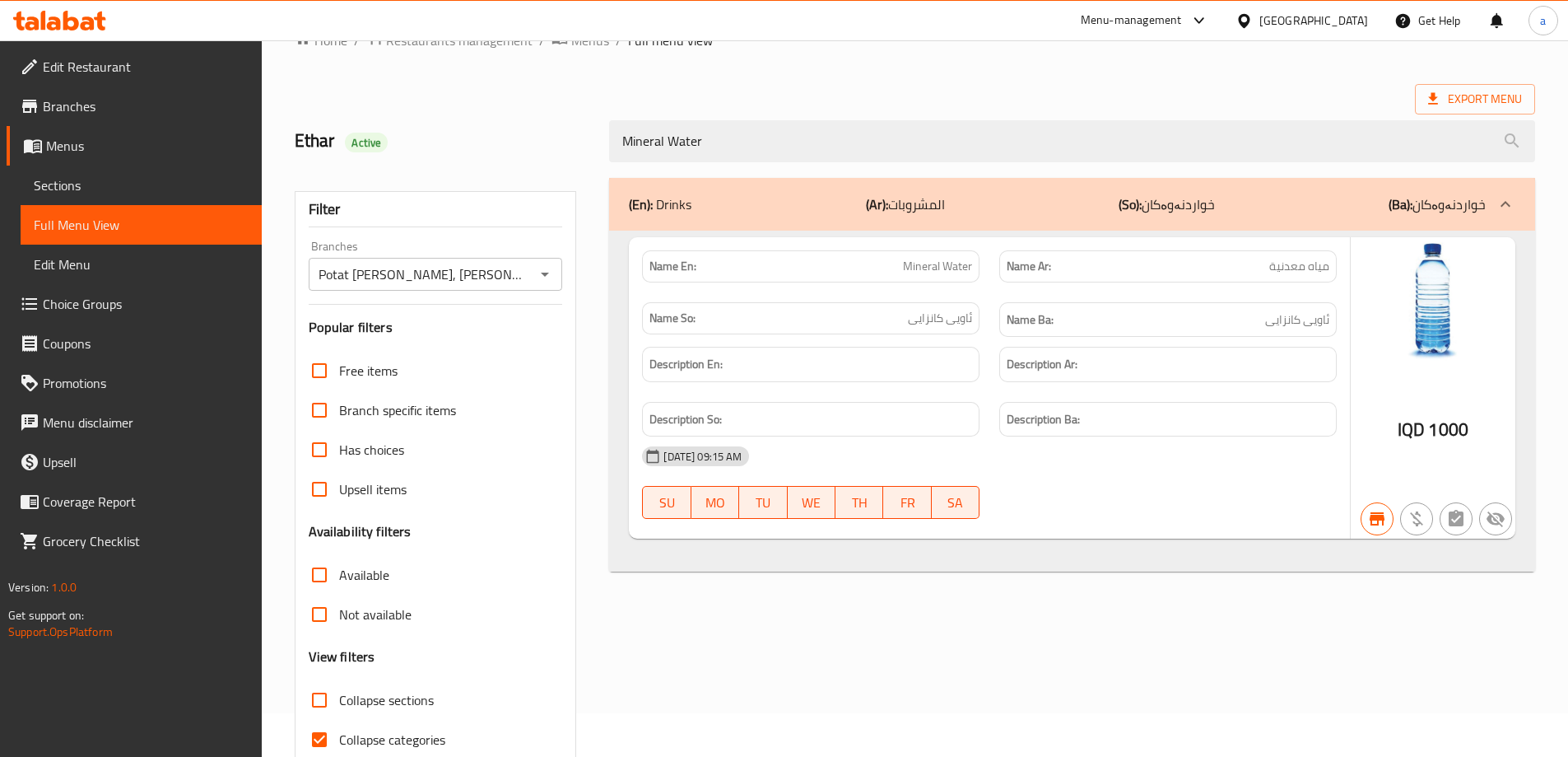
scroll to position [119, 0]
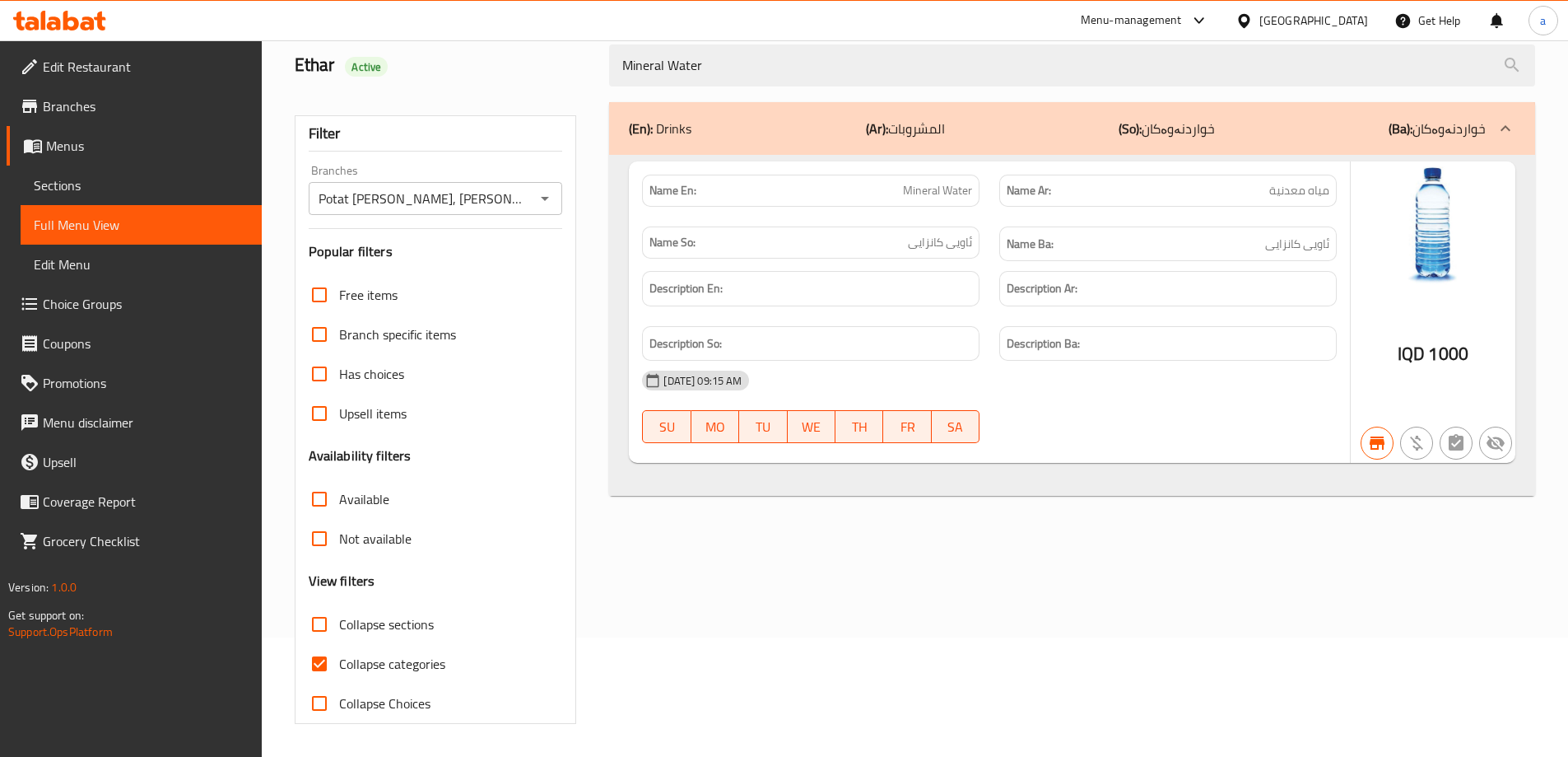
type input "Mineral Water"
click at [402, 656] on span "Collapse categories" at bounding box center [392, 664] width 106 height 20
click at [317, 661] on input "Collapse categories" at bounding box center [318, 663] width 39 height 39
checkbox input "false"
click at [1302, 189] on span "مياه معدنية" at bounding box center [1299, 190] width 60 height 18
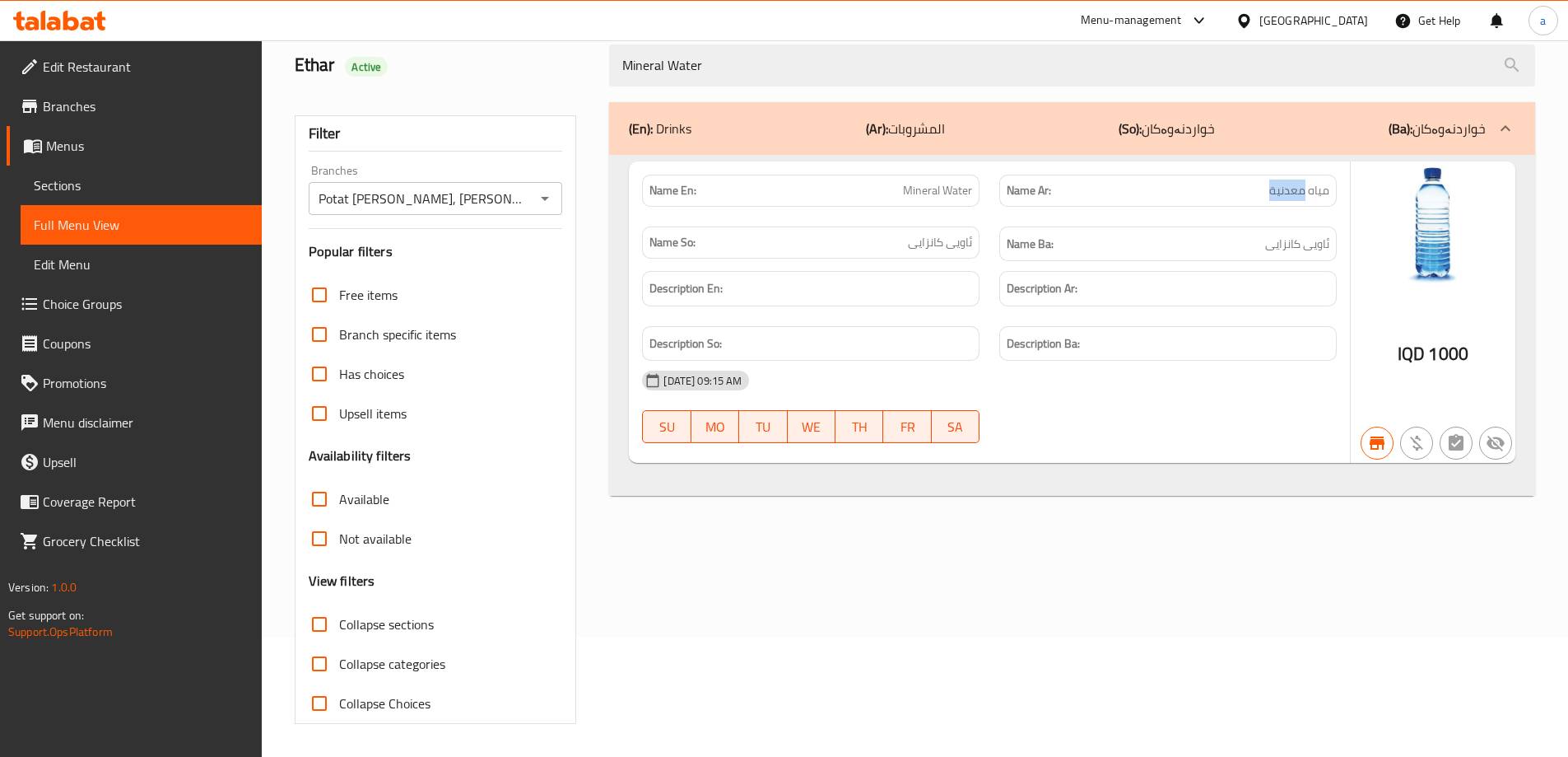
click at [1302, 189] on span "مياه معدنية" at bounding box center [1299, 190] width 60 height 18
copy span "مياه معدنية"
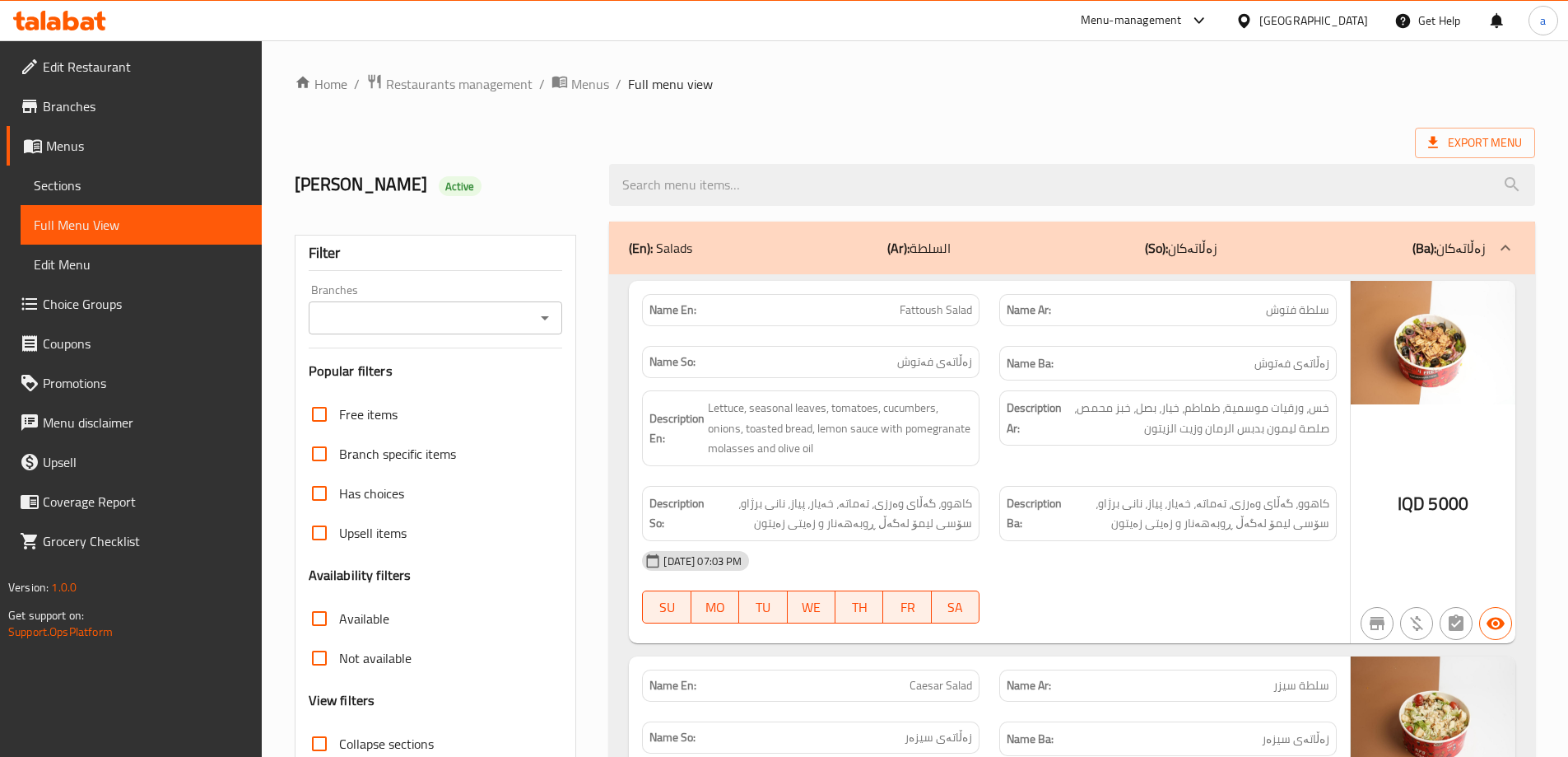
click at [862, 189] on input "search" at bounding box center [1072, 184] width 926 height 42
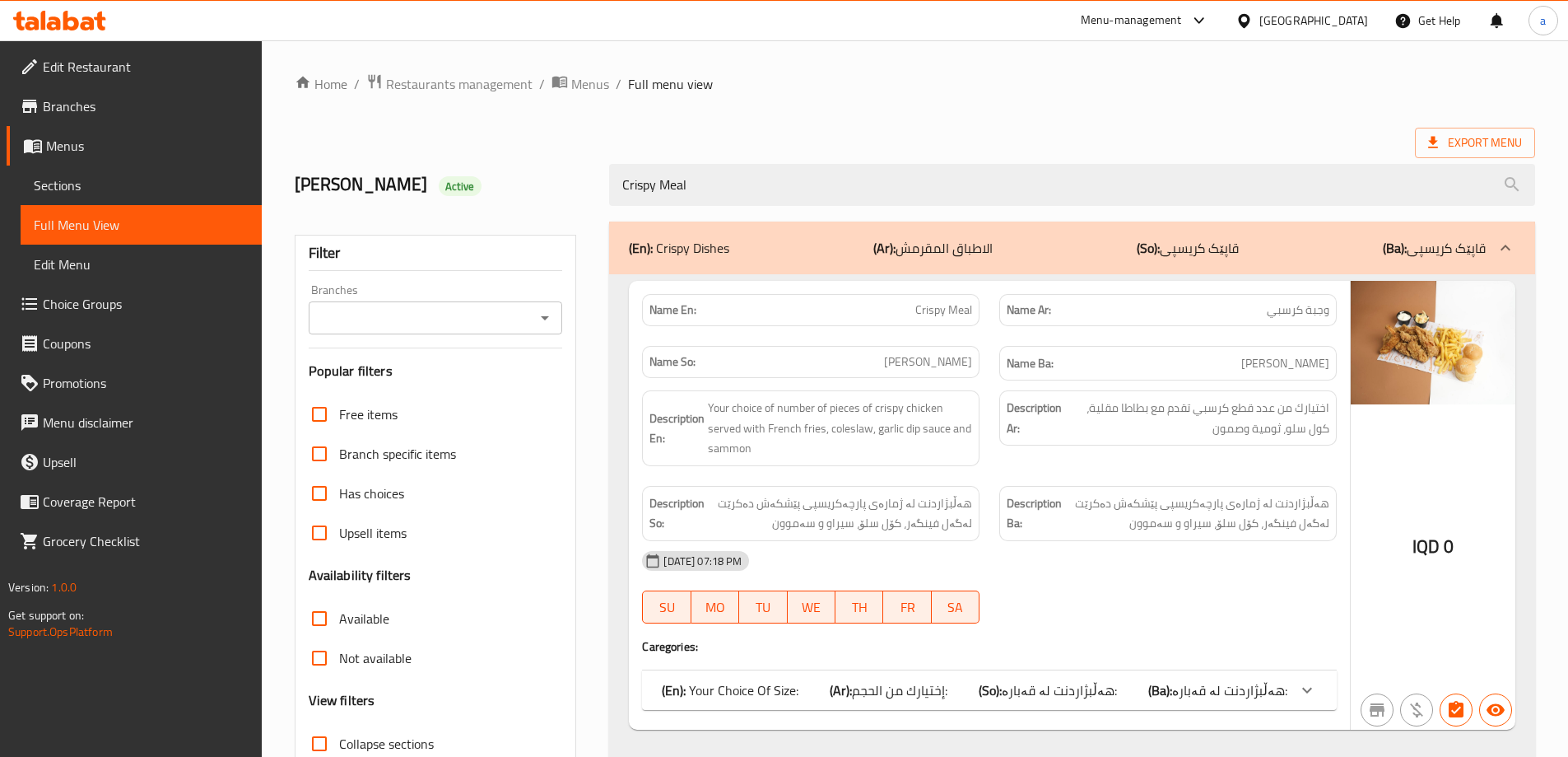
type input "Crispy Meal"
click at [147, 187] on span "Sections" at bounding box center [141, 185] width 215 height 20
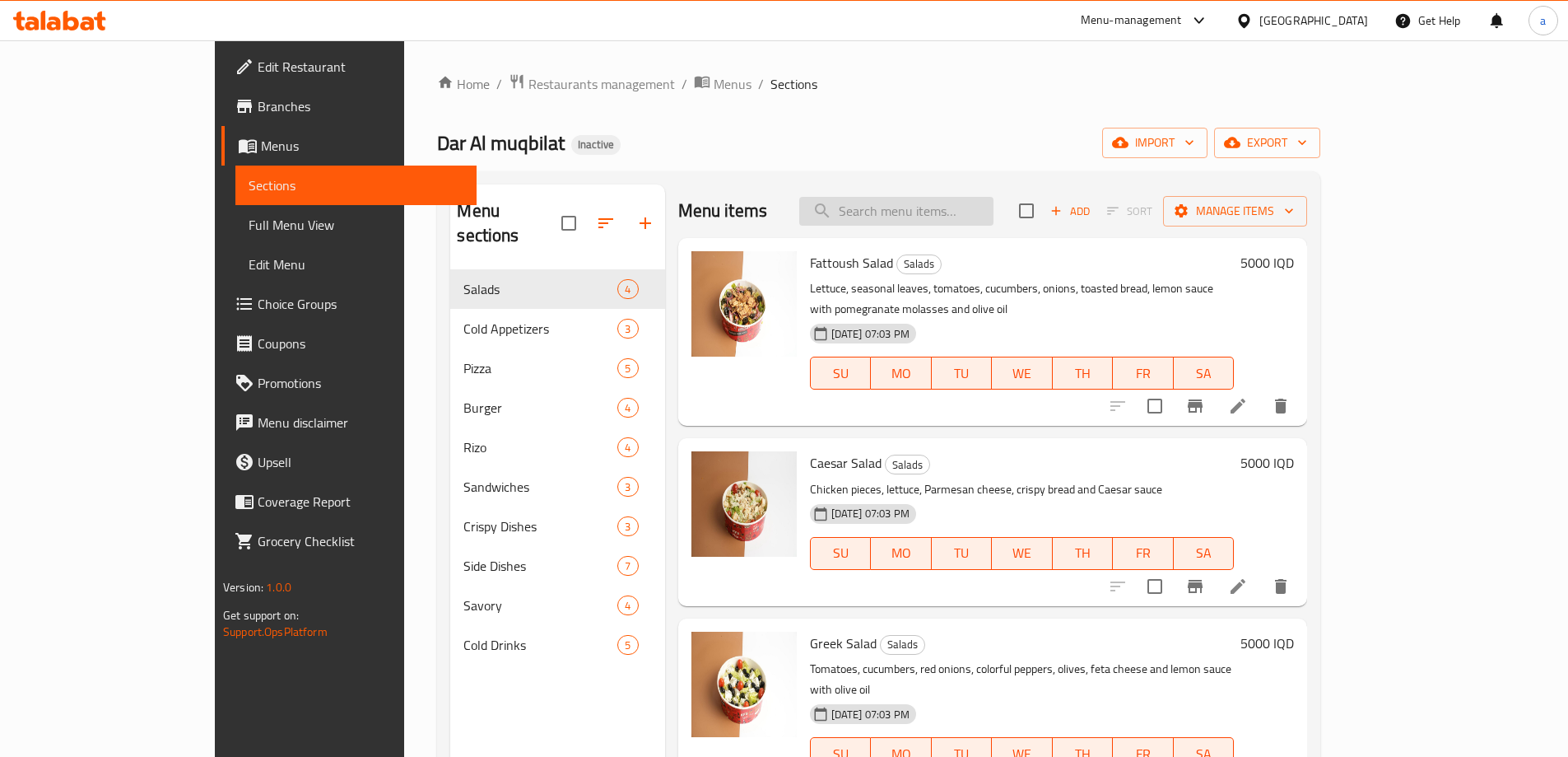
click at [973, 210] on input "search" at bounding box center [897, 211] width 194 height 29
paste input "Crispy Meal"
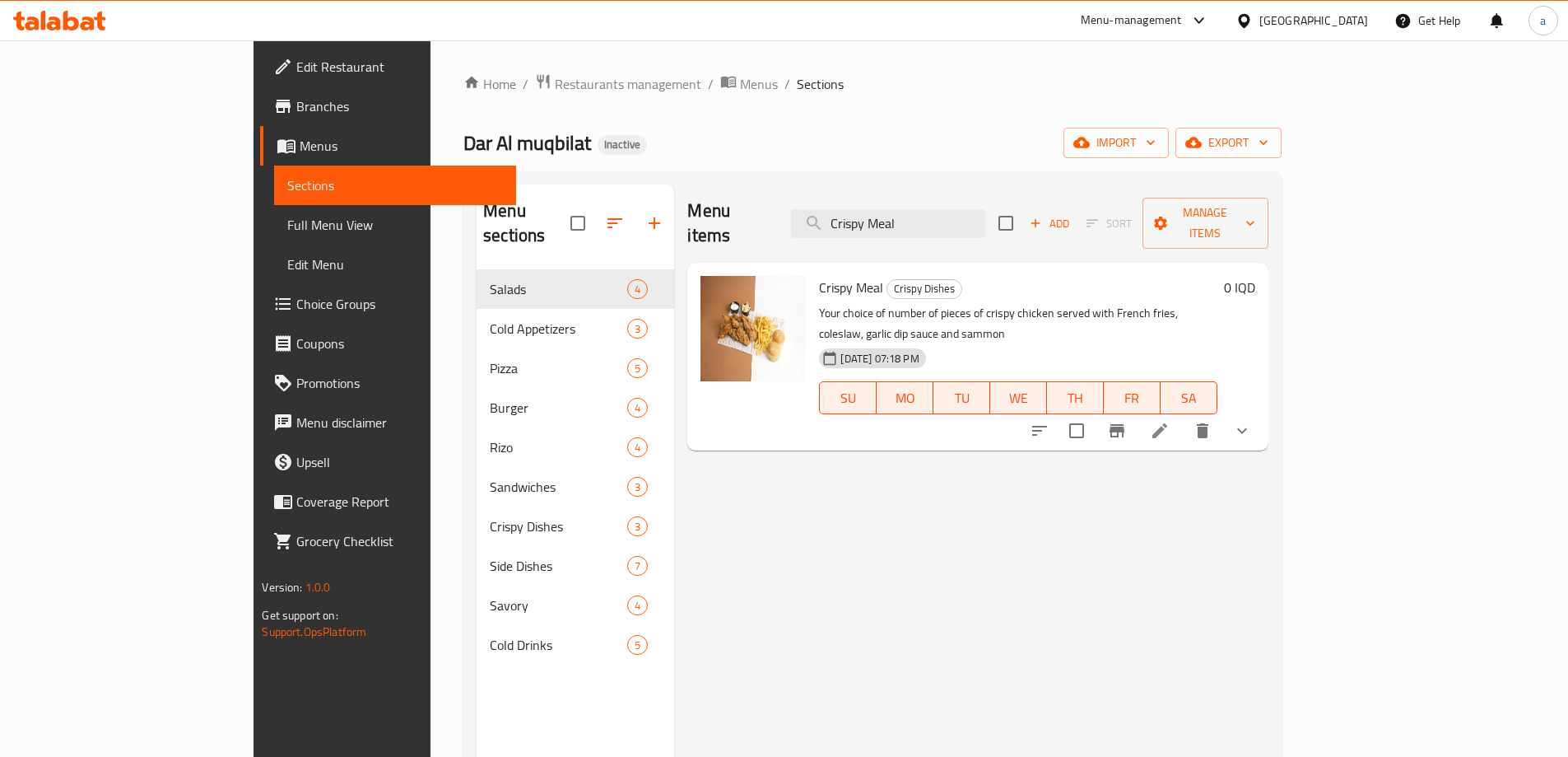
type input "Crispy Meal"
click at [1182, 416] on li at bounding box center [1159, 430] width 46 height 29
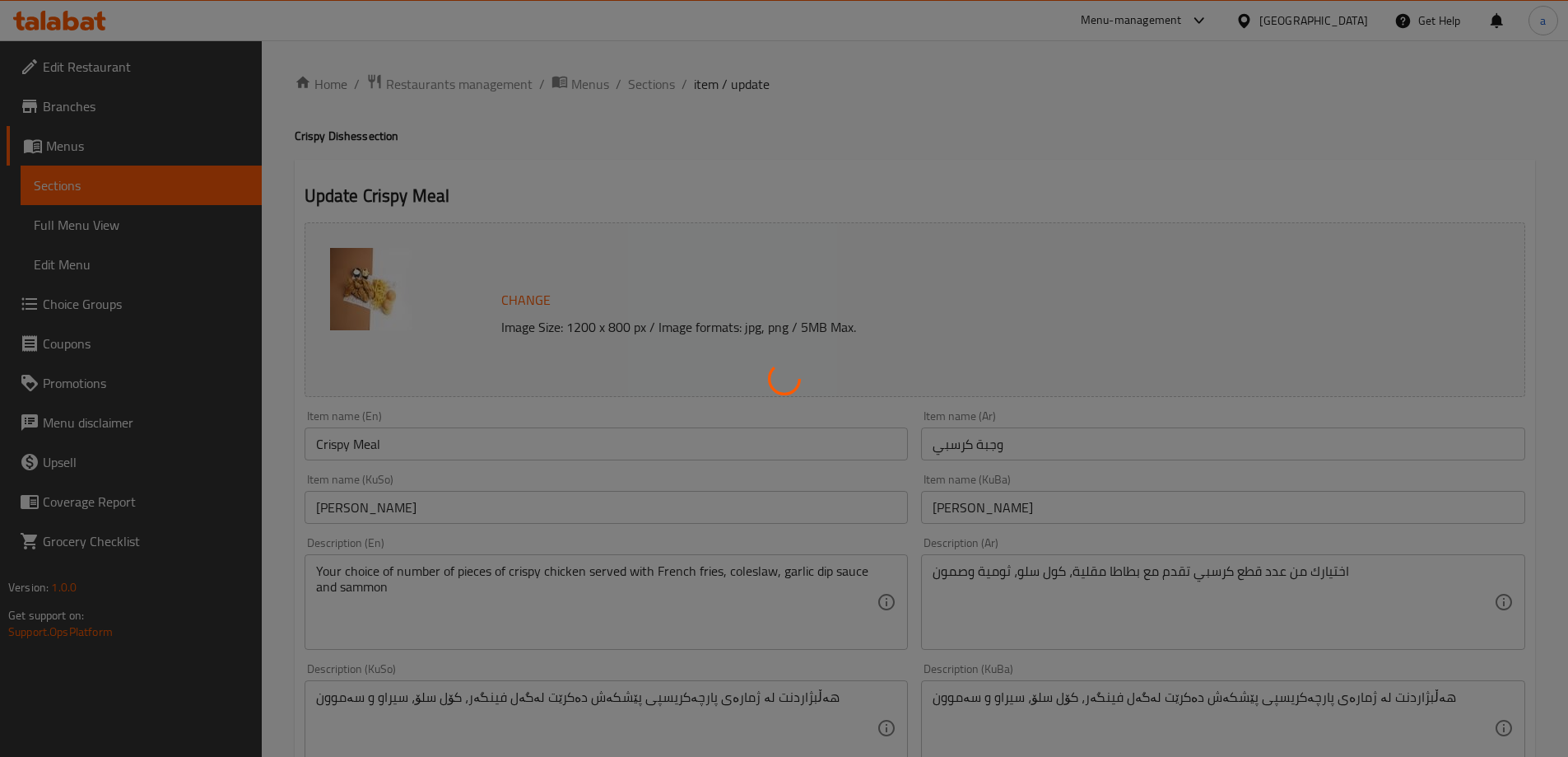
scroll to position [274, 0]
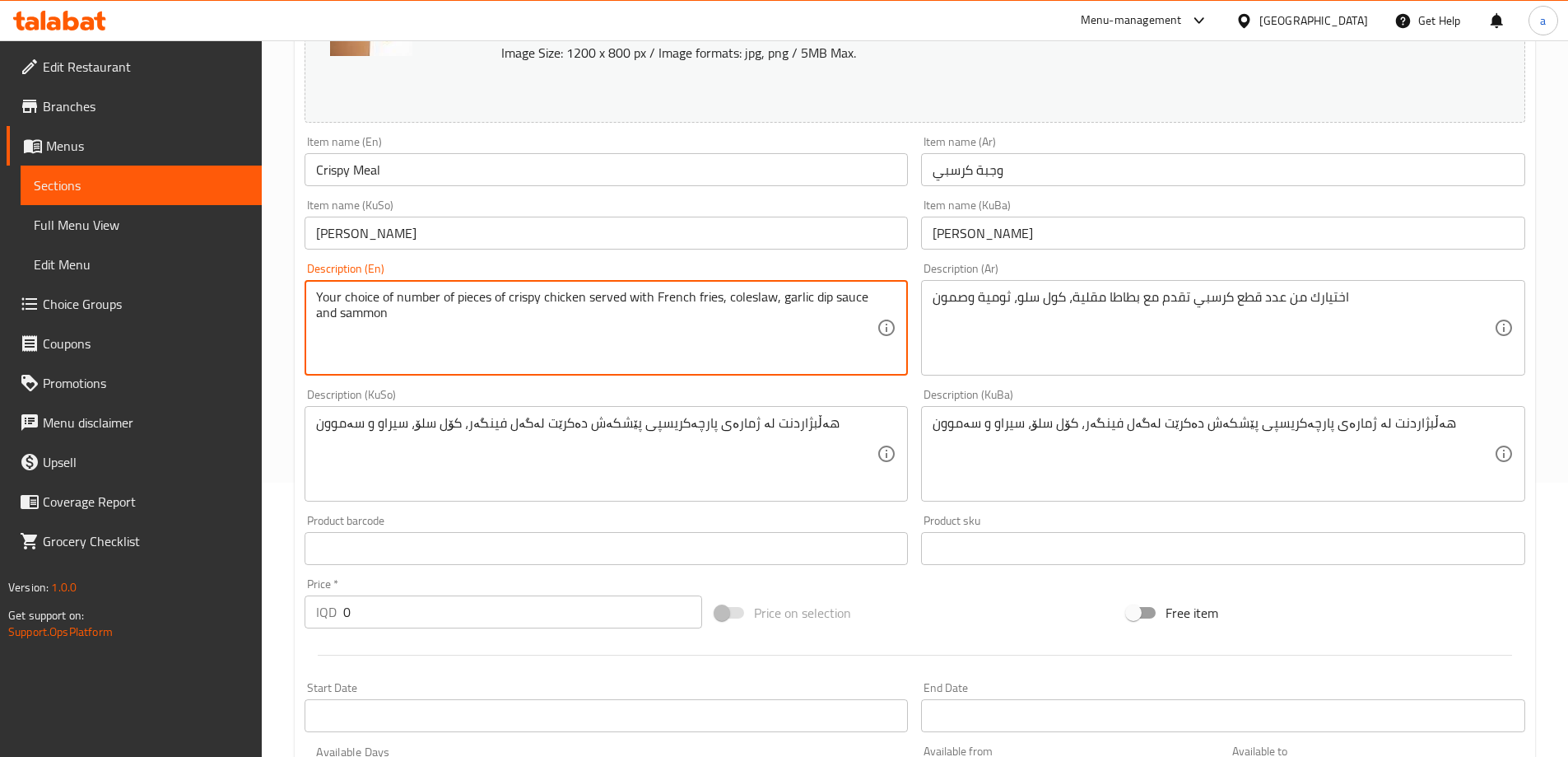
click at [369, 315] on textarea "Your choice of number of pieces of crispy chicken served with French fries, col…" at bounding box center [597, 328] width 561 height 78
click at [369, 314] on textarea "Your choice of number of pieces of crispy chicken served with French fries, col…" at bounding box center [597, 328] width 561 height 78
click at [369, 314] on textarea "Your choice of number of pieces of crispy chicken served with French fries, col…" at bounding box center [597, 328] width 561 height 78
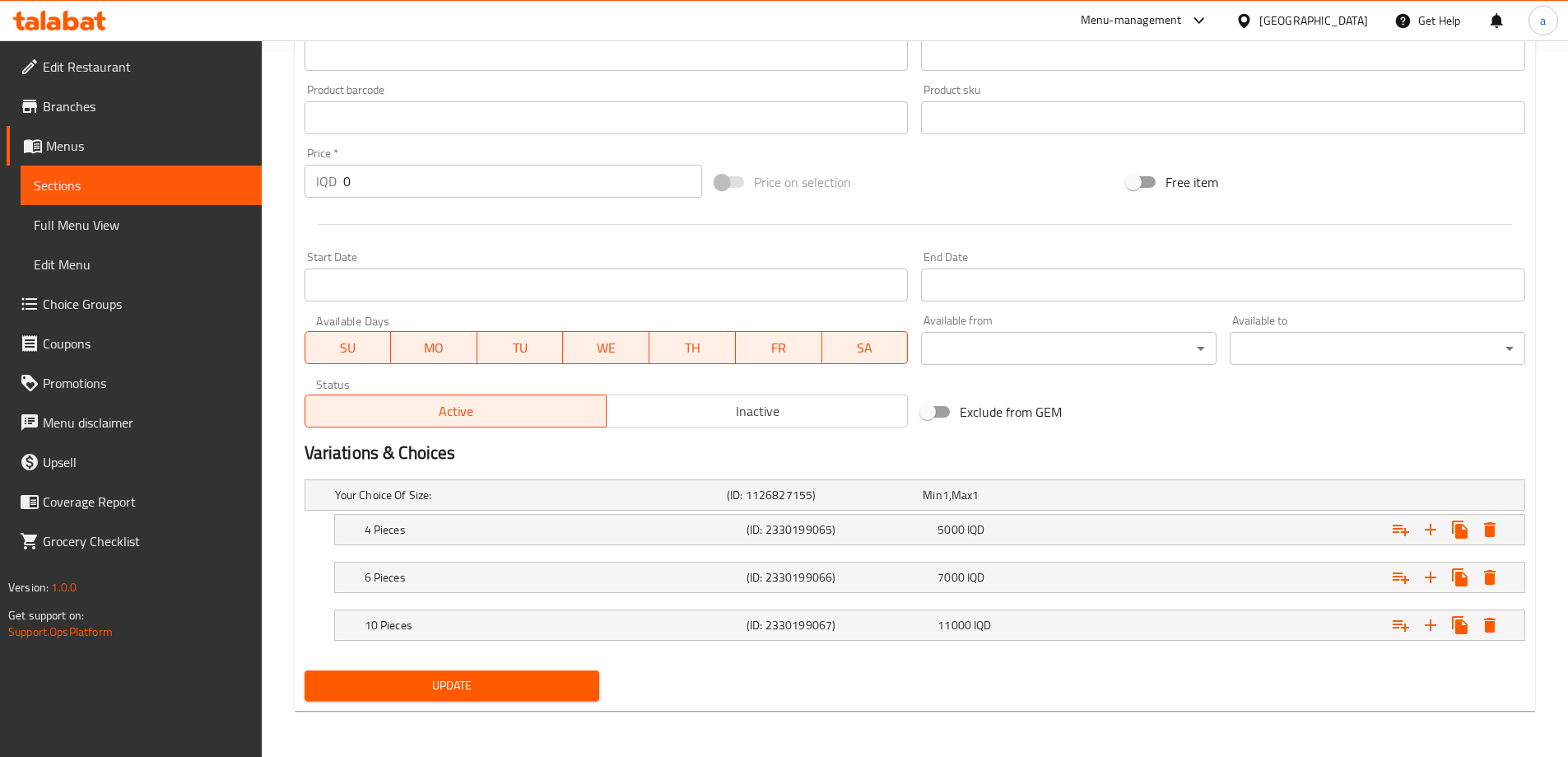
type textarea "Your choice of number of pieces of crispy chicken served with French fries, col…"
click at [439, 682] on span "Update" at bounding box center [452, 685] width 269 height 21
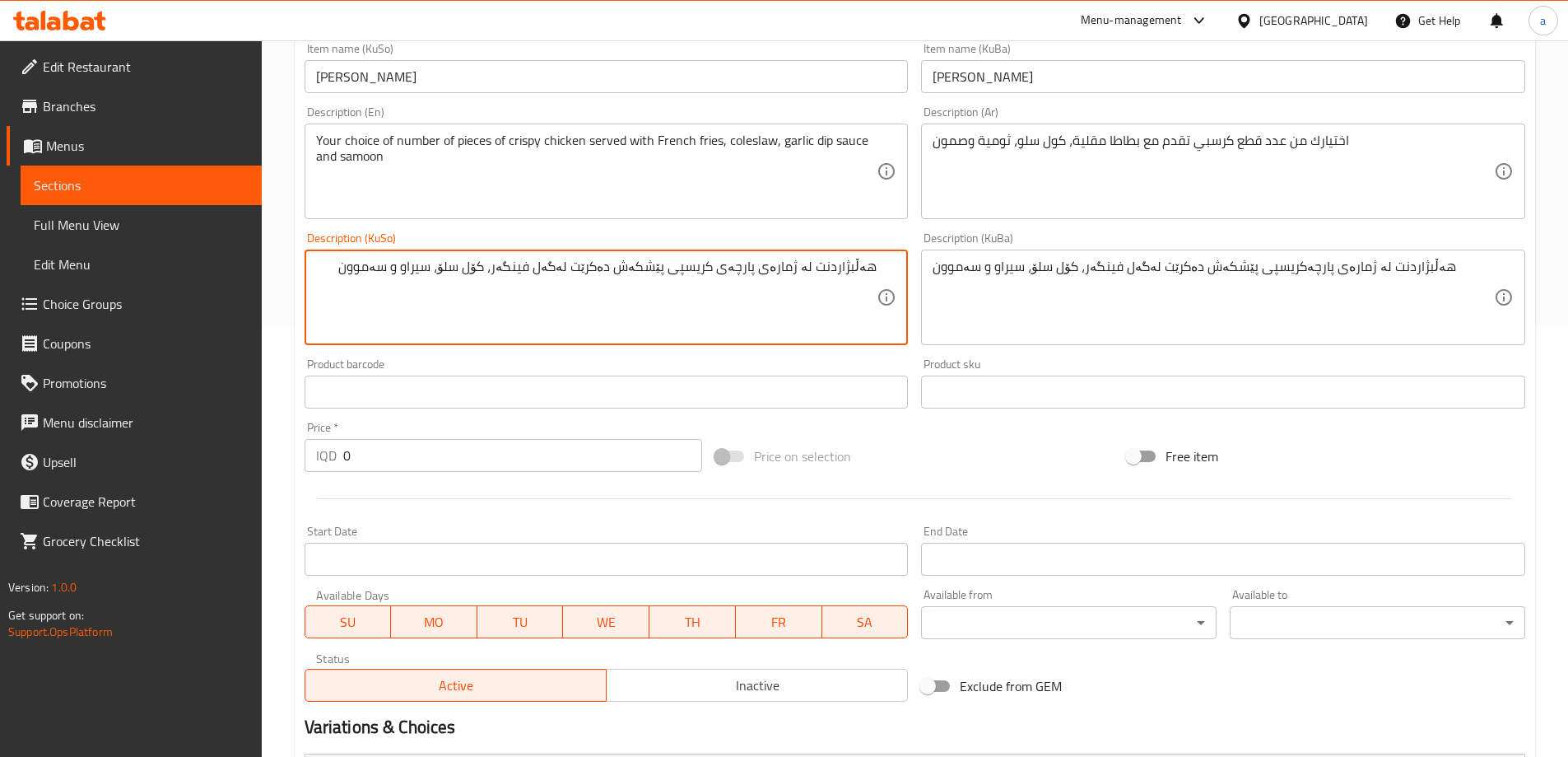
drag, startPoint x: 370, startPoint y: 267, endPoint x: 929, endPoint y: 277, distance: 559.1
click at [929, 277] on div "Change Image Size: 1200 x 800 px / Image formats: jpg, png / 5MB Max. Item name…" at bounding box center [915, 246] width 1234 height 923
type textarea "هەڵبژاردنت لە ژمارەی پارچەی کریسپی پێشکەش دەکرێت لەگەل فینگەر، کۆل سلۆ، سیراو و…"
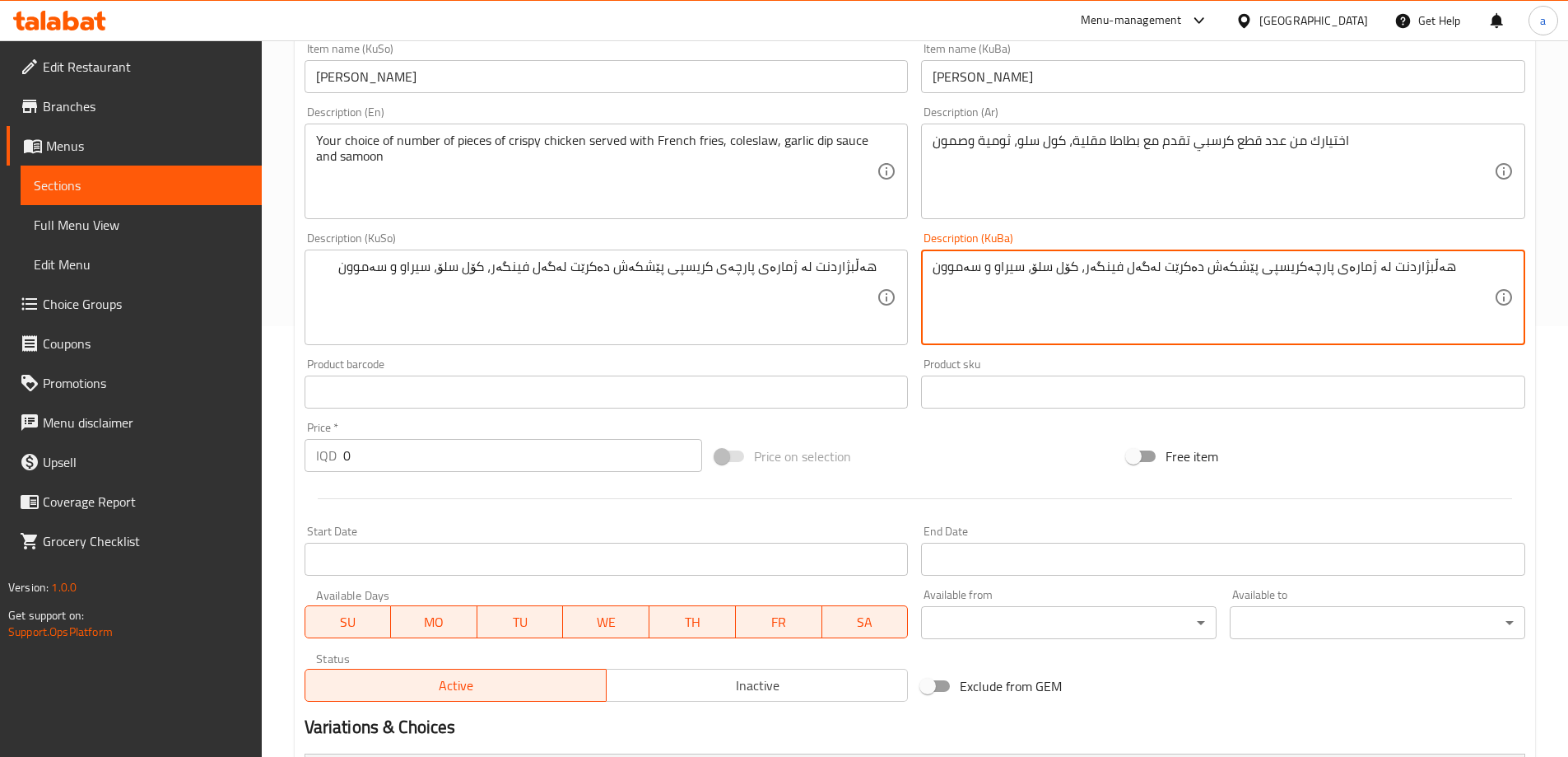
click at [998, 268] on textarea "هەڵبژاردنت لە ژمارەی پارچەکریسپی پێشکەش دەکرێت لەگەل فینگەر، کۆل سلۆ، سیراو و س…" at bounding box center [1214, 297] width 561 height 78
paste textarea "ی"
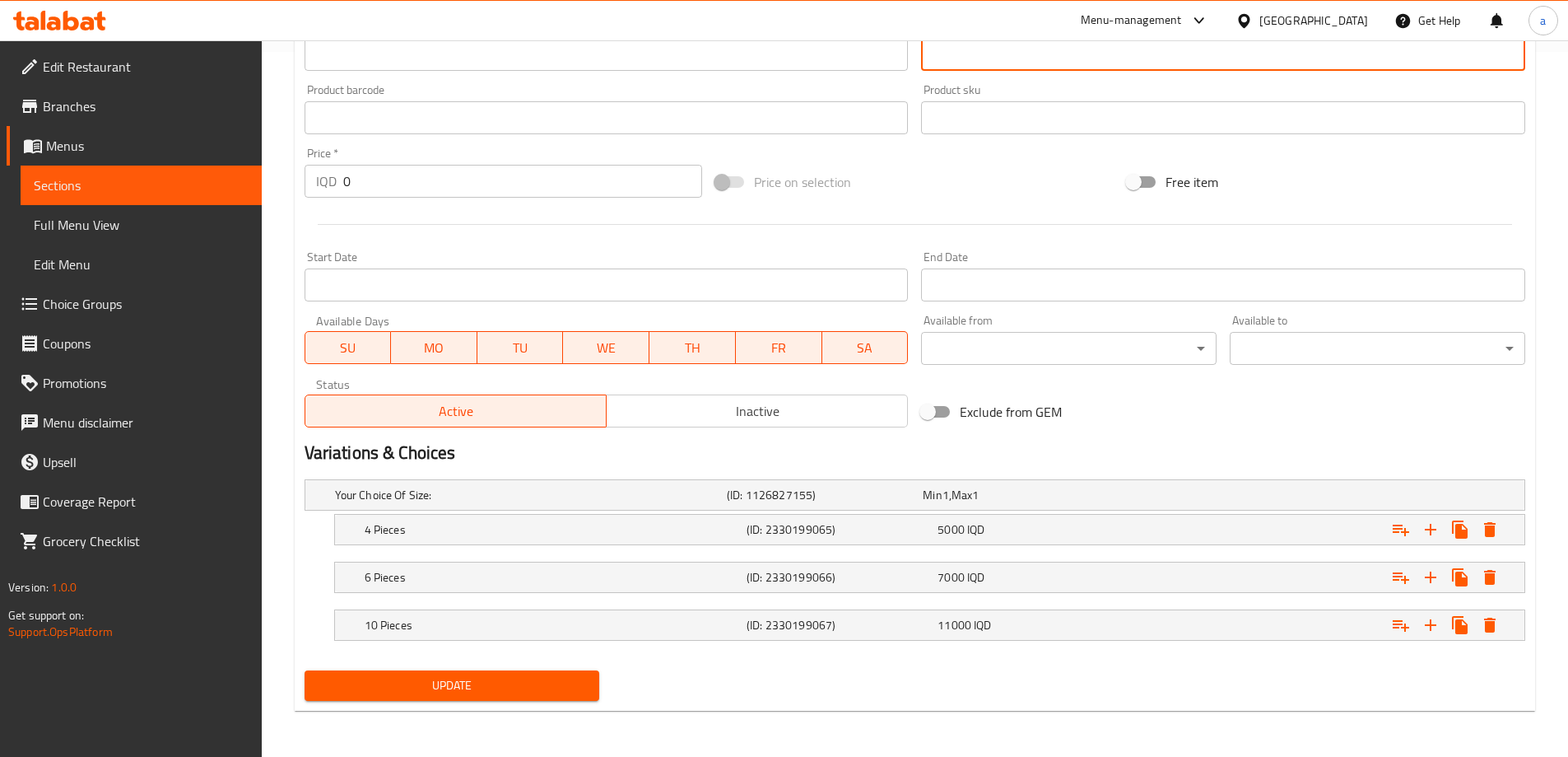
type textarea "هەڵبژاردنت لە ژمارەی پارچەی کریسپی پێشکەش دەکرێت لەگەل فینگەر، کۆل سلۆ، سیراو و…"
click at [502, 679] on span "Update" at bounding box center [452, 685] width 269 height 21
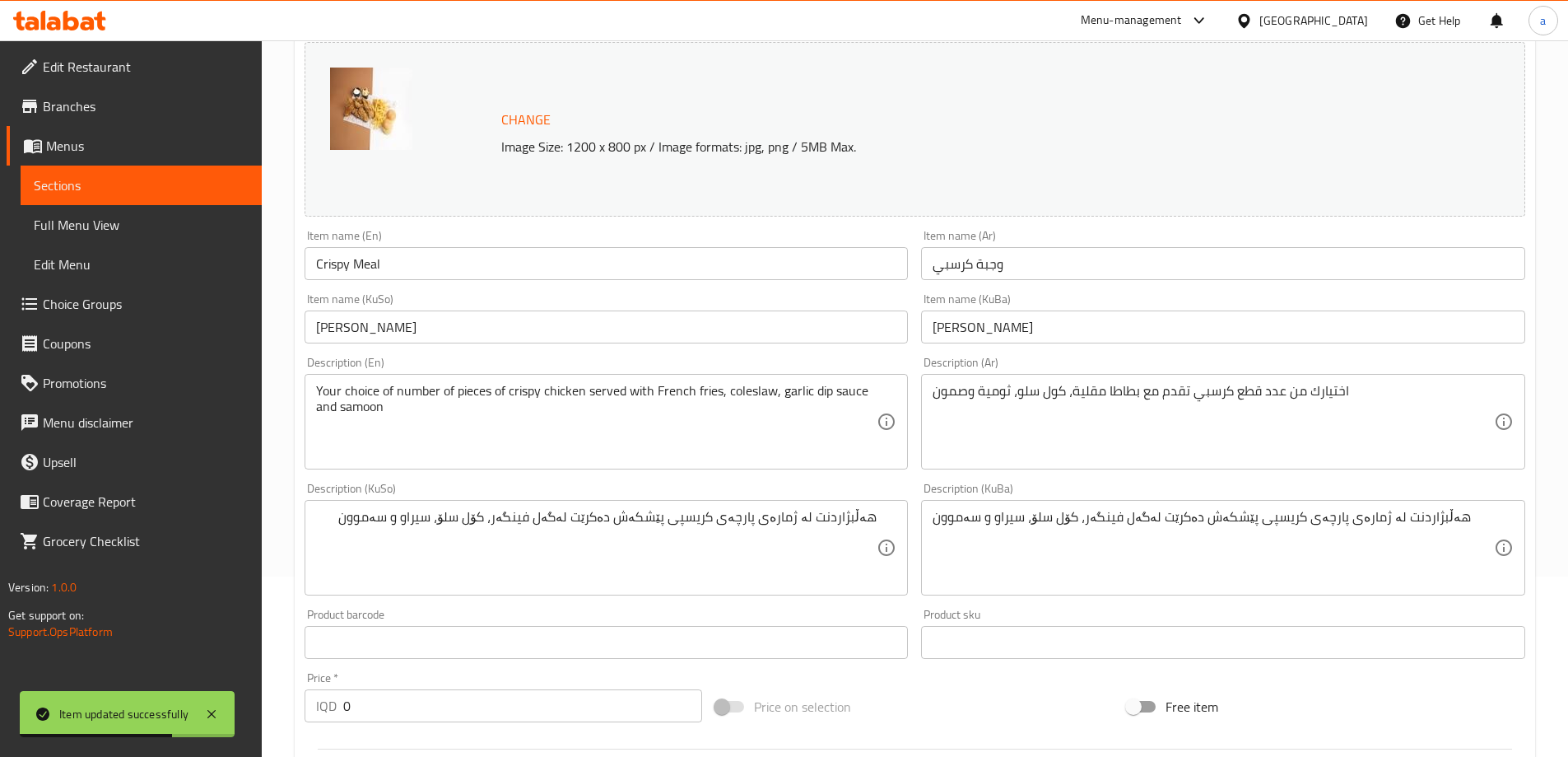
scroll to position [0, 0]
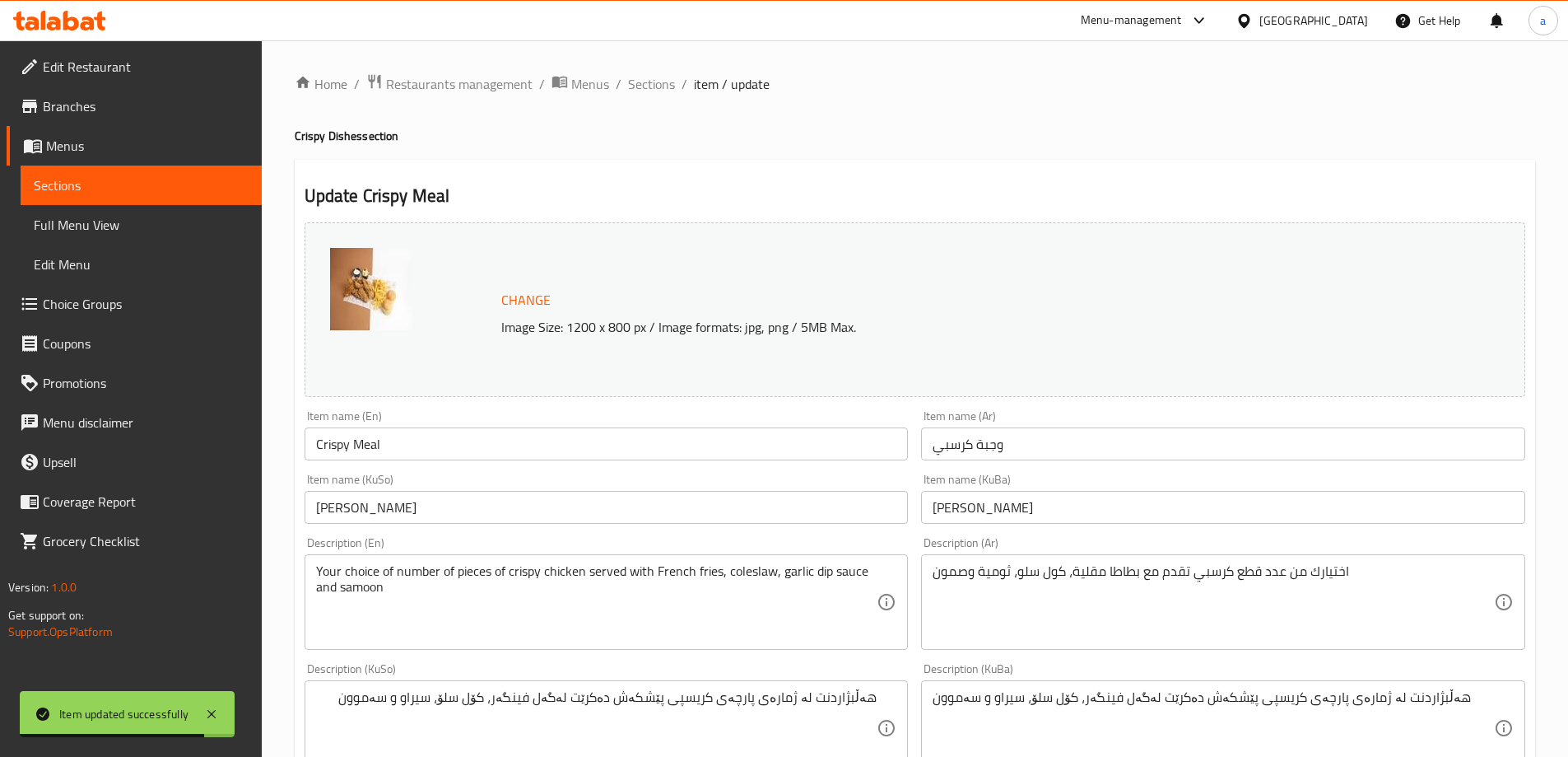
click at [225, 174] on link "Sections" at bounding box center [142, 184] width 241 height 39
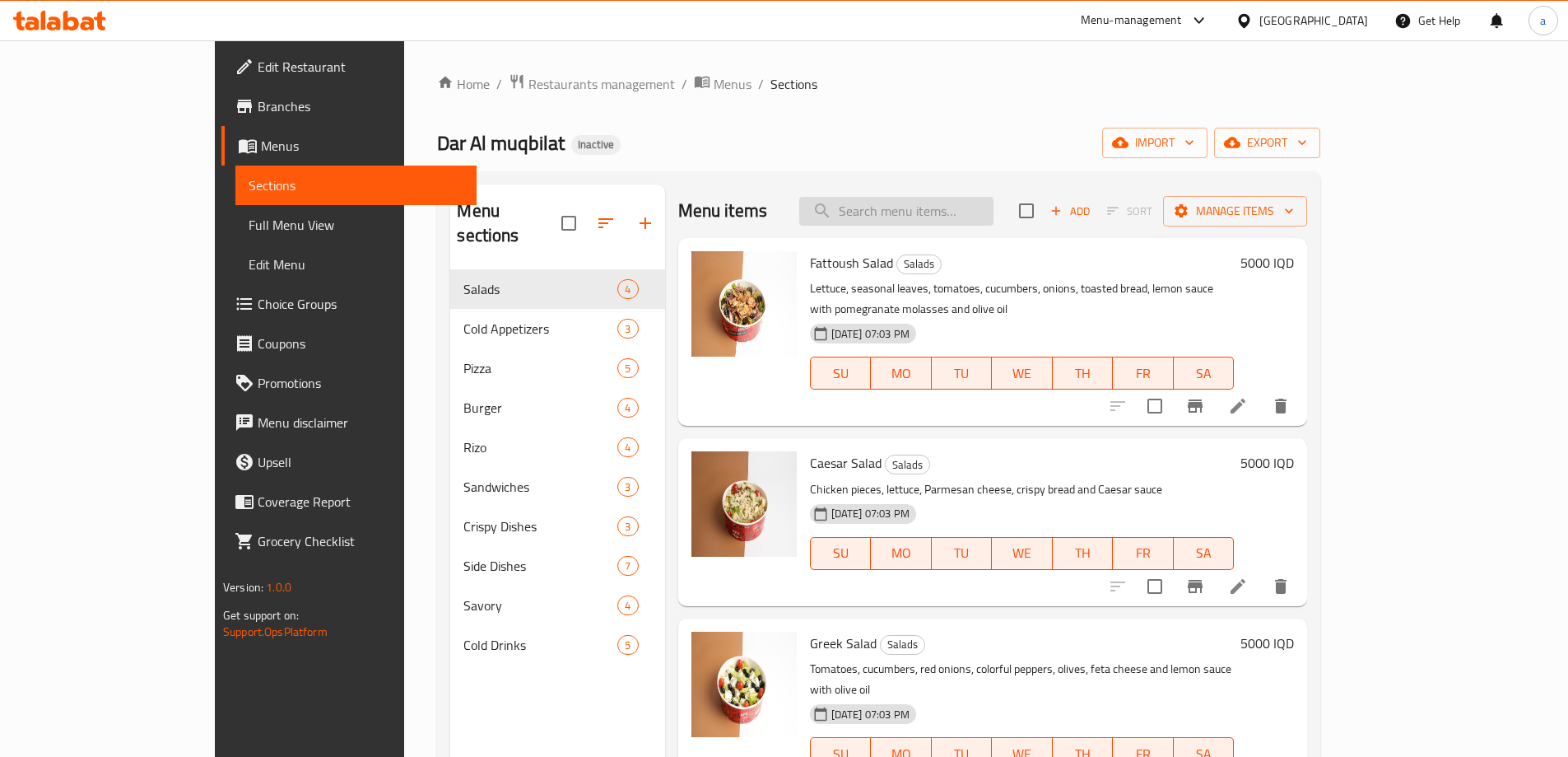
click at [941, 205] on input "search" at bounding box center [897, 211] width 194 height 29
paste input "Sunflower Seeds"
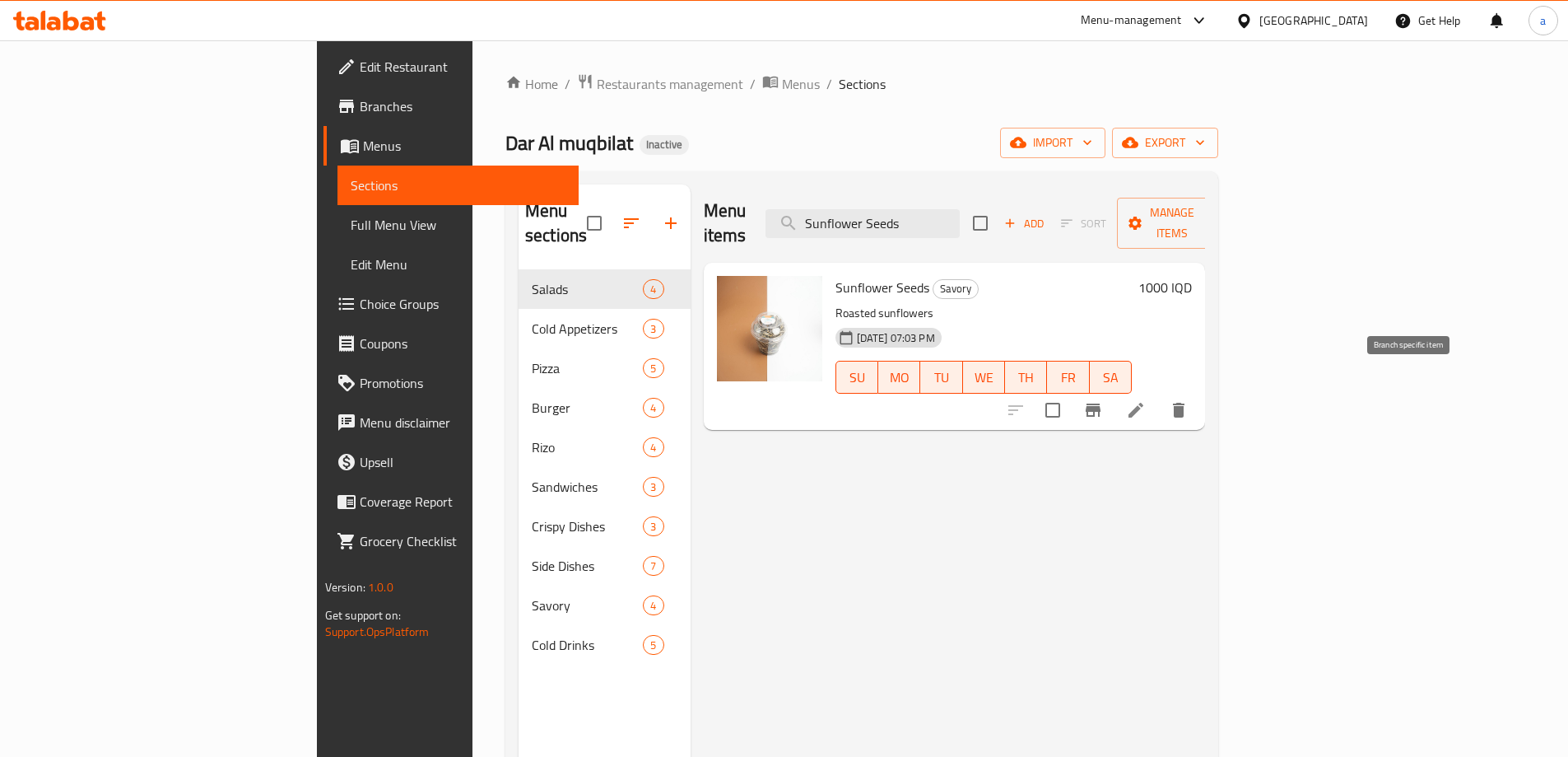
type input "Sunflower Seeds"
click at [1159, 395] on li at bounding box center [1136, 409] width 46 height 29
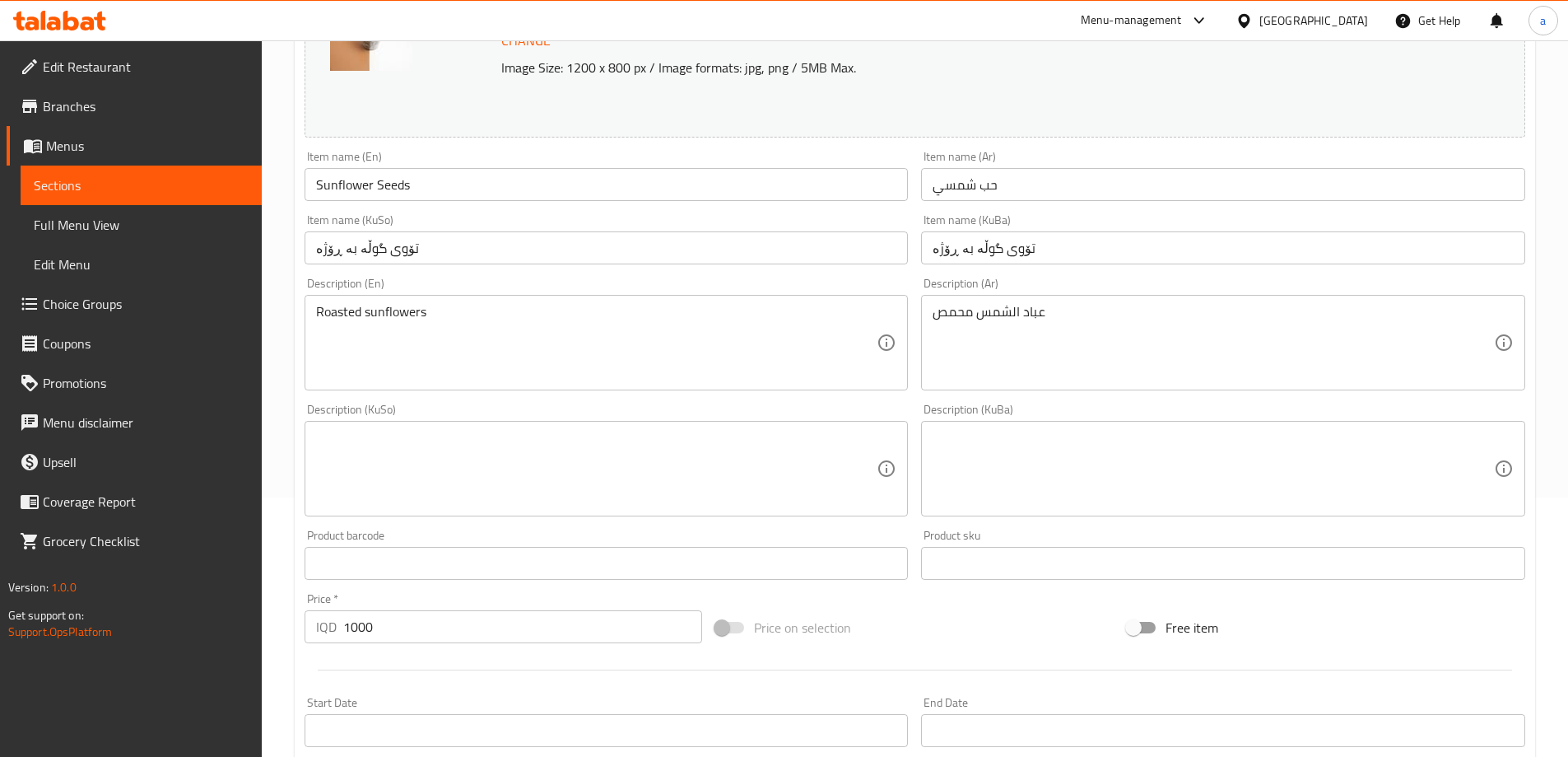
scroll to position [274, 0]
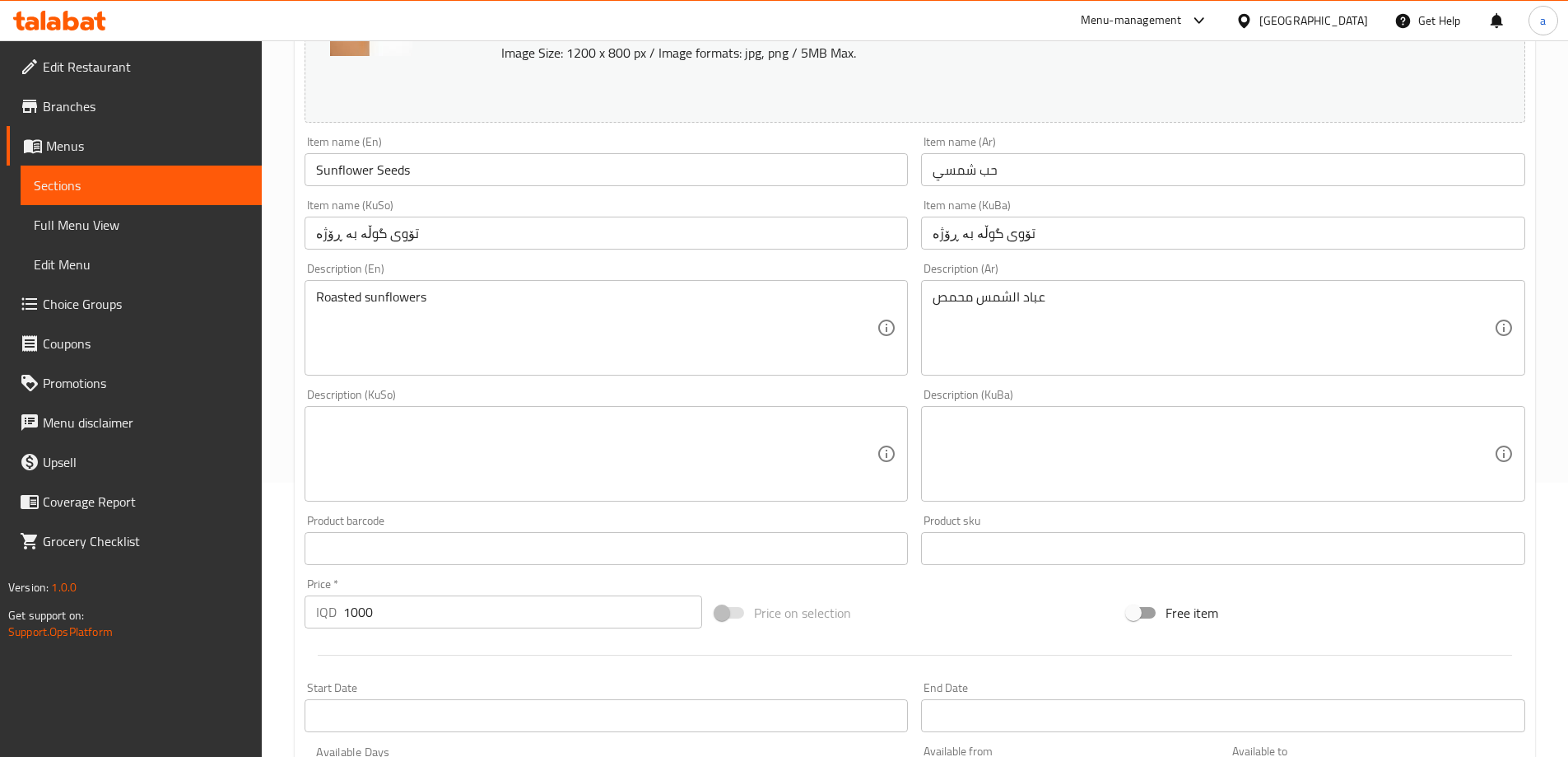
click at [658, 418] on textarea at bounding box center [597, 454] width 561 height 78
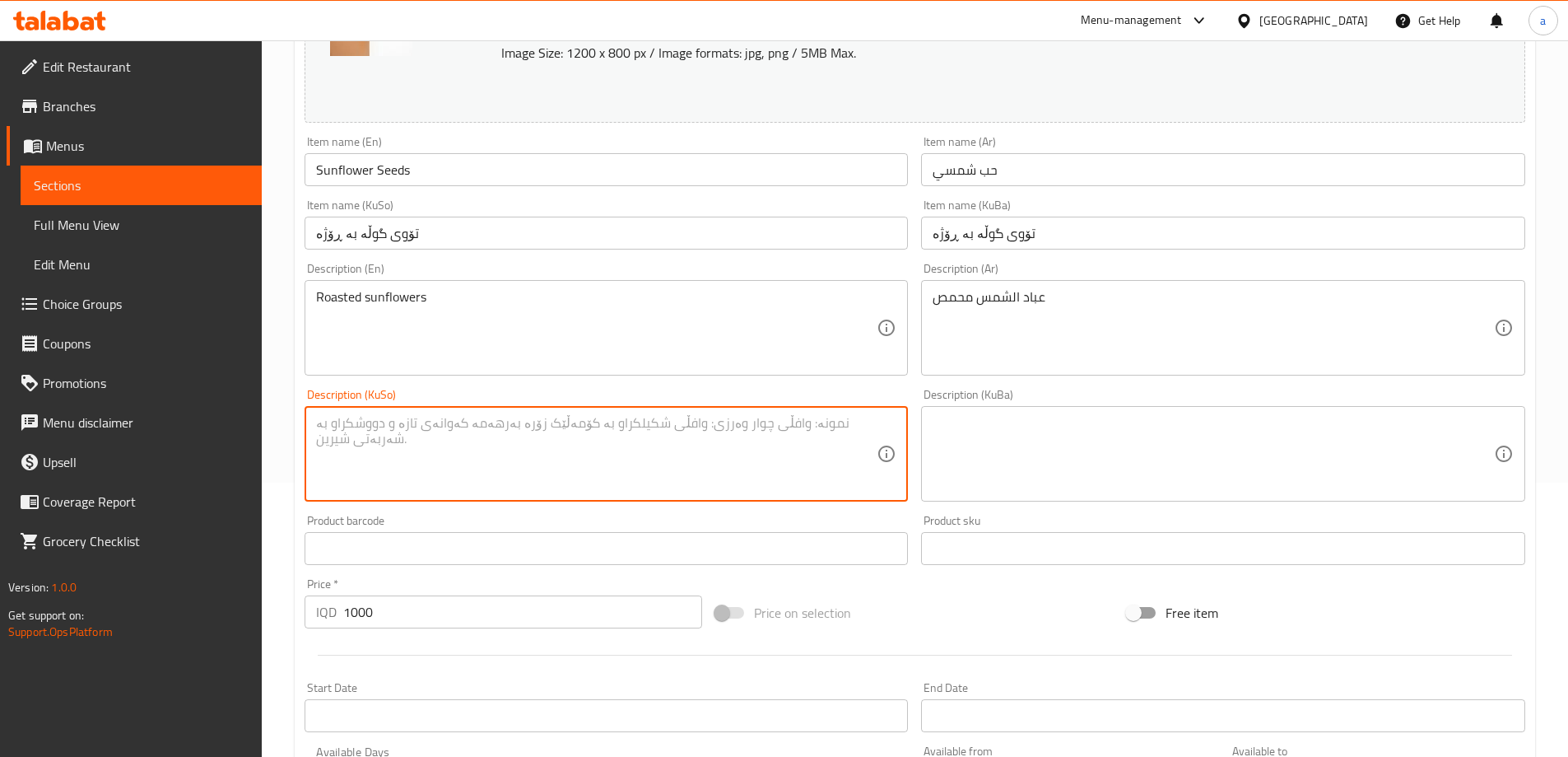
paste textarea "گوڵەبەرۆژەی برژاو"
type textarea "گوڵەبەرۆژەی برژاو"
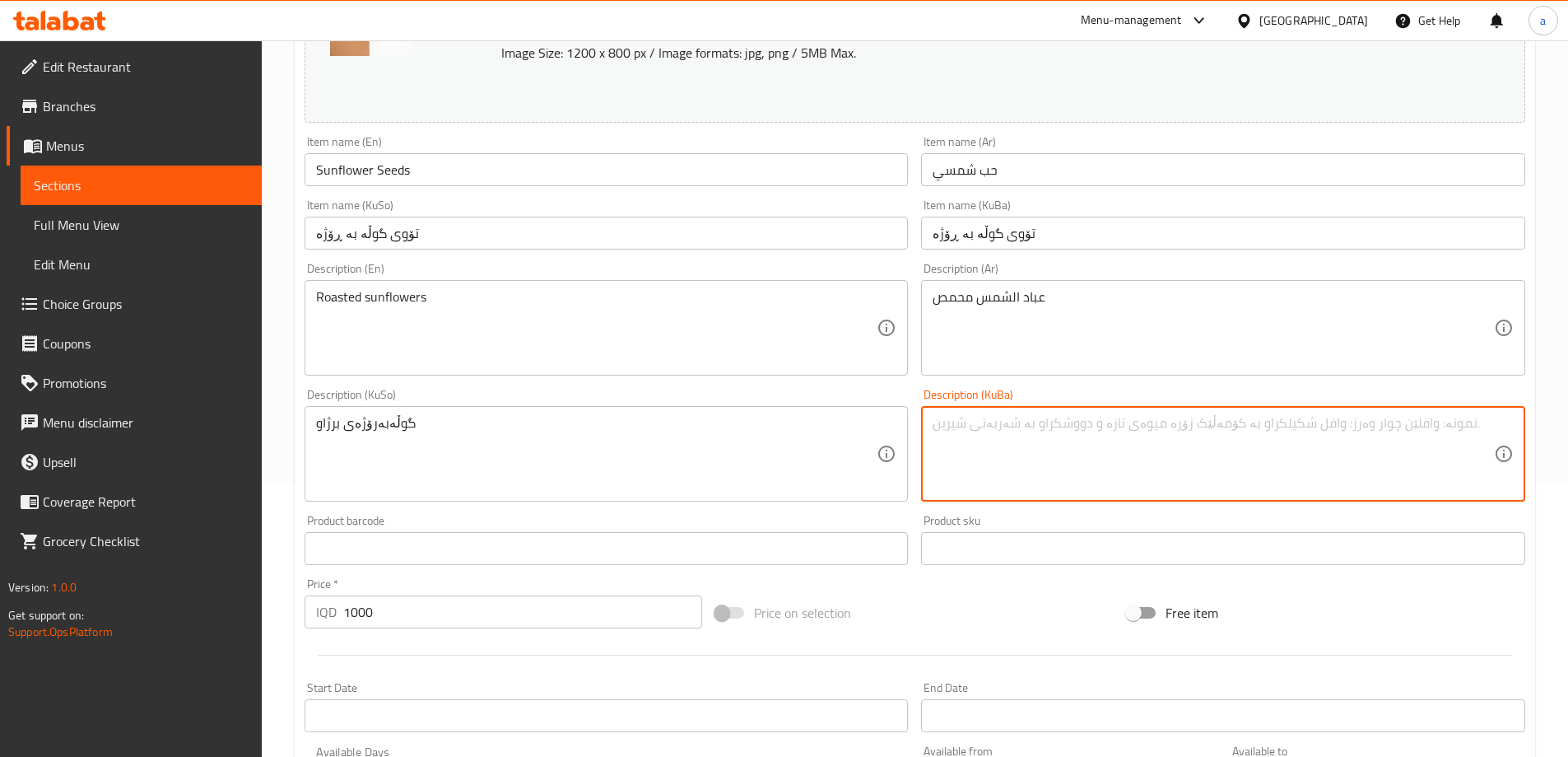
drag, startPoint x: 1065, startPoint y: 481, endPoint x: 1068, endPoint y: 438, distance: 43.1
click at [1068, 475] on textarea at bounding box center [1214, 454] width 561 height 78
paste textarea "گوڵەبەرۆژەی برژاو"
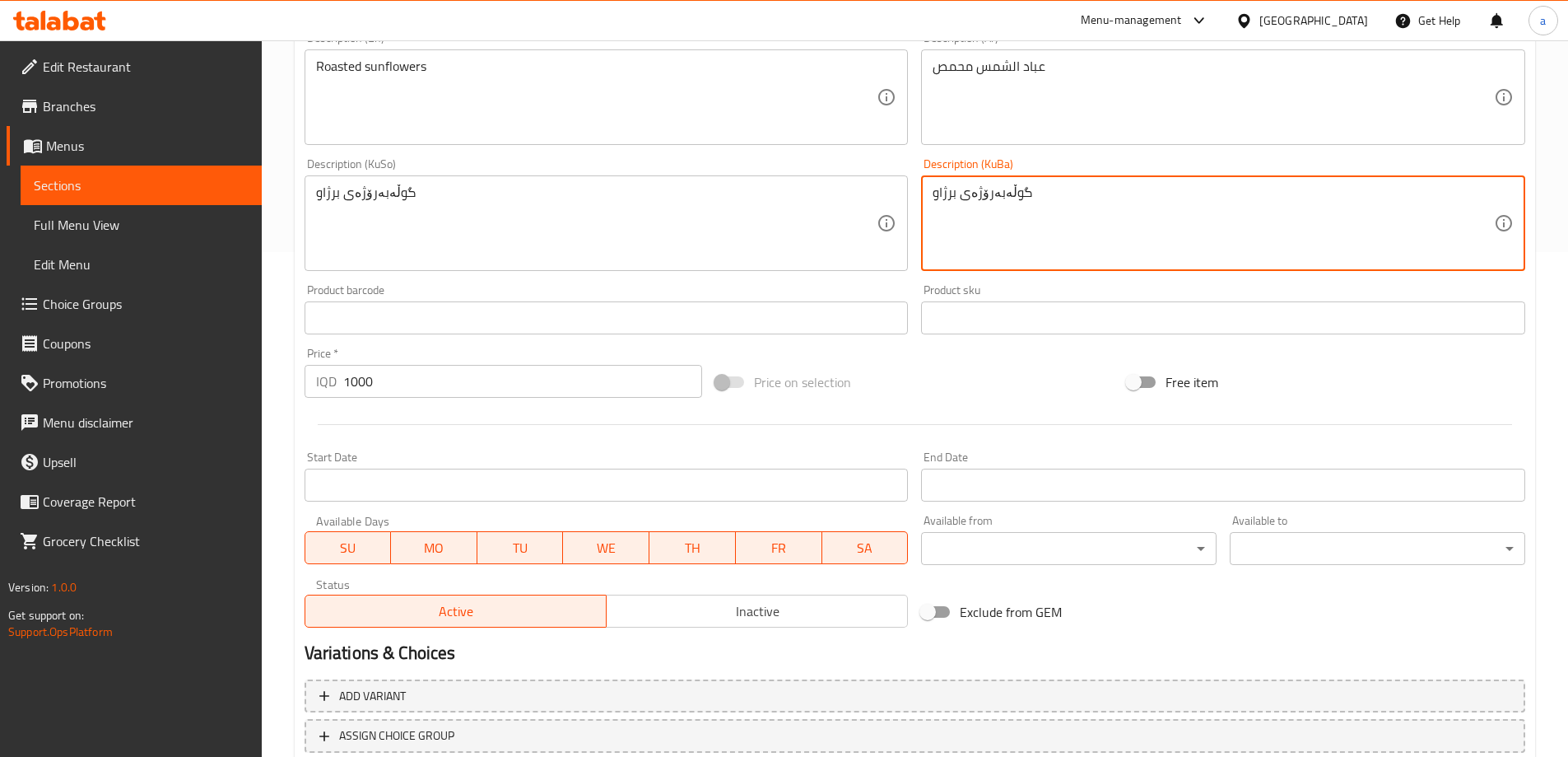
scroll to position [549, 0]
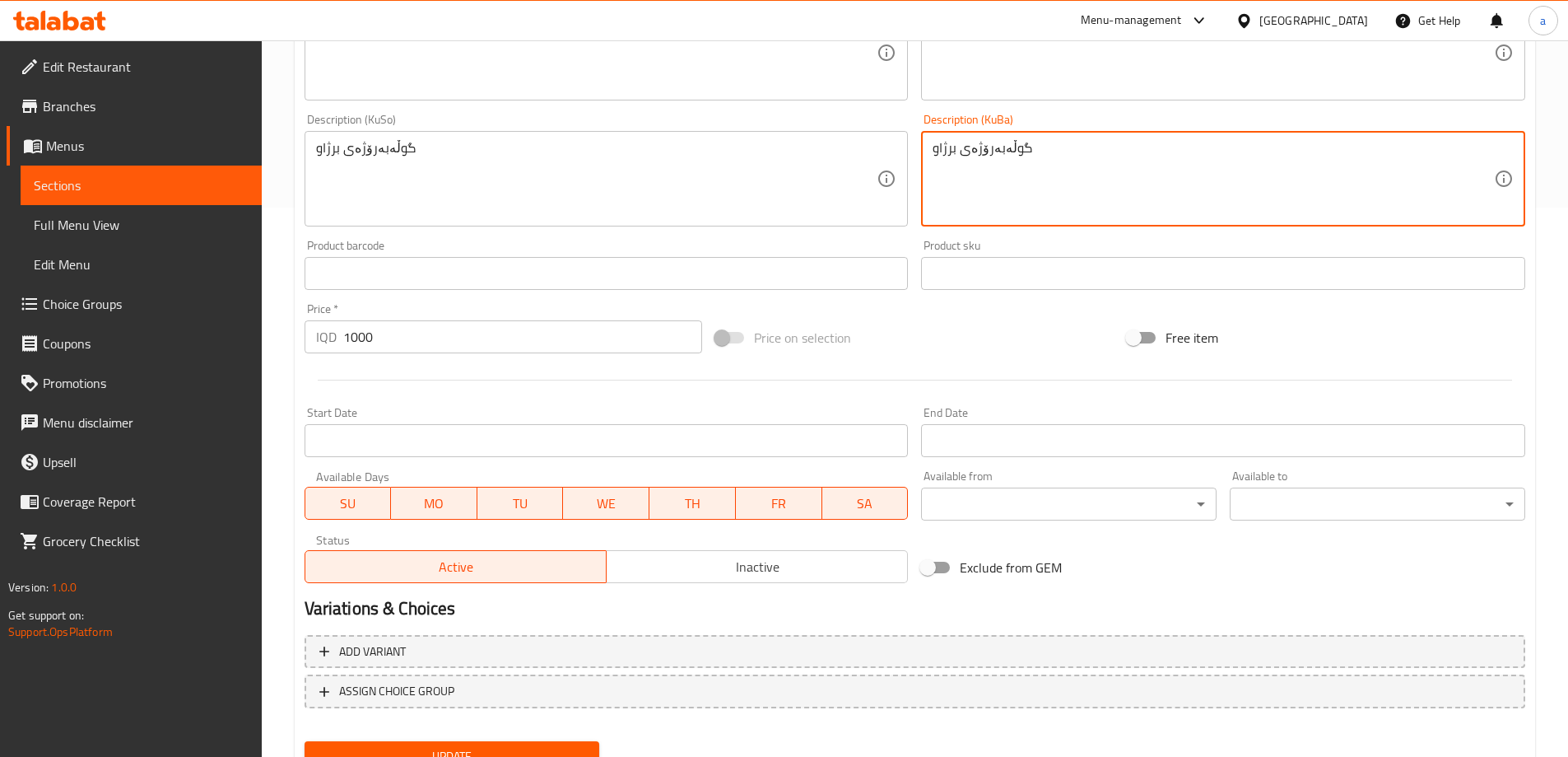
type textarea "گوڵەبەرۆژەی برژاو"
click at [564, 735] on div "Update" at bounding box center [453, 756] width 308 height 44
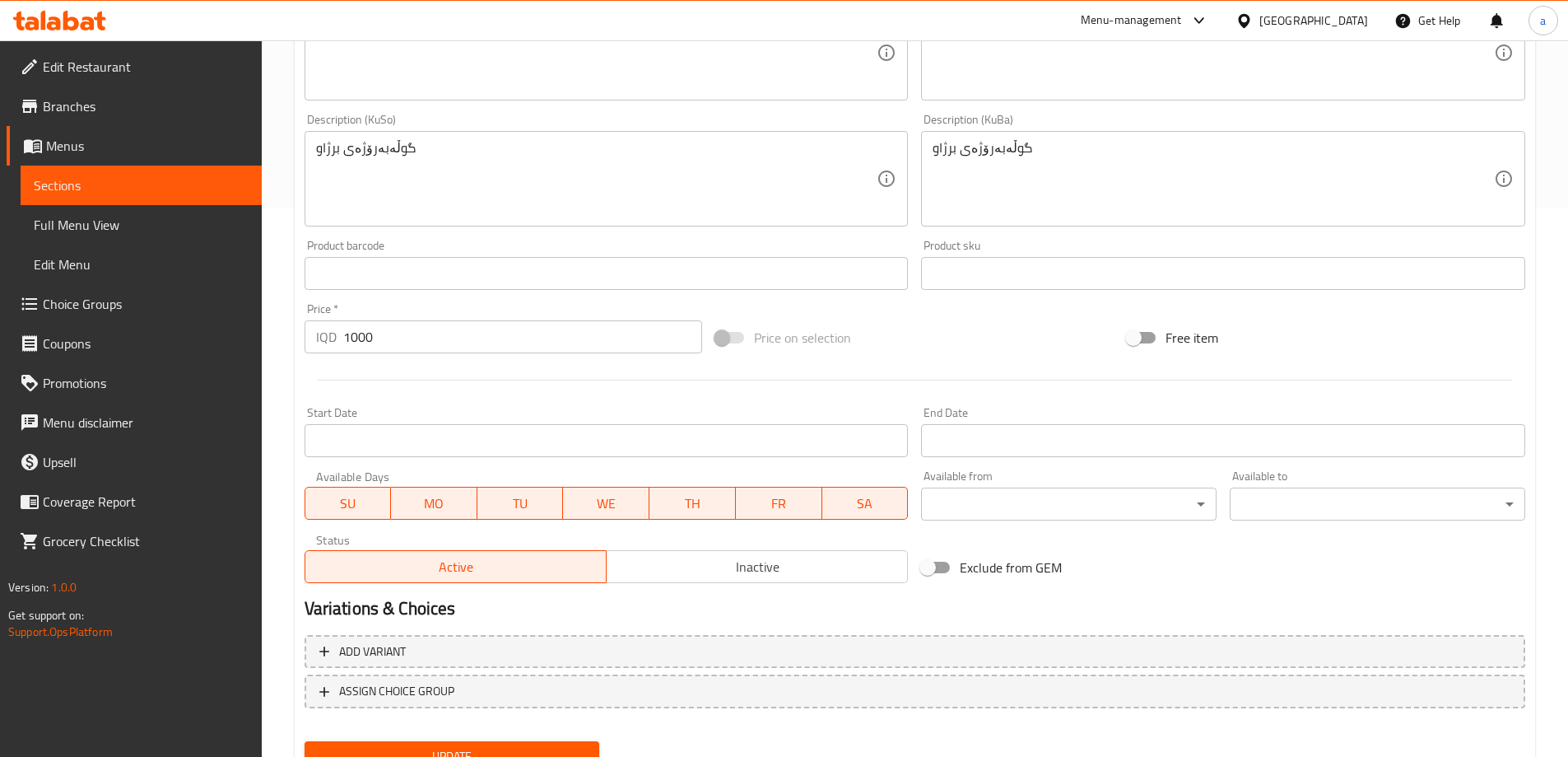
click at [559, 742] on button "Update" at bounding box center [452, 756] width 296 height 30
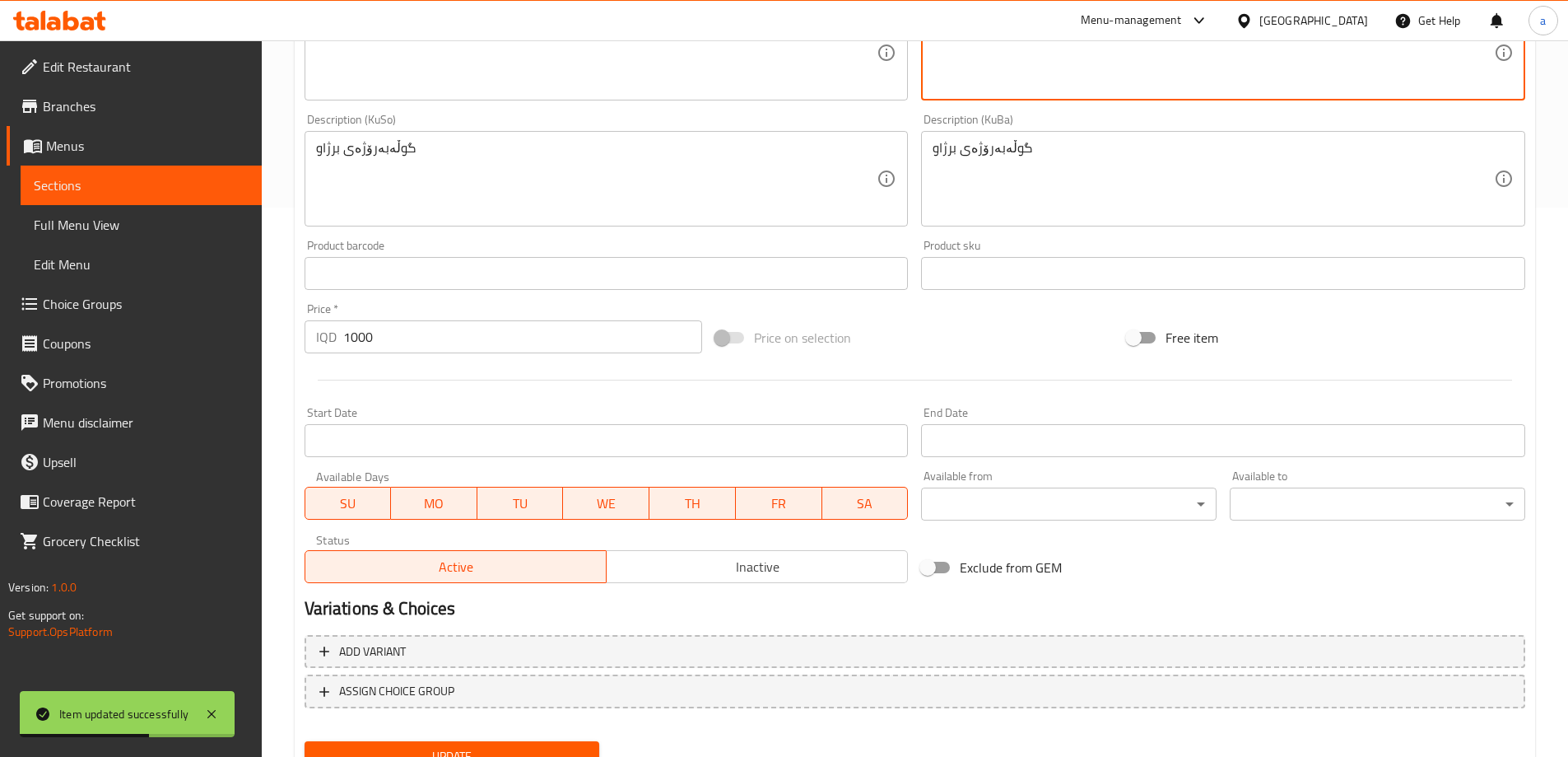
type textarea "عباد شمس محمص"
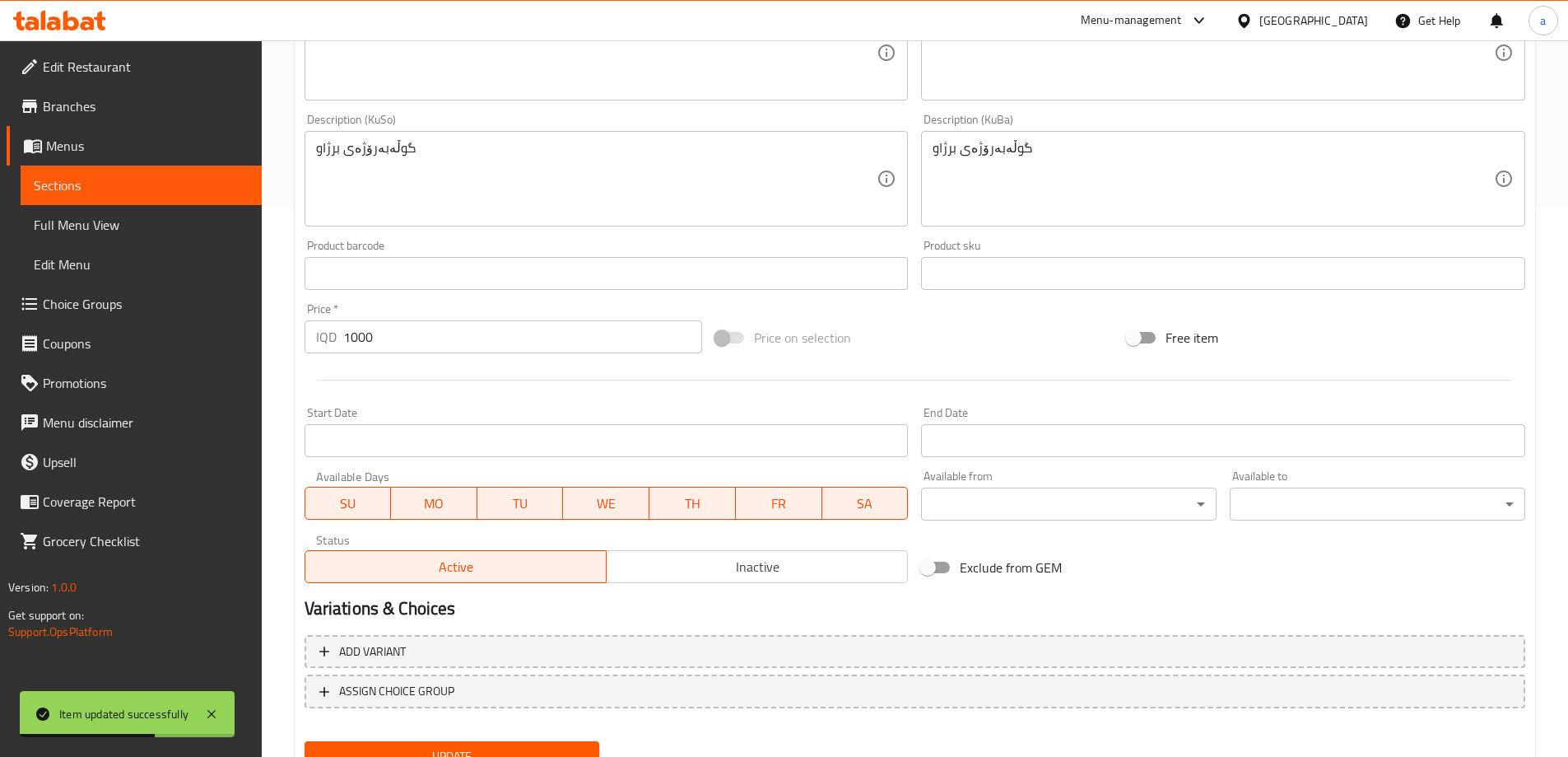
click at [420, 739] on div "Update" at bounding box center [453, 756] width 308 height 44
click at [420, 747] on span "Update" at bounding box center [452, 756] width 269 height 21
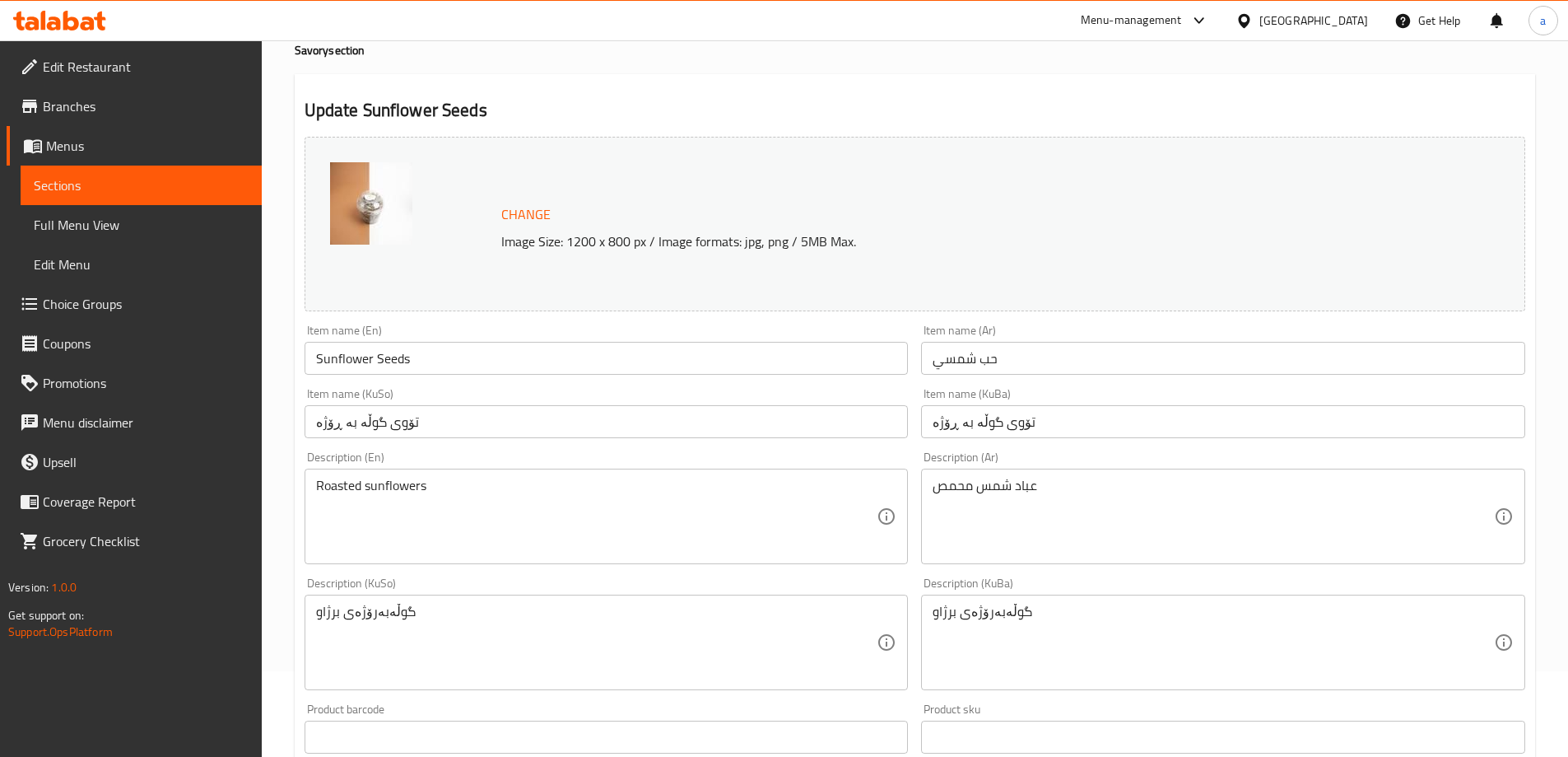
scroll to position [0, 0]
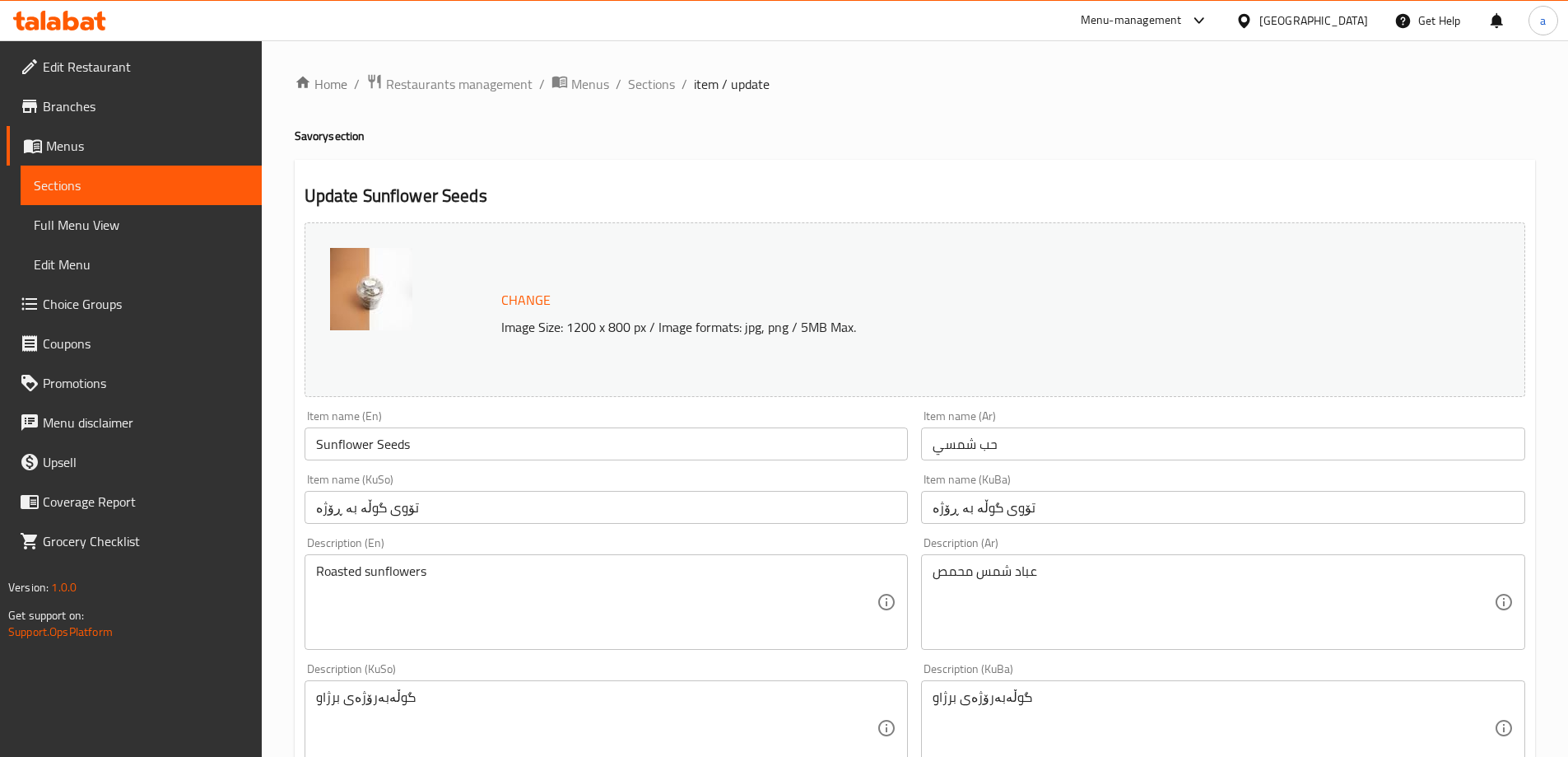
click at [169, 188] on span "Sections" at bounding box center [141, 185] width 215 height 20
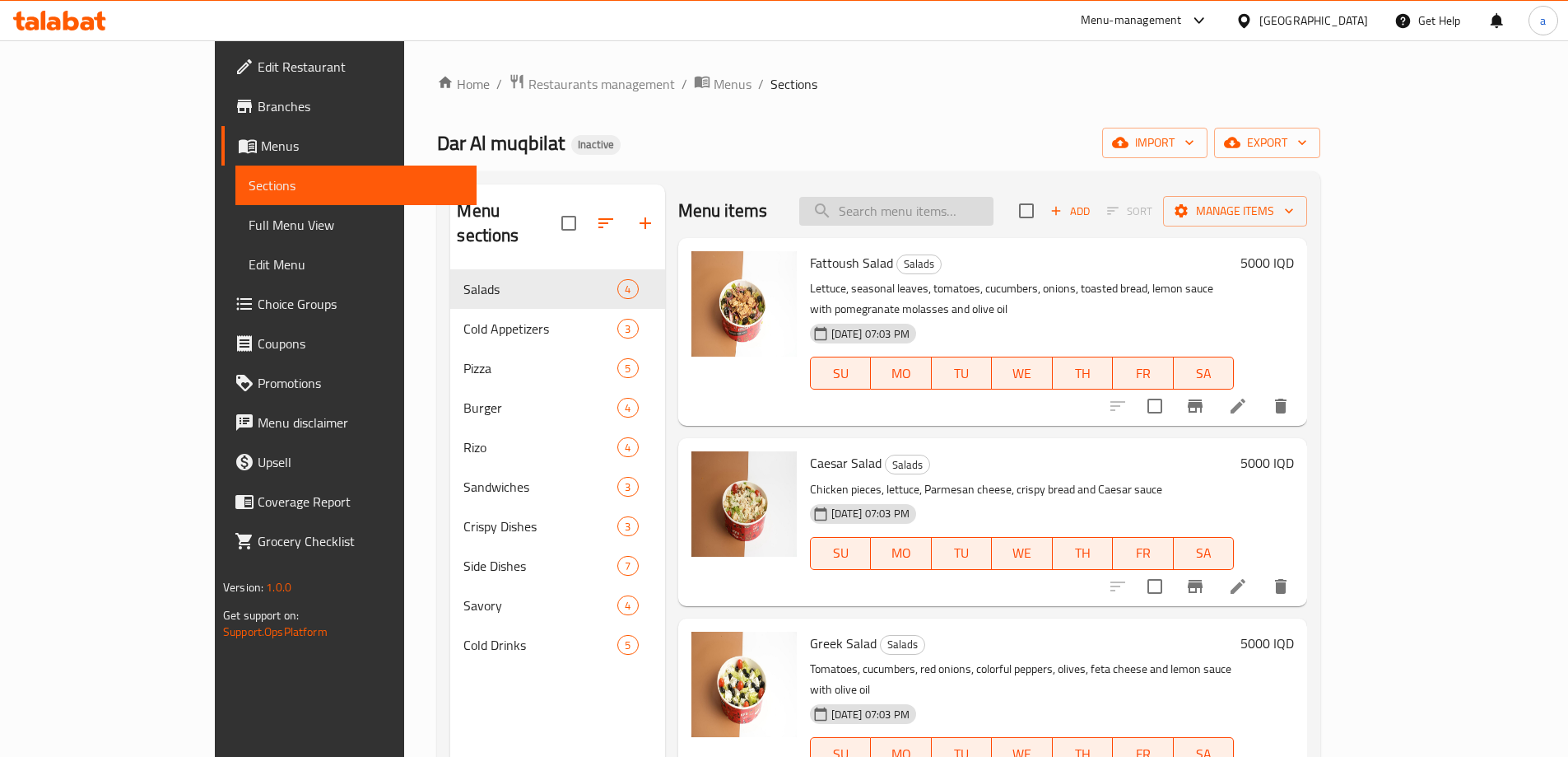
click at [914, 220] on input "search" at bounding box center [897, 211] width 194 height 29
paste input "Special Ayran"
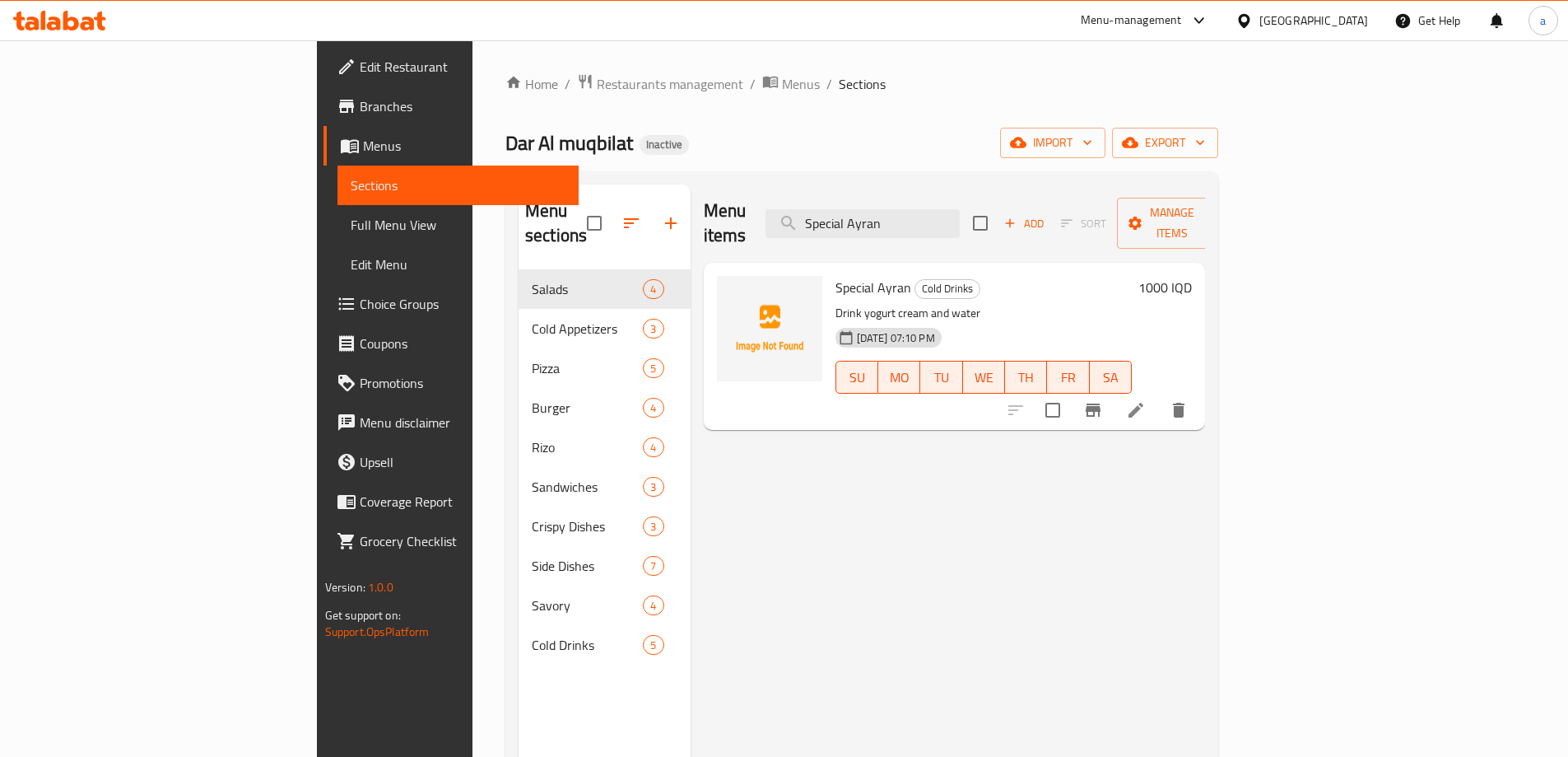
type input "Special Ayran"
click at [1146, 400] on icon at bounding box center [1136, 410] width 20 height 20
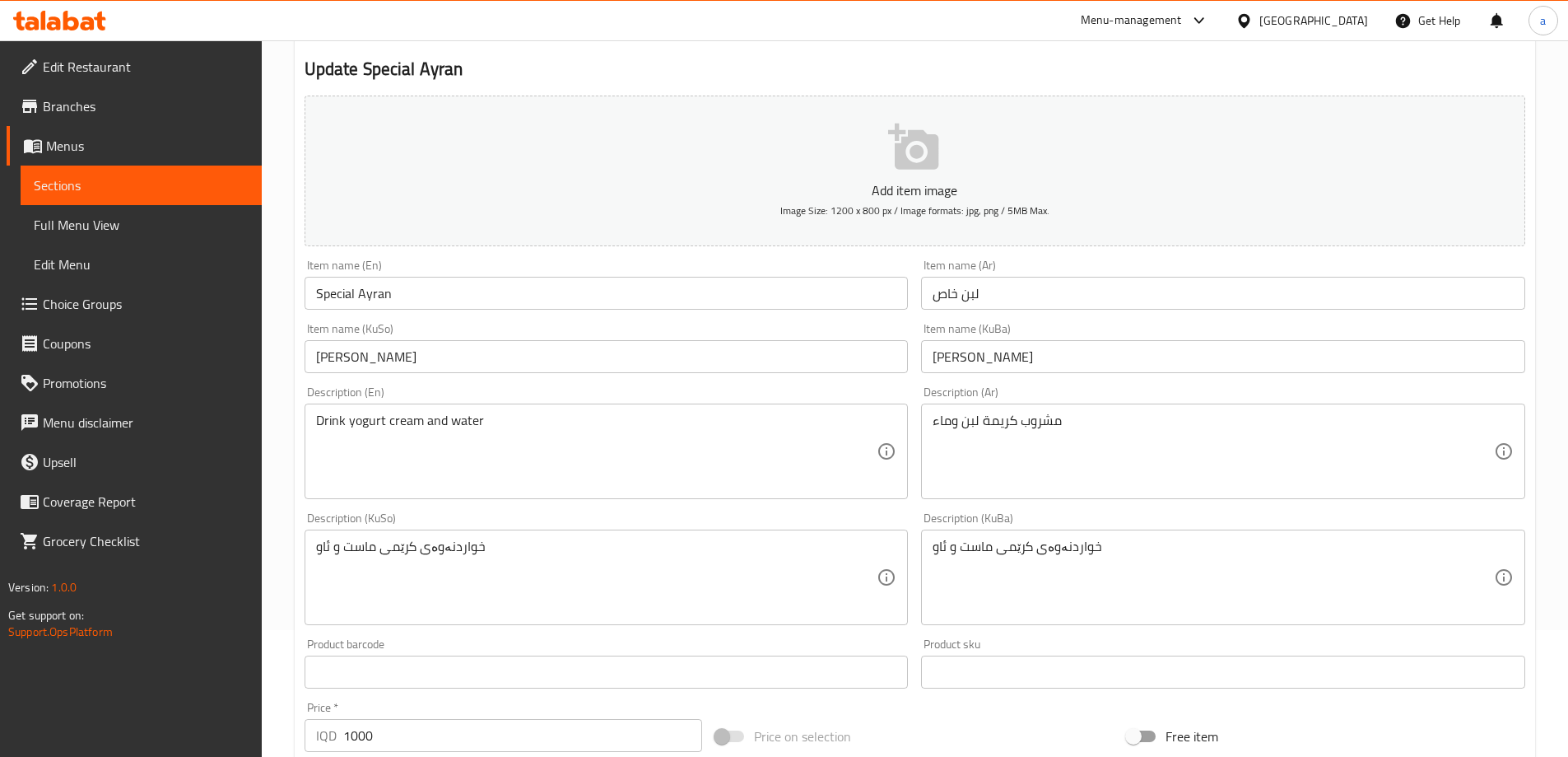
scroll to position [274, 0]
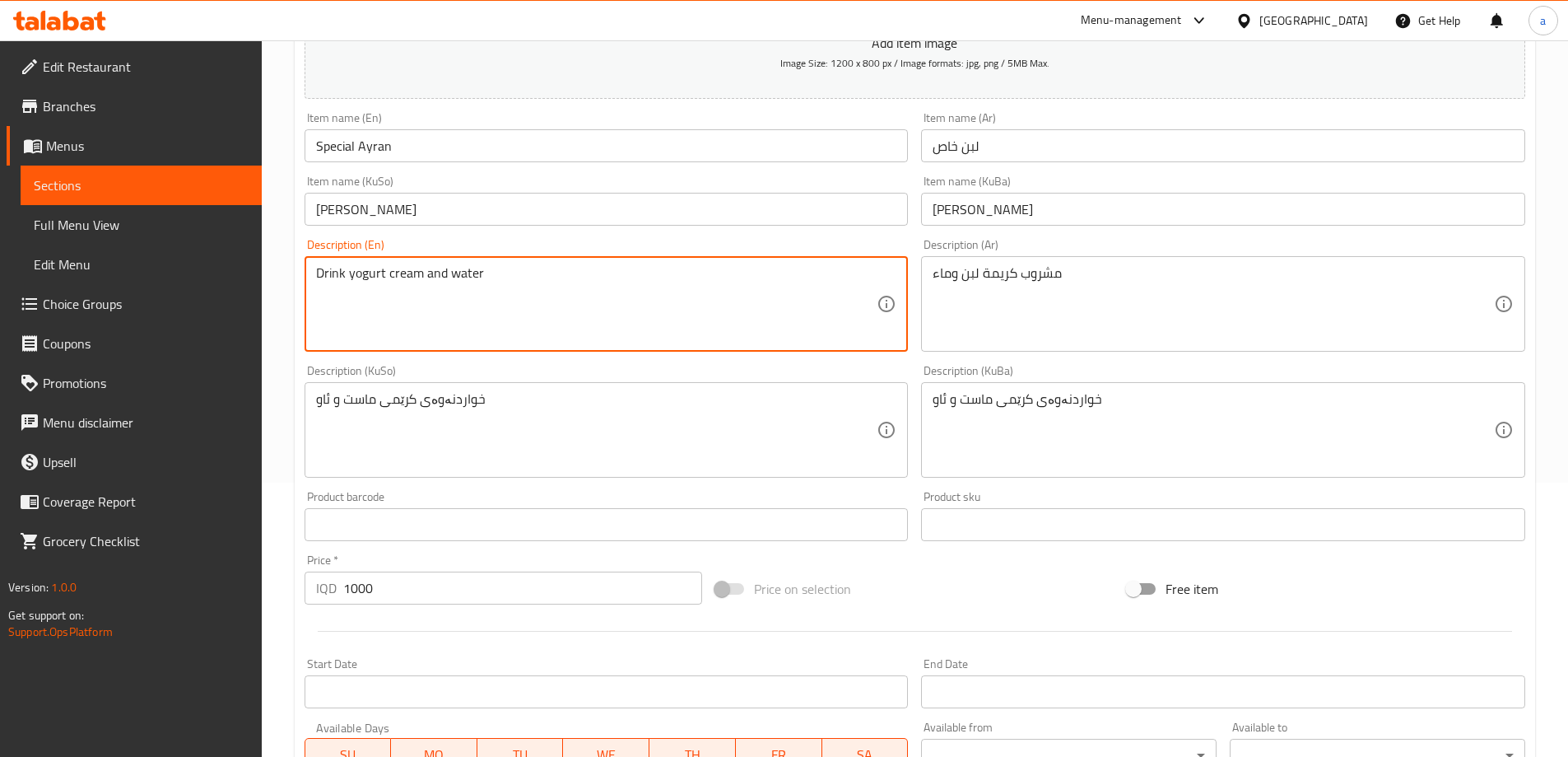
drag, startPoint x: 345, startPoint y: 272, endPoint x: 313, endPoint y: 272, distance: 32.0
click at [388, 276] on textarea "yogurt cream and water" at bounding box center [597, 303] width 561 height 78
paste textarea "Drink"
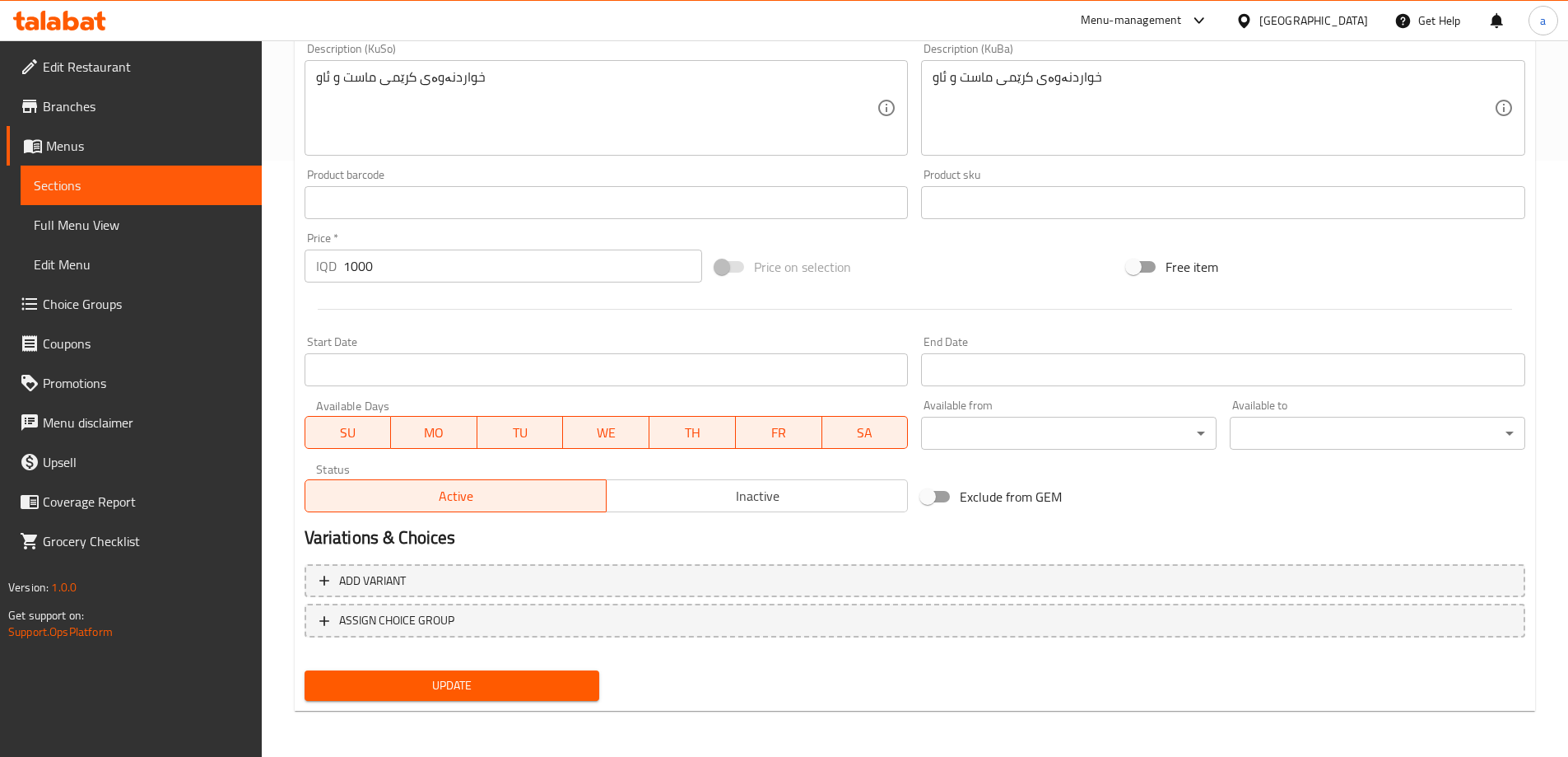
type textarea "Yogurt cream drink and water"
drag, startPoint x: 417, startPoint y: 680, endPoint x: 411, endPoint y: 673, distance: 9.2
click at [417, 681] on span "Update" at bounding box center [452, 685] width 269 height 21
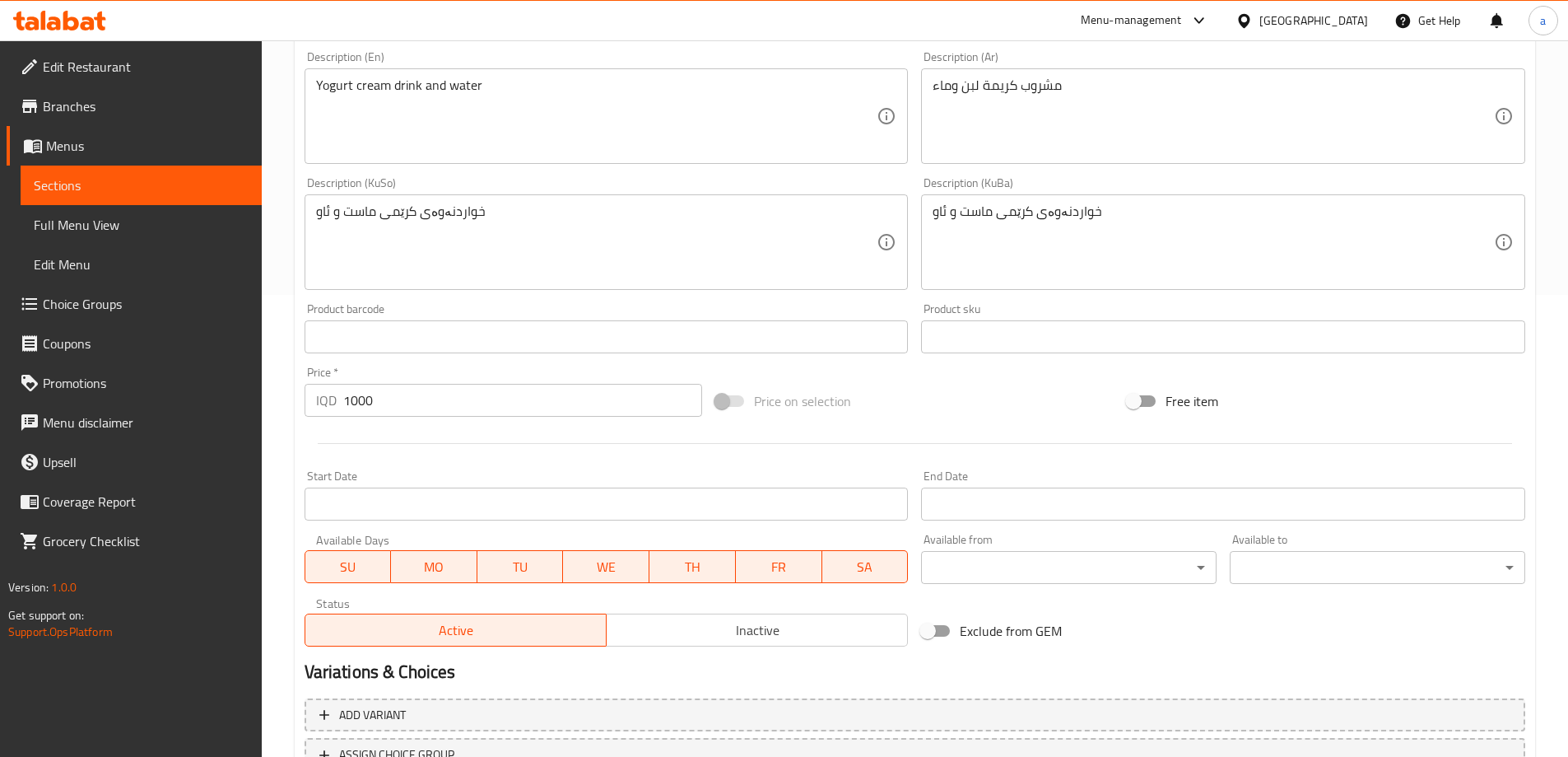
scroll to position [322, 0]
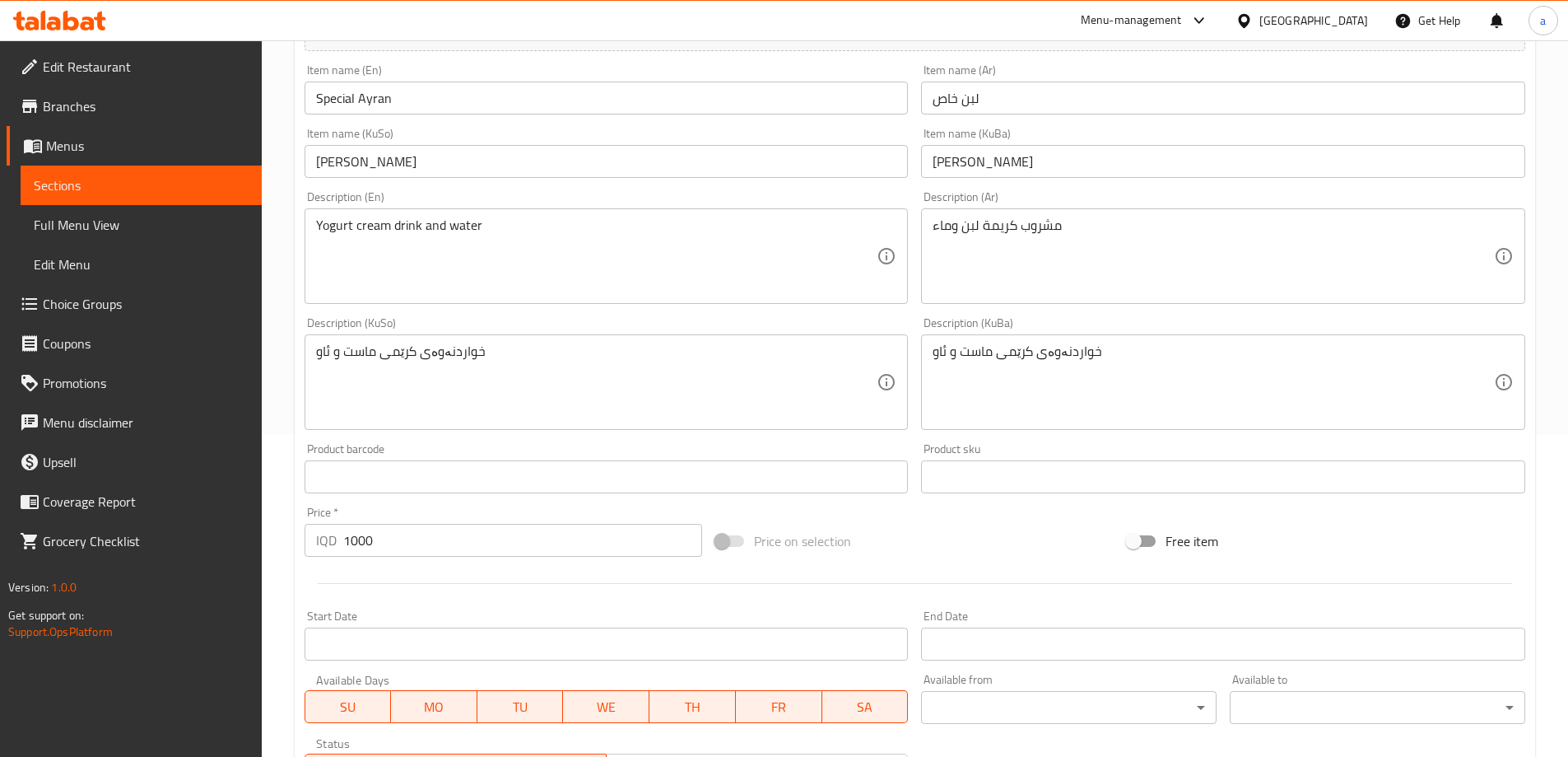
click at [84, 12] on icon at bounding box center [60, 21] width 93 height 20
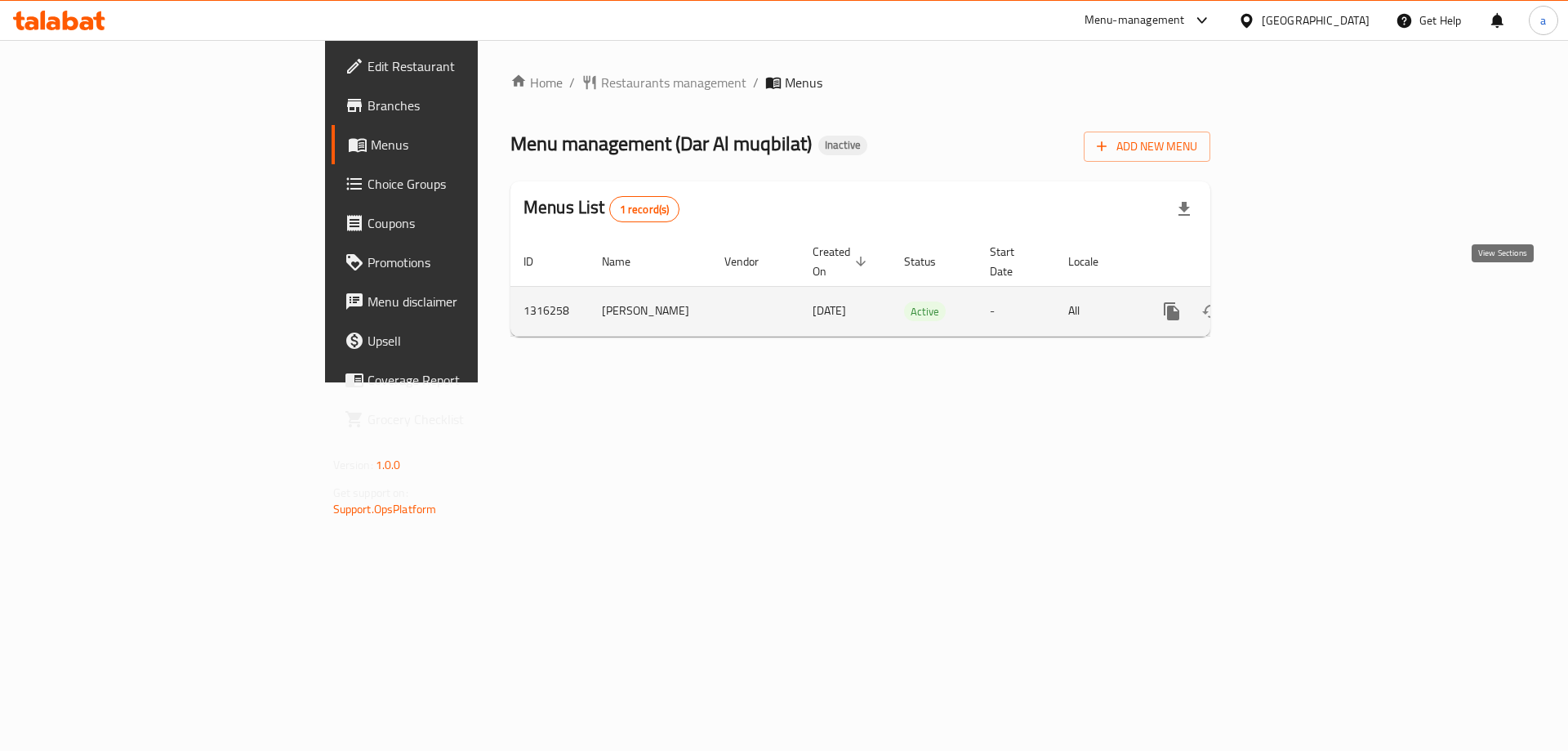
click at [1299, 301] on icon "enhanced table" at bounding box center [1289, 311] width 20 height 20
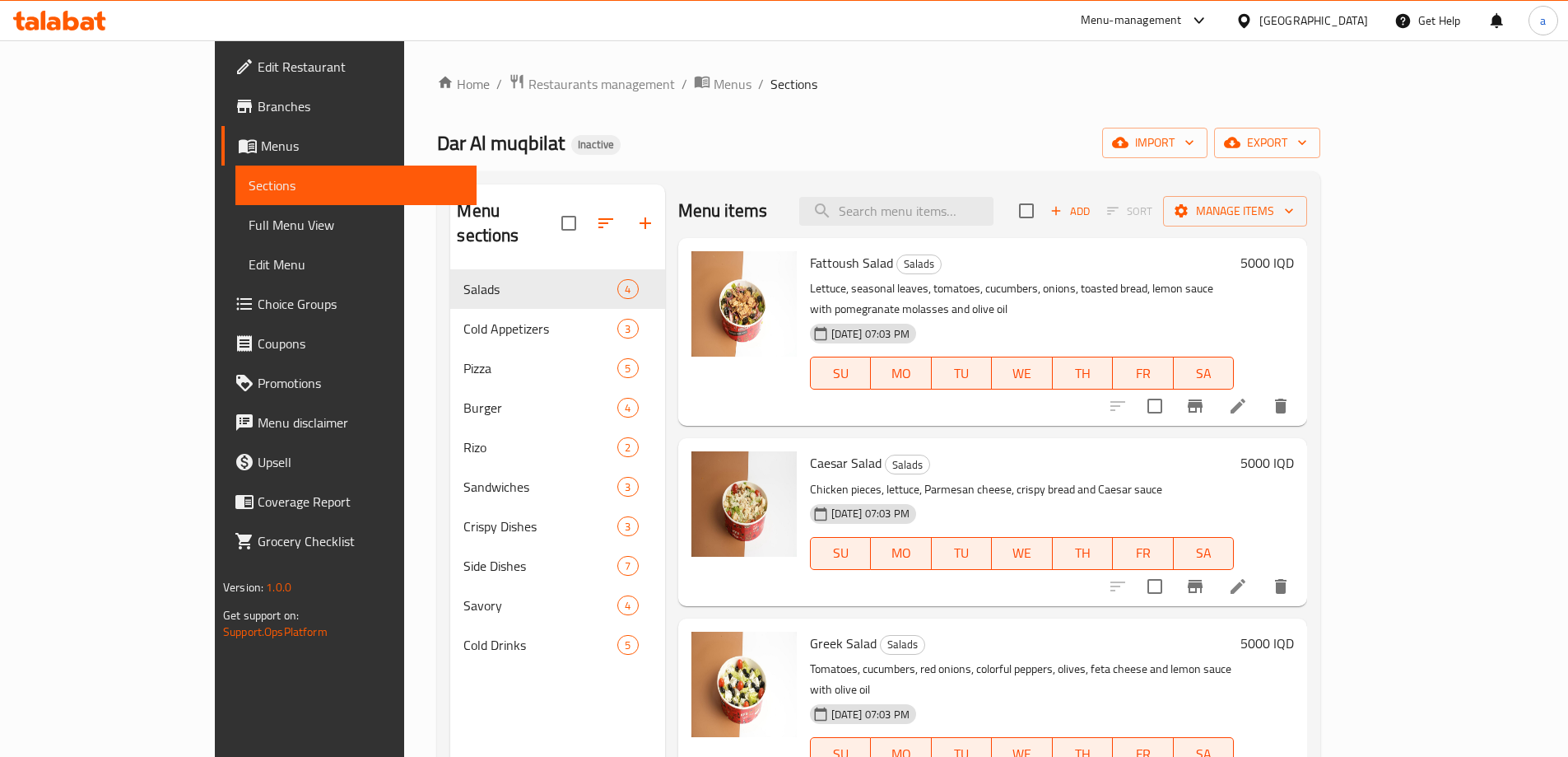
click at [249, 227] on span "Full Menu View" at bounding box center [356, 225] width 215 height 20
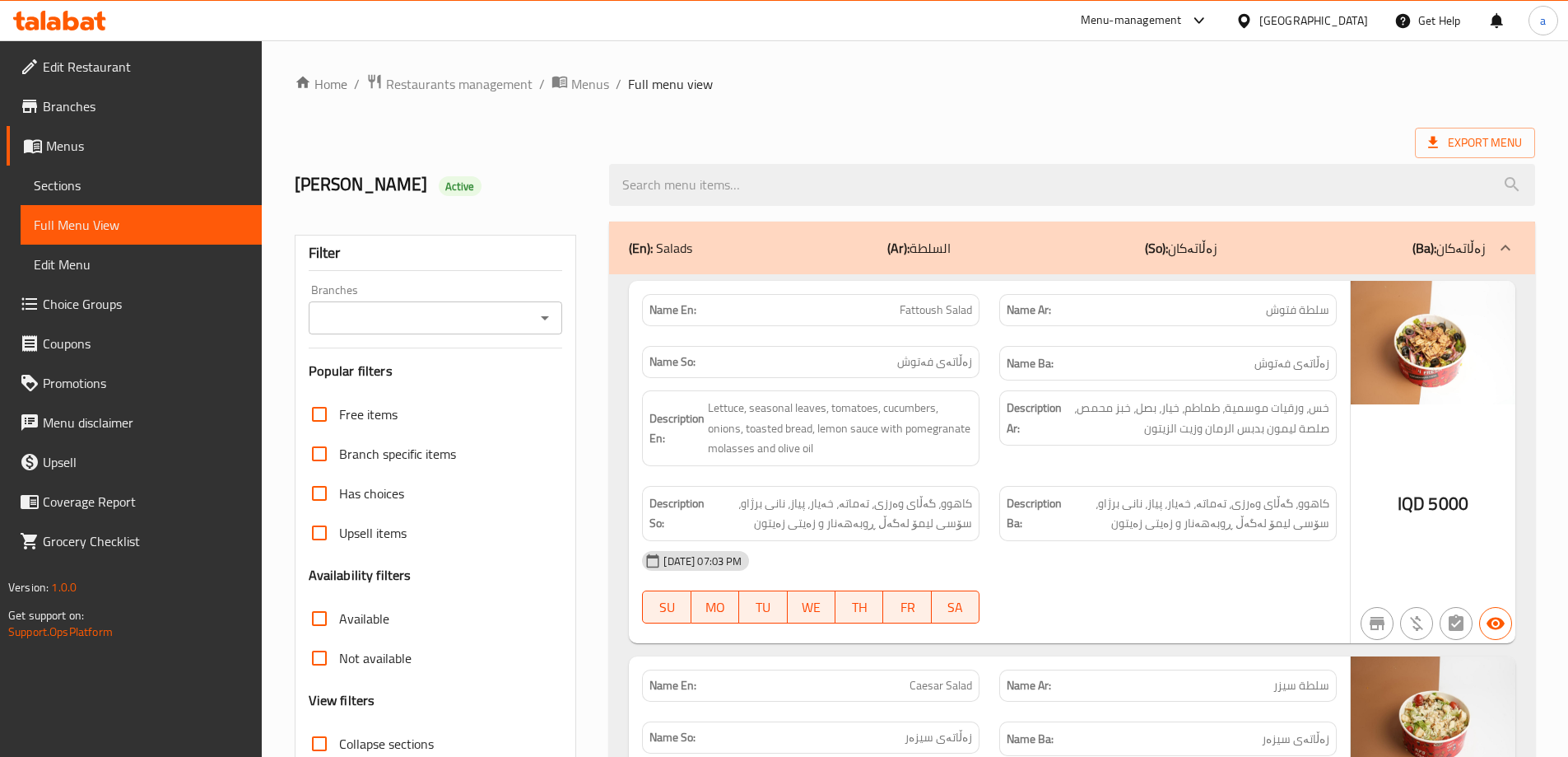
click at [542, 322] on icon "Open" at bounding box center [545, 318] width 20 height 20
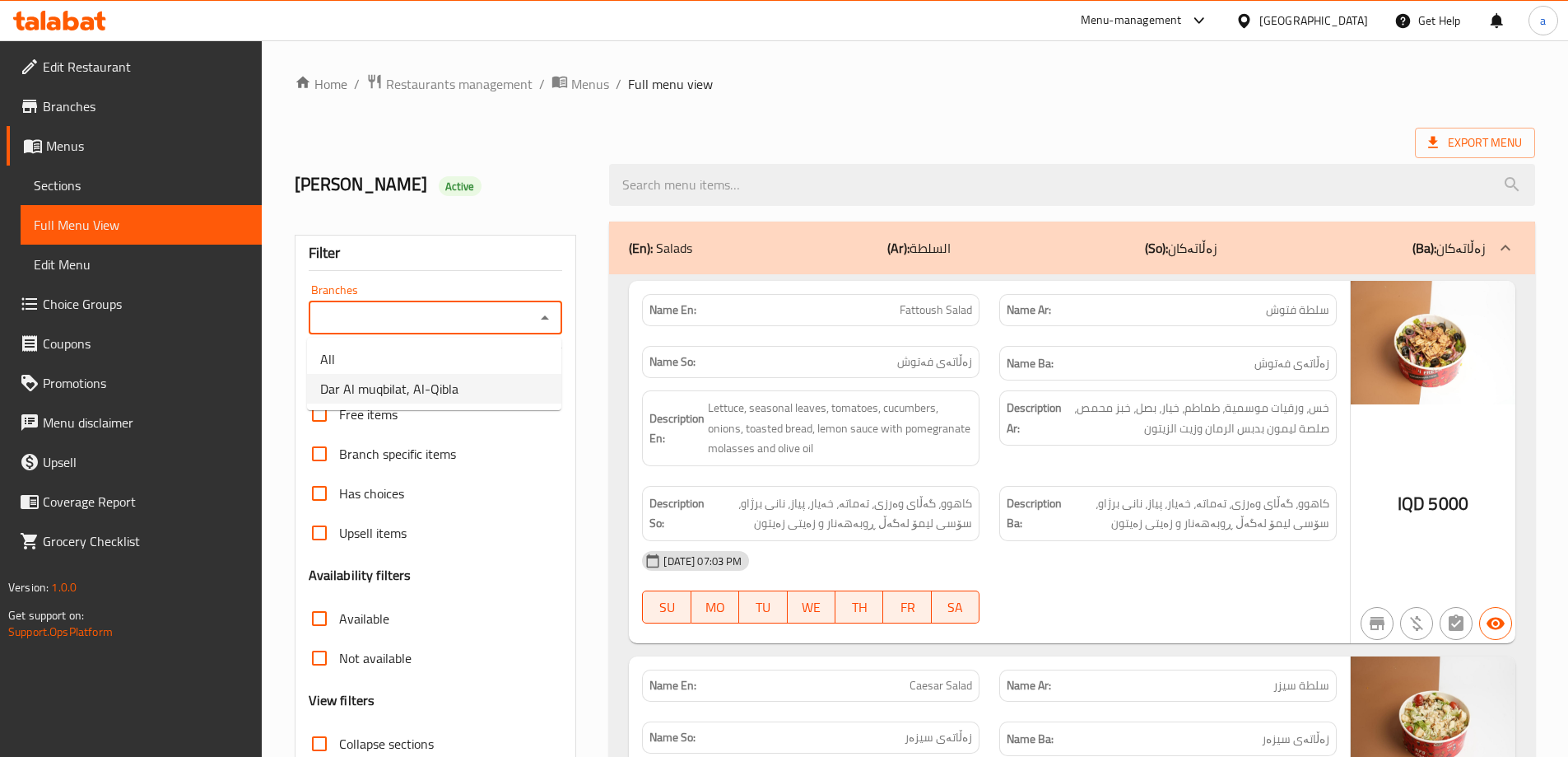
click at [474, 387] on li "Dar Al muqbilat, Al-Qibla" at bounding box center [433, 388] width 254 height 29
type input "Dar Al muqbilat, Al-Qibla"
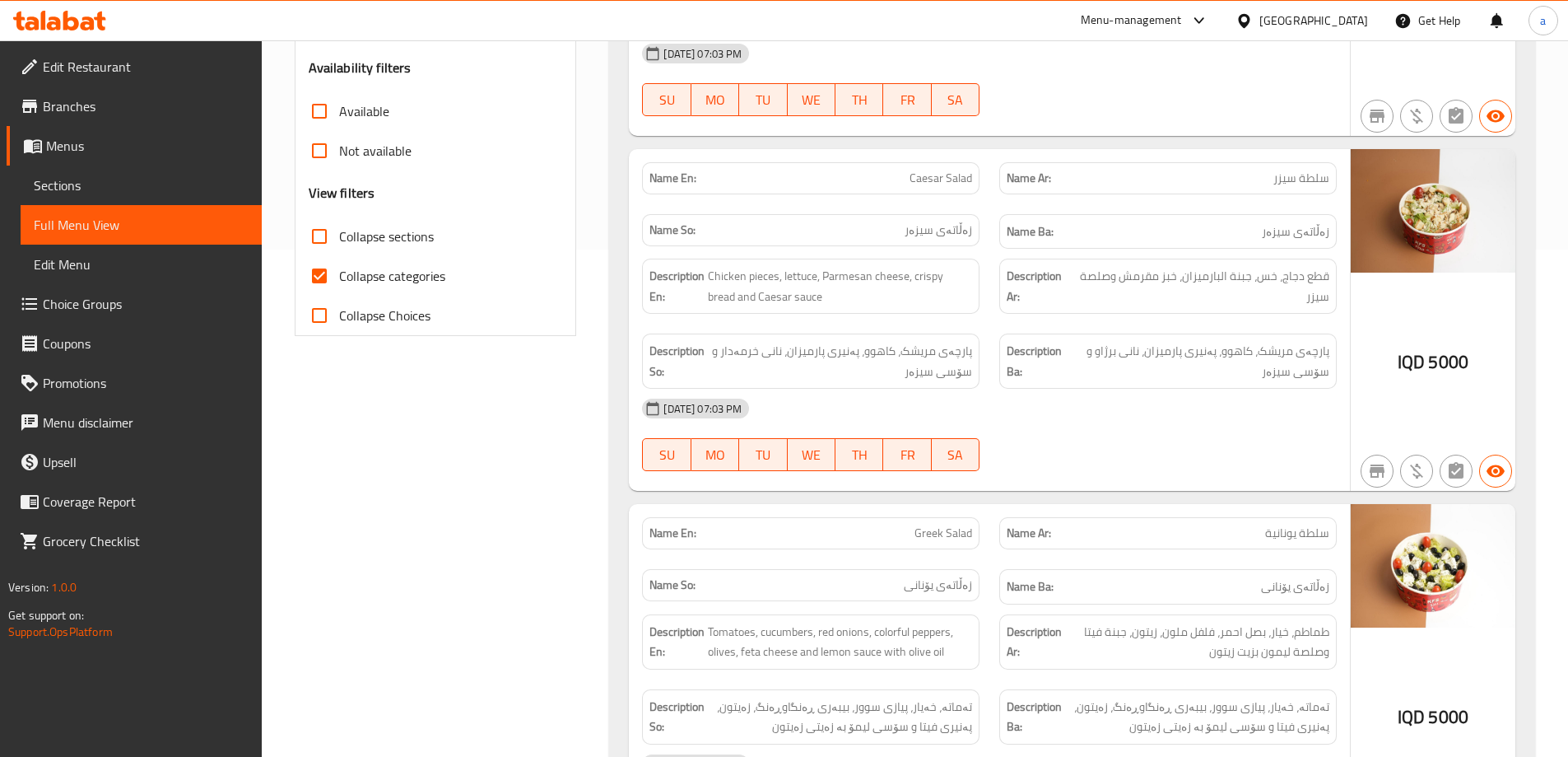
scroll to position [274, 0]
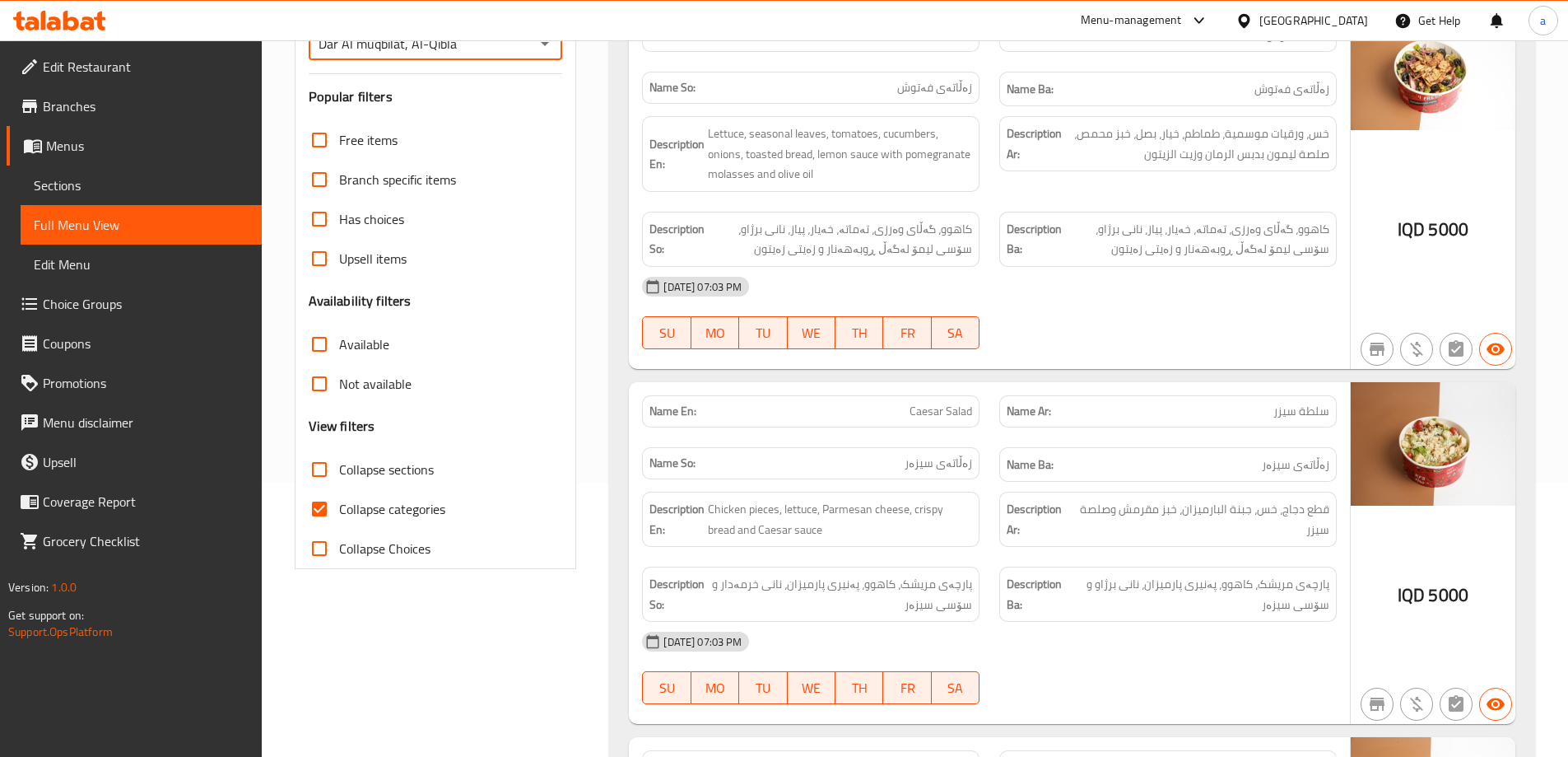
click at [384, 472] on span "Collapse sections" at bounding box center [386, 469] width 95 height 20
click at [339, 472] on input "Collapse sections" at bounding box center [318, 469] width 39 height 39
checkbox input "true"
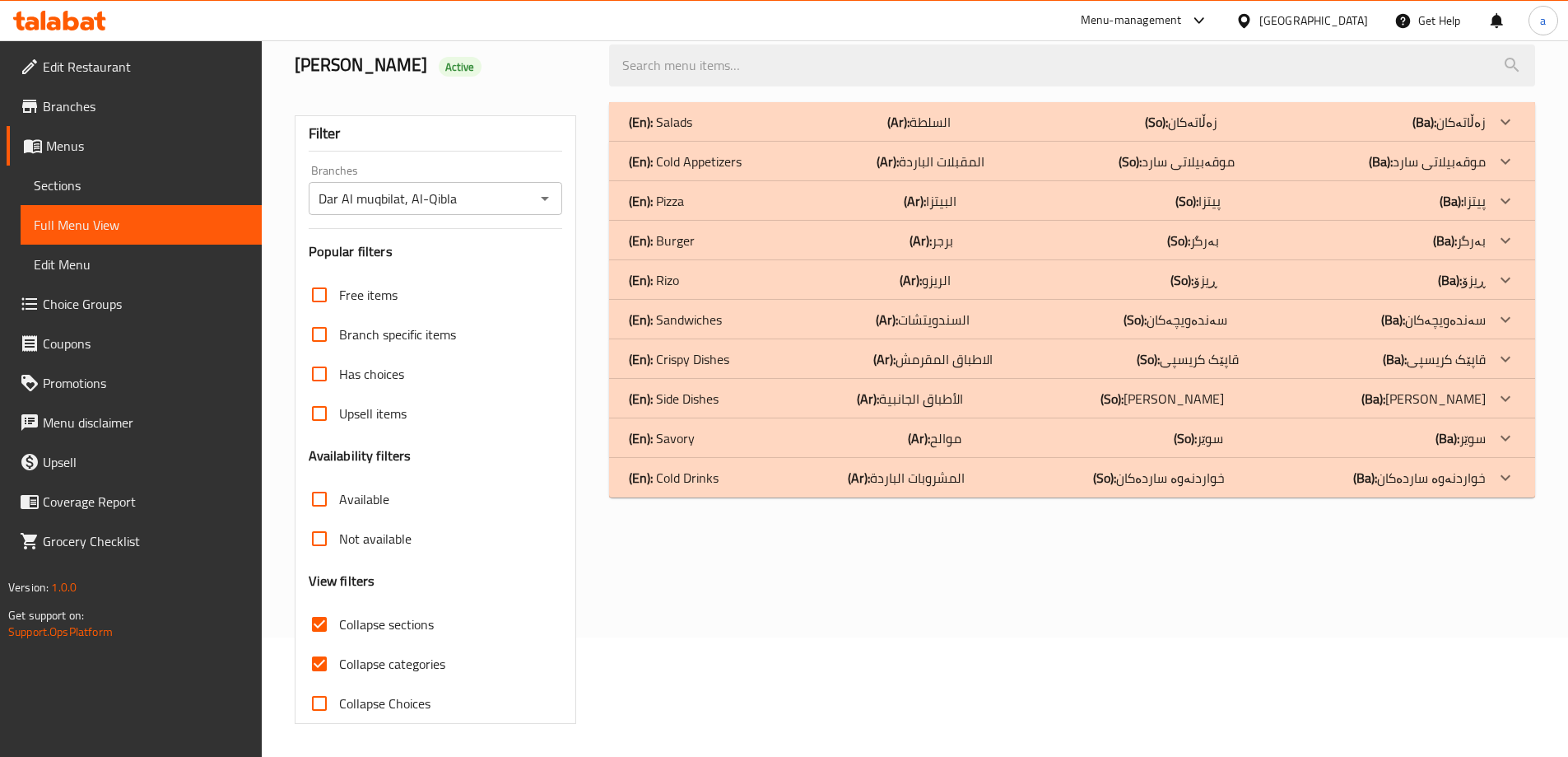
click at [369, 654] on span "Collapse categories" at bounding box center [392, 664] width 106 height 20
click at [339, 644] on input "Collapse categories" at bounding box center [318, 663] width 39 height 39
checkbox input "false"
click at [1355, 438] on div "(En): Savory (Ar): موالح (So): سوێر (Ba): سوێر" at bounding box center [1057, 438] width 856 height 20
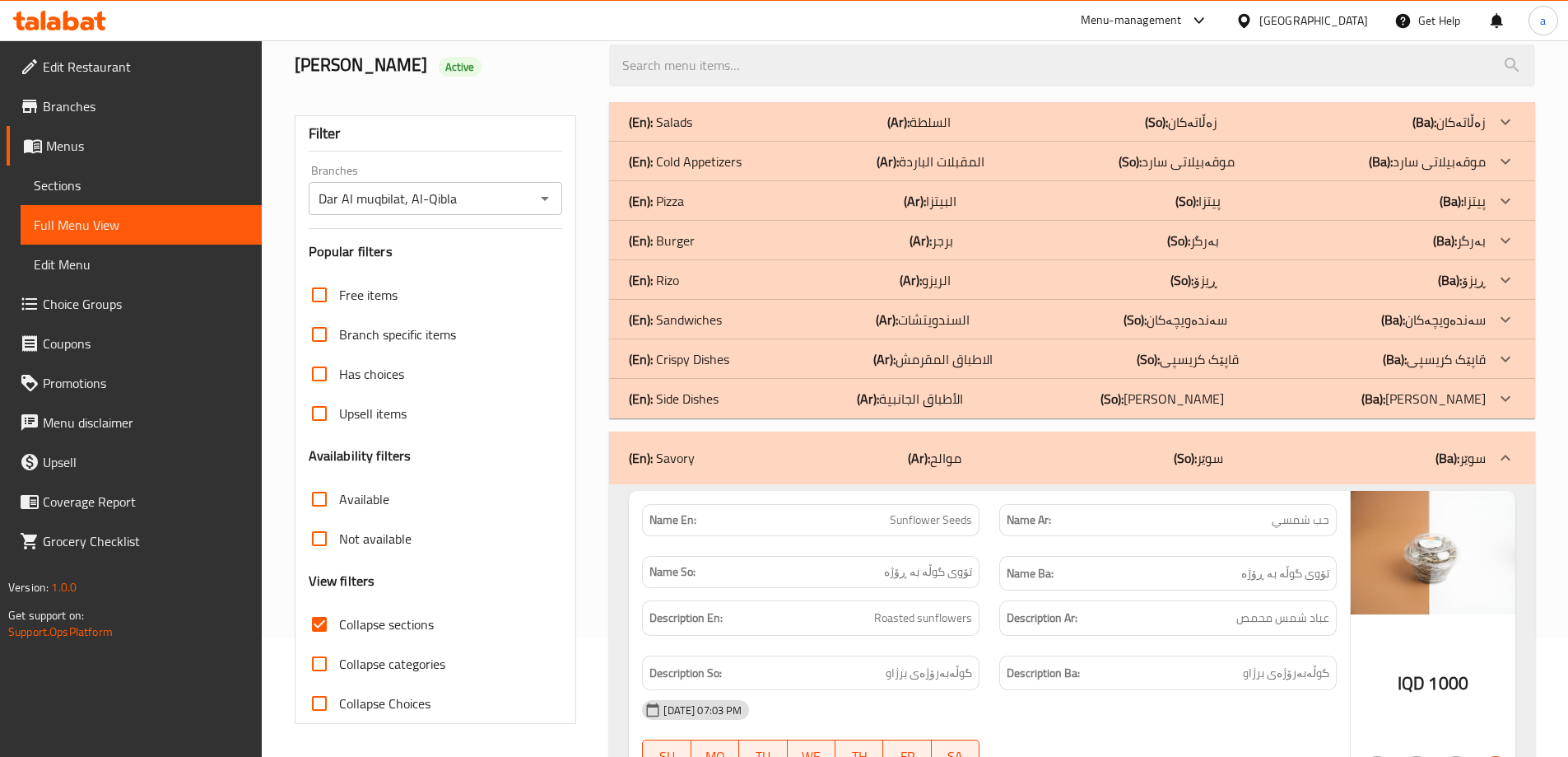
scroll to position [668, 0]
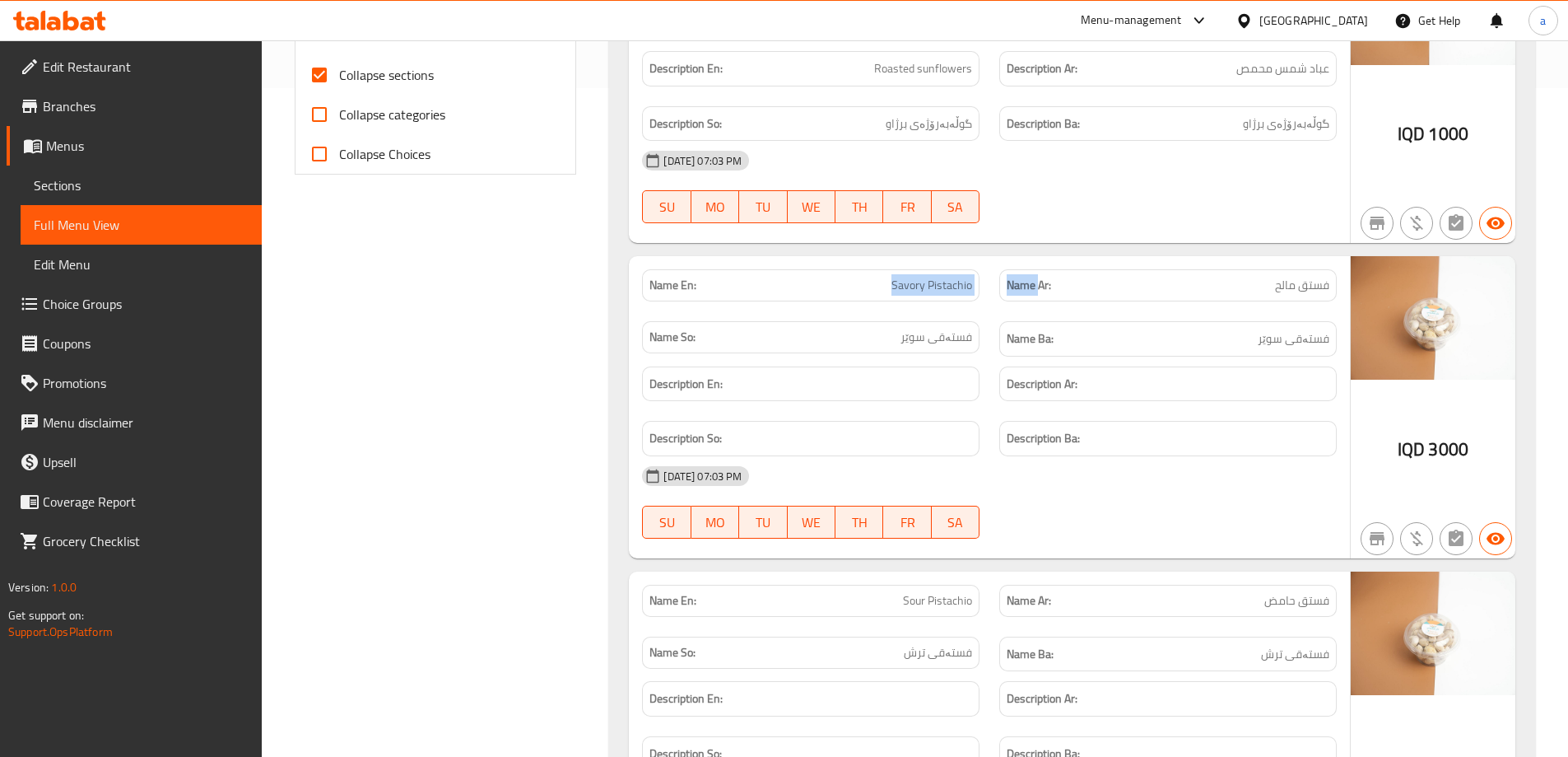
drag, startPoint x: 884, startPoint y: 281, endPoint x: 1040, endPoint y: 280, distance: 156.0
click at [1040, 280] on div "Name En: Savory Pistachio Name Ar: فستق مالح Name So: فستەقی سوێر Name Ba: فستە…" at bounding box center [989, 313] width 714 height 107
click at [939, 284] on span "Savory Pistachio" at bounding box center [932, 285] width 80 height 18
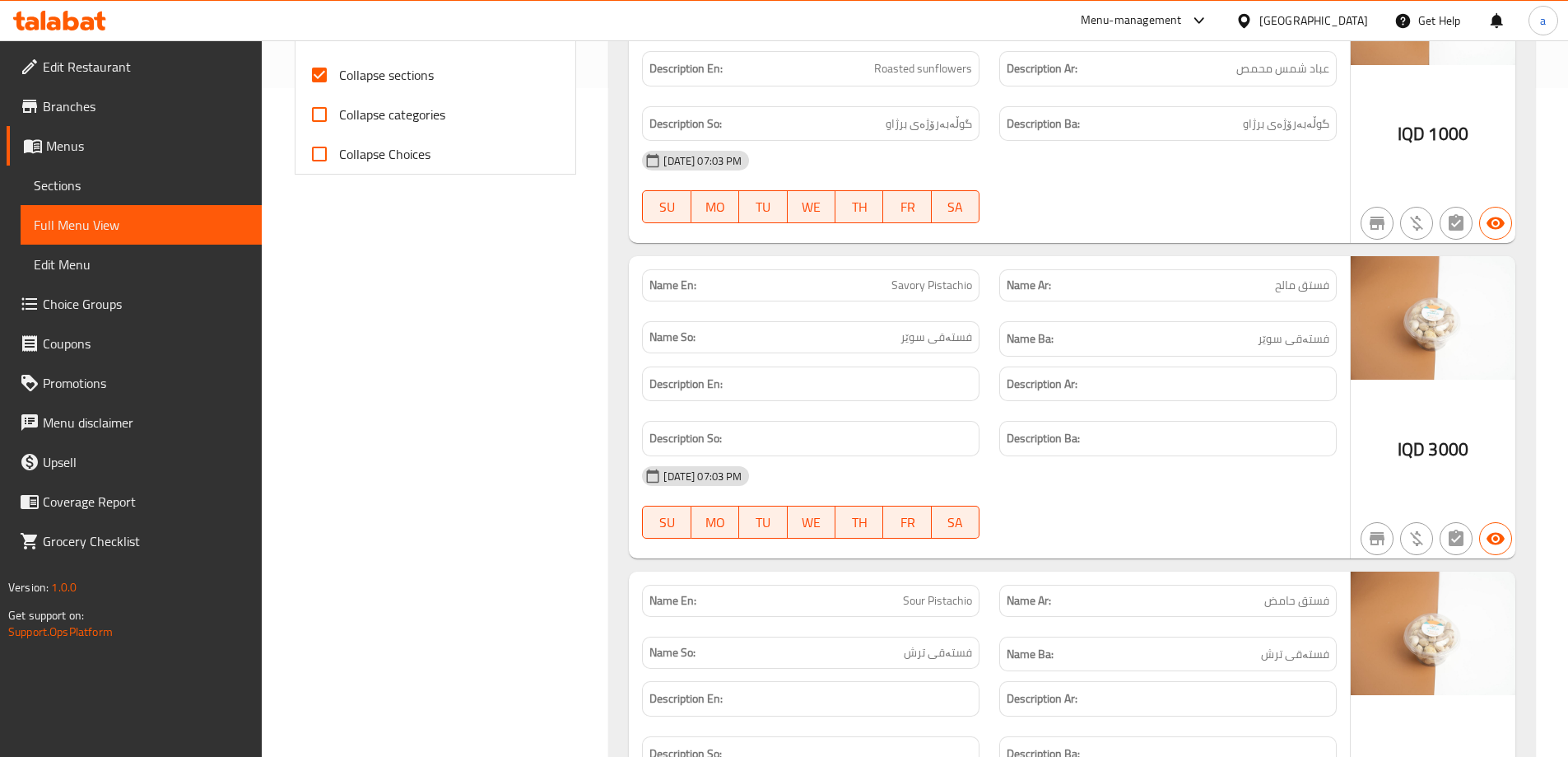
click at [911, 598] on span "Sour Pistachio" at bounding box center [937, 600] width 69 height 18
copy span "Sour Pistachio"
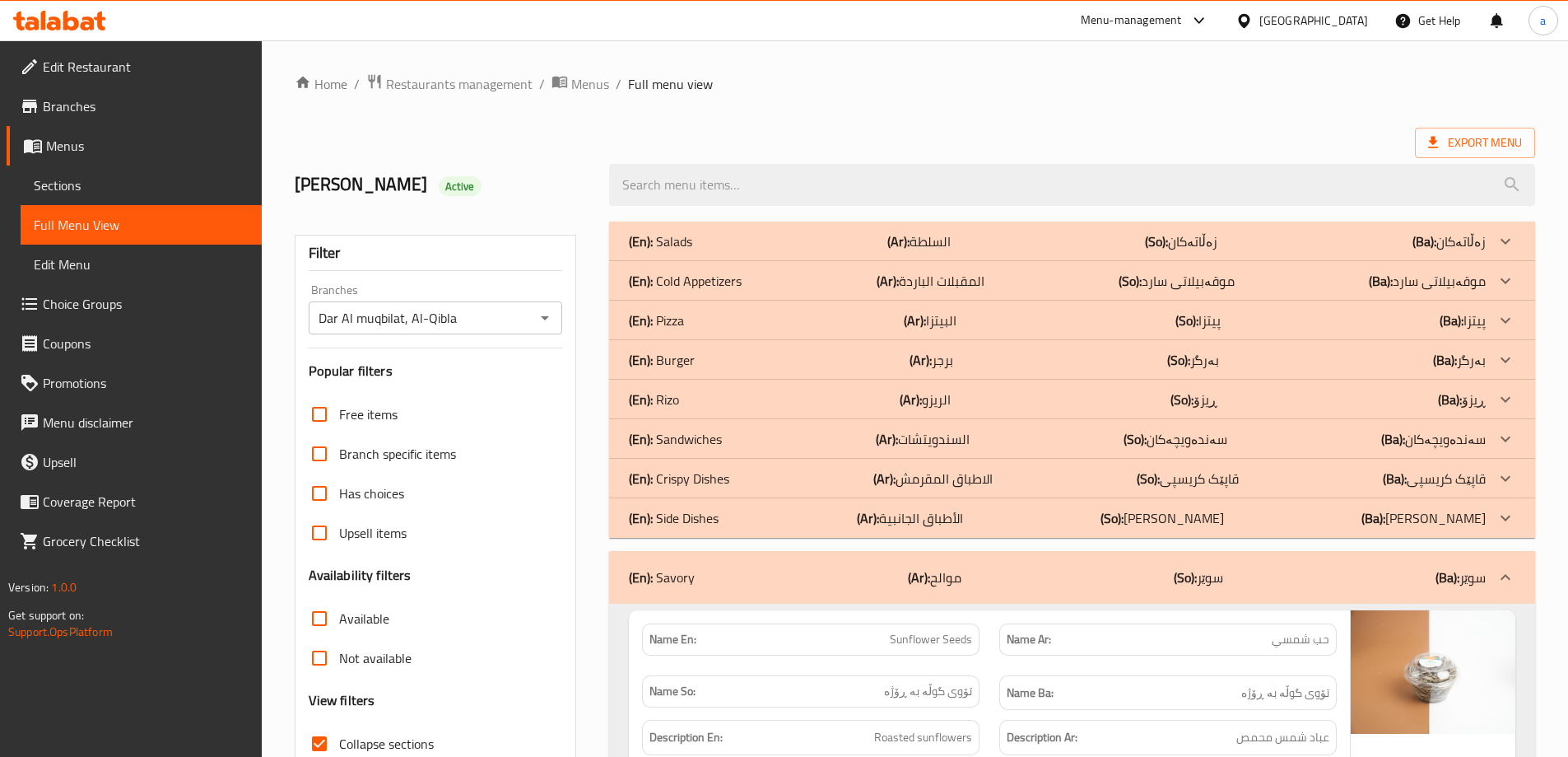
scroll to position [274, 0]
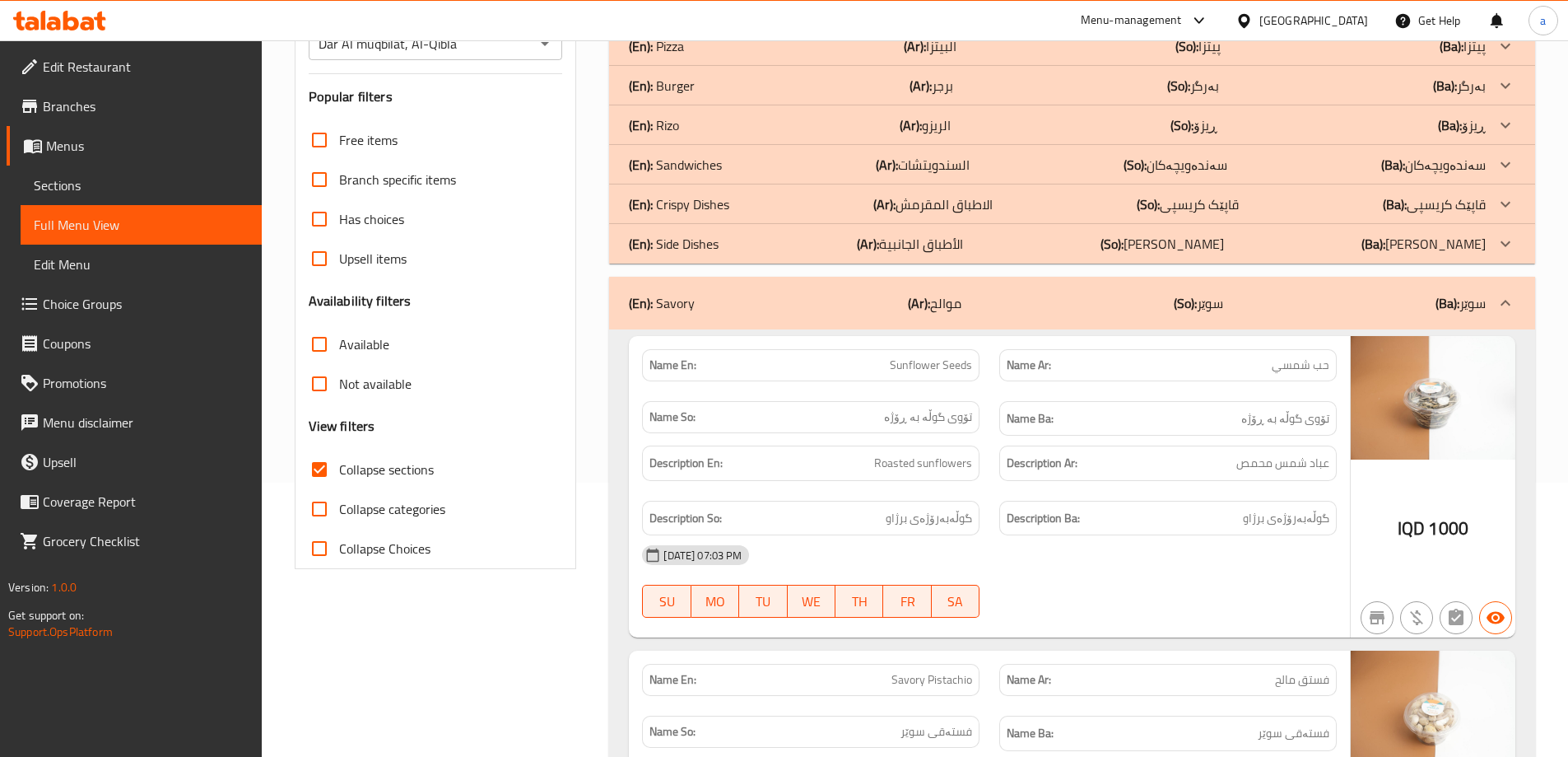
click at [950, 293] on p "(Ar): موالح" at bounding box center [934, 303] width 54 height 20
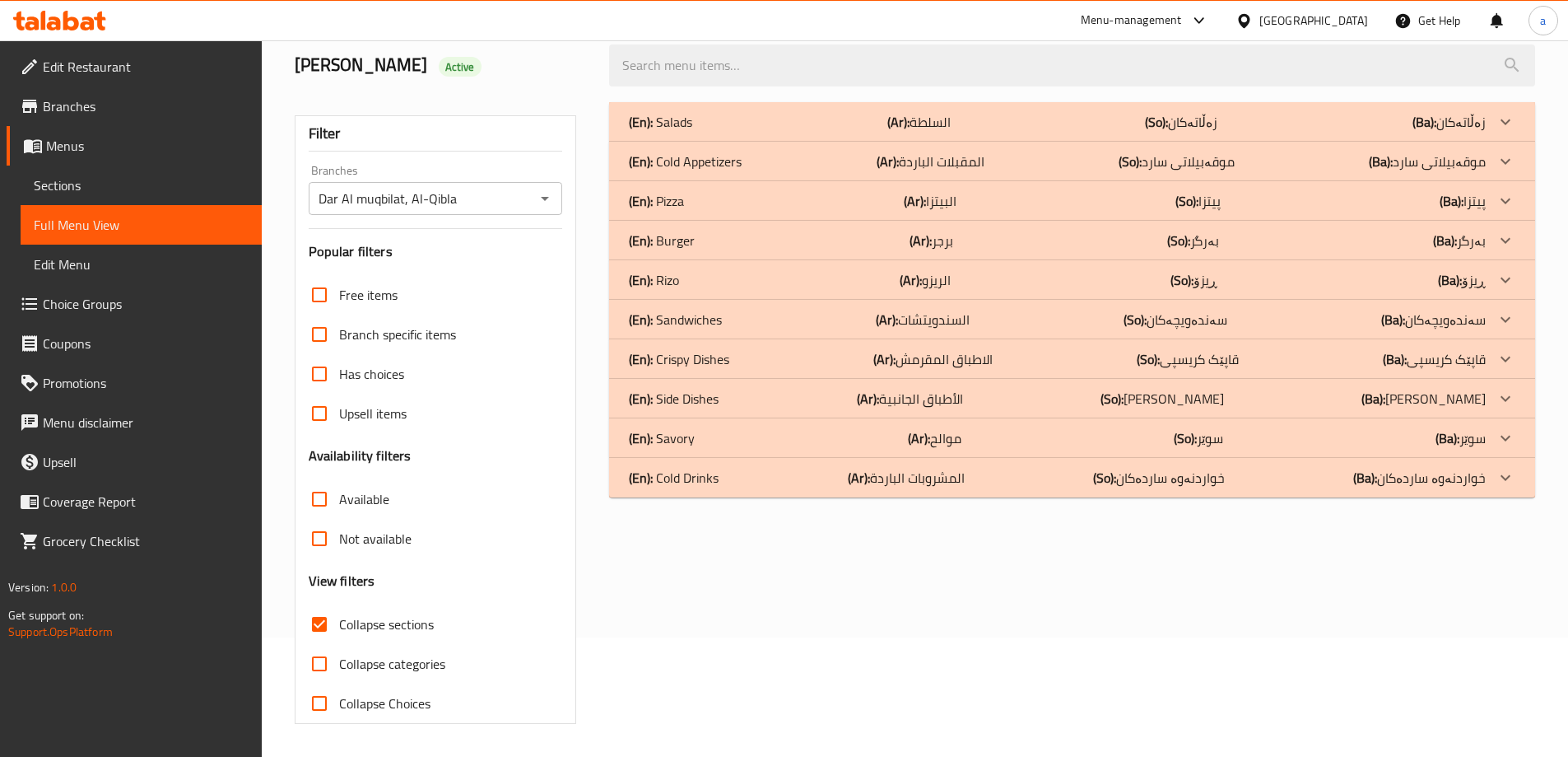
scroll to position [119, 0]
click at [840, 487] on div "(En): Cold Drinks (Ar): المشروبات الباردة (So): خواردنەوە ساردەکان (Ba): خواردن…" at bounding box center [1072, 477] width 926 height 39
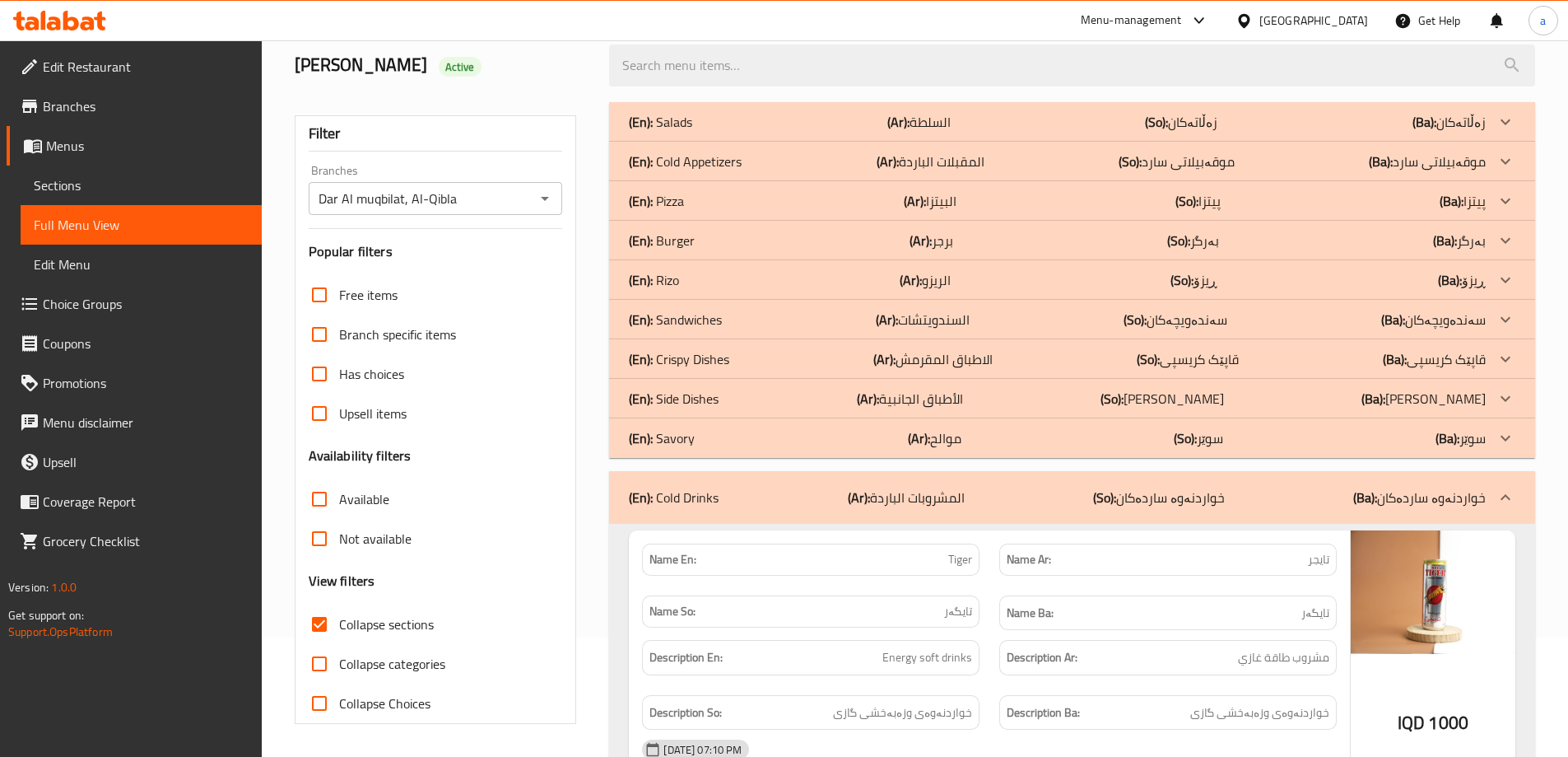
click at [933, 481] on div "(En): Cold Drinks (Ar): المشروبات الباردة (So): خواردنەوە ساردەکان (Ba): خواردن…" at bounding box center [1072, 497] width 926 height 53
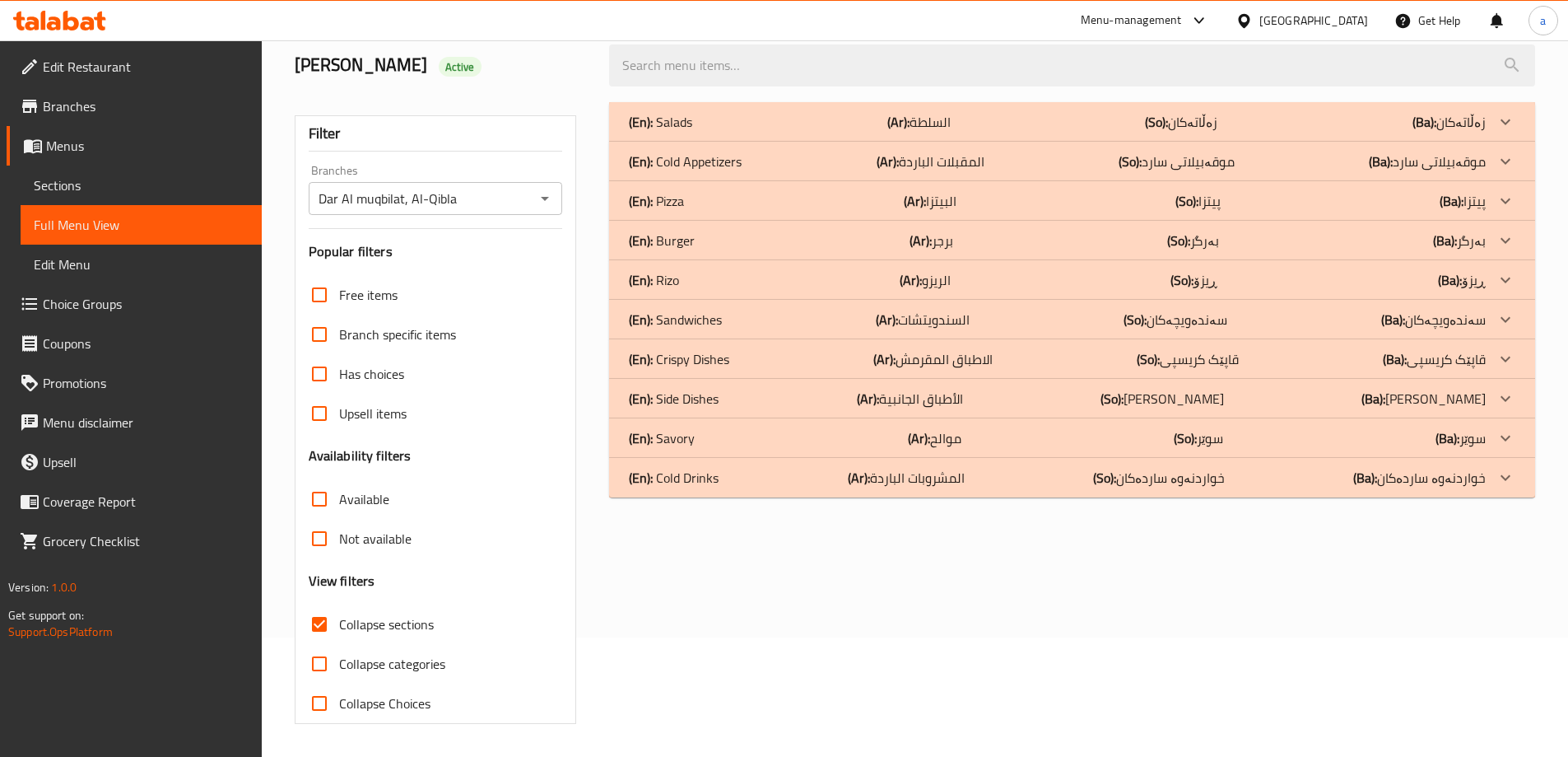
click at [921, 449] on b "(Ar):" at bounding box center [919, 438] width 23 height 24
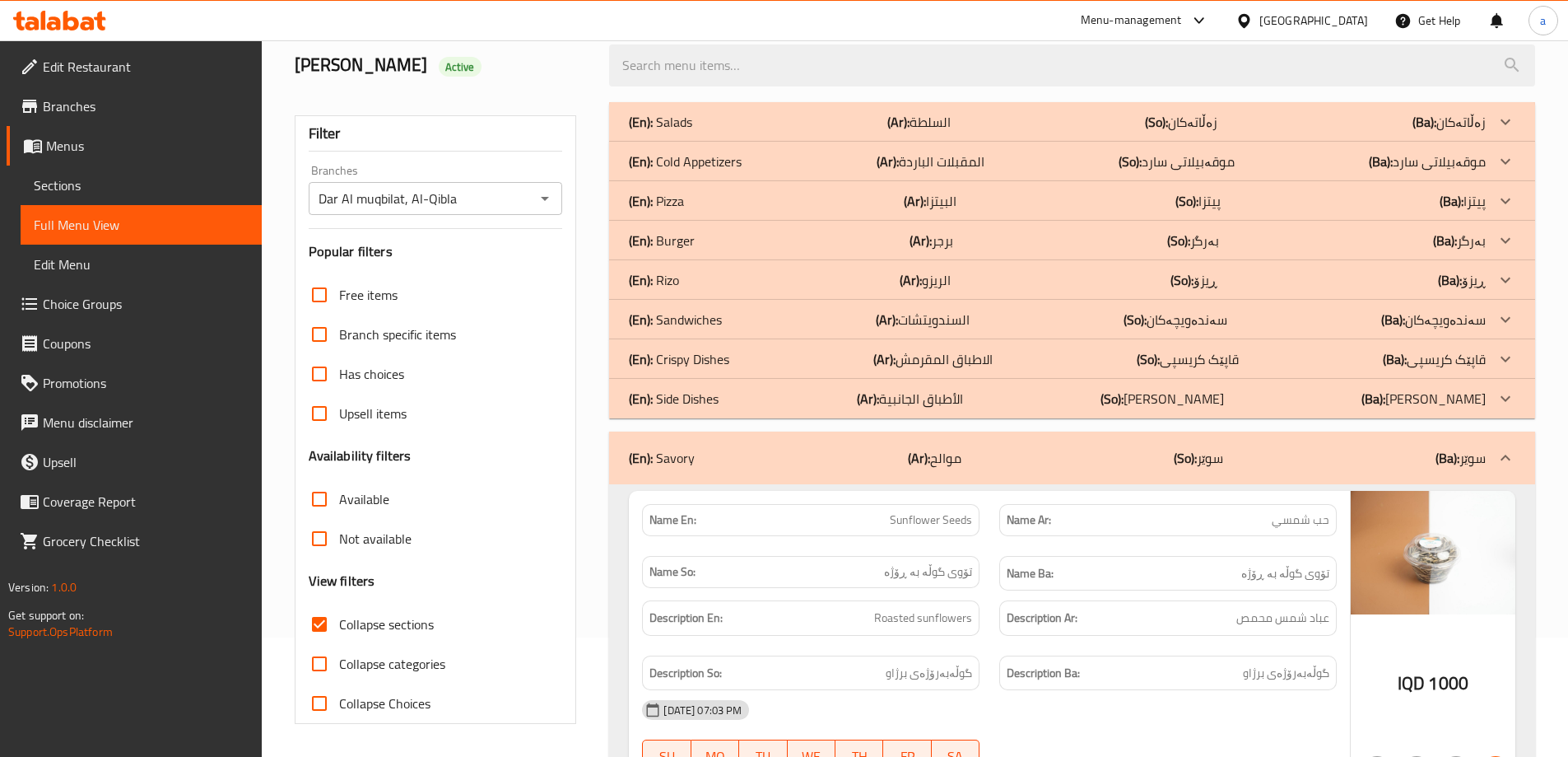
click at [921, 449] on b "(Ar):" at bounding box center [919, 457] width 23 height 24
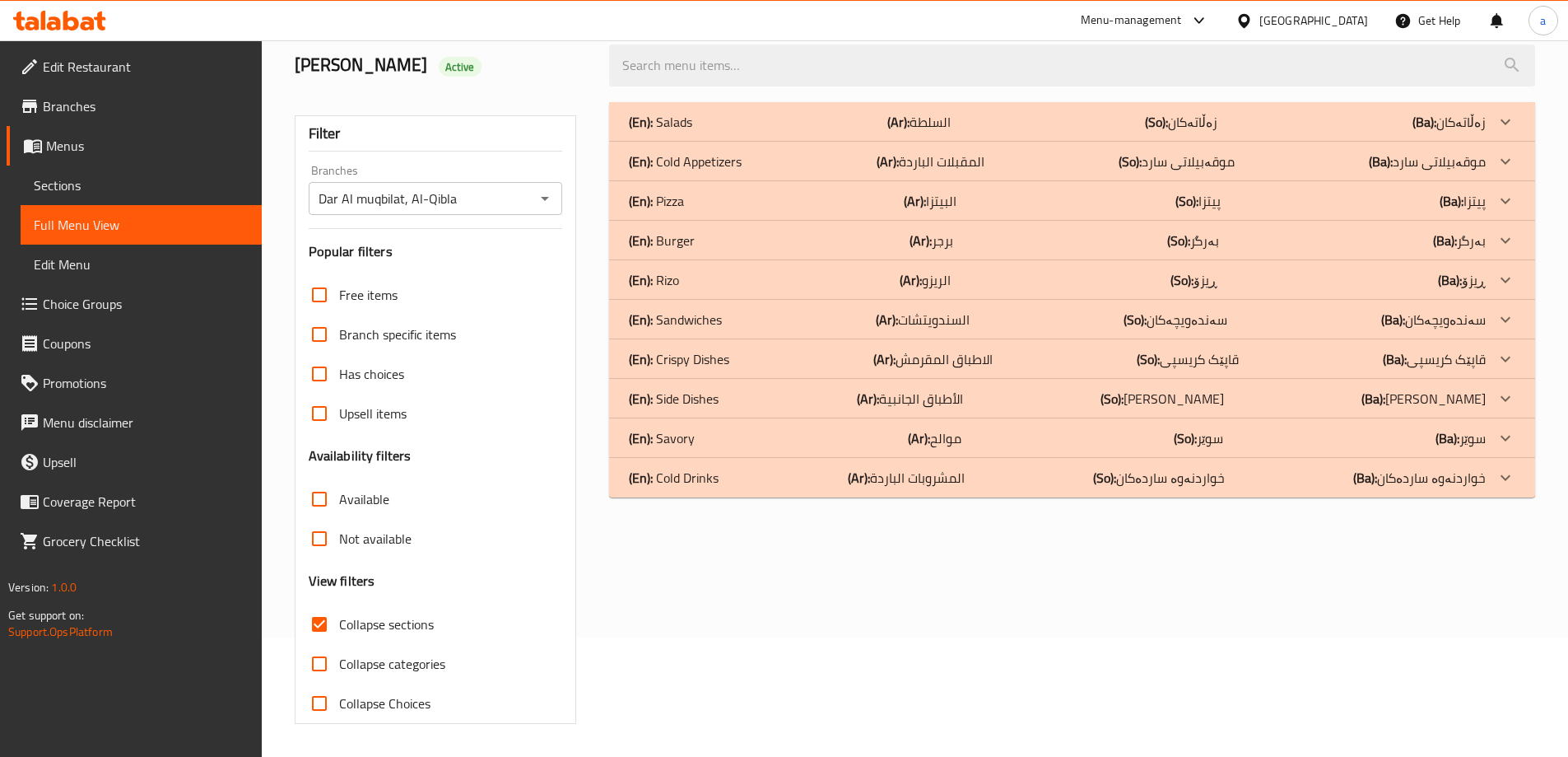
click at [944, 416] on div "(En): Side Dishes (Ar): الأطباق الجانبية (So): ژەمە لاوەکییەکان (Ba): ژەمە لاوە…" at bounding box center [1072, 398] width 926 height 39
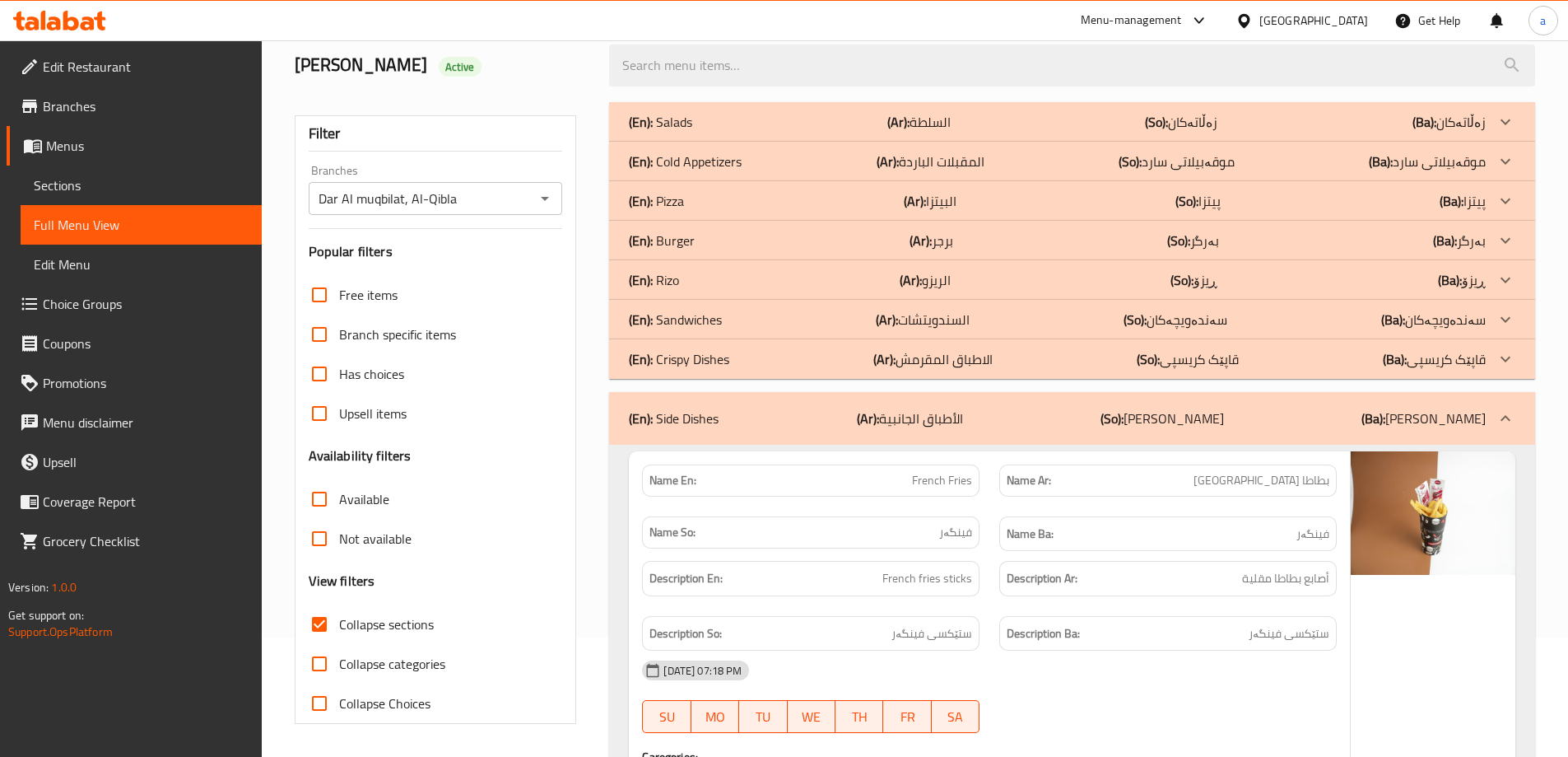
click at [944, 416] on p "(Ar): الأطباق الجانبية" at bounding box center [909, 418] width 106 height 20
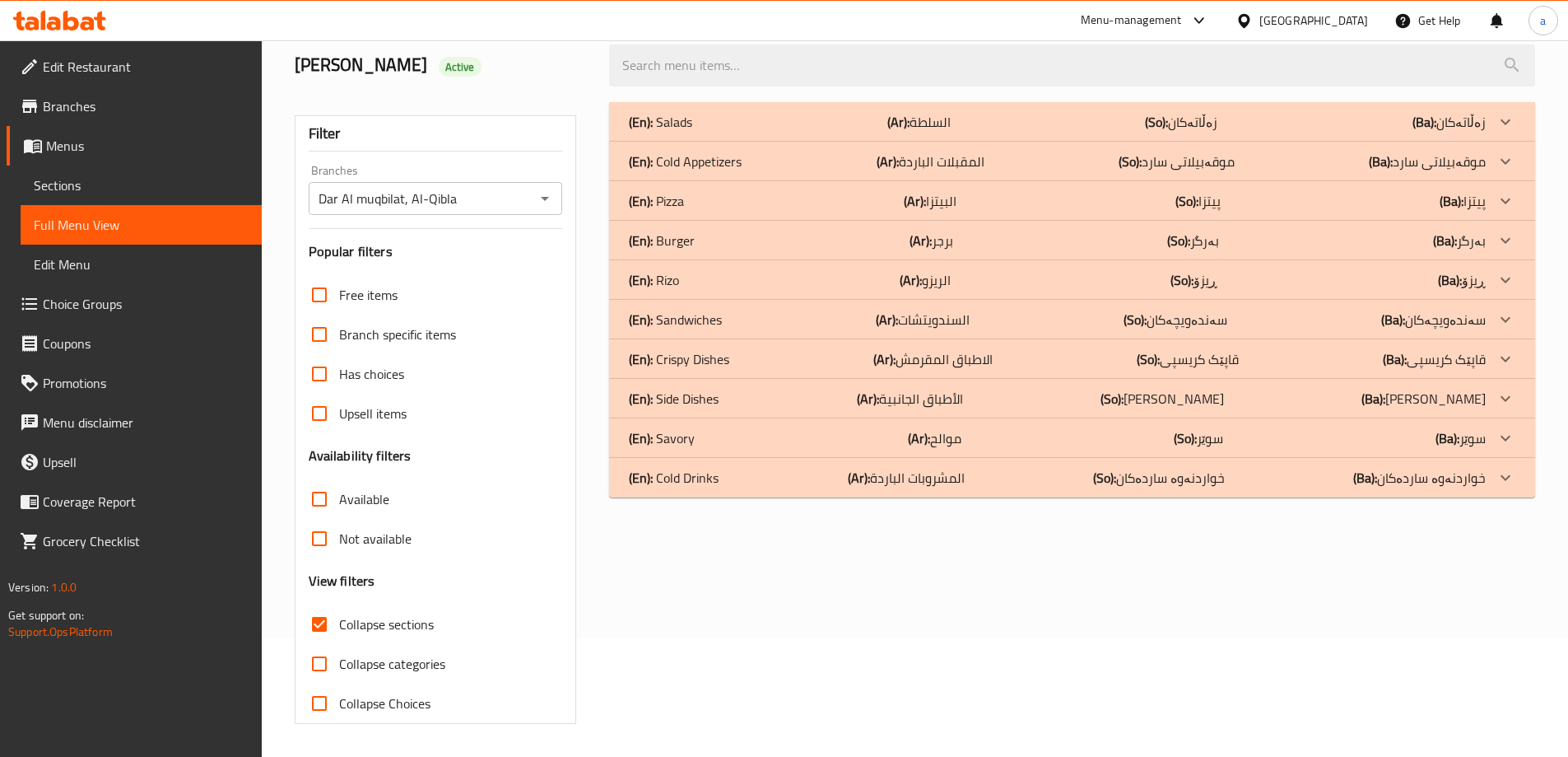
click at [781, 366] on div "(En): Crispy Dishes (Ar): الاطباق المقرمش (So): قاپێک کریسپی (Ba): قاپێک کریسپی" at bounding box center [1057, 359] width 856 height 20
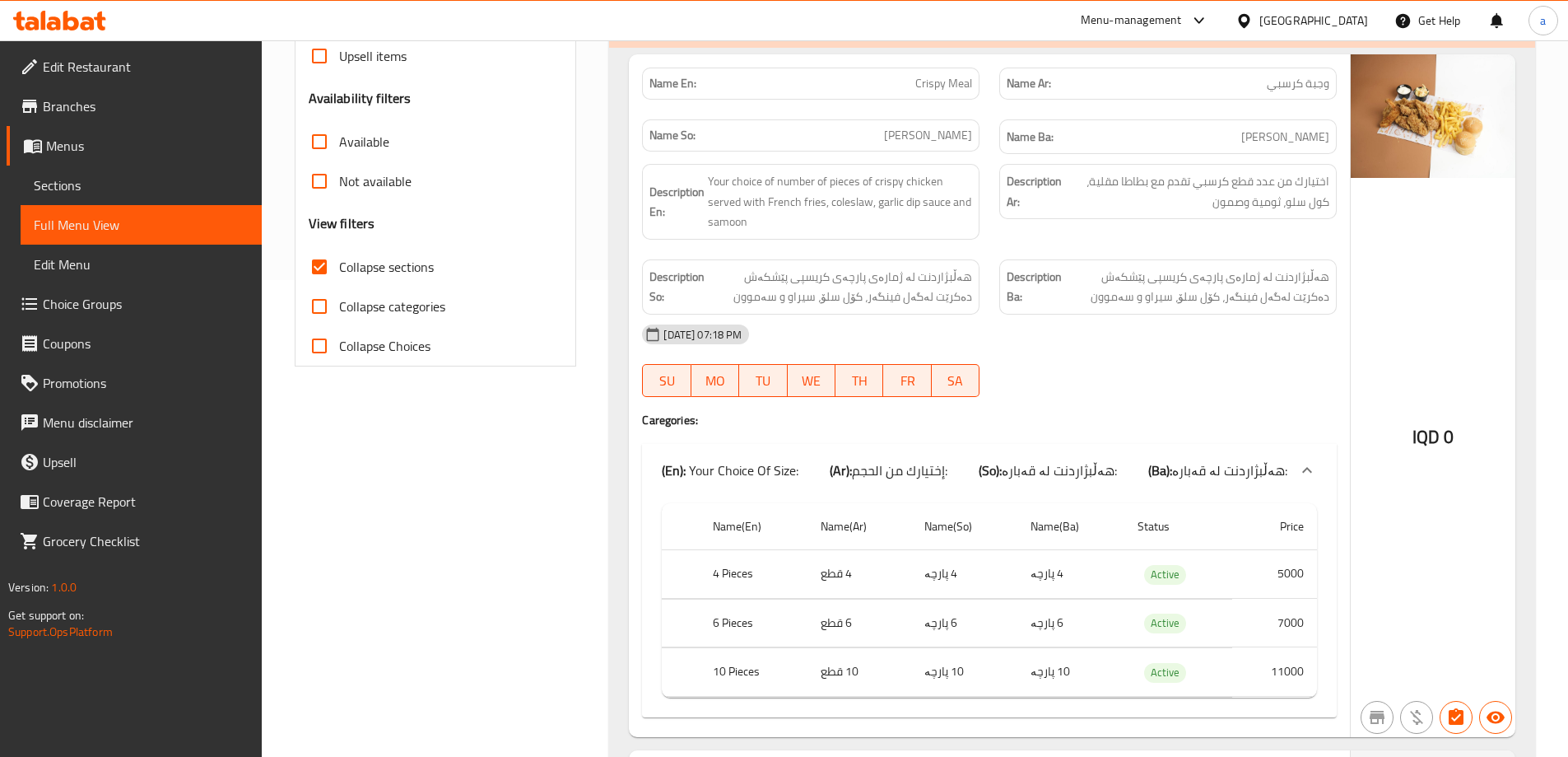
scroll to position [393, 0]
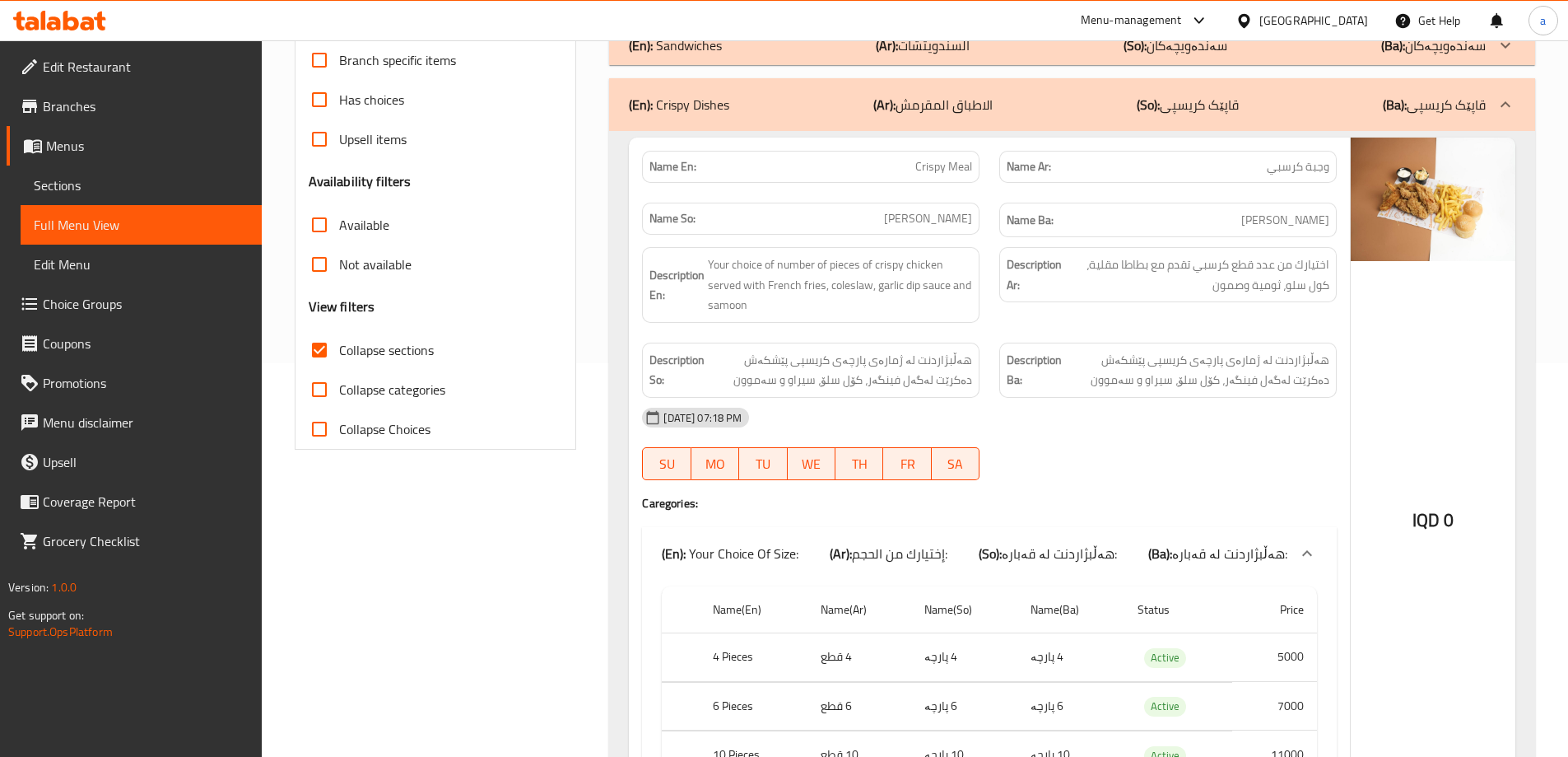
click at [996, 116] on div "(En): Crispy Dishes (Ar): الاطباق المقرمش (So): قاپێک کریسپی (Ba): قاپێک کریسپی" at bounding box center [1072, 104] width 926 height 53
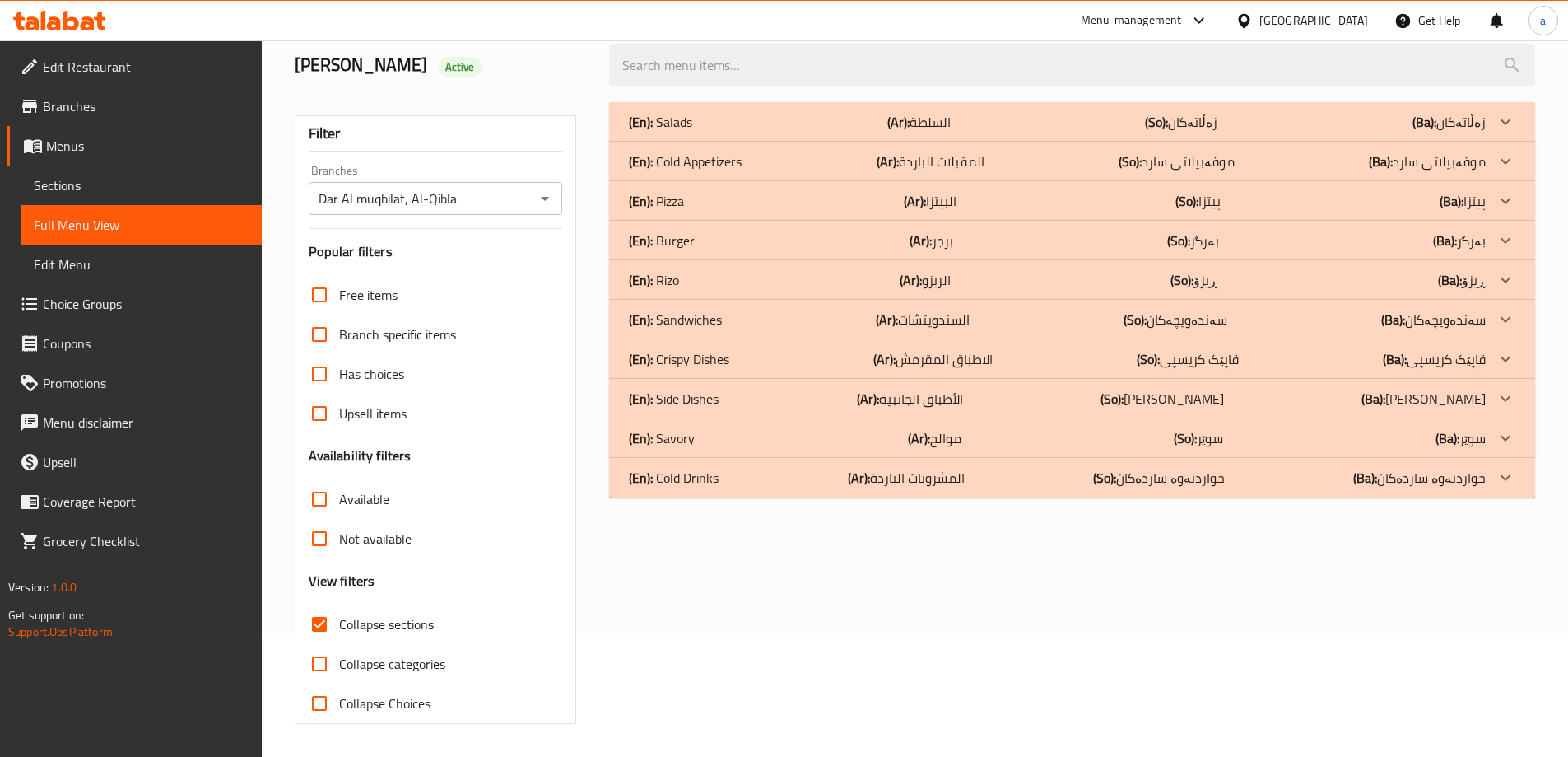
scroll to position [119, 0]
click at [733, 110] on div "(En): Salads (Ar): السلطة (So): زەڵاتەکان (Ba): زەڵاتەکان" at bounding box center [1072, 122] width 926 height 39
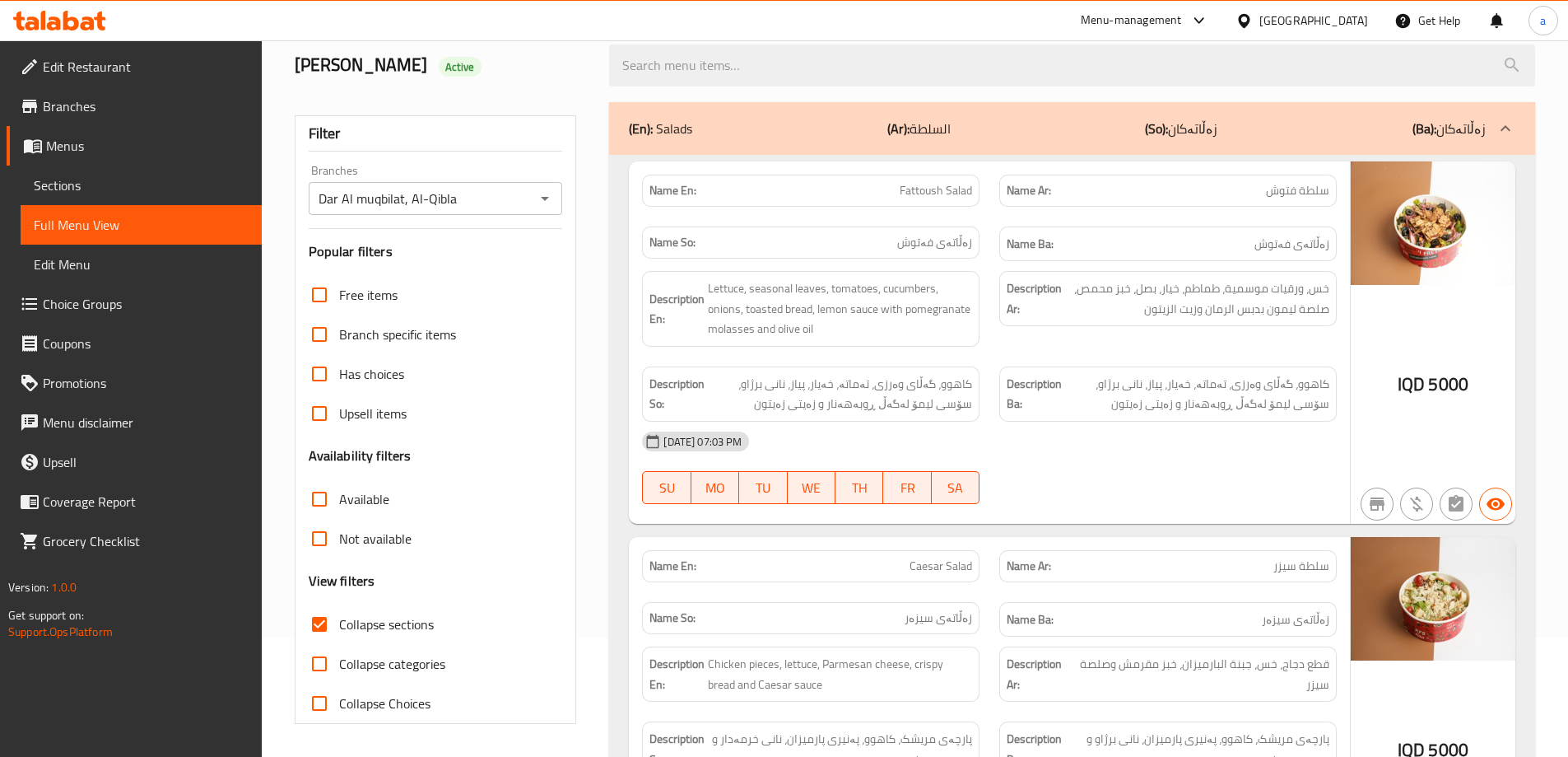
click at [733, 114] on div "(En): Salads (Ar): السلطة (So): زەڵاتەکان (Ba): زەڵاتەکان" at bounding box center [1072, 128] width 926 height 53
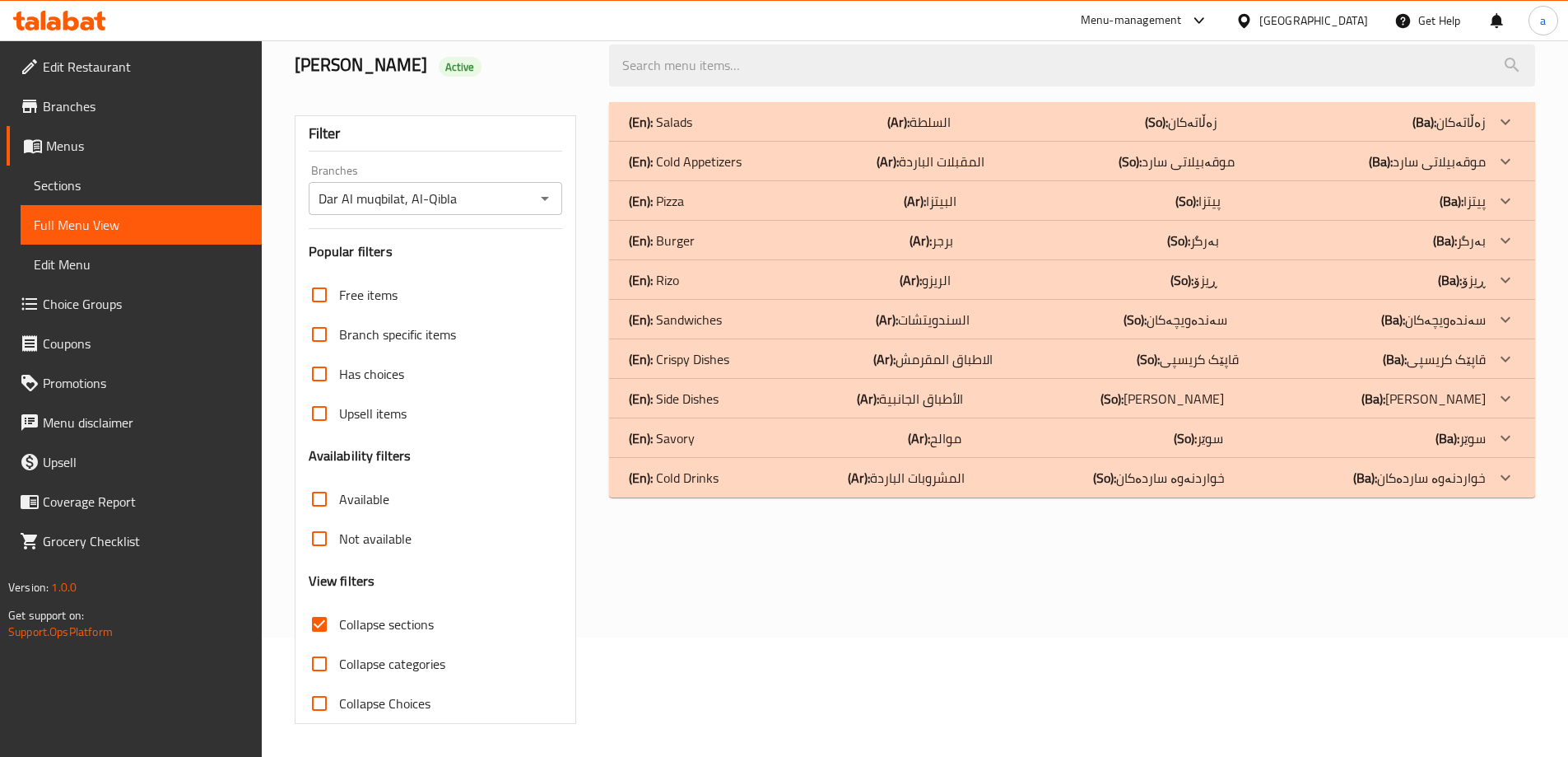
click at [683, 109] on div "(En): Salads (Ar): السلطة (So): زەڵاتەکان (Ba): زەڵاتەکان" at bounding box center [1072, 122] width 926 height 39
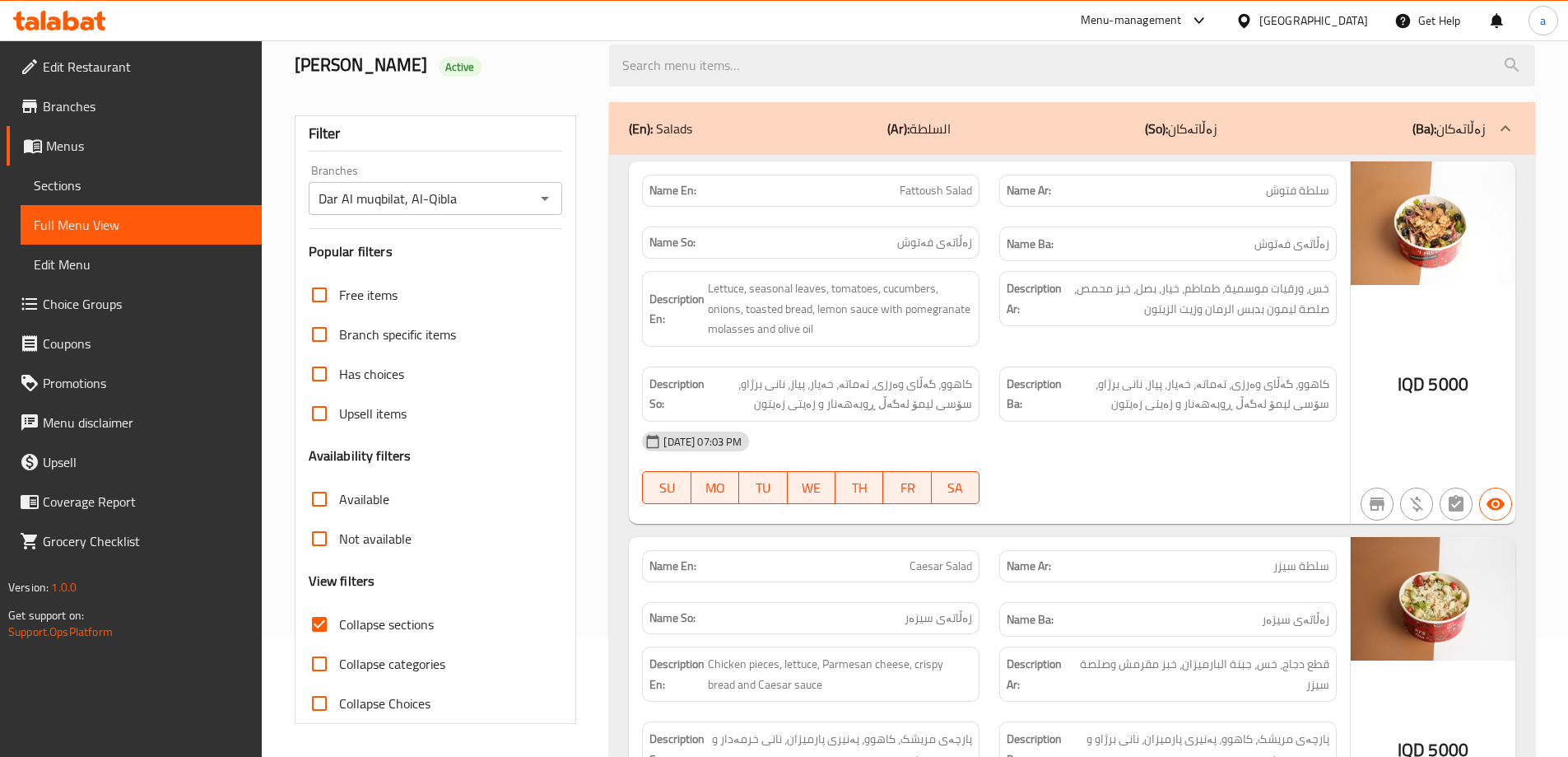
click at [683, 108] on div "(En): Salads (Ar): السلطة (So): زەڵاتەکان (Ba): زەڵاتەکان" at bounding box center [1072, 128] width 926 height 53
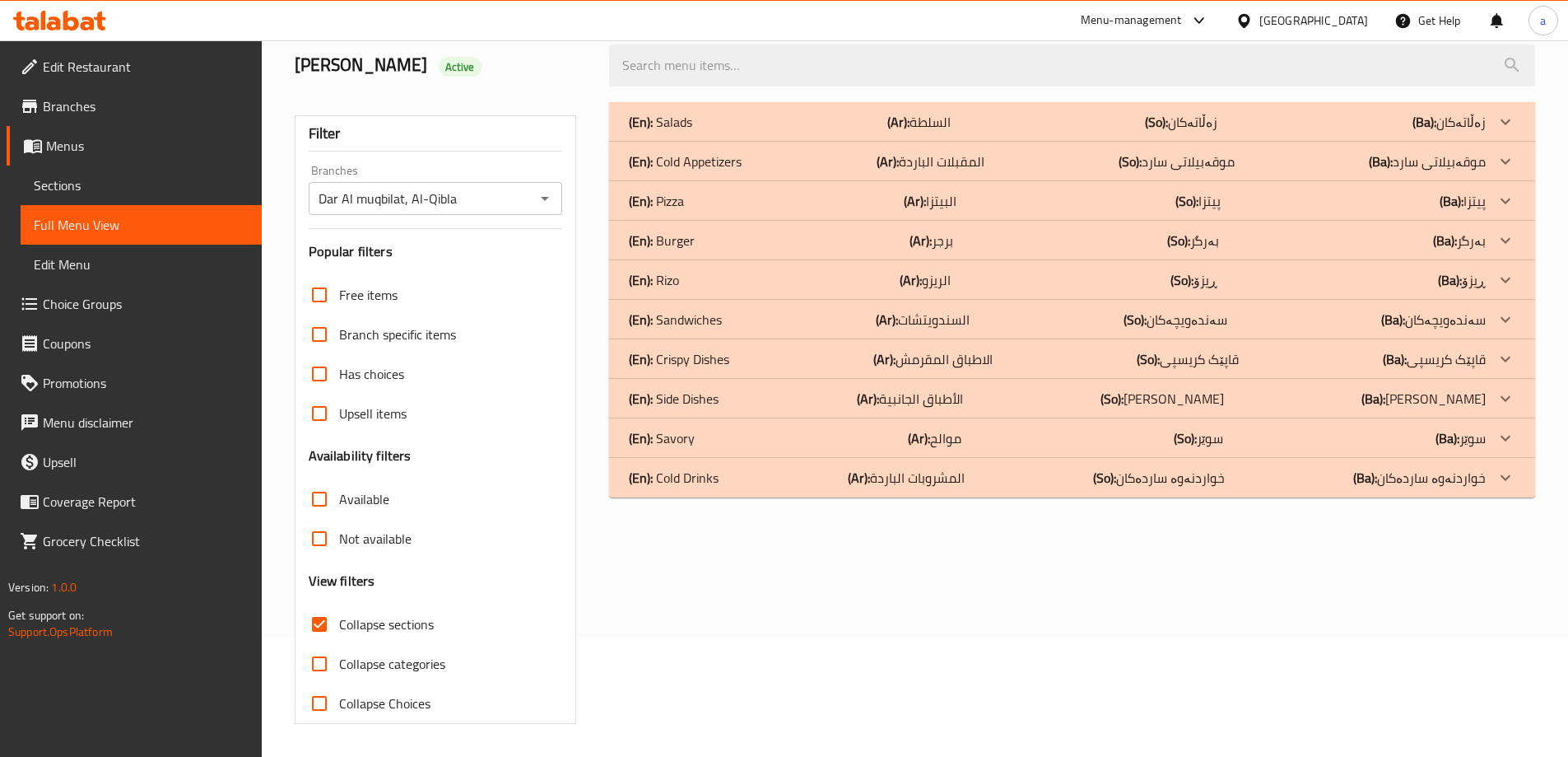
click at [778, 439] on div "(En): Savory (Ar): موالح (So): سوێر (Ba): سوێر" at bounding box center [1057, 438] width 856 height 20
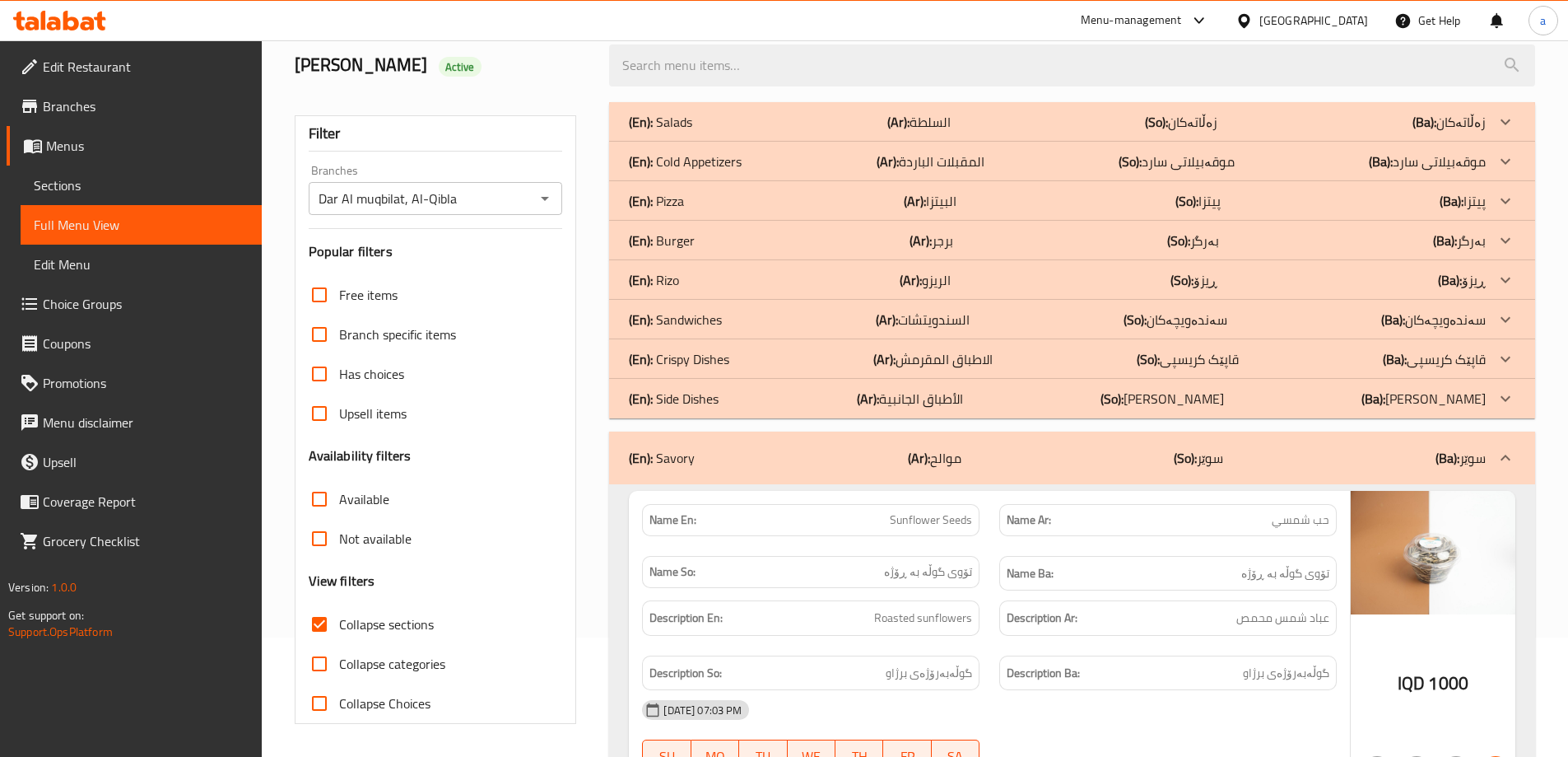
click at [695, 238] on div "(En): Burger (Ar): برجر (So): بەرگر (Ba): بەرگر" at bounding box center [1057, 241] width 856 height 20
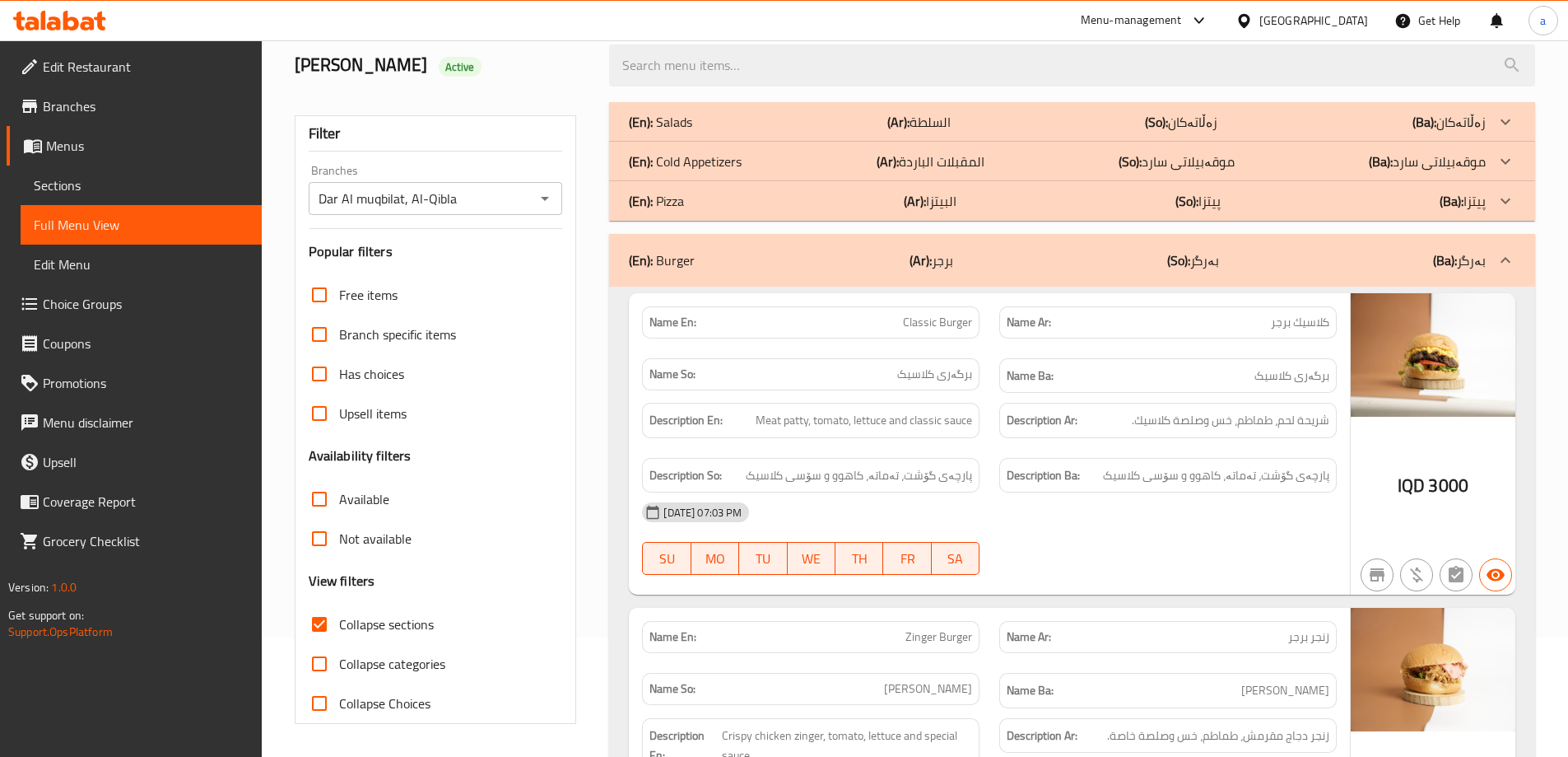
click at [697, 195] on div "(En): Pizza (Ar): البيتزا (So): پیتزا (Ba): پیتزا" at bounding box center [1057, 201] width 856 height 20
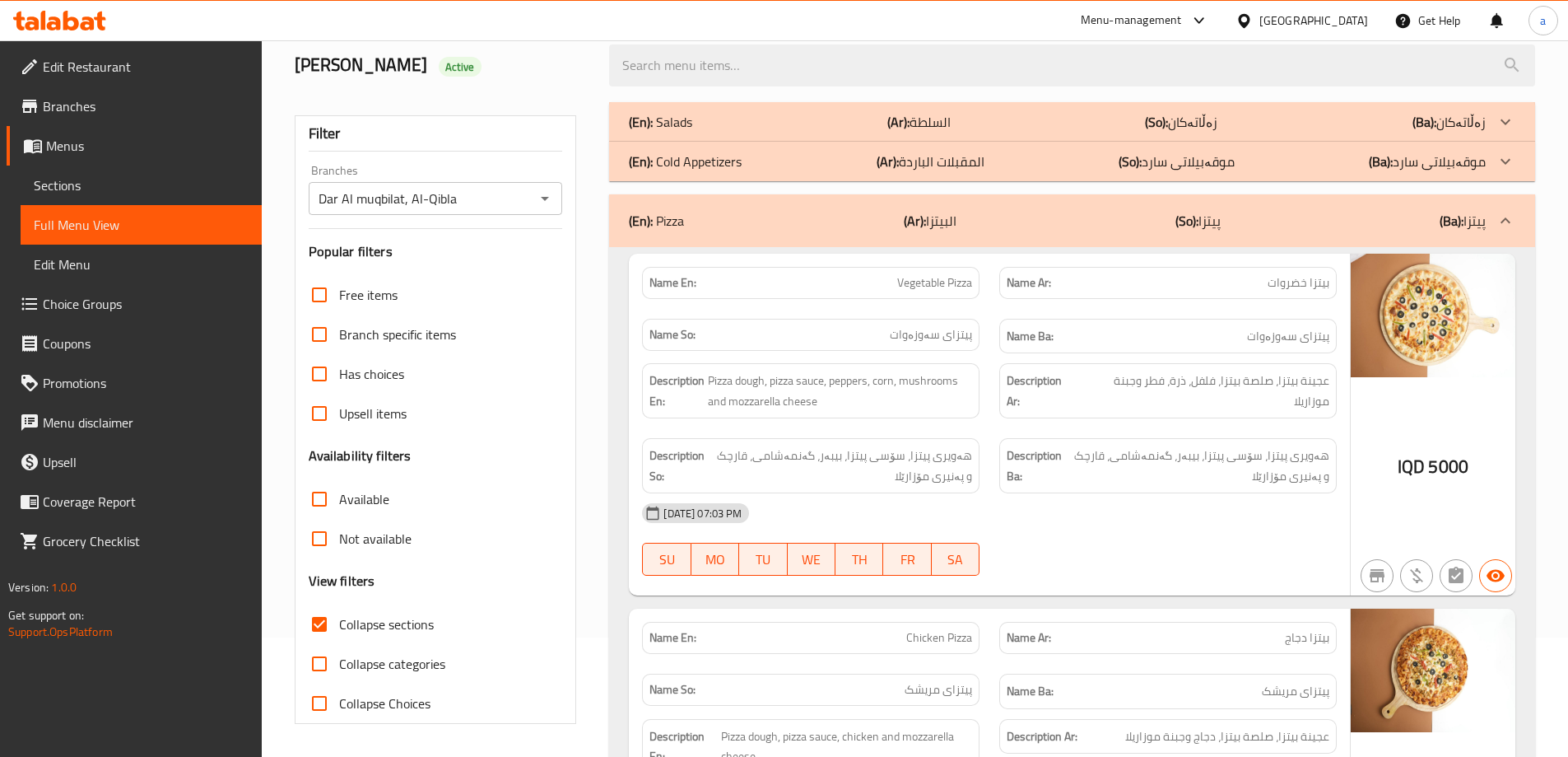
click at [701, 127] on div "(En): Salads (Ar): السلطة (So): زەڵاتەکان (Ba): زەڵاتەکان" at bounding box center [1057, 122] width 856 height 20
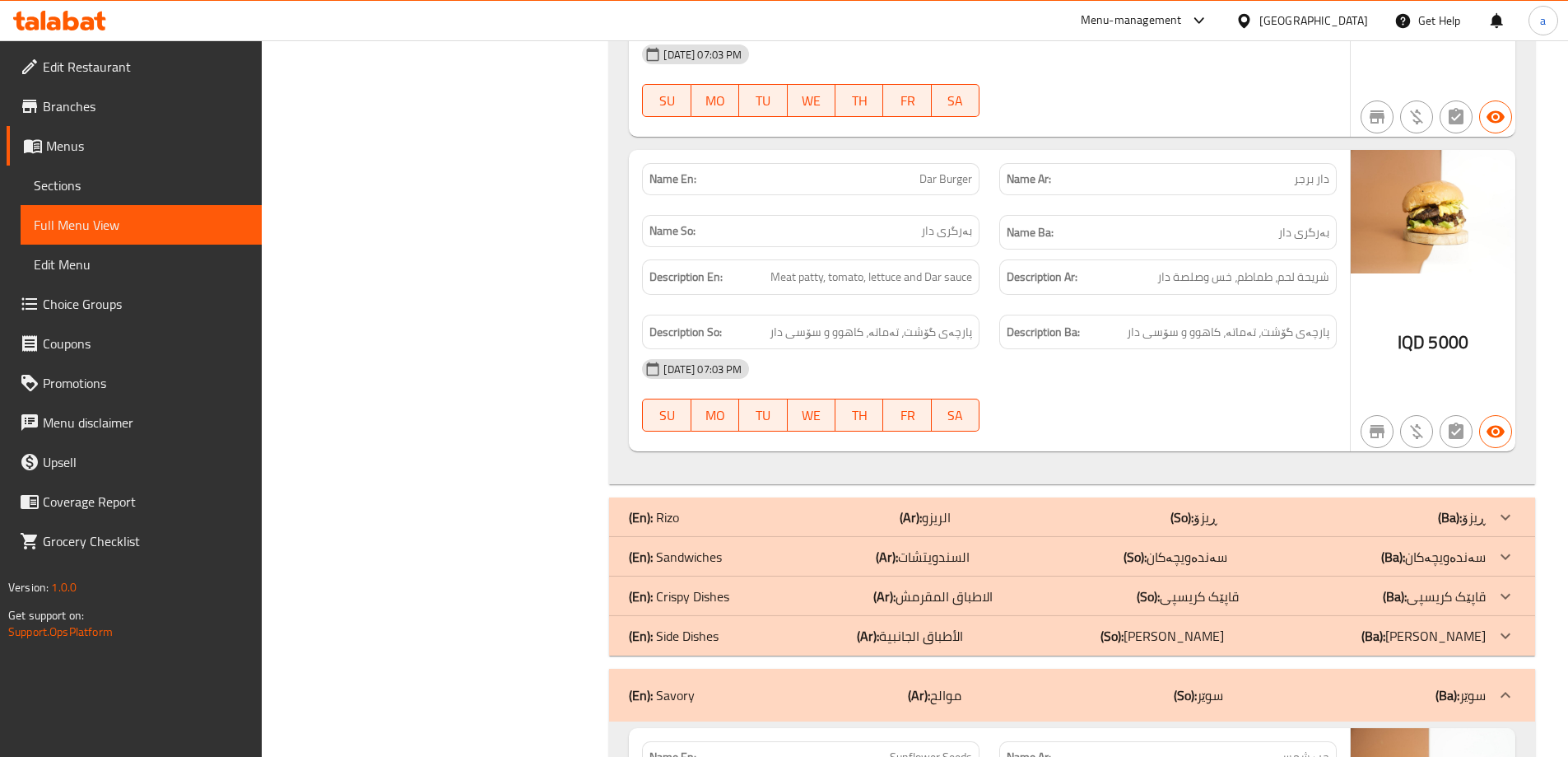
scroll to position [4785, 0]
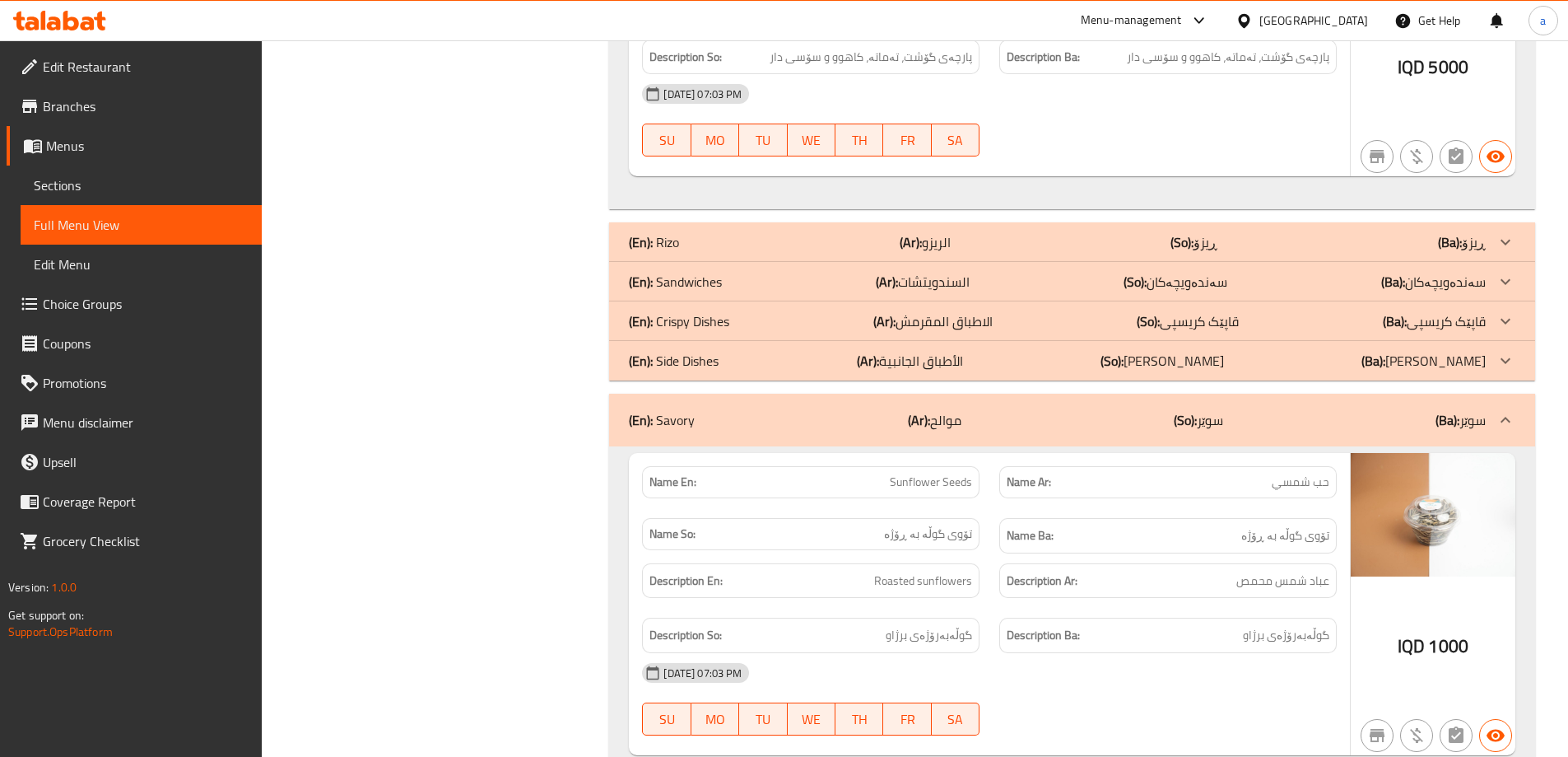
click at [750, 278] on div "(En): Sandwiches (Ar): السندويتشات (So): سەندەویچەکان (Ba): سەندەویچەکان" at bounding box center [1057, 282] width 856 height 20
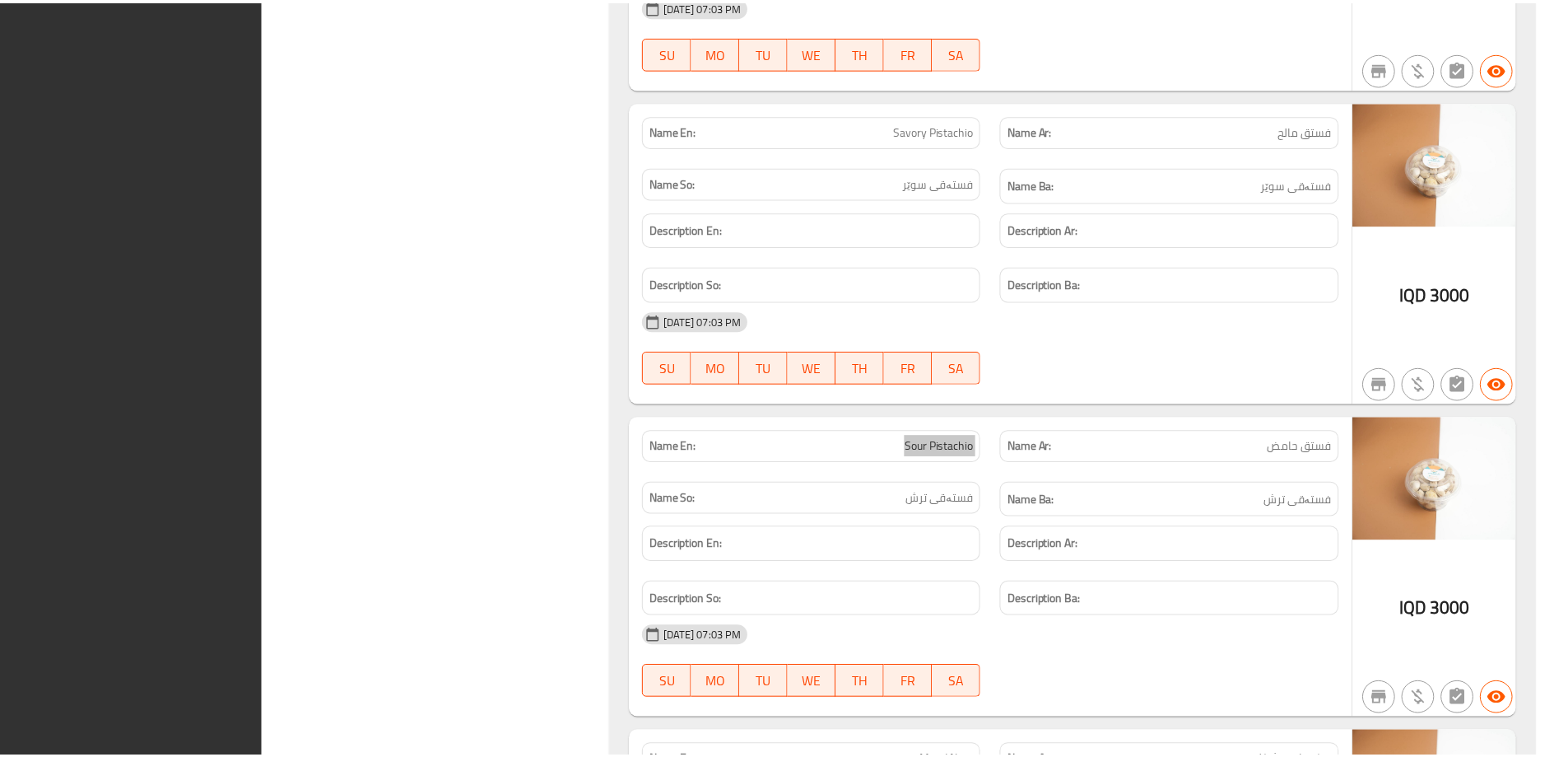
scroll to position [6898, 0]
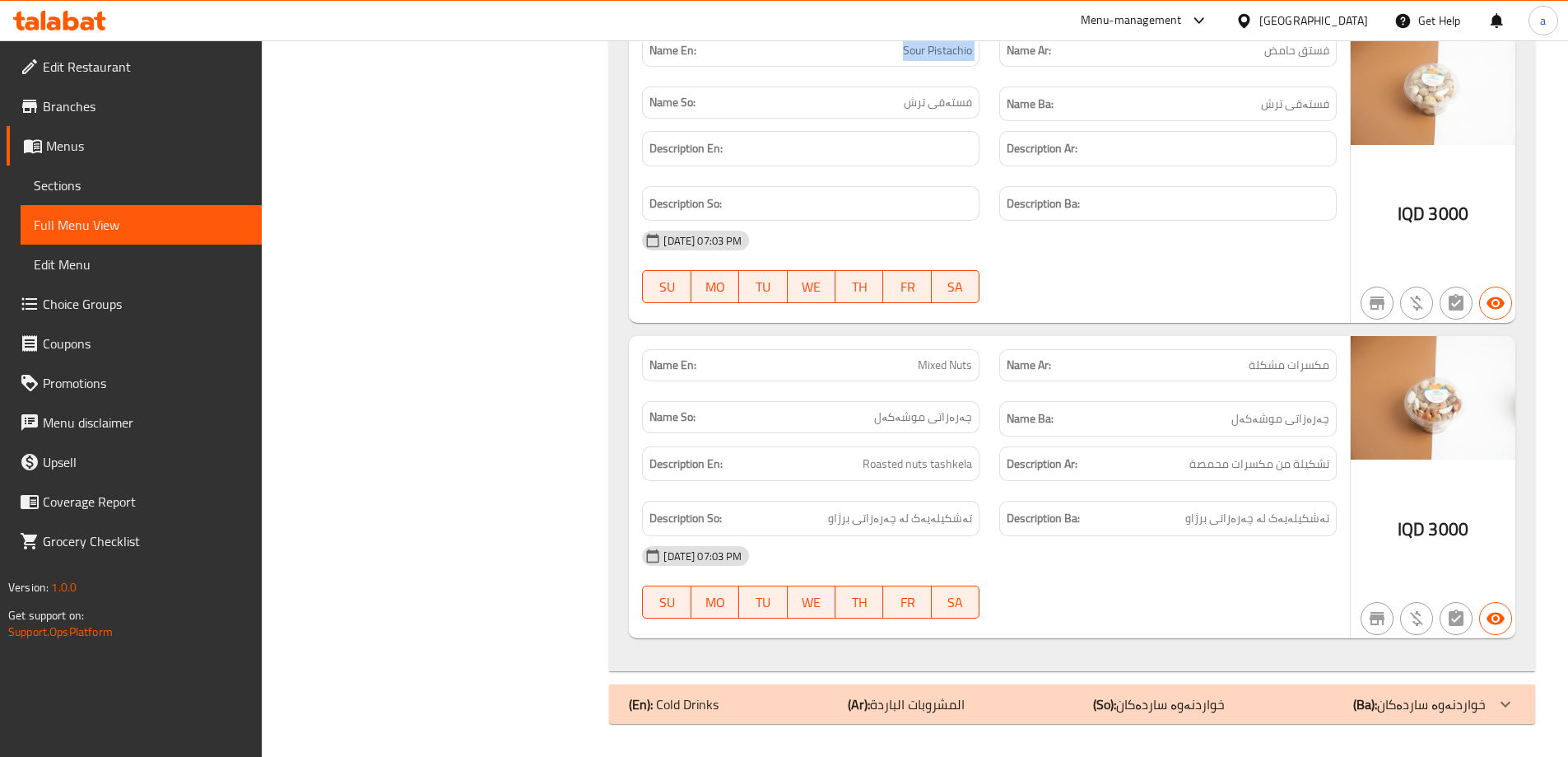
click at [102, 18] on icon at bounding box center [100, 21] width 12 height 19
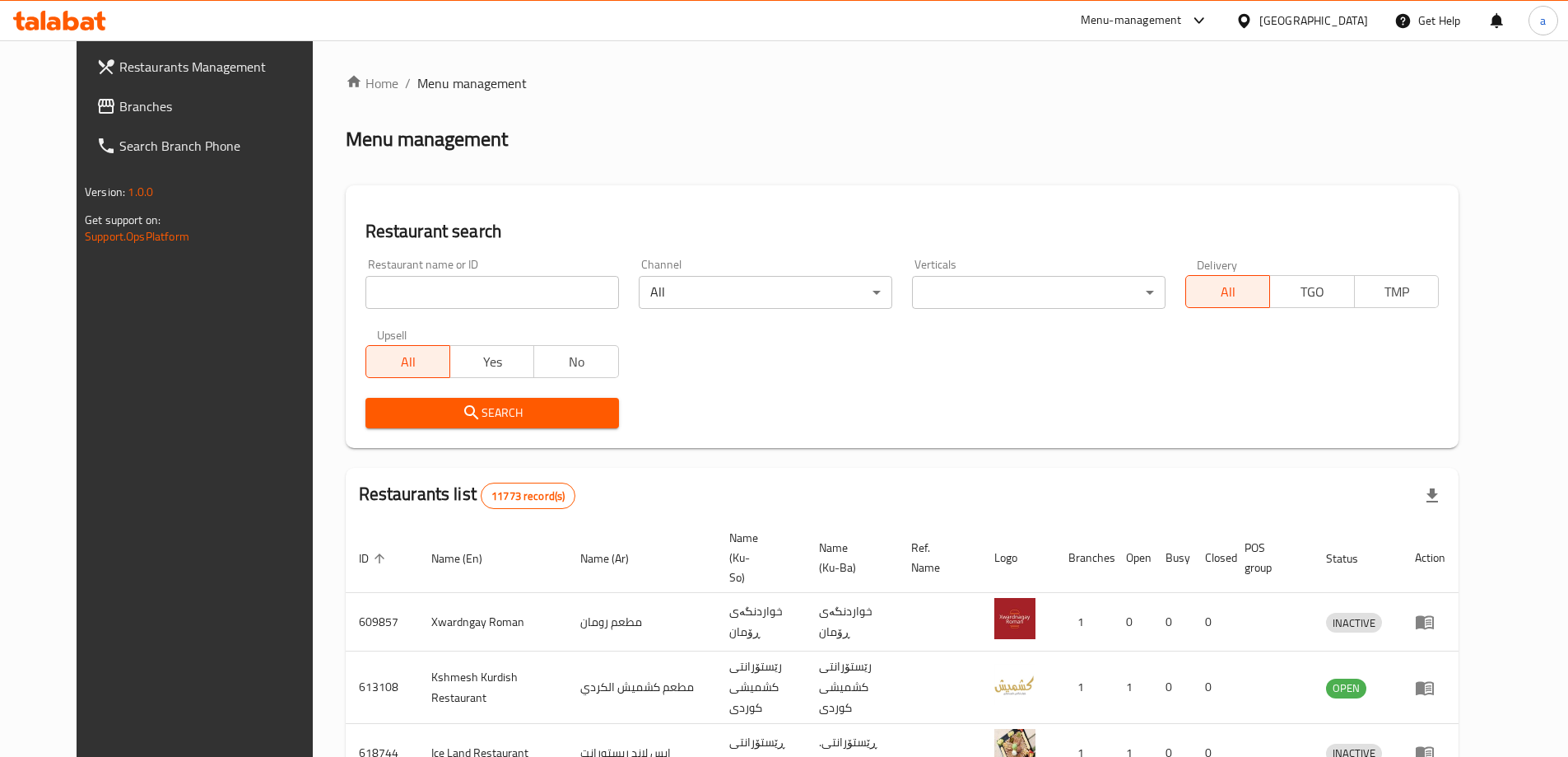
click at [126, 116] on link "Branches" at bounding box center [210, 106] width 255 height 39
